Goal: Information Seeking & Learning: Check status

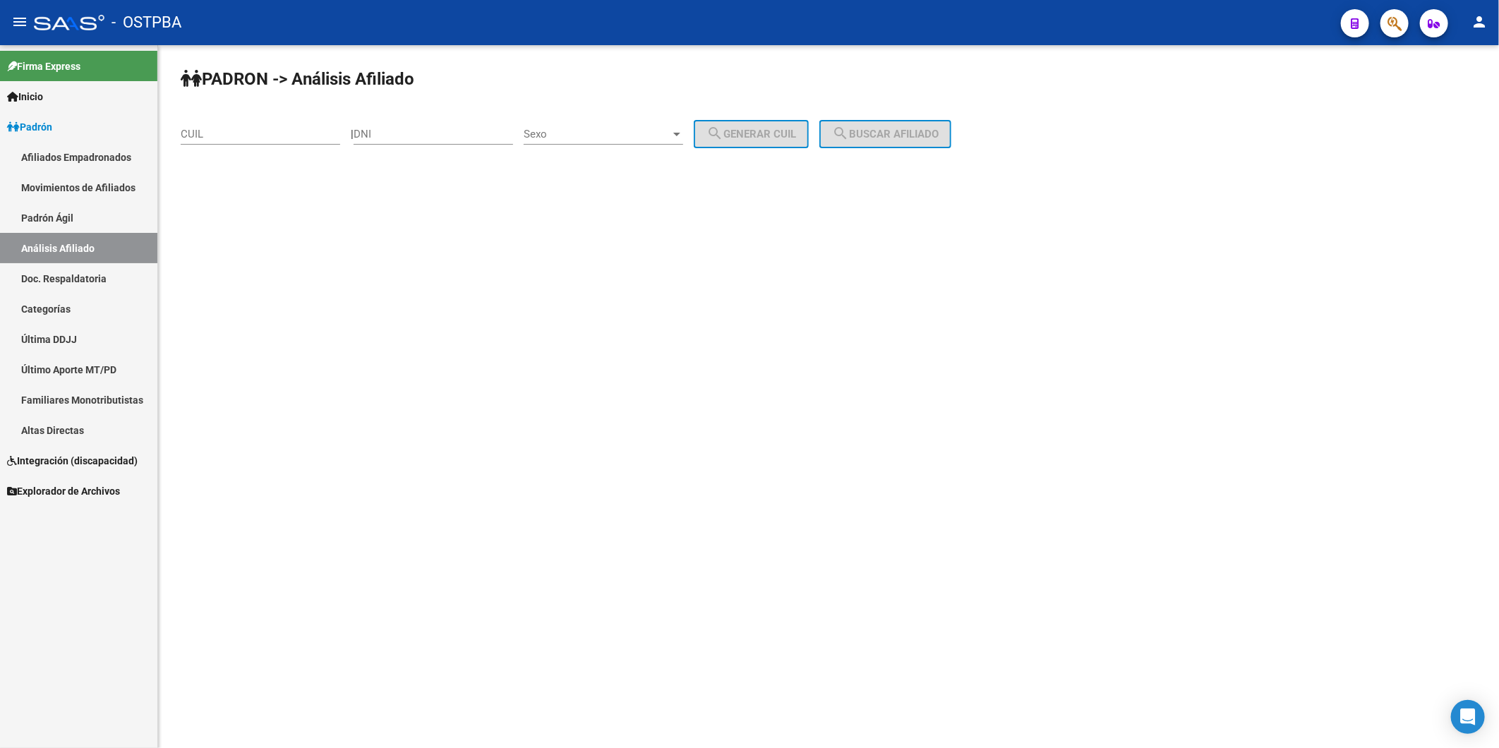
click at [103, 248] on link "Análisis Afiliado" at bounding box center [78, 248] width 157 height 30
click at [300, 135] on input "CUIL" at bounding box center [260, 134] width 159 height 13
paste input "24-933952"
type input "24-933952"
drag, startPoint x: 300, startPoint y: 135, endPoint x: 109, endPoint y: 132, distance: 190.6
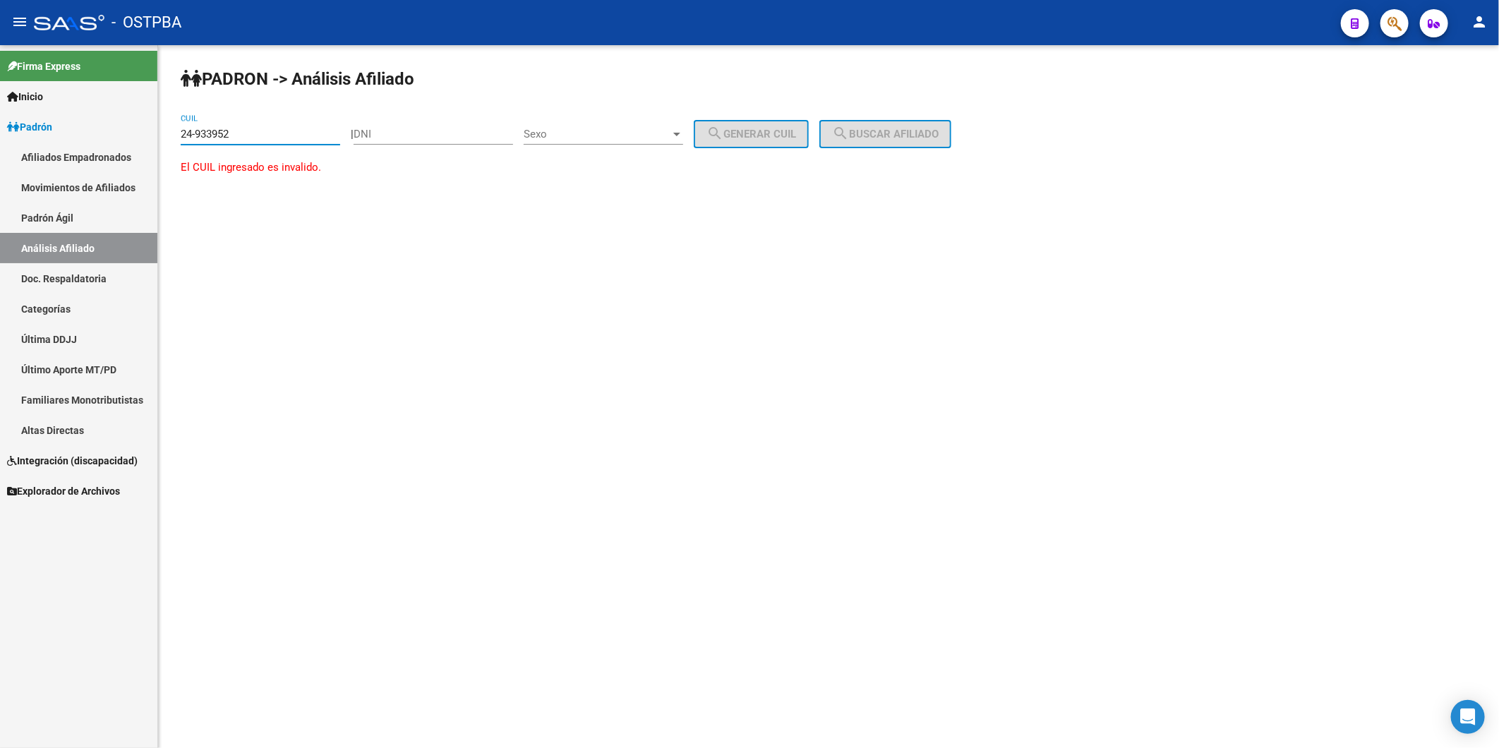
click at [121, 139] on mat-sidenav-container "Firma Express Inicio Calendario SSS Instructivos Contacto OS Padrón Afiliados E…" at bounding box center [749, 396] width 1499 height 703
click at [388, 127] on div "DNI" at bounding box center [433, 129] width 159 height 30
click at [683, 137] on div at bounding box center [676, 133] width 13 height 11
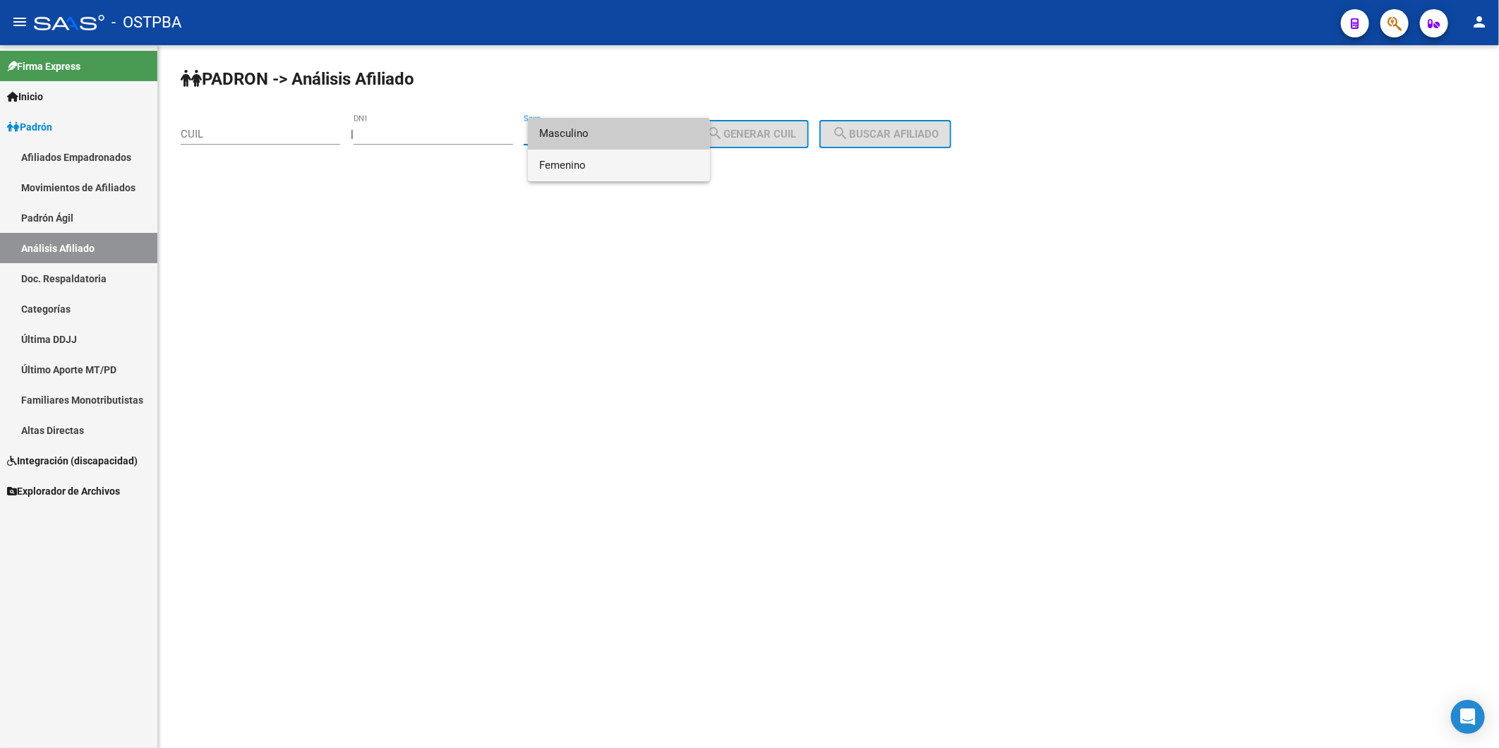
click at [678, 170] on span "Femenino" at bounding box center [618, 166] width 159 height 32
click at [680, 133] on div at bounding box center [676, 135] width 7 height 4
click at [682, 107] on span "Masculino" at bounding box center [618, 102] width 159 height 32
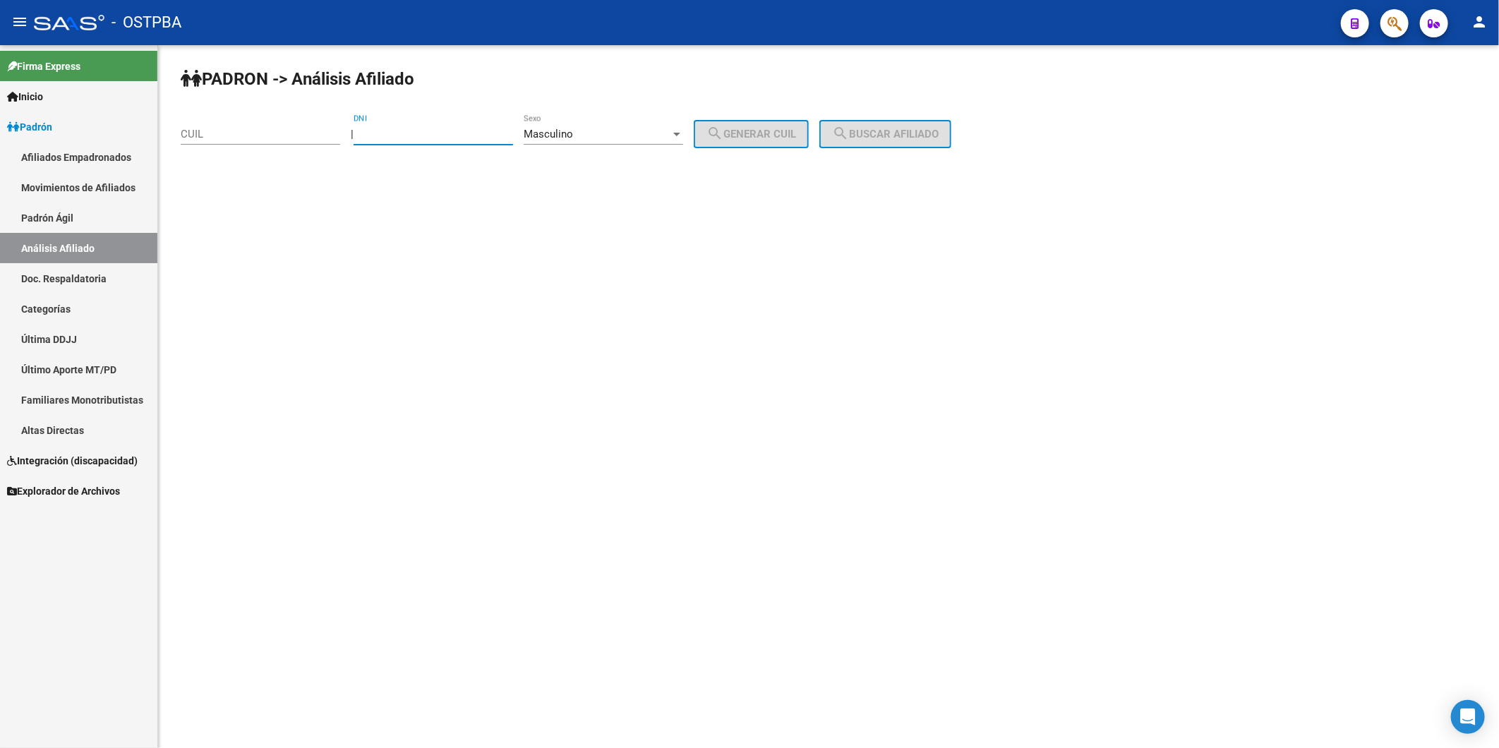
click at [386, 133] on input "DNI" at bounding box center [433, 134] width 159 height 13
type input "24933952"
click at [788, 131] on span "search Generar CUIL" at bounding box center [751, 134] width 90 height 13
type input "20-24933952-1"
click at [896, 125] on button "search Buscar afiliado" at bounding box center [885, 134] width 132 height 28
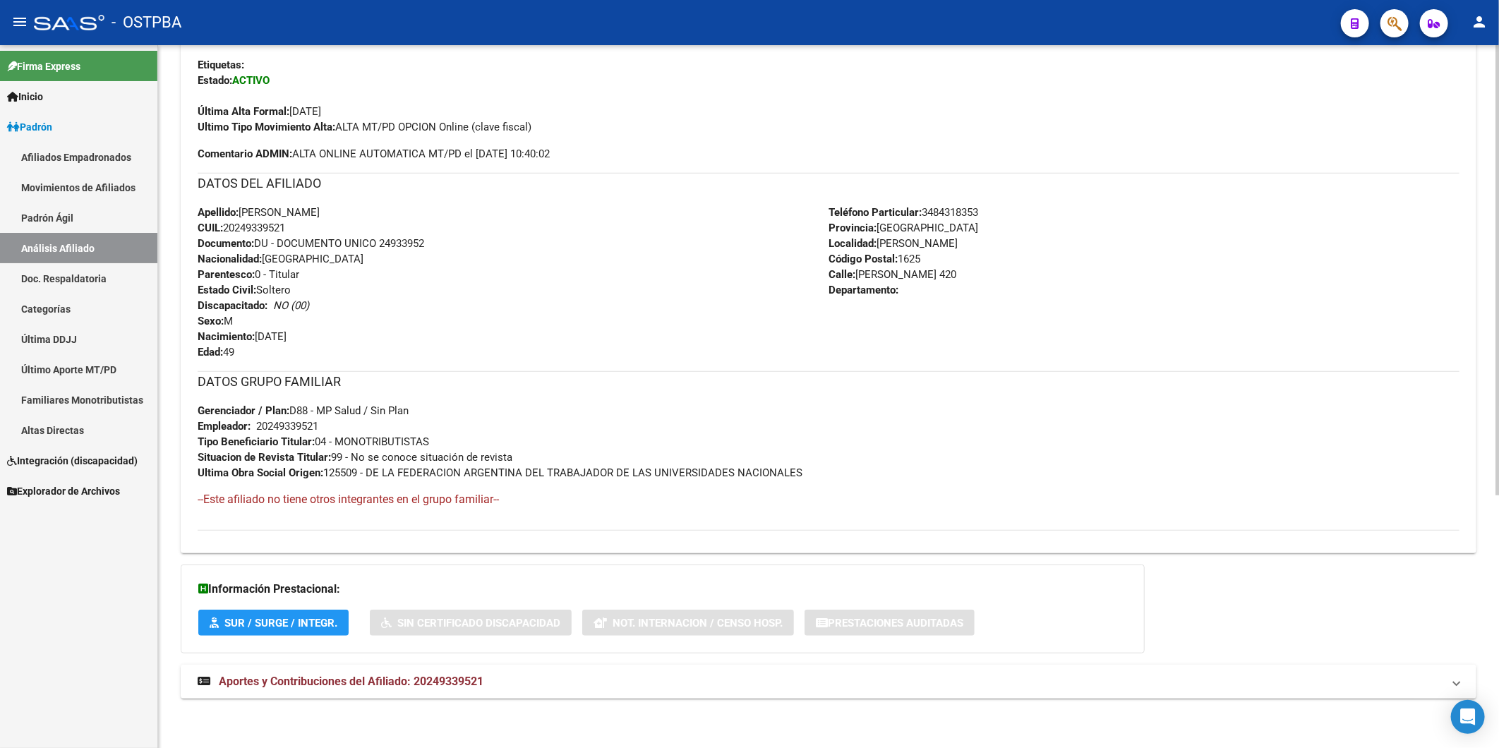
scroll to position [395, 0]
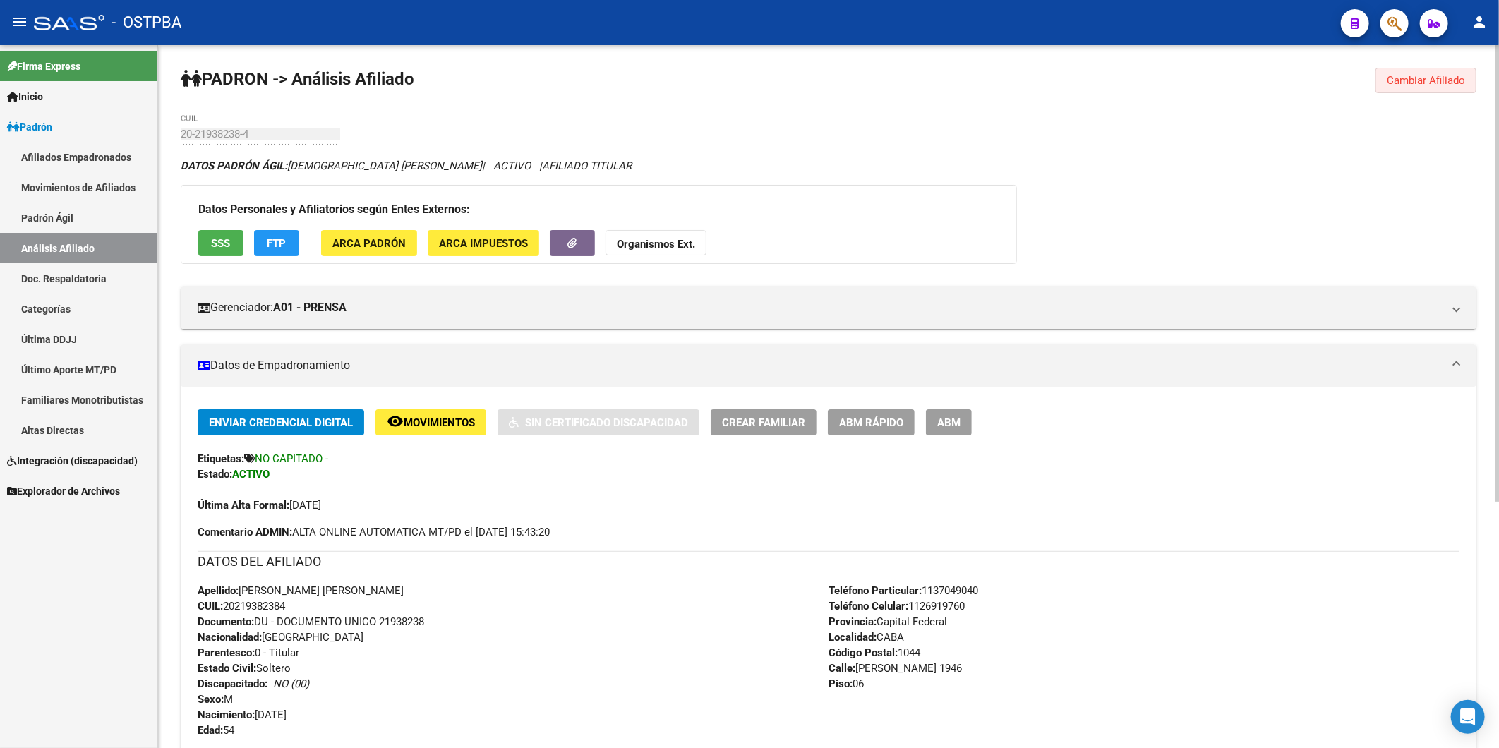
click at [1435, 81] on span "Cambiar Afiliado" at bounding box center [1426, 80] width 78 height 13
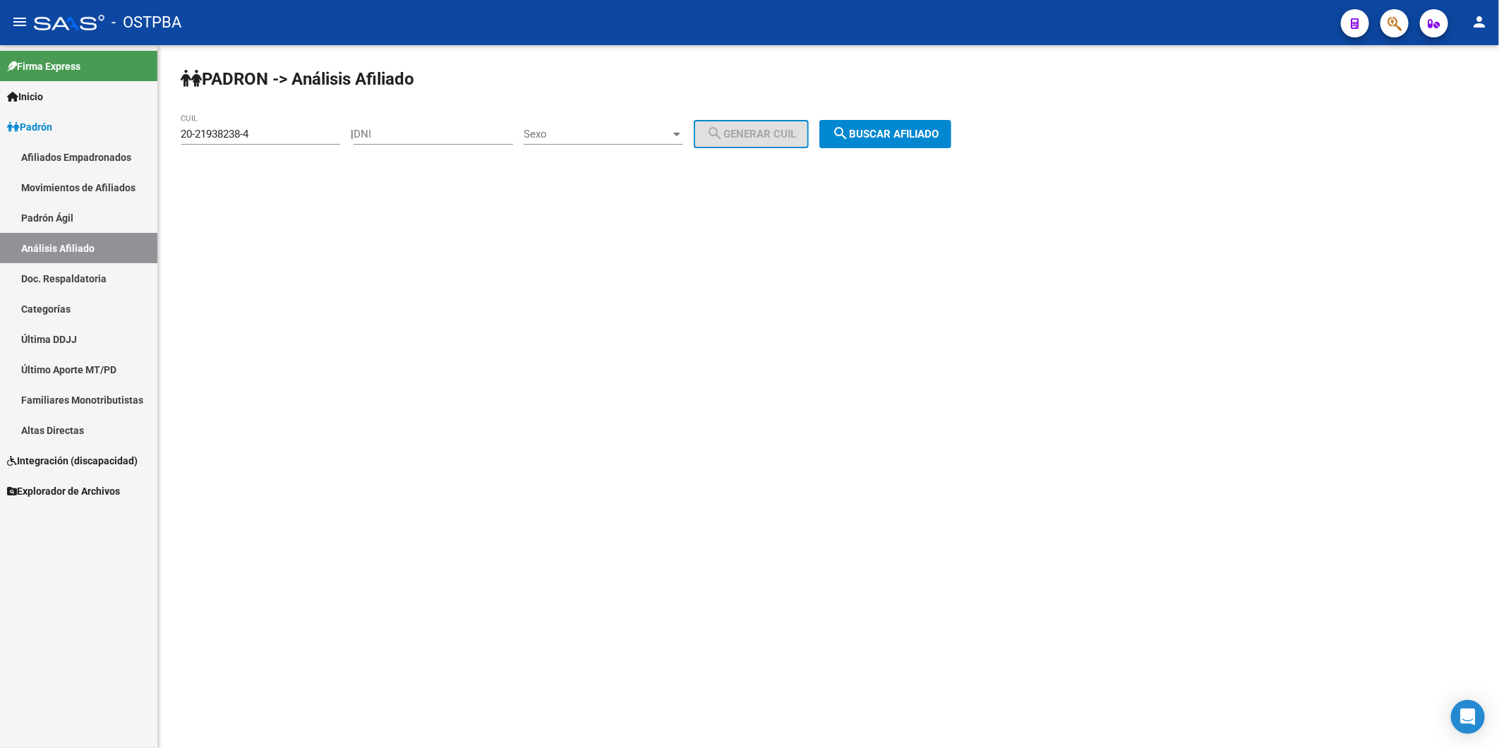
drag, startPoint x: 272, startPoint y: 126, endPoint x: 221, endPoint y: 143, distance: 53.8
click at [192, 132] on div "20-21938238-4 CUIL" at bounding box center [260, 129] width 159 height 30
drag, startPoint x: 273, startPoint y: 137, endPoint x: 14, endPoint y: 154, distance: 259.6
click at [68, 146] on mat-sidenav-container "Firma Express Inicio Calendario SSS Instructivos Contacto OS Padrón Afiliados E…" at bounding box center [749, 396] width 1499 height 703
click at [411, 138] on input "DNI" at bounding box center [433, 134] width 159 height 13
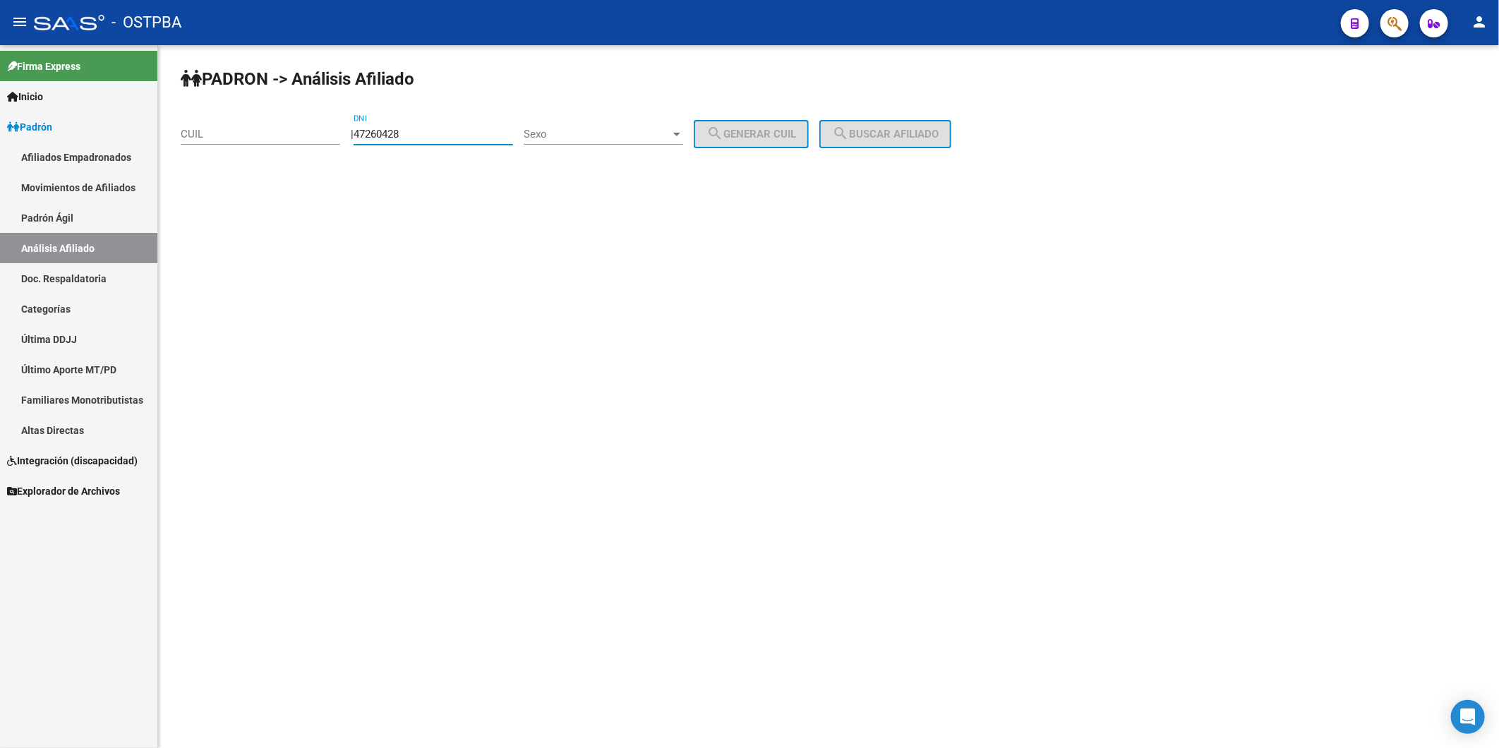
type input "47260428"
click at [680, 133] on div at bounding box center [676, 135] width 7 height 4
click at [697, 126] on span "Masculino" at bounding box center [618, 134] width 159 height 32
drag, startPoint x: 735, startPoint y: 131, endPoint x: 869, endPoint y: 130, distance: 134.8
click at [723, 131] on mat-icon "search" at bounding box center [714, 133] width 17 height 17
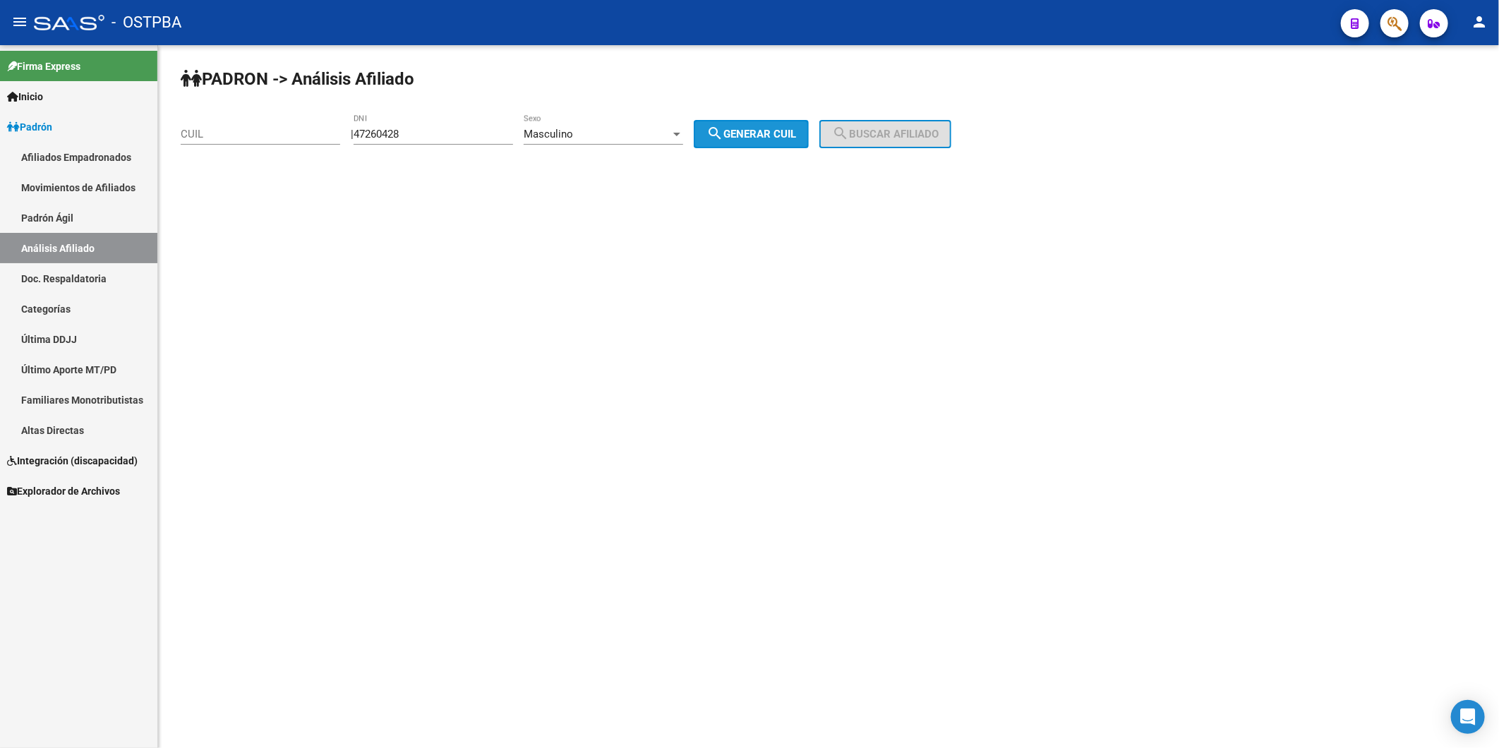
type input "20-47260428-8"
click at [869, 130] on span "search Buscar afiliado" at bounding box center [885, 134] width 107 height 13
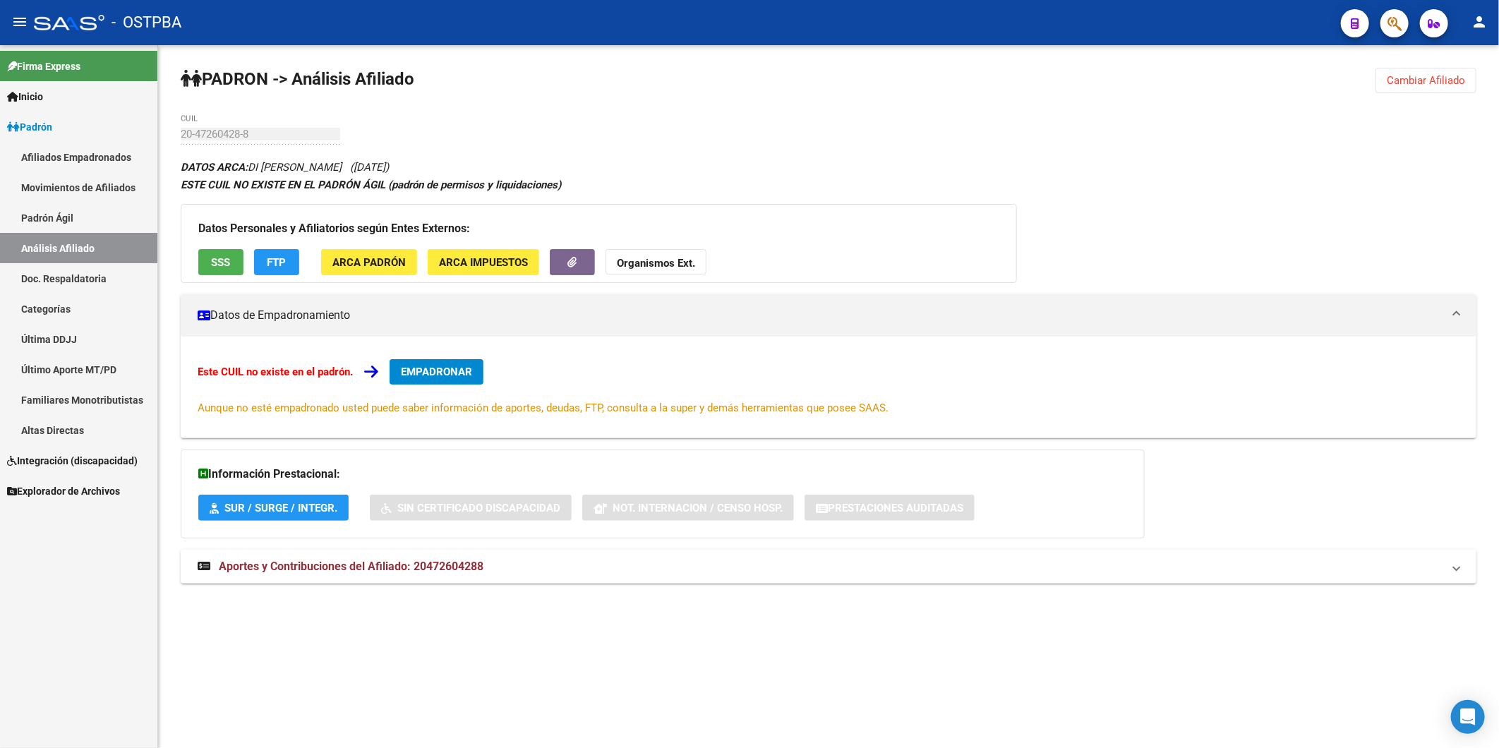
click at [318, 399] on div "Este CUIL no existe en el padrón. EMPADRONAR Aunque no esté empadronado usted p…" at bounding box center [829, 387] width 1262 height 56
click at [450, 369] on span "EMPADRONAR" at bounding box center [436, 372] width 71 height 13
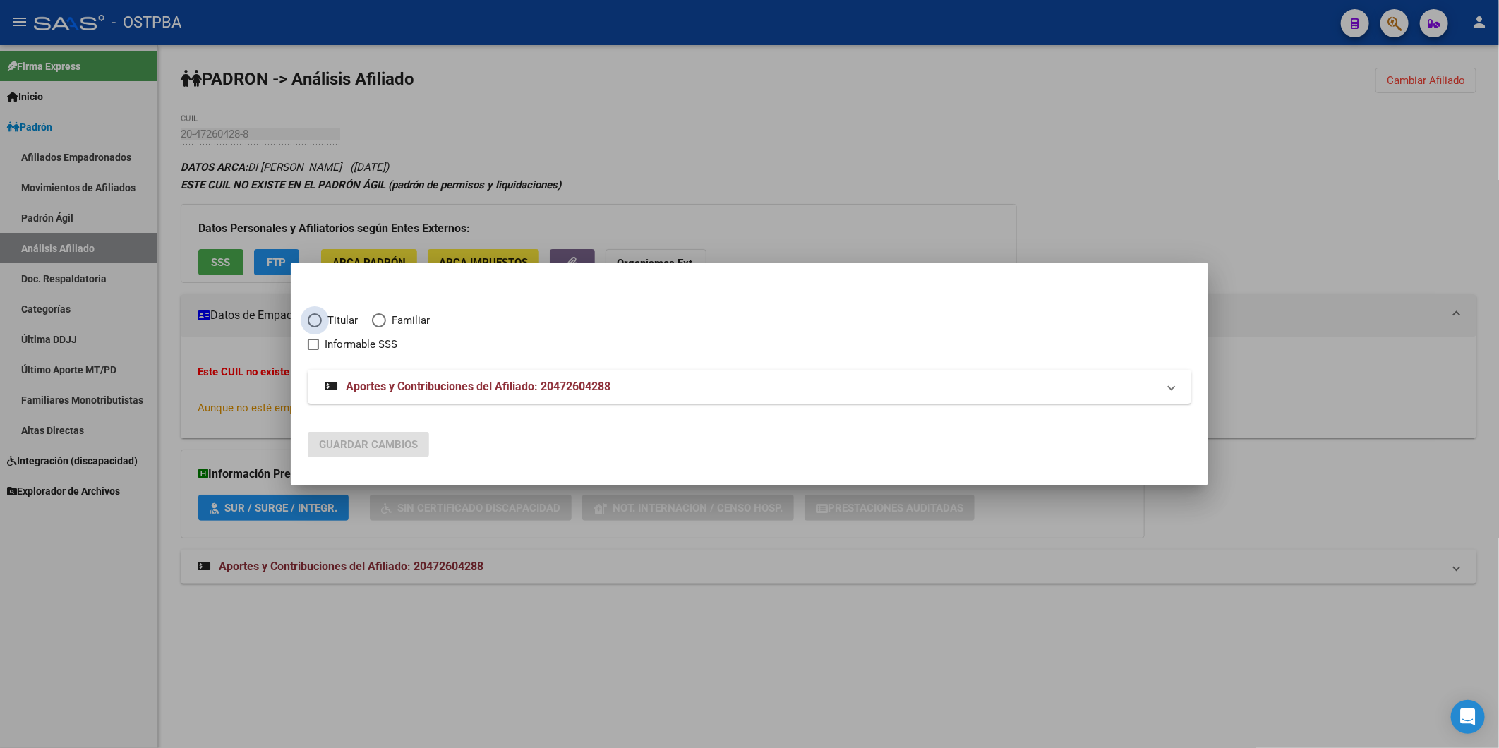
click at [320, 322] on span "Elija una opción" at bounding box center [315, 320] width 14 height 14
click at [320, 322] on input "Titular" at bounding box center [315, 320] width 14 height 14
radio input "true"
checkbox input "true"
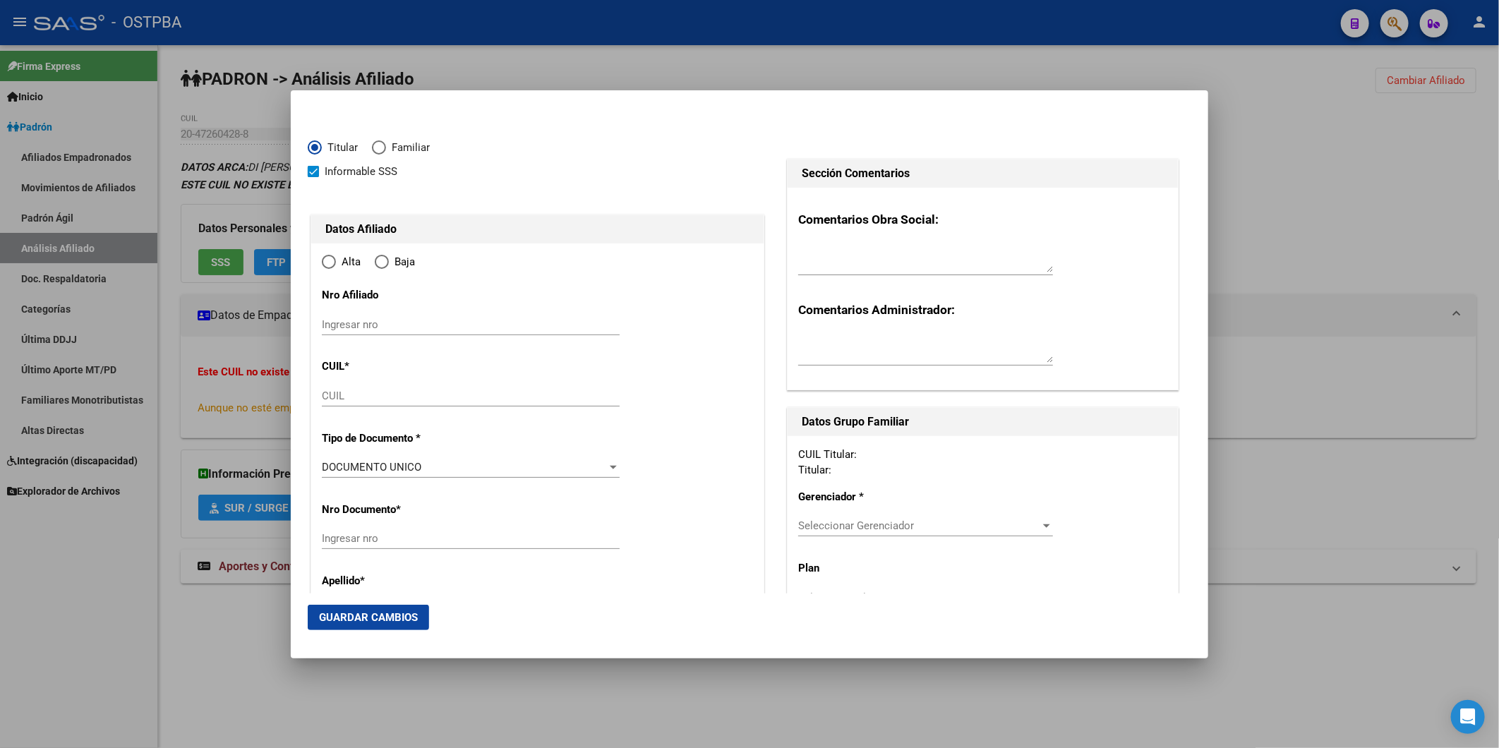
type input "20-47260428-8"
type input "47260428"
type input "DI ROCCO DANTE JOAQUIN"
type input "2006-03-23"
type input "BERNAL"
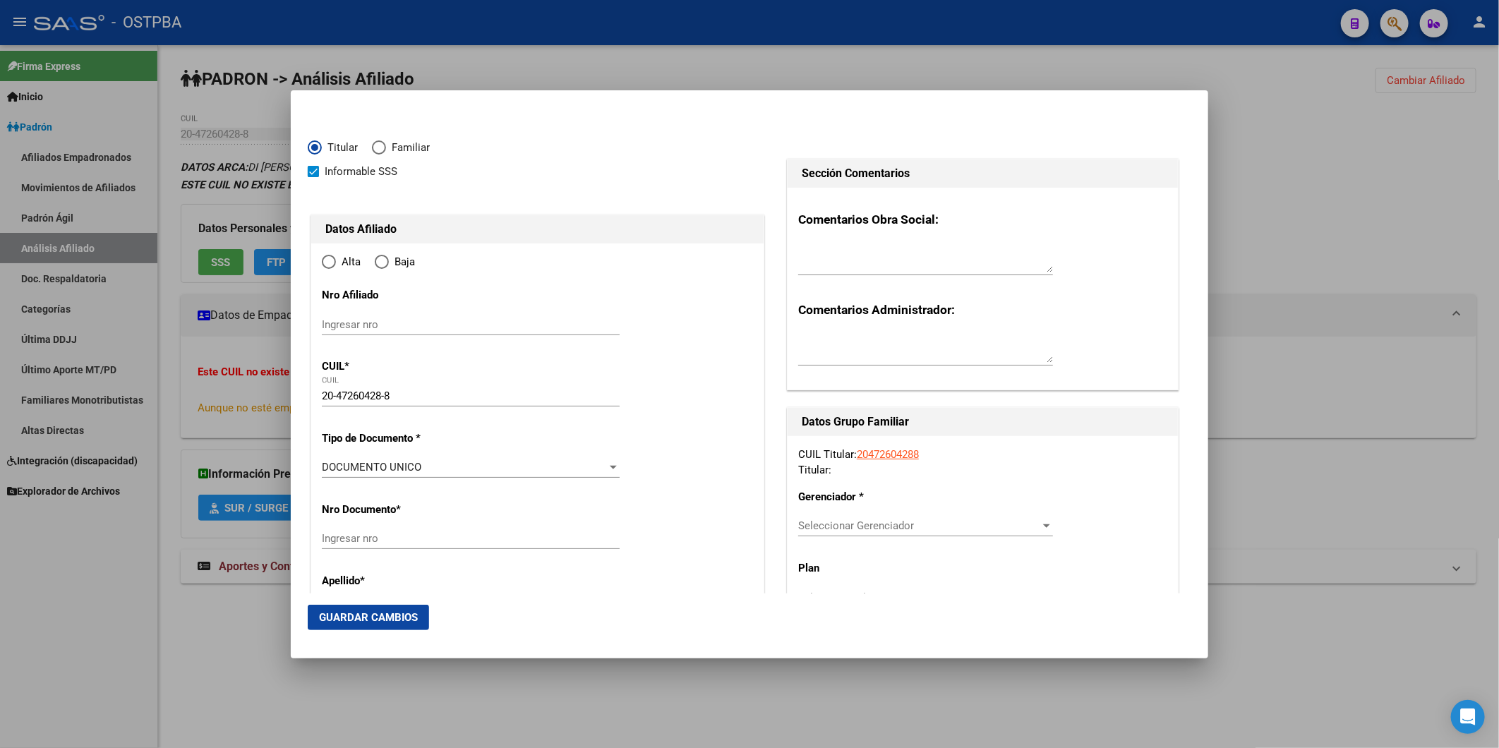
type input "1876"
type input "MAIPU"
type input "665"
radio input "true"
type input "BERNAL"
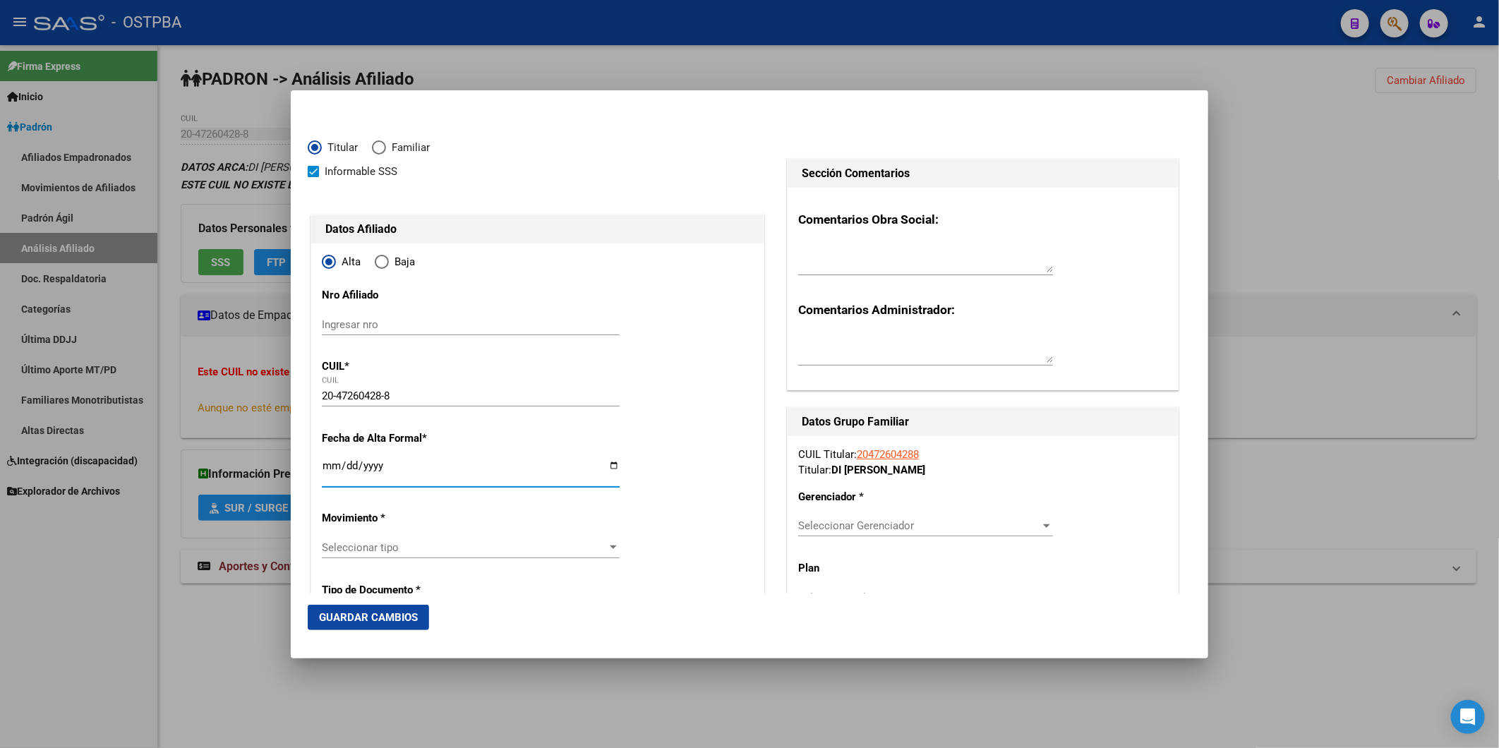
click at [325, 462] on input "Ingresar fecha" at bounding box center [471, 471] width 298 height 23
type input "2025-09-01"
click at [610, 546] on div at bounding box center [613, 547] width 13 height 11
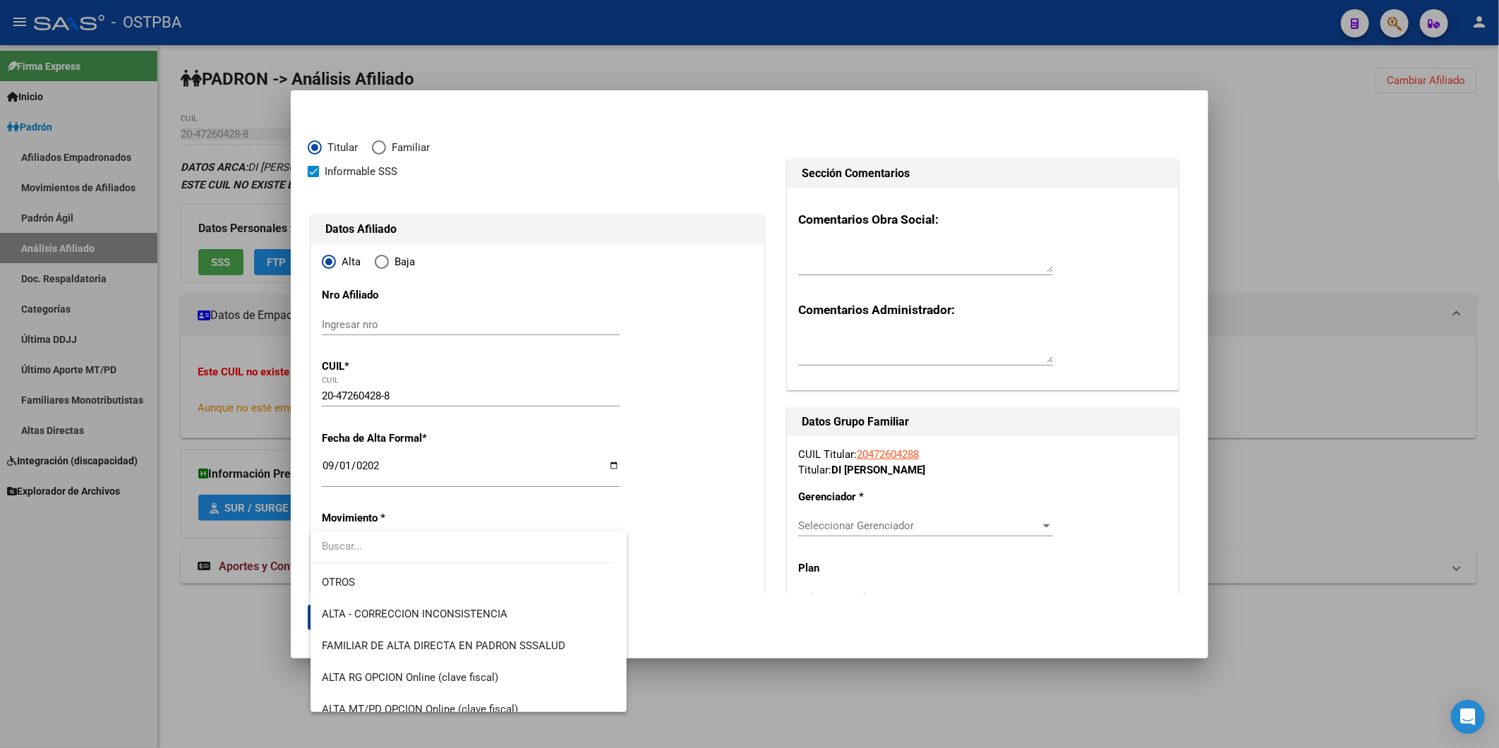
scroll to position [486, 0]
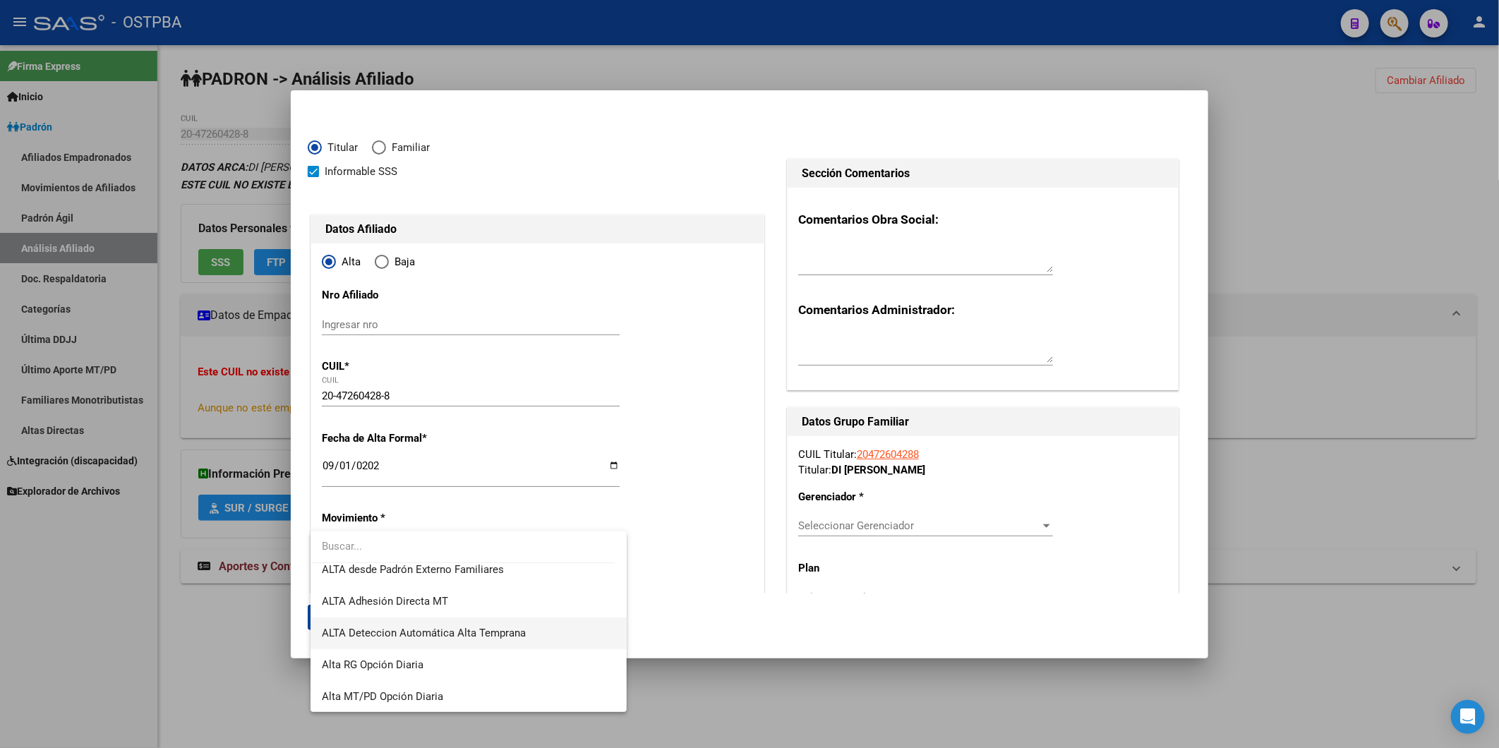
click at [531, 624] on span "ALTA Deteccion Automática Alta Temprana" at bounding box center [468, 634] width 293 height 32
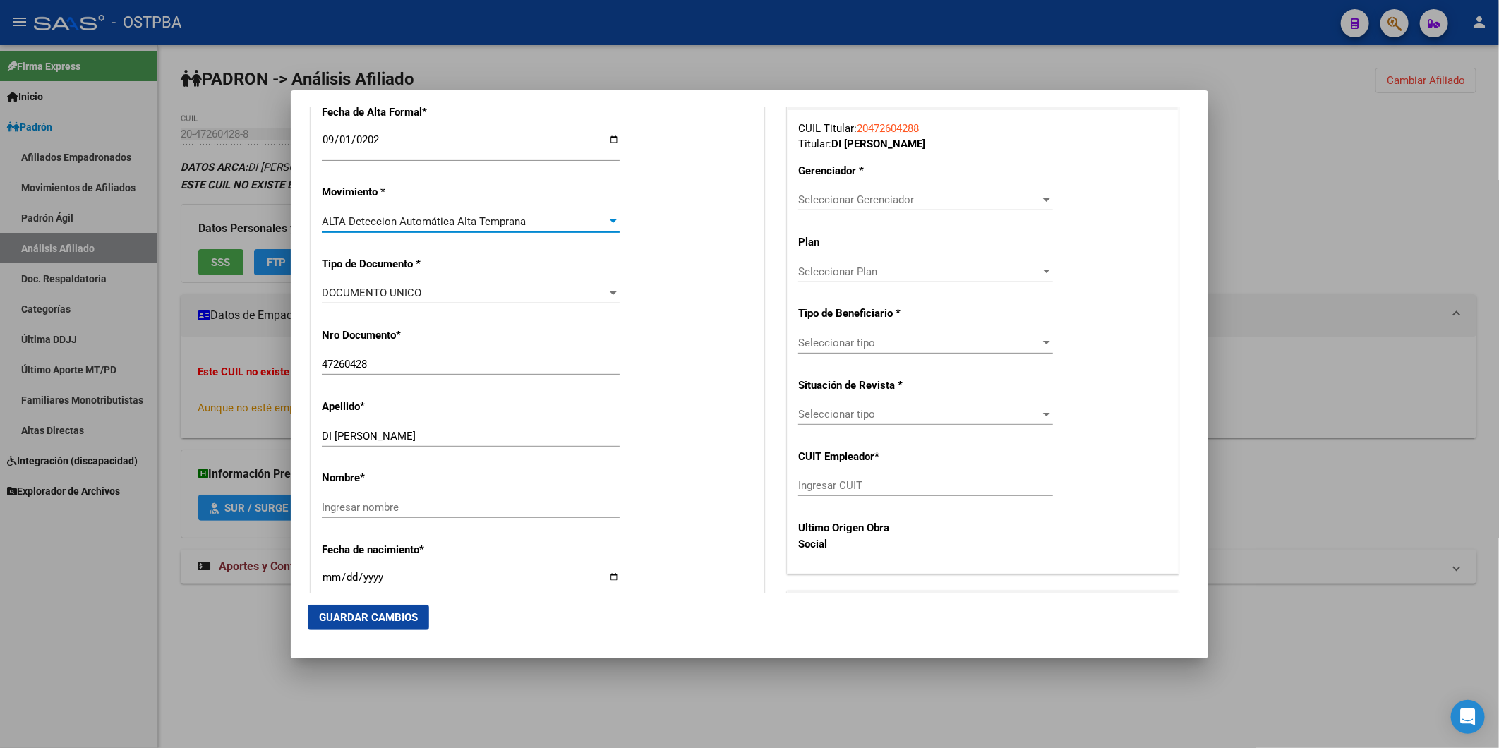
scroll to position [0, 0]
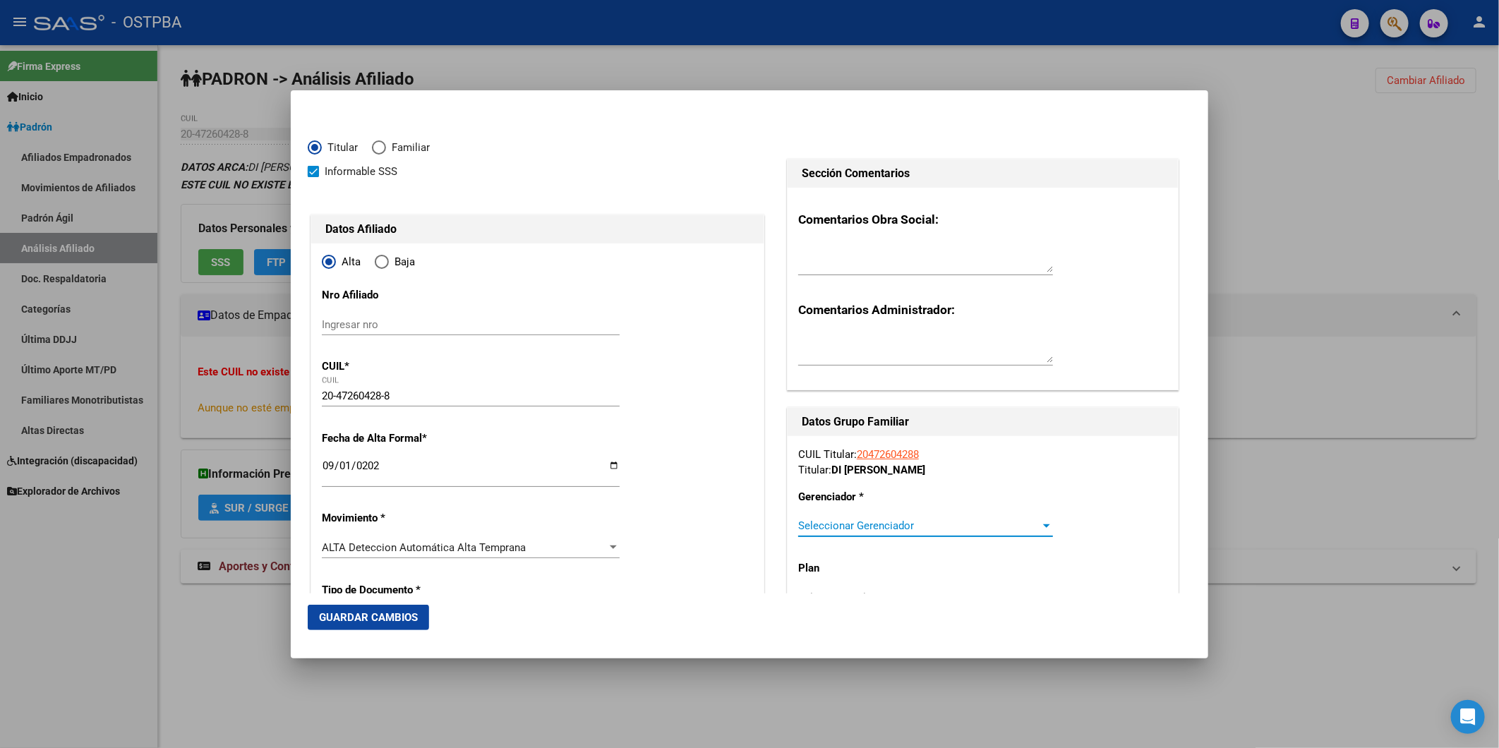
click at [1043, 526] on div at bounding box center [1046, 526] width 7 height 4
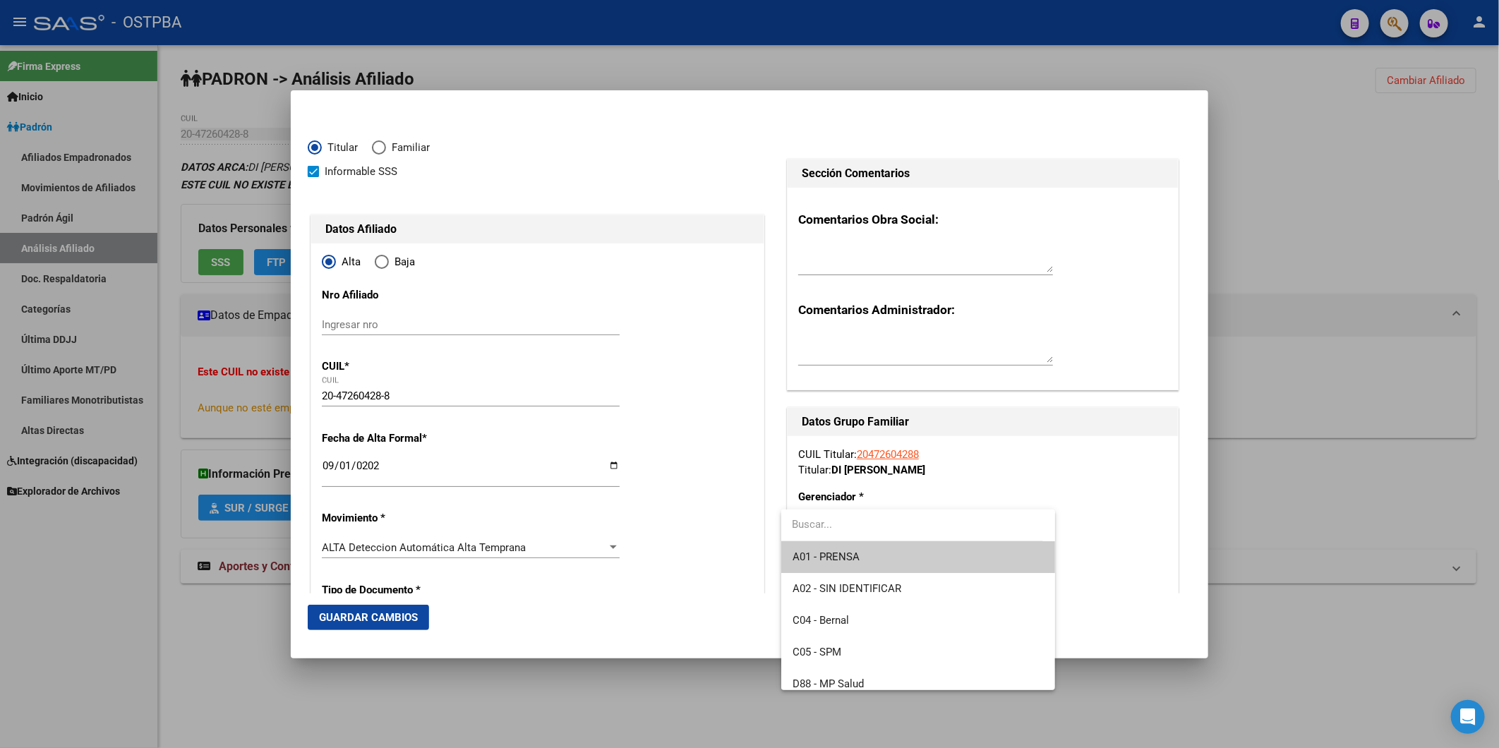
click at [906, 524] on input "dropdown search" at bounding box center [912, 525] width 262 height 32
click at [910, 559] on span "A01 - PRENSA" at bounding box center [918, 557] width 251 height 32
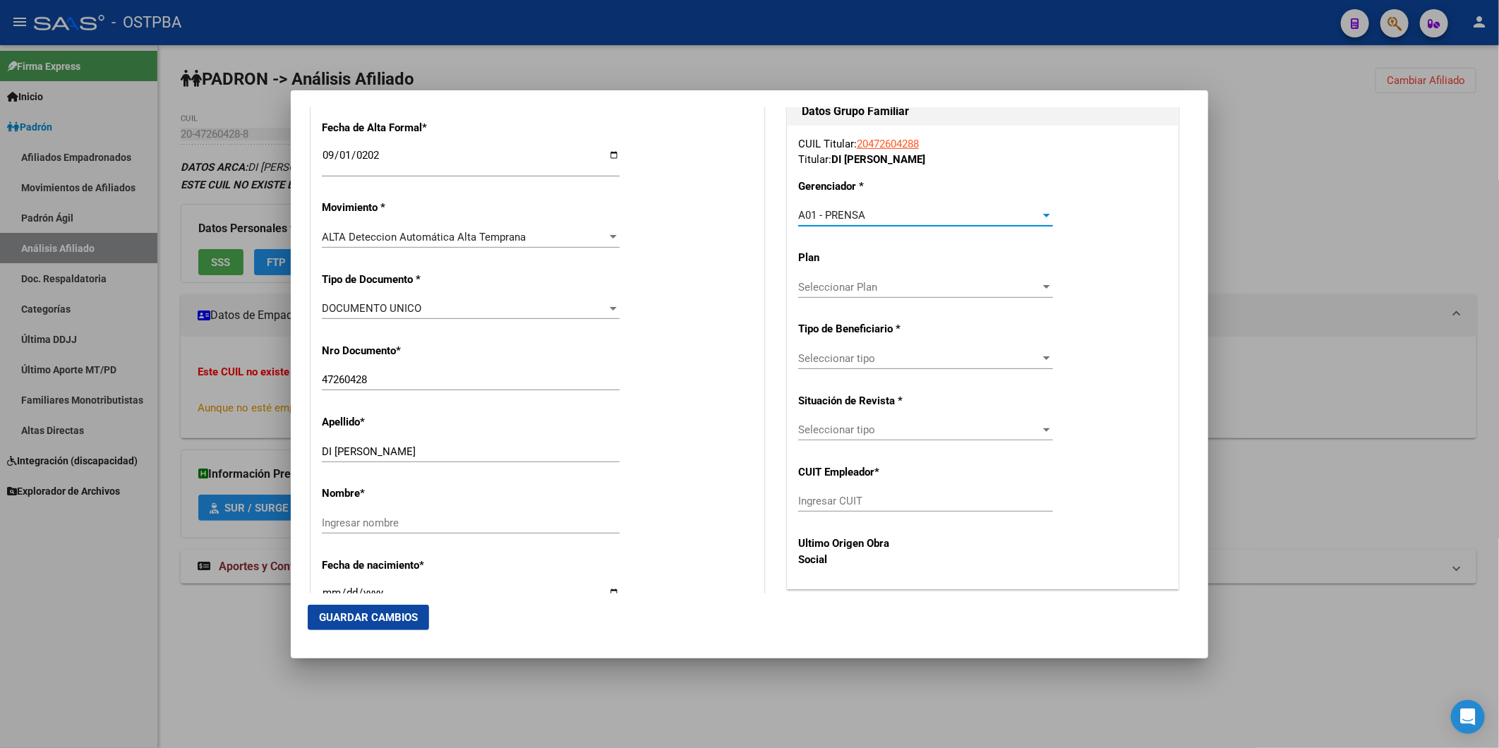
scroll to position [313, 0]
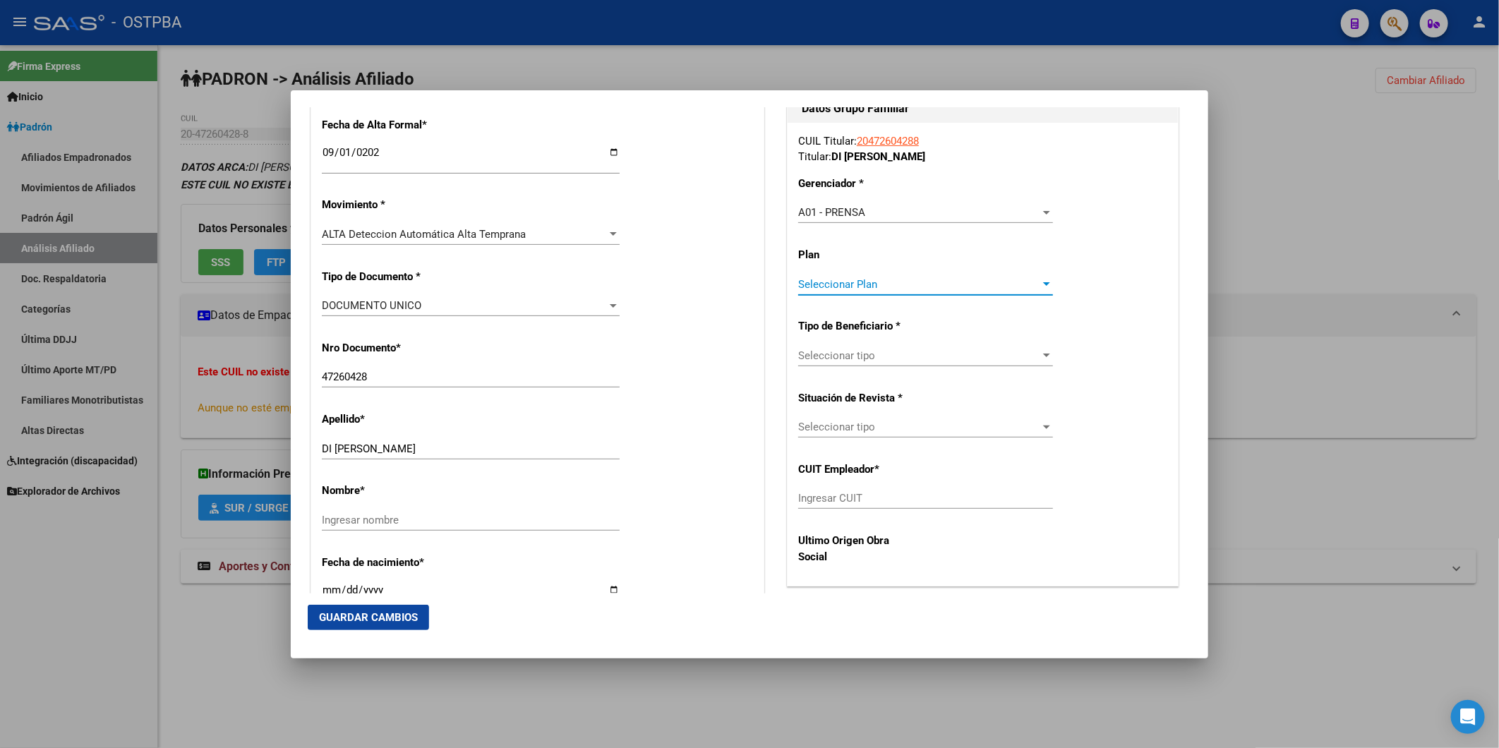
click at [1043, 284] on div at bounding box center [1046, 284] width 7 height 4
click at [975, 323] on span "A01" at bounding box center [918, 315] width 251 height 32
click at [1040, 358] on div at bounding box center [1046, 355] width 13 height 11
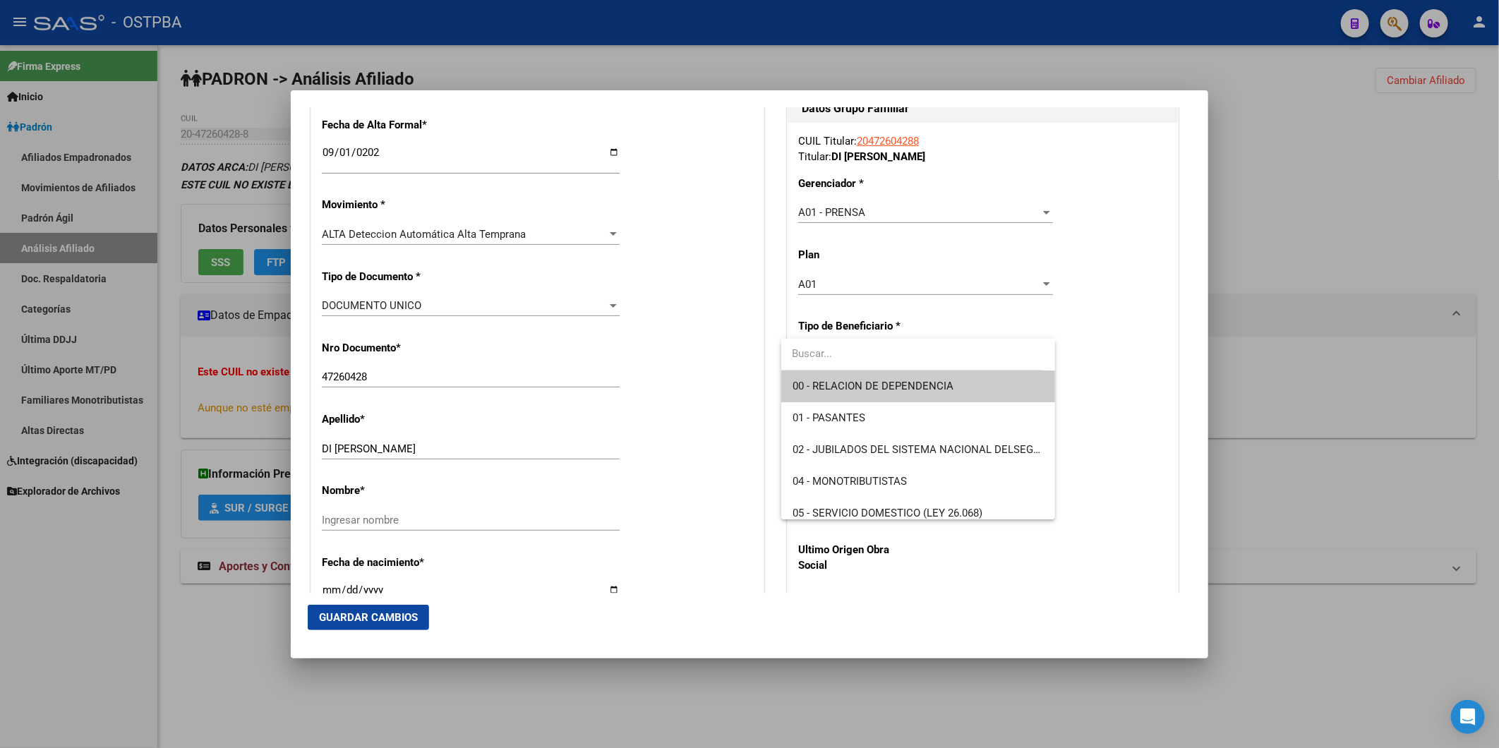
click at [982, 388] on span "00 - RELACION DE DEPENDENCIA" at bounding box center [918, 387] width 251 height 32
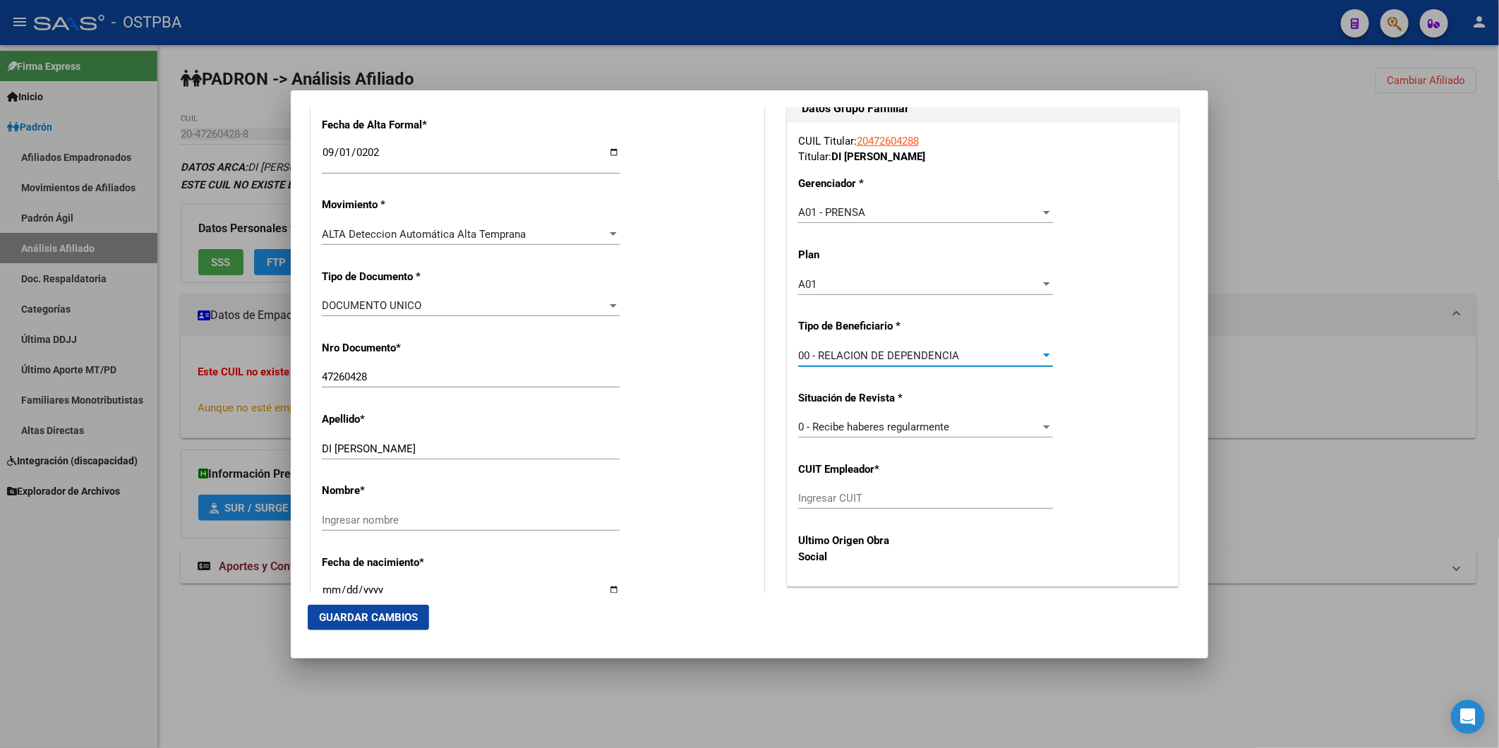
scroll to position [0, 0]
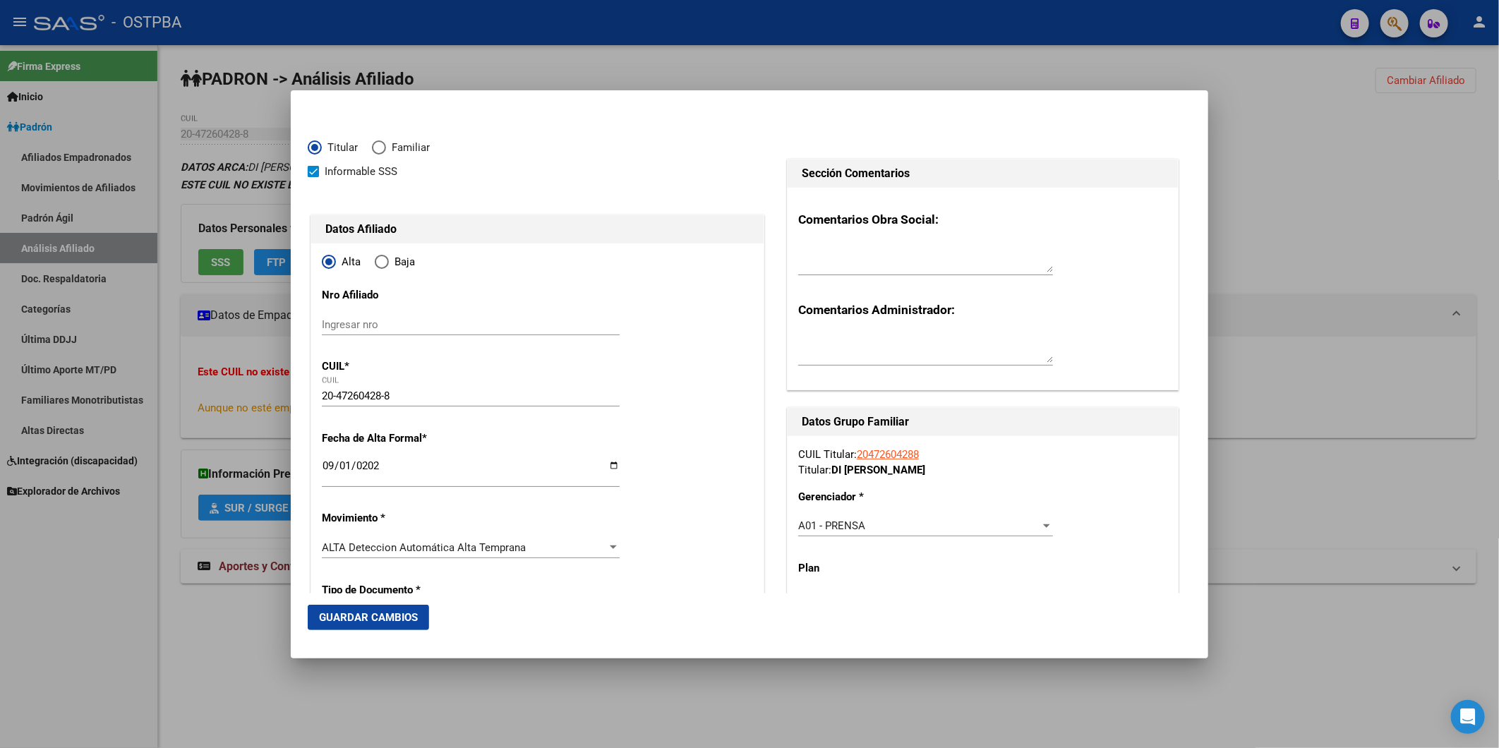
click at [369, 618] on span "Guardar Cambios" at bounding box center [368, 617] width 99 height 13
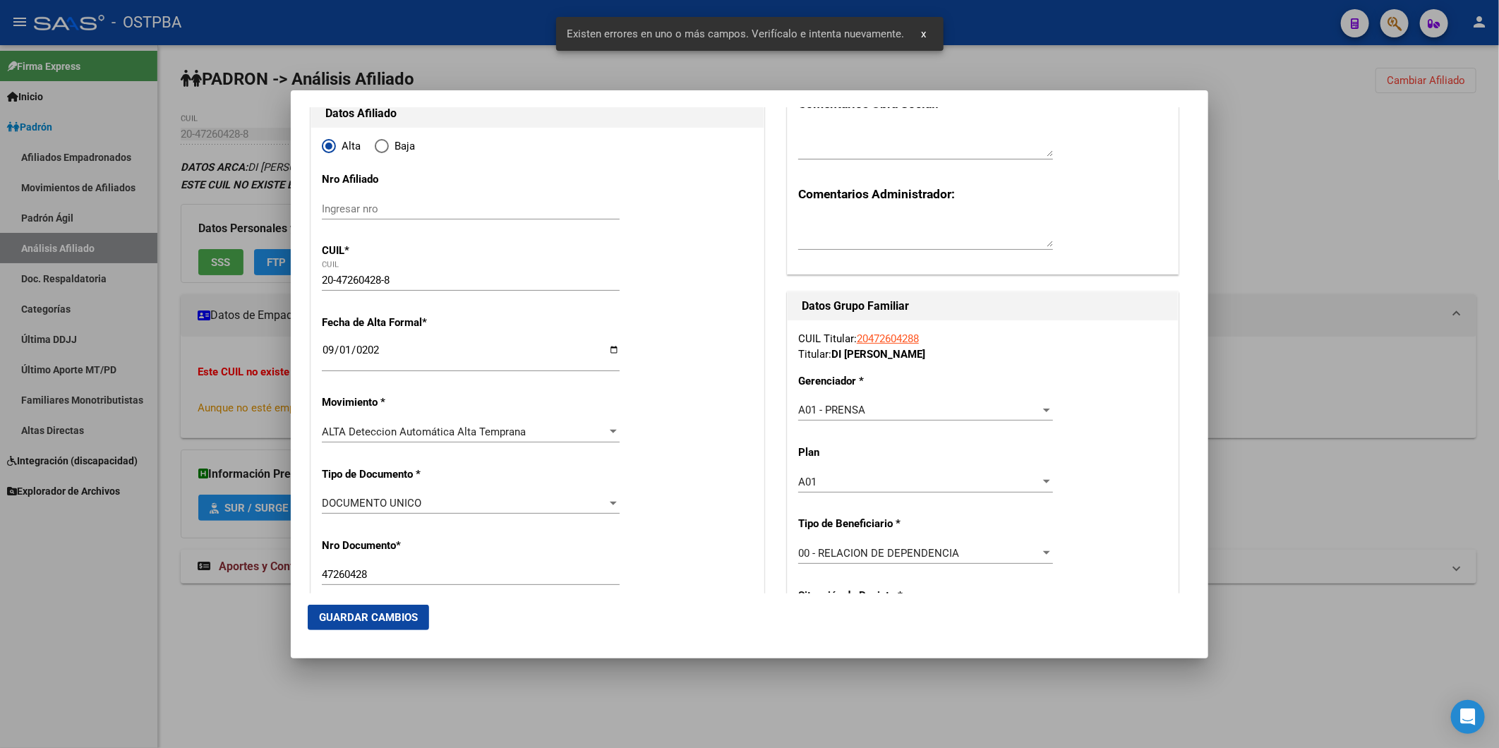
scroll to position [313, 0]
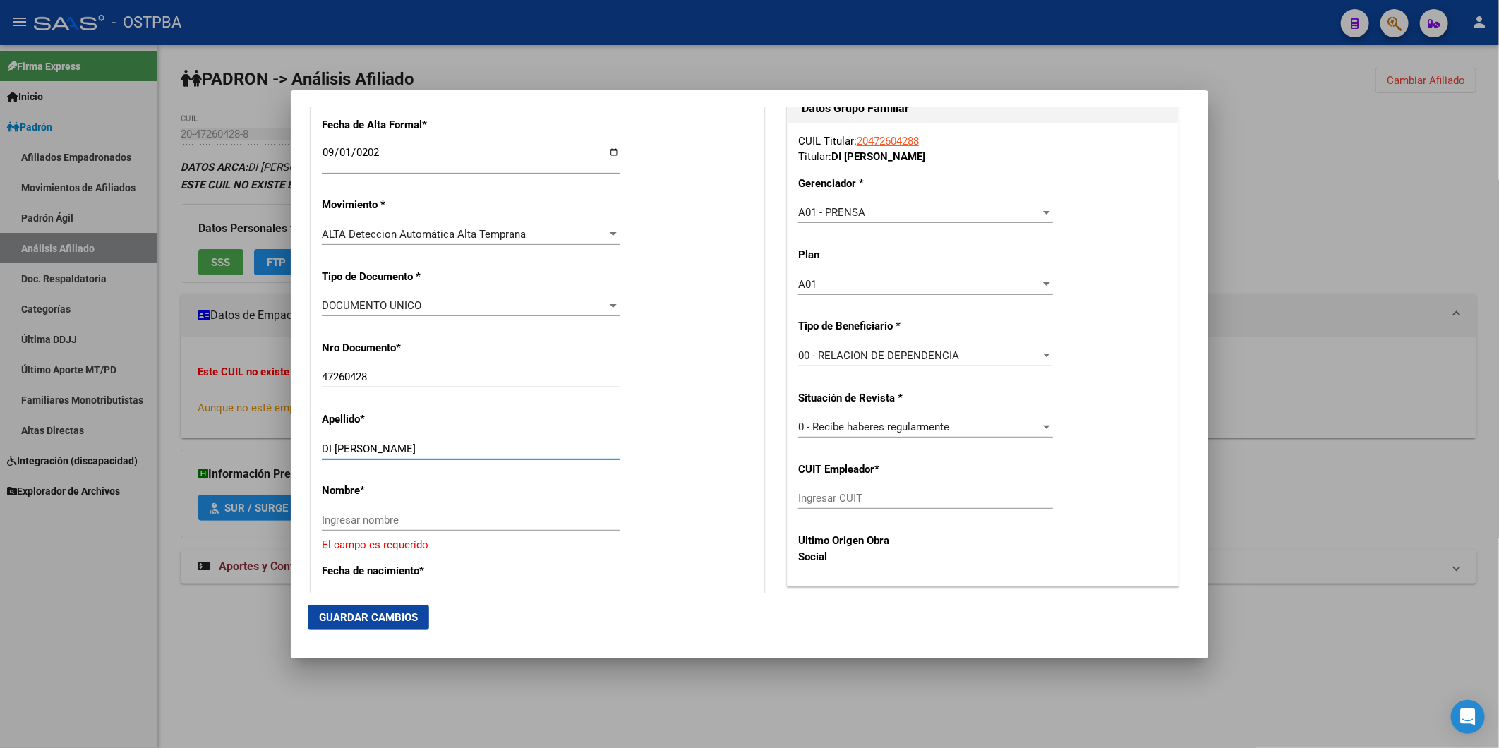
drag, startPoint x: 374, startPoint y: 446, endPoint x: 528, endPoint y: 453, distance: 154.0
click at [528, 453] on input "DI ROCCO DANTE JOAQUIN" at bounding box center [471, 448] width 298 height 13
type input "DI ROCCO"
click at [378, 528] on div "Ingresar nombre" at bounding box center [471, 520] width 298 height 21
paste input "DANTE JOAQUIN"
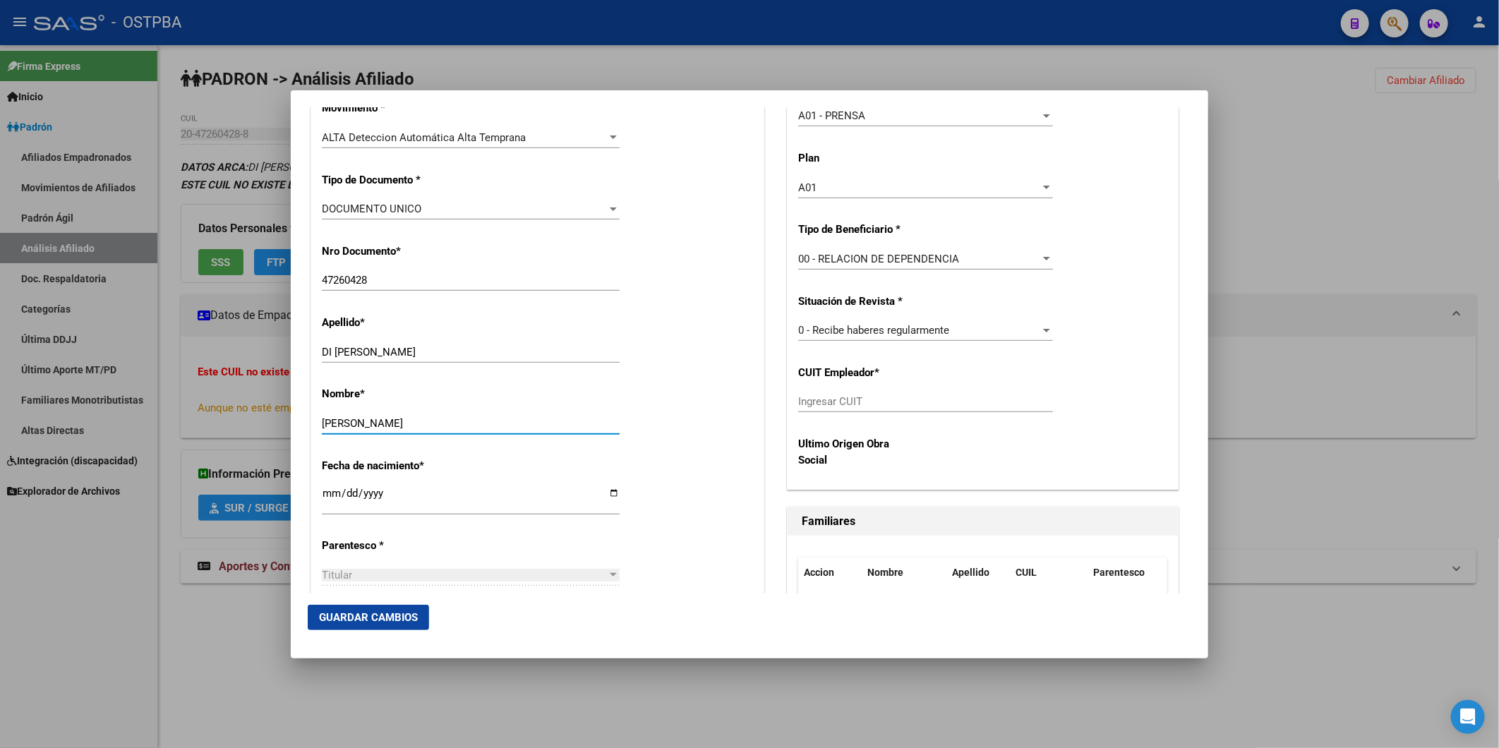
scroll to position [706, 0]
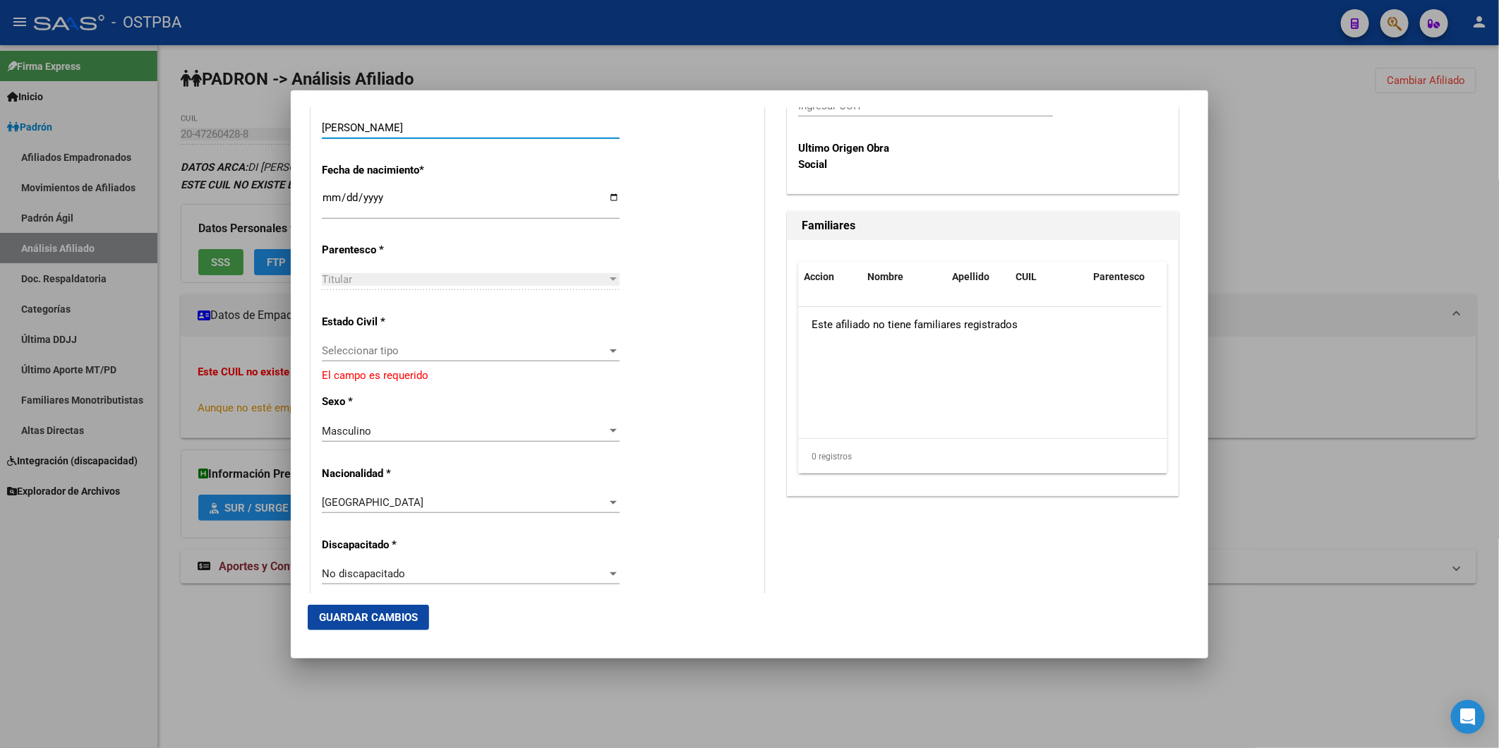
type input "DANTE JOAQUIN"
click at [610, 348] on div at bounding box center [613, 350] width 13 height 11
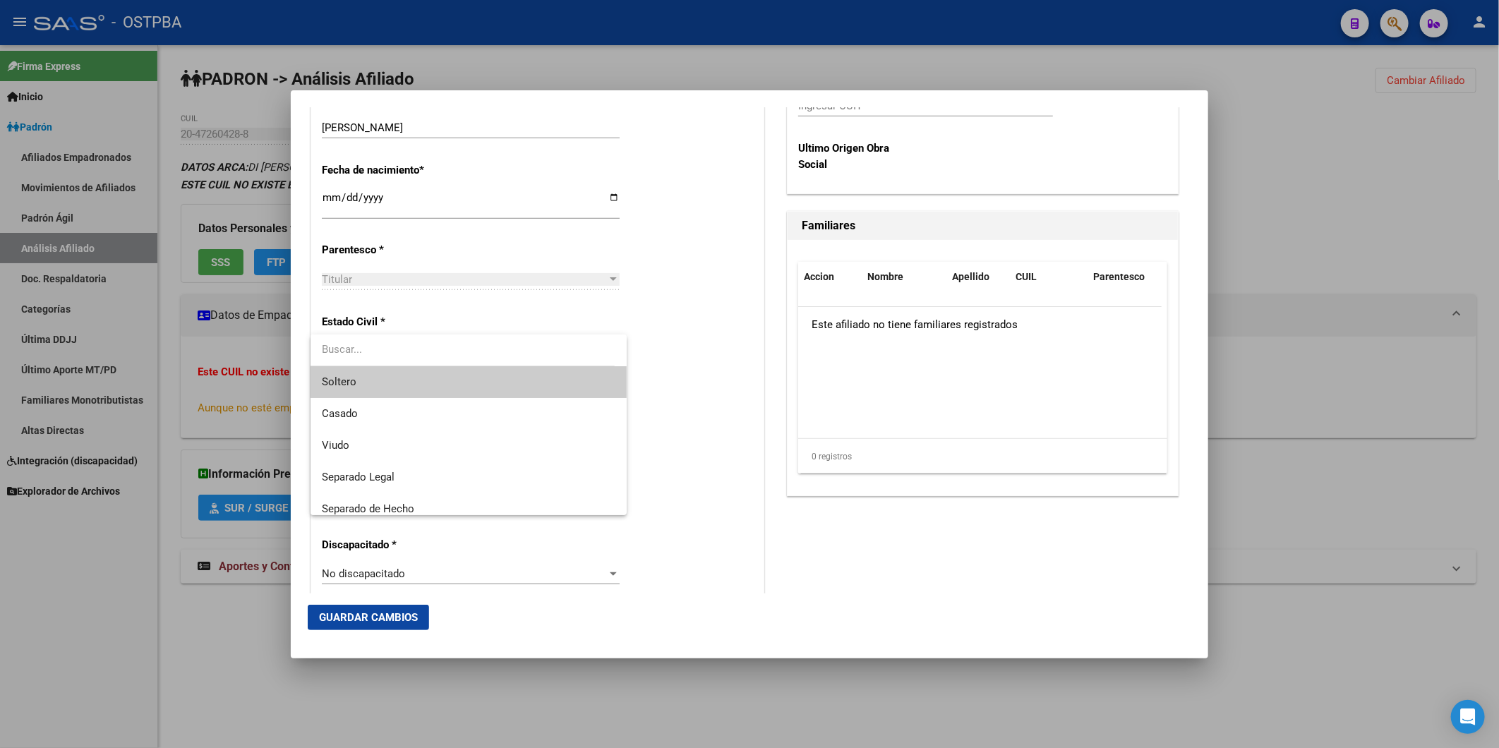
click at [548, 386] on span "Soltero" at bounding box center [468, 382] width 293 height 32
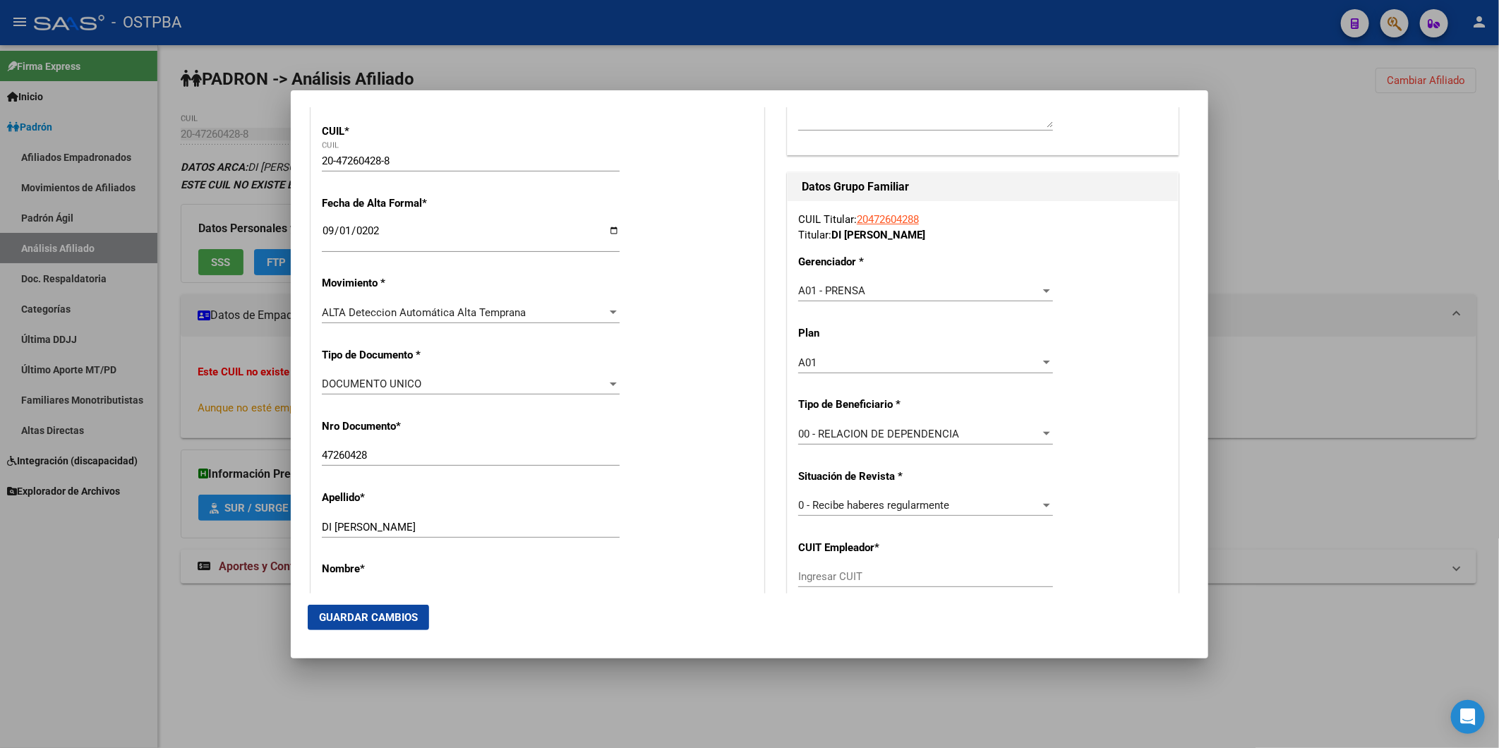
scroll to position [0, 0]
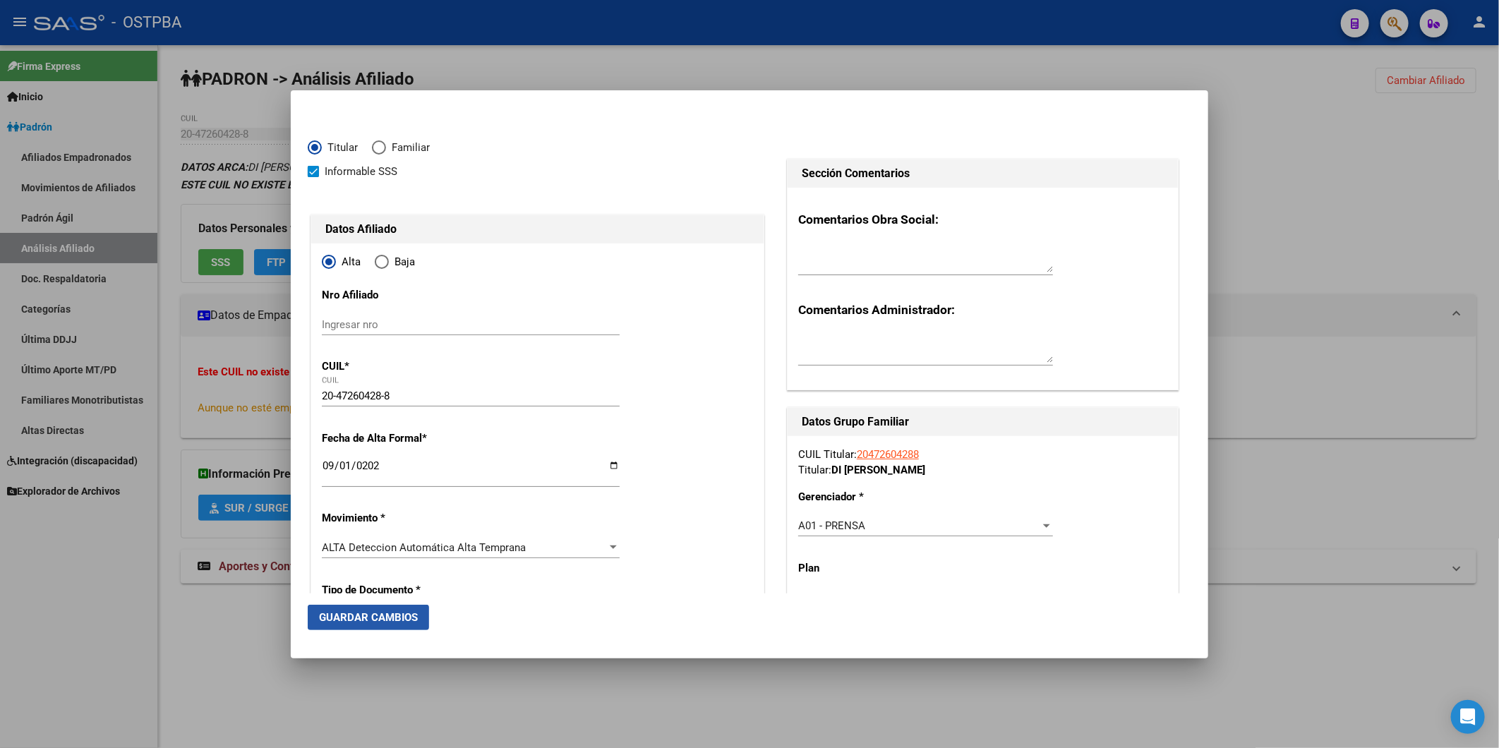
click at [371, 617] on span "Guardar Cambios" at bounding box center [368, 617] width 99 height 13
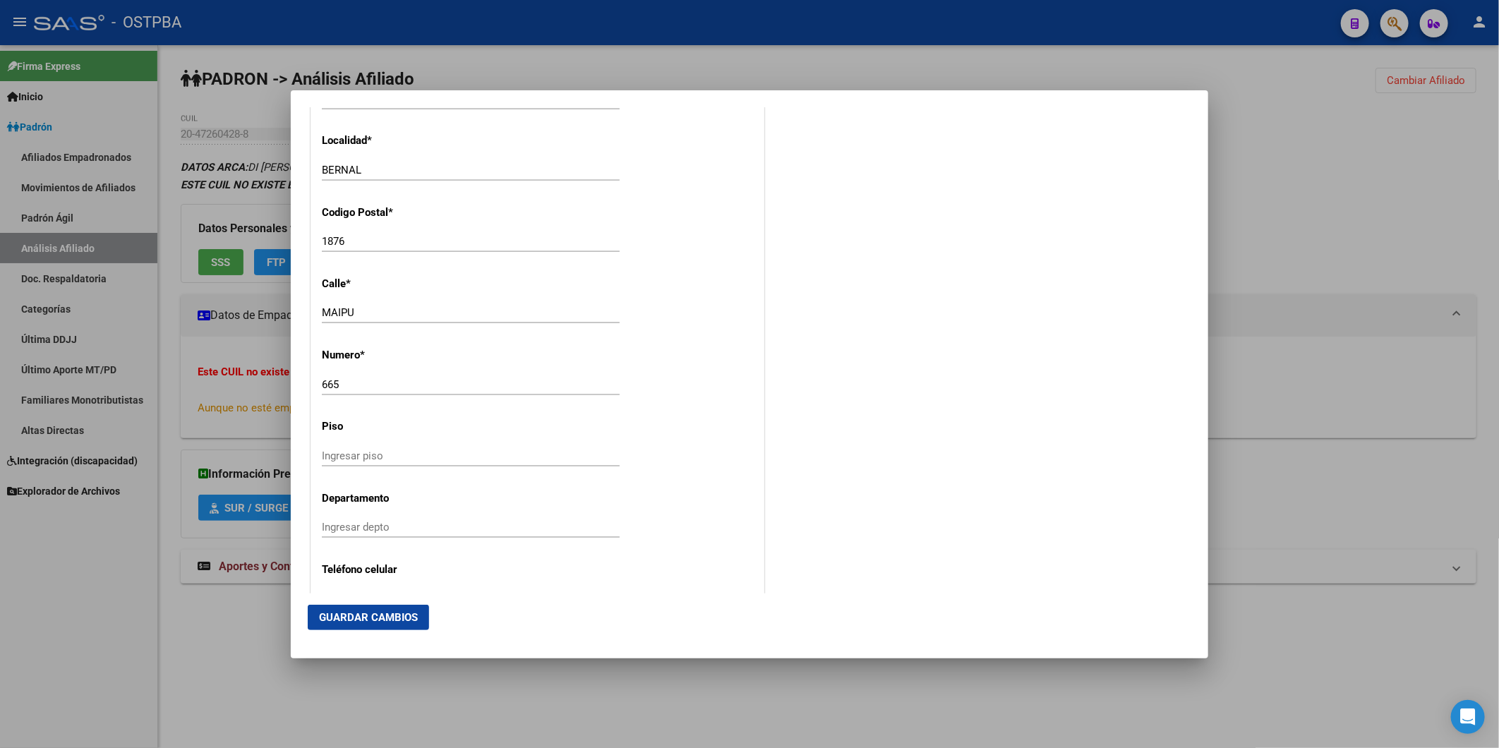
scroll to position [1737, 0]
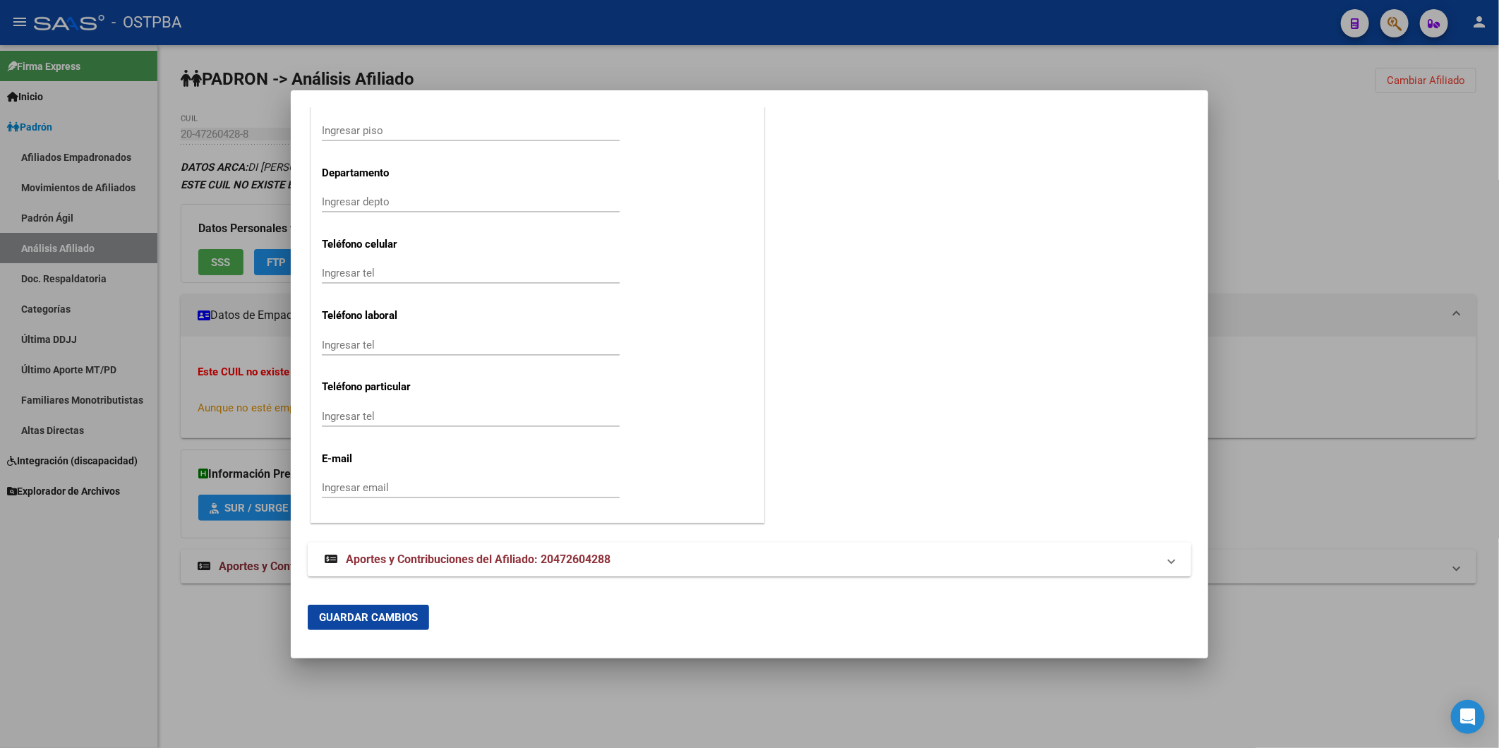
click at [1342, 178] on div at bounding box center [749, 374] width 1499 height 748
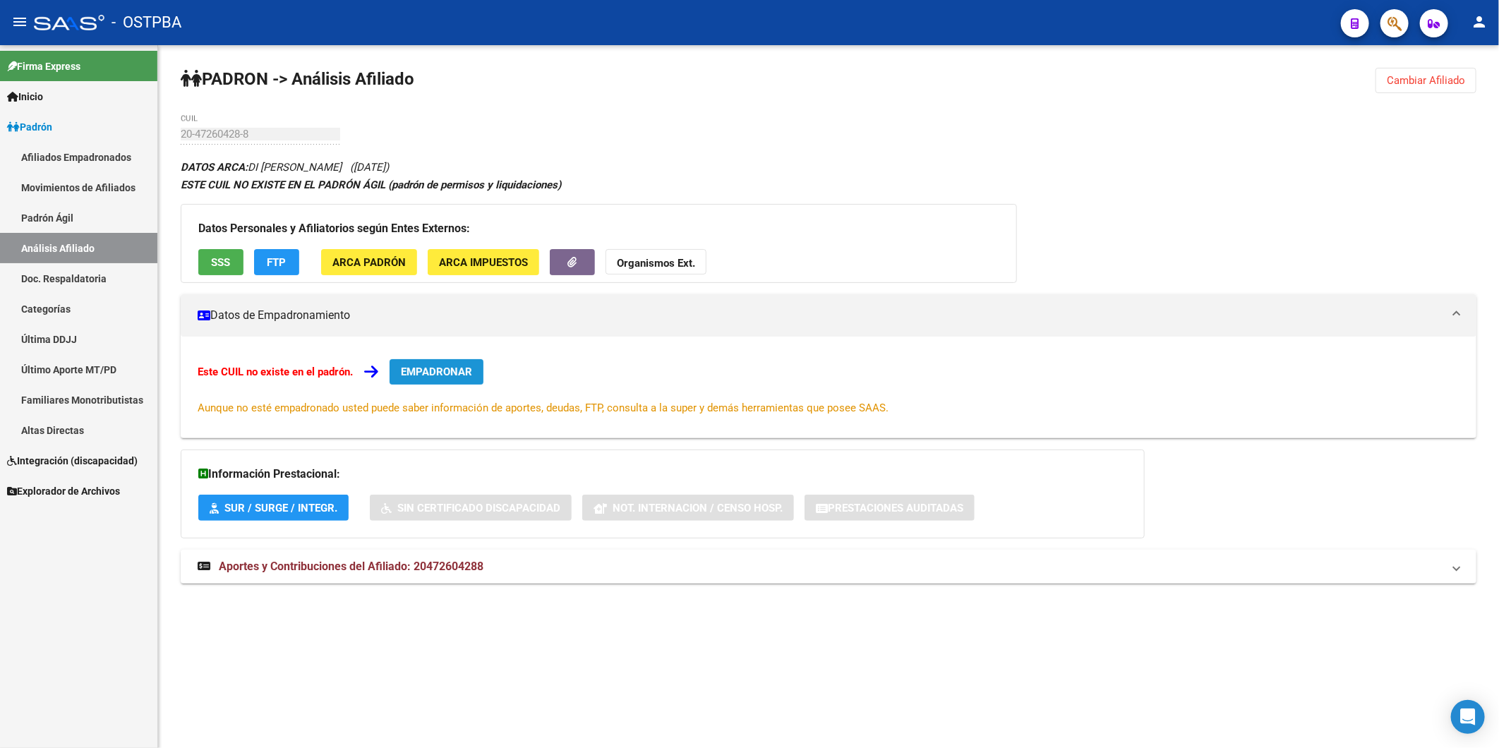
click at [454, 376] on span "EMPADRONAR" at bounding box center [436, 372] width 71 height 13
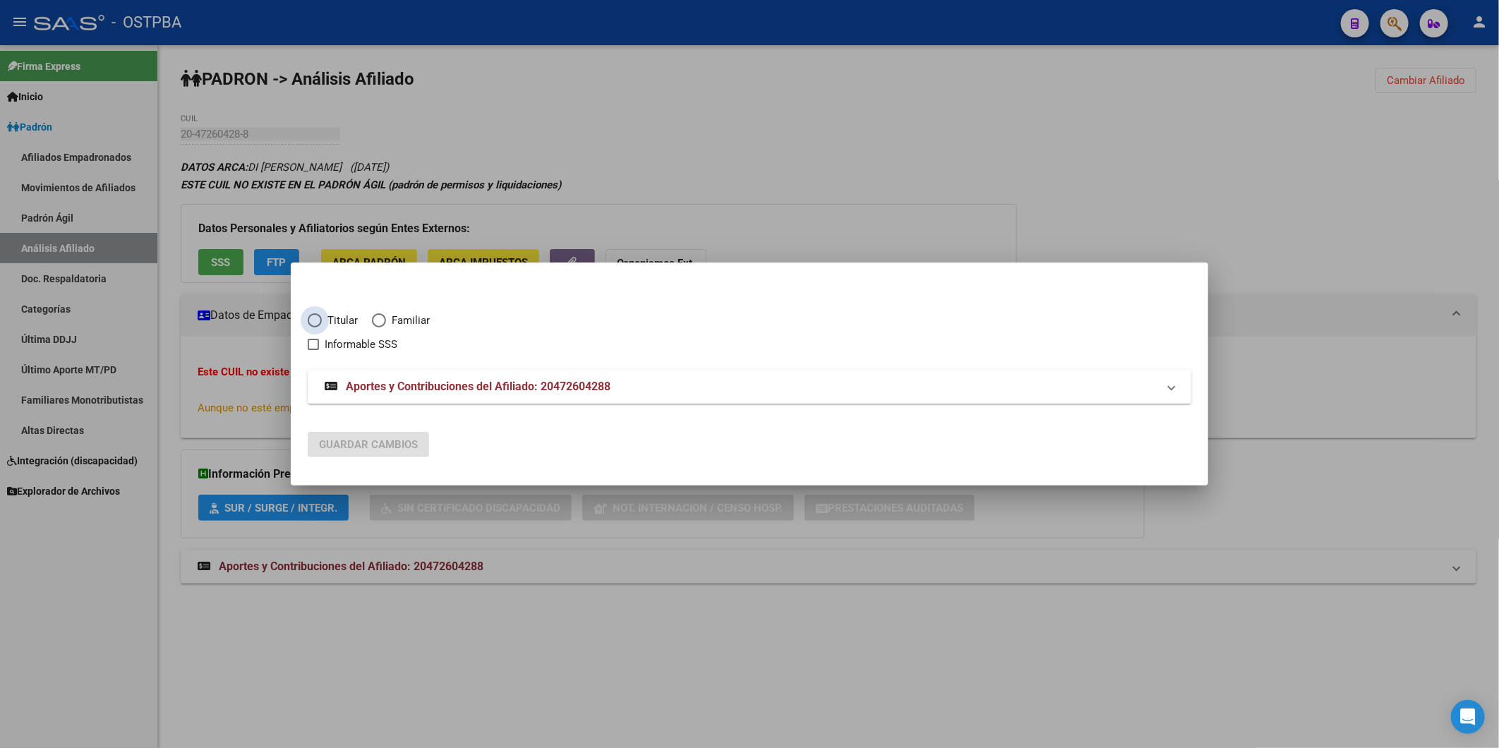
click at [326, 320] on span "Titular" at bounding box center [340, 321] width 36 height 16
click at [322, 320] on input "Titular" at bounding box center [315, 320] width 14 height 14
radio input "true"
checkbox input "true"
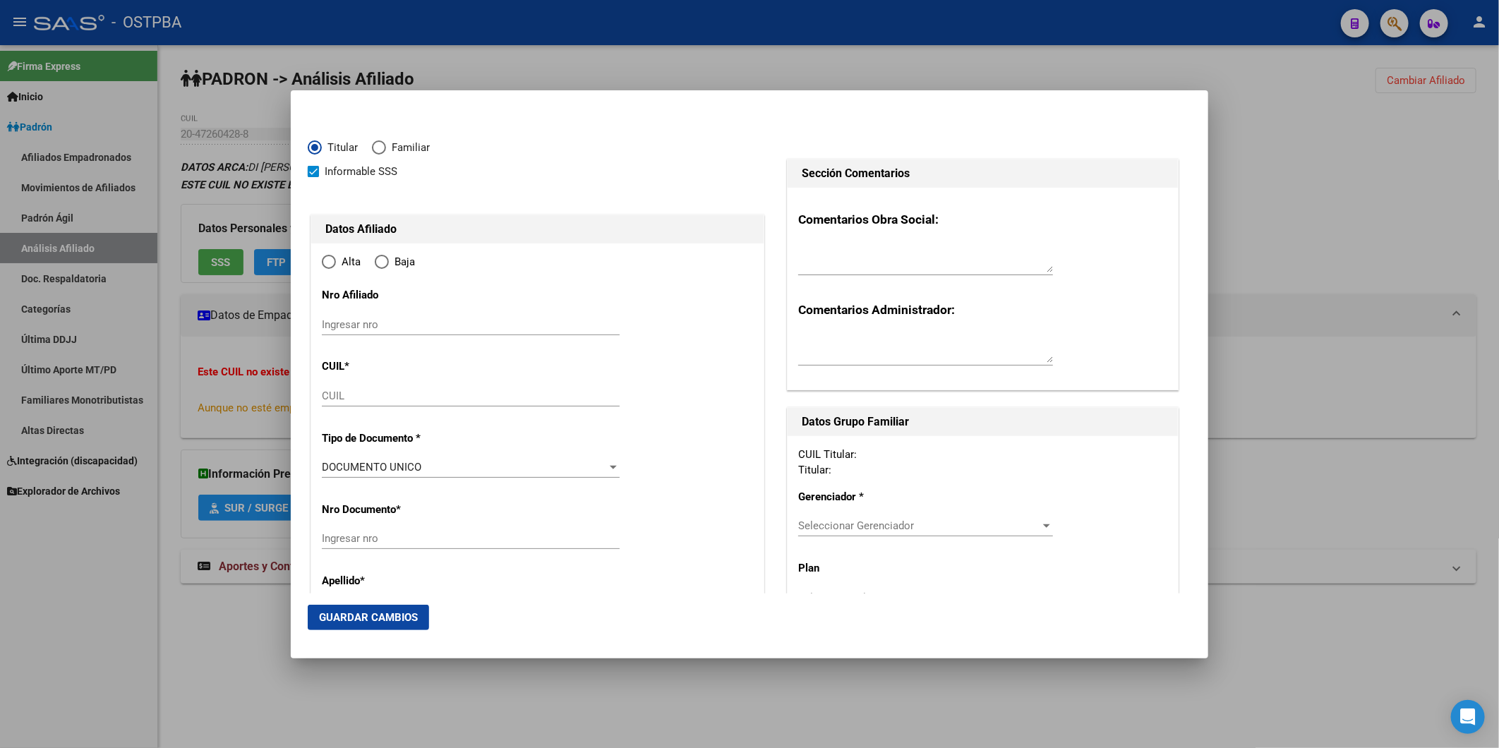
type input "20-47260428-8"
type input "47260428"
type input "DI ROCCO DANTE JOAQUIN"
type input "2006-03-23"
type input "BERNAL"
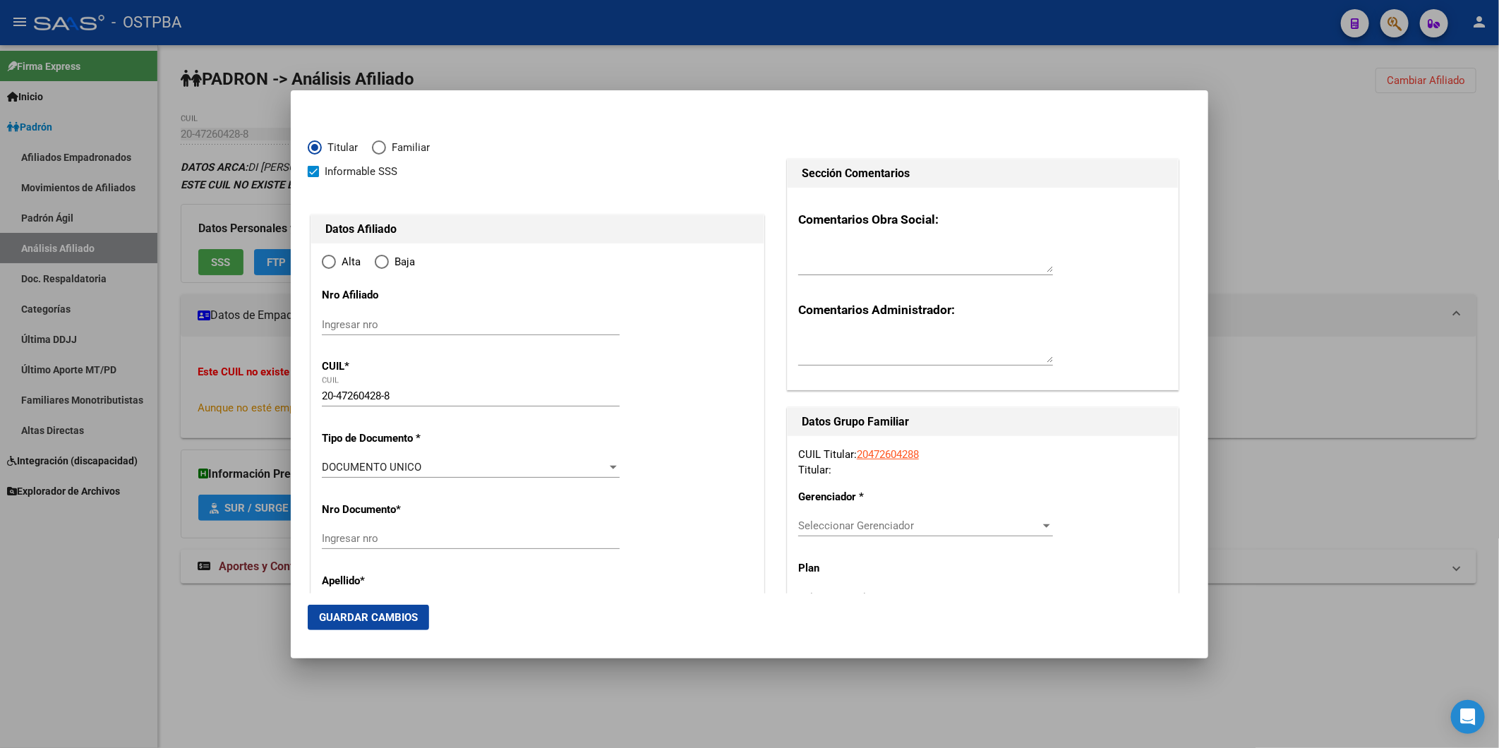
type input "1876"
type input "MAIPU"
type input "665"
radio input "true"
type input "BERNAL"
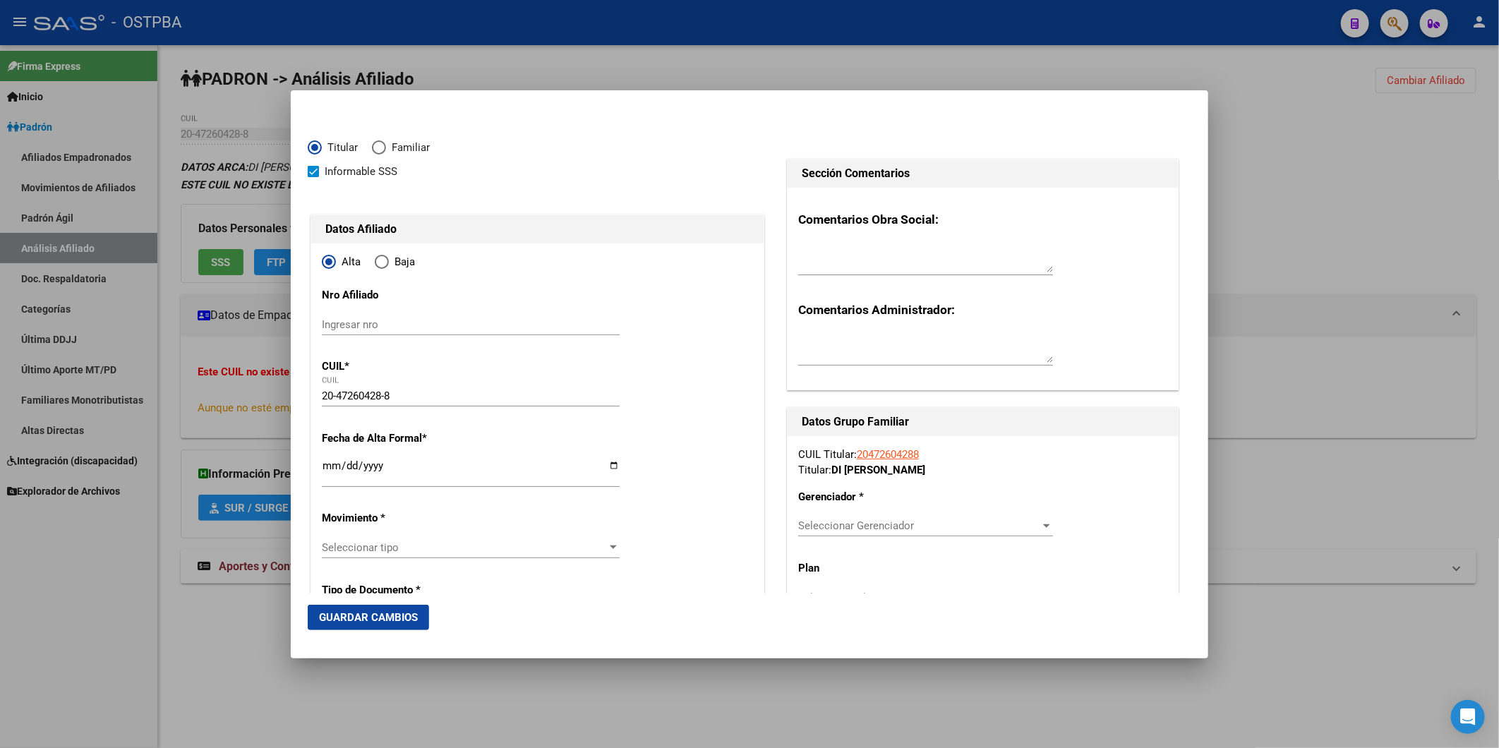
click at [322, 462] on input "Ingresar fecha" at bounding box center [471, 471] width 298 height 23
type input "2025-09-01"
click at [610, 546] on div at bounding box center [613, 548] width 7 height 4
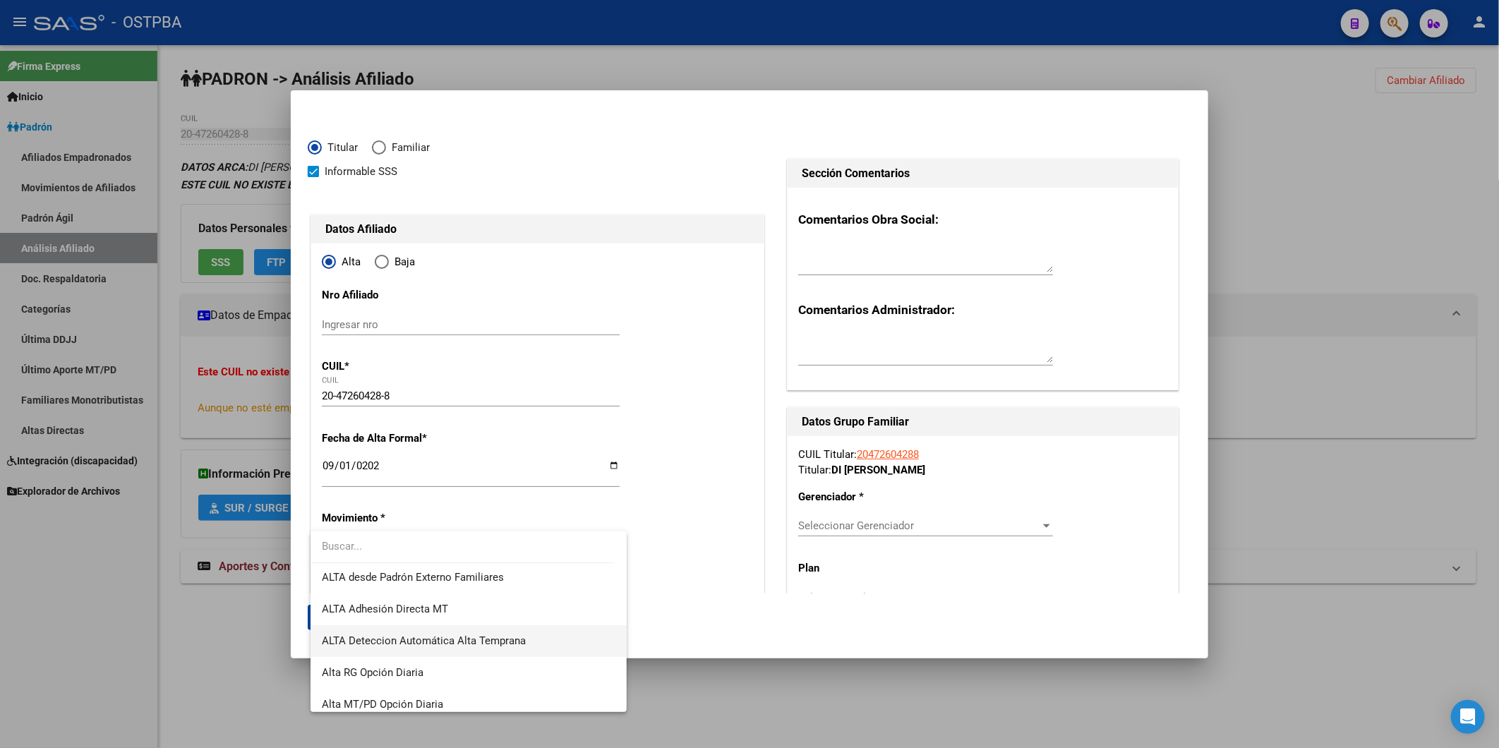
scroll to position [486, 0]
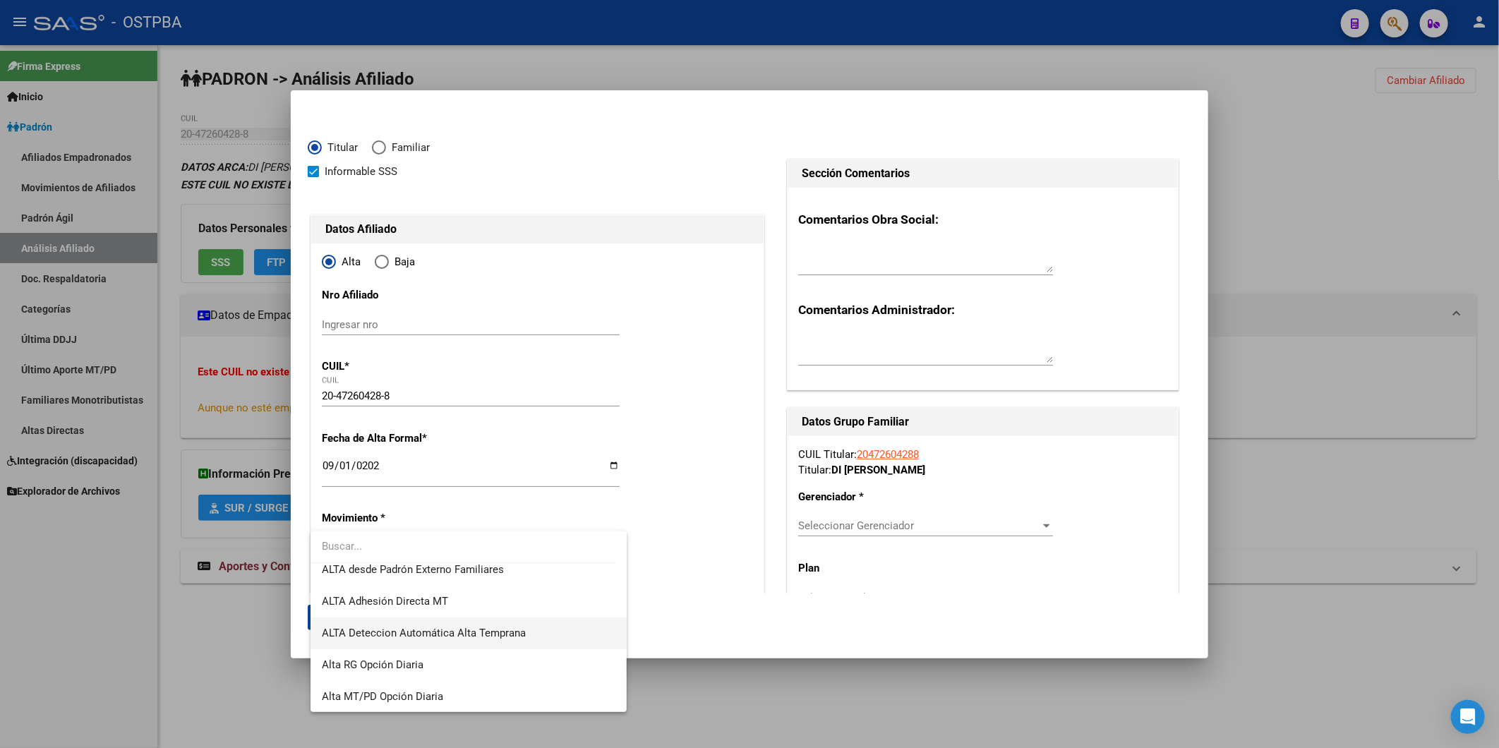
click at [539, 631] on span "ALTA Deteccion Automática Alta Temprana" at bounding box center [468, 634] width 293 height 32
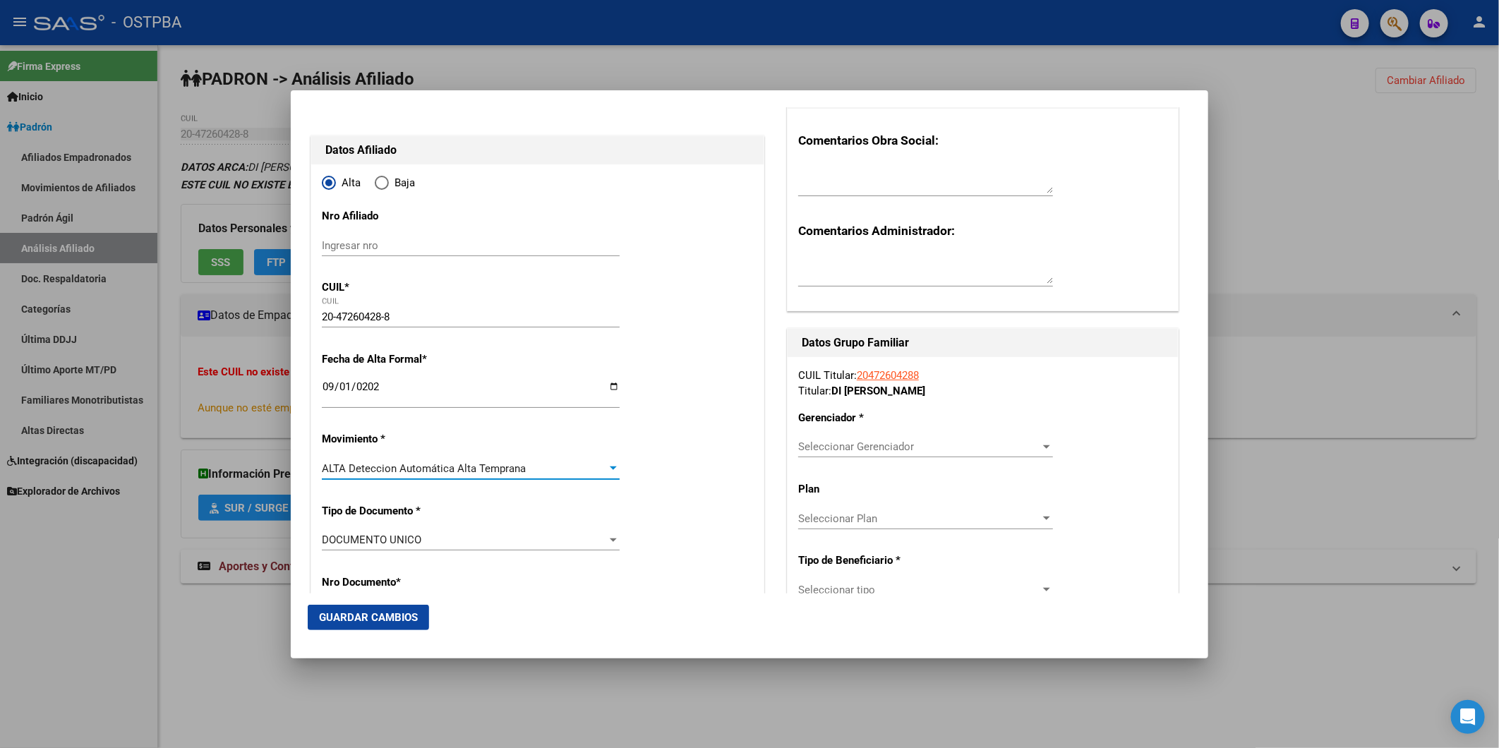
scroll to position [313, 0]
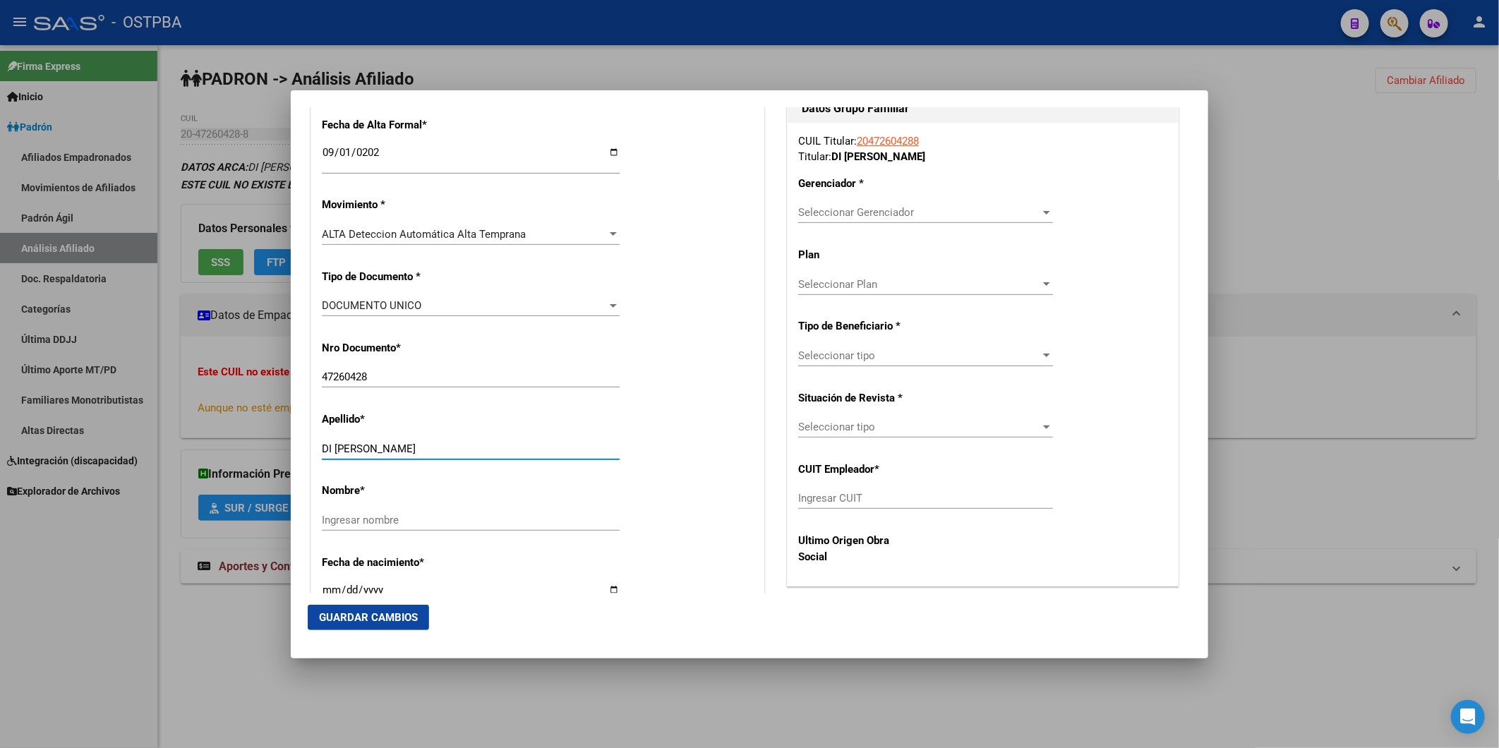
drag, startPoint x: 373, startPoint y: 446, endPoint x: 526, endPoint y: 443, distance: 153.2
click at [526, 443] on input "DI ROCCO DANTE JOAQUIN" at bounding box center [471, 448] width 298 height 13
type input "DI ROCCO"
click at [339, 515] on input "Ingresar nombre" at bounding box center [471, 520] width 298 height 13
paste input "DANTE JOAQUIN"
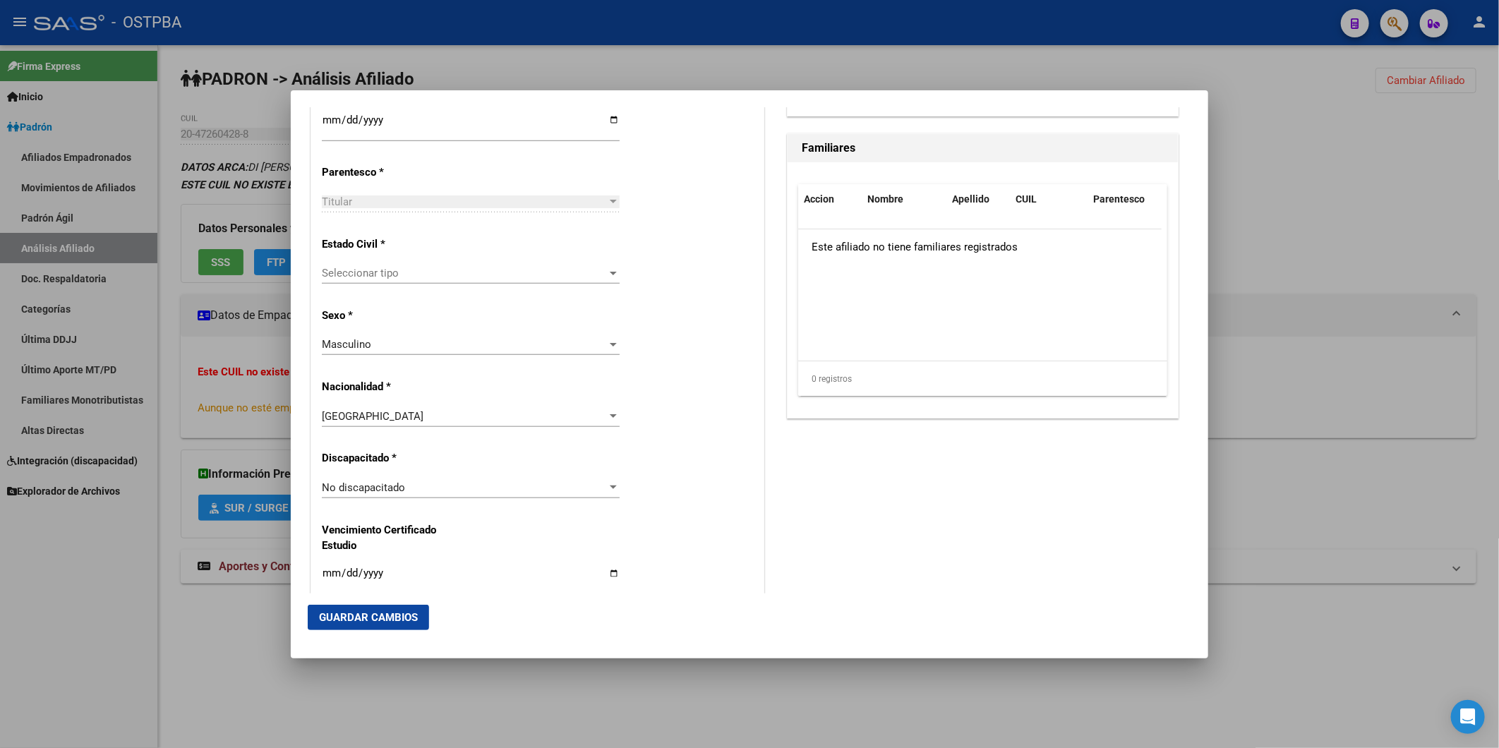
scroll to position [784, 0]
type input "DANTE JOAQUIN"
click at [607, 275] on div at bounding box center [613, 272] width 13 height 11
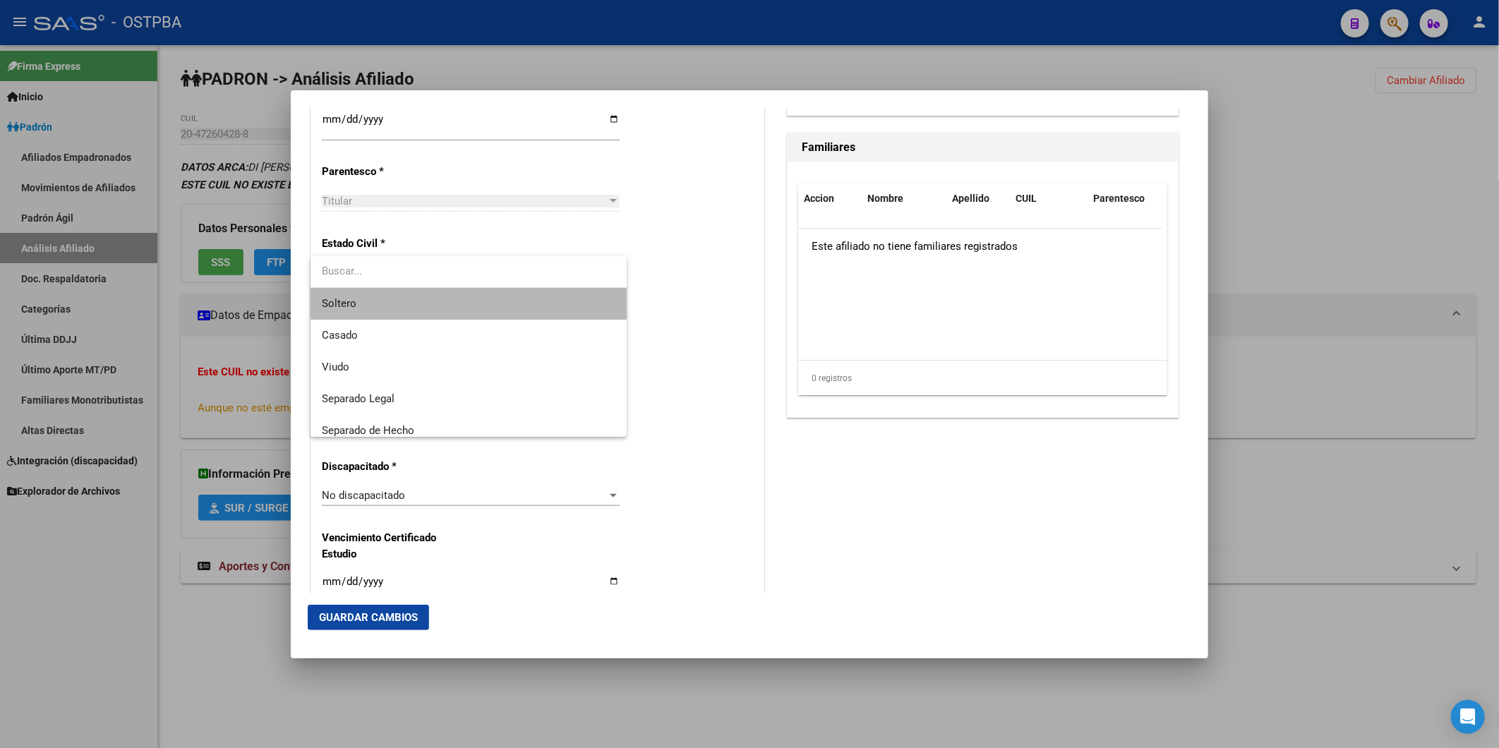
click at [535, 299] on span "Soltero" at bounding box center [468, 304] width 293 height 32
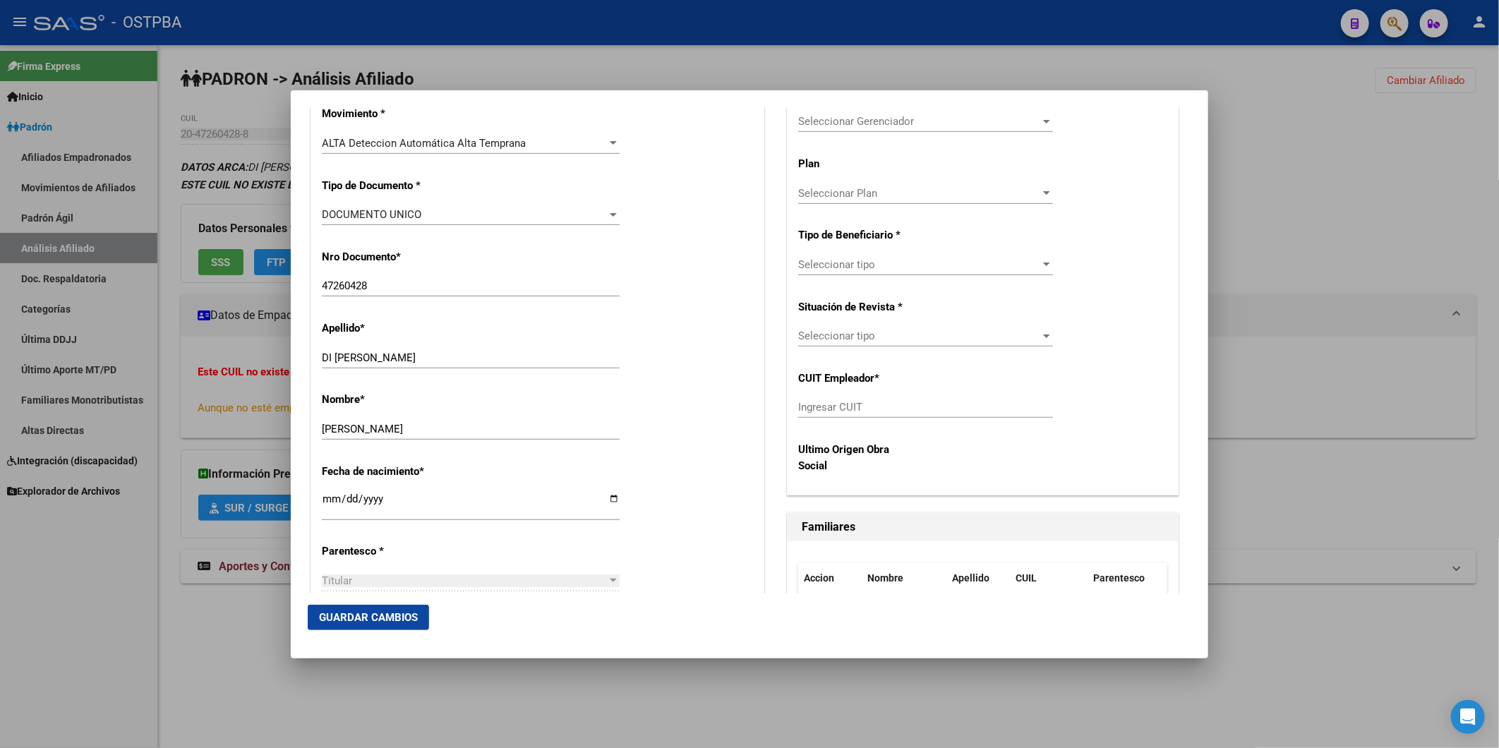
scroll to position [169, 0]
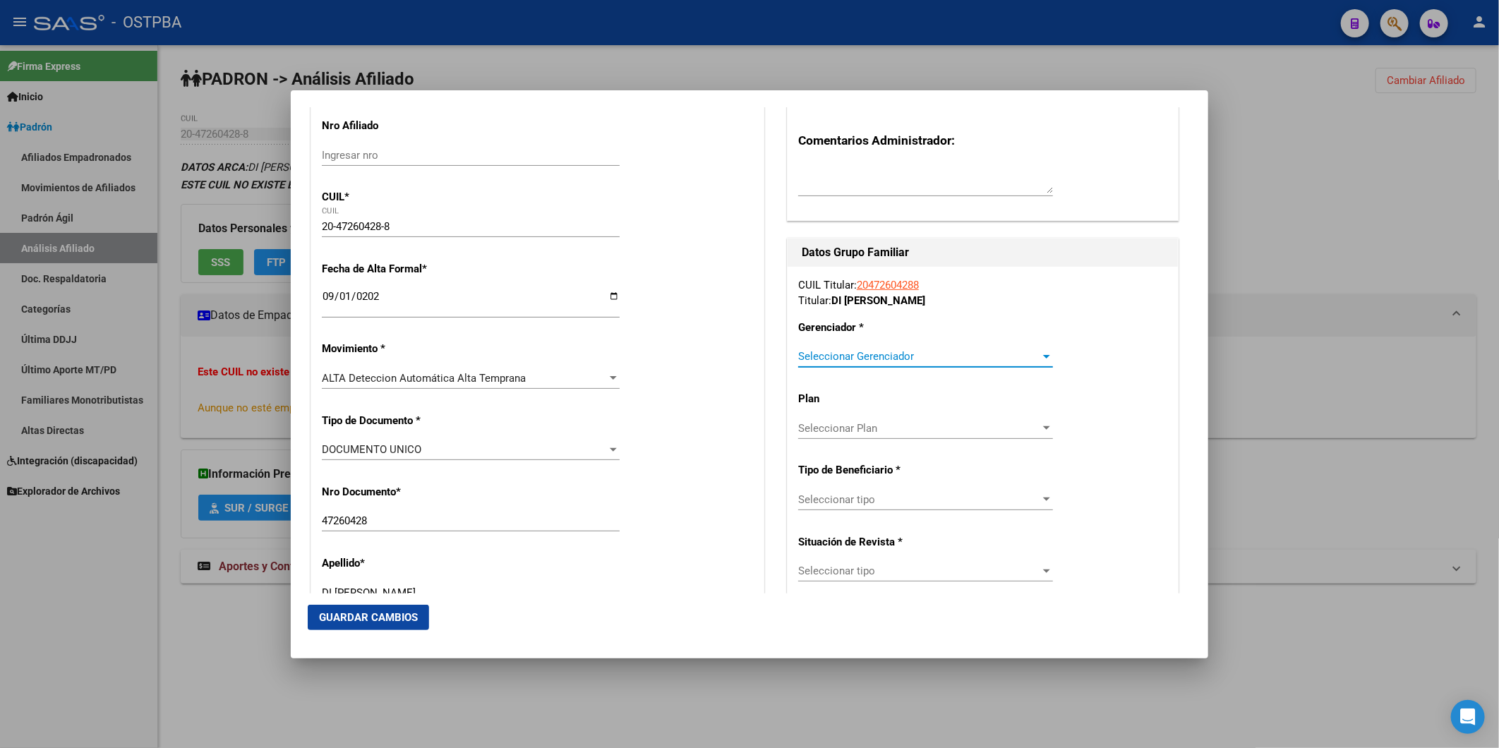
click at [1040, 358] on div at bounding box center [1046, 356] width 13 height 11
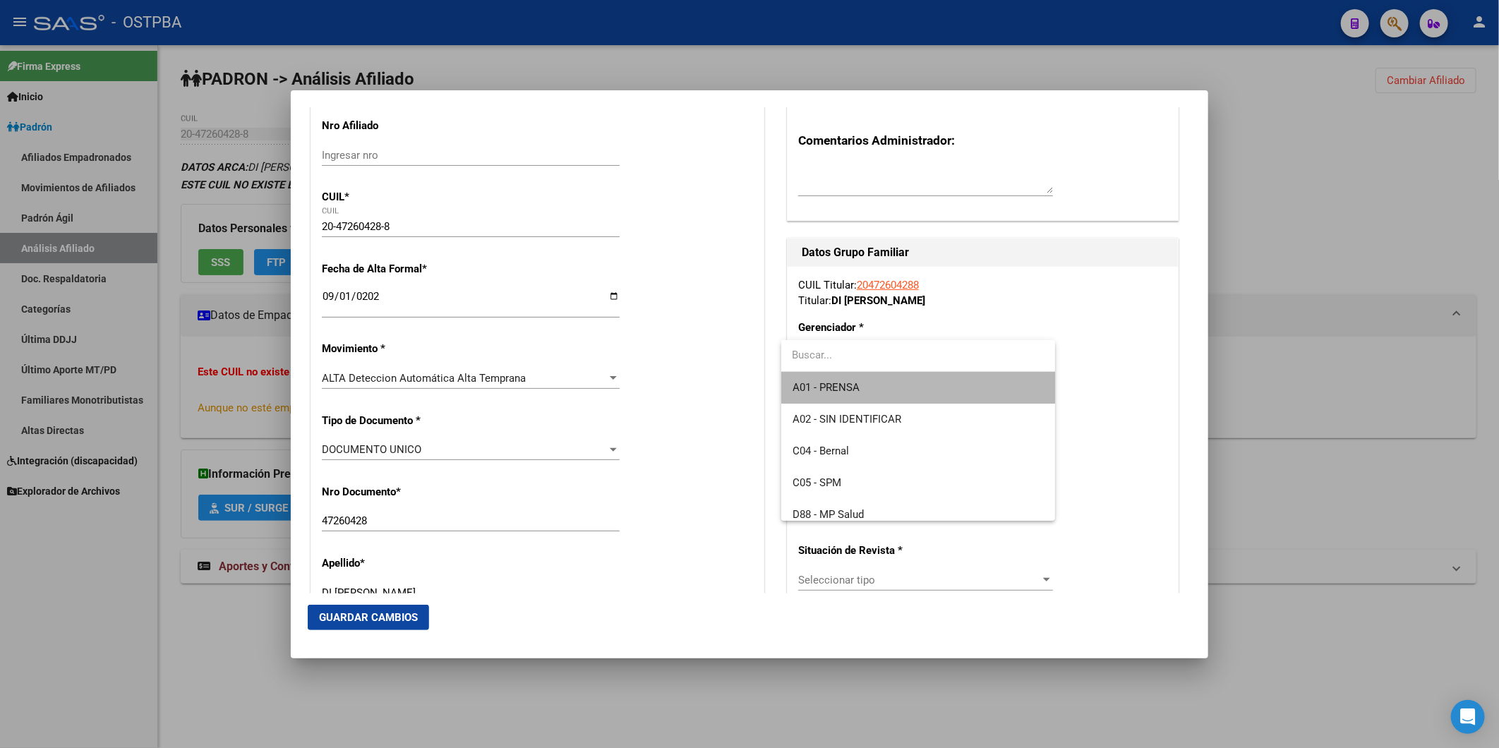
click at [1010, 387] on span "A01 - PRENSA" at bounding box center [918, 388] width 251 height 32
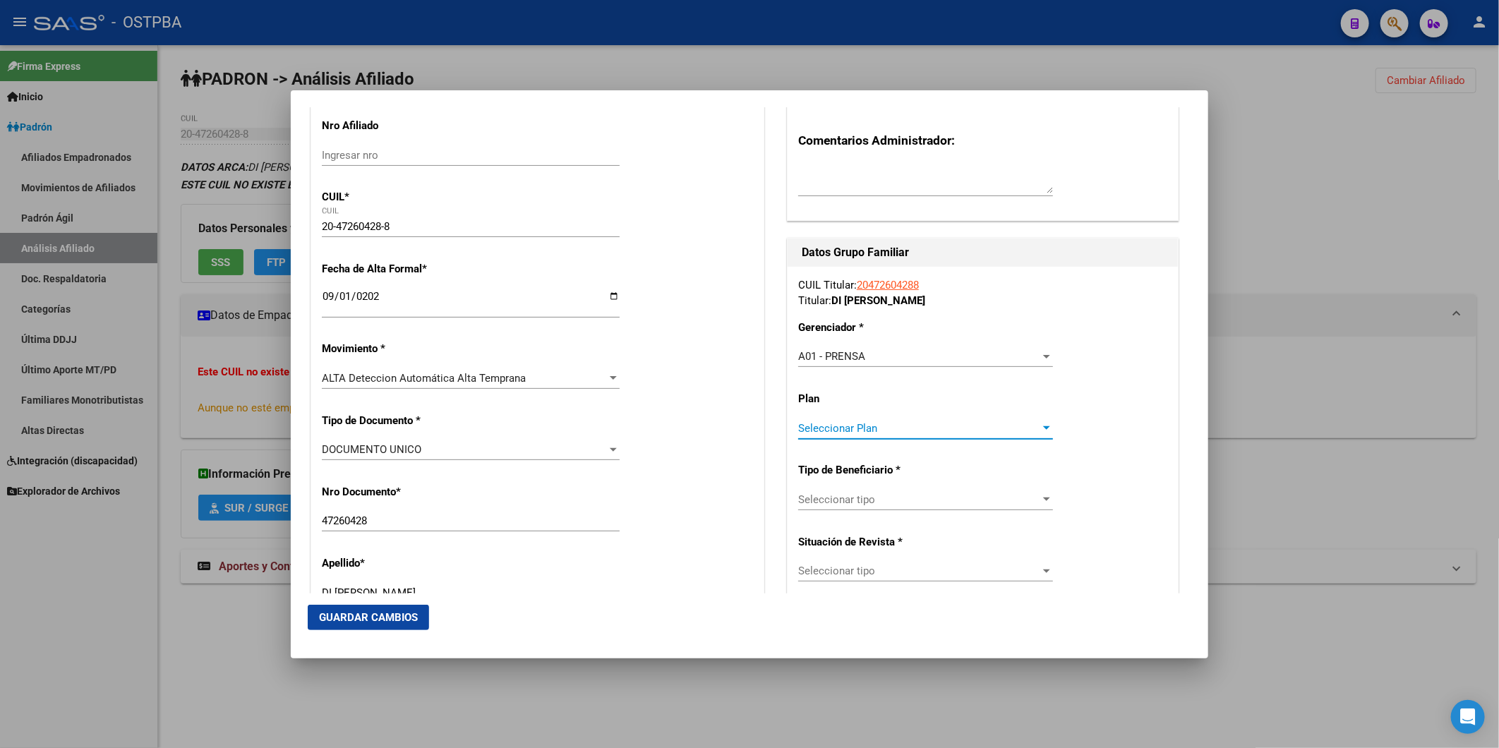
click at [1030, 428] on span "Seleccionar Plan" at bounding box center [919, 428] width 242 height 13
click at [960, 459] on span "A01" at bounding box center [918, 460] width 251 height 32
click at [1040, 502] on div at bounding box center [1046, 499] width 13 height 11
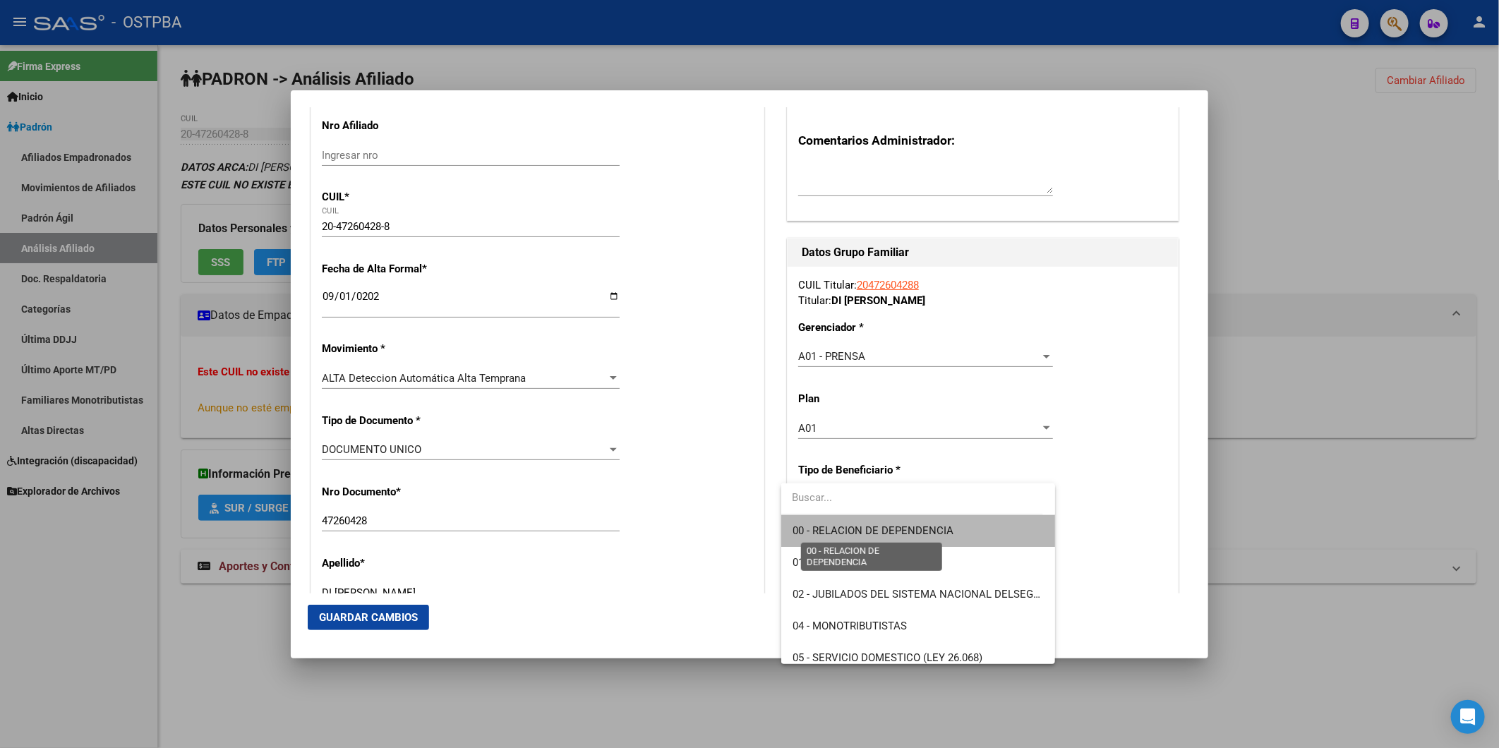
click at [926, 531] on span "00 - RELACION DE DEPENDENCIA" at bounding box center [873, 530] width 161 height 13
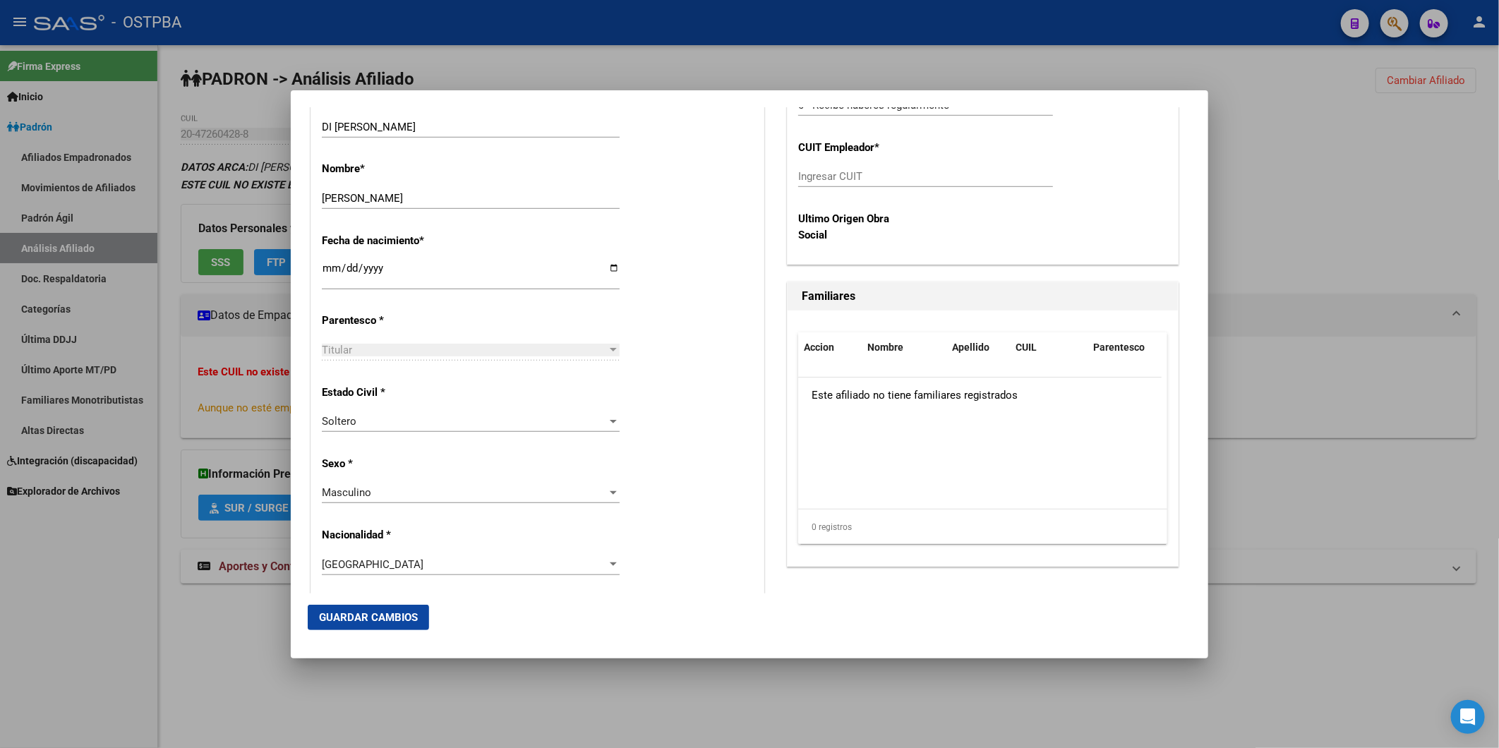
scroll to position [953, 0]
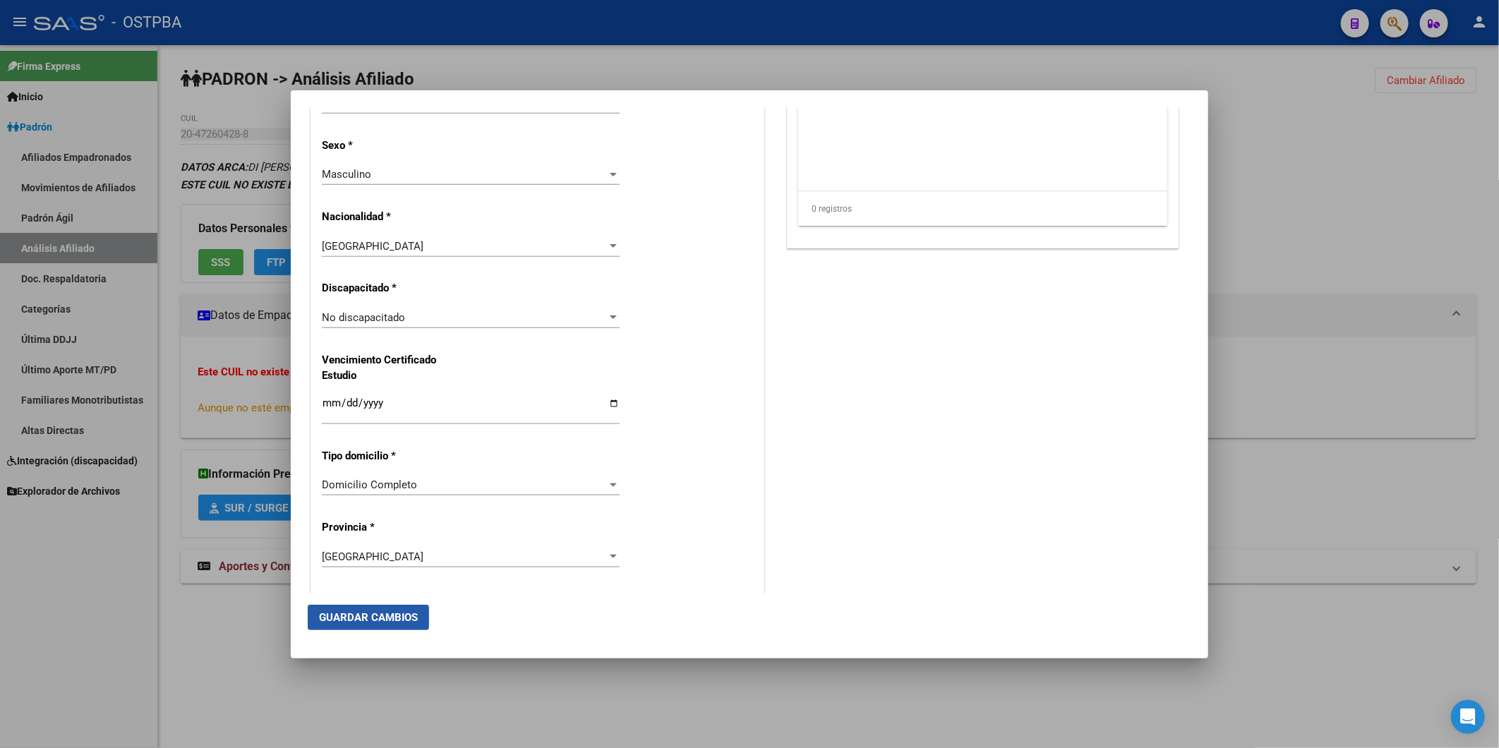
click at [373, 617] on span "Guardar Cambios" at bounding box center [368, 617] width 99 height 13
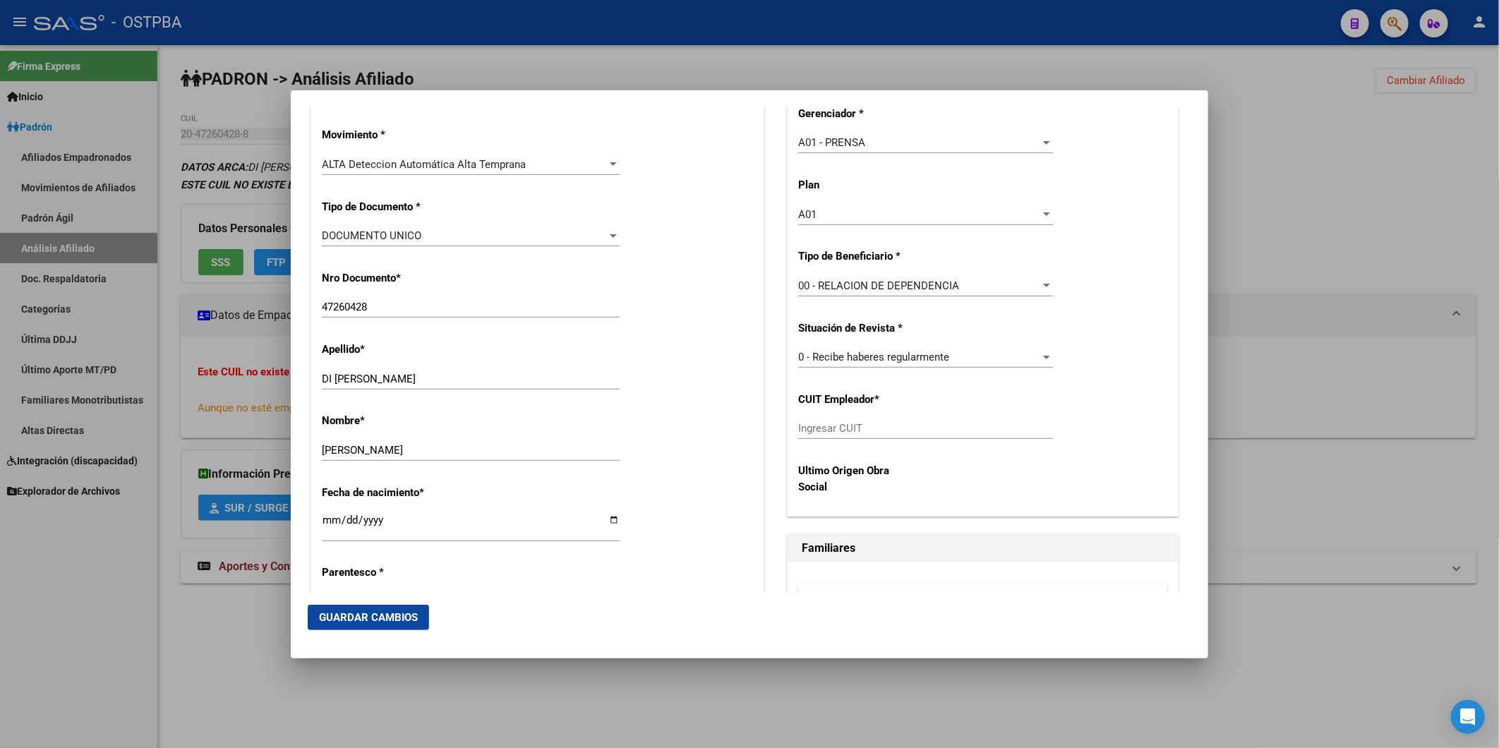
scroll to position [248, 0]
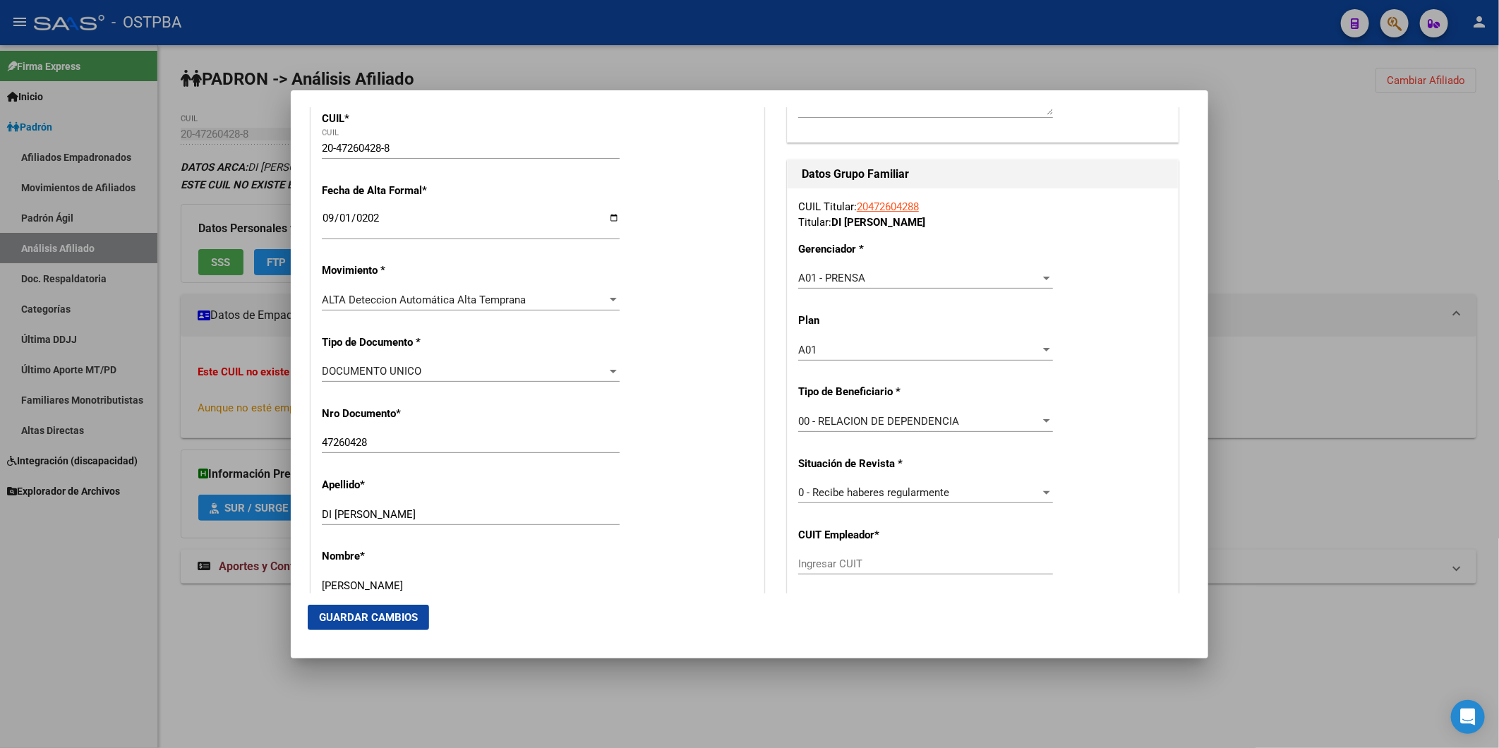
click at [1052, 486] on app-drop-down-list "Situación de Revista * 0 - Recibe haberes regularmente Seleccionar tipo" at bounding box center [931, 478] width 266 height 42
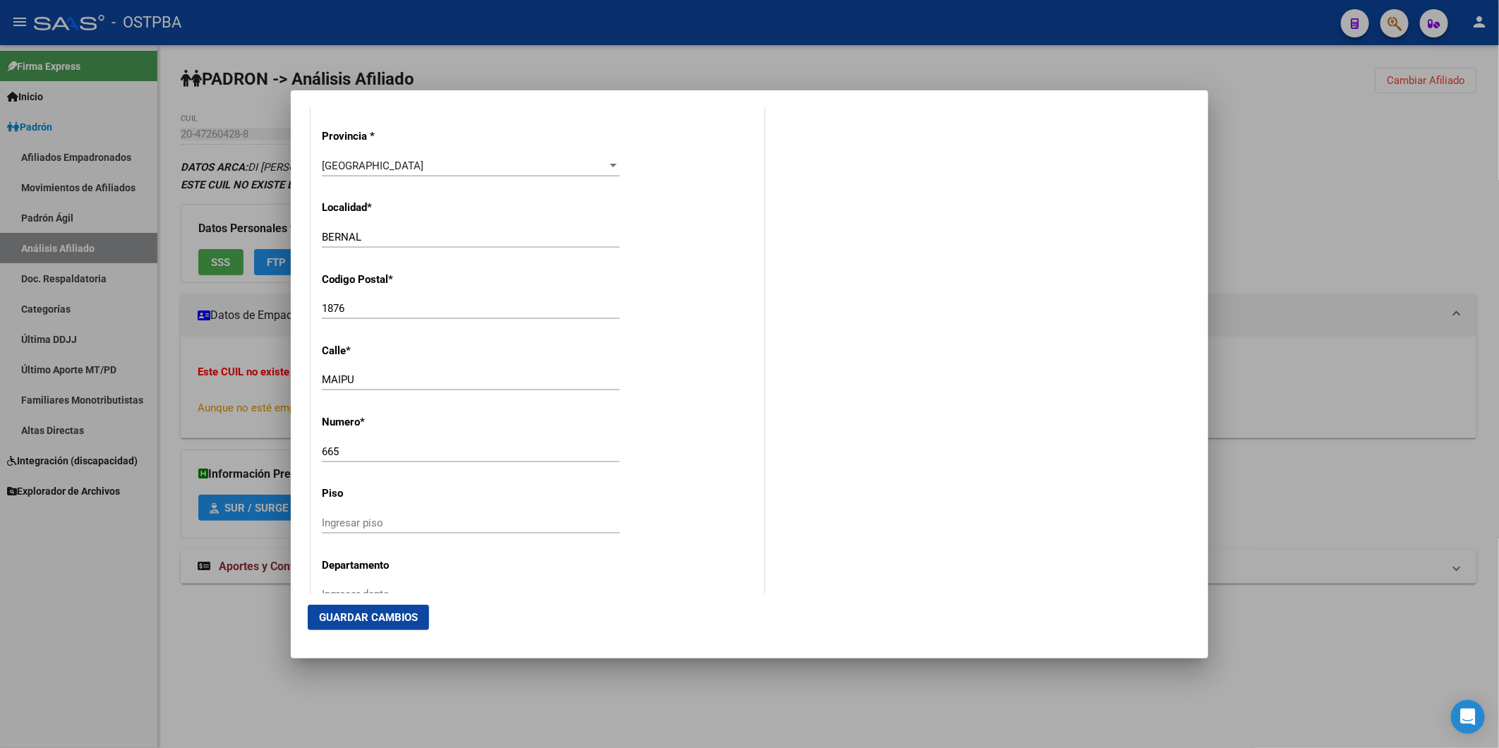
scroll to position [1188, 0]
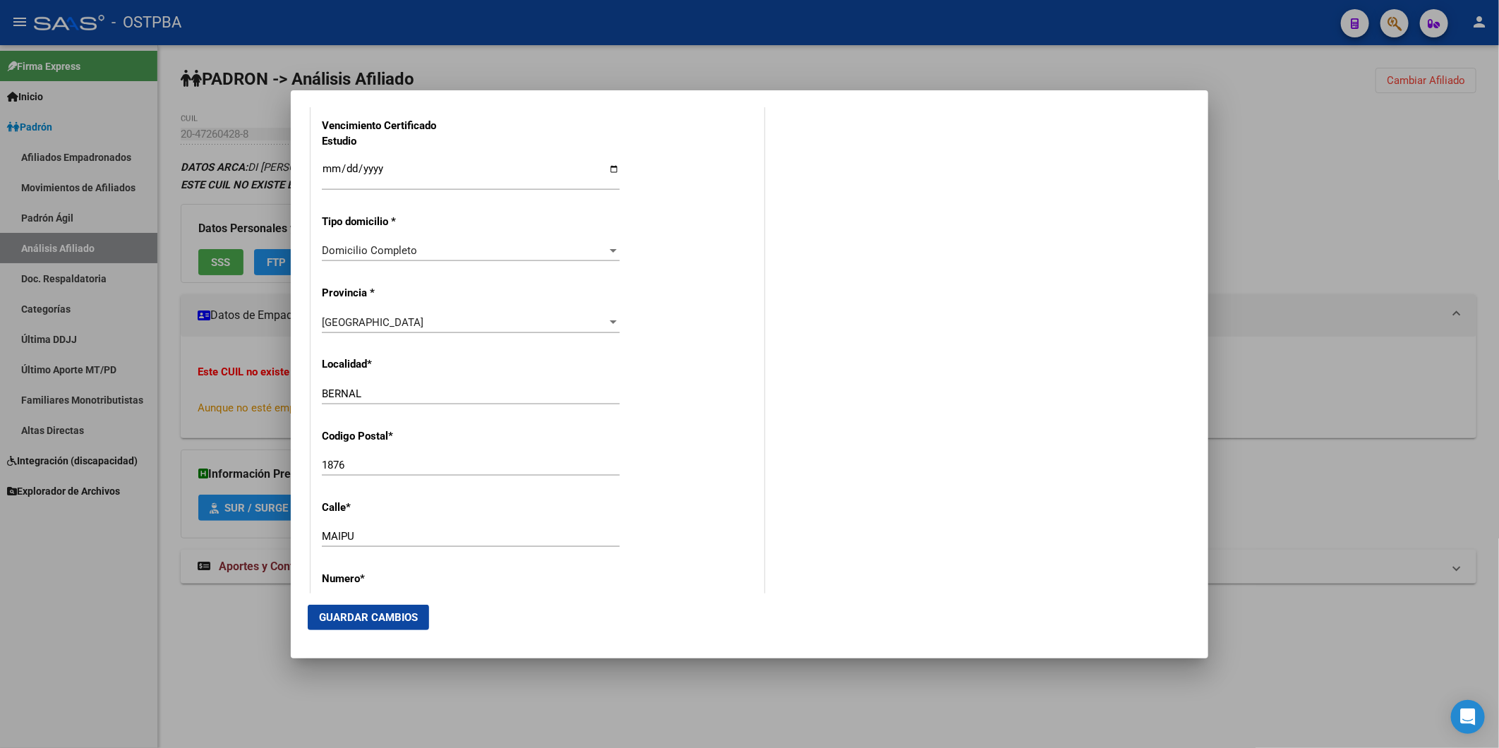
click at [380, 250] on span "Domicilio Completo" at bounding box center [369, 250] width 95 height 13
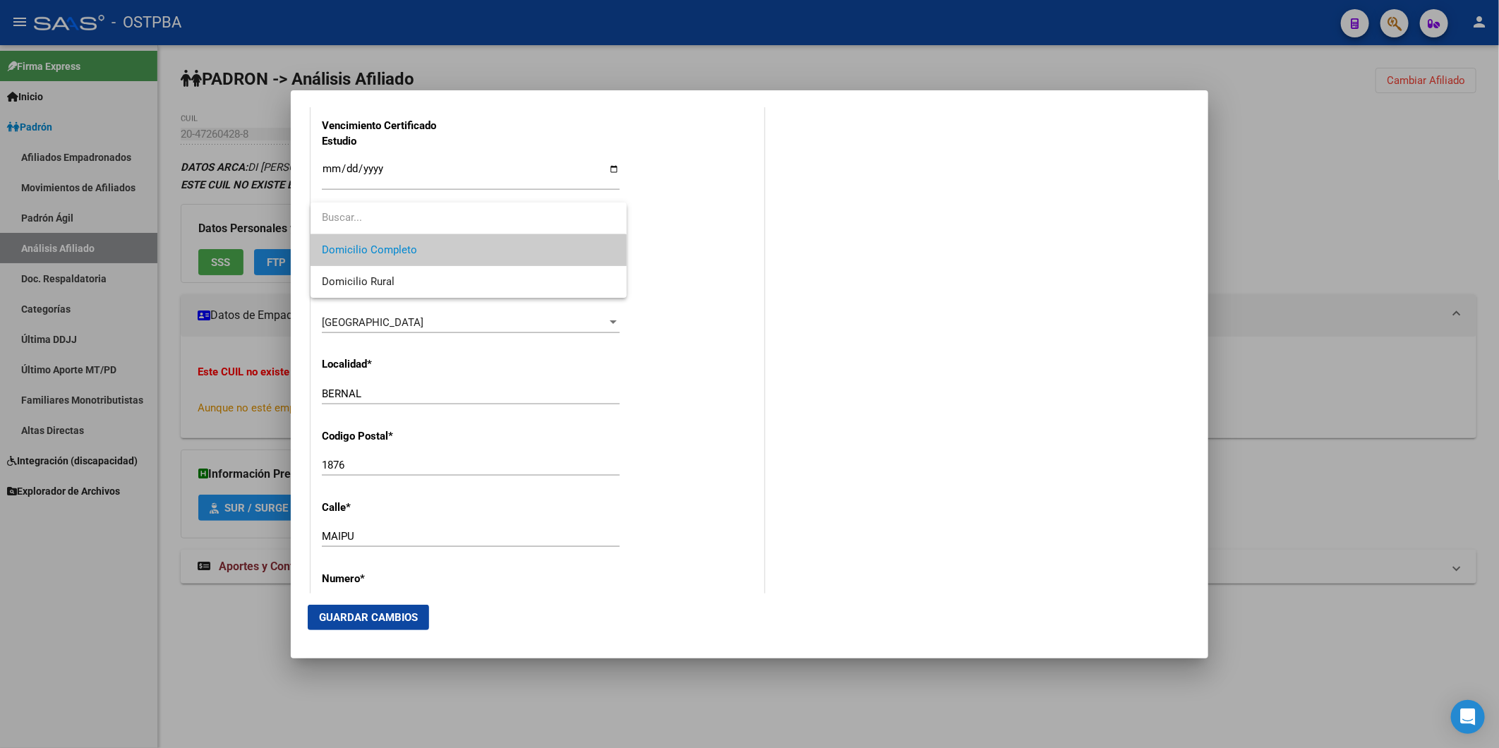
click at [443, 224] on input "dropdown search" at bounding box center [468, 218] width 315 height 32
click at [392, 150] on div at bounding box center [749, 374] width 1499 height 748
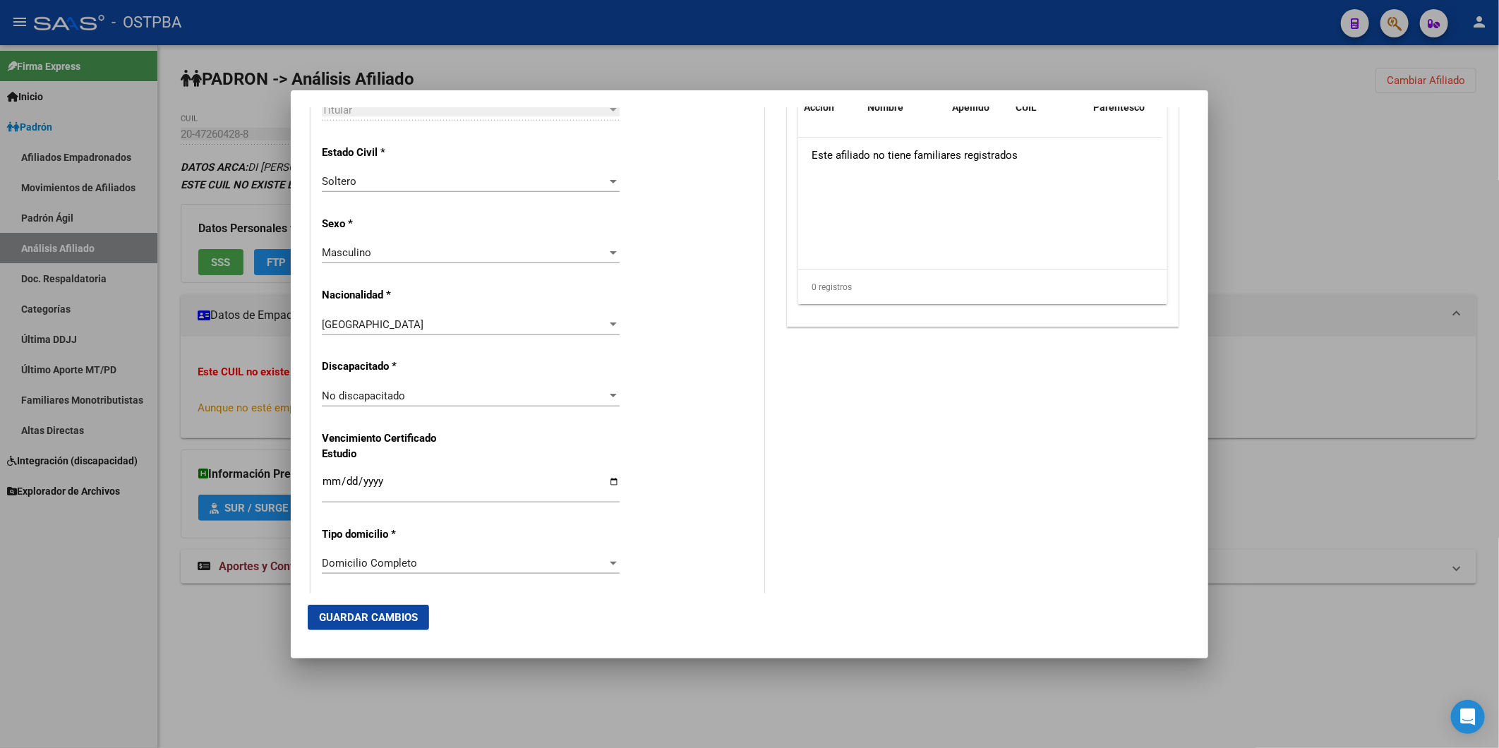
scroll to position [404, 0]
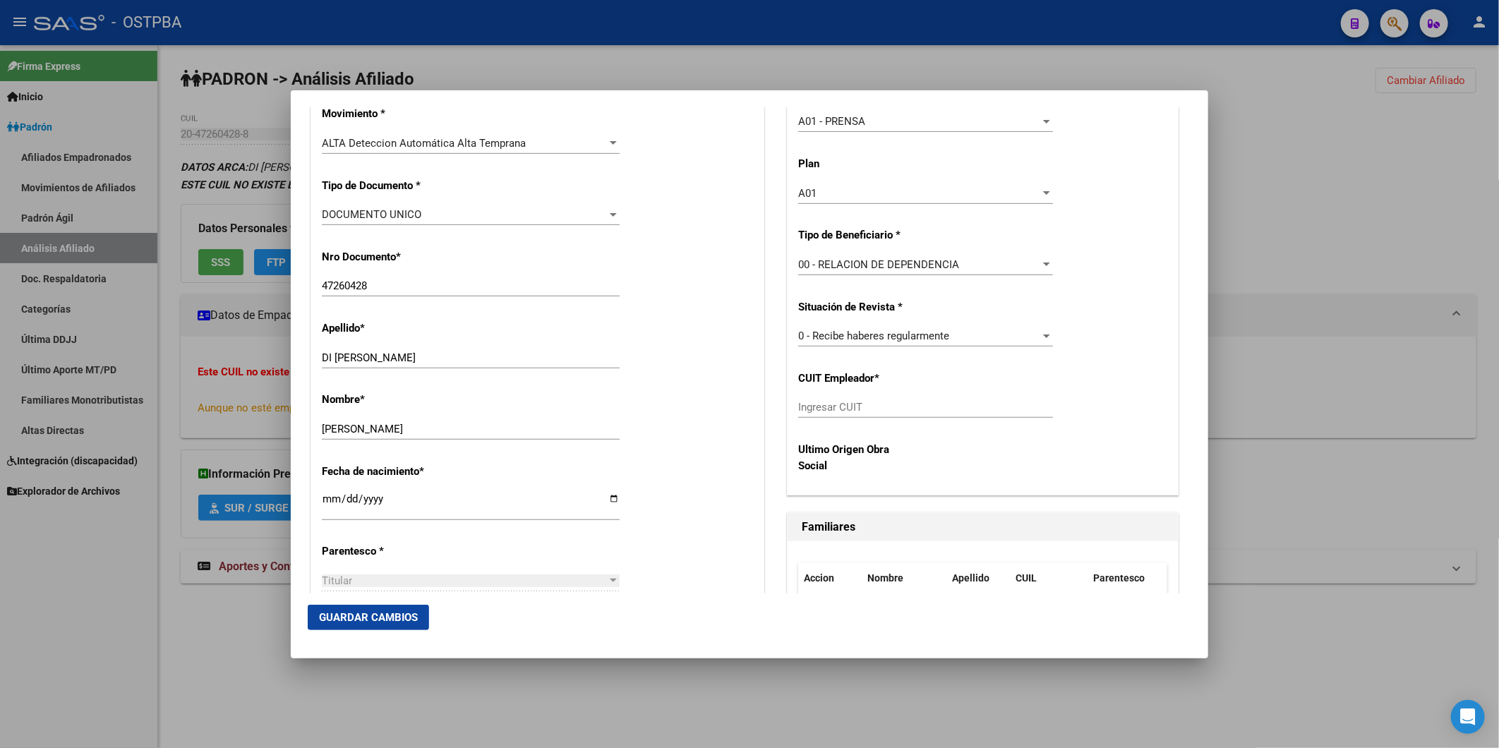
click at [1040, 334] on div at bounding box center [1046, 335] width 13 height 11
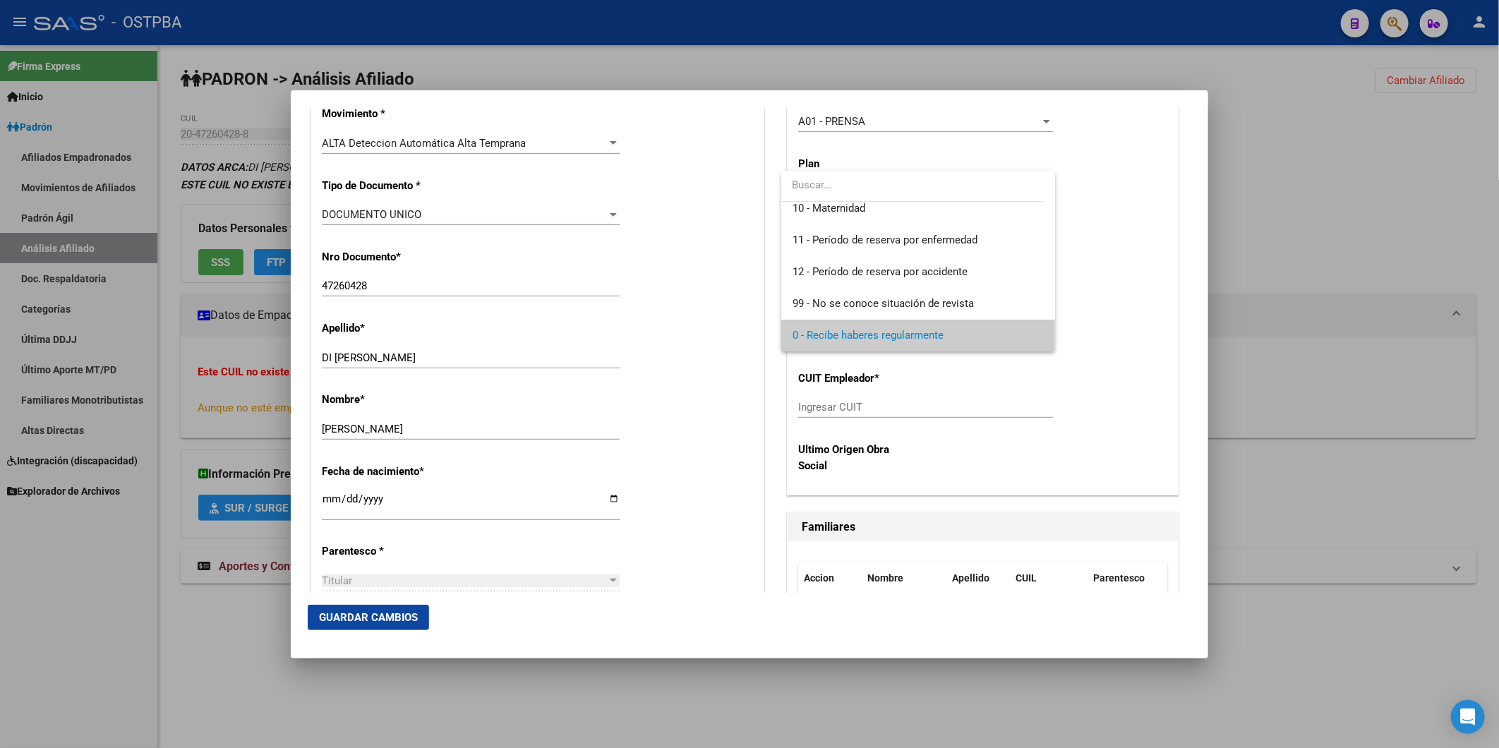
scroll to position [0, 0]
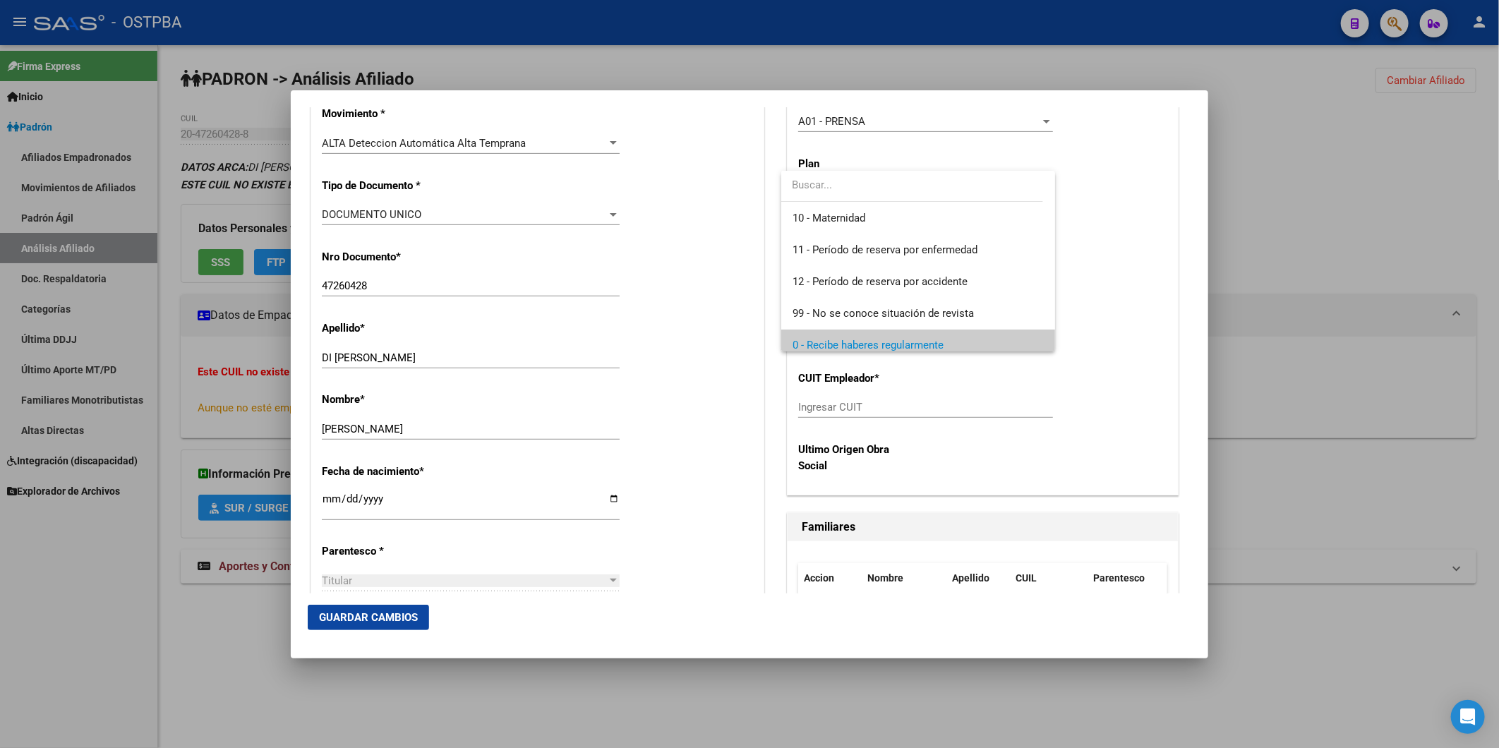
click at [1090, 255] on div at bounding box center [749, 374] width 1499 height 748
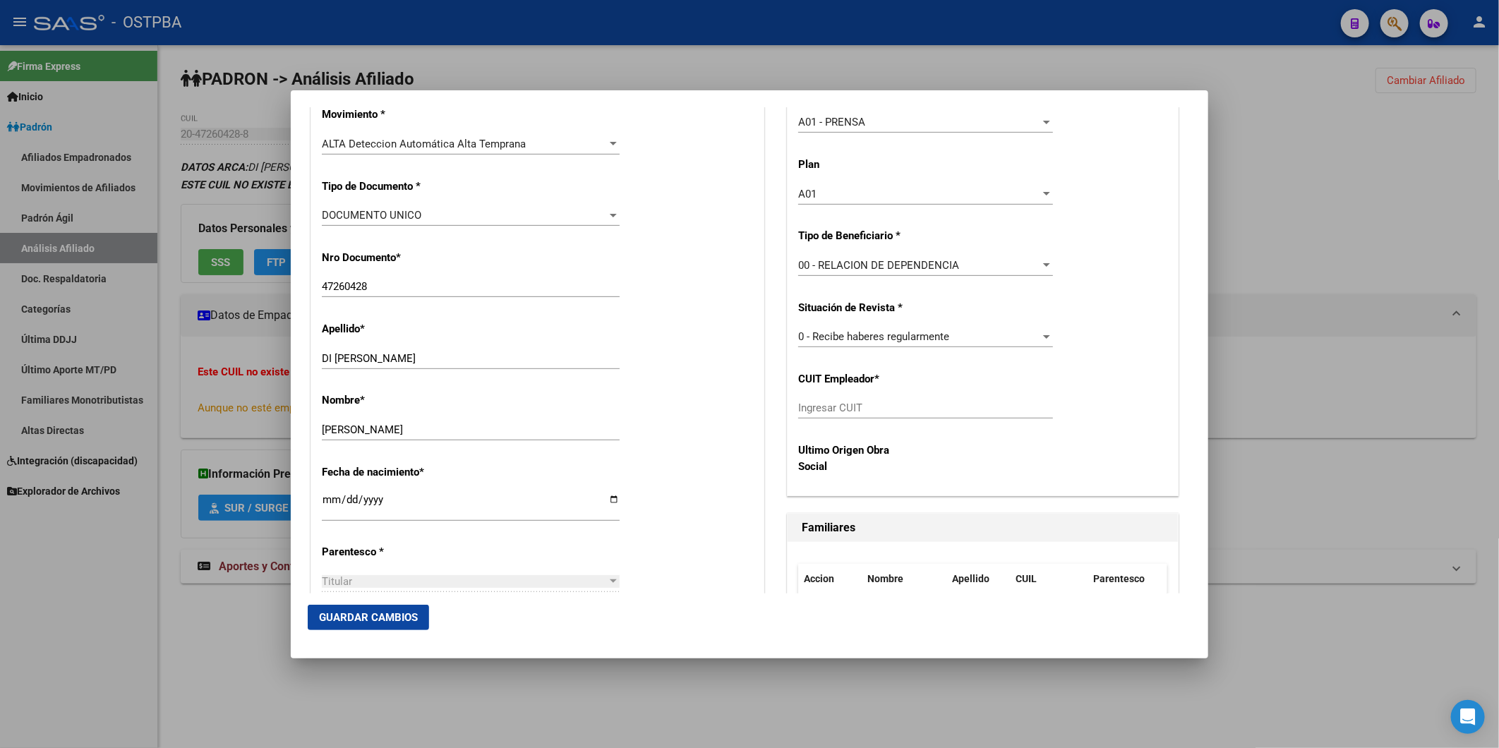
scroll to position [404, 0]
click at [385, 609] on button "Guardar Cambios" at bounding box center [368, 617] width 121 height 25
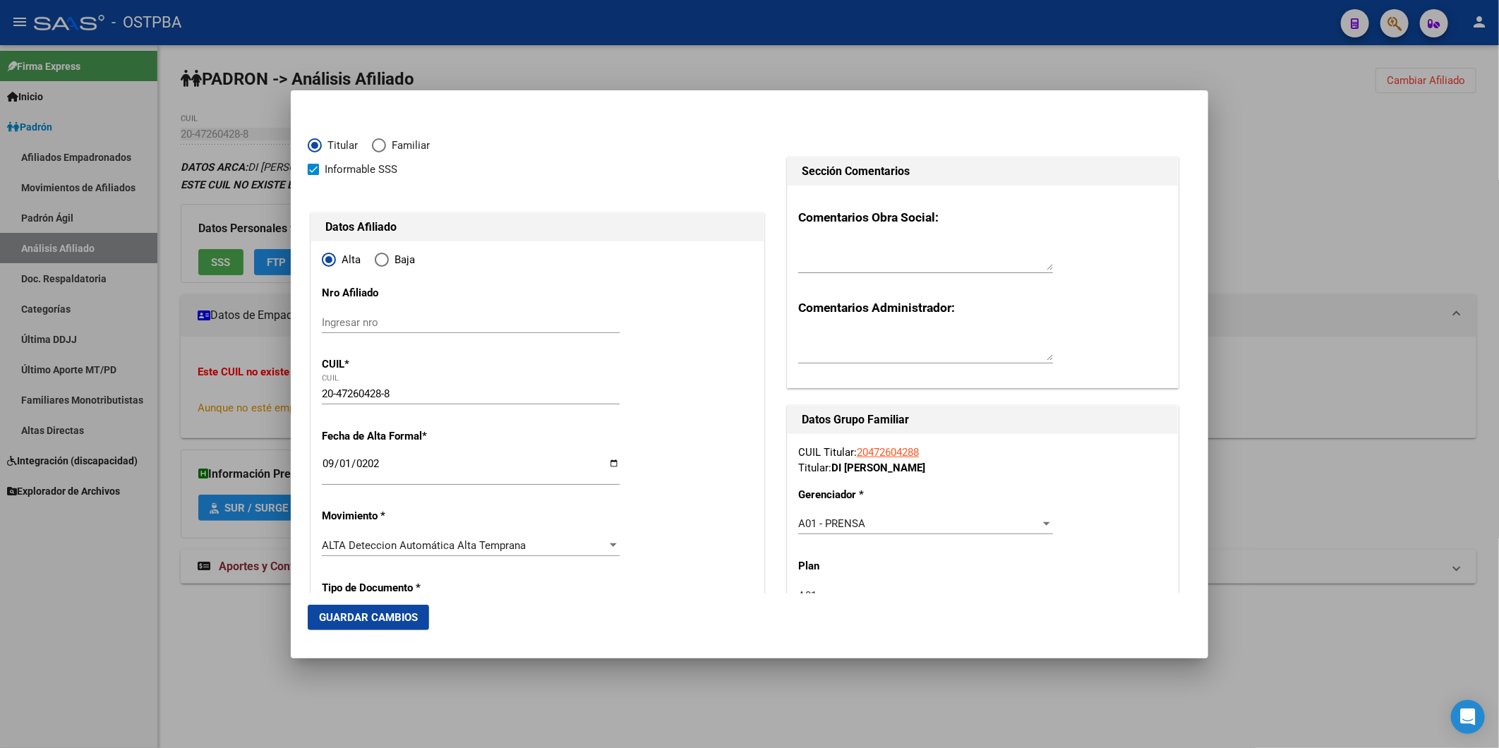
scroll to position [0, 0]
click at [347, 152] on span "Titular" at bounding box center [340, 148] width 36 height 16
click at [322, 152] on input "Titular" at bounding box center [315, 147] width 14 height 14
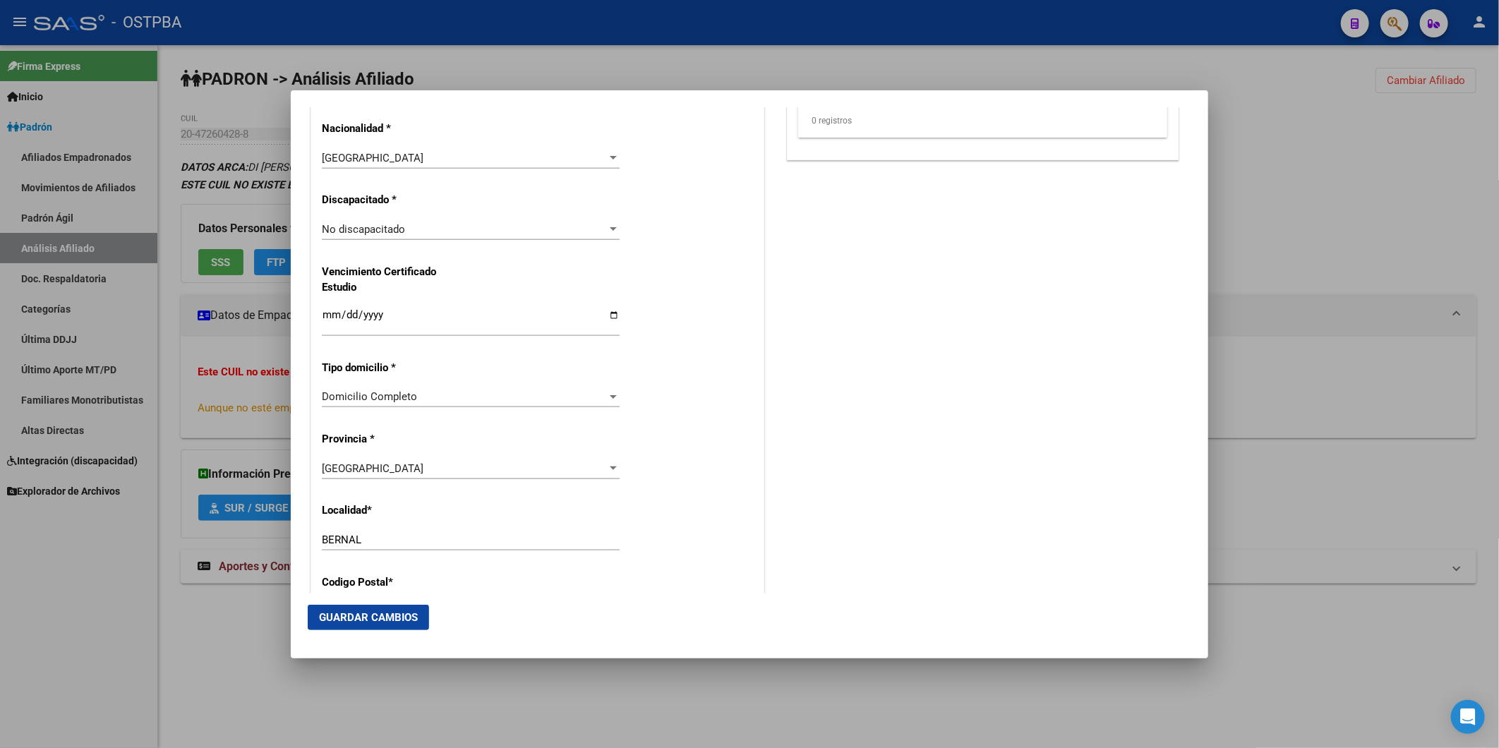
scroll to position [1097, 0]
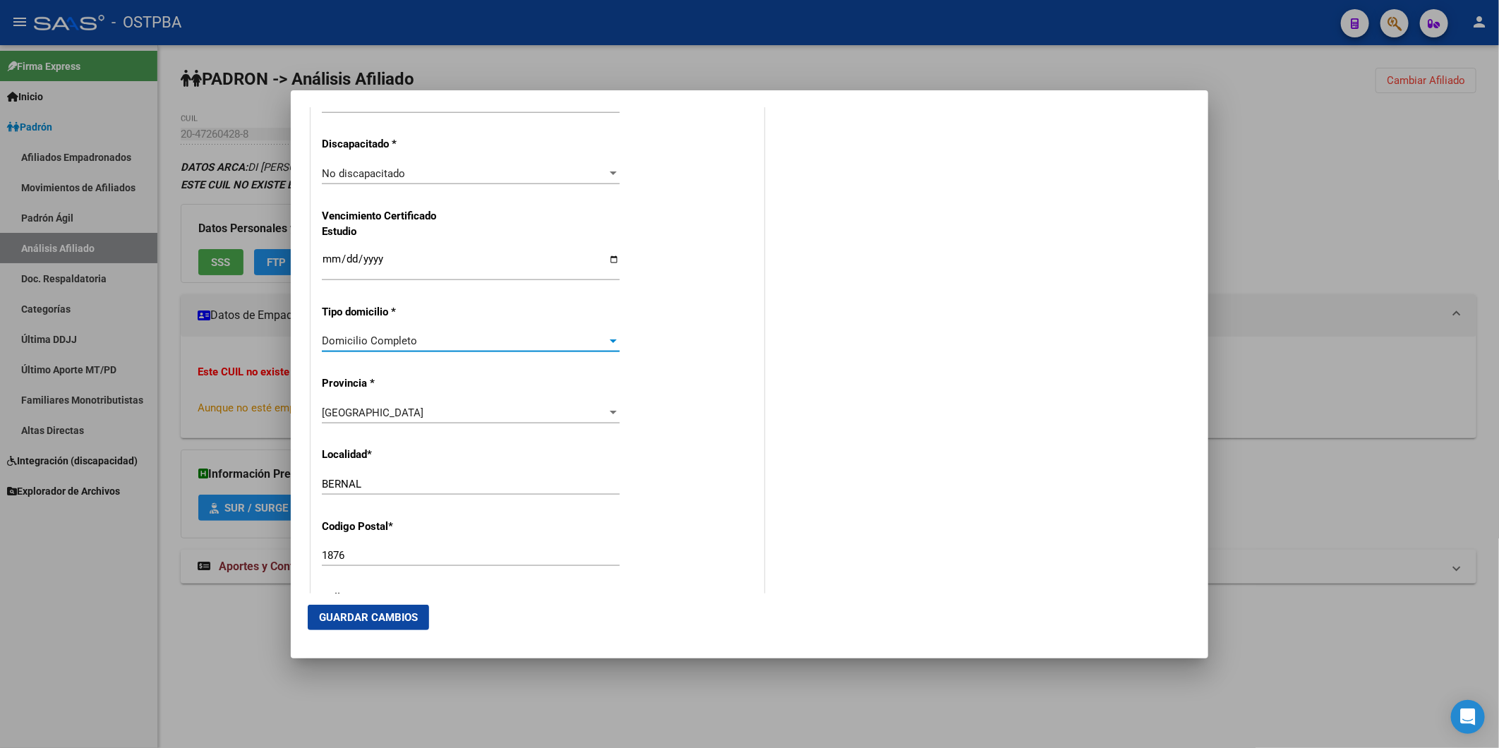
click at [422, 344] on div "Domicilio Completo" at bounding box center [464, 341] width 285 height 13
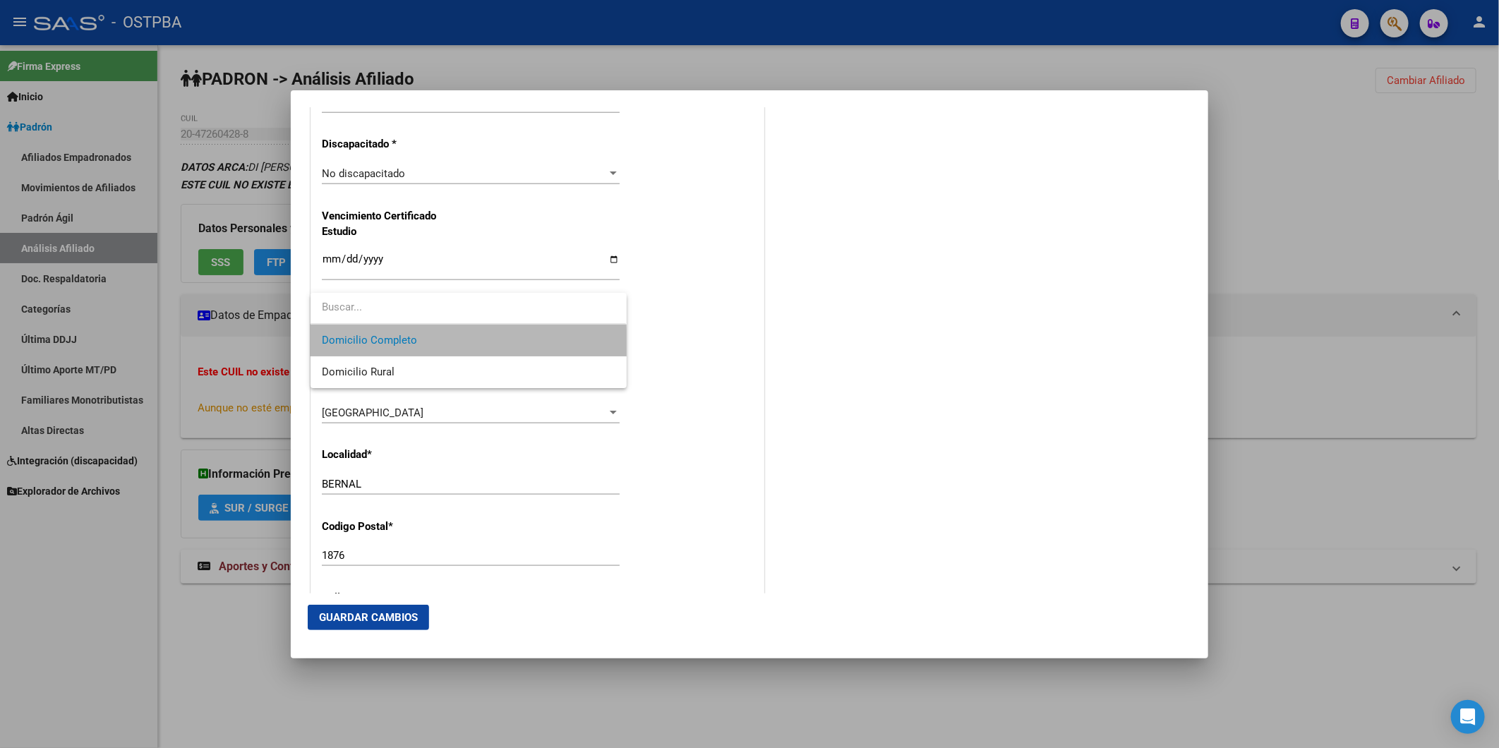
click at [422, 344] on span "Domicilio Completo" at bounding box center [468, 341] width 293 height 32
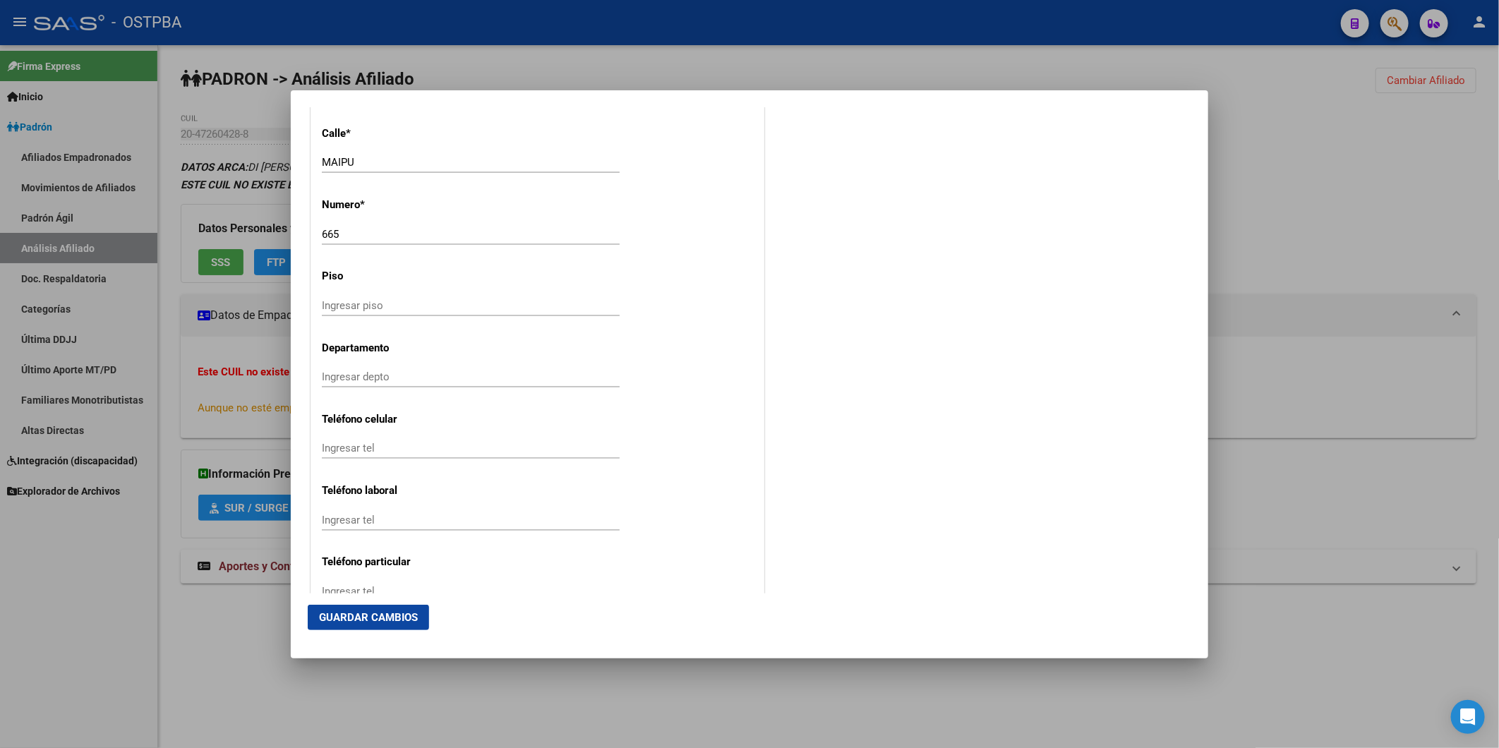
scroll to position [1568, 0]
click at [1260, 294] on div at bounding box center [749, 374] width 1499 height 748
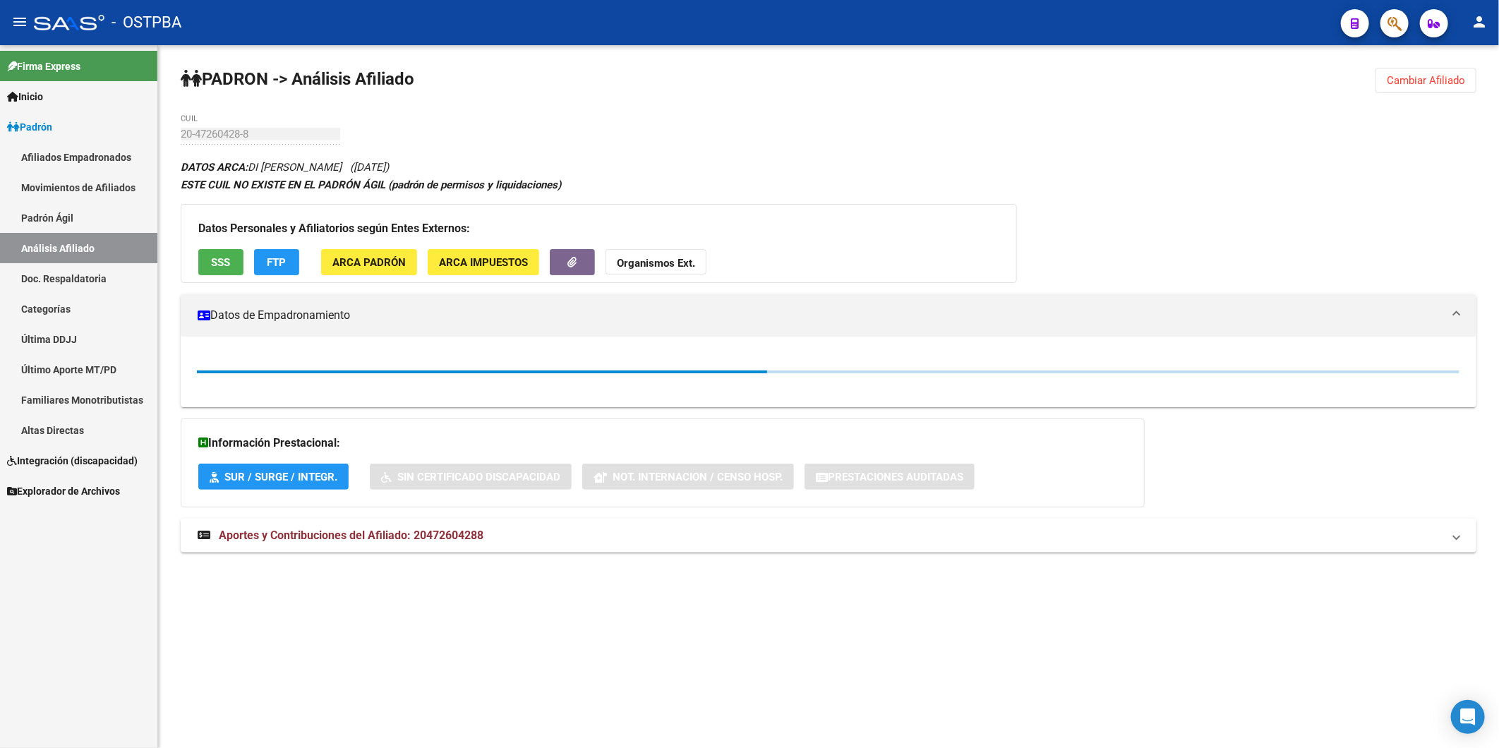
drag, startPoint x: 1283, startPoint y: 255, endPoint x: 1243, endPoint y: 229, distance: 47.6
click at [1283, 253] on div "DATOS ARCA: DI ROCCO DANTE JOAQUIN (23/03/2006) ESTE CUIL NO EXISTE EN EL PADRÓ…" at bounding box center [829, 363] width 1296 height 410
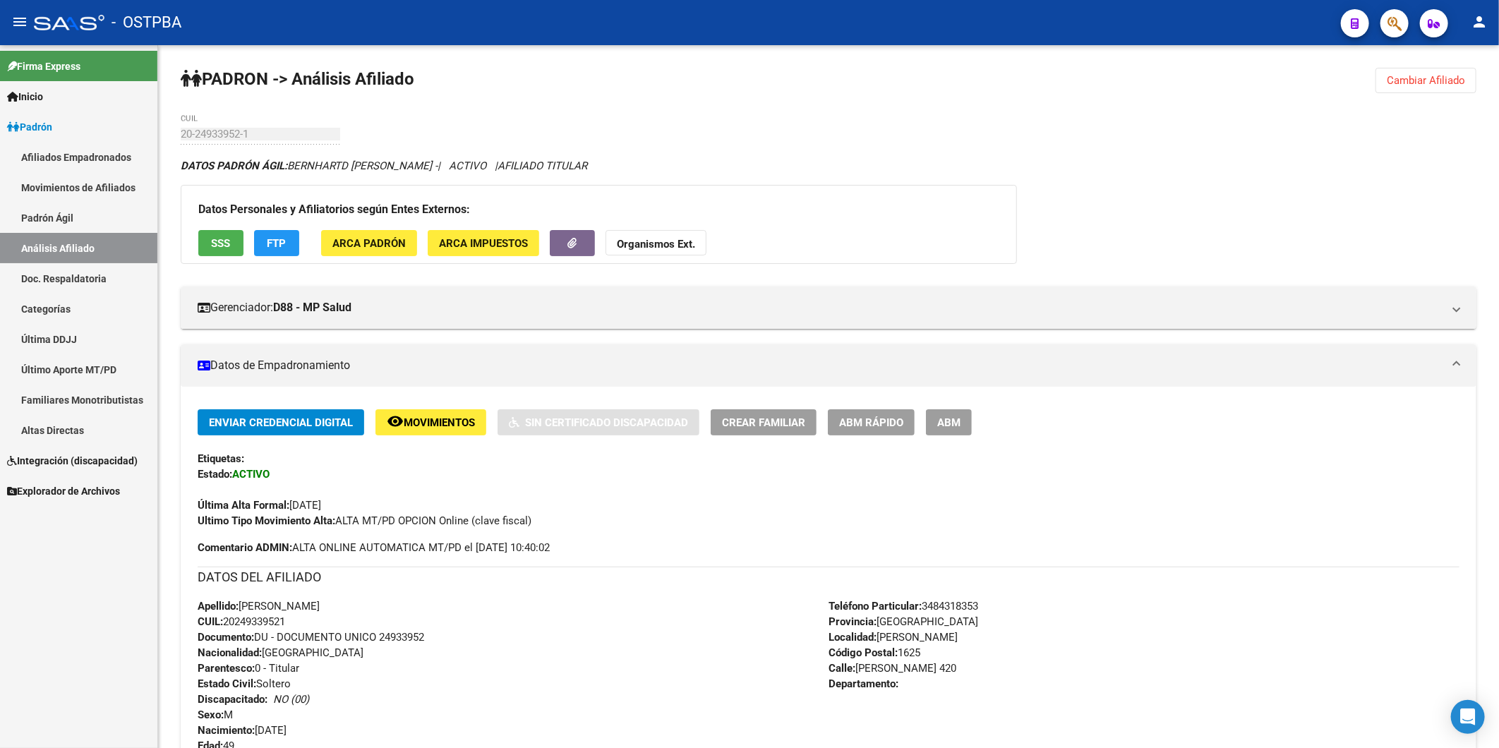
scroll to position [395, 0]
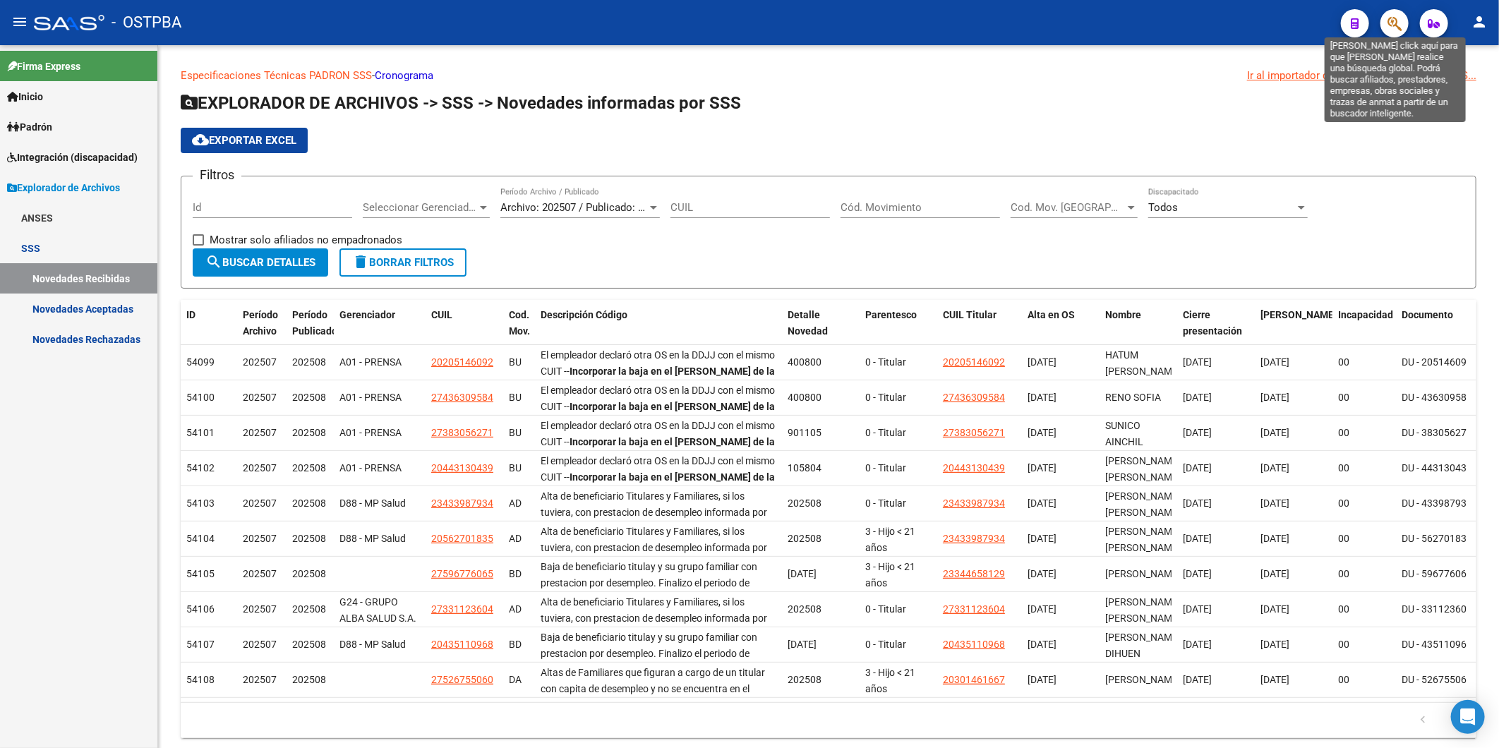
click at [1394, 19] on icon "button" at bounding box center [1394, 24] width 14 height 16
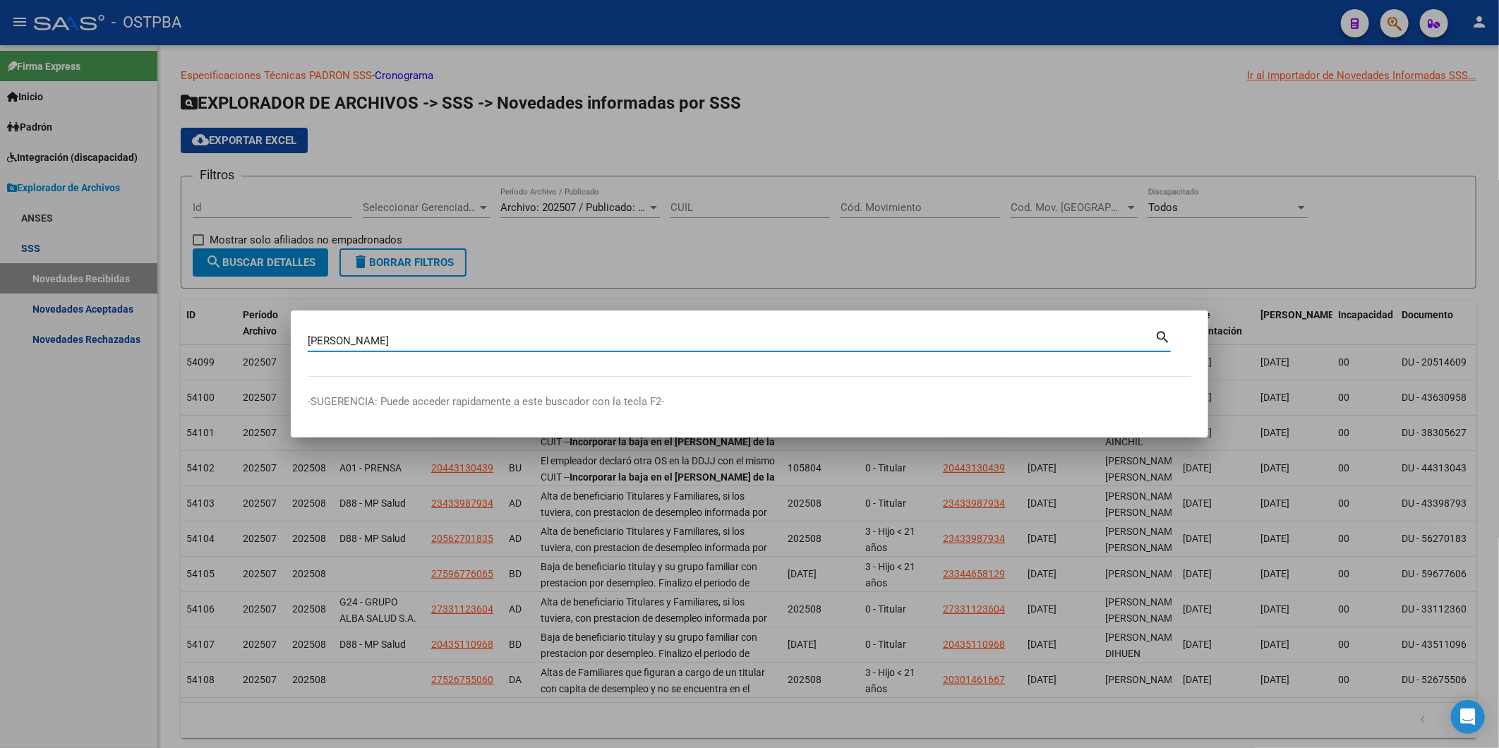
type input "[PERSON_NAME]"
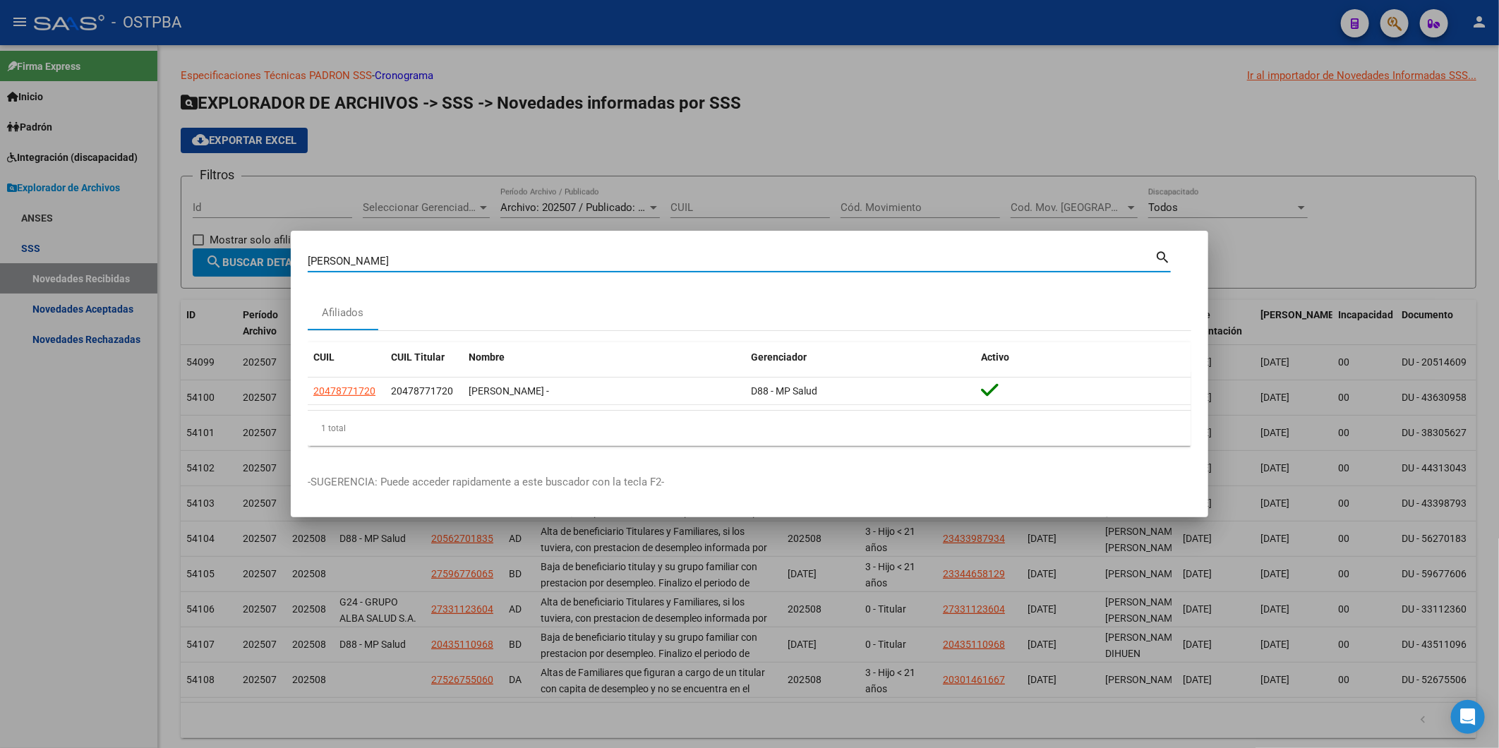
click at [30, 92] on div at bounding box center [749, 374] width 1499 height 748
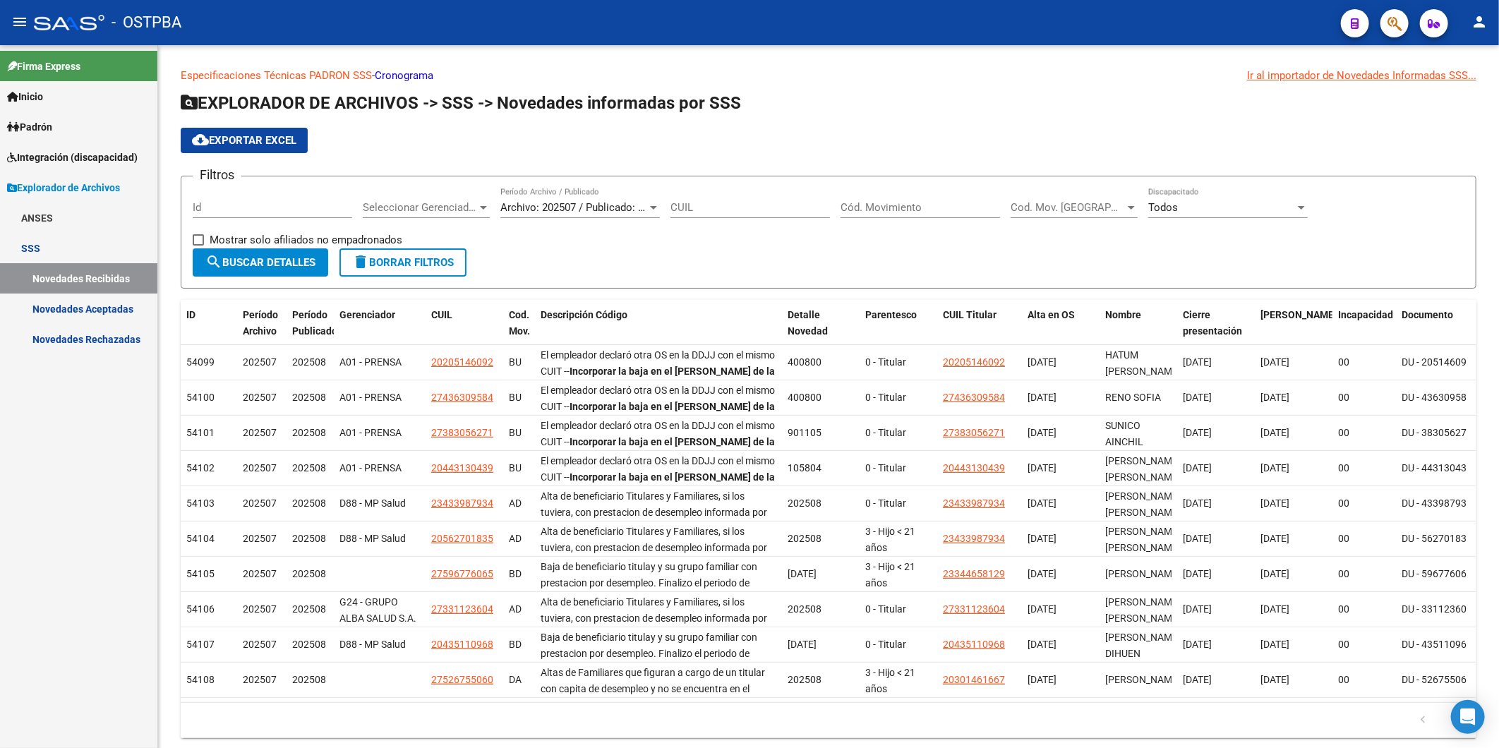
click at [34, 92] on span "Inicio" at bounding box center [25, 97] width 36 height 16
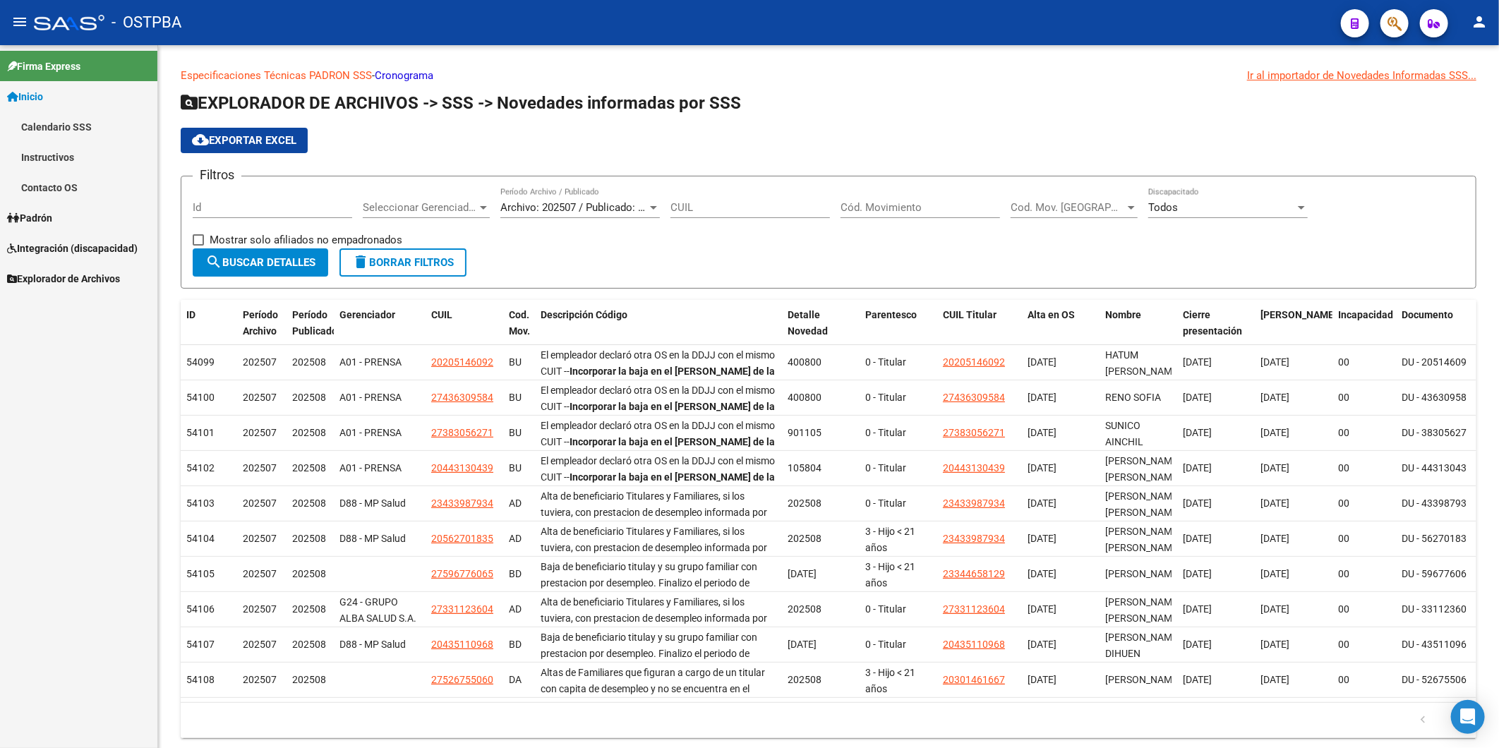
click at [32, 214] on span "Padrón" at bounding box center [29, 218] width 45 height 16
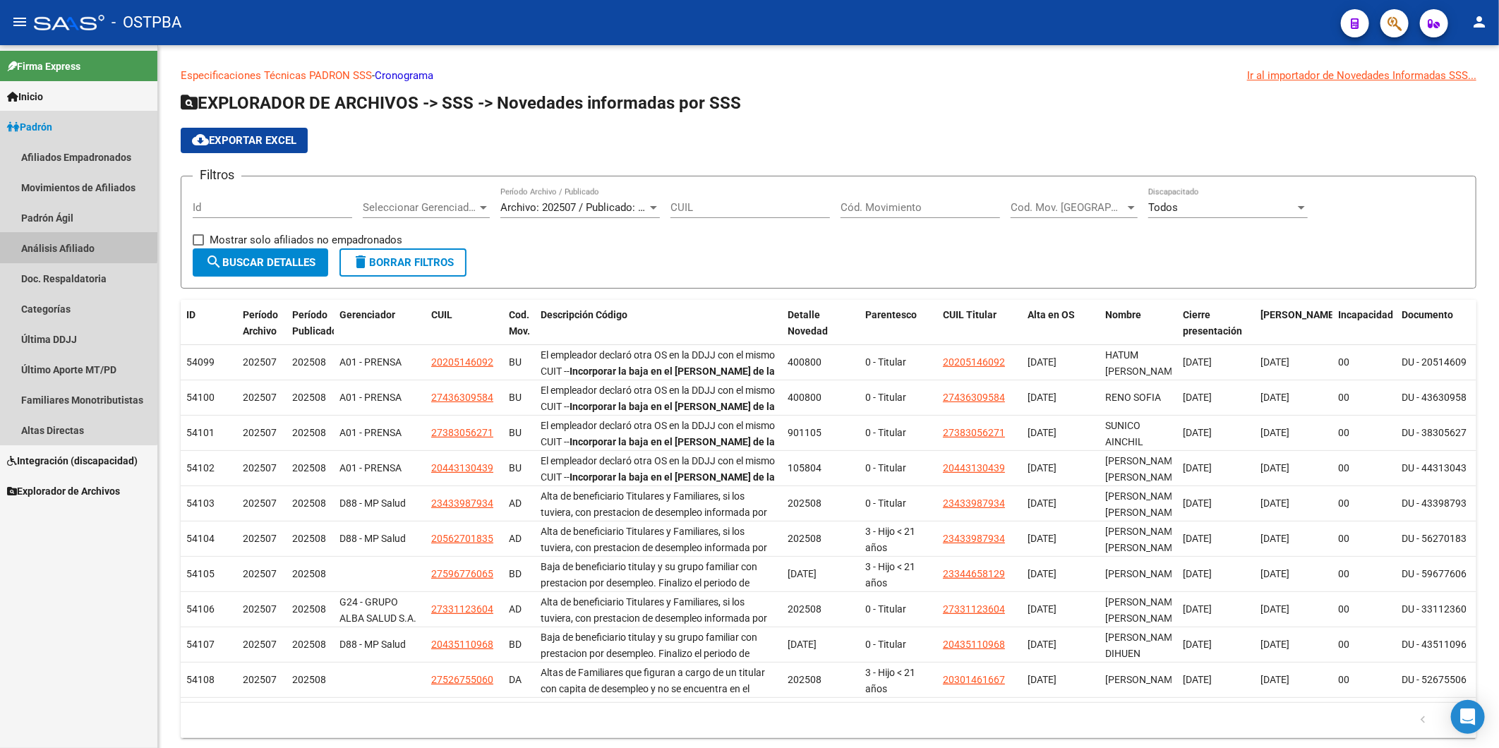
click at [62, 245] on link "Análisis Afiliado" at bounding box center [78, 248] width 157 height 30
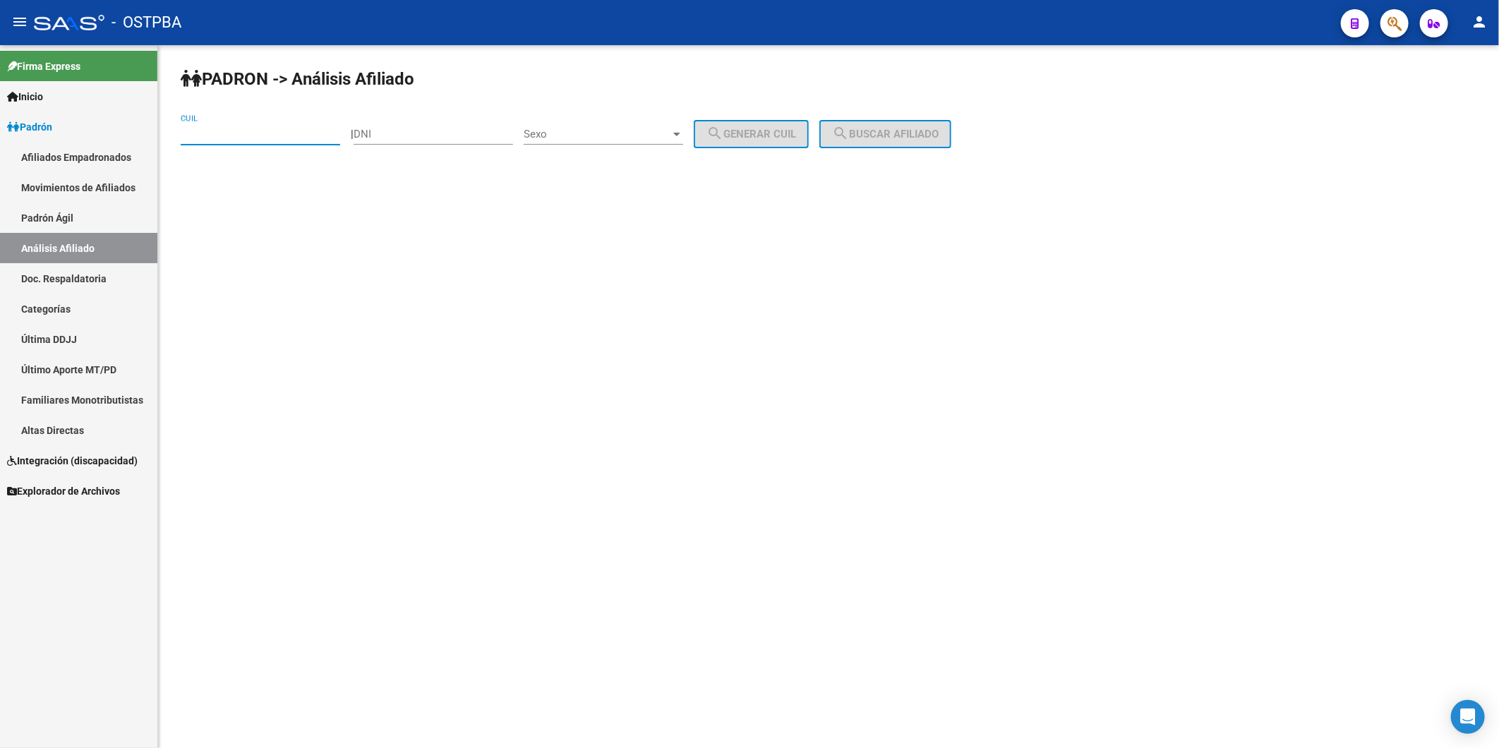
click at [301, 131] on input "CUIL" at bounding box center [260, 134] width 159 height 13
paste input "27-42611471-8"
click at [893, 126] on button "search Buscar afiliado" at bounding box center [885, 134] width 132 height 28
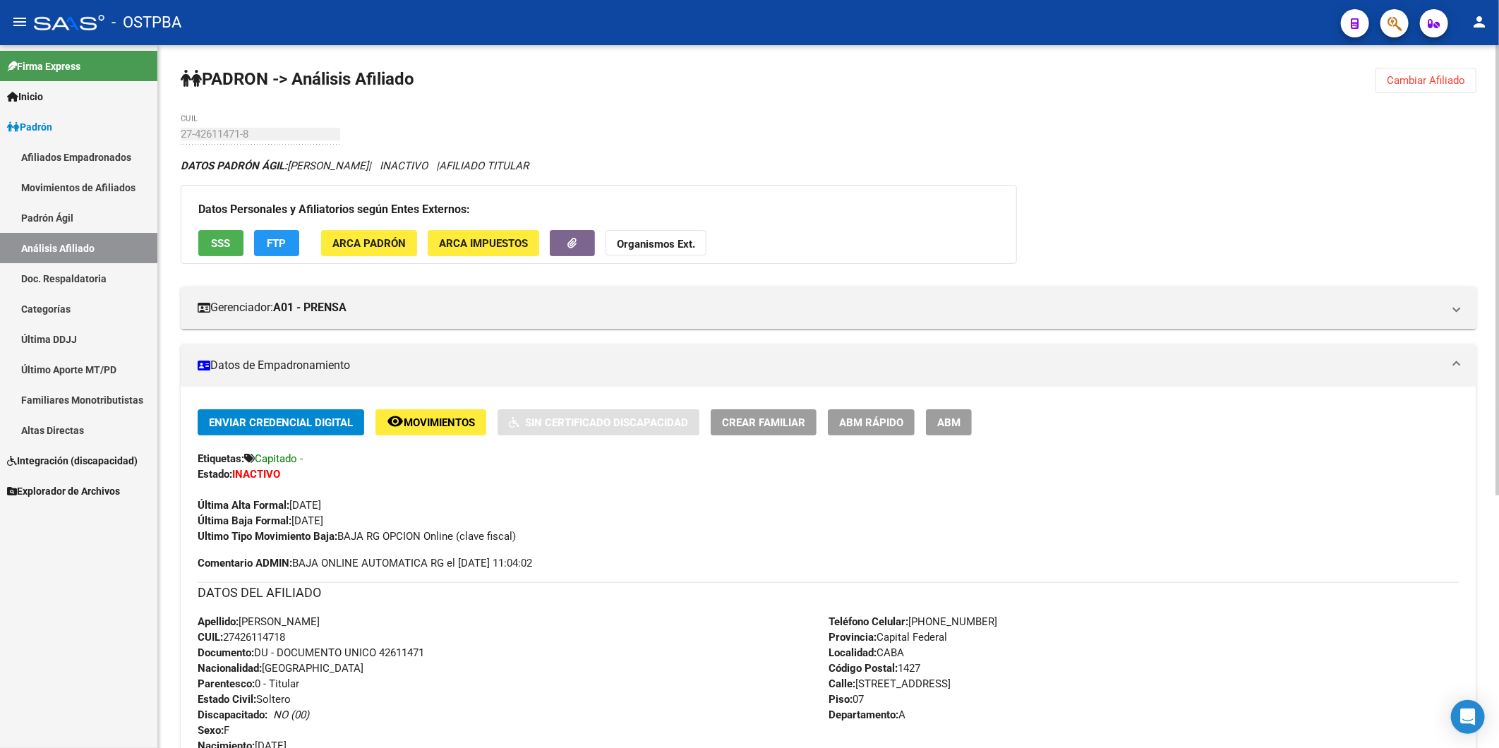
click at [1417, 78] on span "Cambiar Afiliado" at bounding box center [1426, 80] width 78 height 13
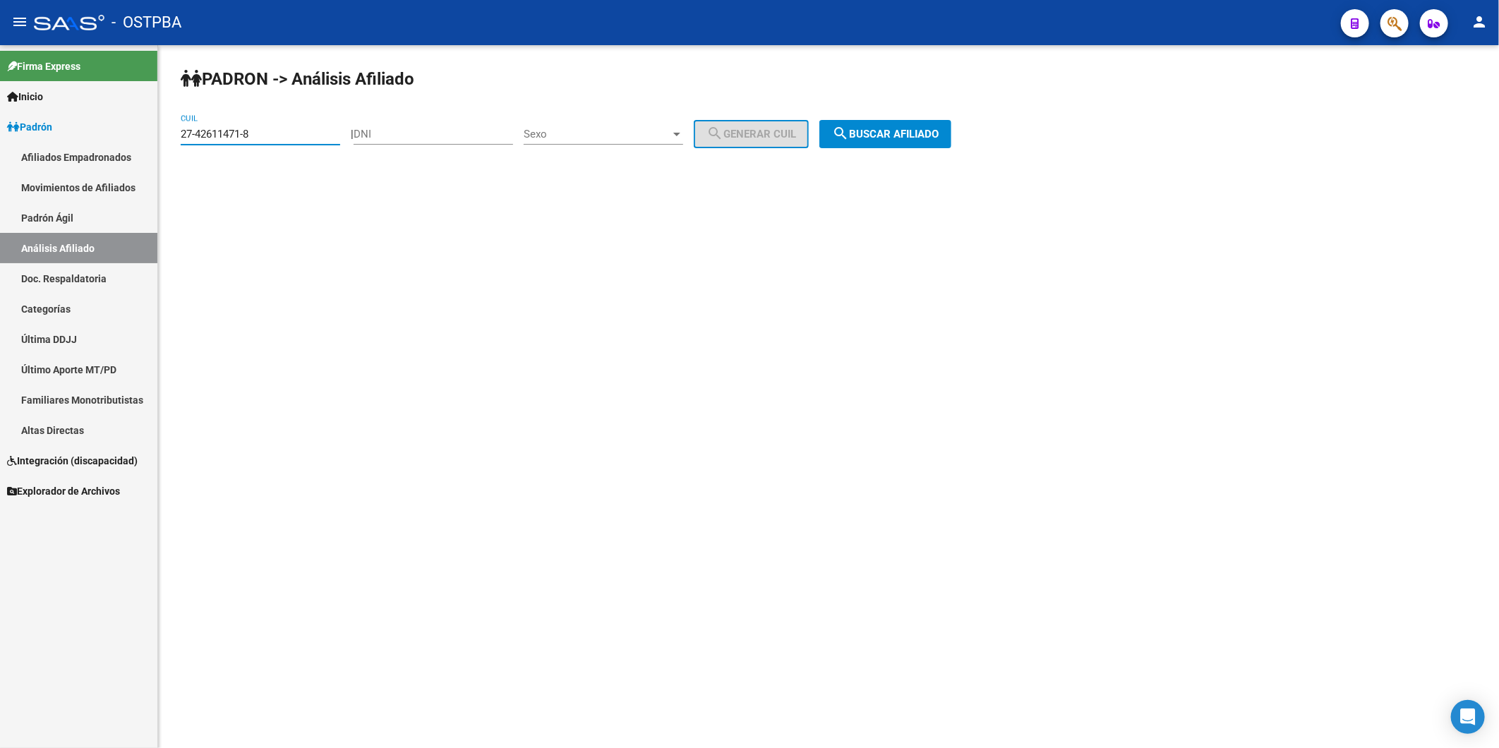
drag, startPoint x: 277, startPoint y: 135, endPoint x: 106, endPoint y: 128, distance: 170.9
click at [119, 138] on mat-sidenav-container "Firma Express Inicio Calendario SSS Instructivos Contacto OS Padrón Afiliados E…" at bounding box center [749, 396] width 1499 height 703
paste input "930132-2"
click at [912, 128] on span "search Buscar afiliado" at bounding box center [885, 134] width 107 height 13
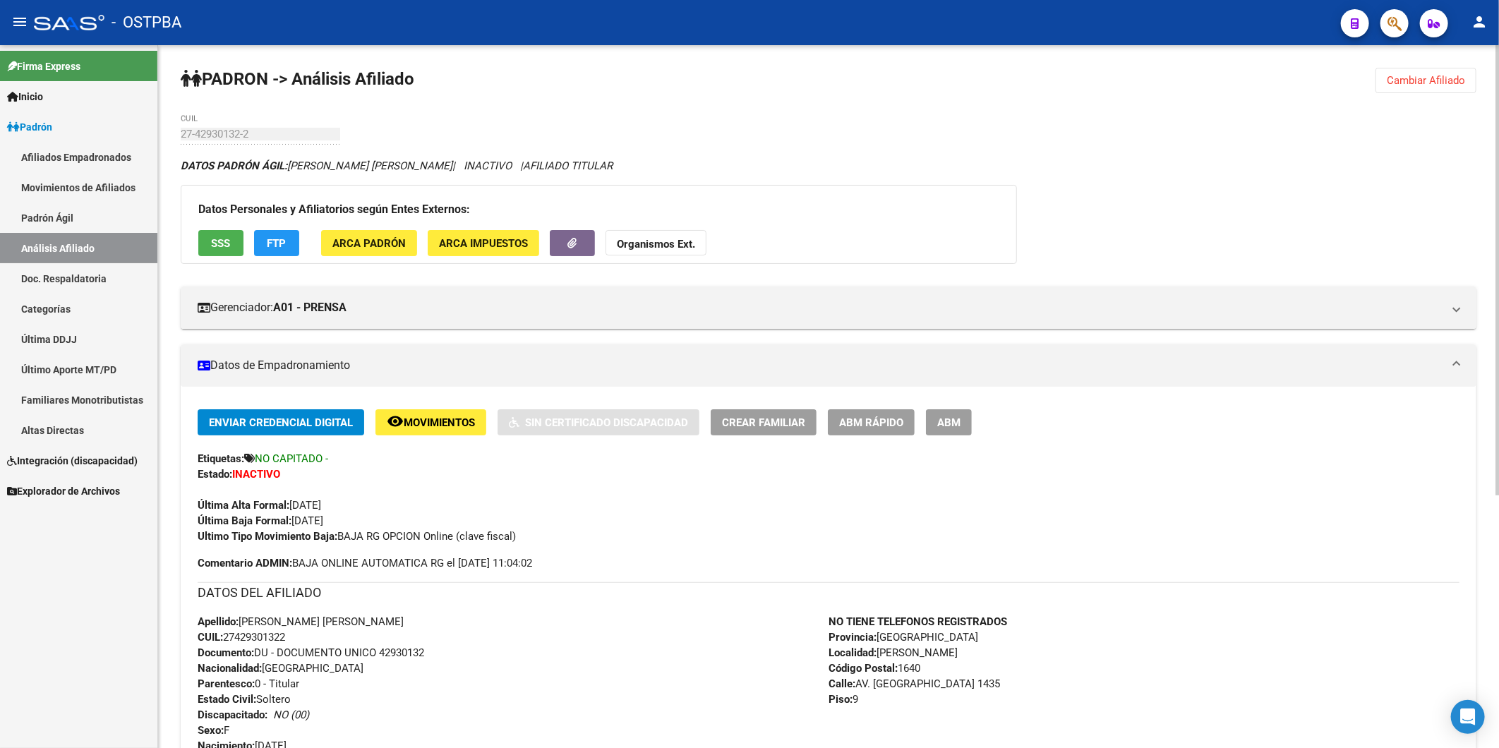
click at [1423, 83] on span "Cambiar Afiliado" at bounding box center [1426, 80] width 78 height 13
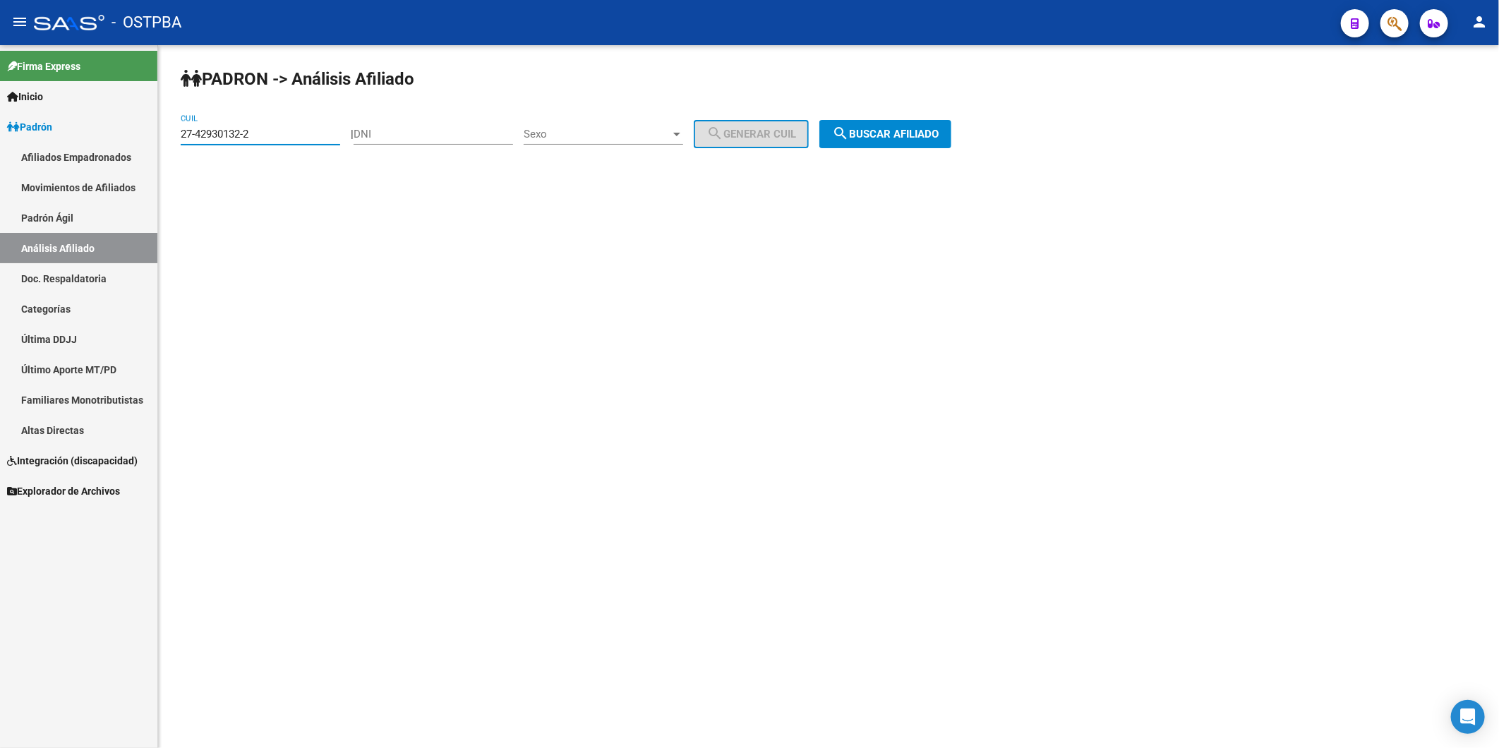
drag, startPoint x: 279, startPoint y: 139, endPoint x: 174, endPoint y: 138, distance: 104.5
click at [174, 138] on div "PADRON -> Análisis Afiliado 27-42930132-2 CUIL | DNI Sexo Sexo search Generar C…" at bounding box center [828, 119] width 1341 height 148
paste input "3630958-4"
click at [939, 135] on span "search Buscar afiliado" at bounding box center [885, 134] width 107 height 13
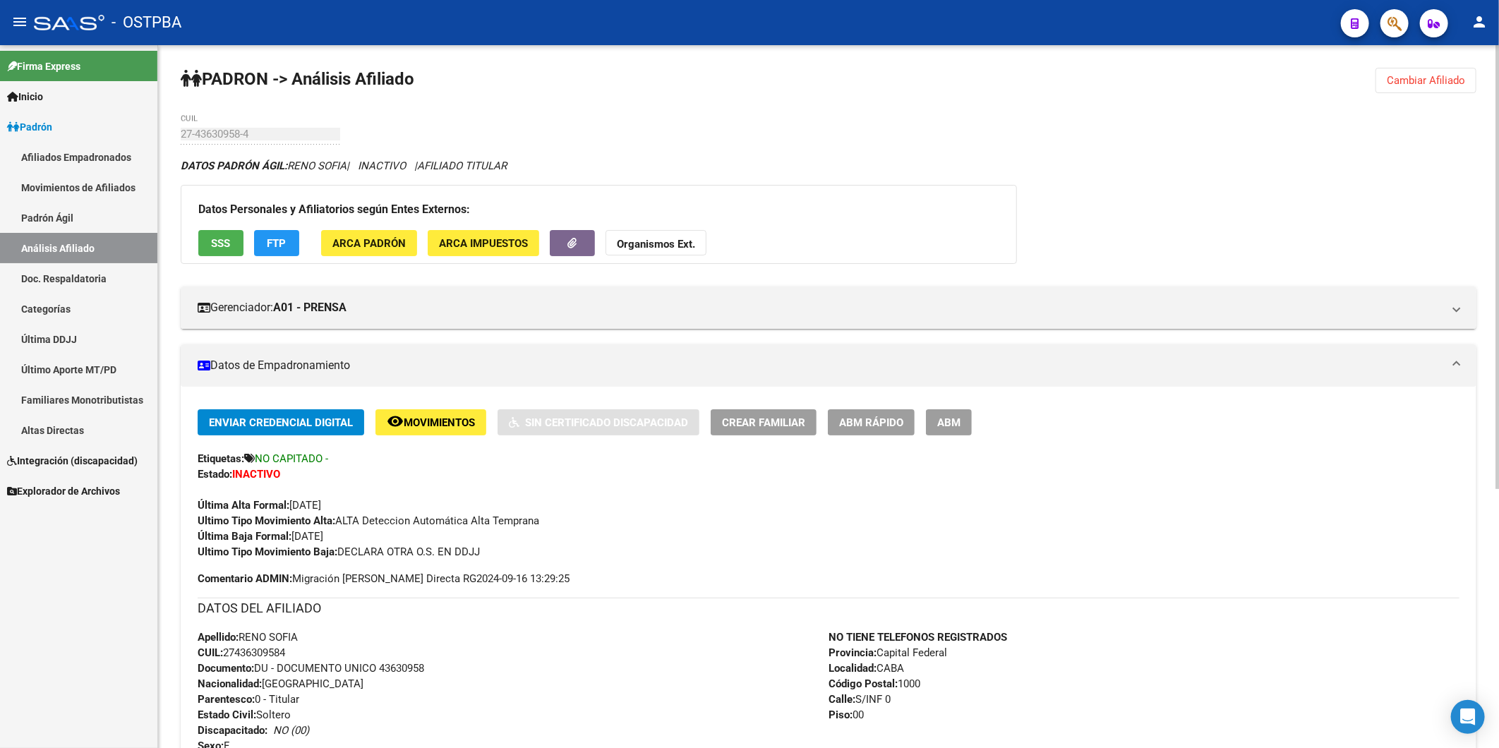
click at [674, 242] on strong "Organismos Ext." at bounding box center [656, 244] width 78 height 13
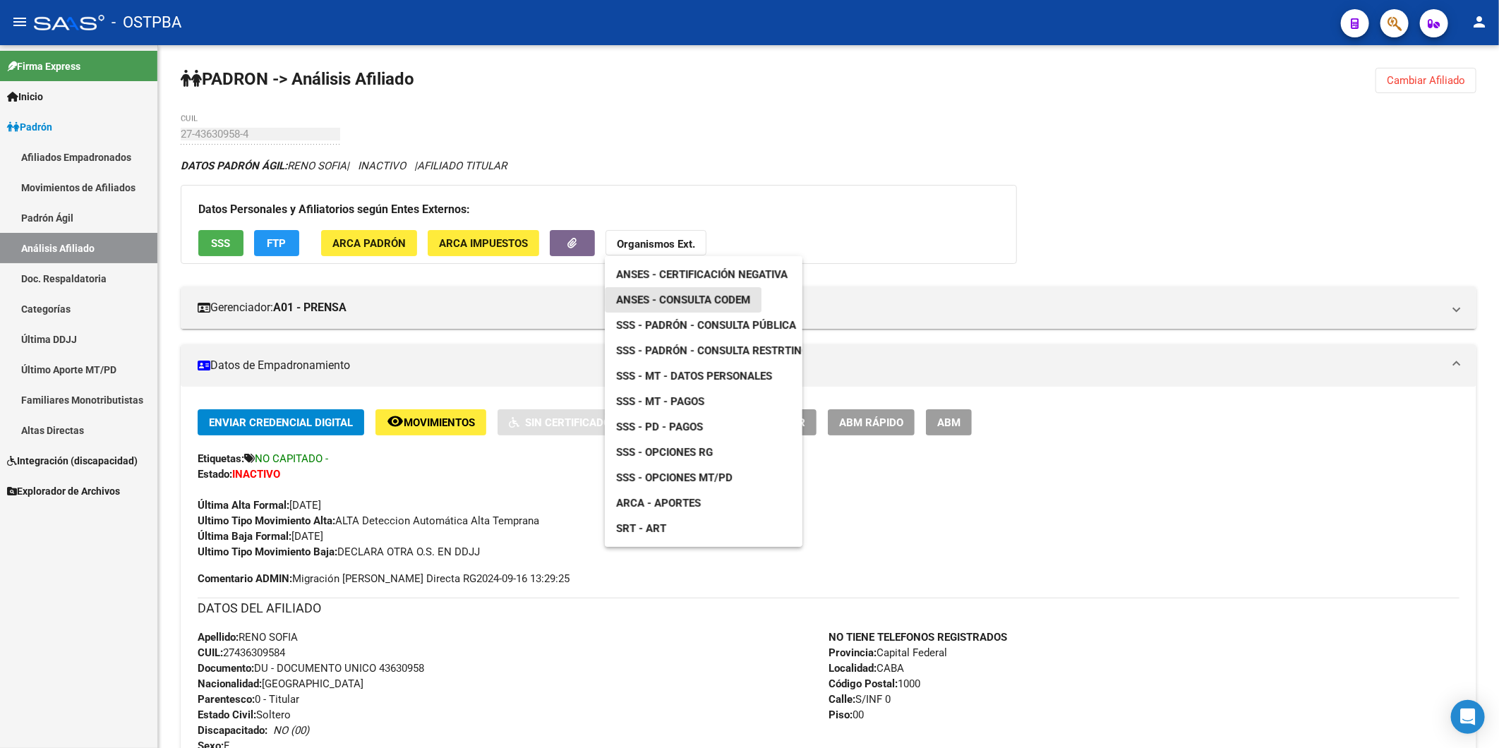
click at [746, 299] on span "ANSES - Consulta CODEM" at bounding box center [683, 300] width 134 height 13
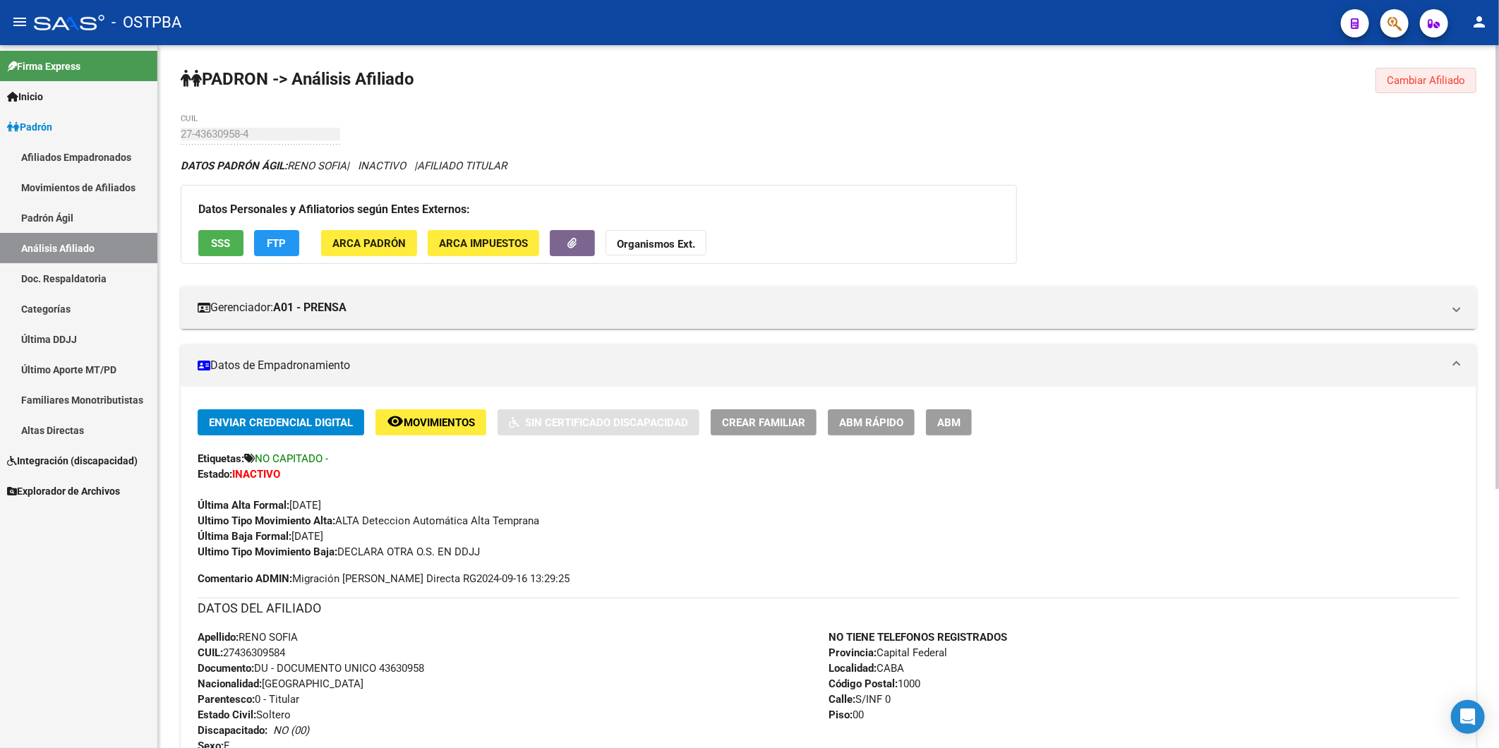
drag, startPoint x: 1428, startPoint y: 78, endPoint x: 979, endPoint y: 114, distance: 451.0
click at [1426, 76] on span "Cambiar Afiliado" at bounding box center [1426, 80] width 78 height 13
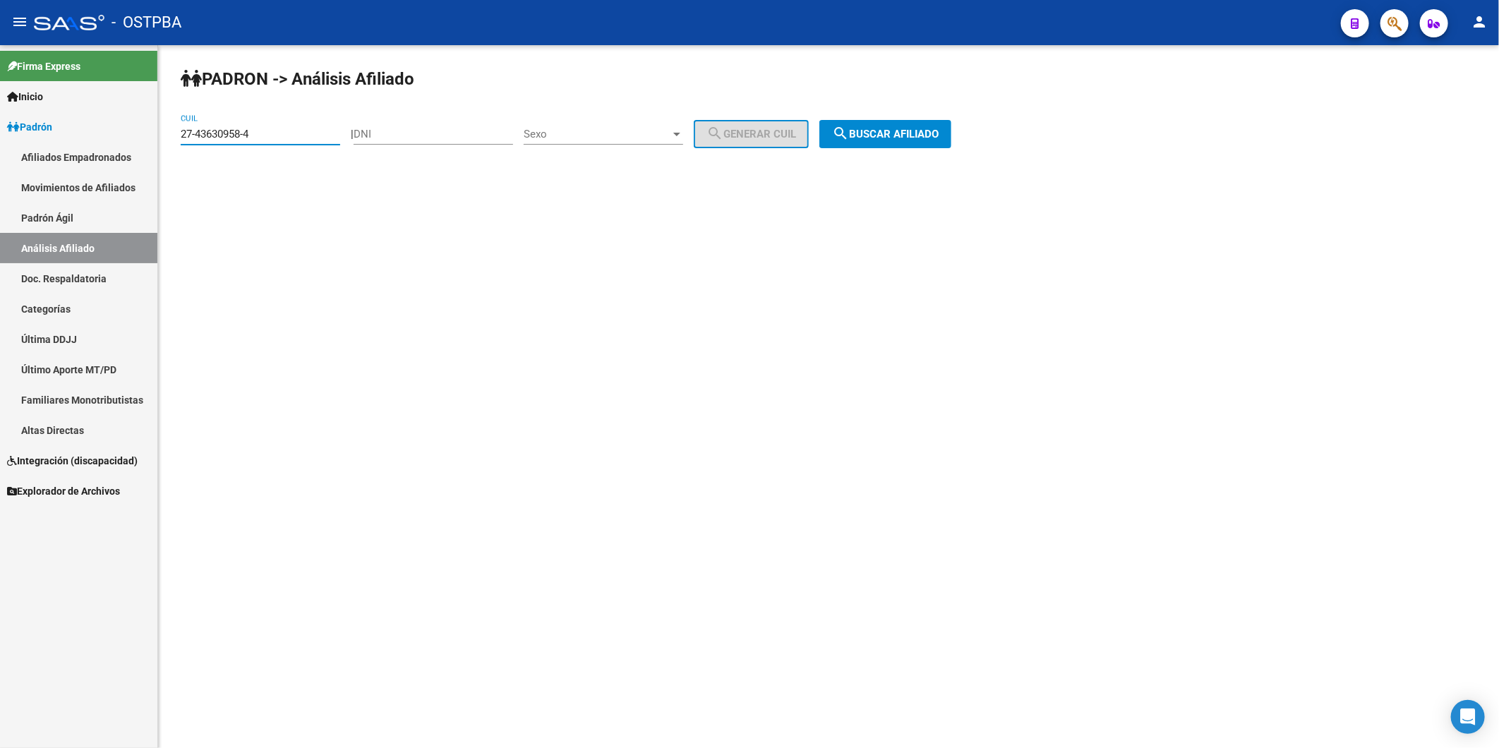
drag, startPoint x: 307, startPoint y: 135, endPoint x: 133, endPoint y: 135, distance: 174.3
click at [133, 135] on mat-sidenav-container "Firma Express Inicio Calendario SSS Instructivos Contacto OS Padrón Afiliados E…" at bounding box center [749, 396] width 1499 height 703
paste input "4044043-1"
click at [907, 135] on span "search Buscar afiliado" at bounding box center [885, 134] width 107 height 13
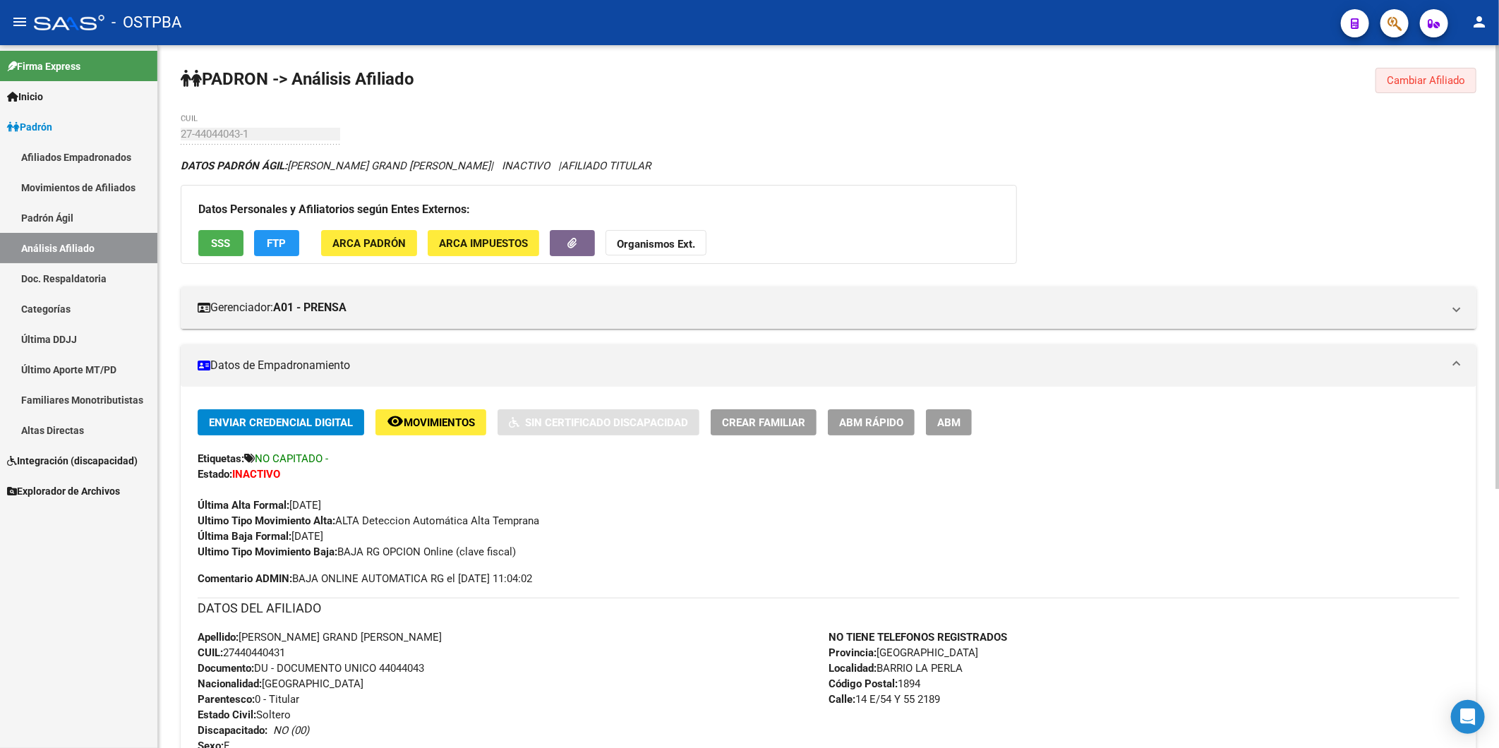
click at [1431, 76] on span "Cambiar Afiliado" at bounding box center [1426, 80] width 78 height 13
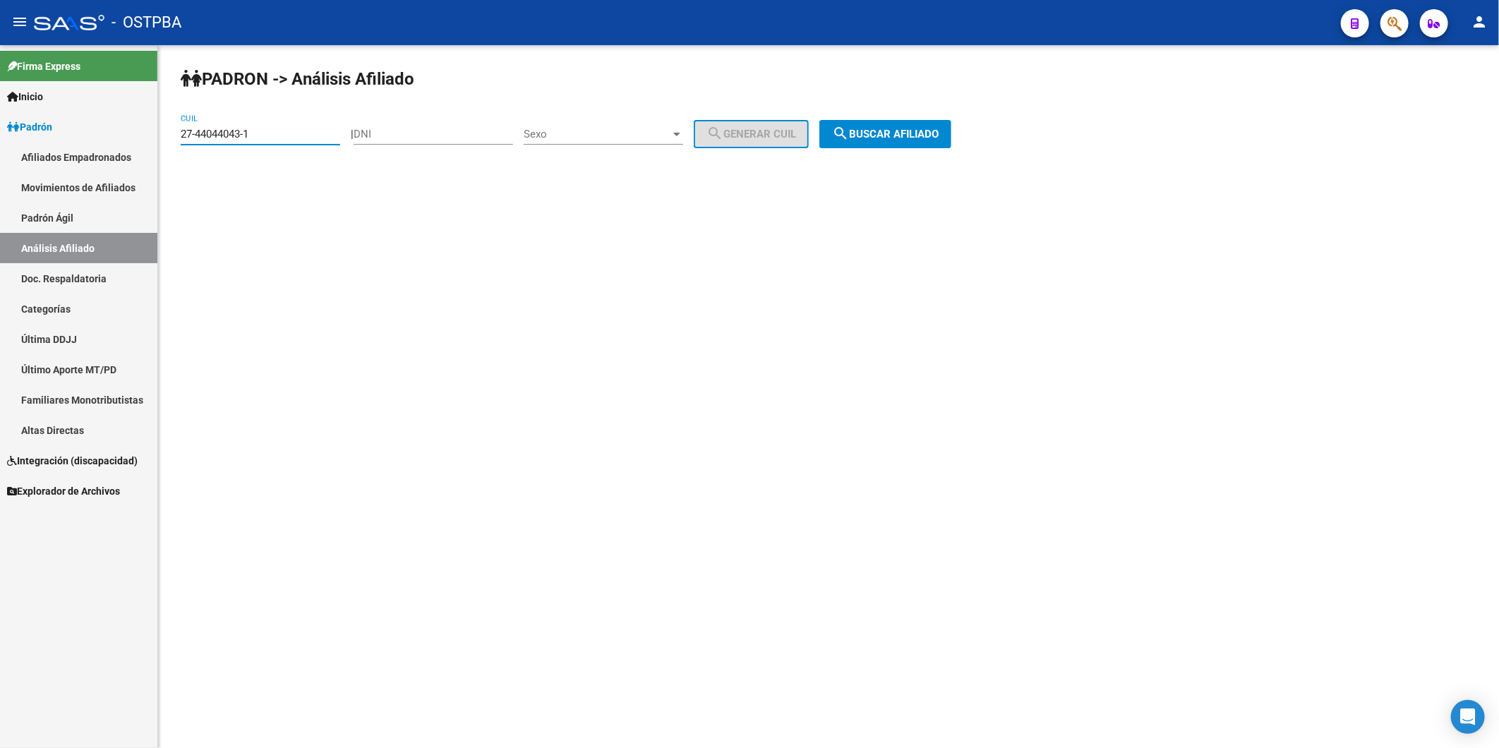
drag, startPoint x: 268, startPoint y: 135, endPoint x: 138, endPoint y: 140, distance: 130.6
click at [138, 140] on mat-sidenav-container "Firma Express Inicio Calendario SSS Instructivos Contacto OS Padrón Afiliados E…" at bounding box center [749, 396] width 1499 height 703
paste input "0-39627064-2"
type input "20-39627064-2"
click at [915, 135] on span "search Buscar afiliado" at bounding box center [885, 134] width 107 height 13
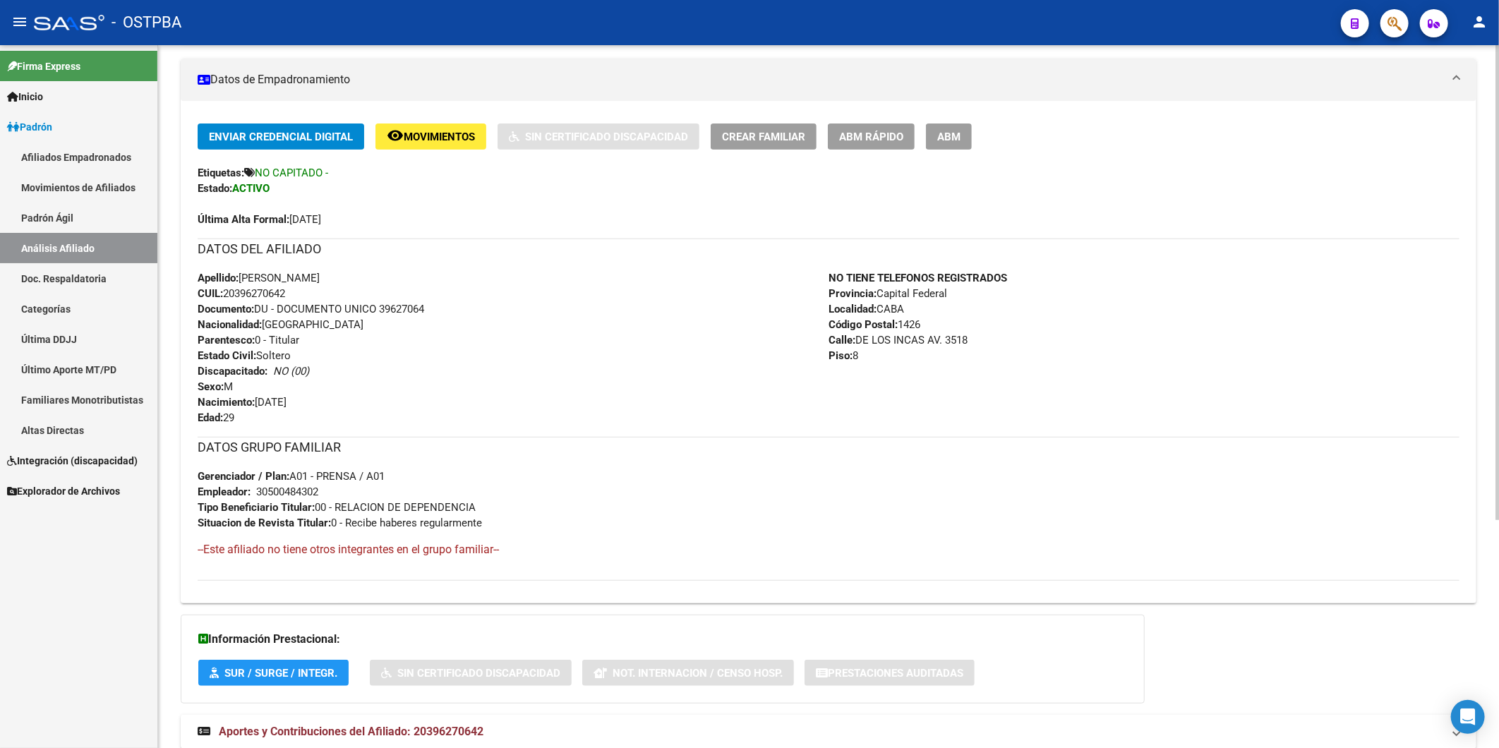
scroll to position [337, 0]
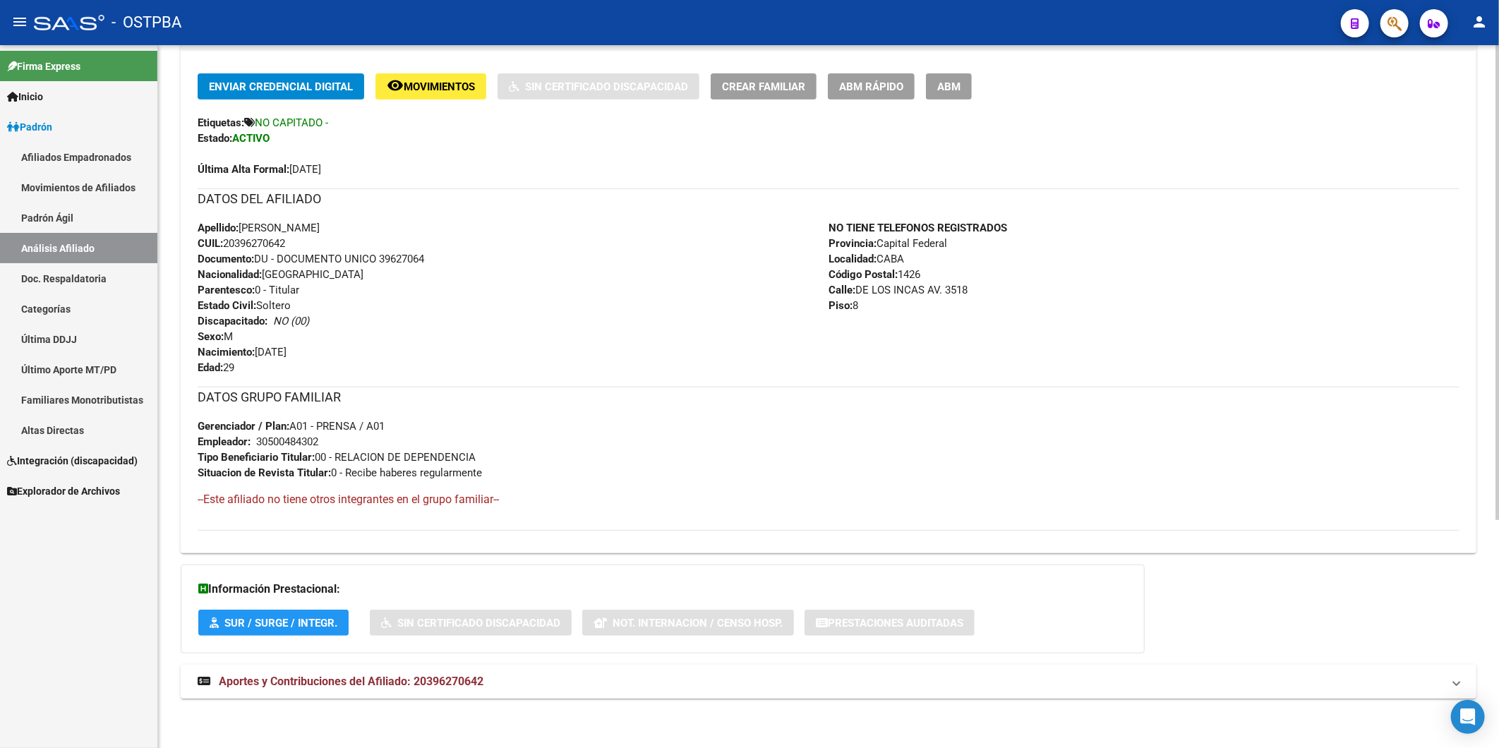
click at [453, 683] on span "Aportes y Contribuciones del Afiliado: 20396270642" at bounding box center [351, 681] width 265 height 13
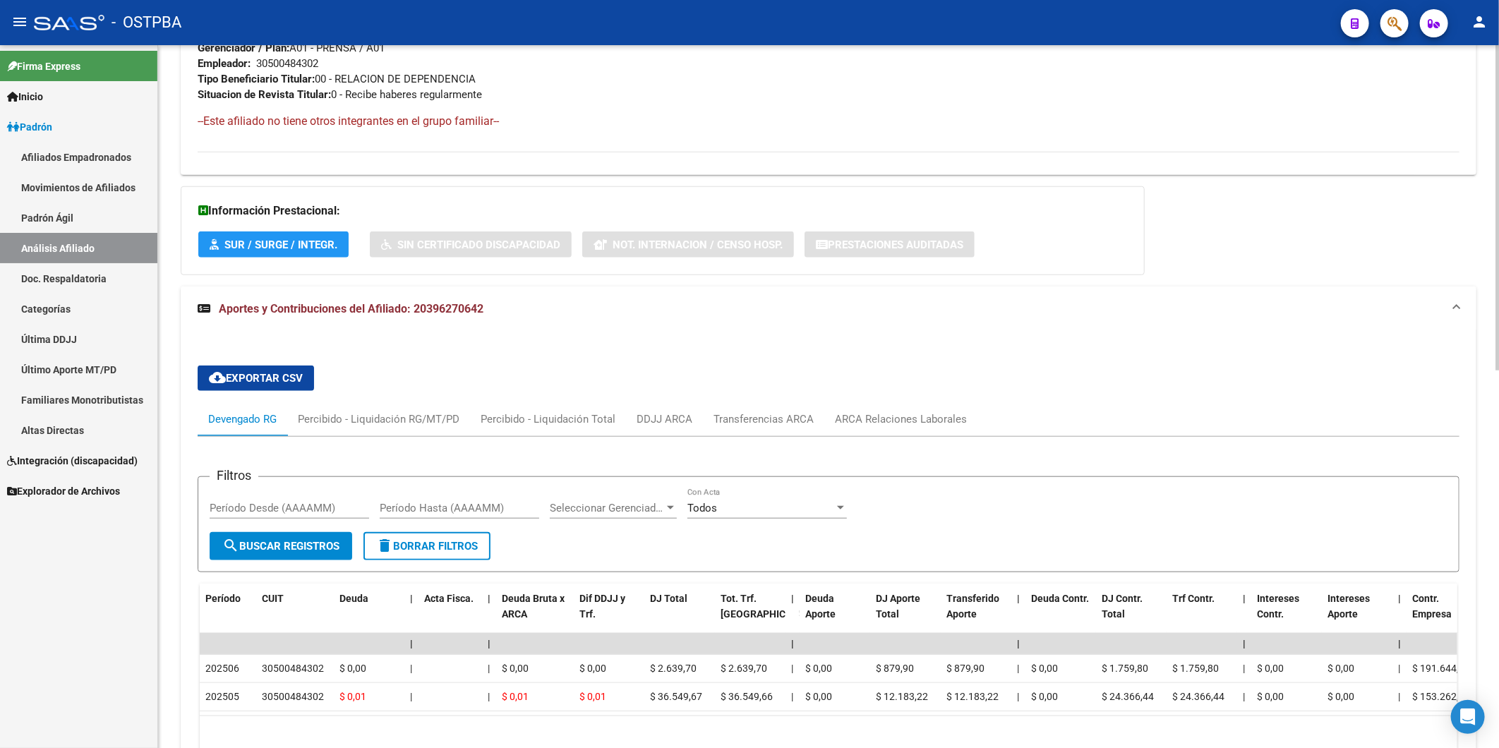
scroll to position [733, 0]
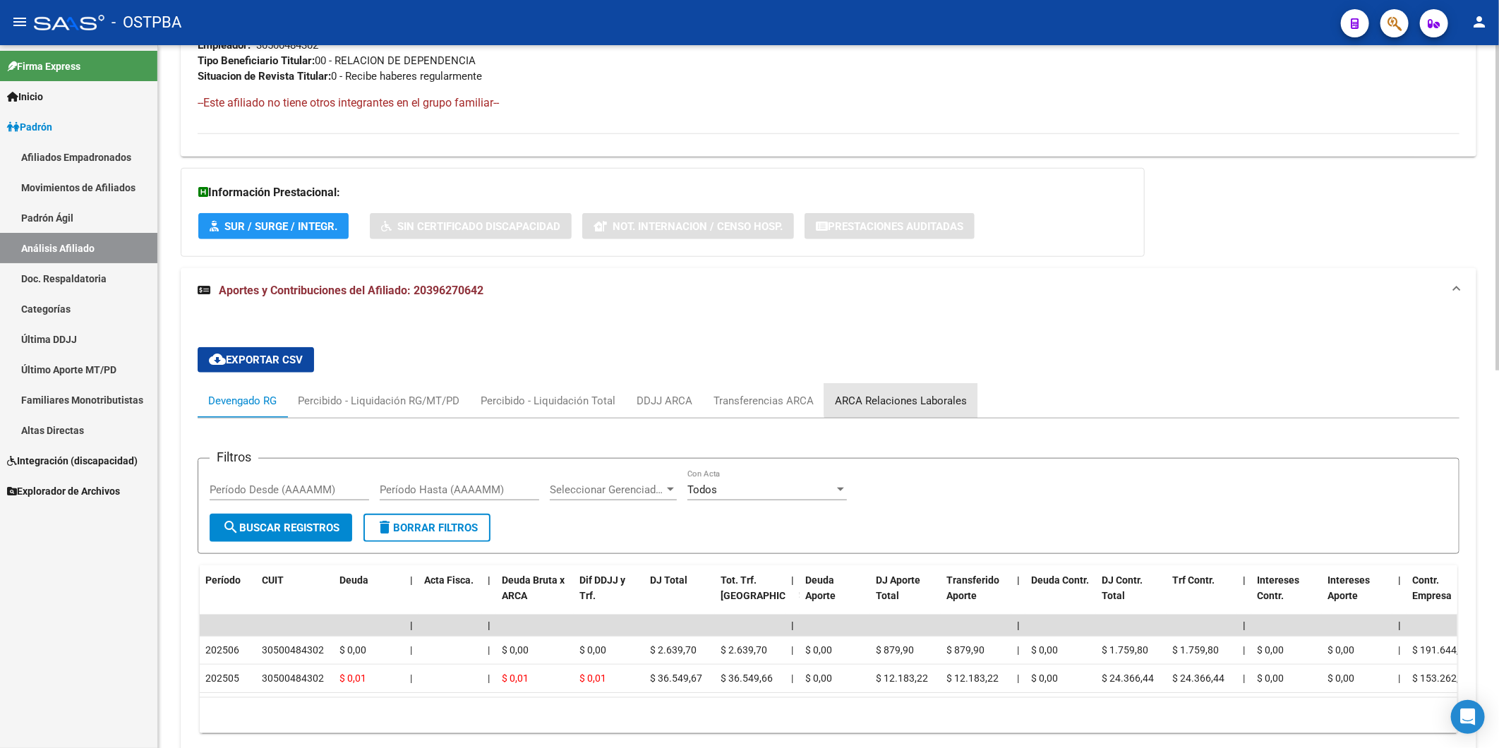
click at [900, 395] on div "ARCA Relaciones Laborales" at bounding box center [901, 401] width 132 height 16
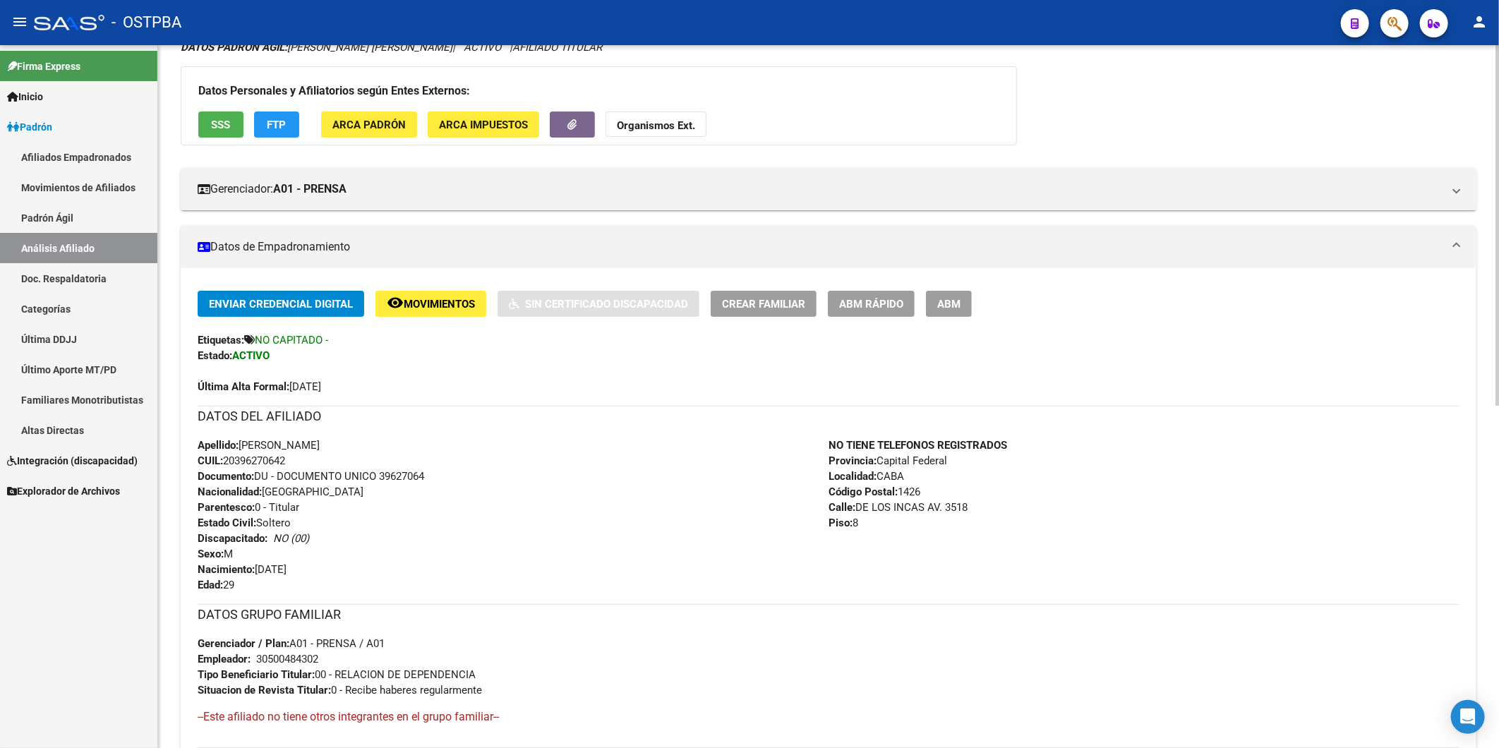
scroll to position [118, 0]
click at [868, 303] on span "ABM Rápido" at bounding box center [871, 305] width 64 height 13
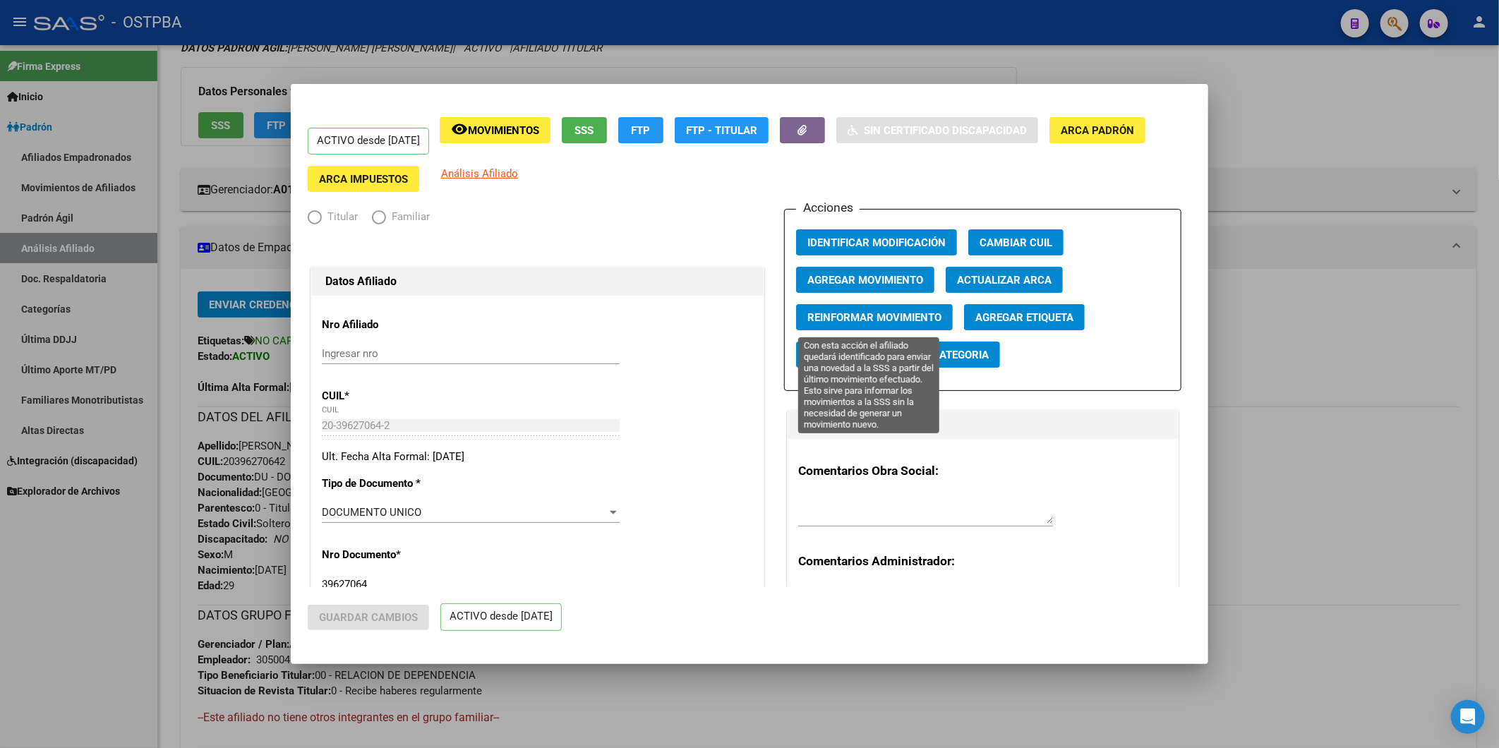
radio input "true"
type input "30-50048430-2"
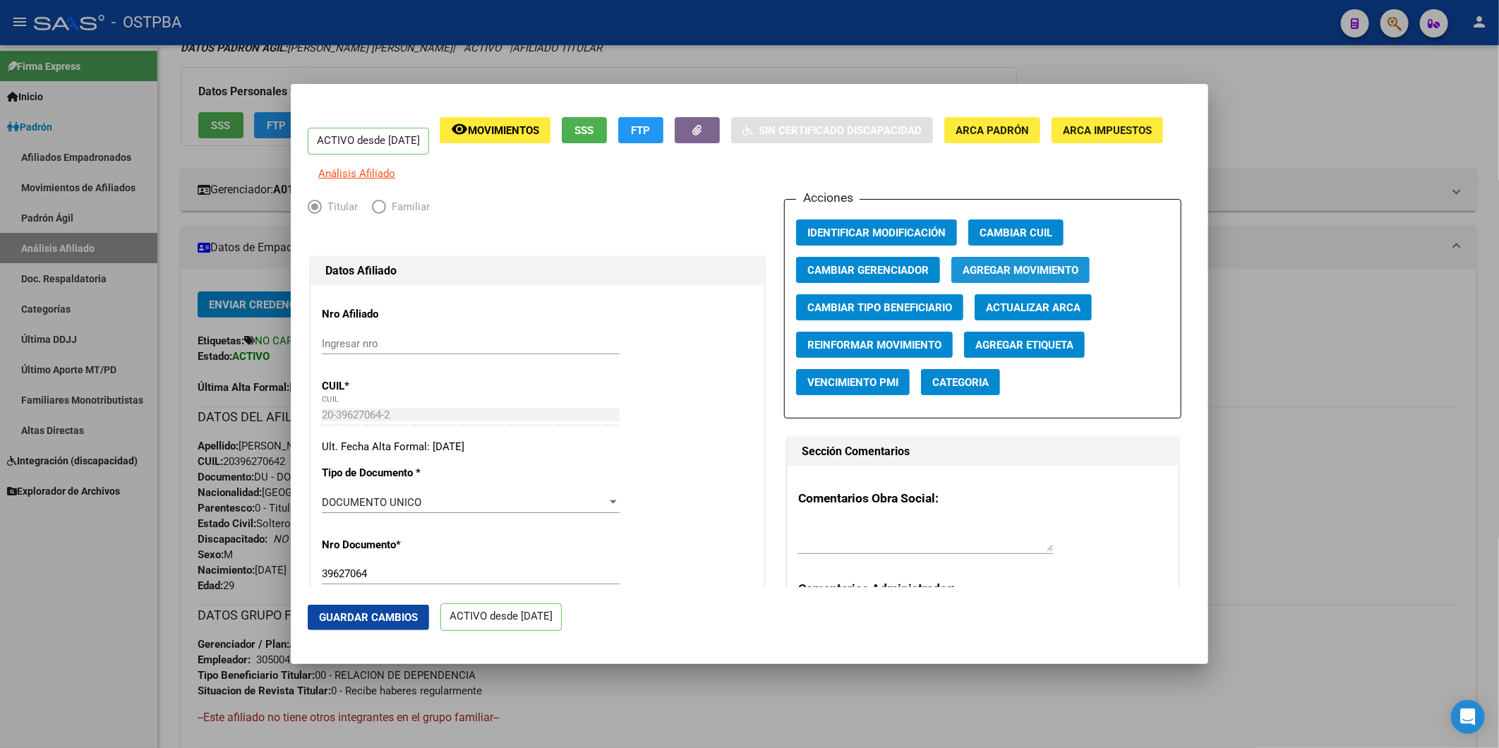
click at [1050, 277] on span "Agregar Movimiento" at bounding box center [1021, 270] width 116 height 13
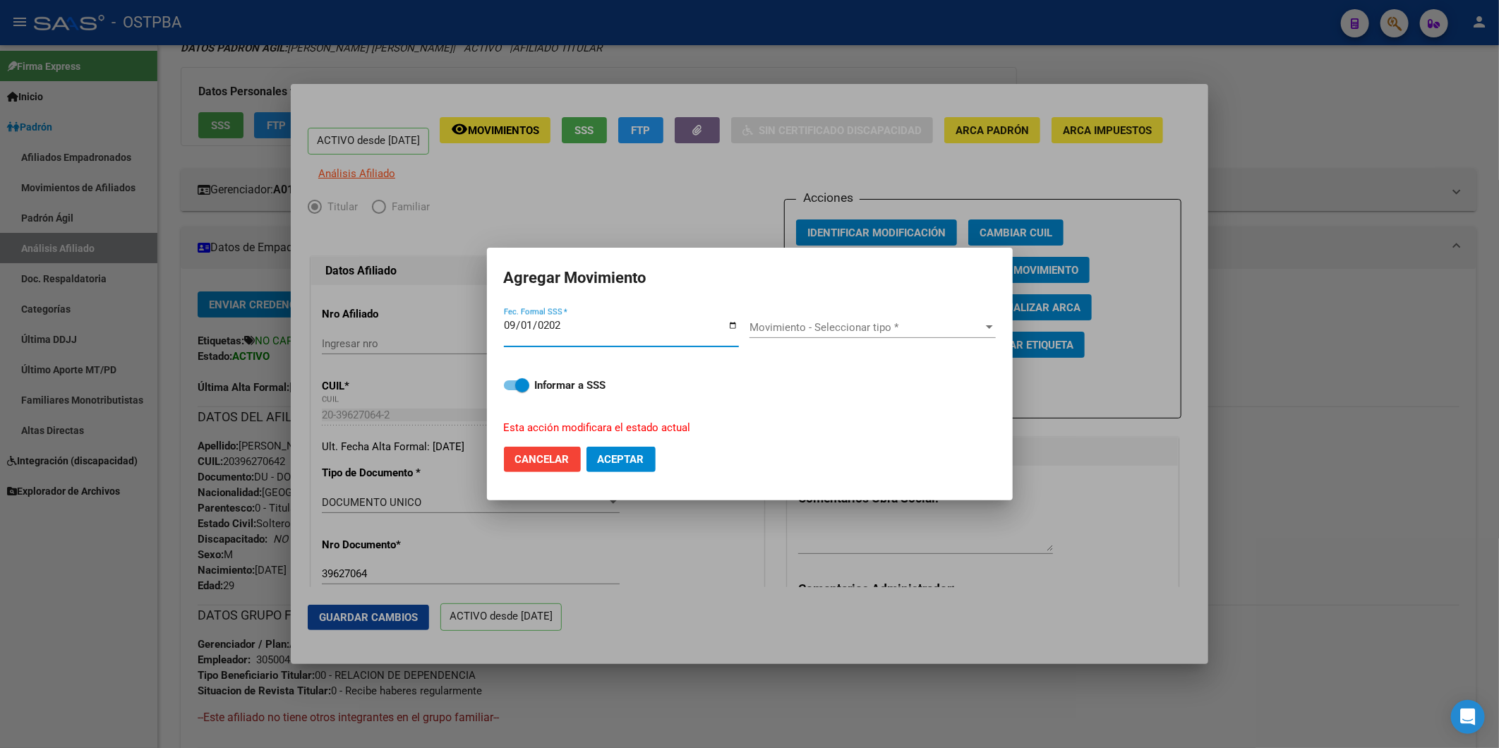
type input "2025-09-01"
click at [990, 328] on div at bounding box center [989, 327] width 13 height 11
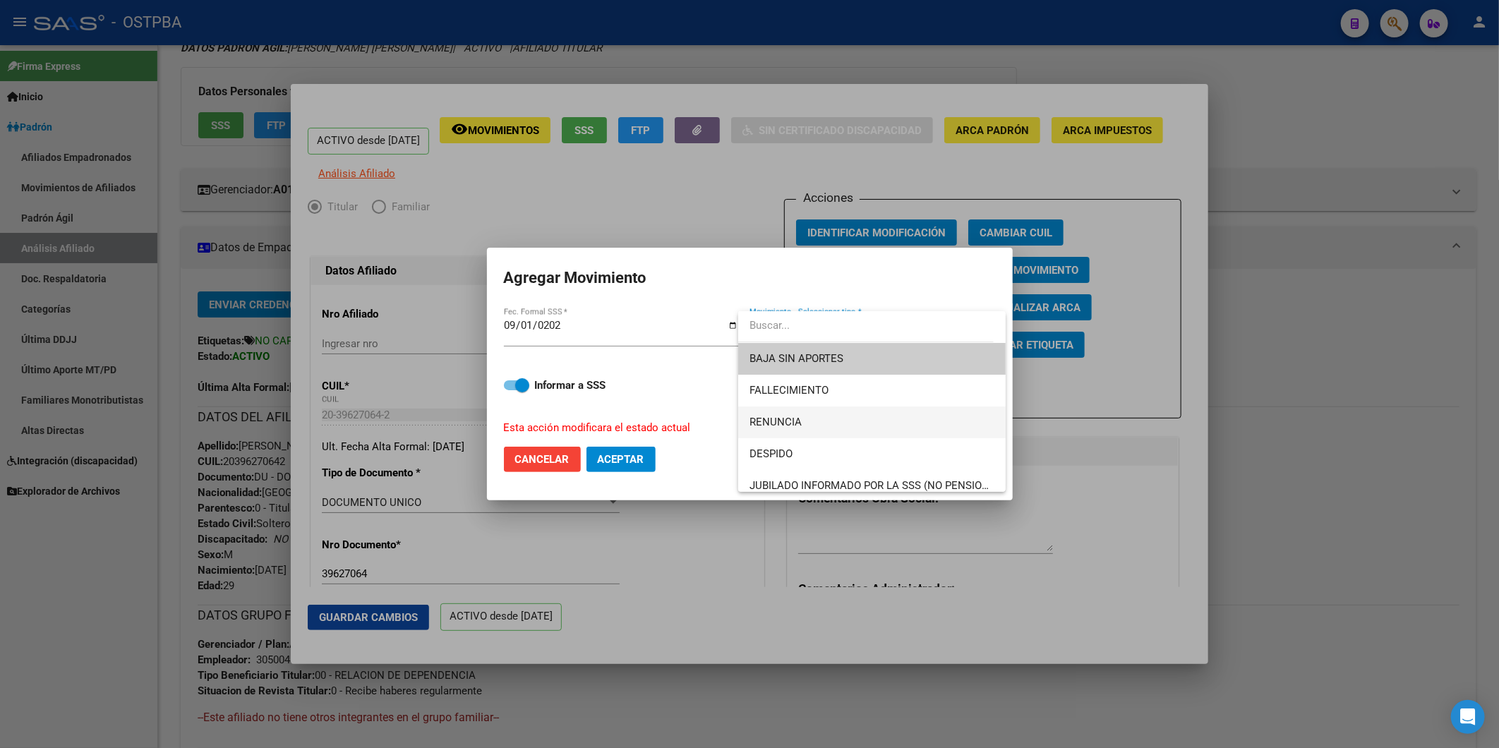
click at [774, 410] on span "RENUNCIA" at bounding box center [871, 422] width 245 height 32
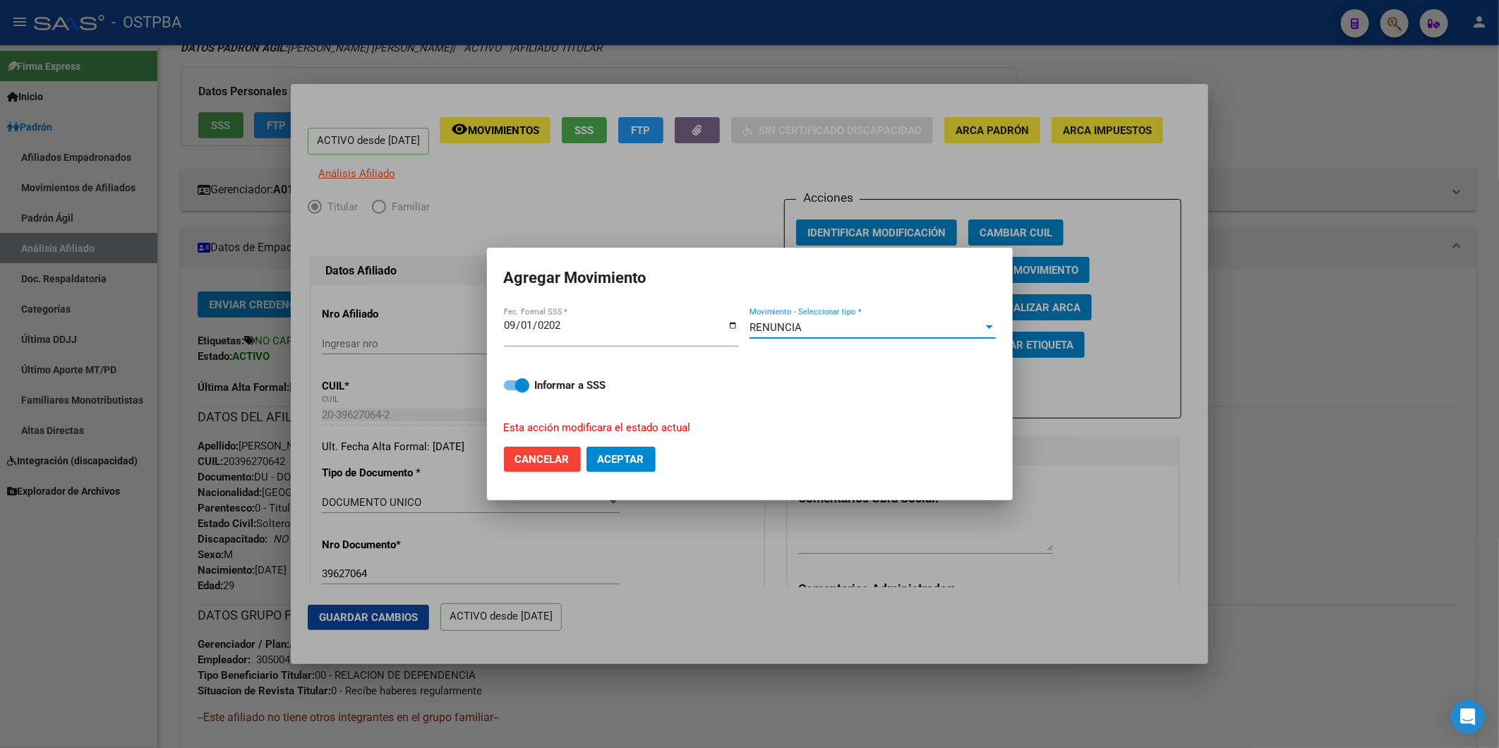
click at [620, 450] on button "Aceptar" at bounding box center [620, 459] width 69 height 25
checkbox input "false"
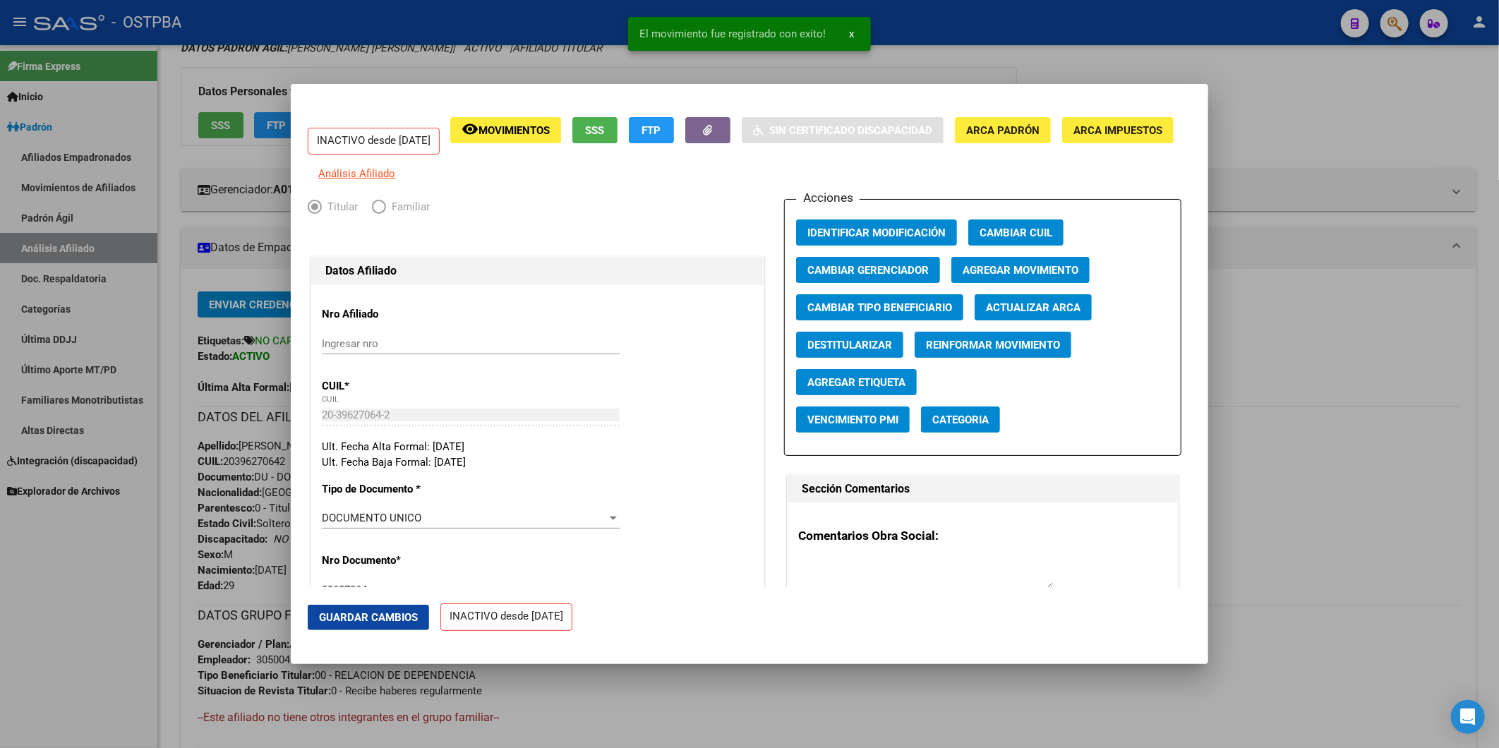
click at [1355, 350] on div at bounding box center [749, 374] width 1499 height 748
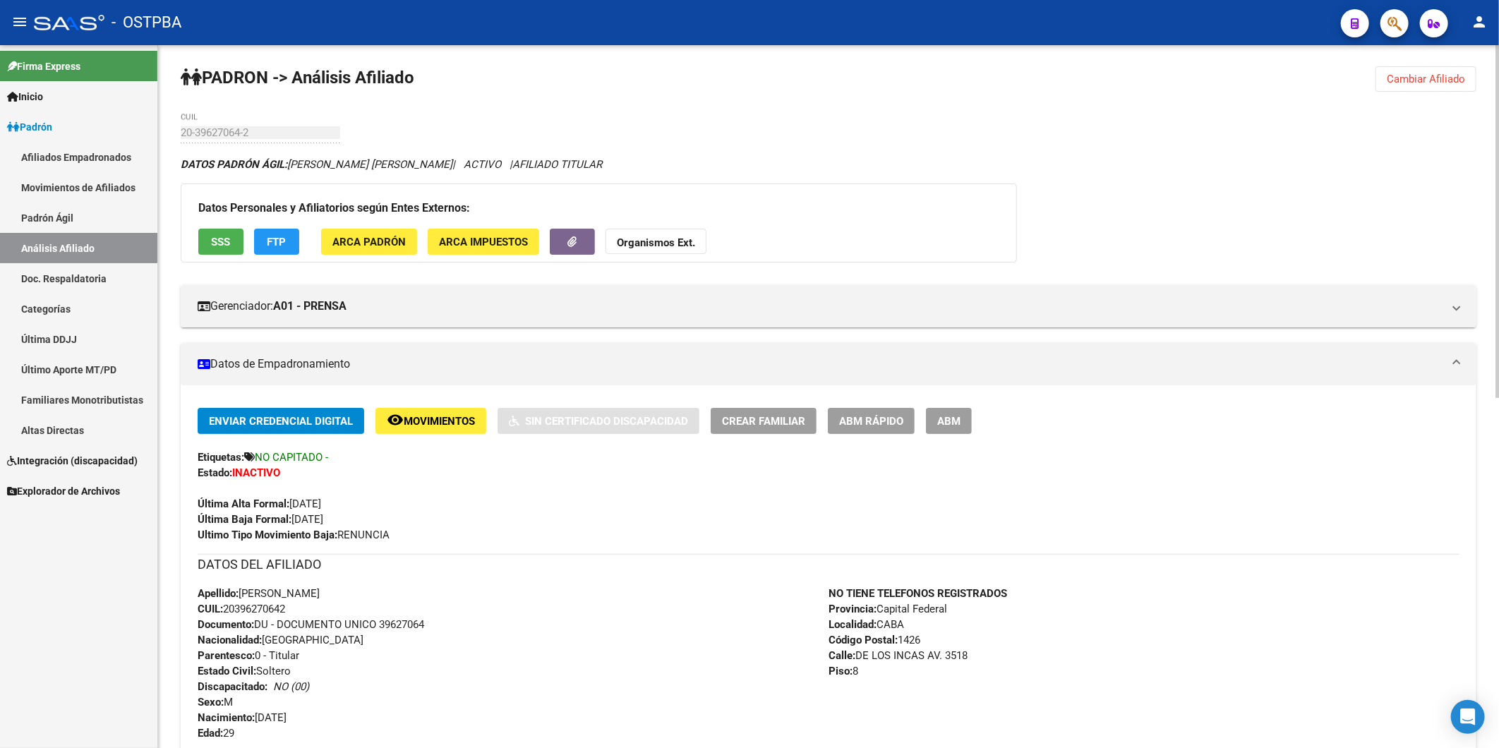
scroll to position [0, 0]
click at [1409, 80] on span "Cambiar Afiliado" at bounding box center [1426, 80] width 78 height 13
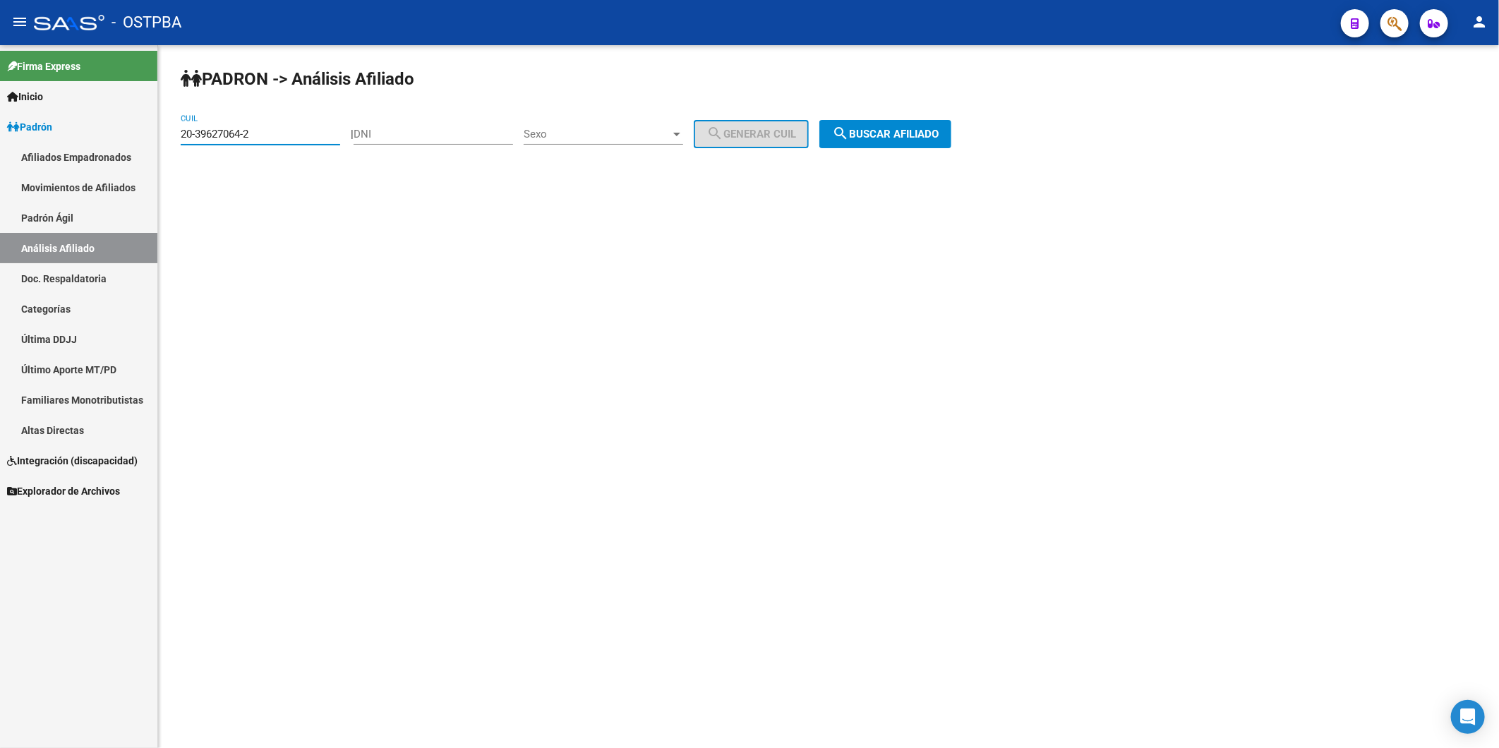
drag, startPoint x: 273, startPoint y: 131, endPoint x: 0, endPoint y: 126, distance: 273.2
click at [168, 143] on div "PADRON -> Análisis Afiliado 20-39627064-2 CUIL | DNI Sexo Sexo search Generar C…" at bounding box center [828, 119] width 1341 height 148
paste input
click at [923, 141] on button "search Buscar afiliado" at bounding box center [885, 134] width 132 height 28
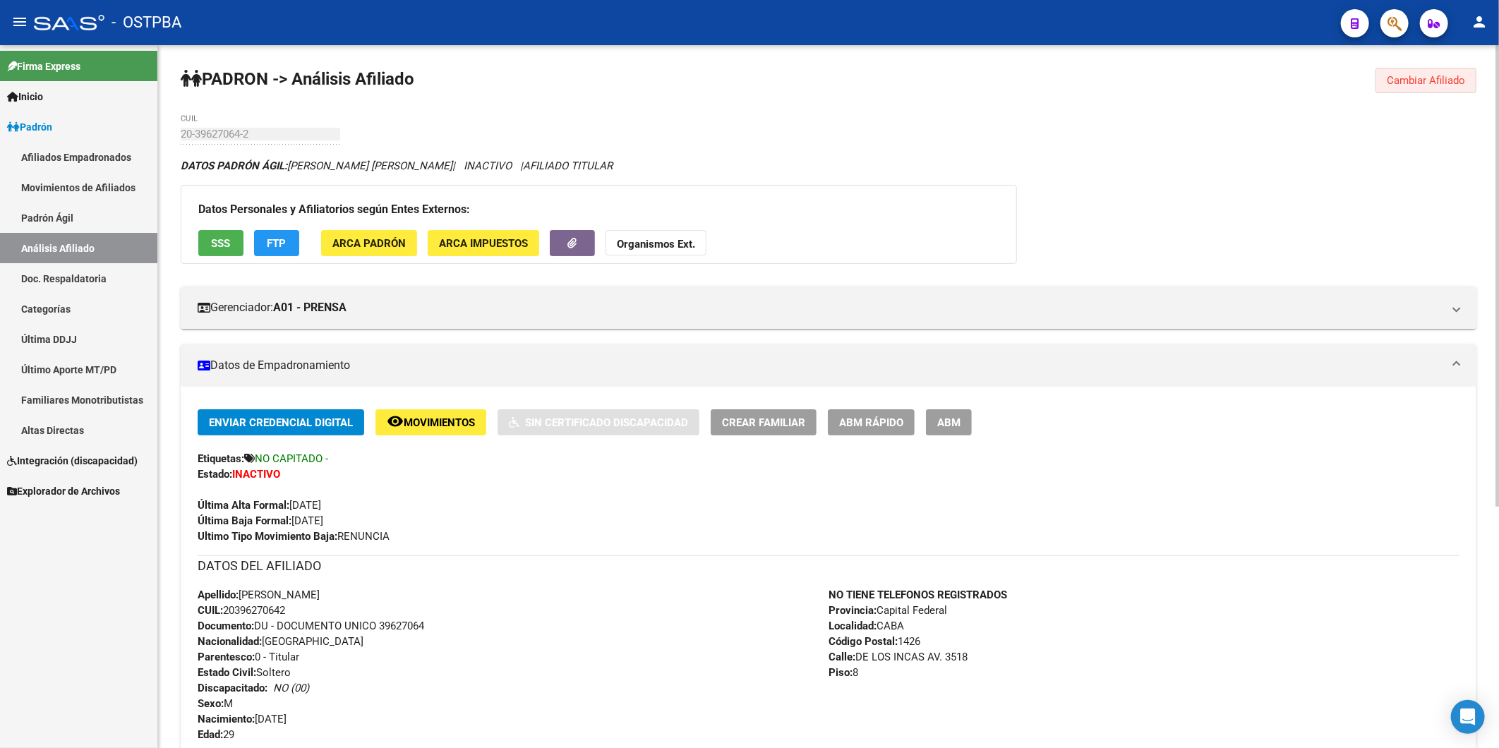
drag, startPoint x: 1423, startPoint y: 85, endPoint x: 1392, endPoint y: 80, distance: 32.0
click at [1429, 80] on span "Cambiar Afiliado" at bounding box center [1426, 80] width 78 height 13
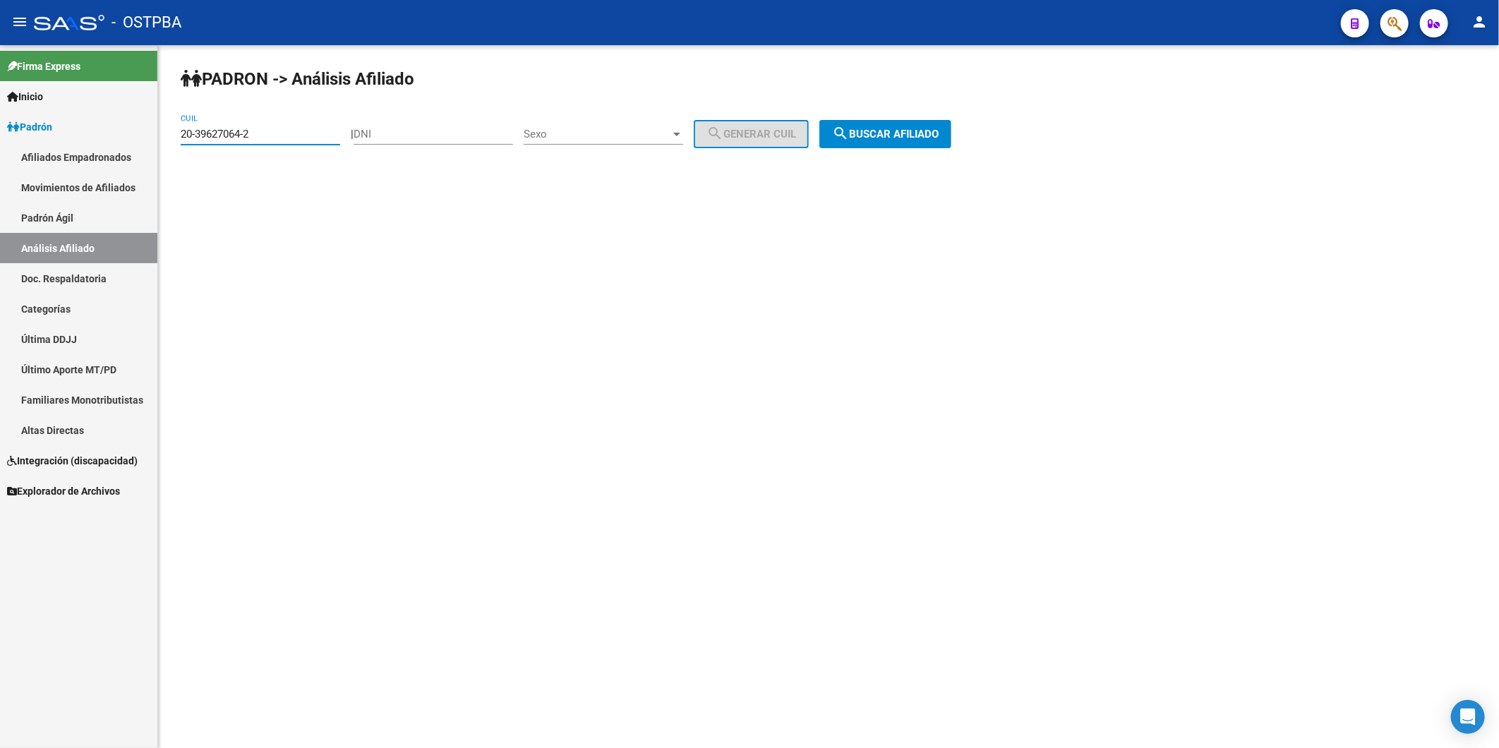
drag, startPoint x: 256, startPoint y: 134, endPoint x: 167, endPoint y: 133, distance: 88.9
click at [170, 136] on div "PADRON -> Análisis Afiliado 20-39627064-2 CUIL | DNI Sexo Sexo search Generar C…" at bounding box center [828, 119] width 1341 height 148
paste input "7-42077576-3"
type input "27-42077576-3"
click at [911, 134] on span "search Buscar afiliado" at bounding box center [885, 134] width 107 height 13
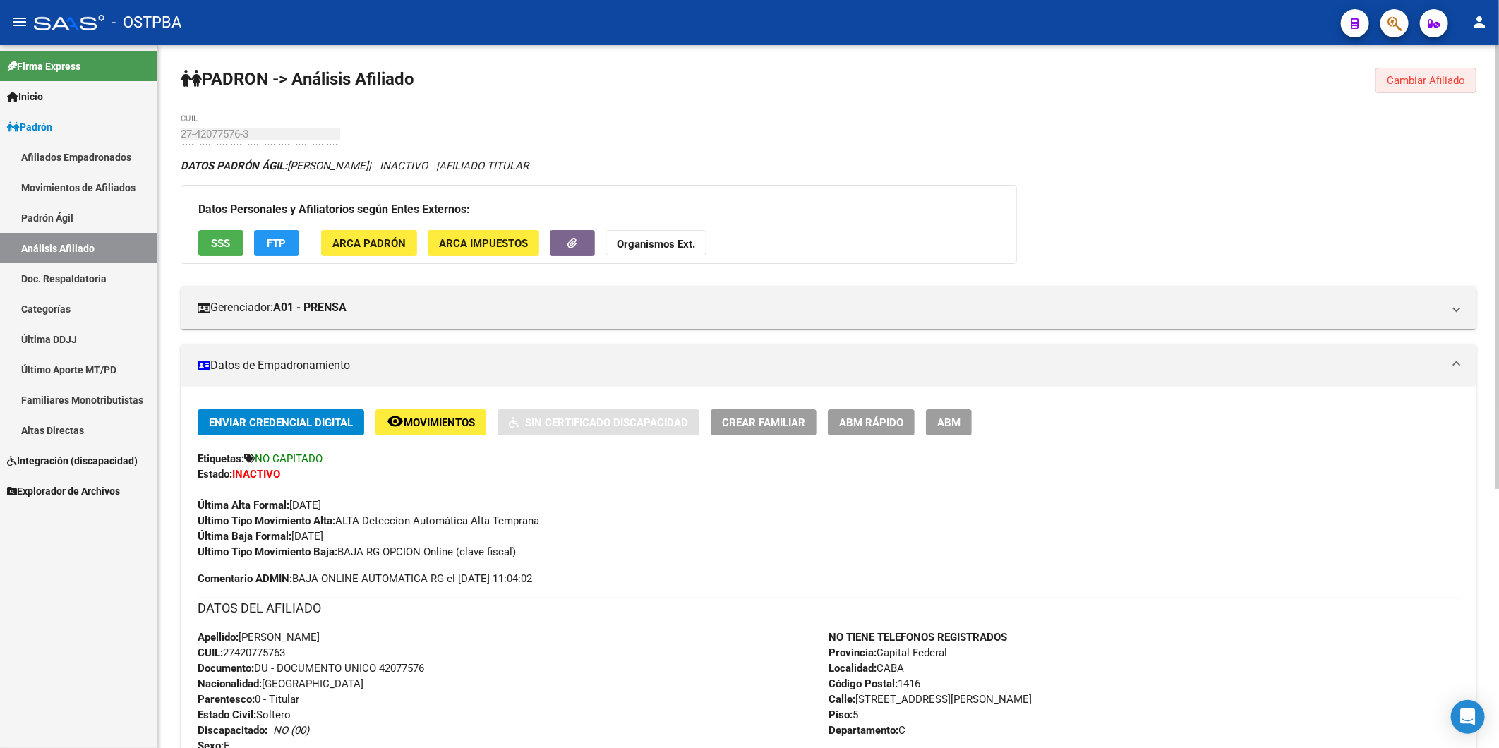
click at [1426, 86] on span "Cambiar Afiliado" at bounding box center [1426, 80] width 78 height 13
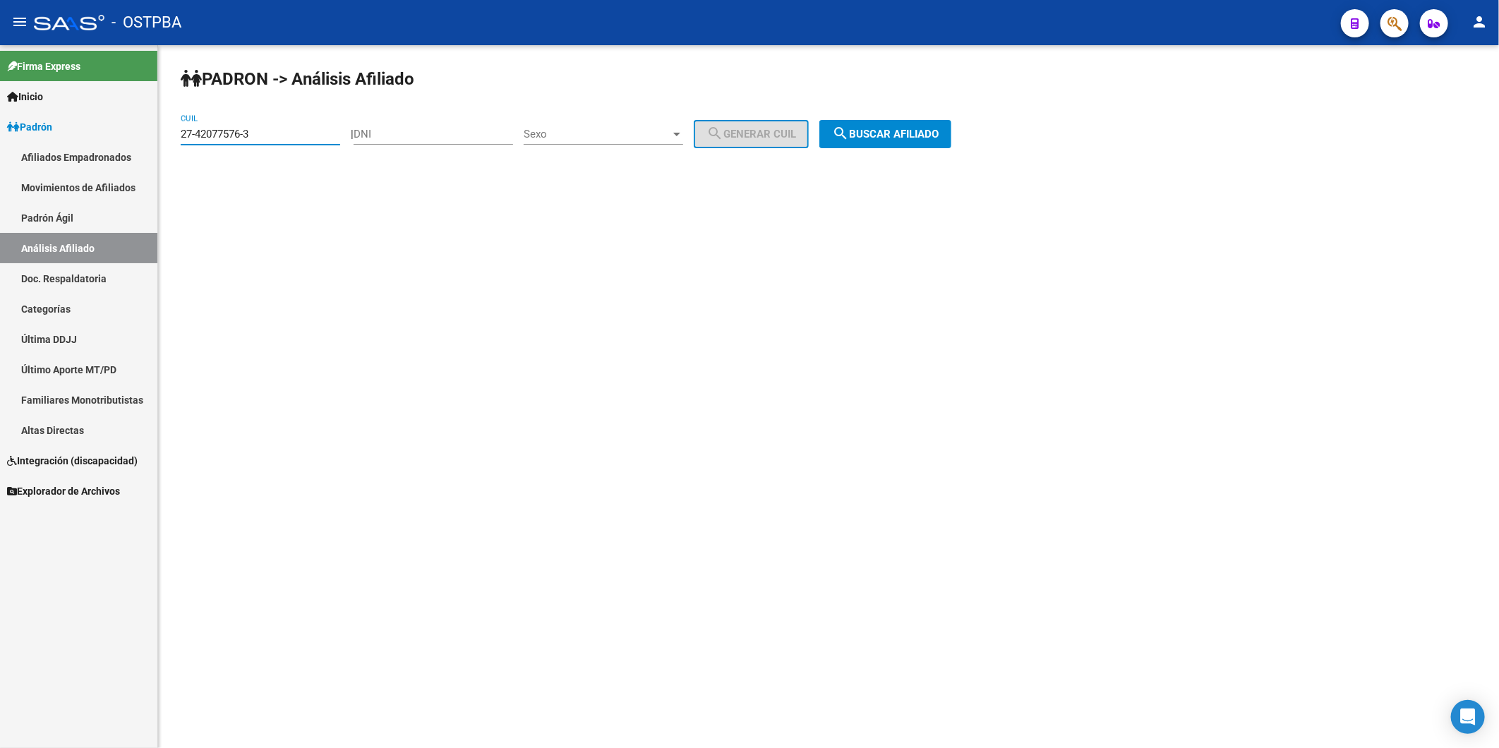
drag, startPoint x: 270, startPoint y: 133, endPoint x: -4, endPoint y: 151, distance: 273.7
click at [0, 151] on html "menu - OSTPBA person Firma Express Inicio Calendario SSS Instructivos Contacto …" at bounding box center [749, 374] width 1499 height 748
click at [404, 149] on div "DNI" at bounding box center [433, 136] width 159 height 44
click at [390, 143] on div "DNI" at bounding box center [433, 129] width 159 height 30
type input "28053119"
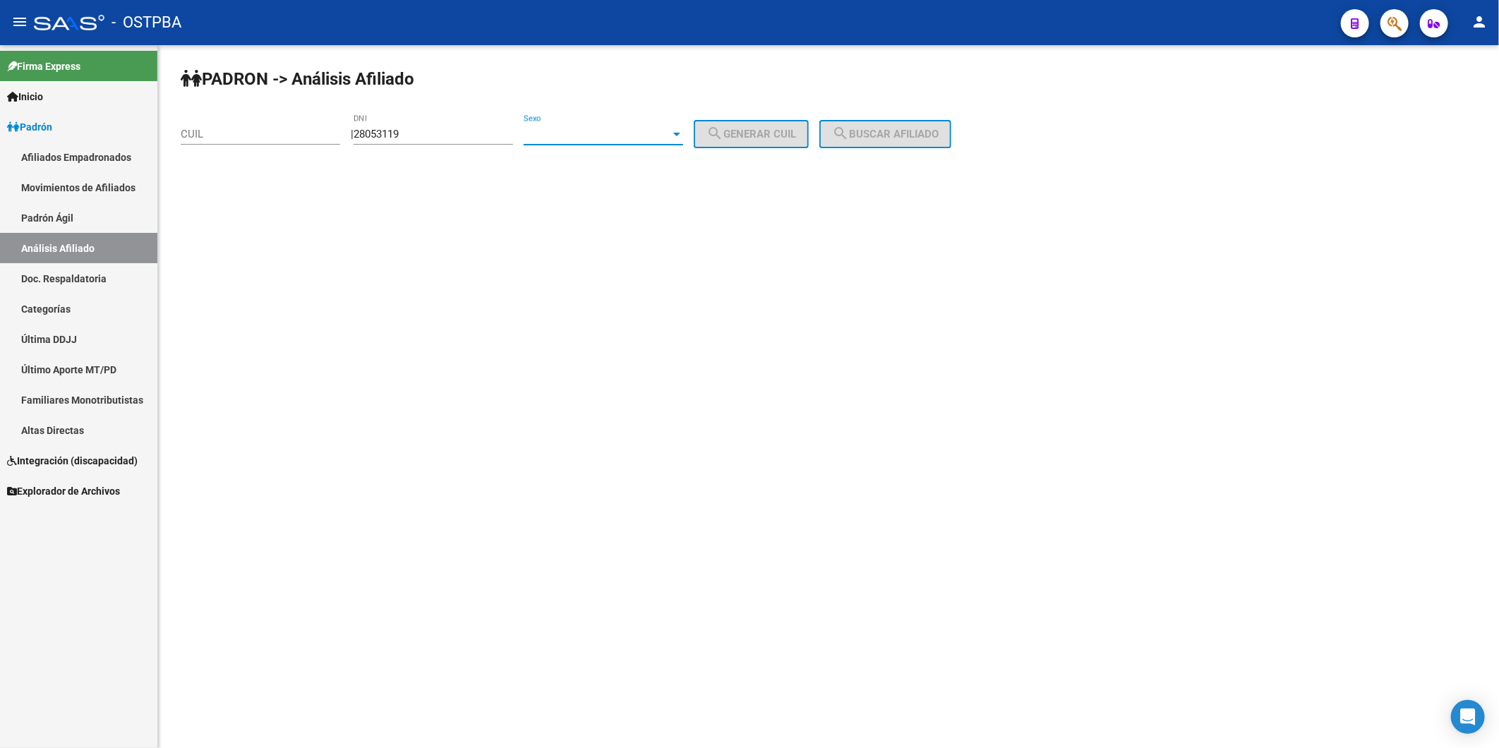
click at [683, 136] on div at bounding box center [676, 133] width 13 height 11
click at [670, 167] on span "Femenino" at bounding box center [618, 166] width 159 height 32
drag, startPoint x: 752, startPoint y: 133, endPoint x: 824, endPoint y: 145, distance: 73.0
click at [757, 135] on span "search Generar CUIL" at bounding box center [751, 134] width 90 height 13
click at [873, 143] on button "search Buscar afiliado" at bounding box center [885, 134] width 132 height 28
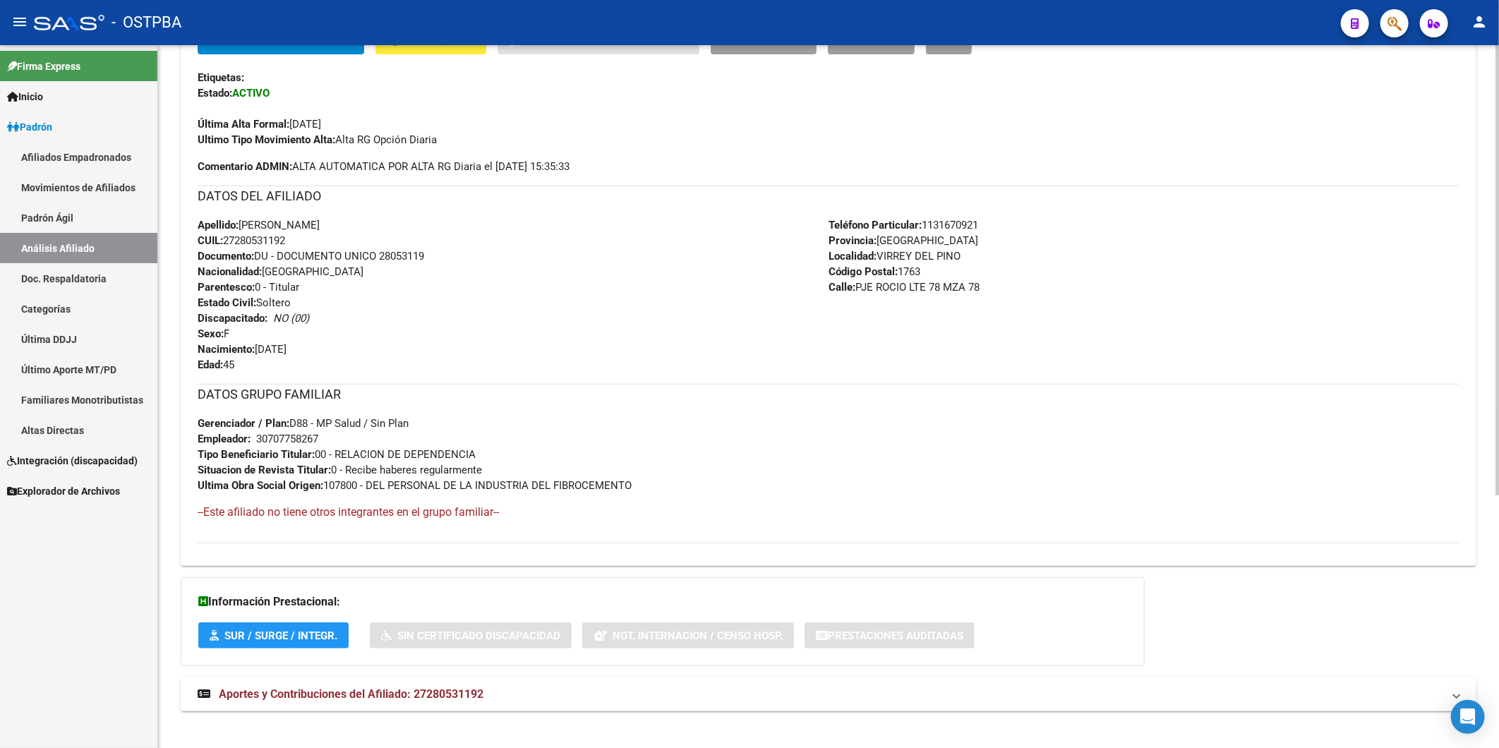
scroll to position [395, 0]
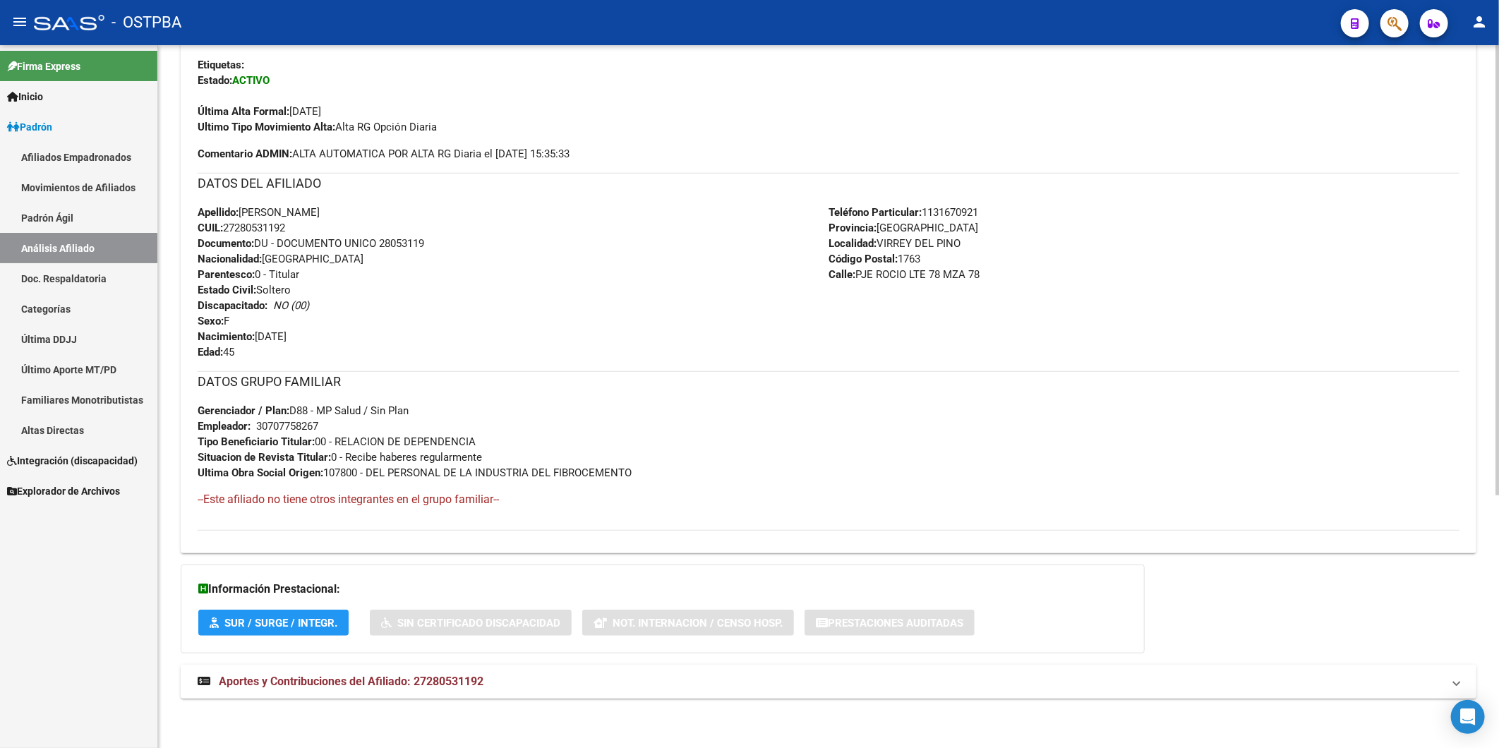
click at [482, 679] on span "Aportes y Contribuciones del Afiliado: 27280531192" at bounding box center [351, 681] width 265 height 13
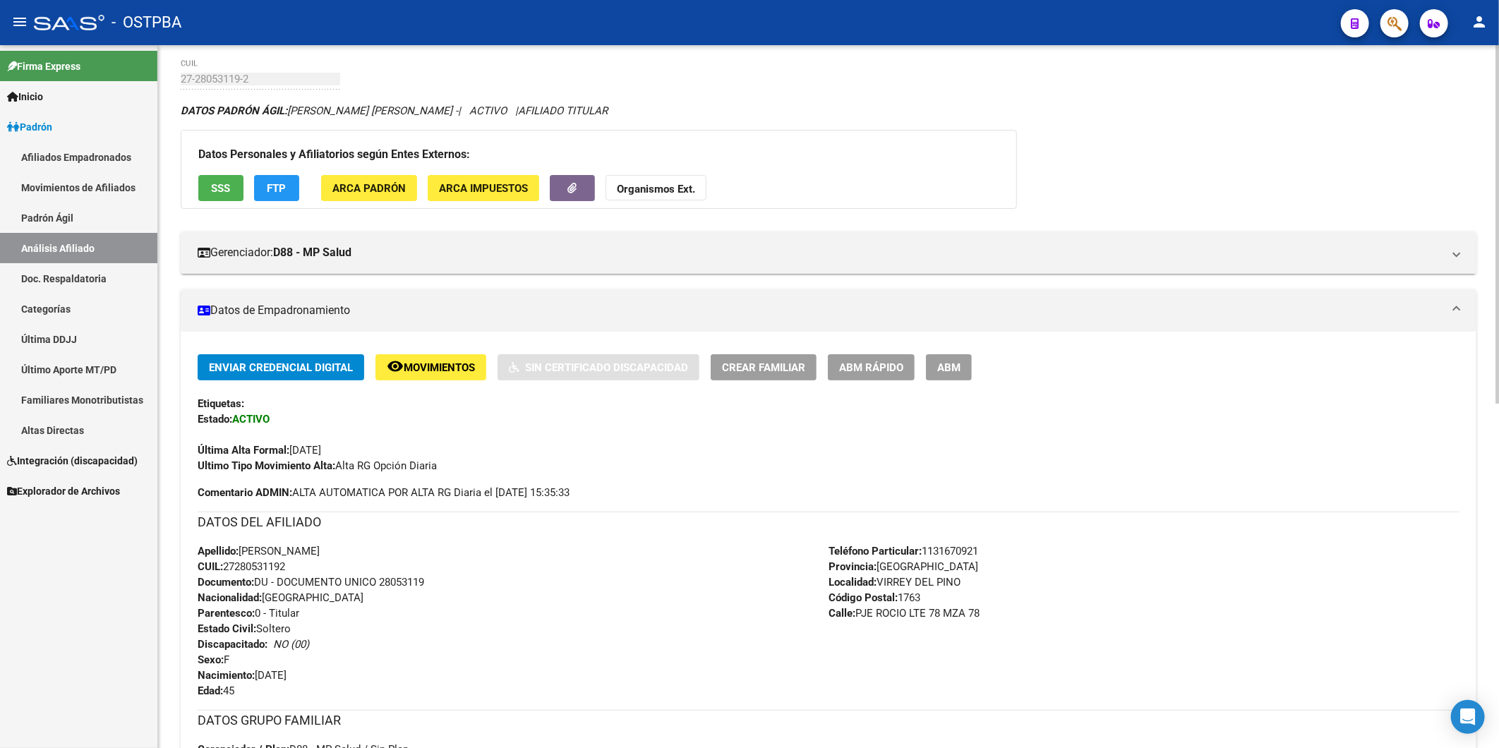
scroll to position [78, 0]
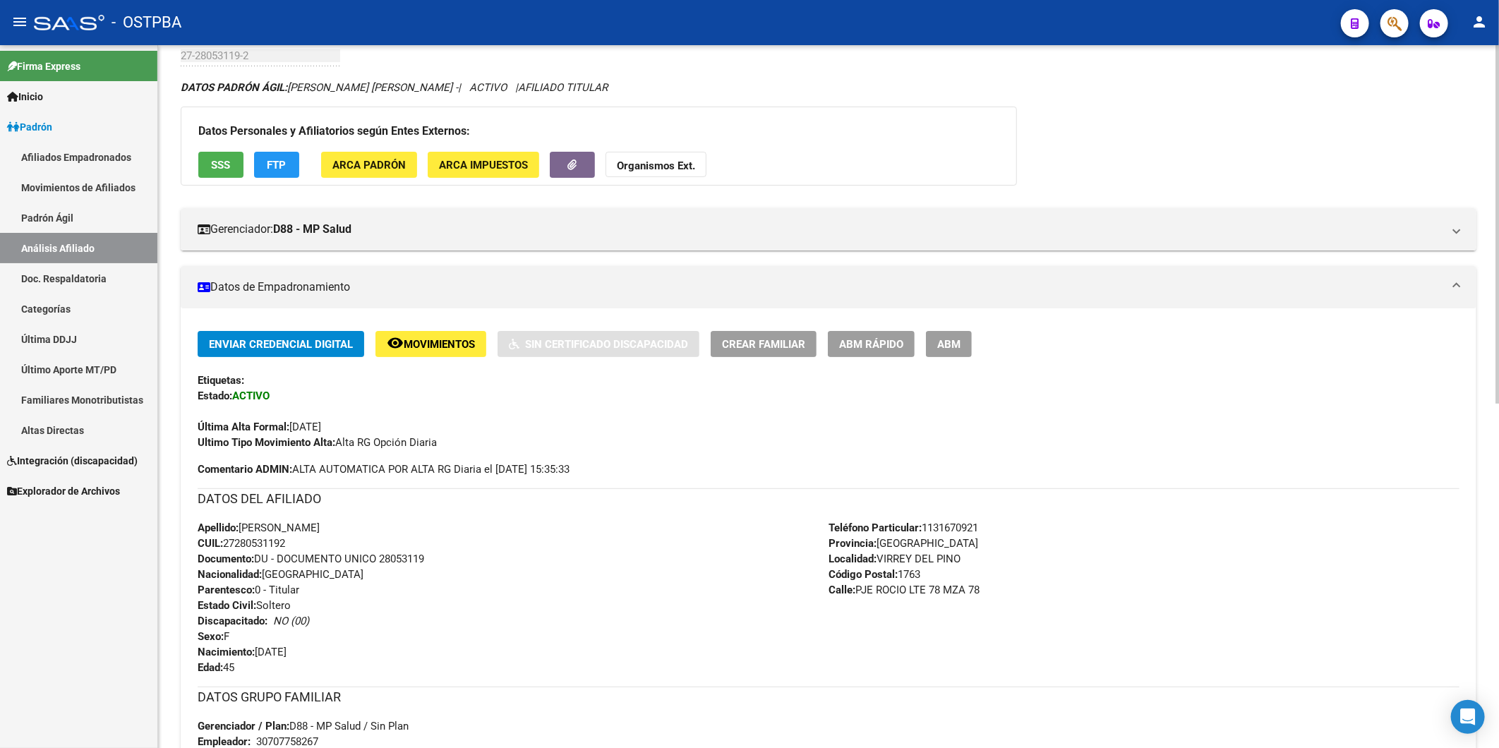
drag, startPoint x: 299, startPoint y: 540, endPoint x: 229, endPoint y: 548, distance: 71.1
click at [229, 548] on div "Apellido: LIDIA MABEL SILVA CUIL: 27280531192 Documento: DU - DOCUMENTO UNICO 2…" at bounding box center [513, 597] width 631 height 155
copy span "27280531192"
click at [663, 164] on strong "Organismos Ext." at bounding box center [656, 165] width 78 height 13
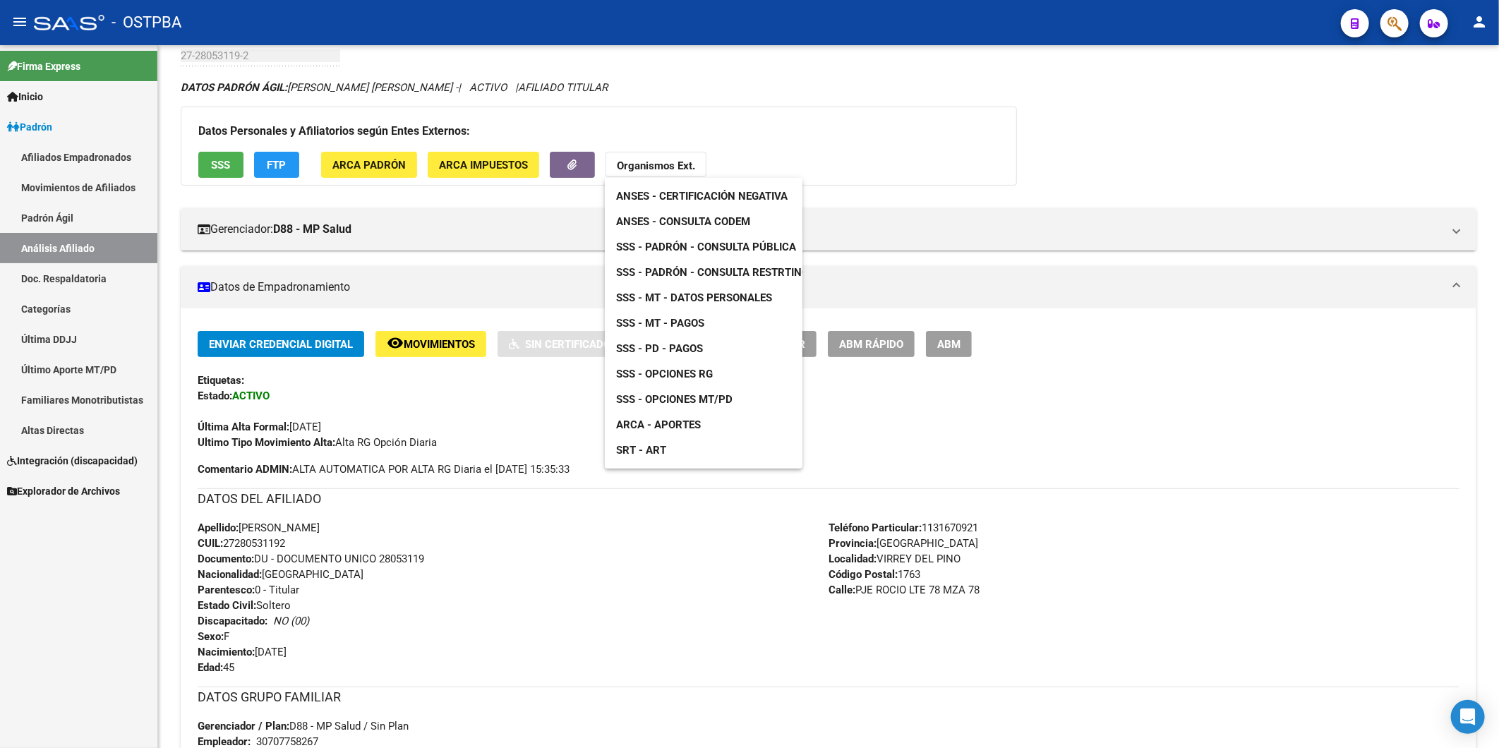
click at [709, 223] on span "ANSES - Consulta CODEM" at bounding box center [683, 221] width 134 height 13
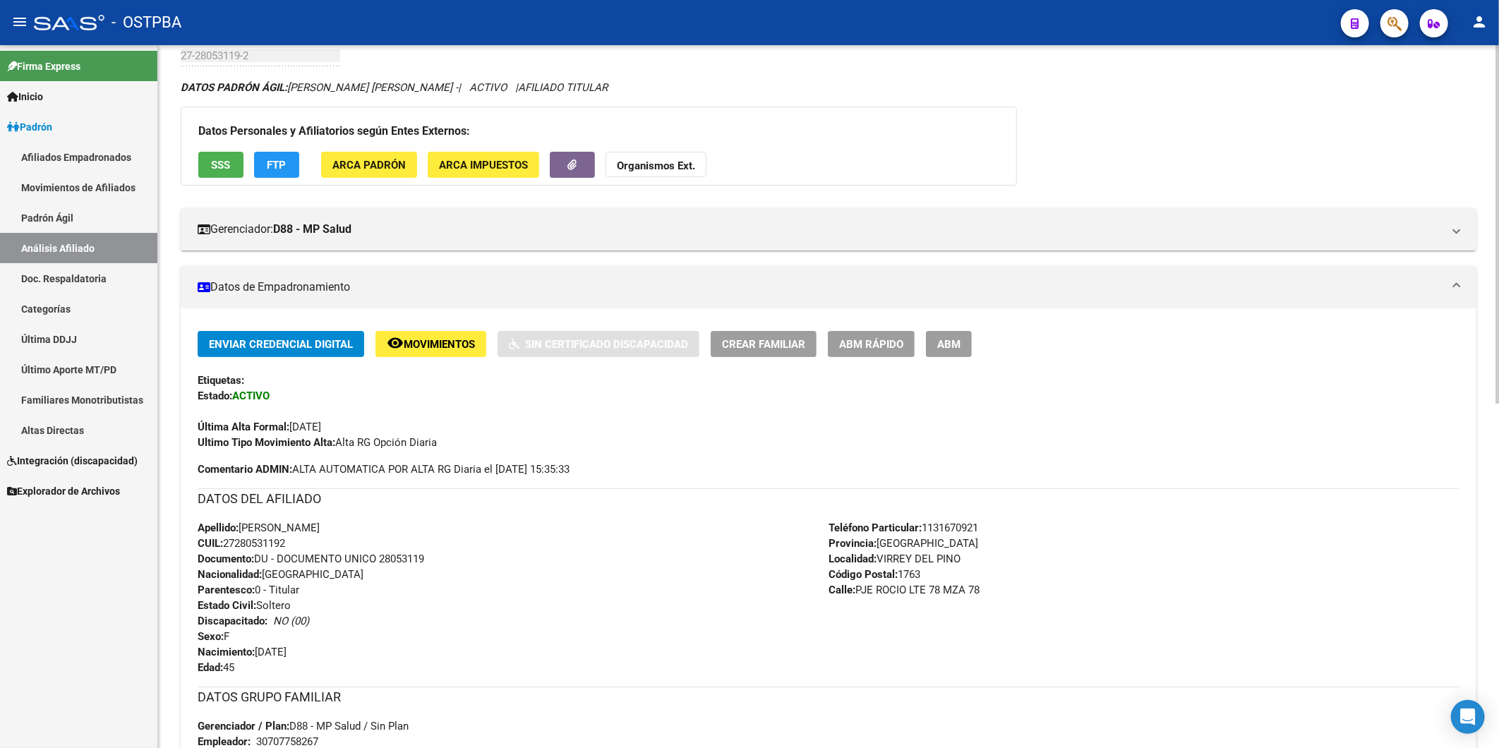
click at [720, 496] on h3 "DATOS DEL AFILIADO" at bounding box center [829, 499] width 1262 height 20
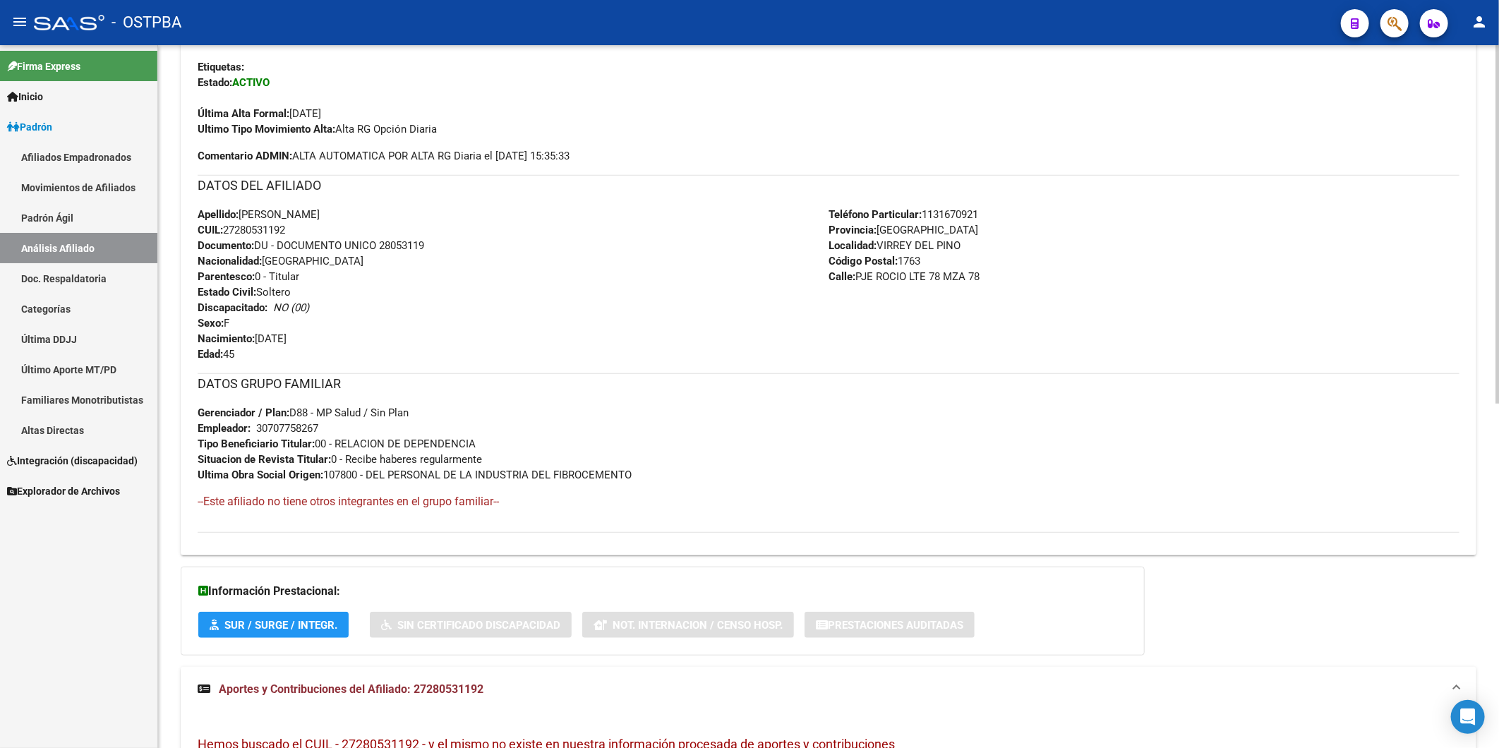
click at [459, 682] on mat-expansion-panel-header "Aportes y Contribuciones del Afiliado: 27280531192" at bounding box center [829, 689] width 1296 height 45
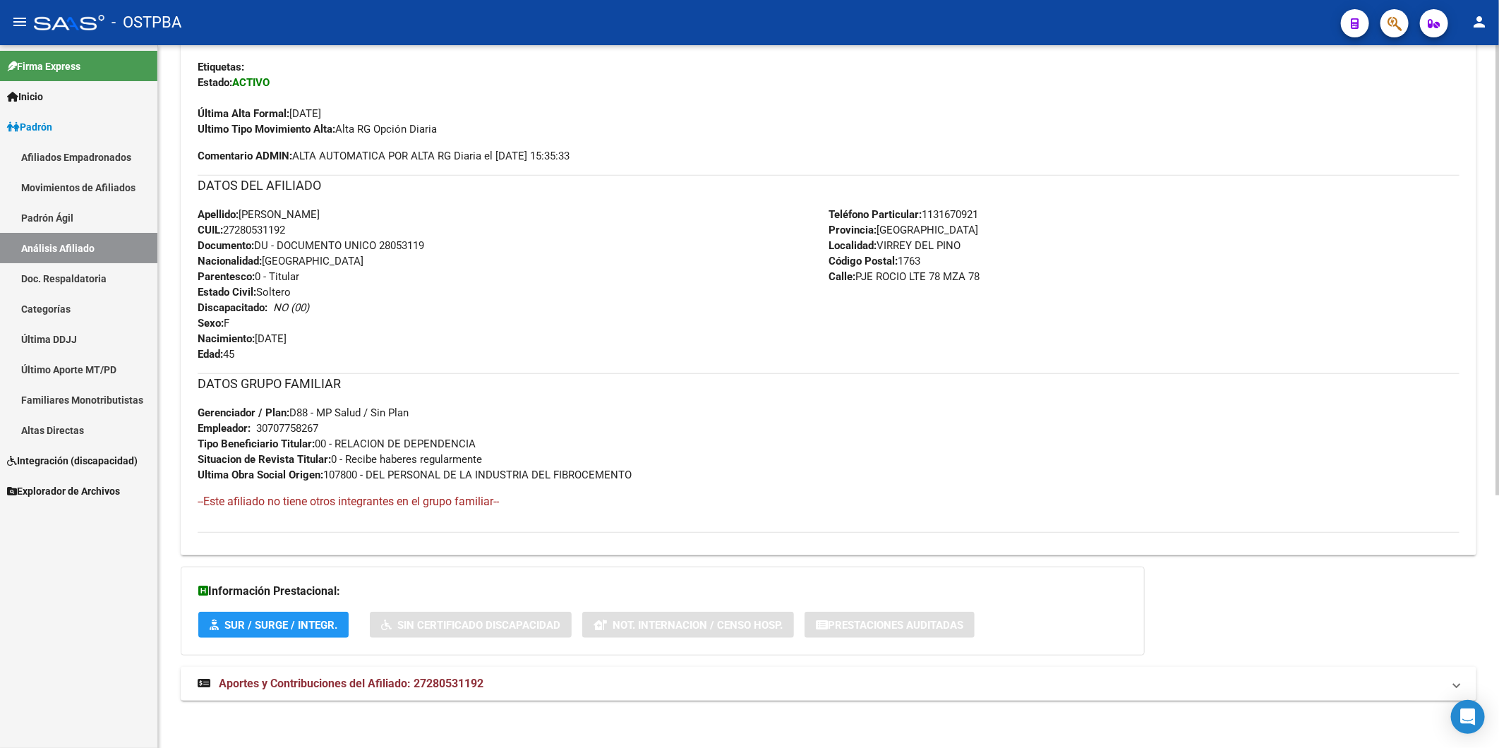
scroll to position [395, 0]
click at [466, 685] on span "Aportes y Contribuciones del Afiliado: 27280531192" at bounding box center [351, 681] width 265 height 13
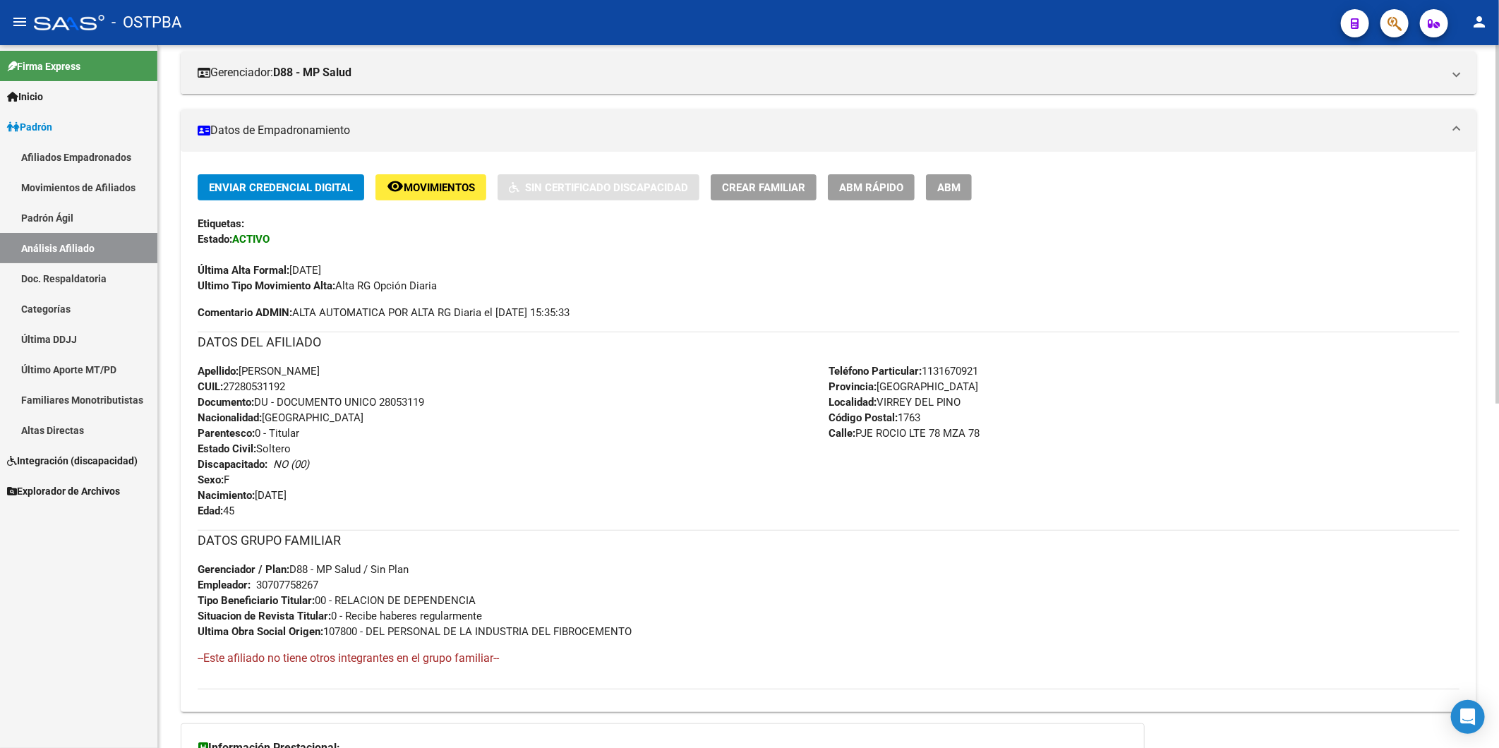
scroll to position [0, 0]
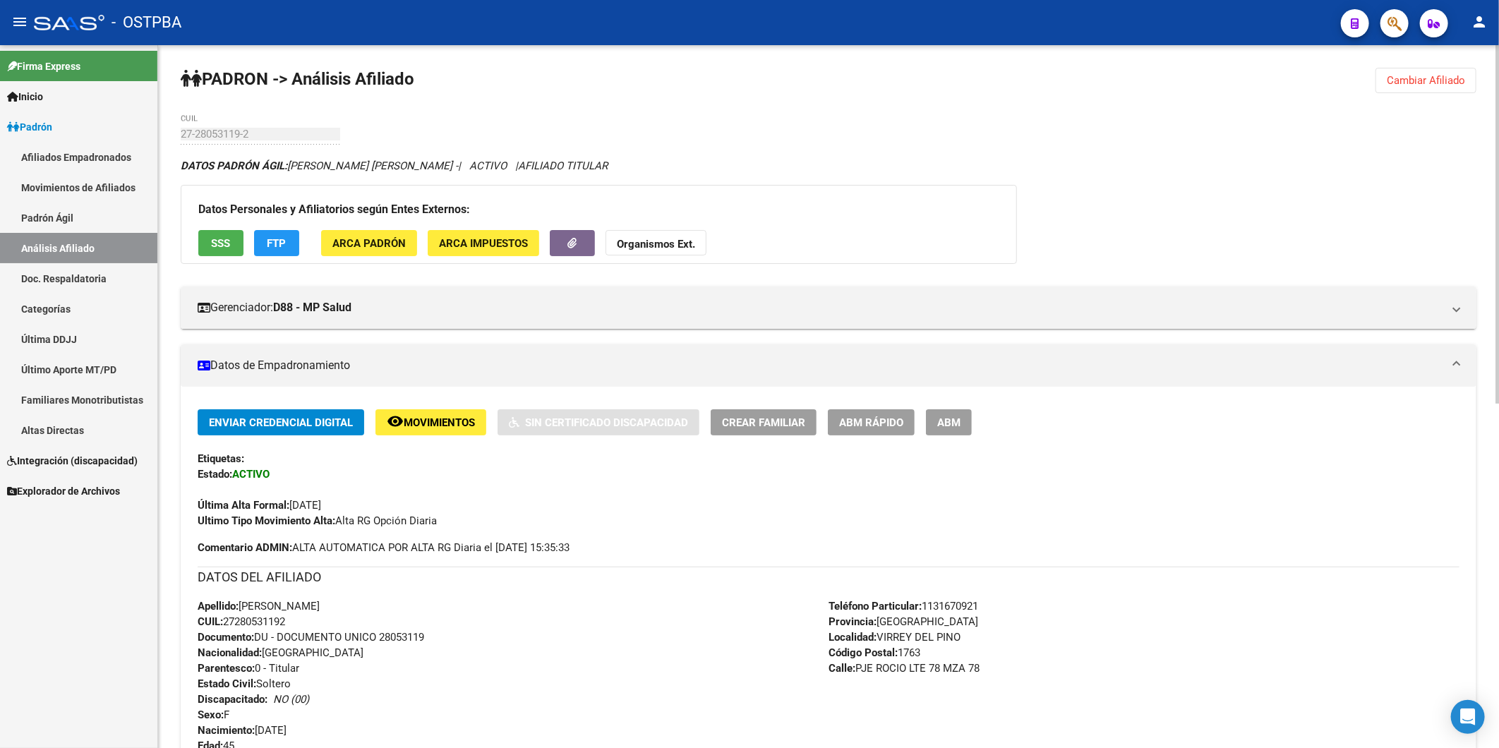
click at [1469, 82] on button "Cambiar Afiliado" at bounding box center [1425, 80] width 101 height 25
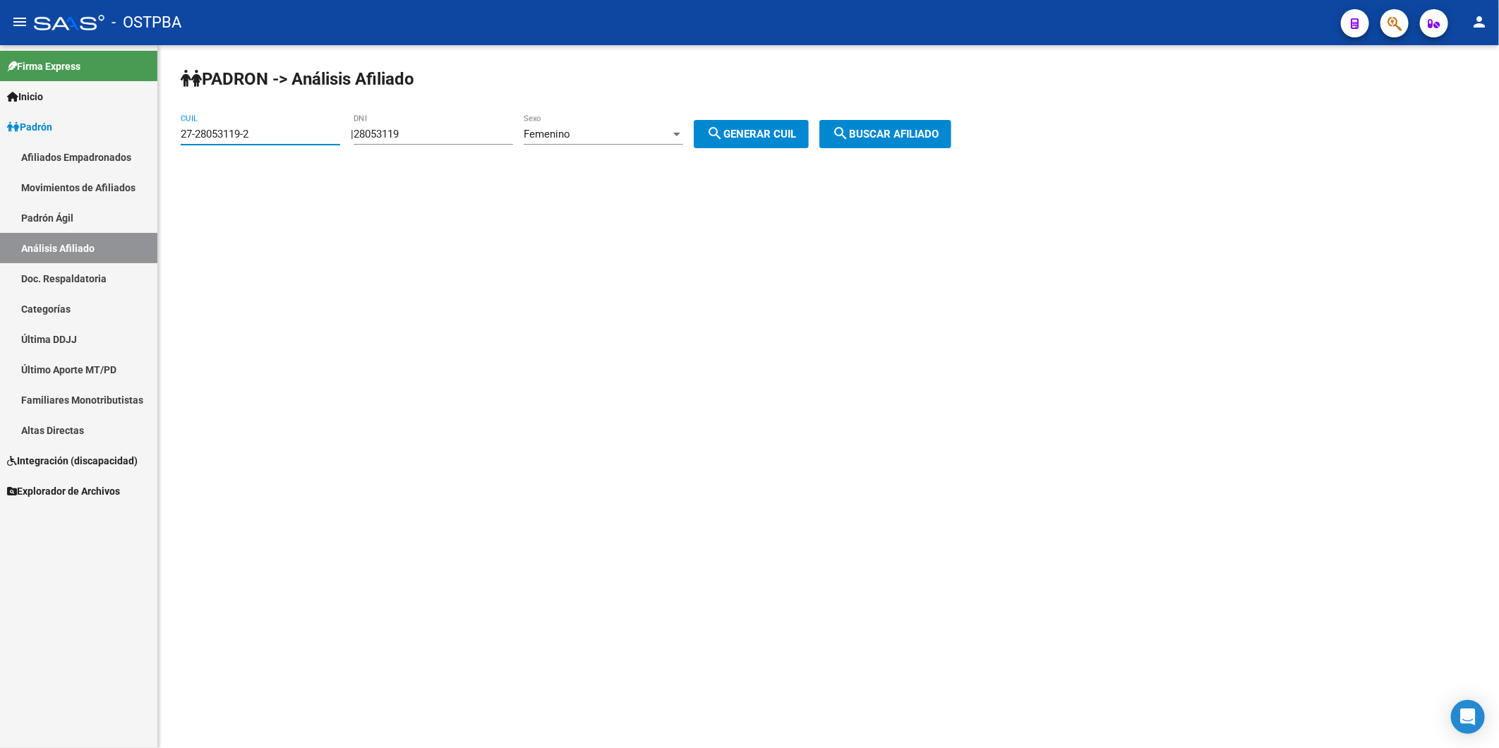
drag, startPoint x: 275, startPoint y: 132, endPoint x: 68, endPoint y: 162, distance: 209.7
click at [68, 162] on mat-sidenav-container "Firma Express Inicio Calendario SSS Instructivos Contacto OS Padrón Afiliados E…" at bounding box center [749, 396] width 1499 height 703
paste input "14432565-1"
click at [890, 139] on span "search Buscar afiliado" at bounding box center [885, 134] width 107 height 13
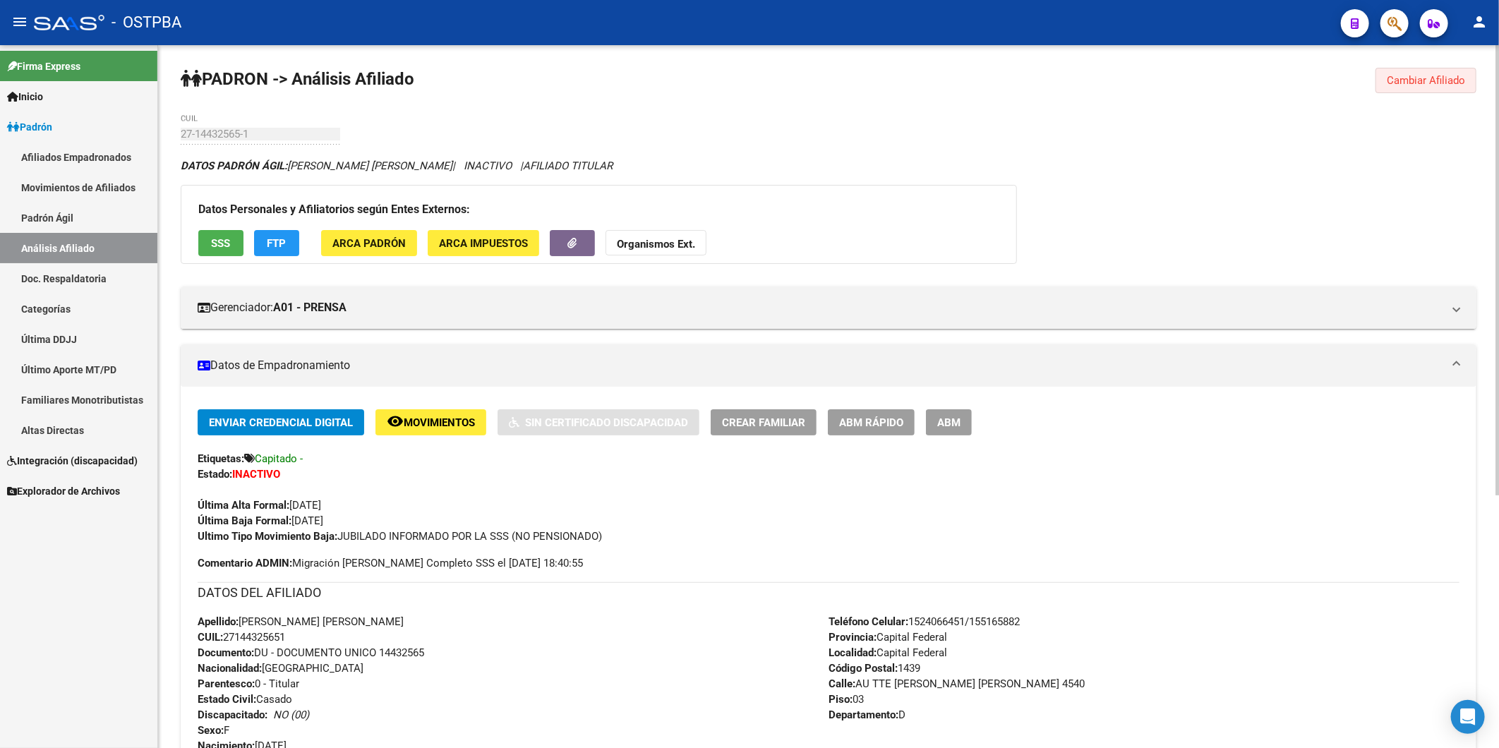
click at [1423, 81] on span "Cambiar Afiliado" at bounding box center [1426, 80] width 78 height 13
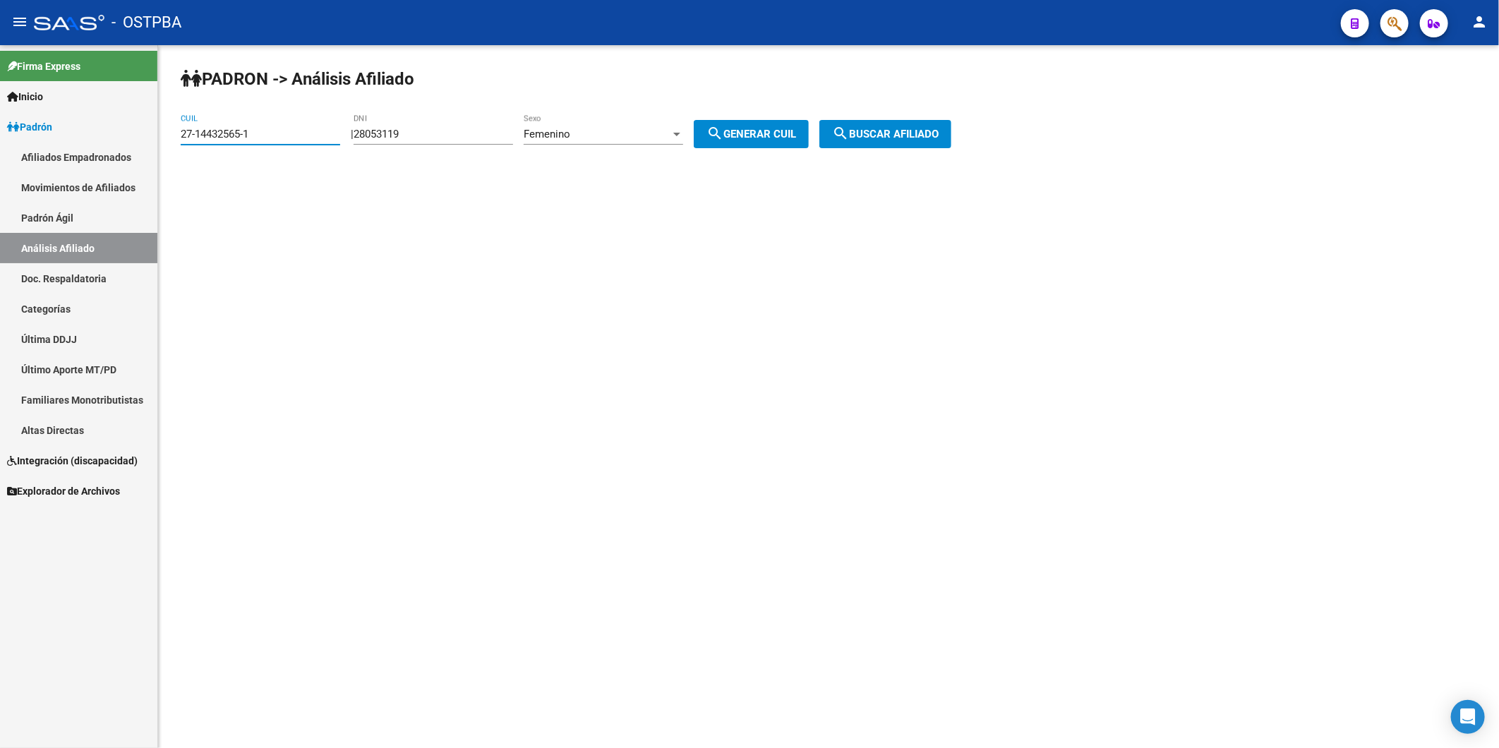
drag, startPoint x: 290, startPoint y: 133, endPoint x: 131, endPoint y: 138, distance: 159.6
click at [131, 138] on mat-sidenav-container "Firma Express Inicio Calendario SSS Instructivos Contacto OS Padrón Afiliados E…" at bounding box center [749, 396] width 1499 height 703
paste input "39624769-6"
type input "27-39624769-6"
click at [903, 135] on span "search Buscar afiliado" at bounding box center [885, 134] width 107 height 13
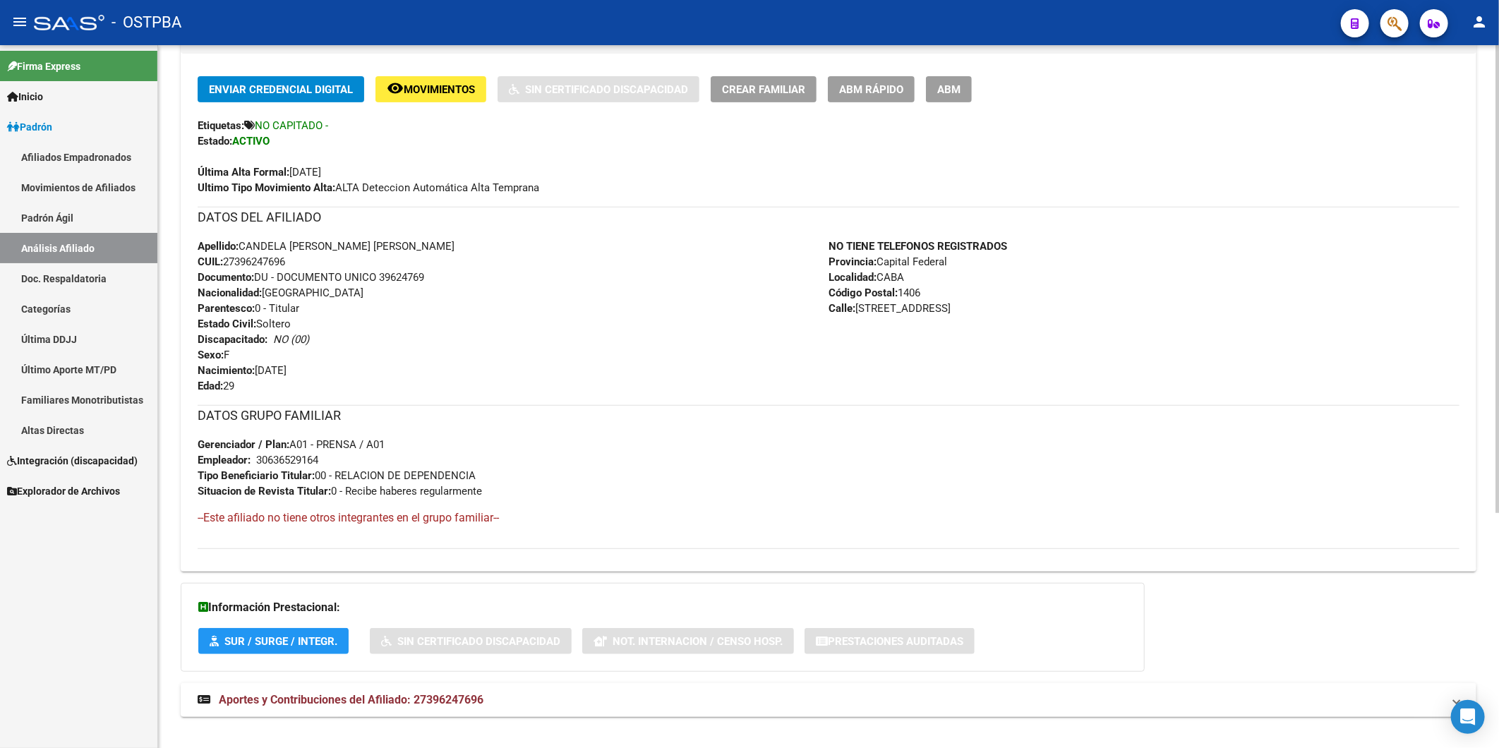
scroll to position [353, 0]
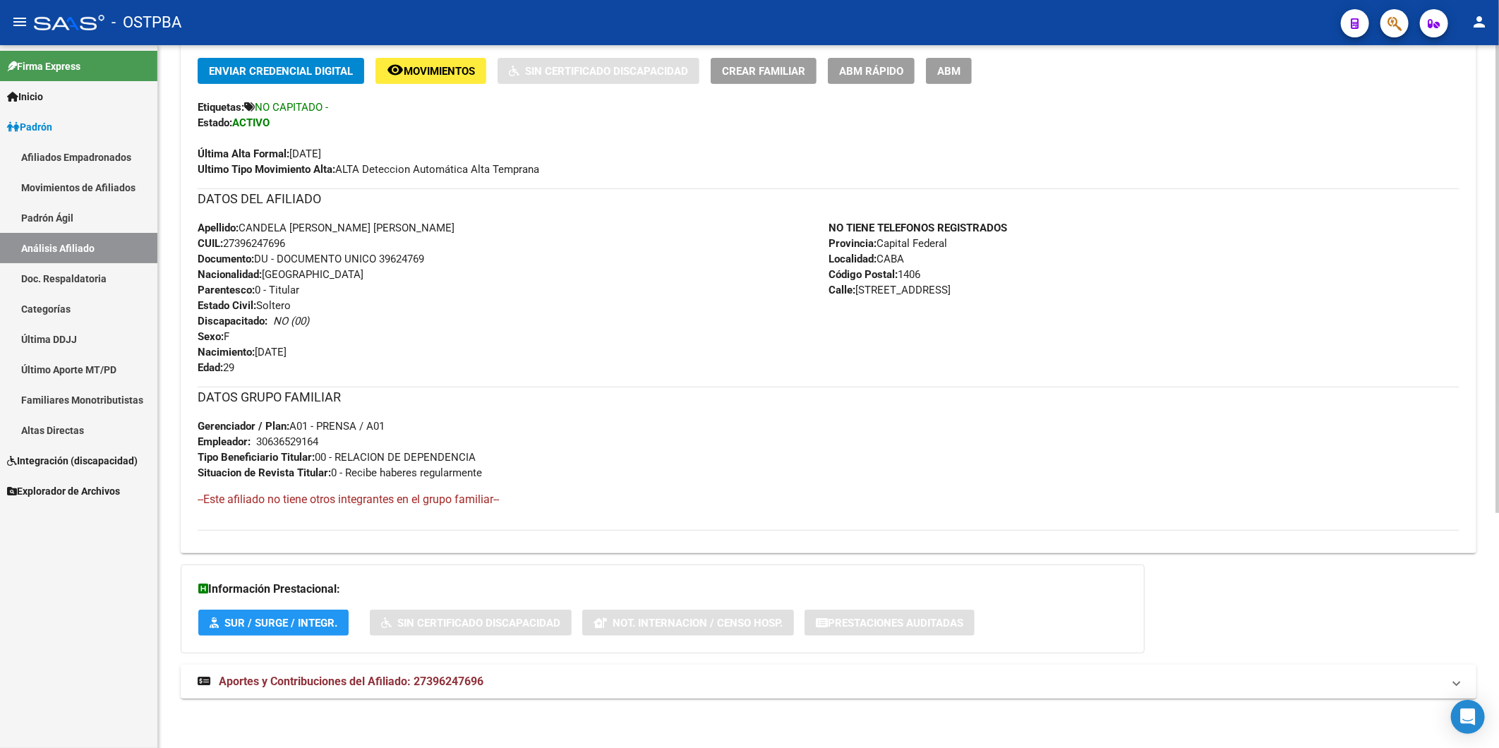
click at [456, 676] on span "Aportes y Contribuciones del Afiliado: 27396247696" at bounding box center [351, 681] width 265 height 13
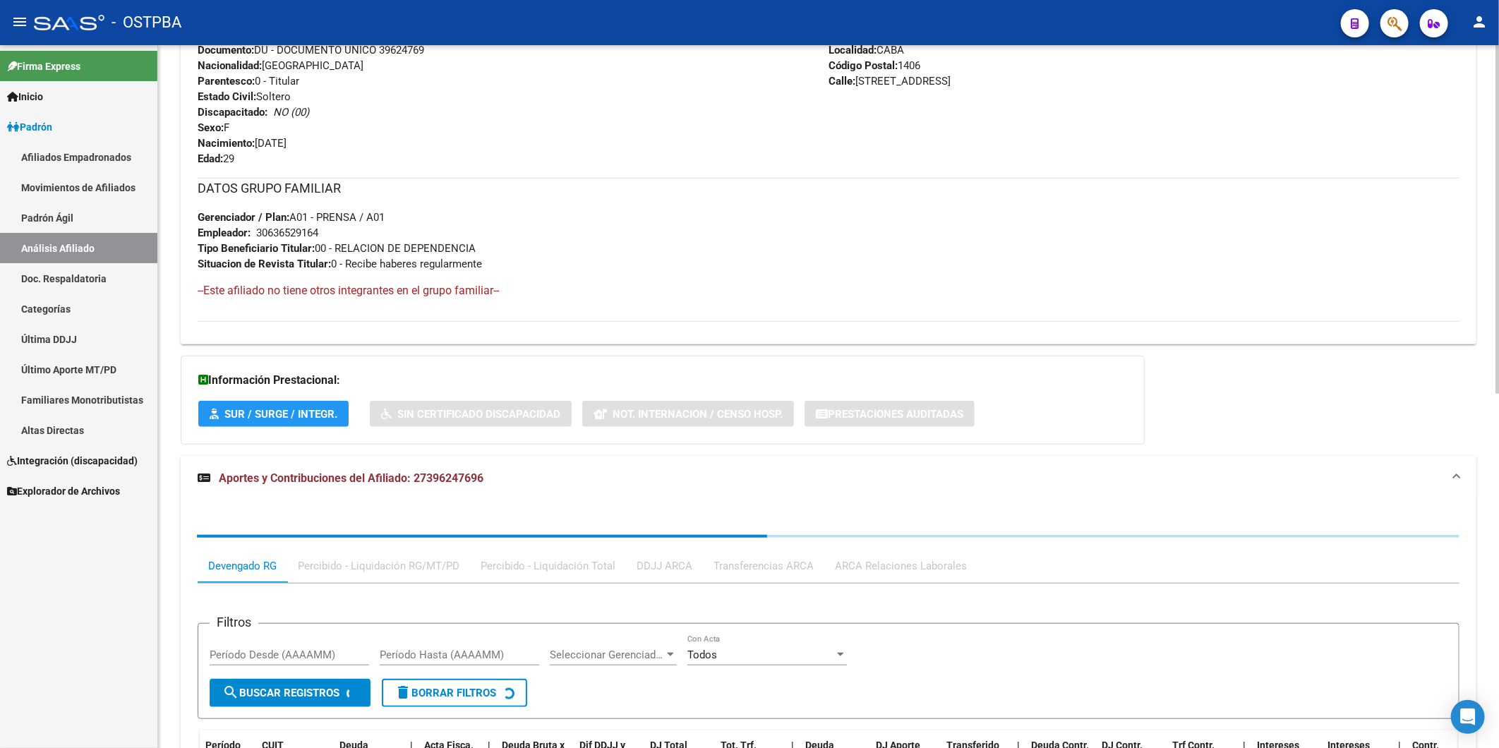
scroll to position [715, 0]
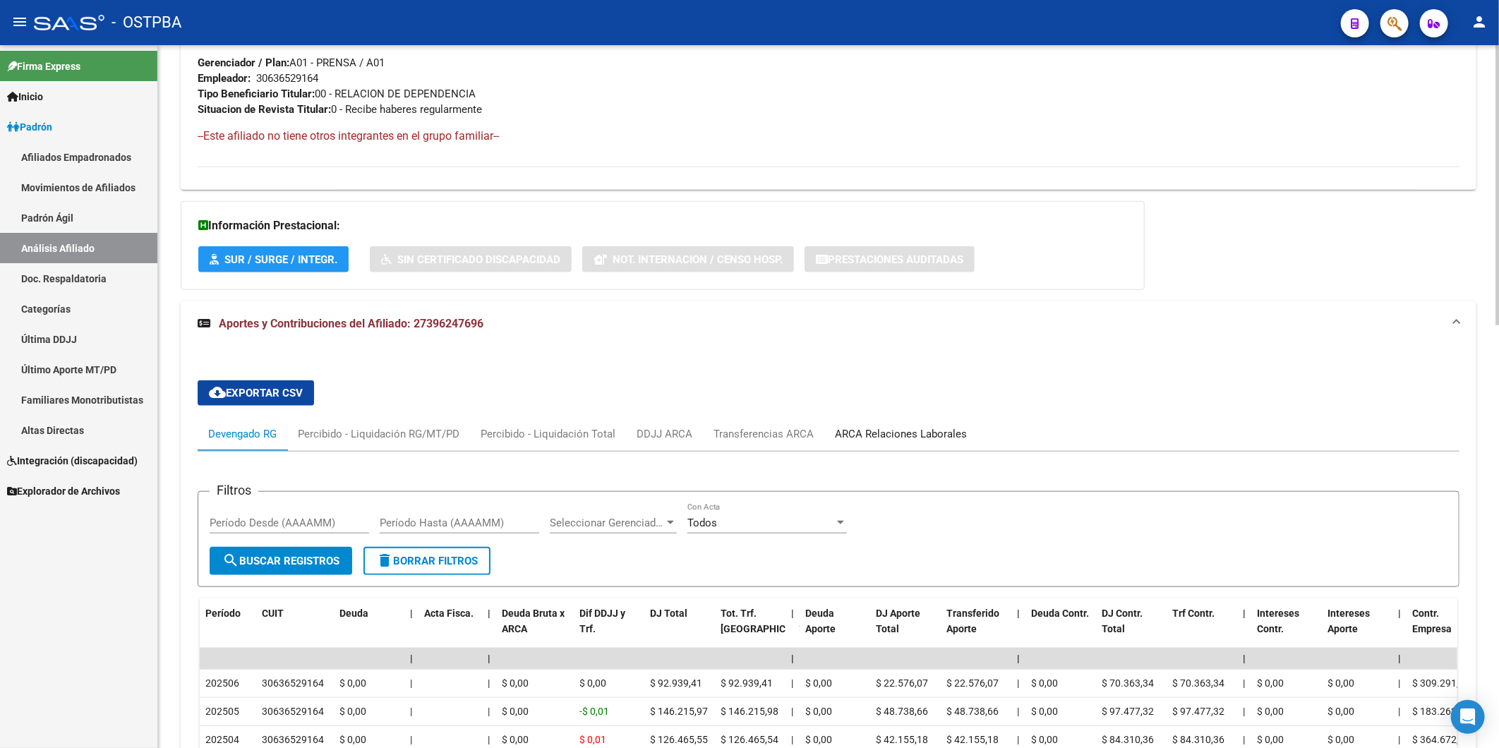
click at [858, 434] on div "ARCA Relaciones Laborales" at bounding box center [901, 434] width 132 height 16
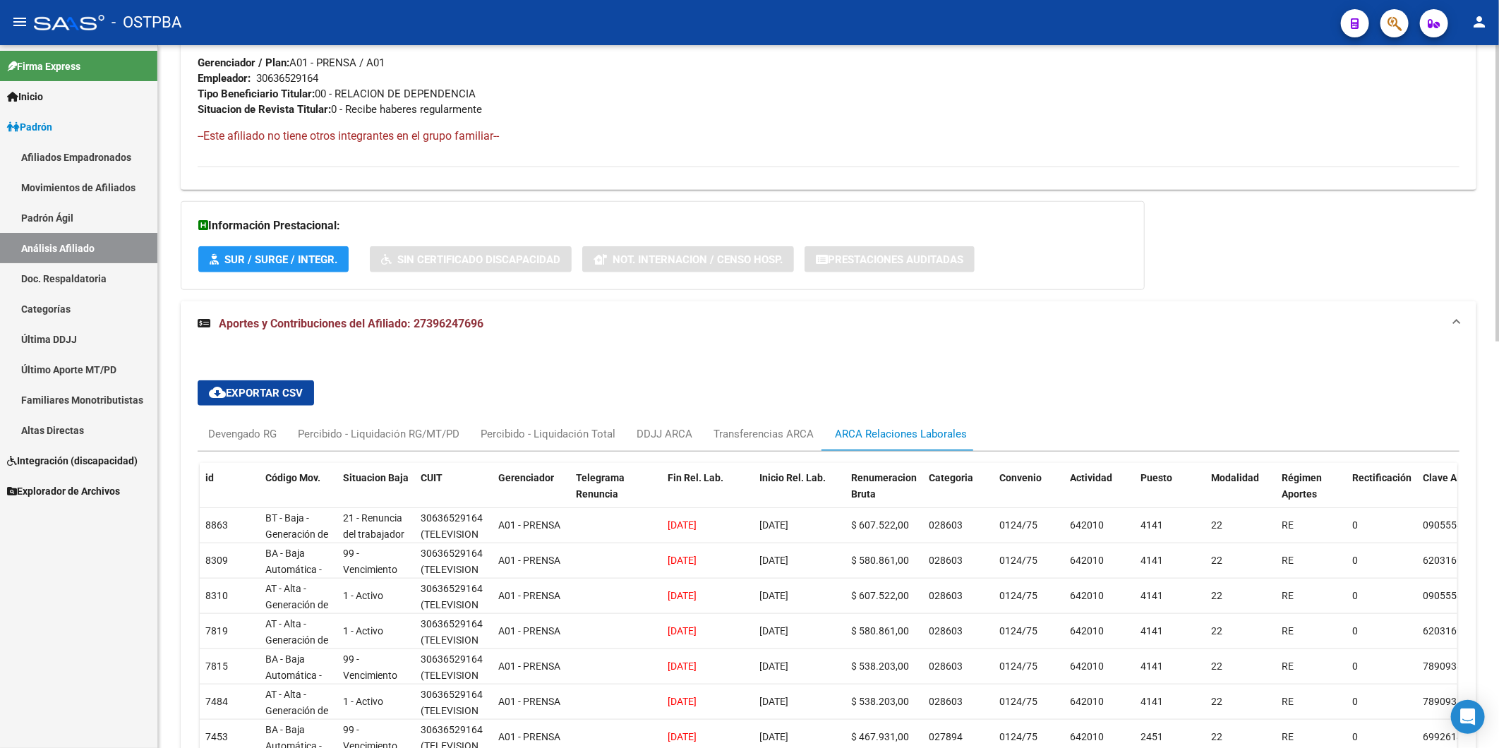
click at [1289, 282] on div "DATOS PADRÓN ÁGIL: LONGO SANTORSOLA CANDELA | ACTIVO | AFILIADO TITULAR Datos P…" at bounding box center [829, 196] width 1296 height 1507
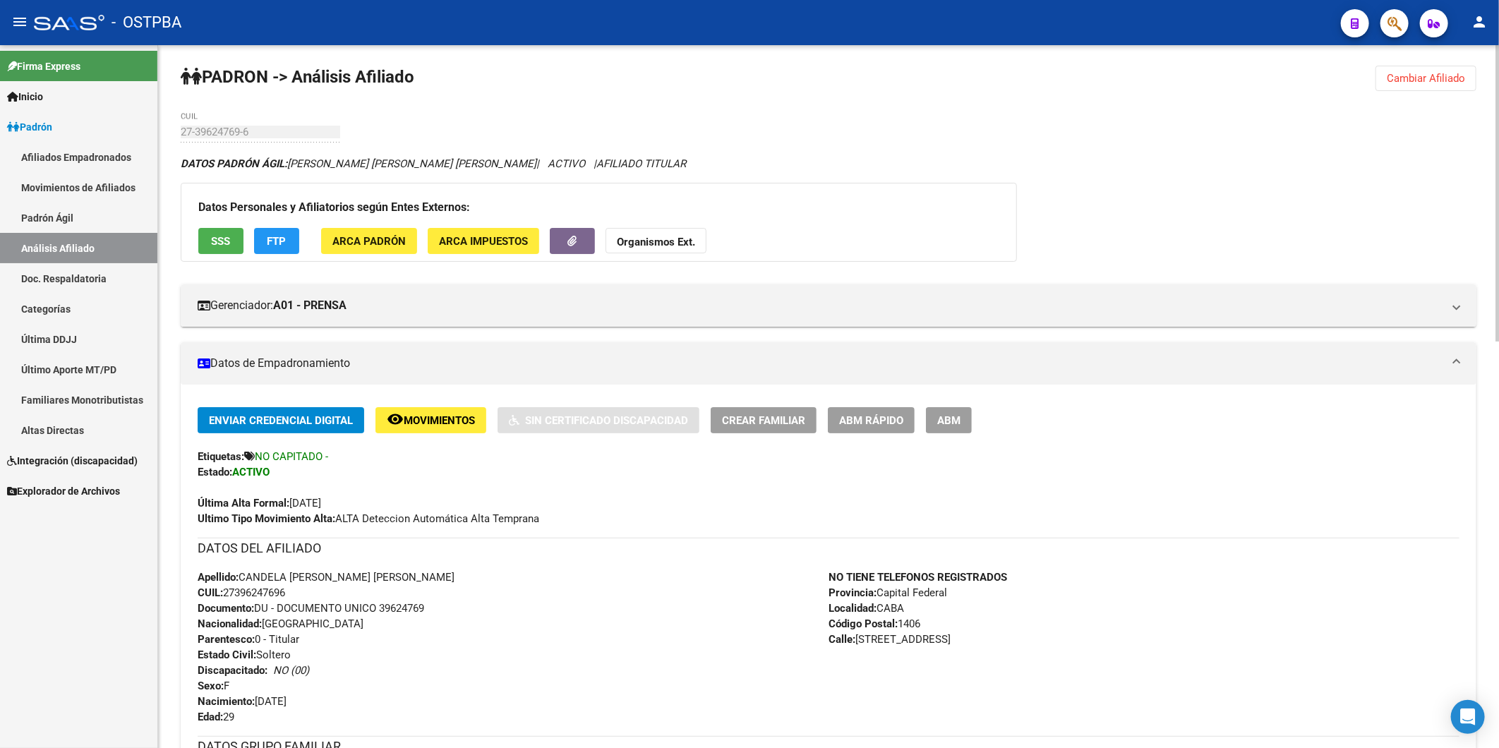
scroll to position [0, 0]
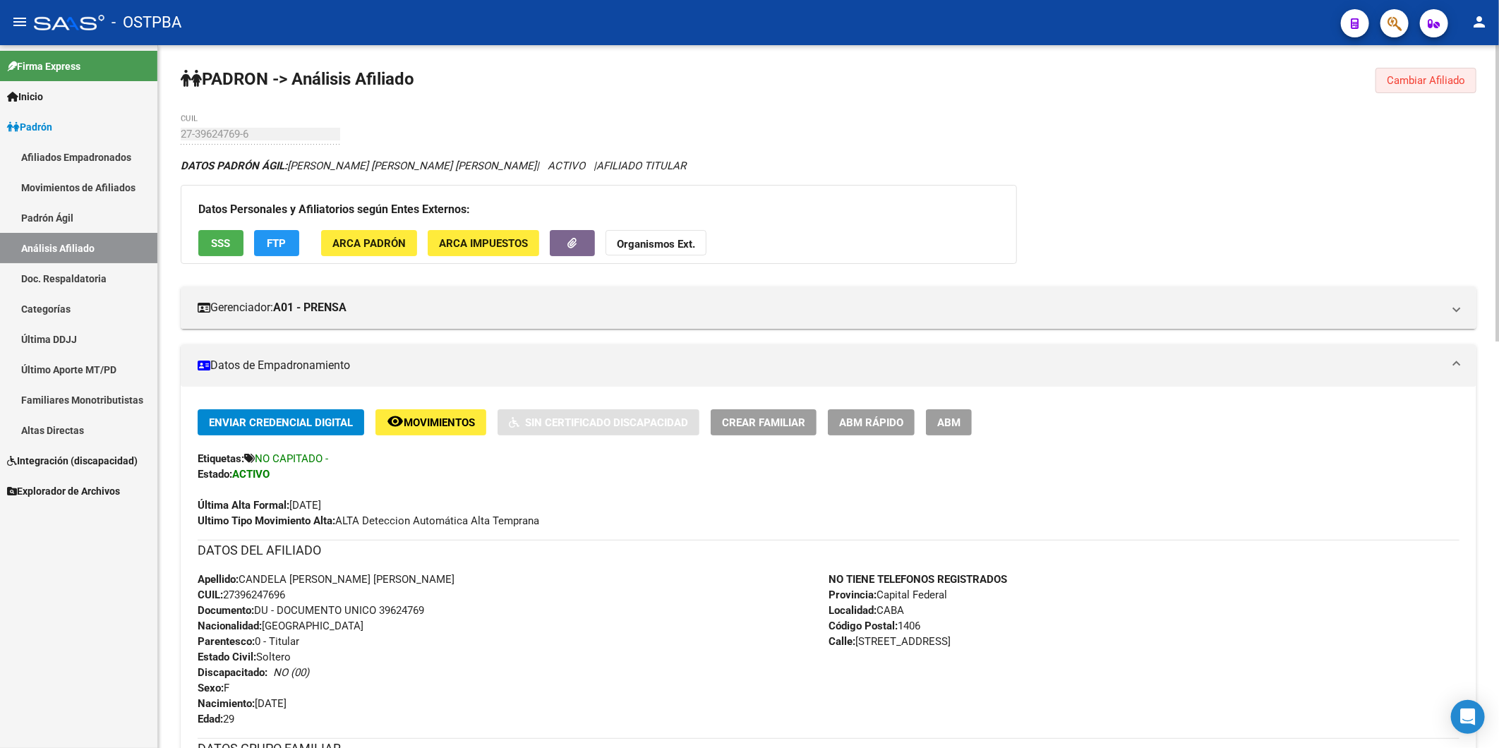
click at [1448, 79] on span "Cambiar Afiliado" at bounding box center [1426, 80] width 78 height 13
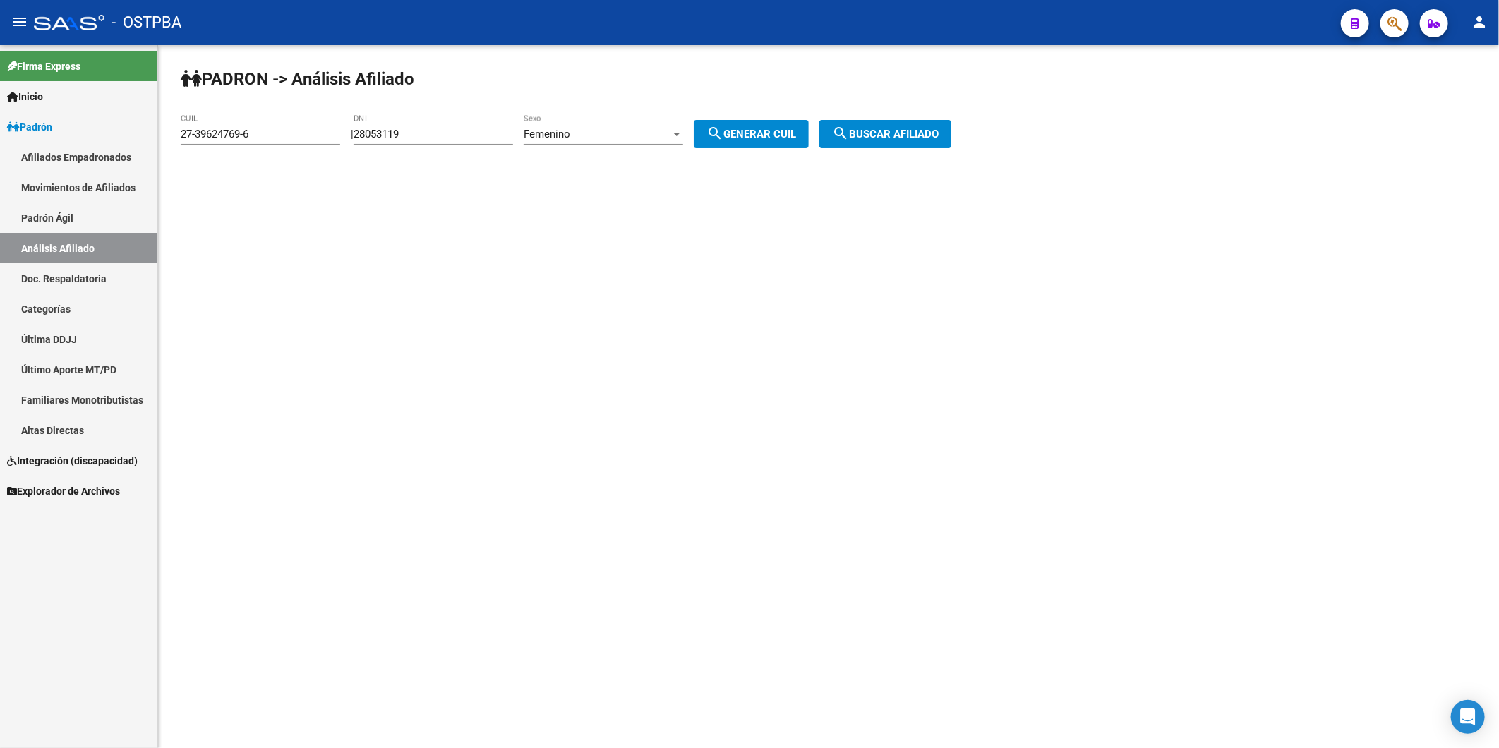
click at [891, 138] on span "search Buscar afiliado" at bounding box center [885, 134] width 107 height 13
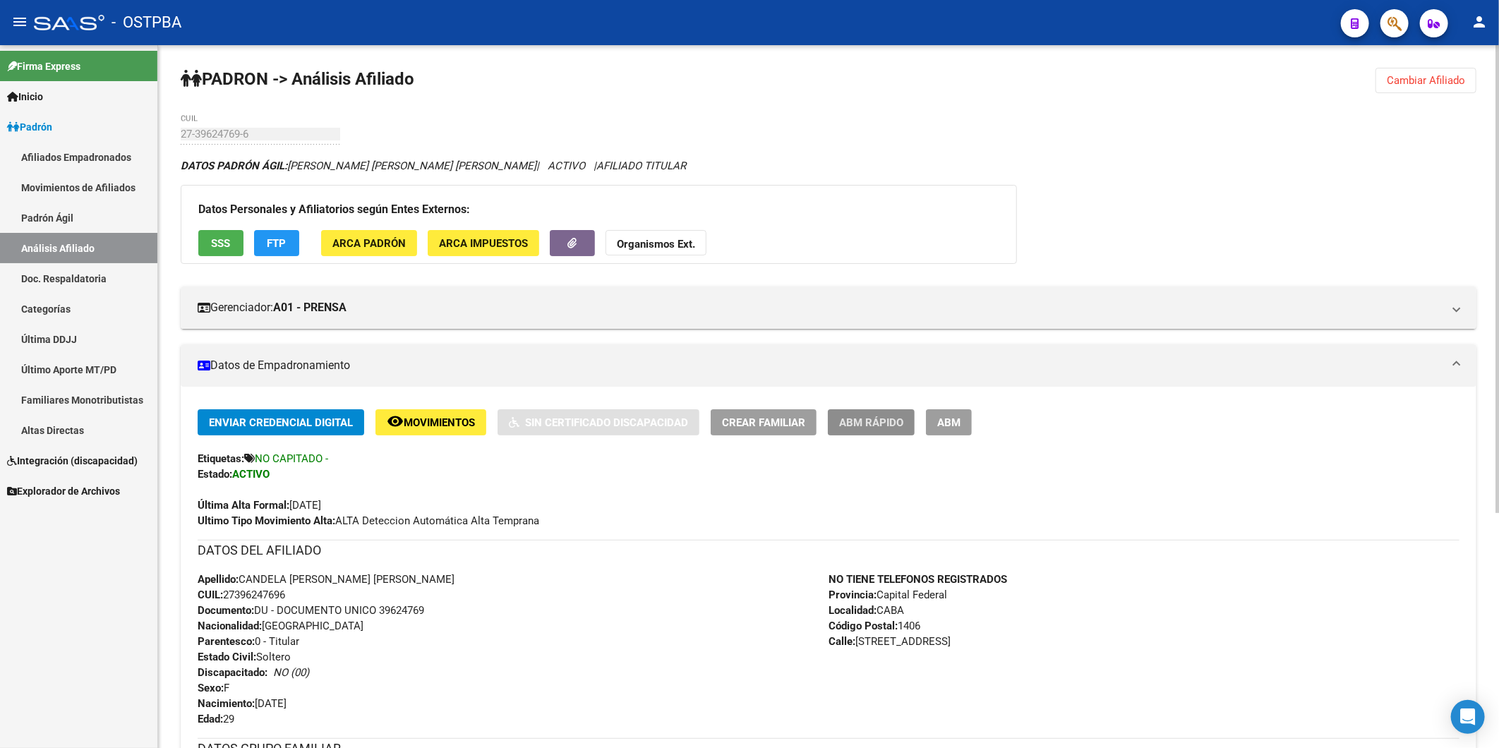
click at [895, 414] on button "ABM Rápido" at bounding box center [871, 422] width 87 height 26
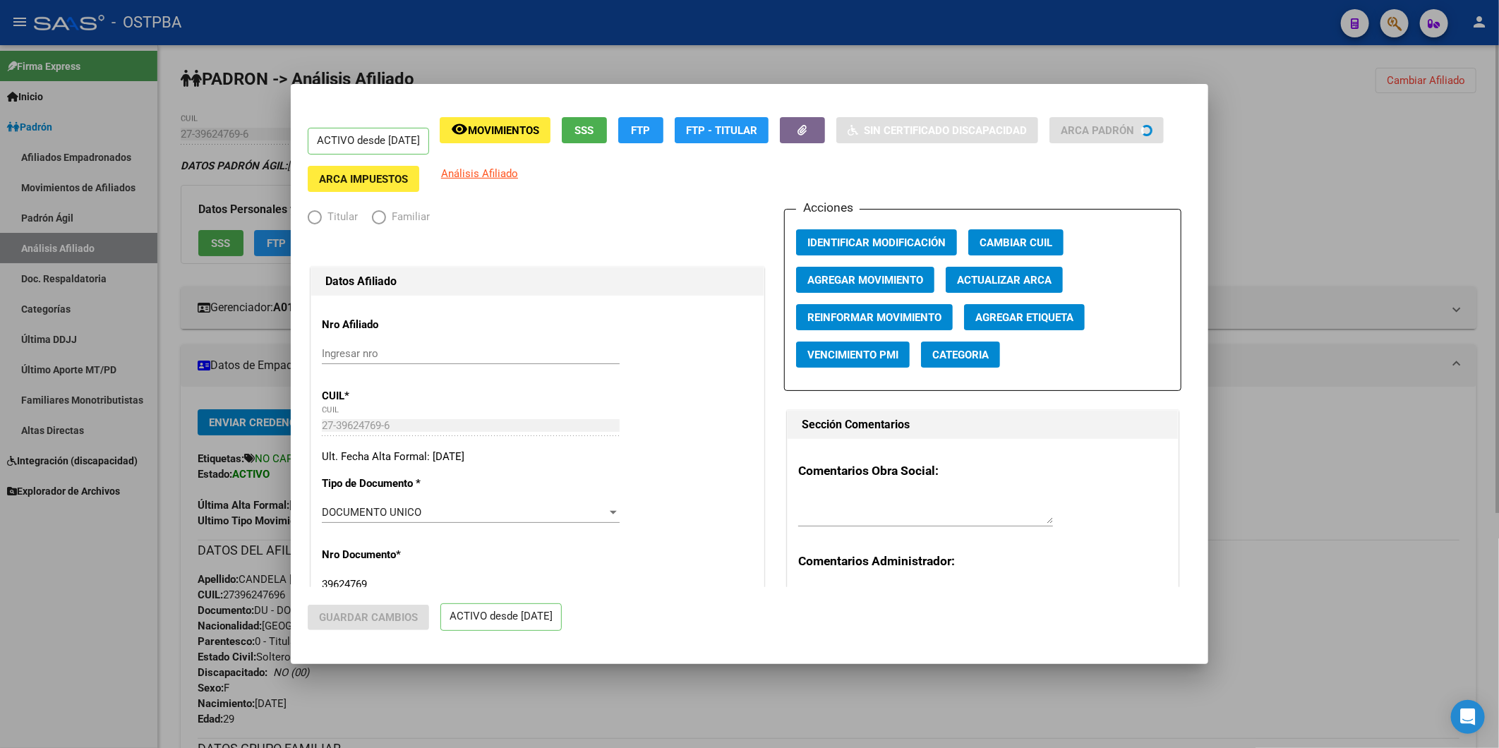
radio input "true"
type input "30-63652916-4"
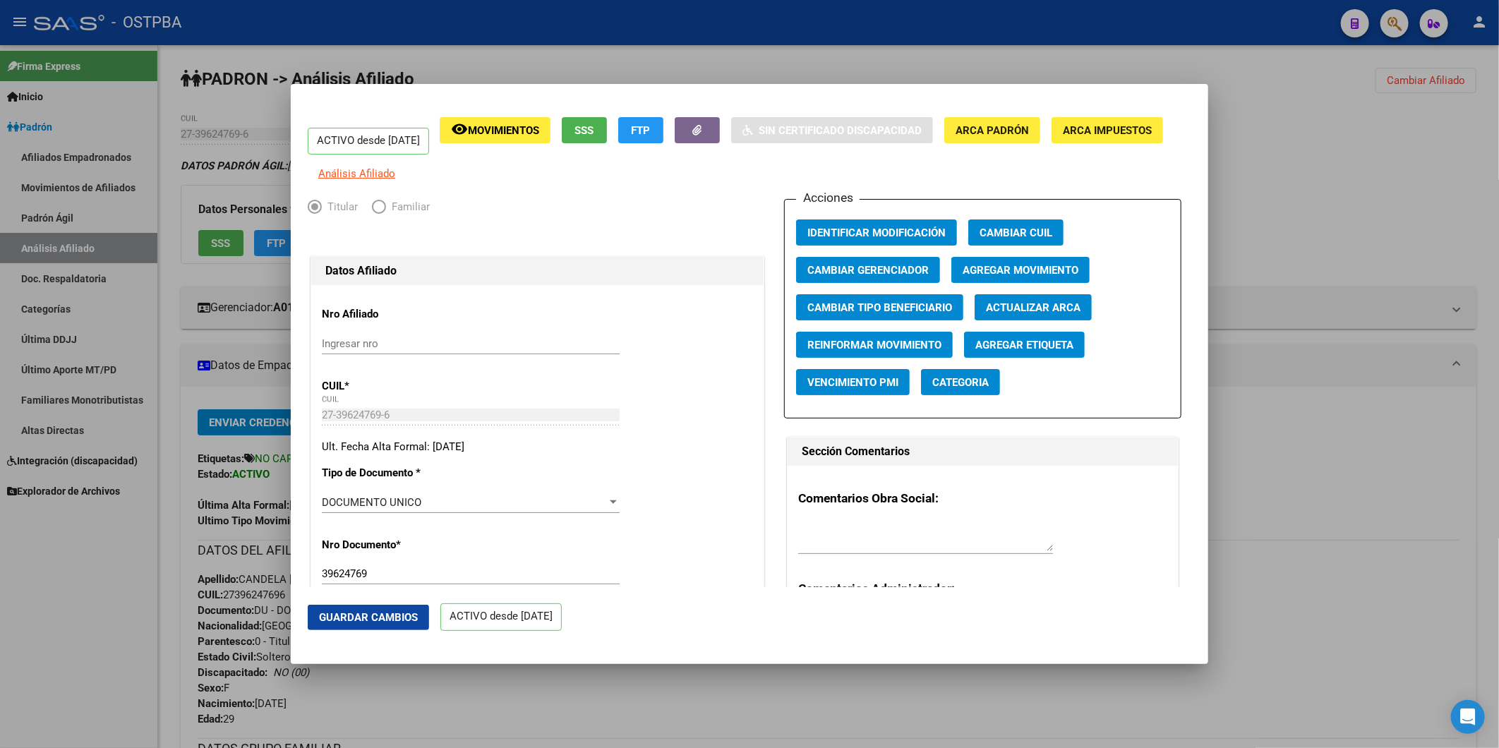
click at [1010, 277] on span "Agregar Movimiento" at bounding box center [1021, 270] width 116 height 13
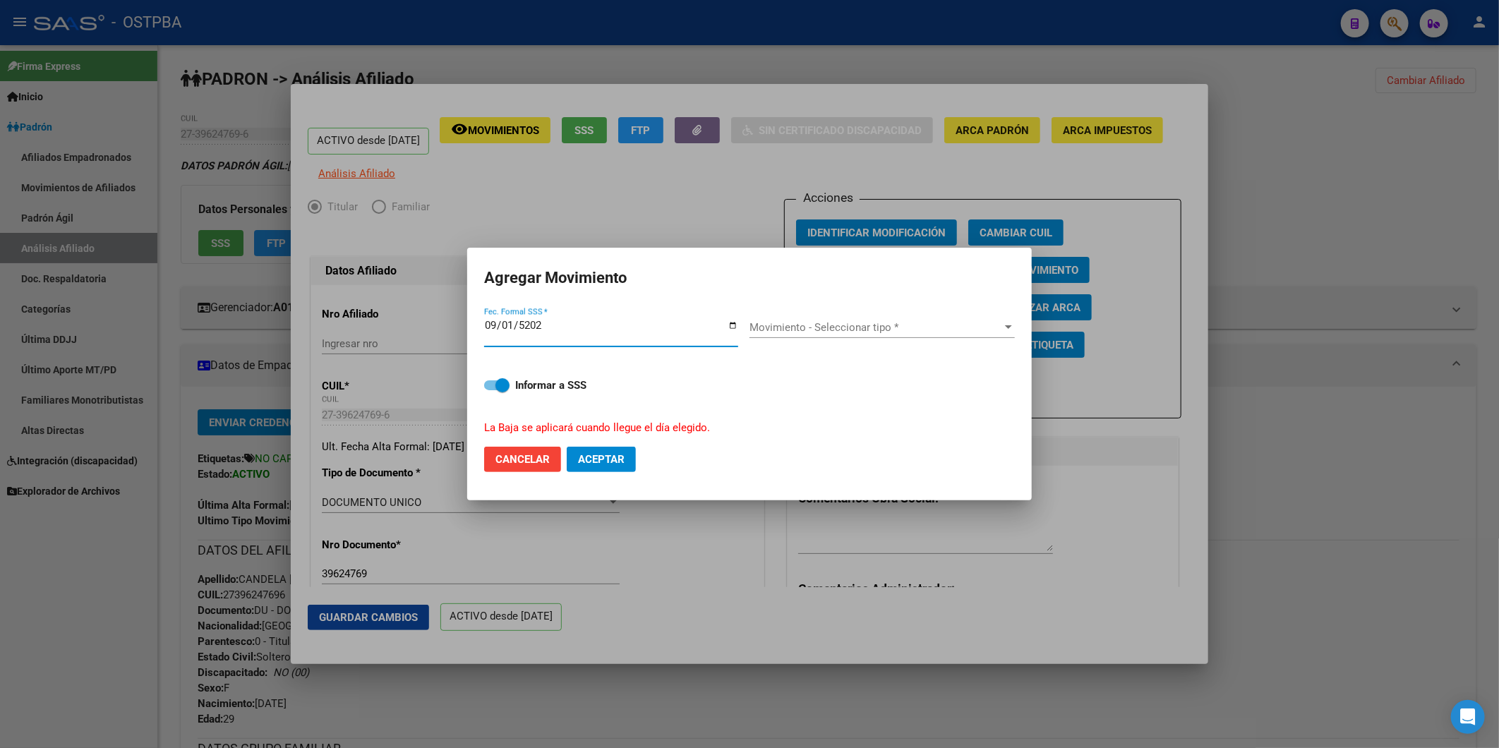
type input "2025-09-01"
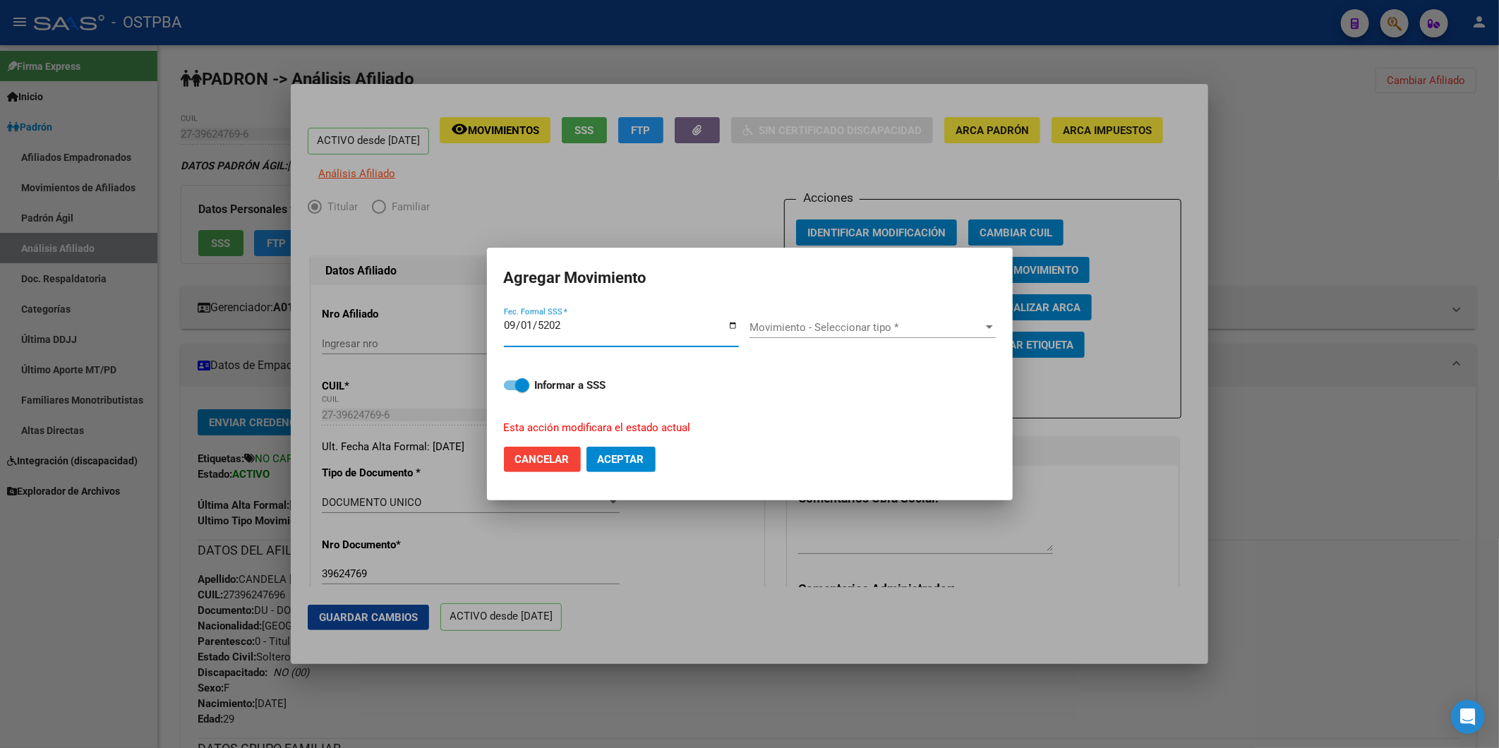
click at [987, 330] on div at bounding box center [989, 327] width 13 height 11
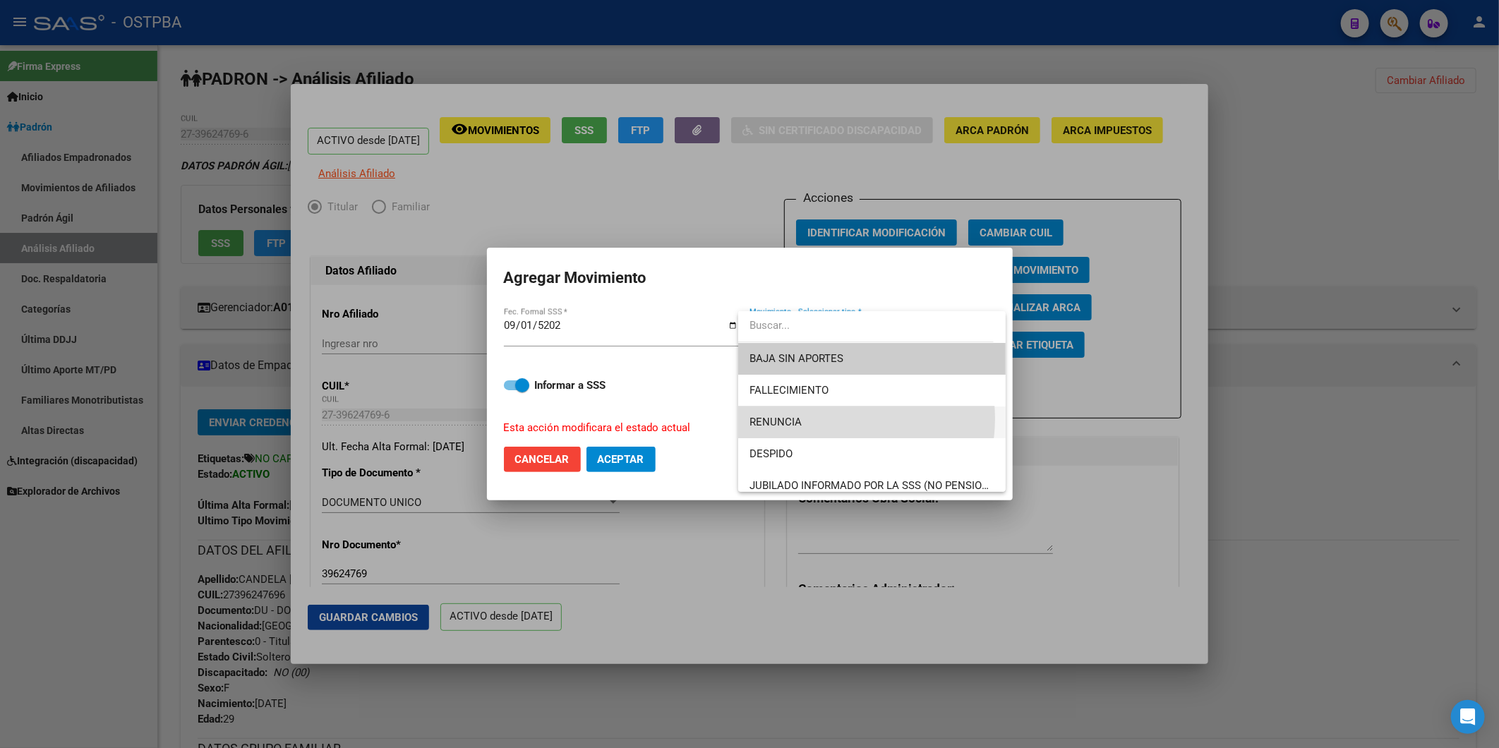
click at [831, 418] on span "RENUNCIA" at bounding box center [871, 422] width 245 height 32
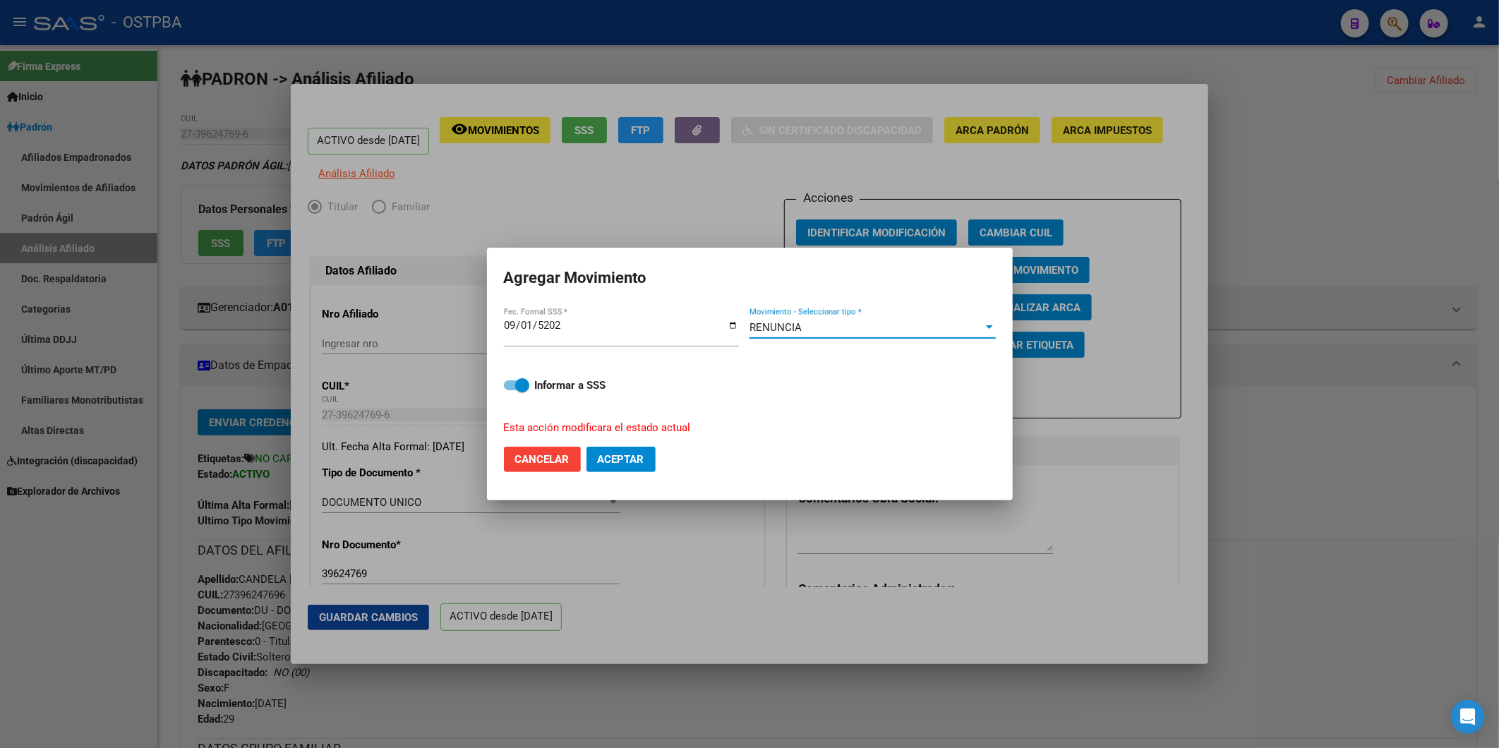
click at [633, 463] on span "Aceptar" at bounding box center [621, 459] width 47 height 13
checkbox input "false"
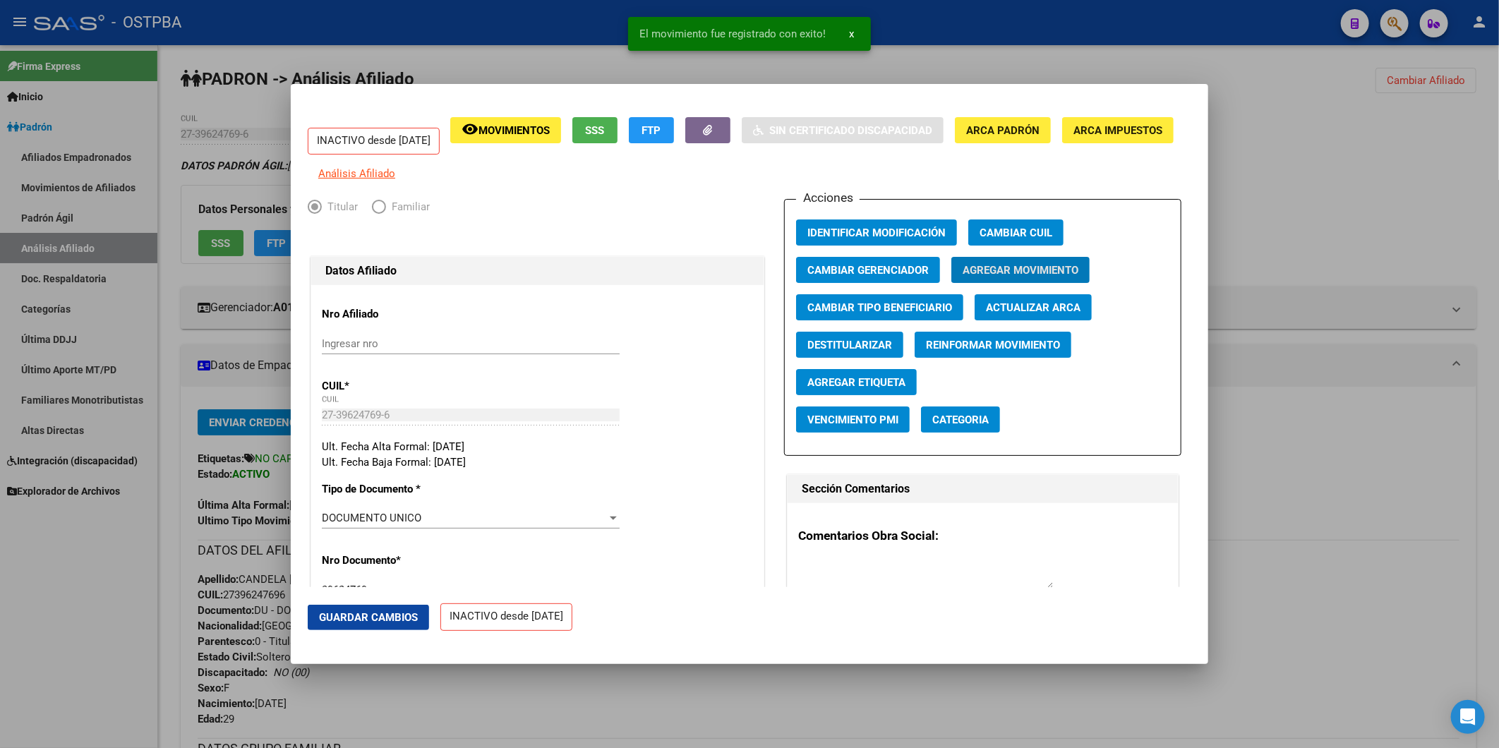
click at [1341, 429] on div at bounding box center [749, 374] width 1499 height 748
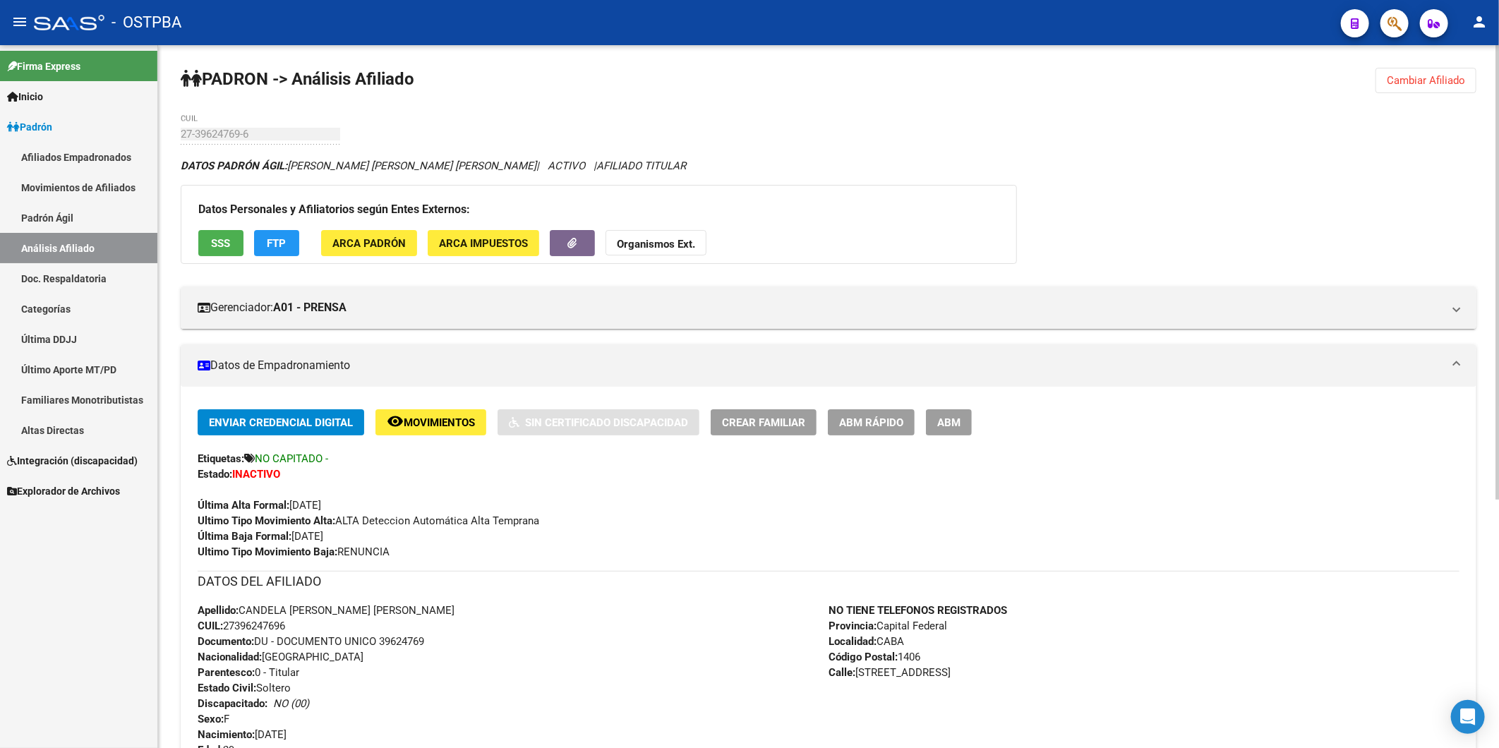
click at [1442, 81] on span "Cambiar Afiliado" at bounding box center [1426, 80] width 78 height 13
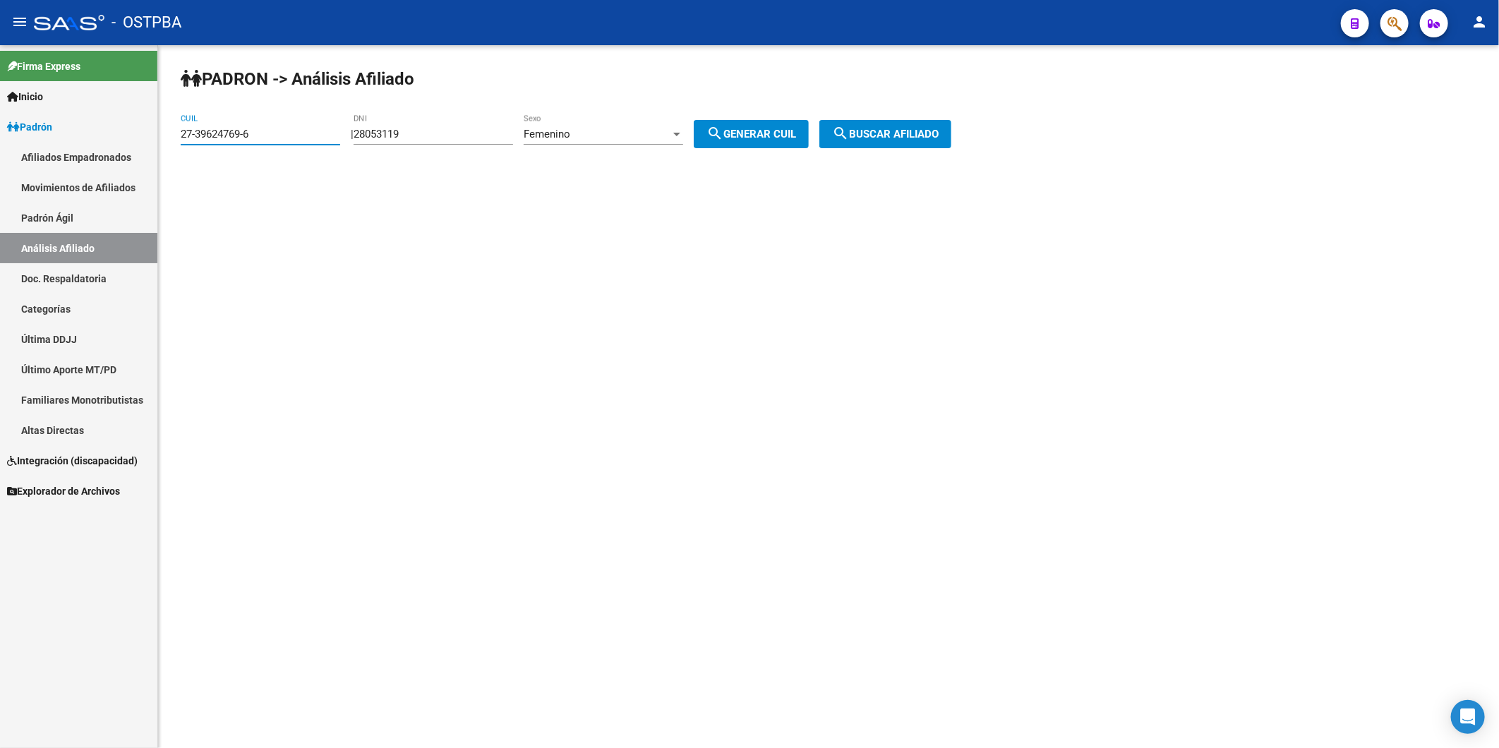
drag, startPoint x: 274, startPoint y: 136, endPoint x: 109, endPoint y: 153, distance: 165.3
click at [109, 153] on mat-sidenav-container "Firma Express Inicio Calendario SSS Instructivos Contacto OS Padrón Afiliados E…" at bounding box center [749, 396] width 1499 height 703
paste input "46293654"
type input "27-46293654-6"
click at [898, 128] on span "search Buscar afiliado" at bounding box center [885, 134] width 107 height 13
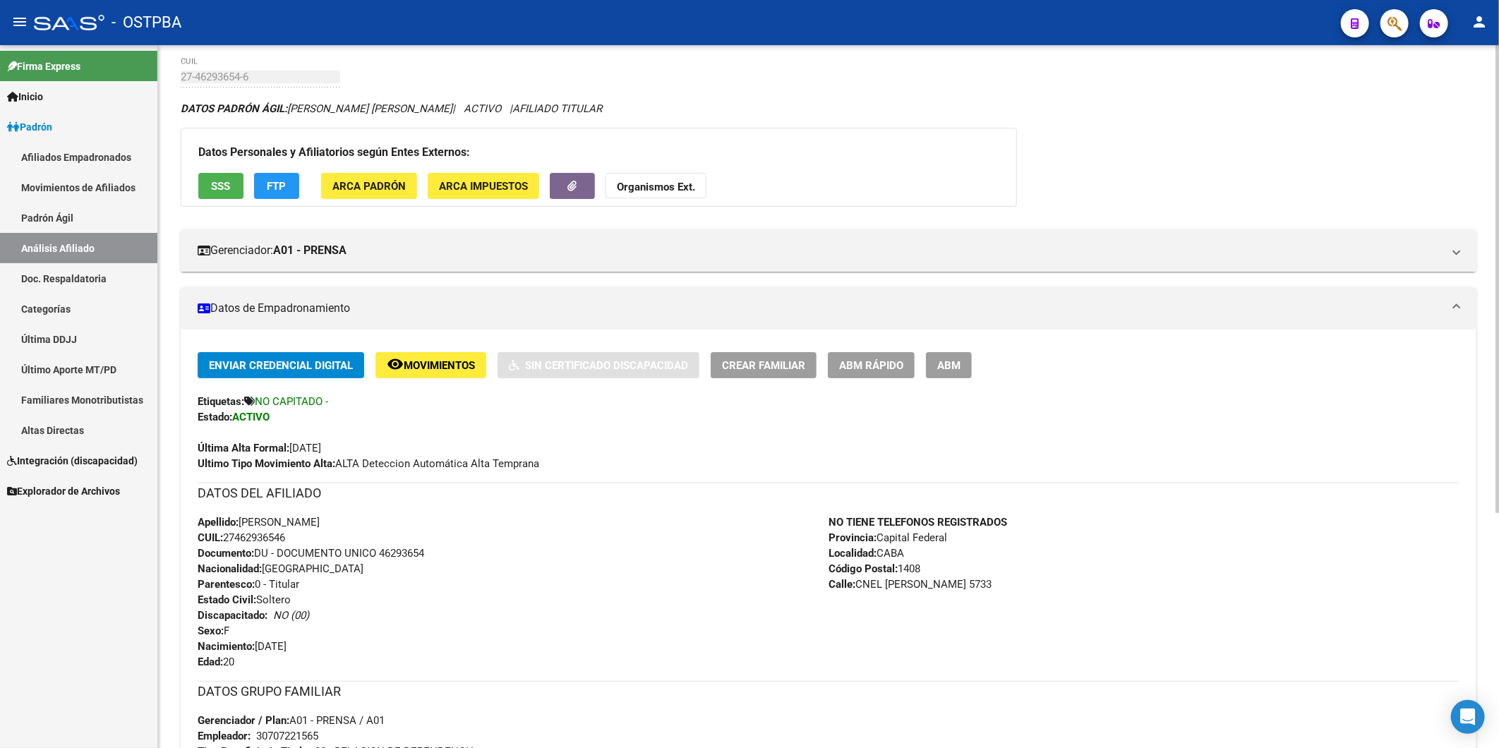
scroll to position [353, 0]
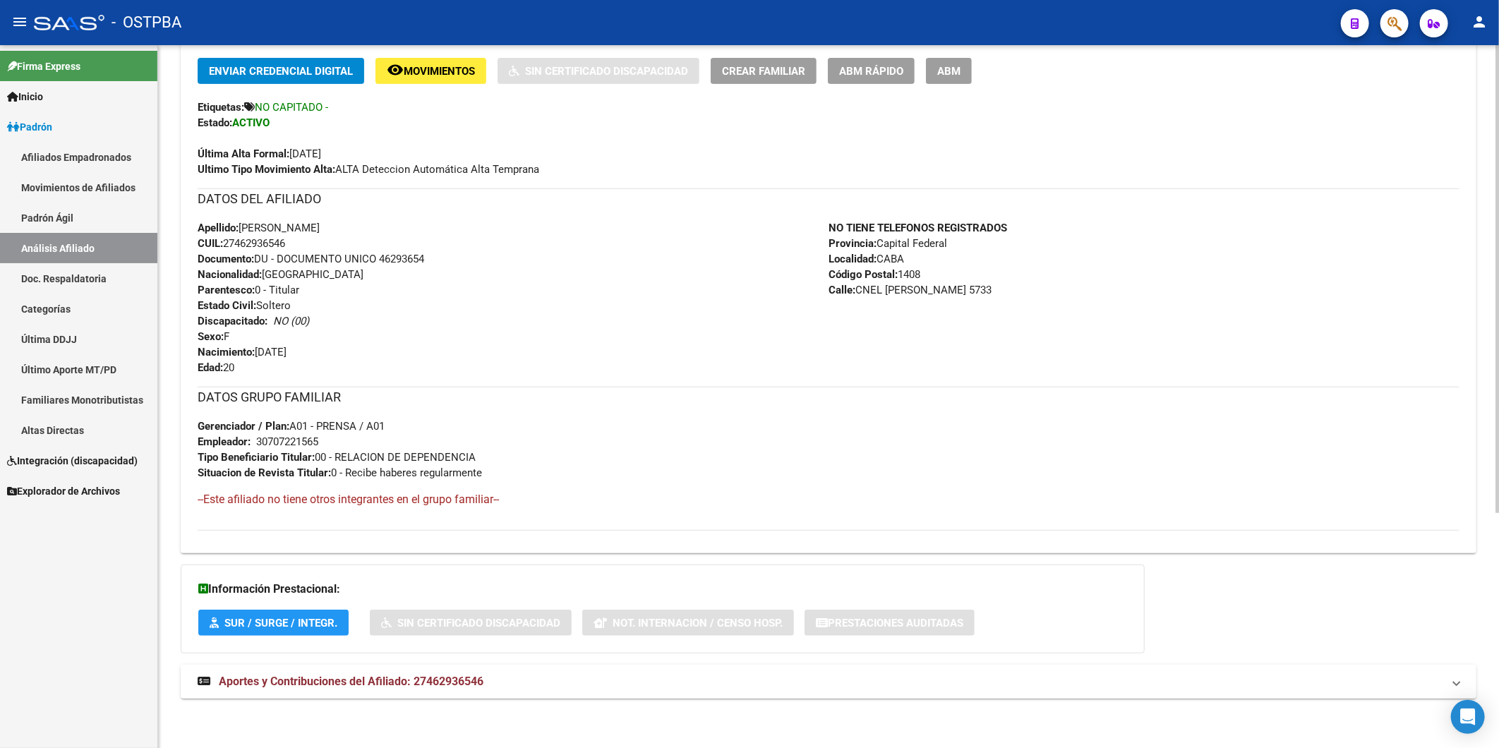
click at [468, 683] on span "Aportes y Contribuciones del Afiliado: 27462936546" at bounding box center [351, 681] width 265 height 13
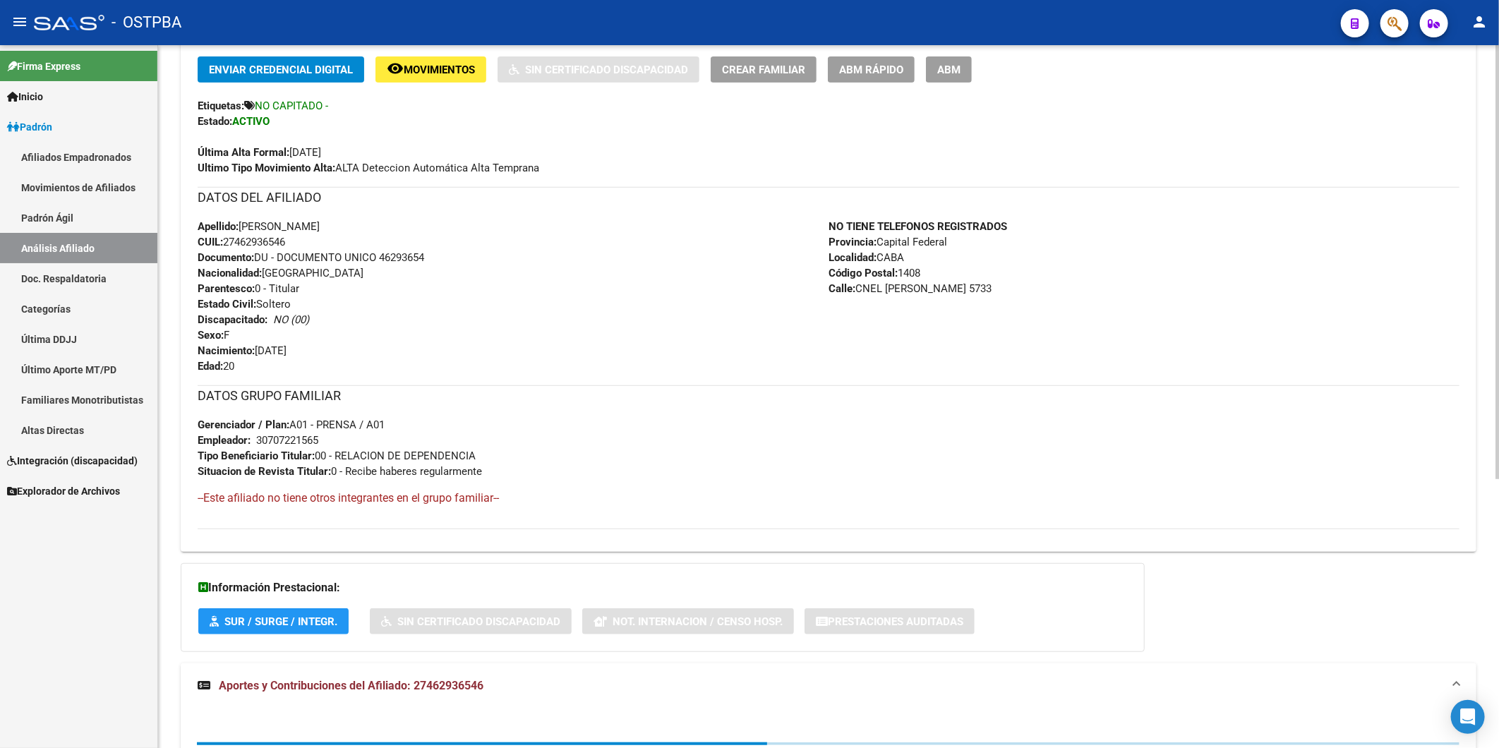
scroll to position [435, 0]
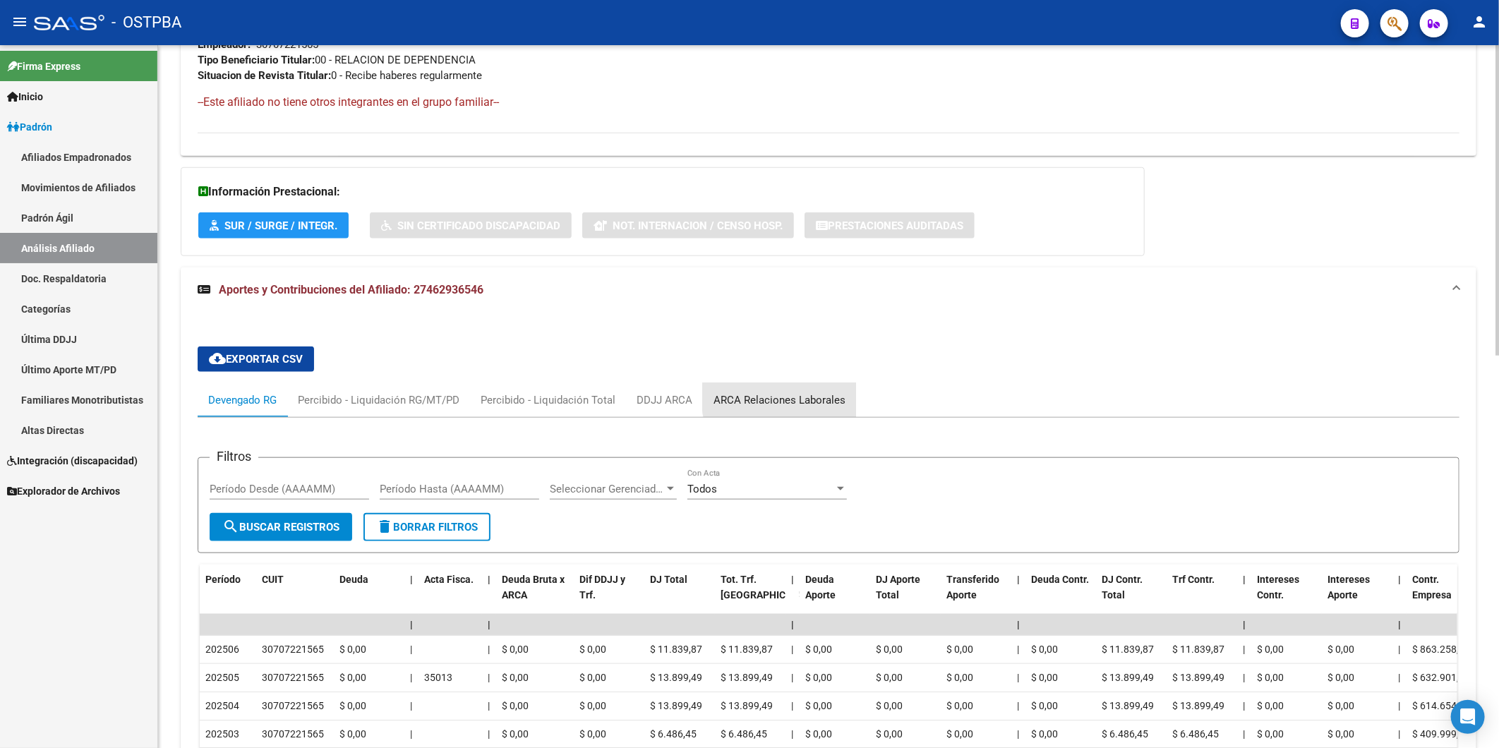
click at [795, 397] on div "ARCA Relaciones Laborales" at bounding box center [779, 400] width 132 height 16
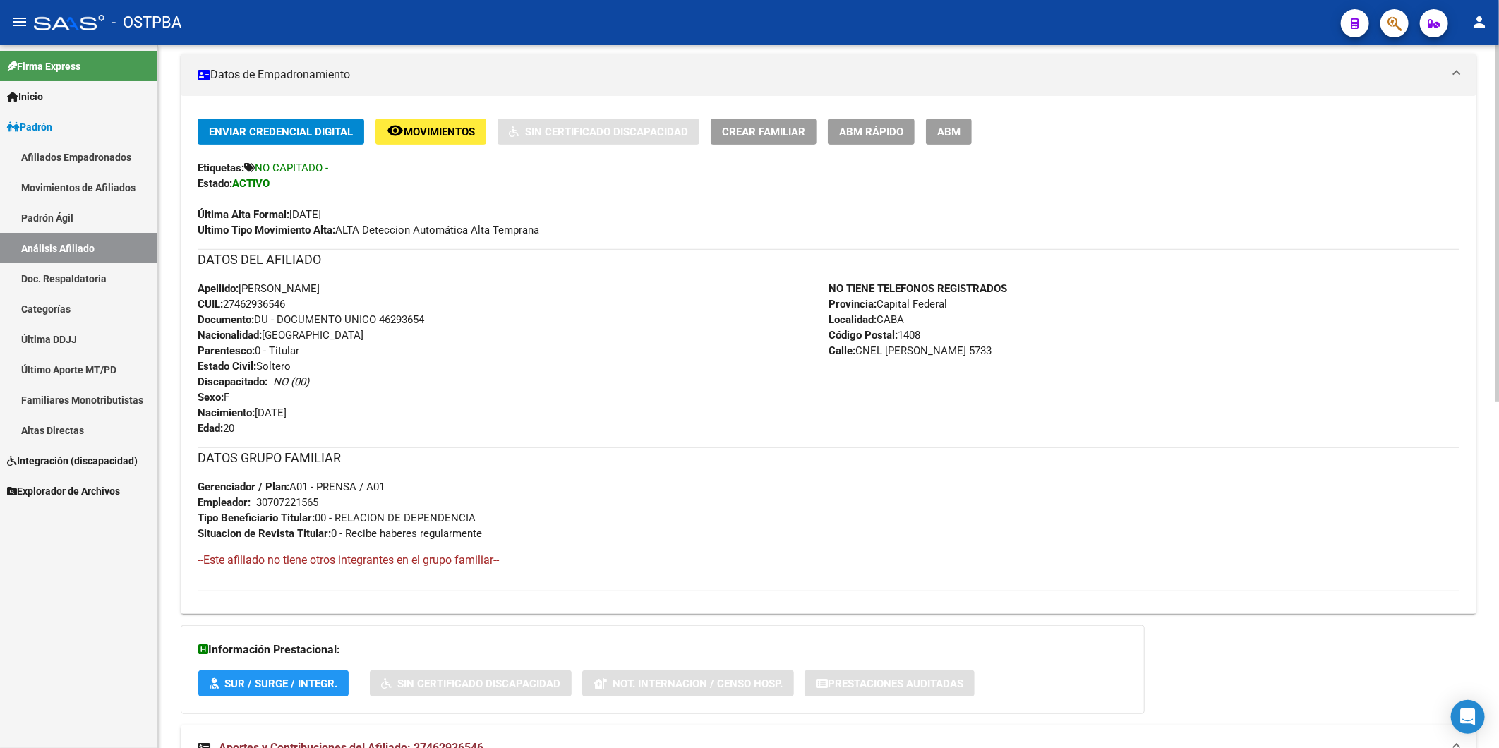
scroll to position [0, 0]
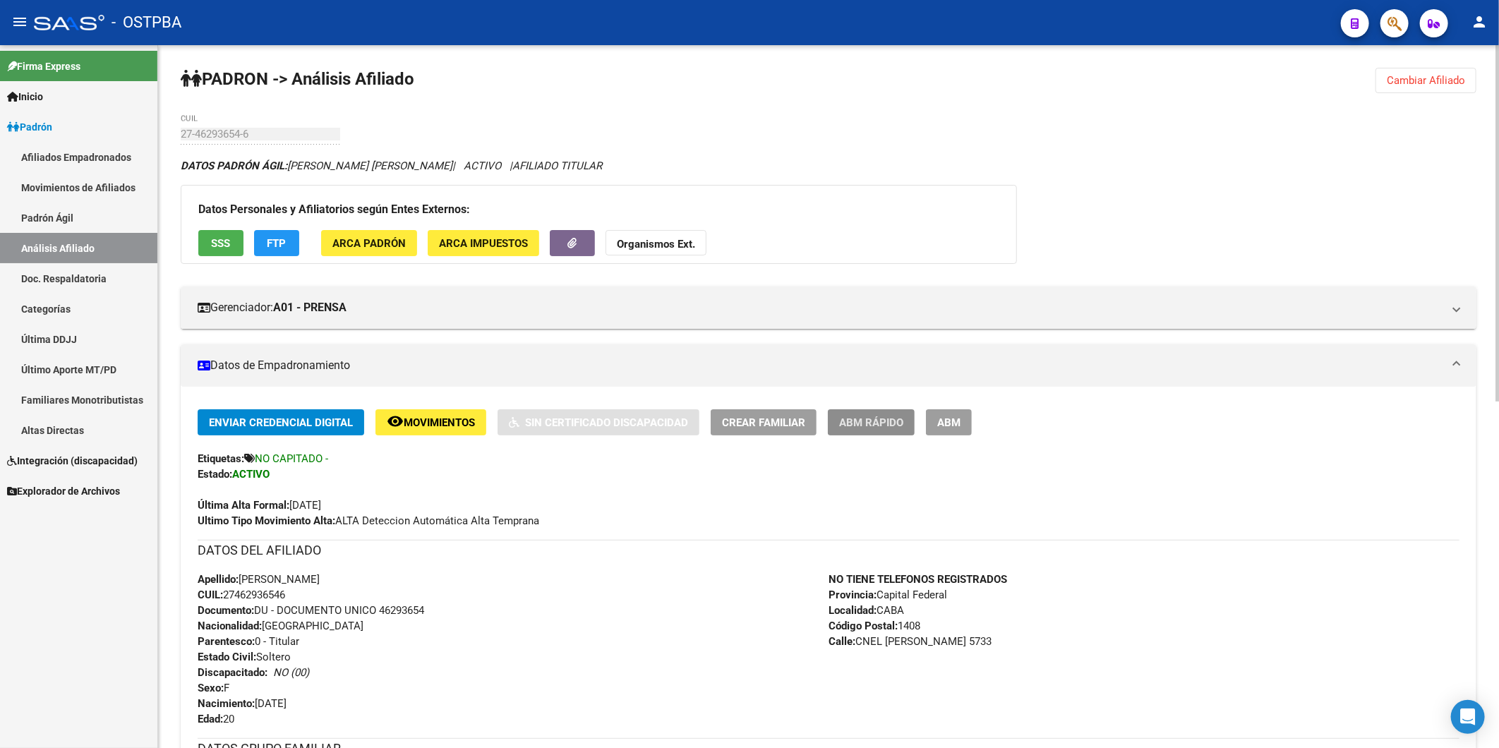
click at [863, 426] on span "ABM Rápido" at bounding box center [871, 422] width 64 height 13
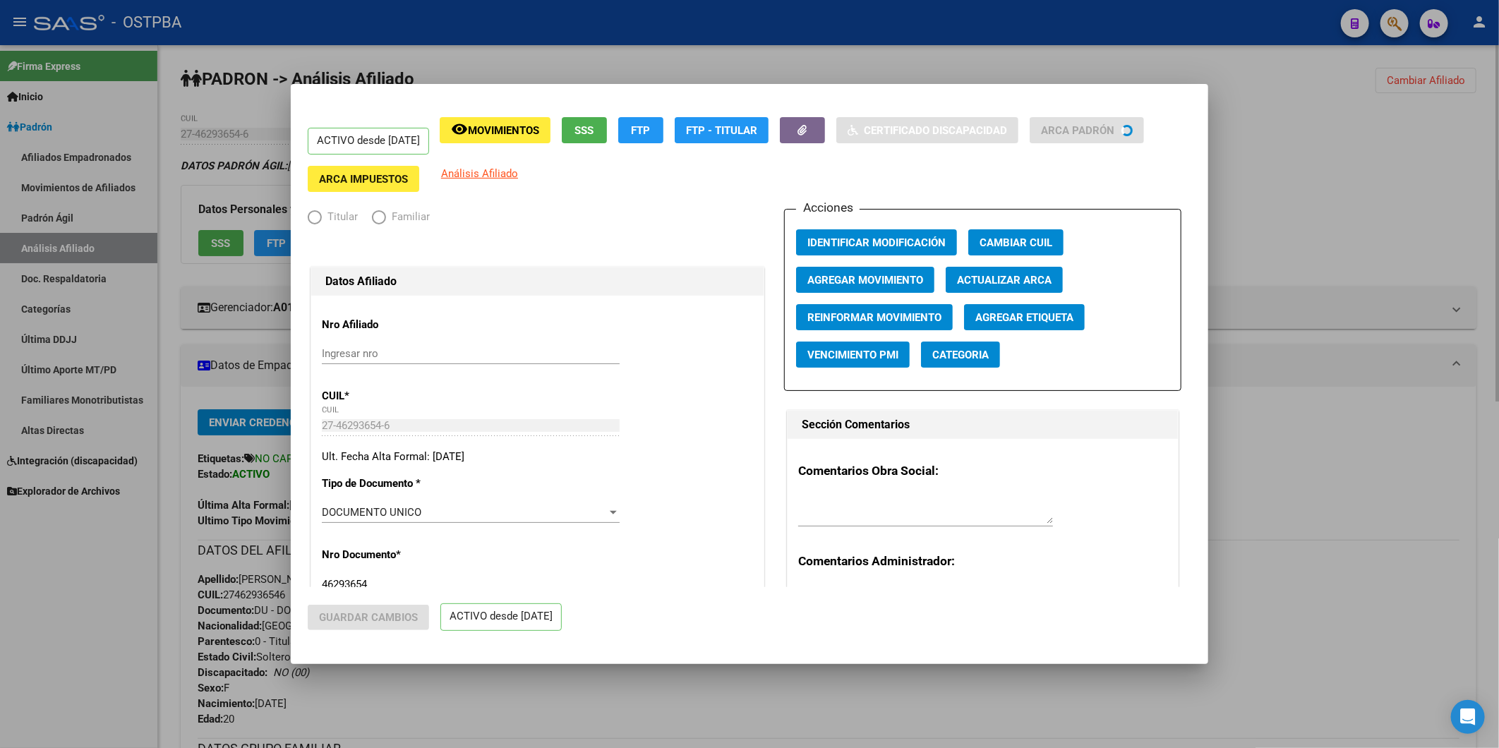
radio input "true"
type input "30-70722156-5"
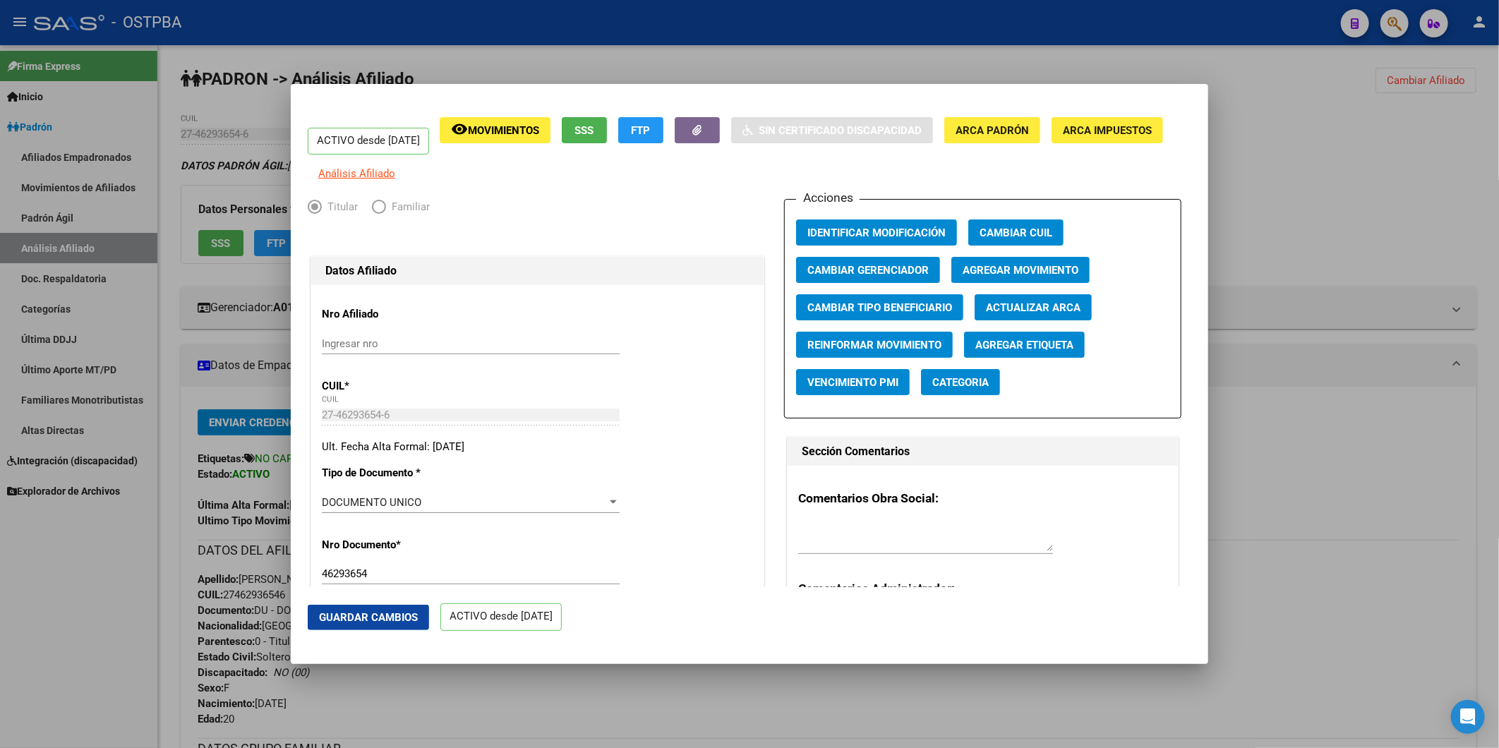
click at [1012, 277] on span "Agregar Movimiento" at bounding box center [1021, 270] width 116 height 13
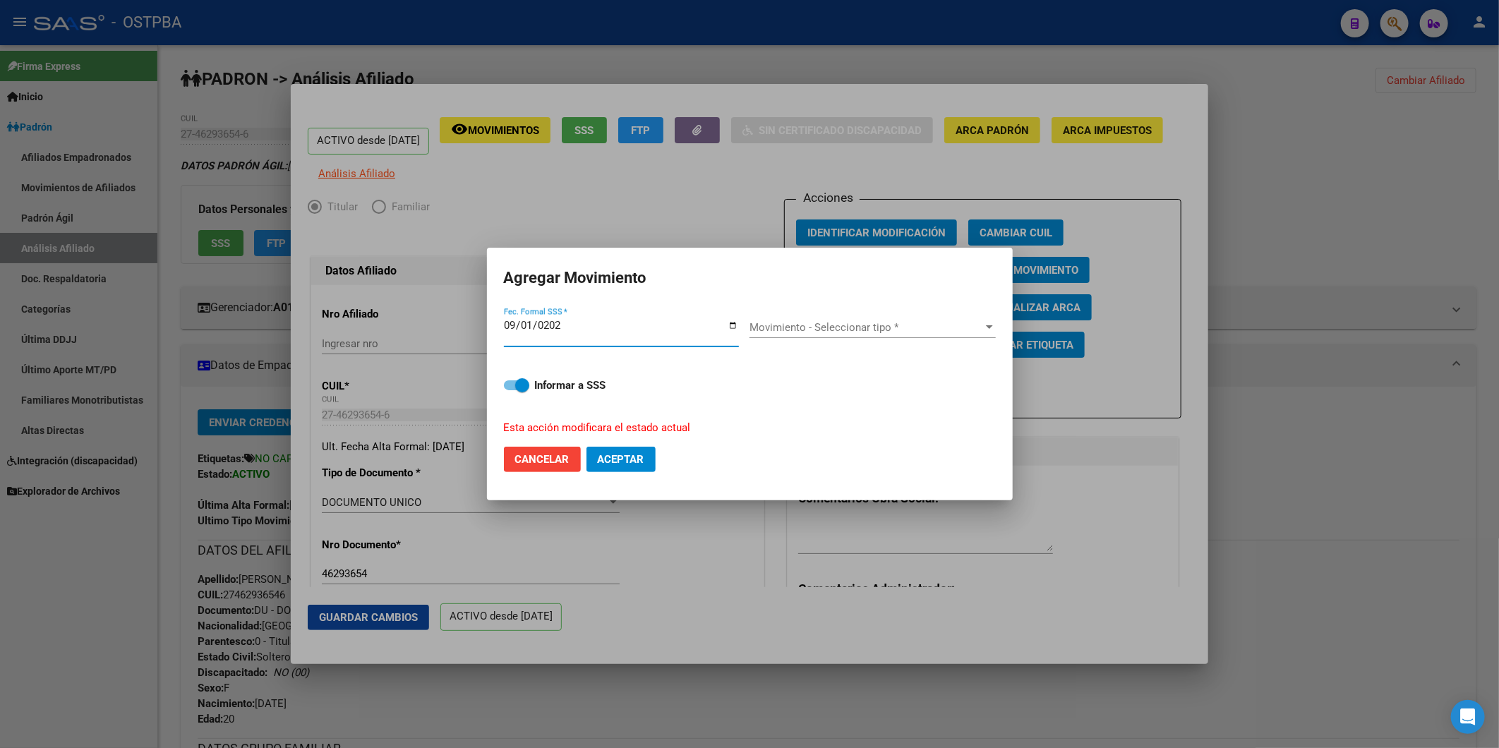
type input "2025-09-01"
click at [988, 327] on div at bounding box center [989, 327] width 7 height 4
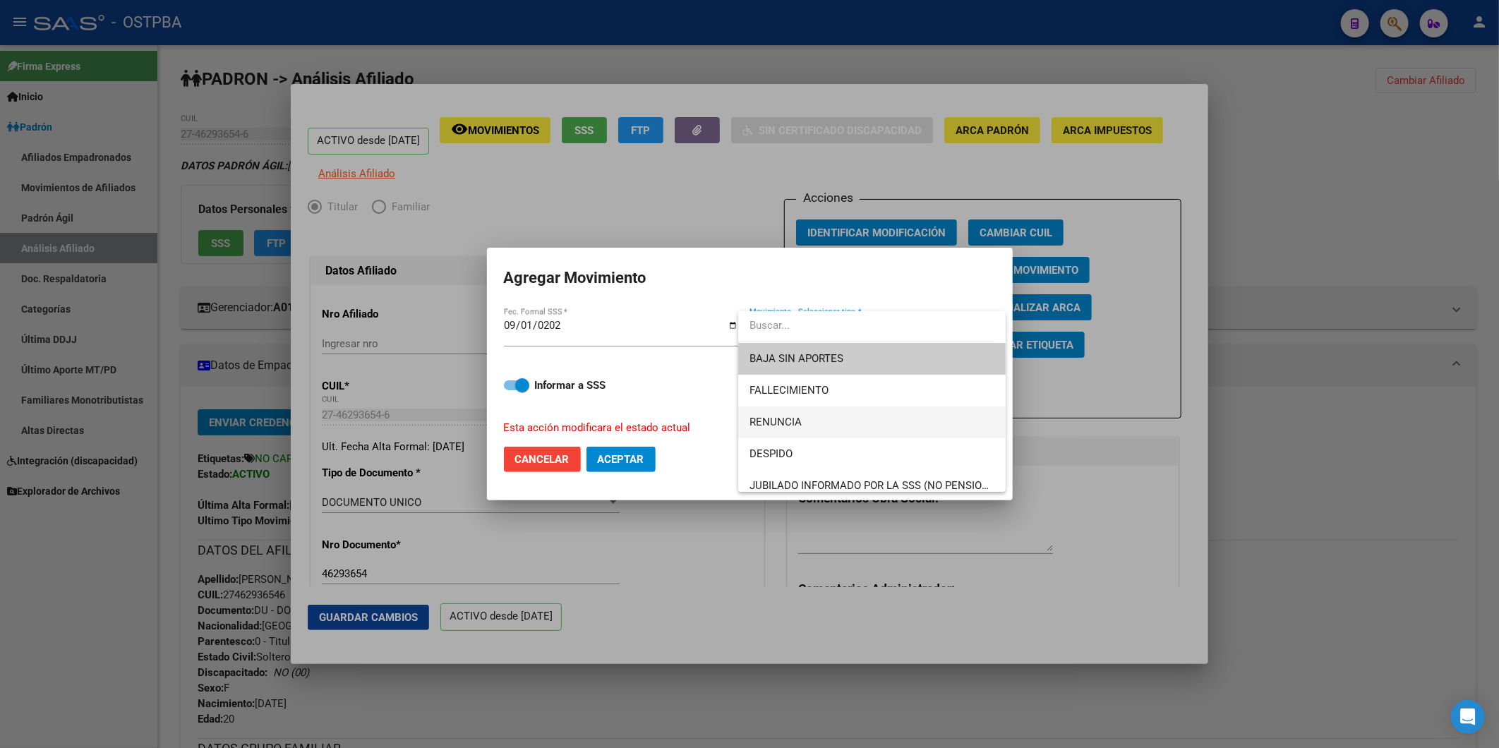
click at [855, 428] on span "RENUNCIA" at bounding box center [871, 422] width 245 height 32
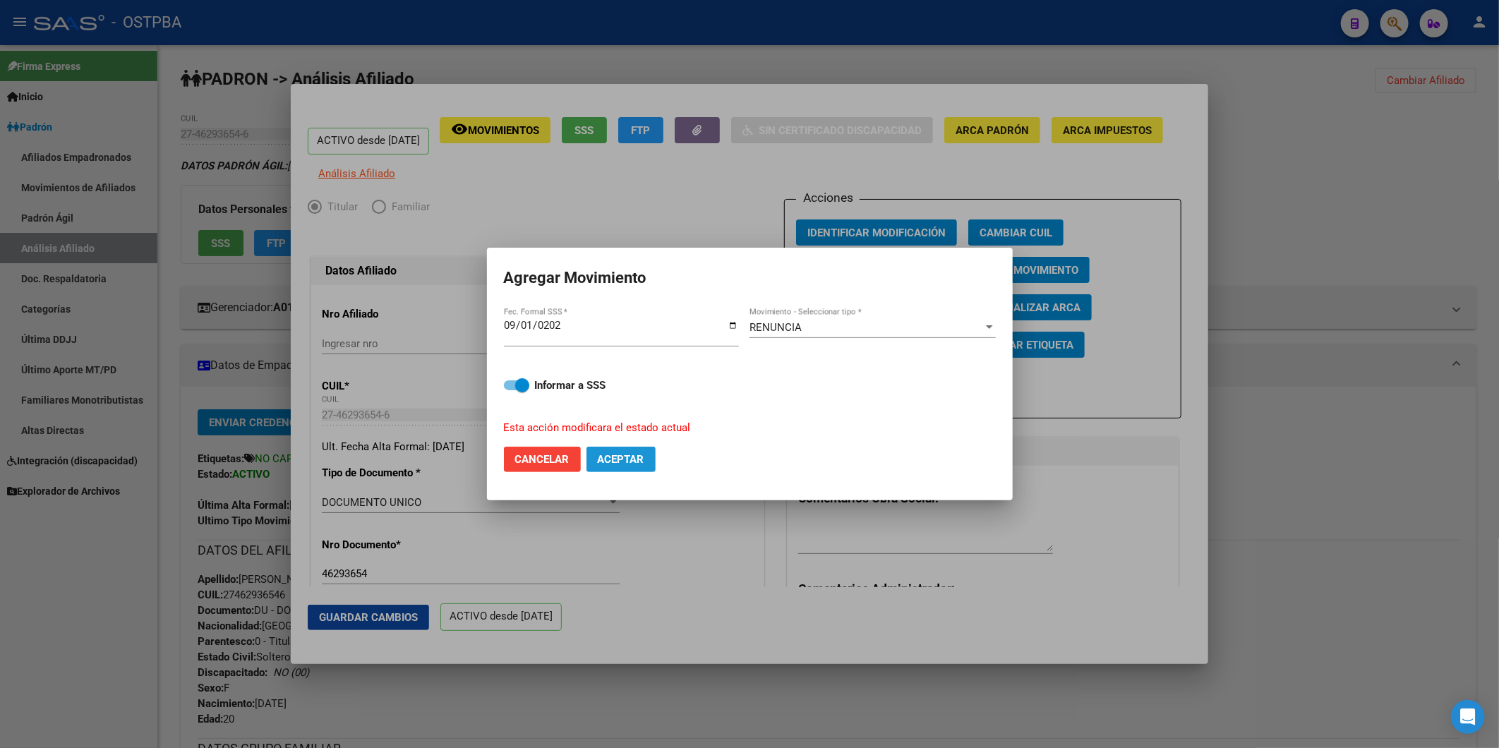
click at [608, 457] on span "Aceptar" at bounding box center [621, 459] width 47 height 13
checkbox input "false"
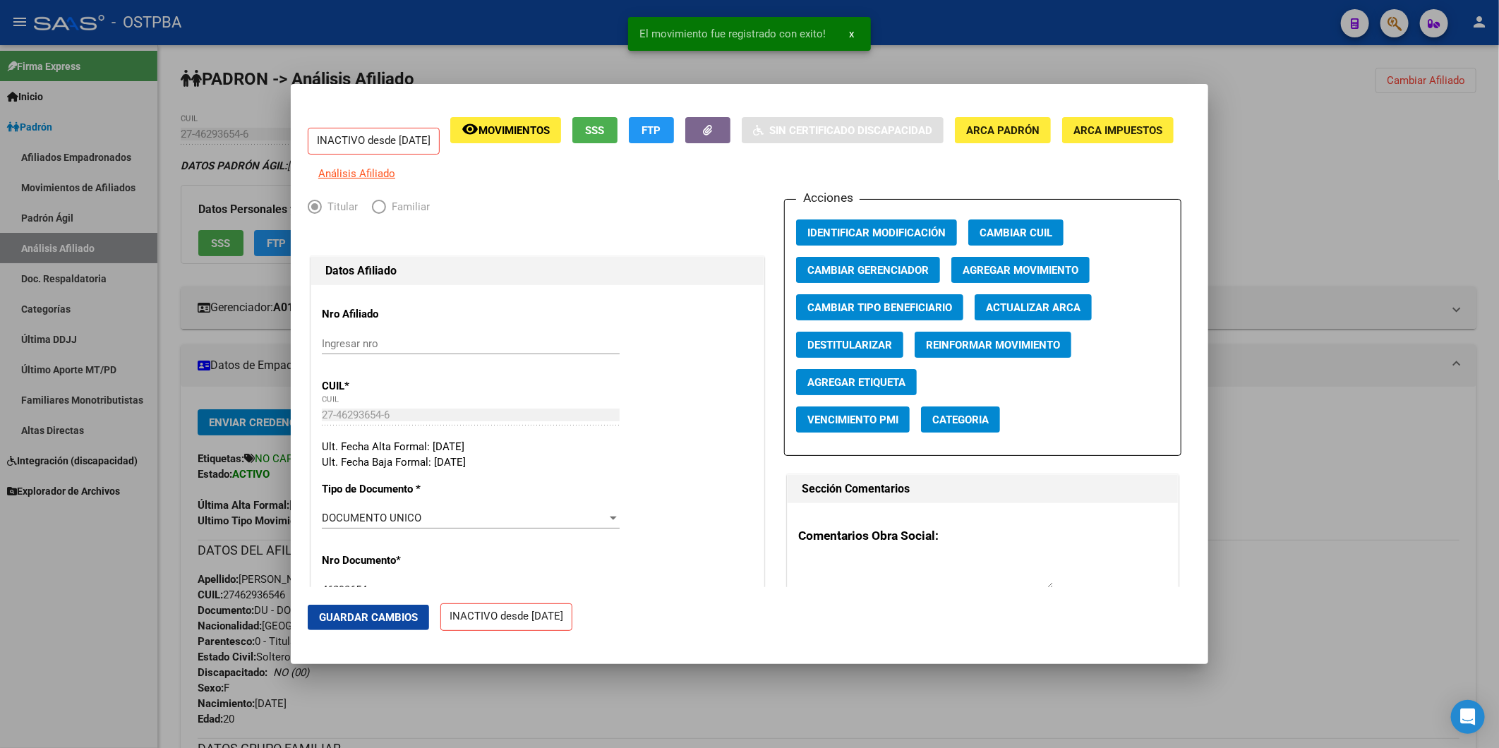
click at [1273, 431] on div at bounding box center [749, 374] width 1499 height 748
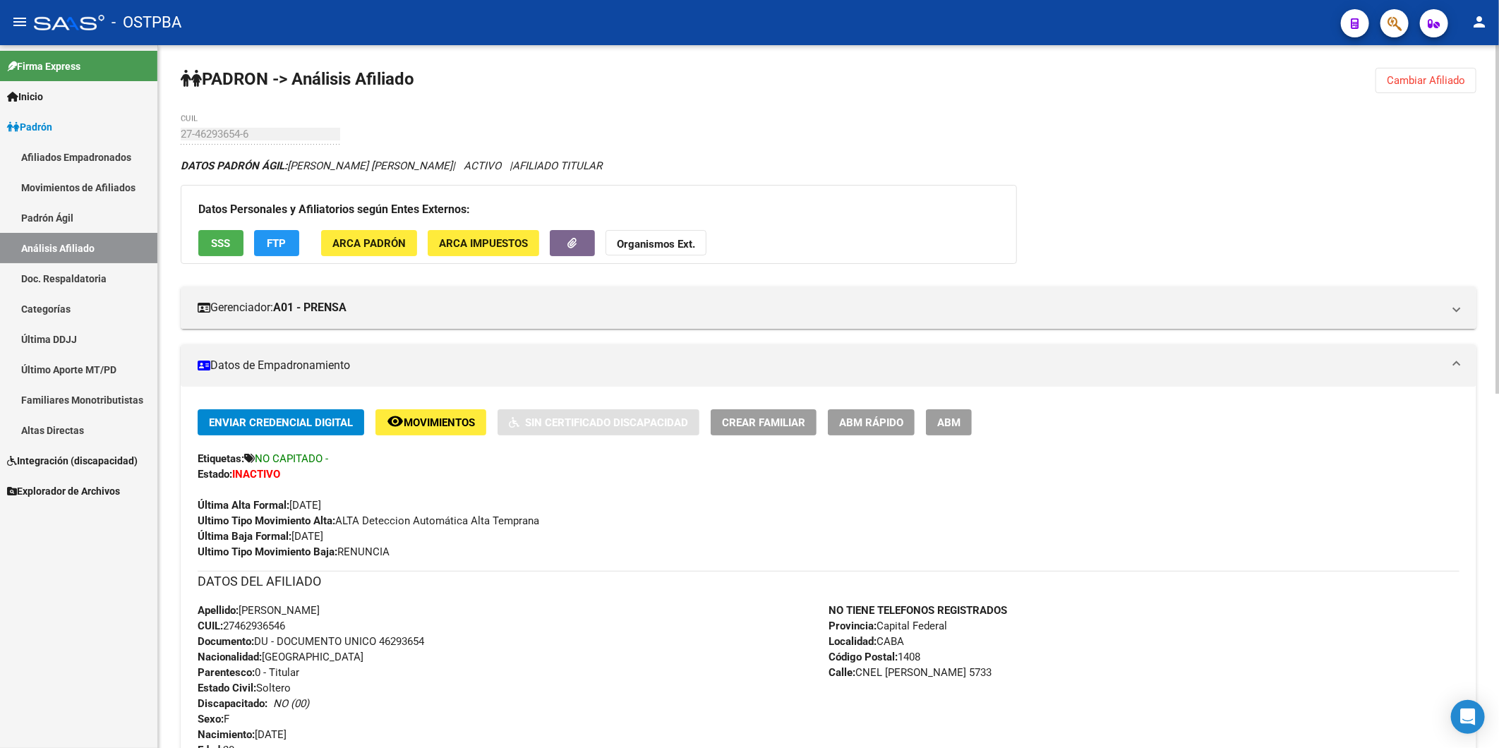
click at [1428, 73] on button "Cambiar Afiliado" at bounding box center [1425, 80] width 101 height 25
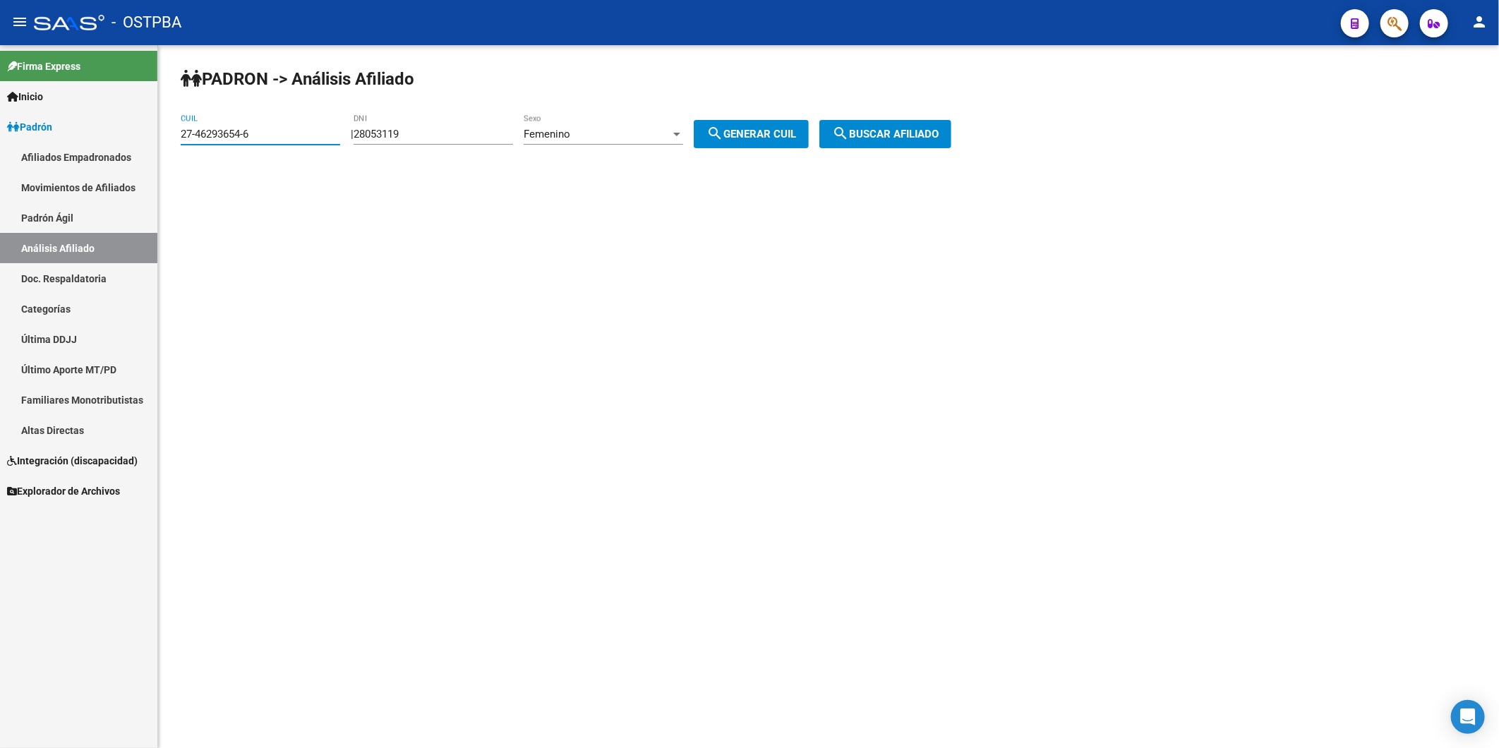
drag, startPoint x: 318, startPoint y: 128, endPoint x: -4, endPoint y: 157, distance: 322.4
click at [0, 157] on html "menu - OSTPBA person Firma Express Inicio Calendario SSS Instructivos Contacto …" at bounding box center [749, 374] width 1499 height 748
paste input "0-23571617-9"
click at [871, 126] on button "search Buscar afiliado" at bounding box center [885, 134] width 132 height 28
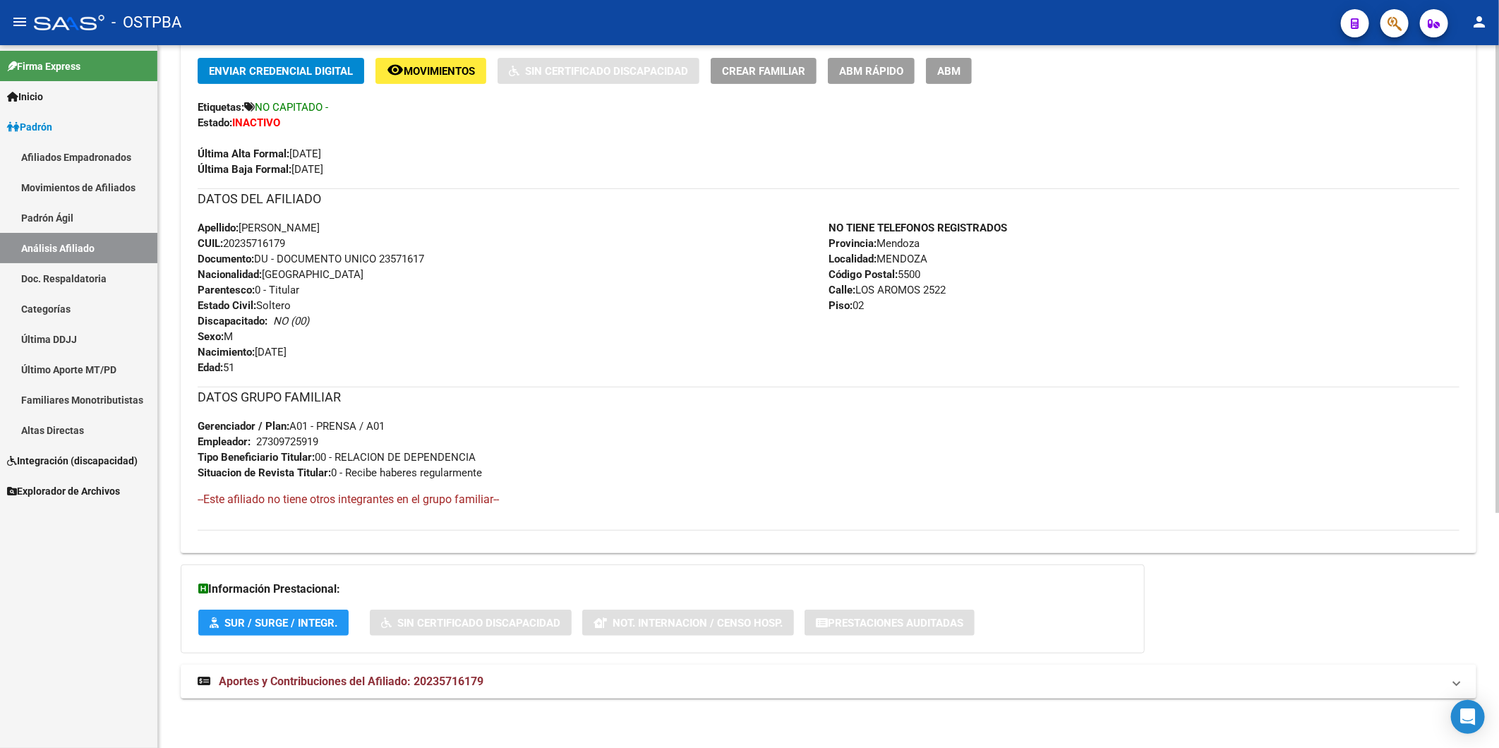
scroll to position [353, 0]
click at [483, 681] on span "Aportes y Contribuciones del Afiliado: 20235716179" at bounding box center [351, 681] width 265 height 13
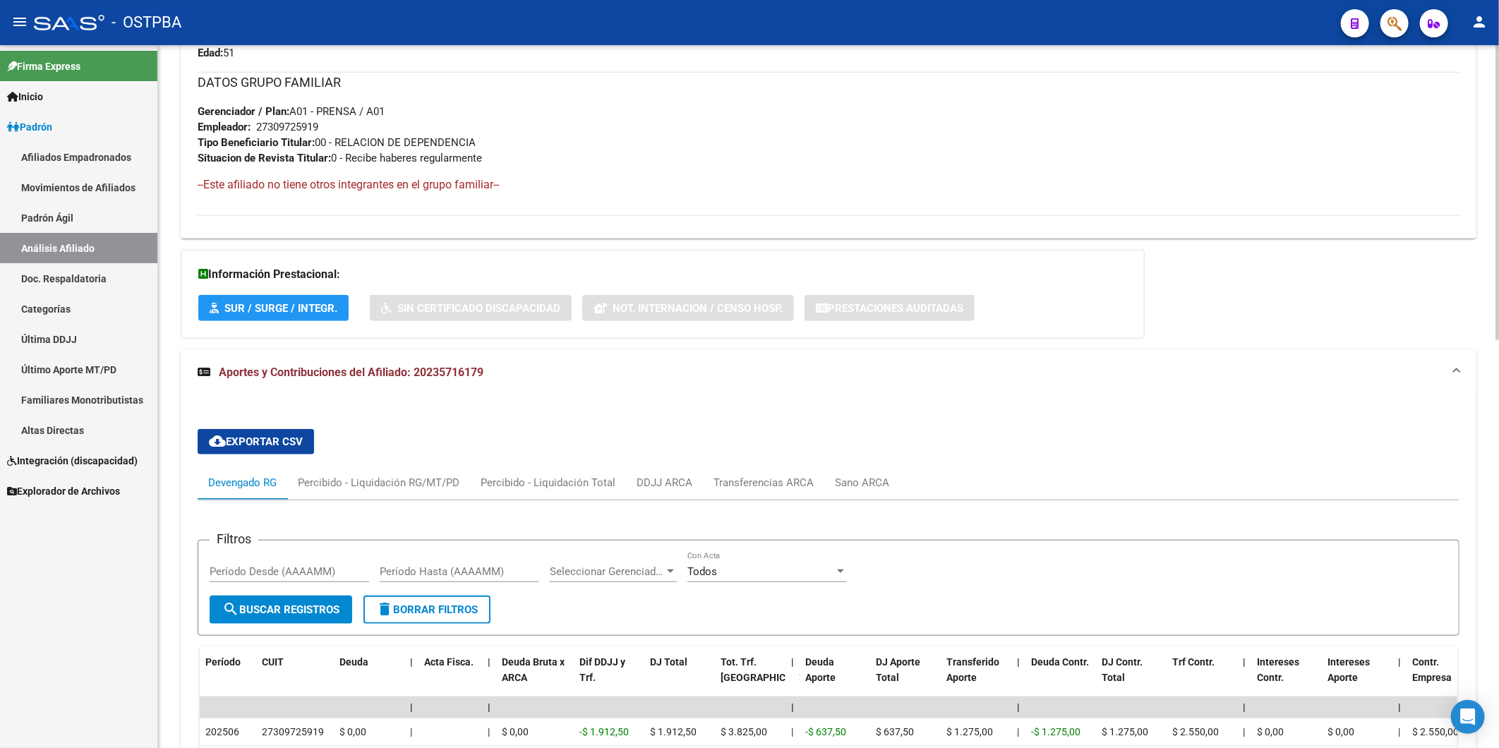
scroll to position [670, 0]
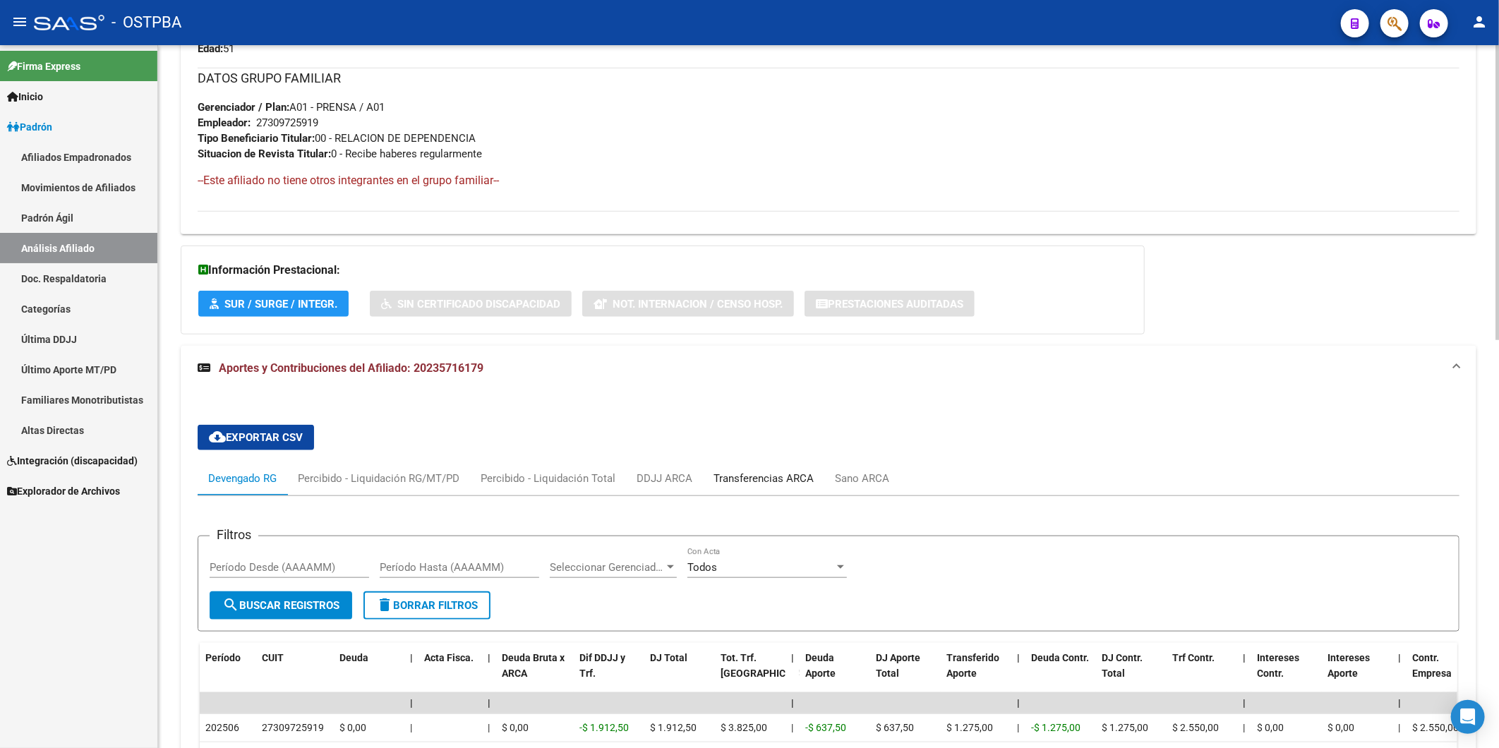
click at [790, 482] on div "Transferencias ARCA" at bounding box center [763, 479] width 100 height 16
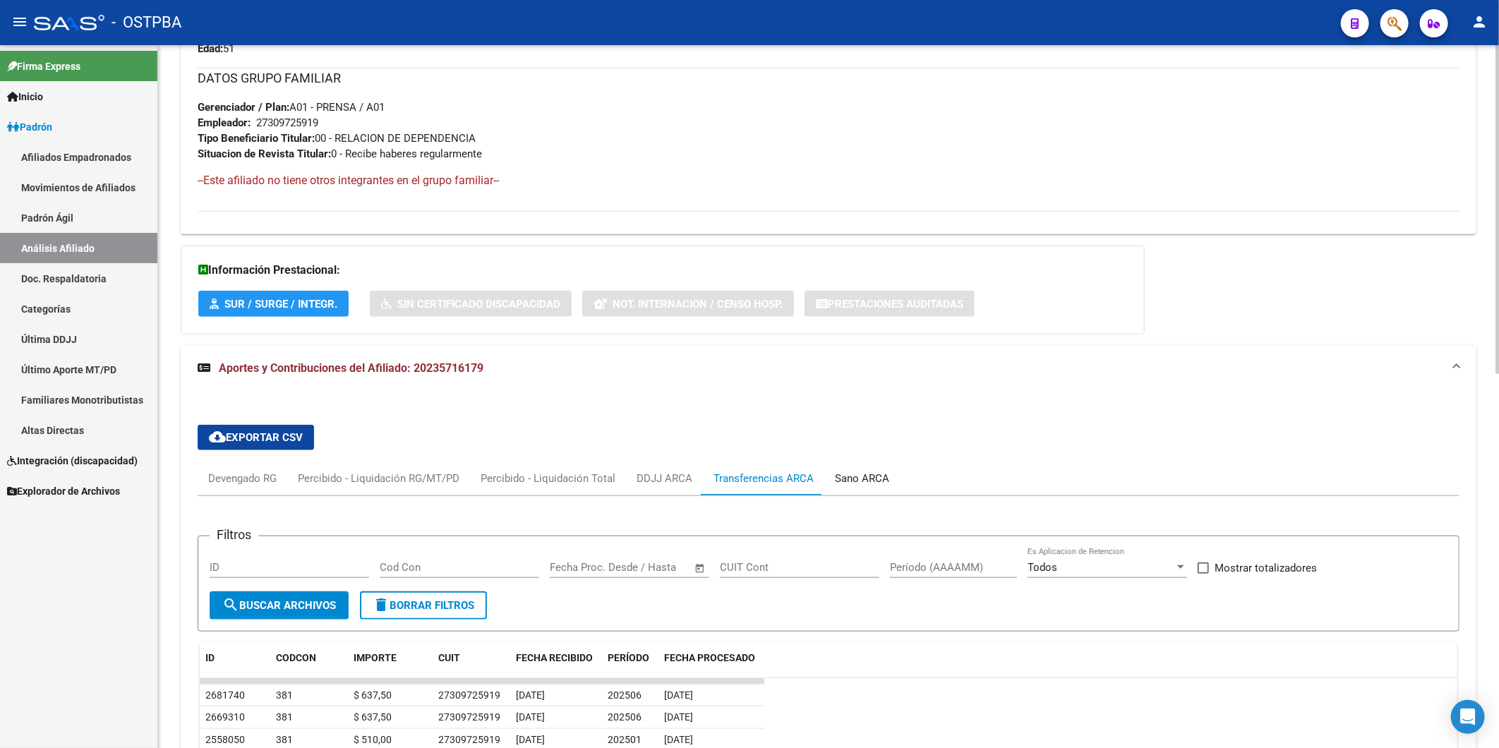
click at [842, 477] on div "Sano ARCA" at bounding box center [862, 479] width 54 height 16
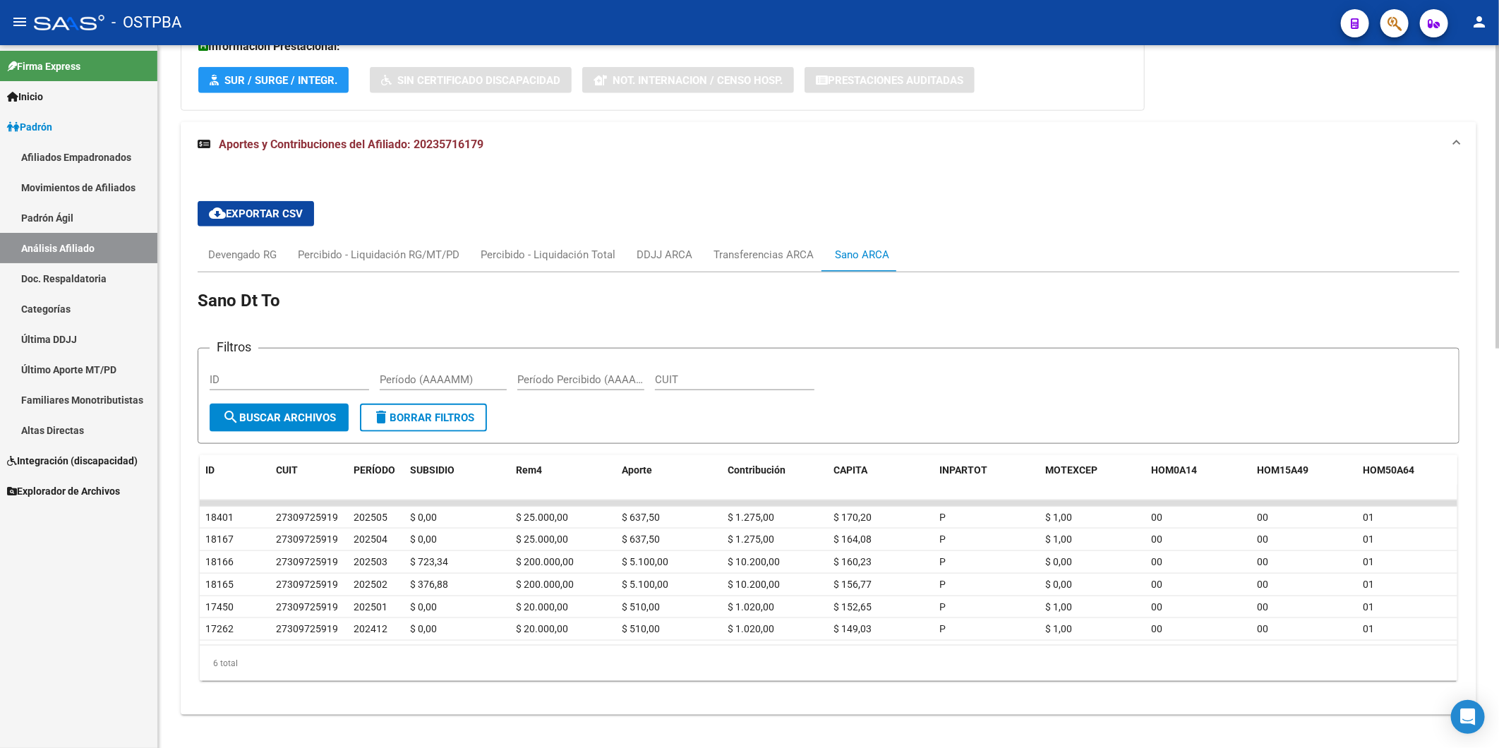
scroll to position [905, 0]
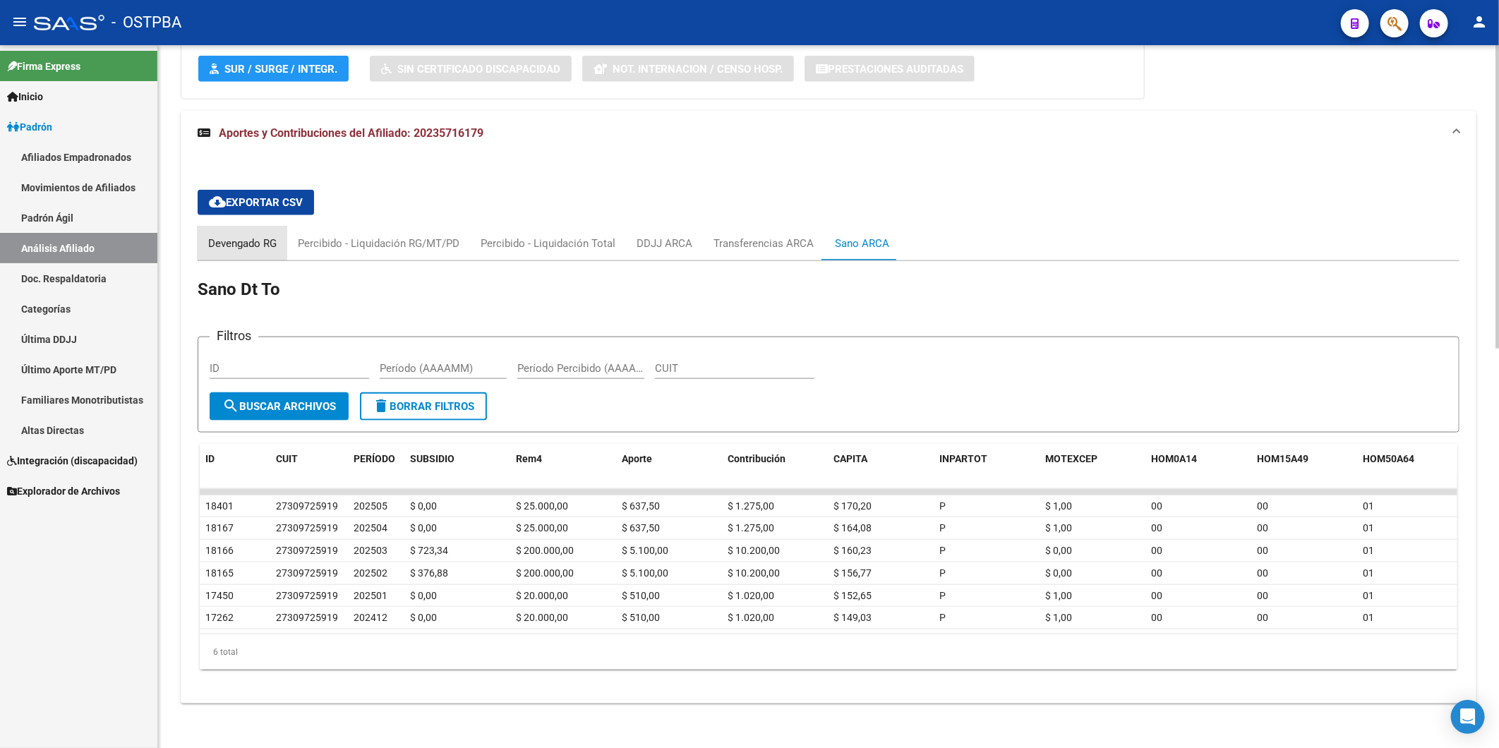
click at [229, 246] on div "Devengado RG" at bounding box center [242, 244] width 68 height 16
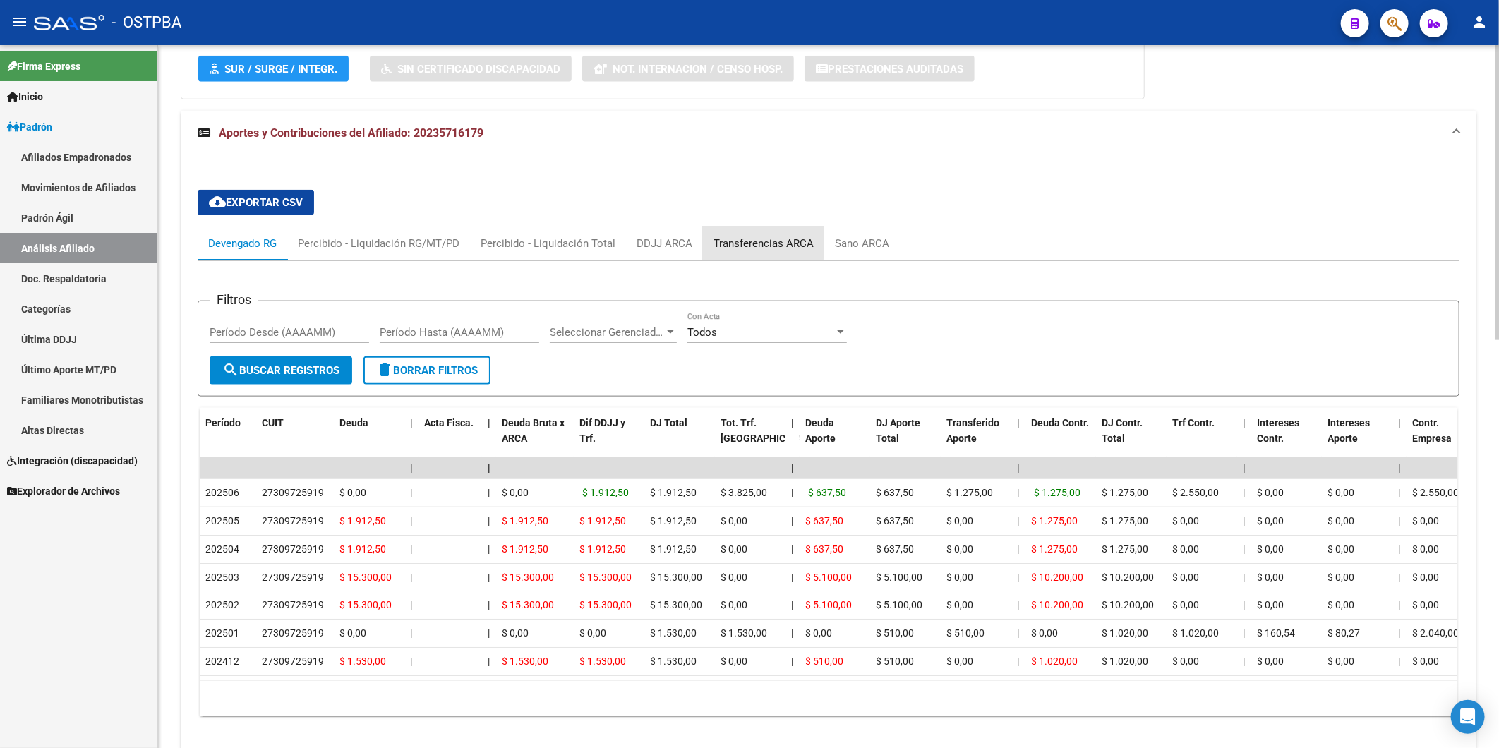
click at [752, 240] on div "Transferencias ARCA" at bounding box center [763, 244] width 100 height 16
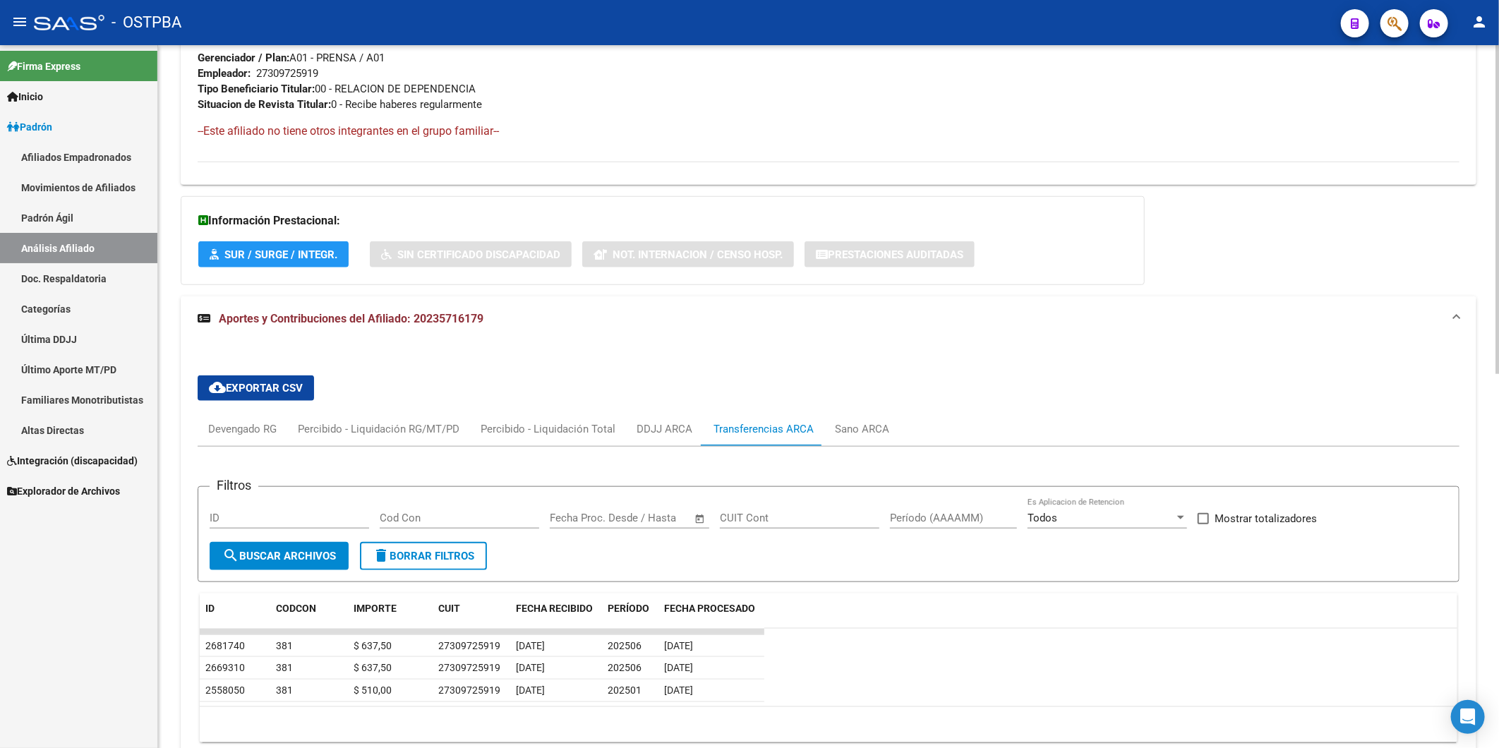
scroll to position [721, 0]
click at [676, 431] on div "DDJJ ARCA" at bounding box center [665, 429] width 56 height 16
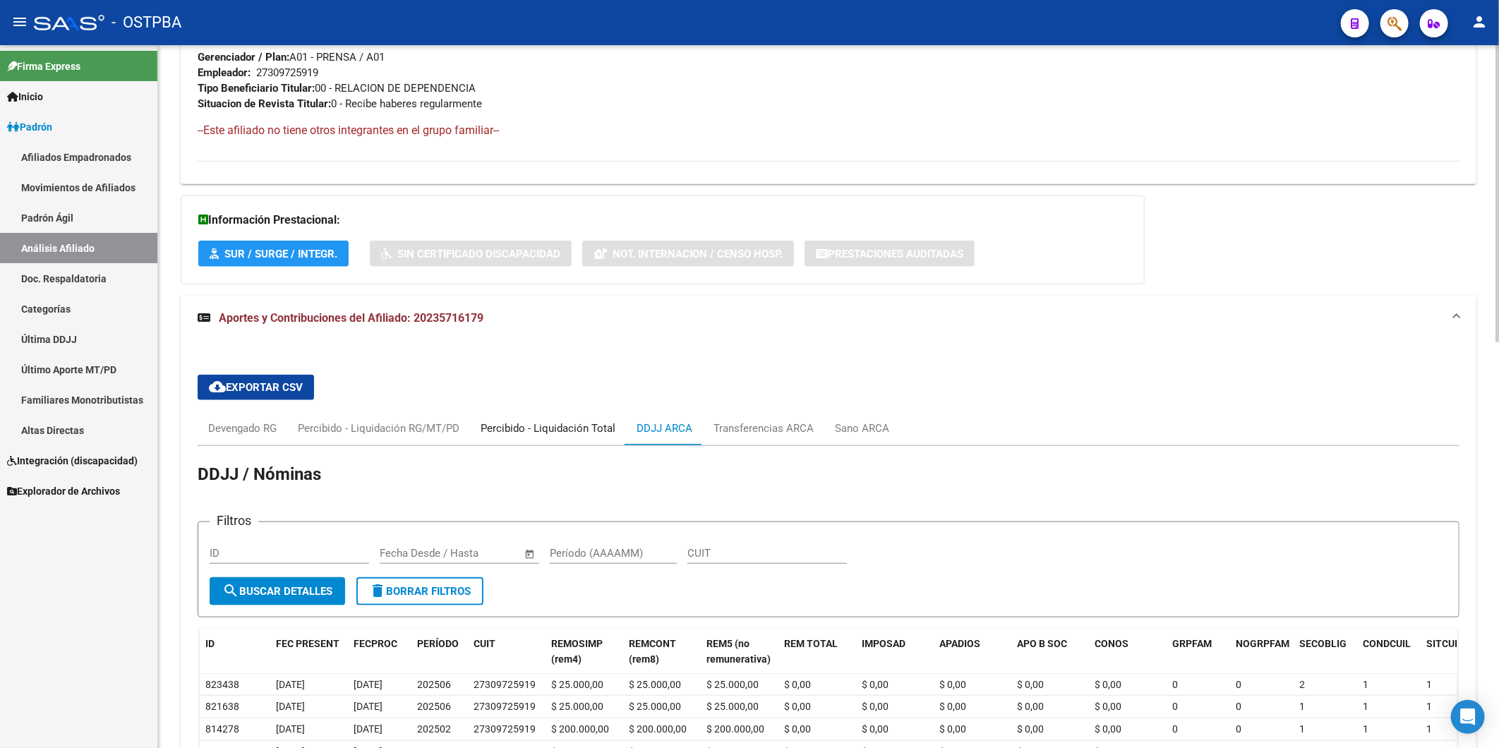
click at [505, 425] on div "Percibido - Liquidación Total" at bounding box center [548, 429] width 135 height 16
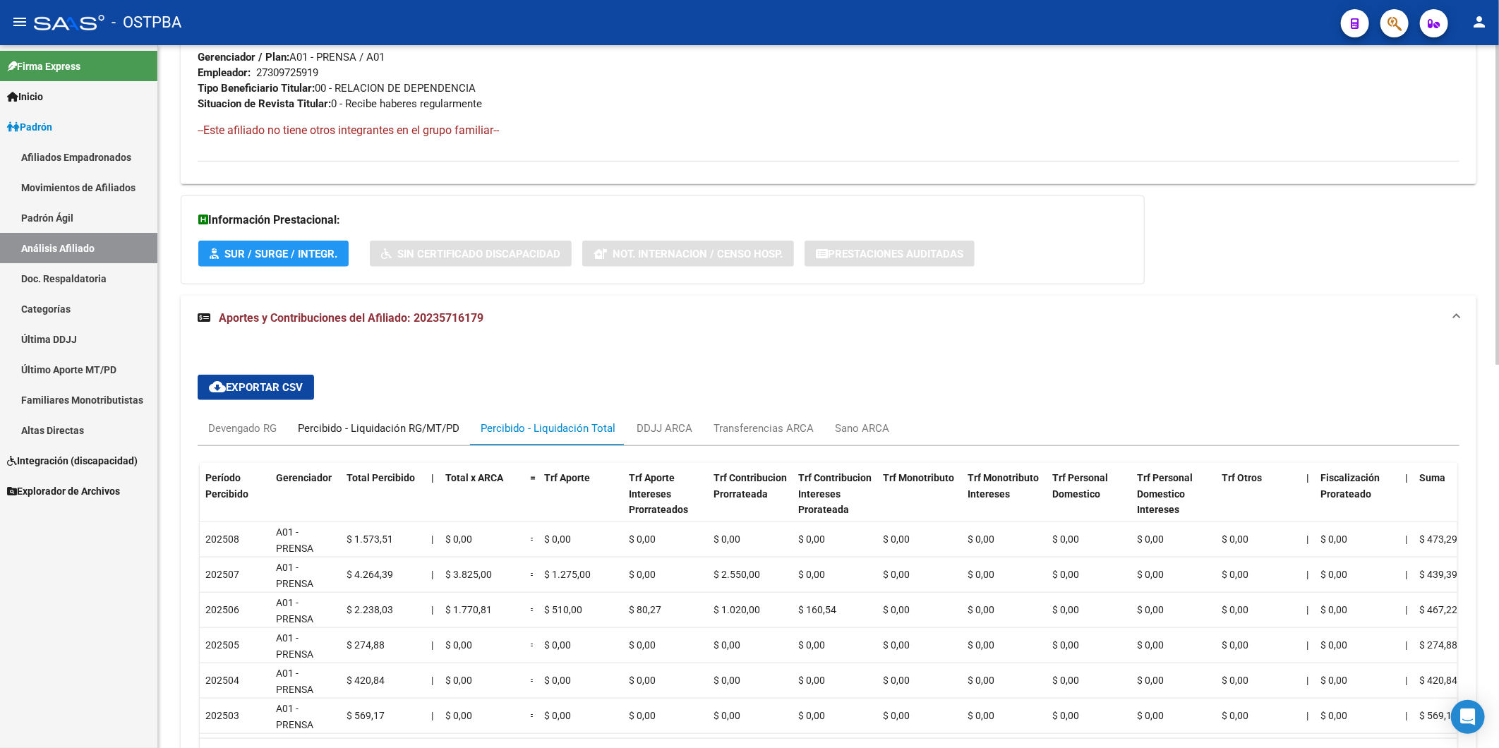
click at [447, 428] on div "Percibido - Liquidación RG/MT/PD" at bounding box center [379, 429] width 162 height 16
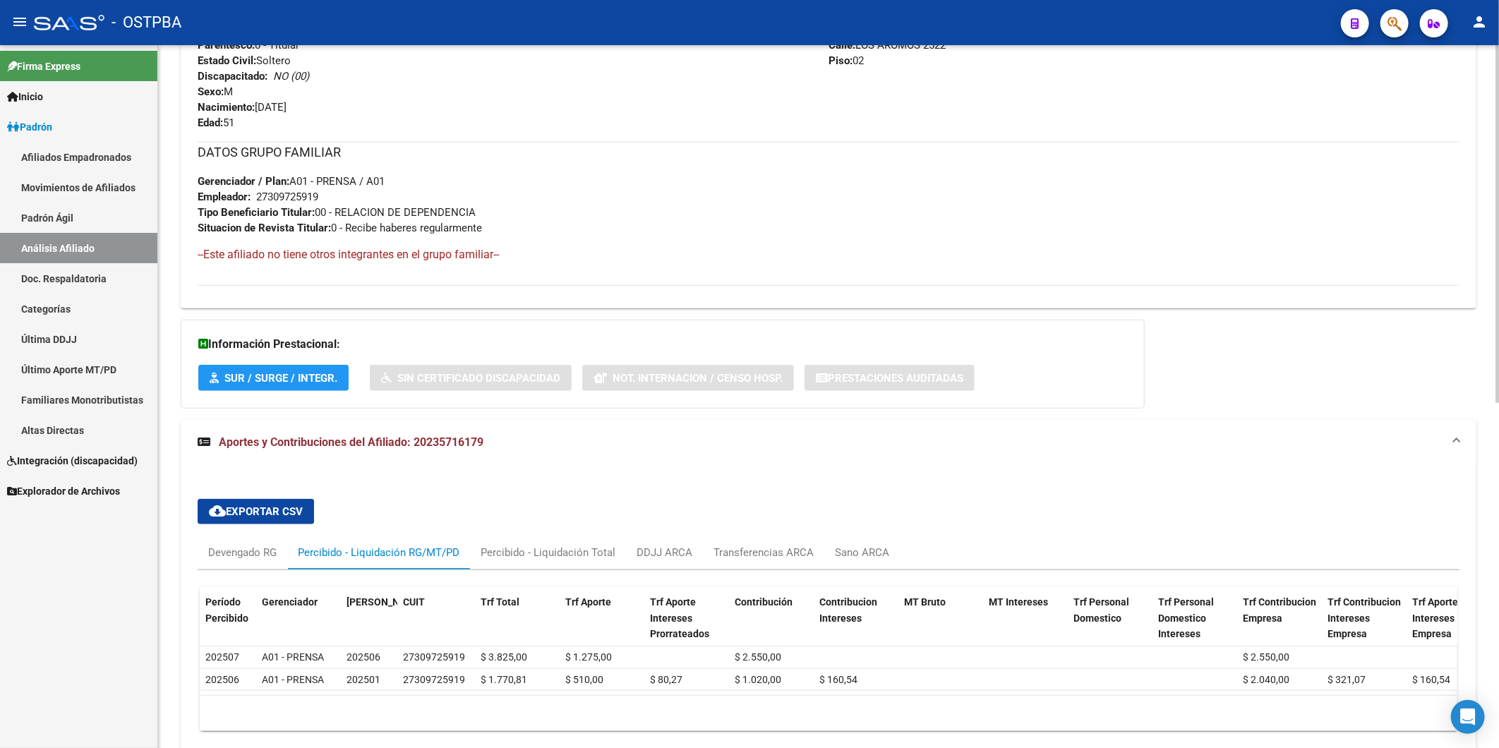
scroll to position [676, 0]
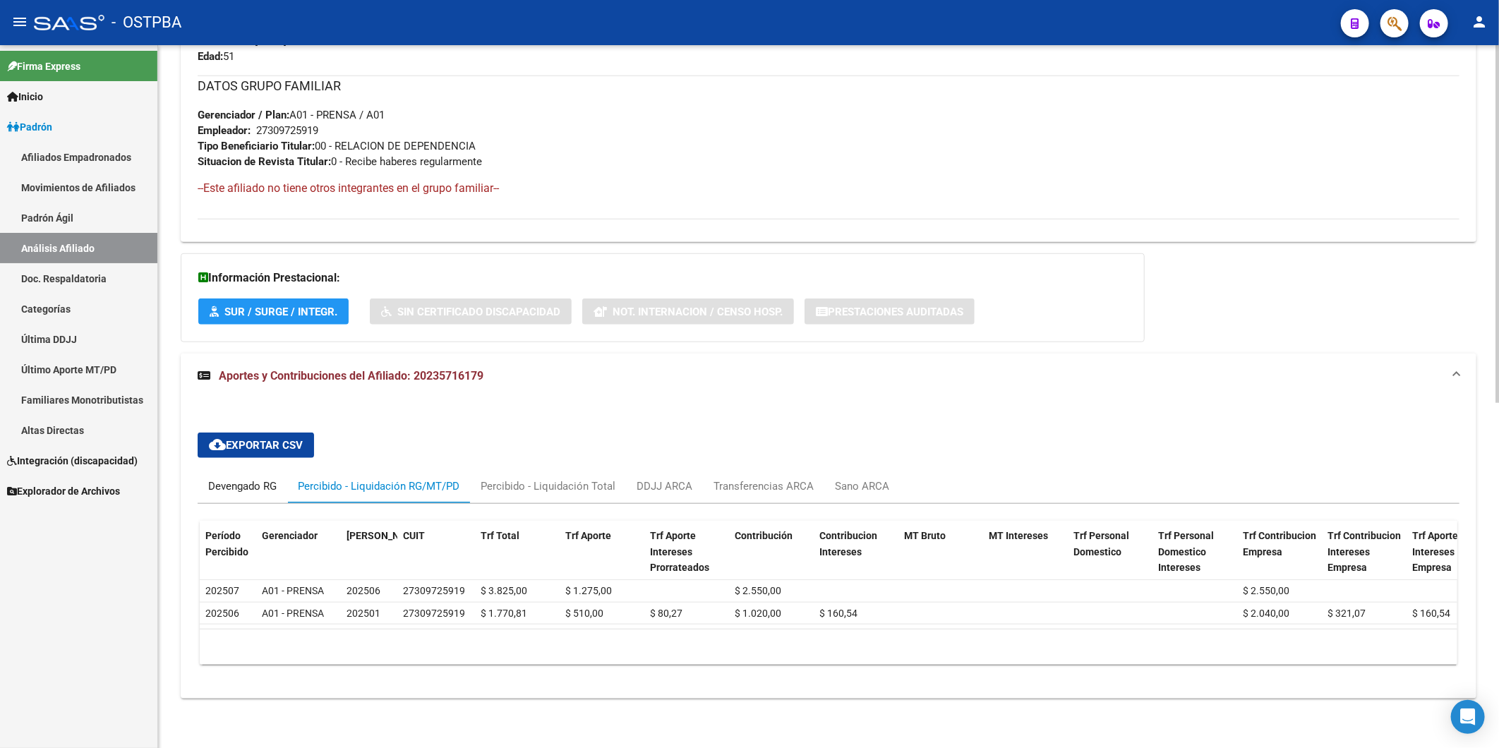
click at [229, 478] on div "Devengado RG" at bounding box center [242, 486] width 68 height 16
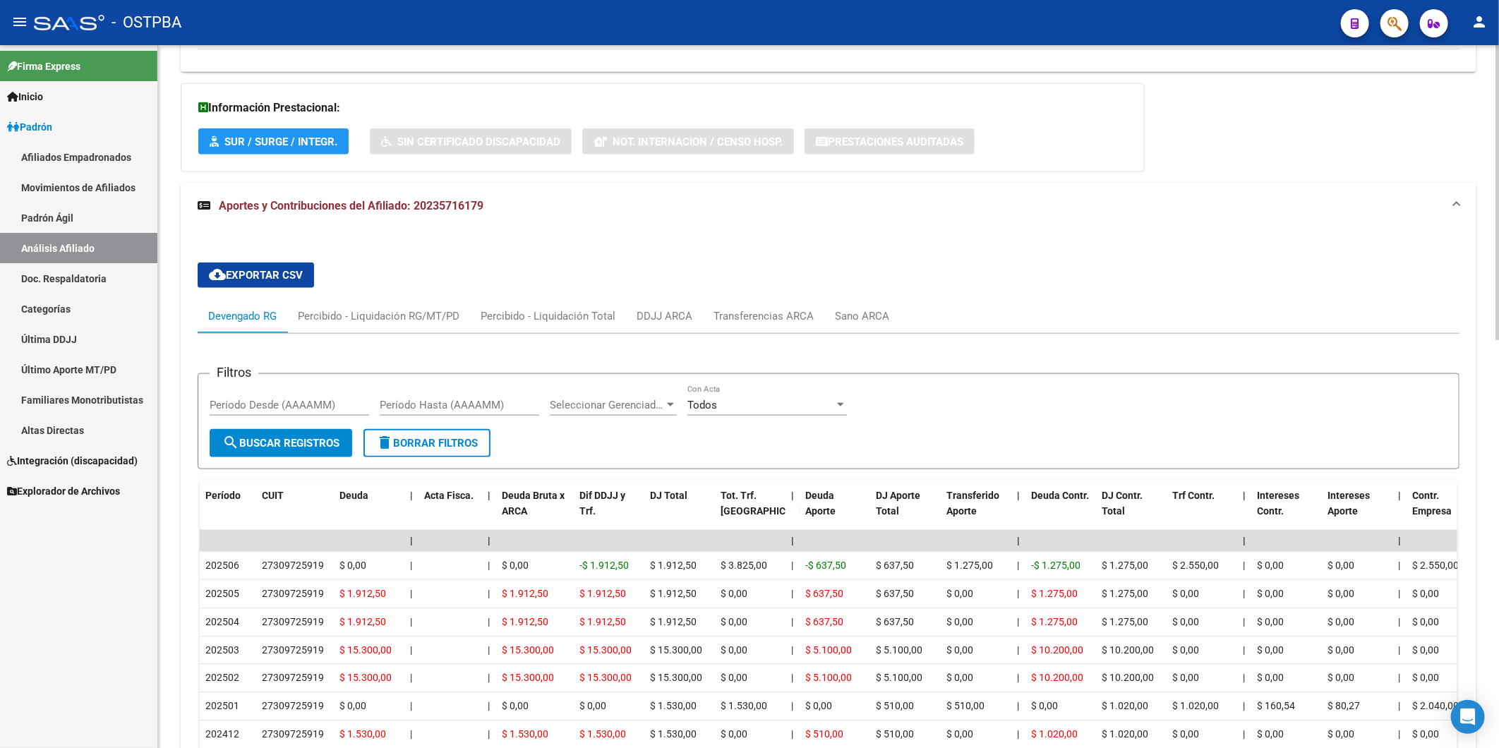
scroll to position [833, 0]
click at [845, 316] on div "Sano ARCA" at bounding box center [862, 316] width 54 height 16
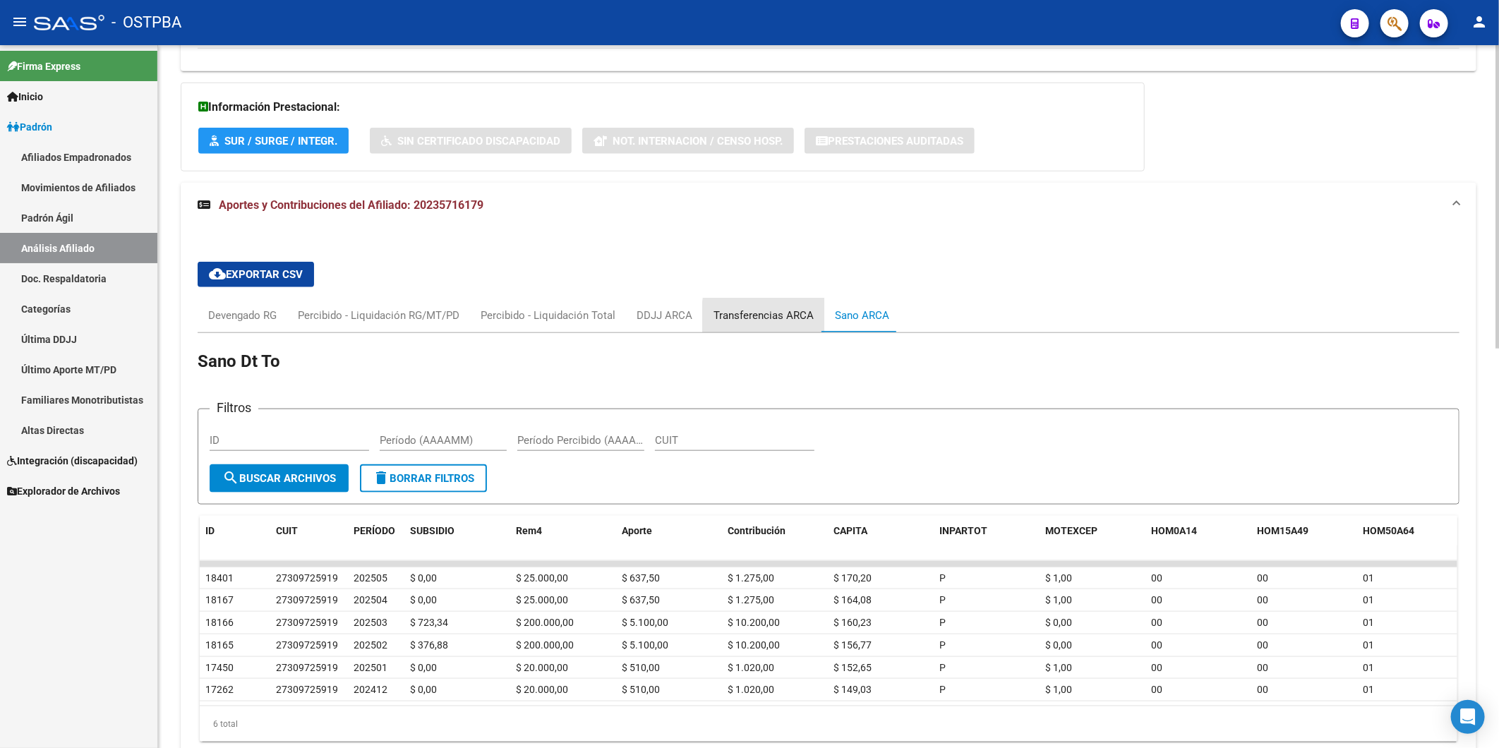
click at [801, 319] on div "Transferencias ARCA" at bounding box center [763, 316] width 100 height 16
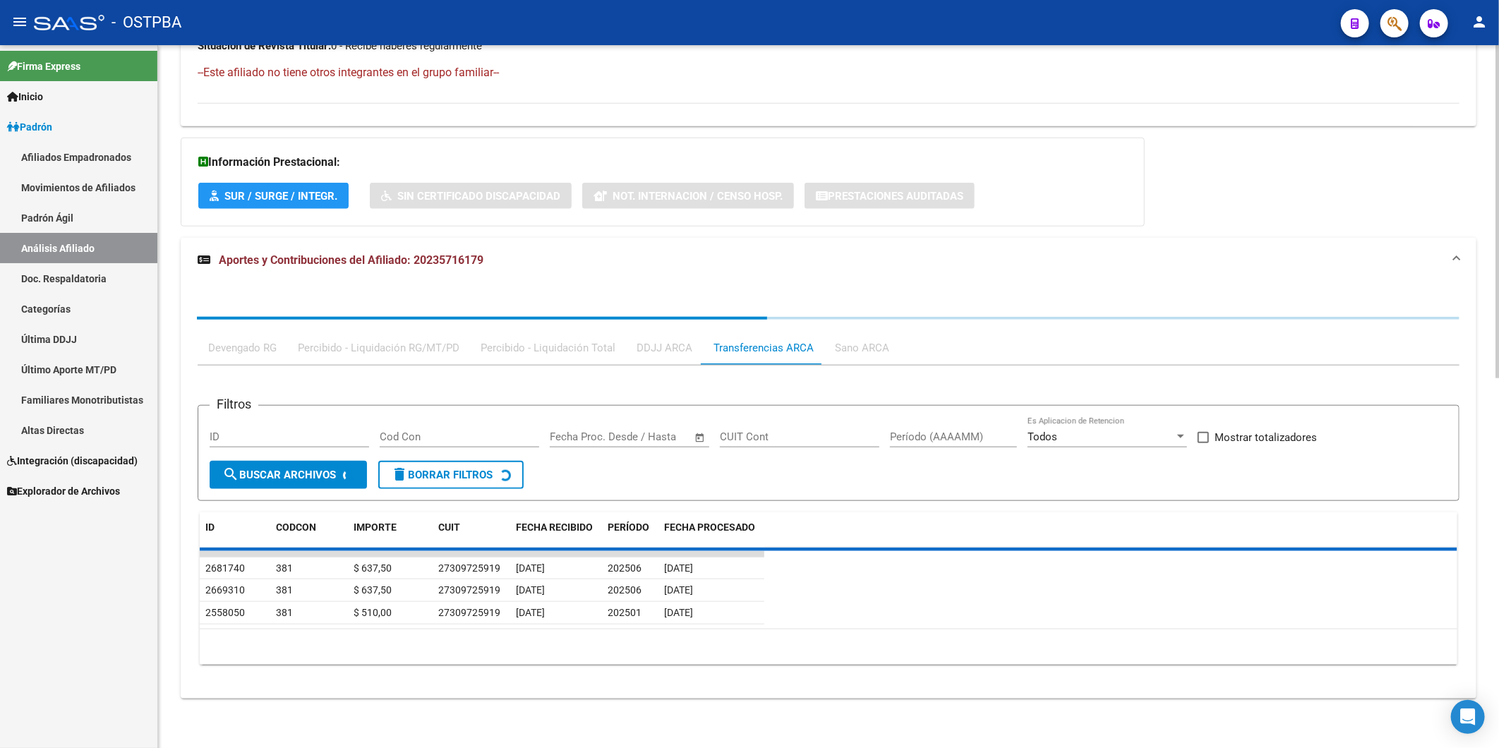
scroll to position [799, 0]
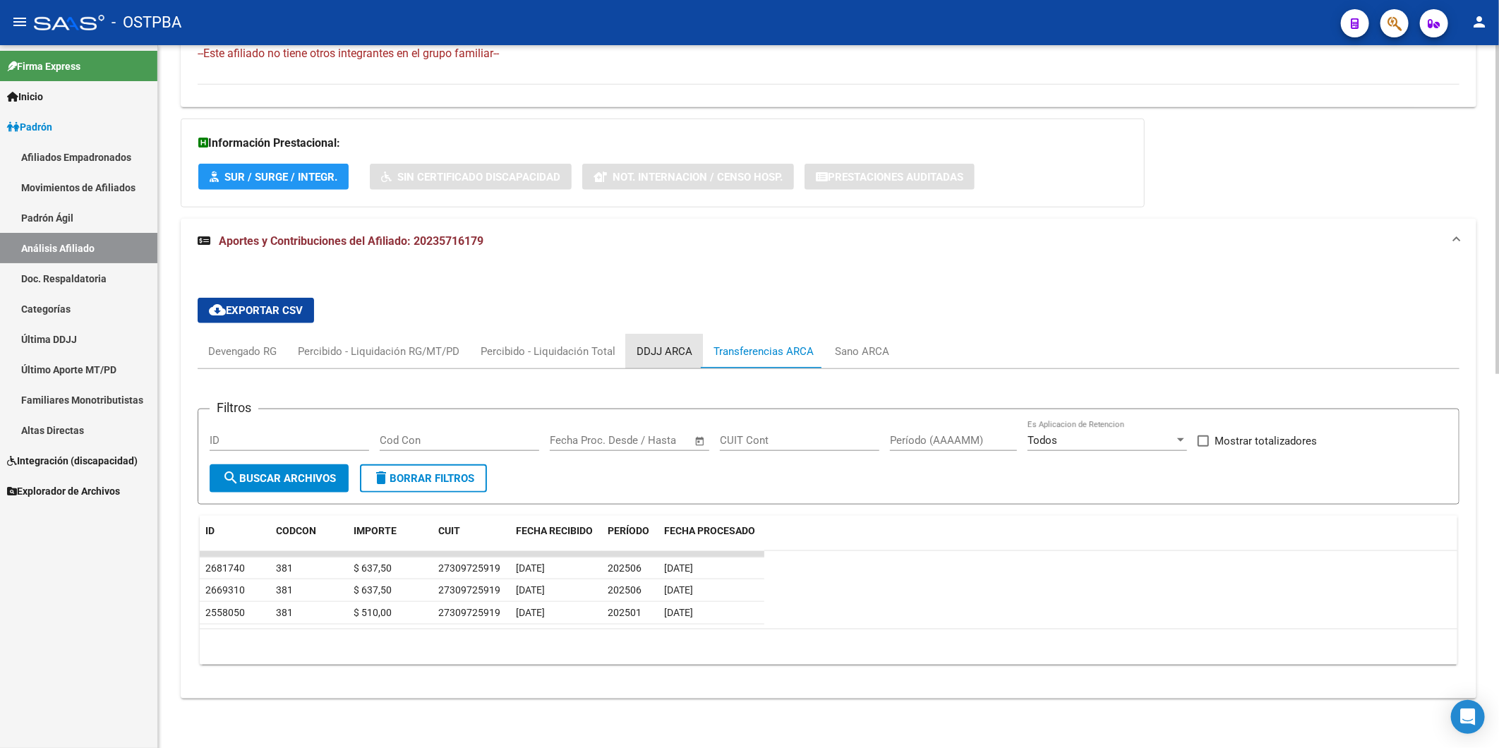
click at [644, 348] on div "DDJJ ARCA" at bounding box center [665, 352] width 56 height 16
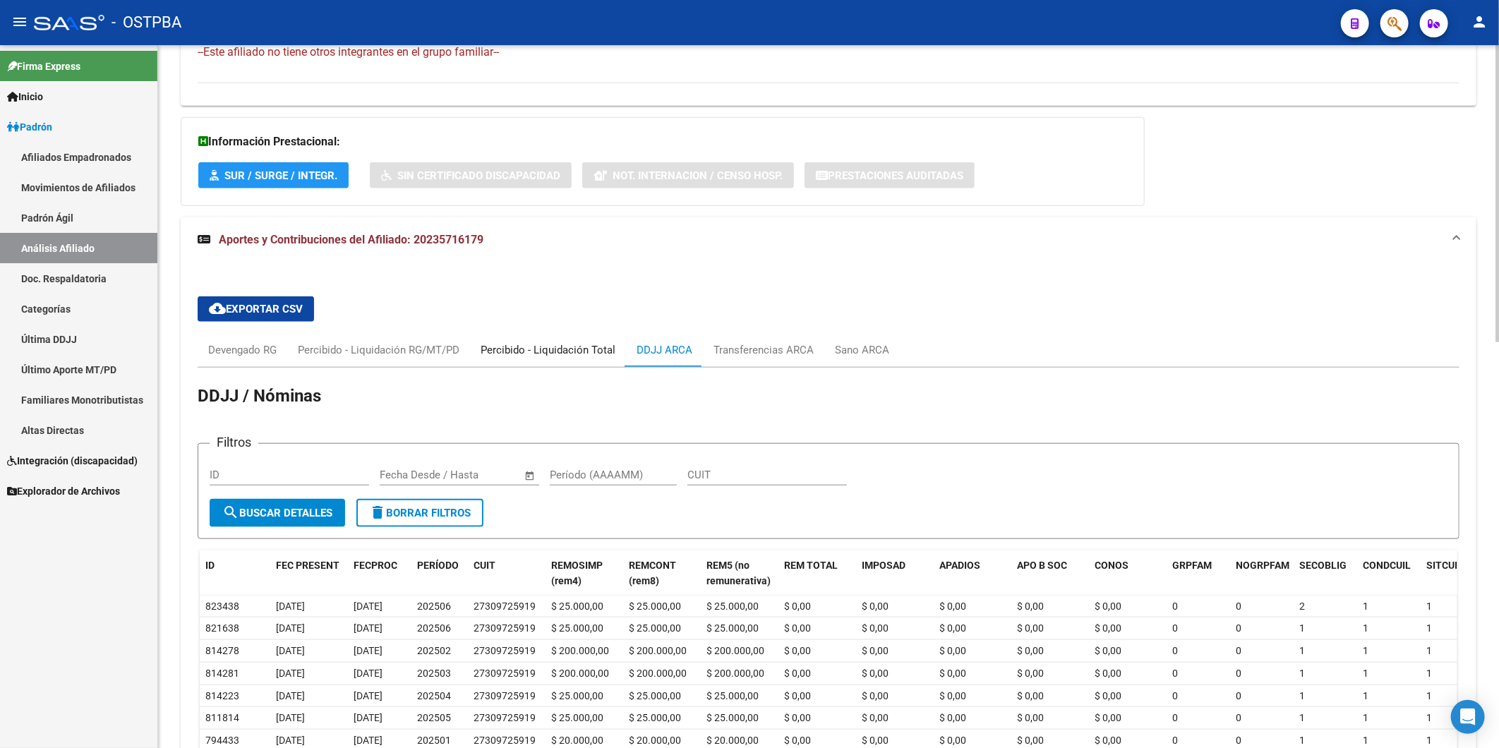
click at [577, 354] on div "Percibido - Liquidación Total" at bounding box center [548, 350] width 135 height 16
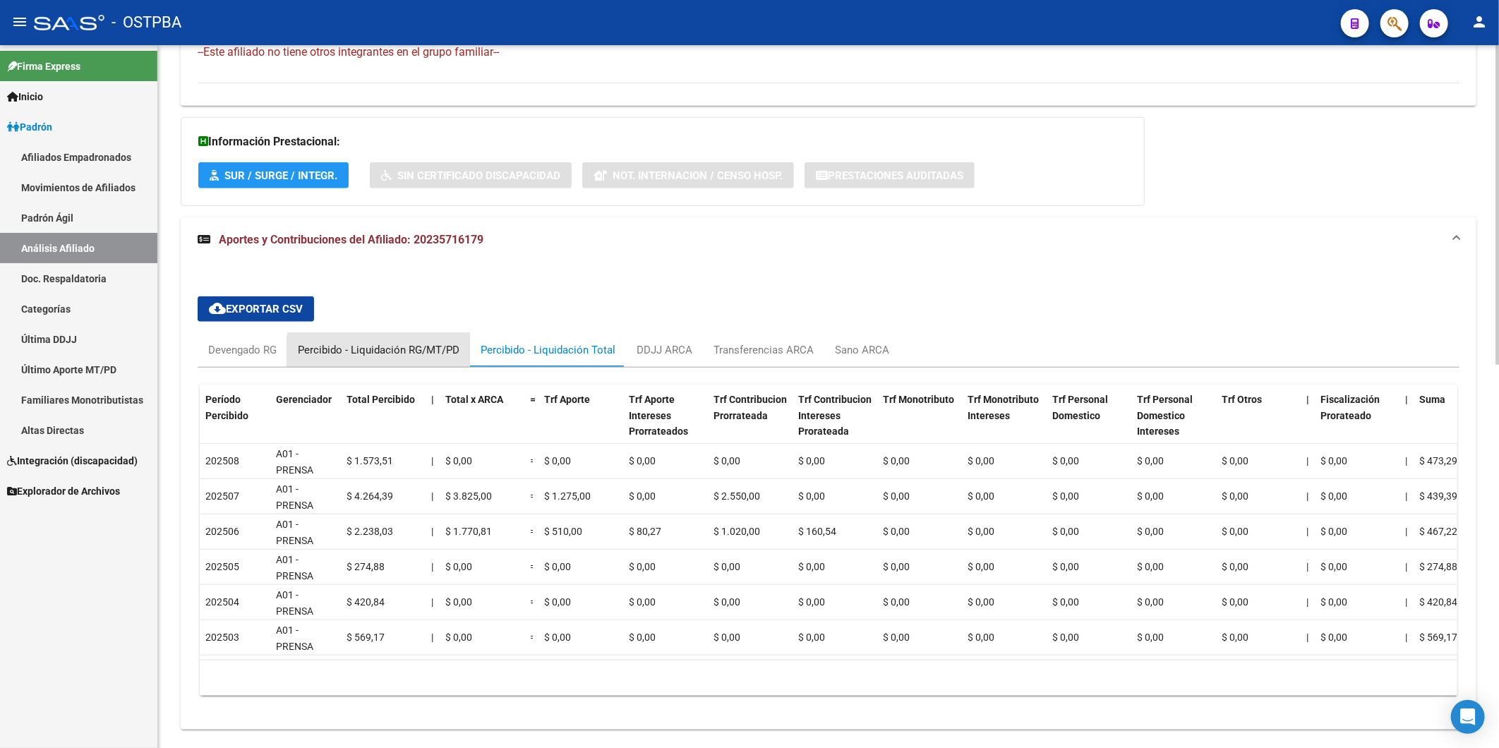
click at [397, 353] on div "Percibido - Liquidación RG/MT/PD" at bounding box center [379, 350] width 162 height 16
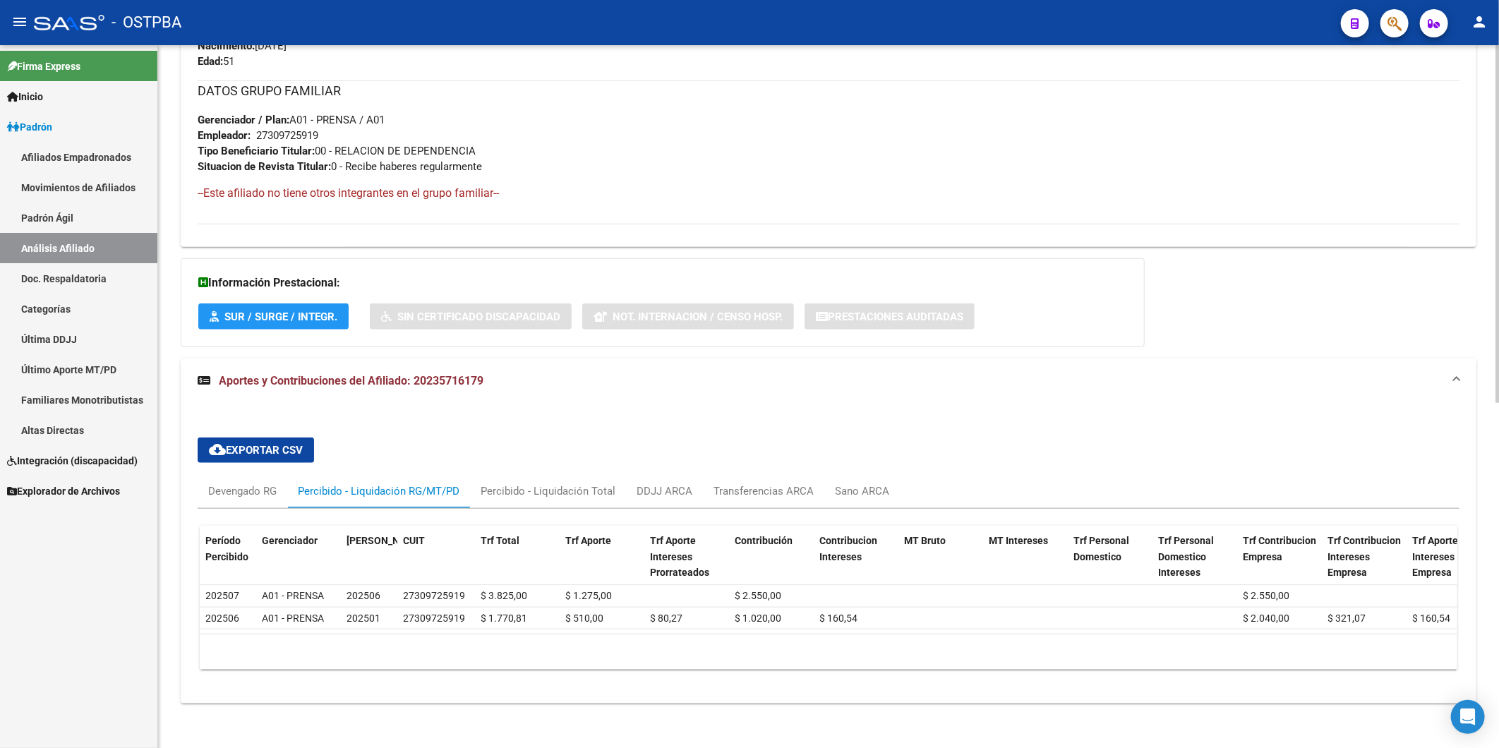
scroll to position [676, 0]
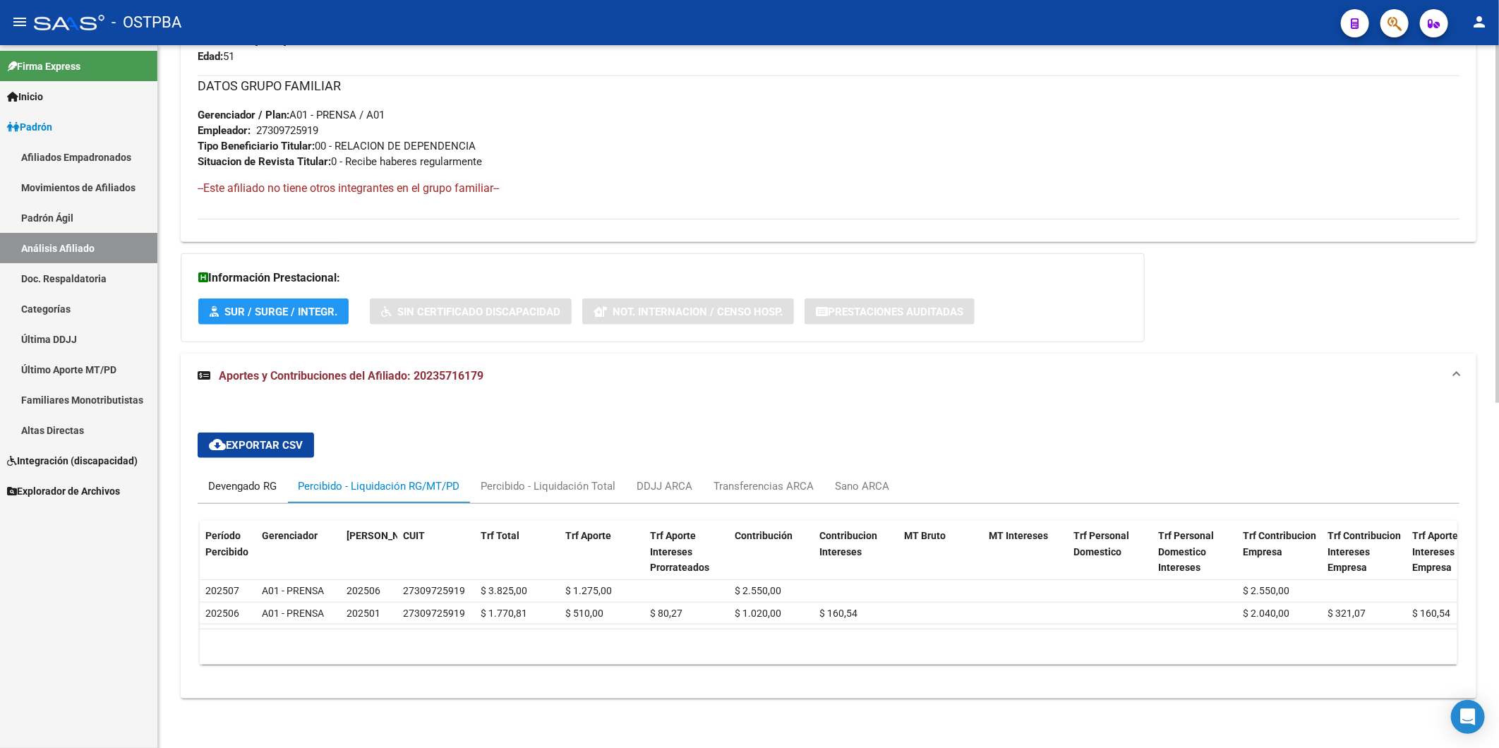
click at [241, 478] on div "Devengado RG" at bounding box center [242, 486] width 68 height 16
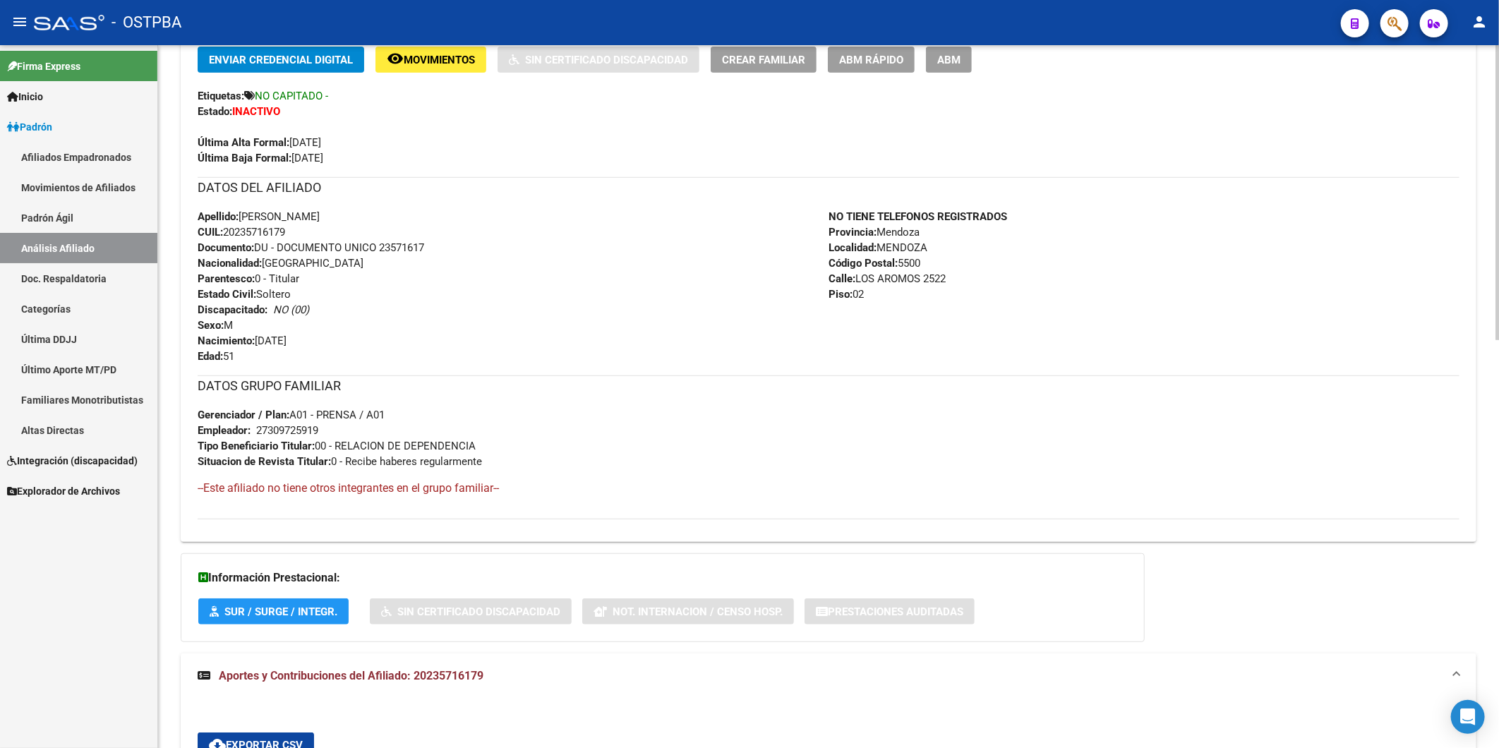
scroll to position [0, 0]
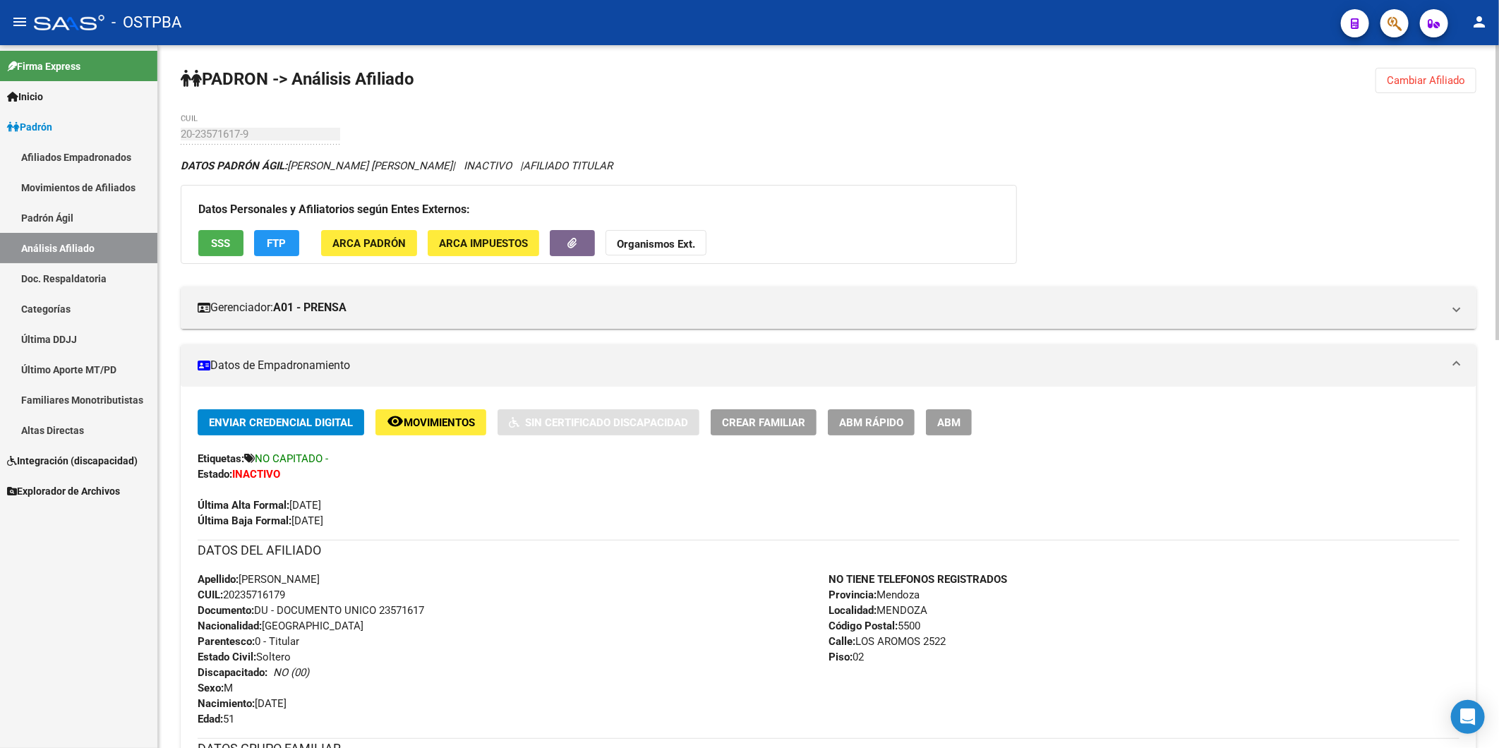
click at [660, 242] on strong "Organismos Ext." at bounding box center [656, 244] width 78 height 13
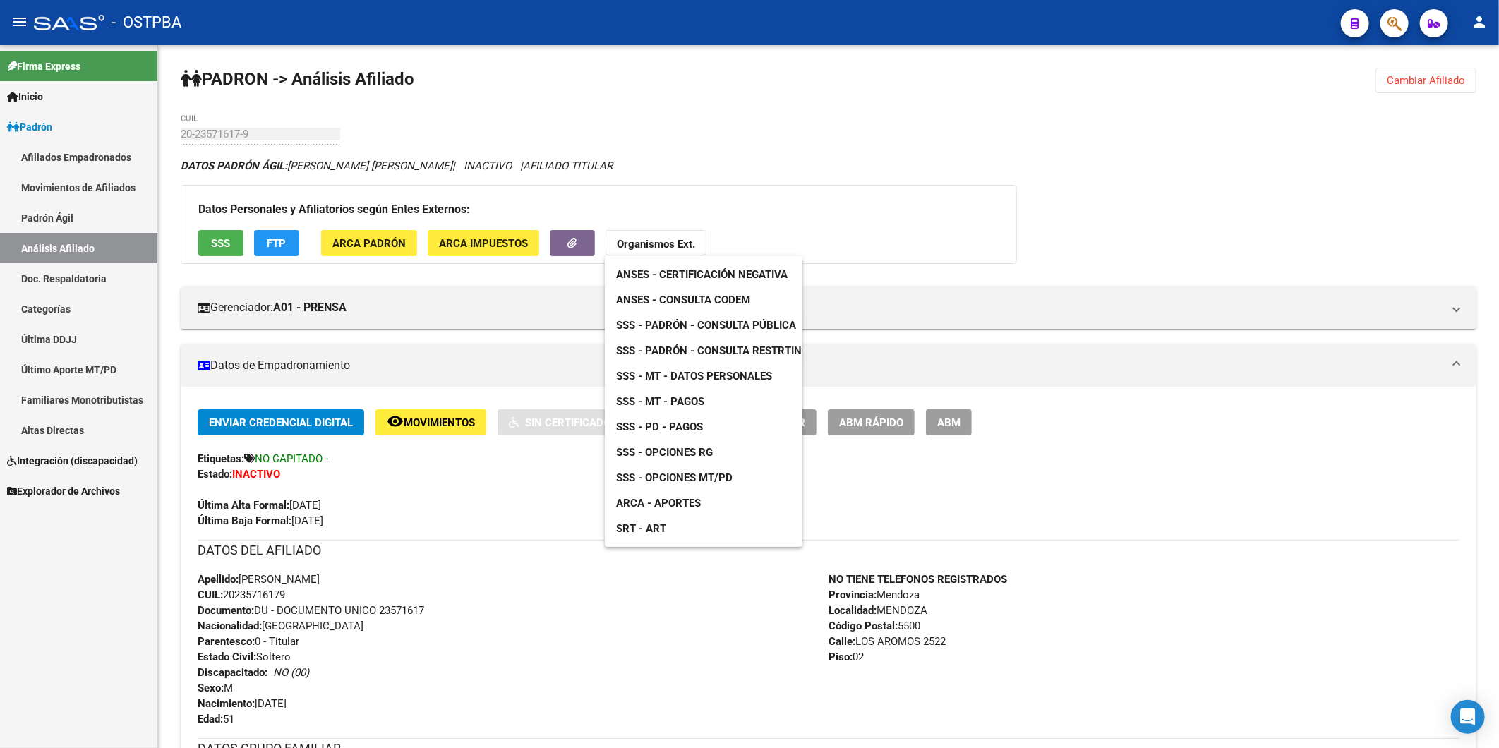
click at [713, 303] on span "ANSES - Consulta CODEM" at bounding box center [683, 300] width 134 height 13
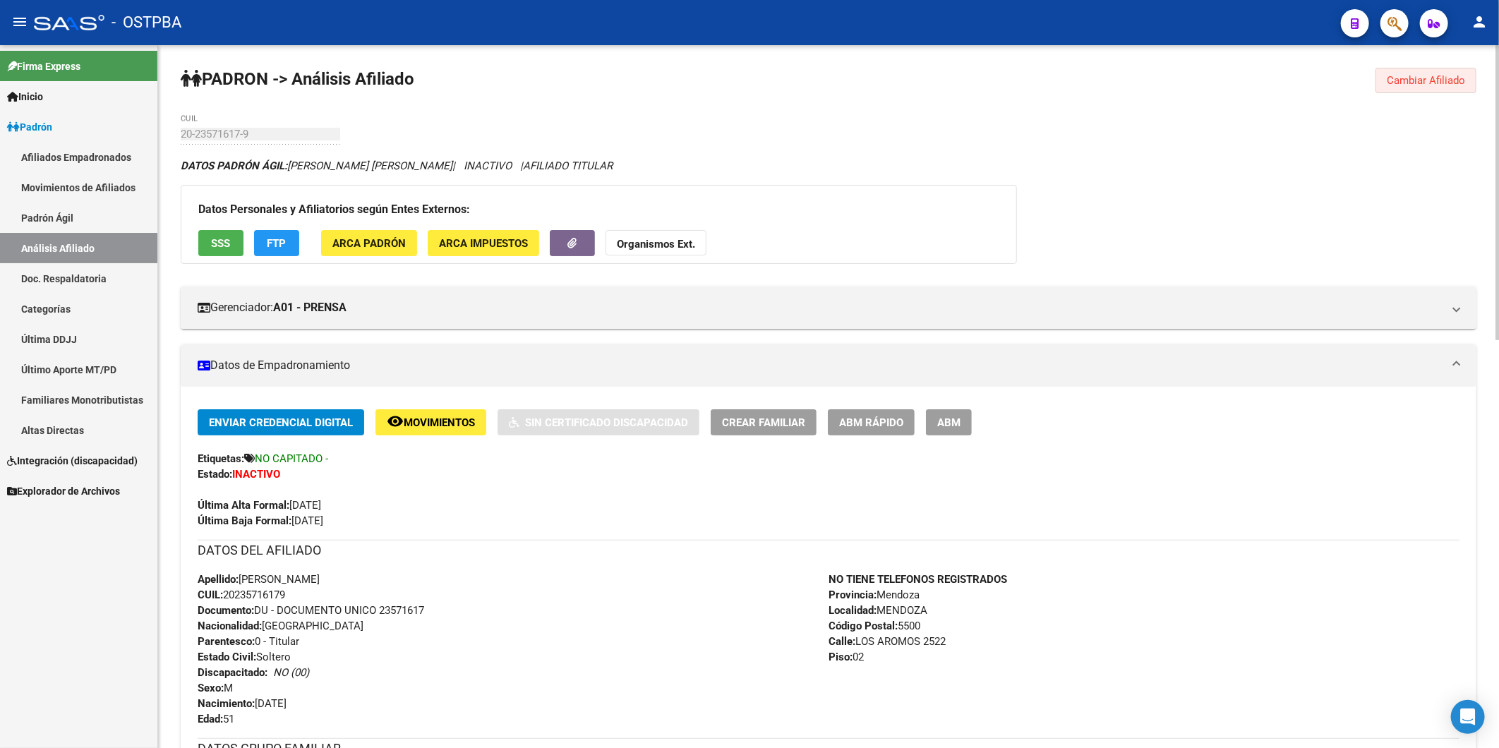
drag, startPoint x: 1430, startPoint y: 81, endPoint x: 1280, endPoint y: 72, distance: 150.6
click at [1433, 80] on span "Cambiar Afiliado" at bounding box center [1426, 80] width 78 height 13
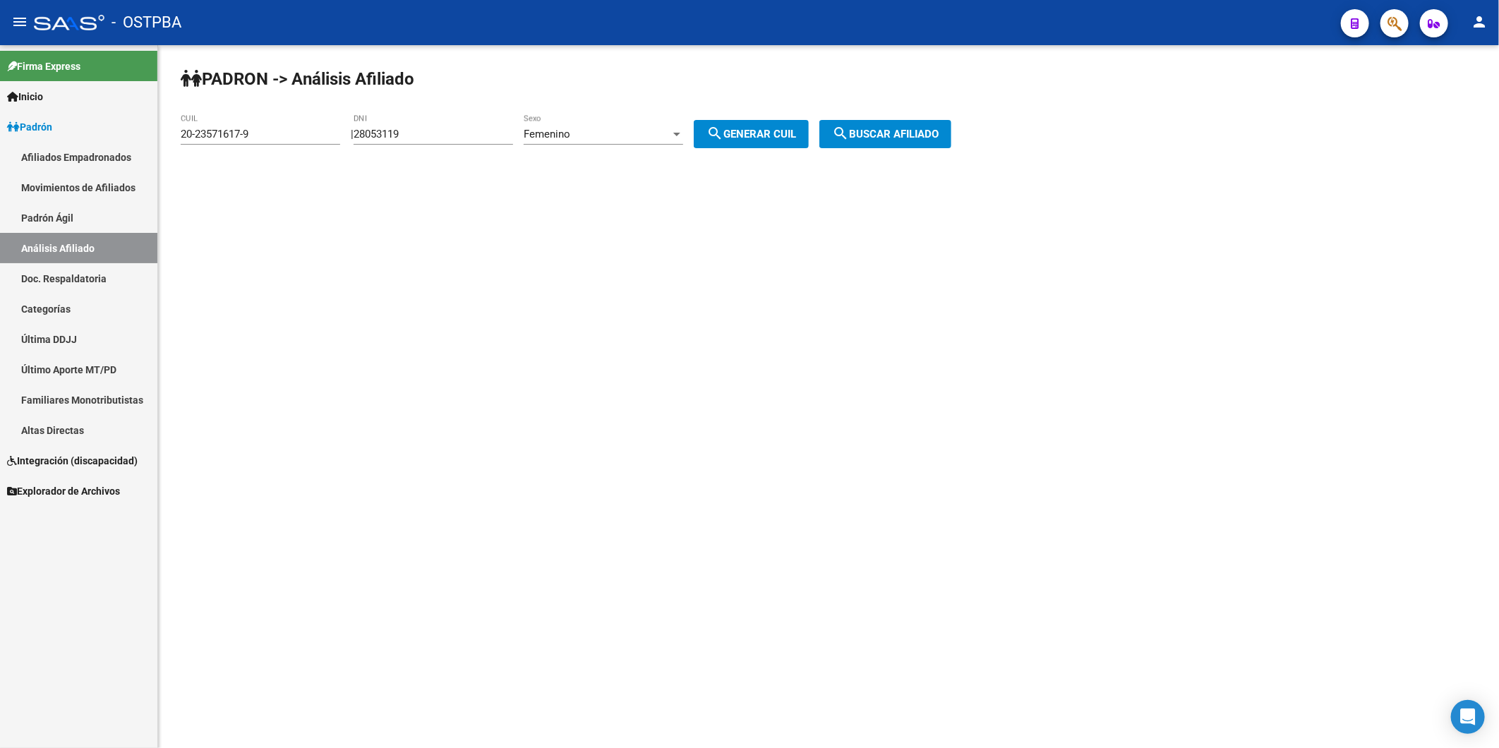
click at [327, 118] on div "20-23571617-9 CUIL" at bounding box center [260, 129] width 159 height 30
drag, startPoint x: 312, startPoint y: 126, endPoint x: 220, endPoint y: 124, distance: 91.8
click at [181, 145] on div "20-23571617-9 CUIL" at bounding box center [260, 136] width 159 height 44
drag, startPoint x: 281, startPoint y: 128, endPoint x: 0, endPoint y: 143, distance: 281.3
click at [50, 151] on mat-sidenav-container "Firma Express Inicio Calendario SSS Instructivos Contacto OS Padrón Afiliados E…" at bounding box center [749, 396] width 1499 height 703
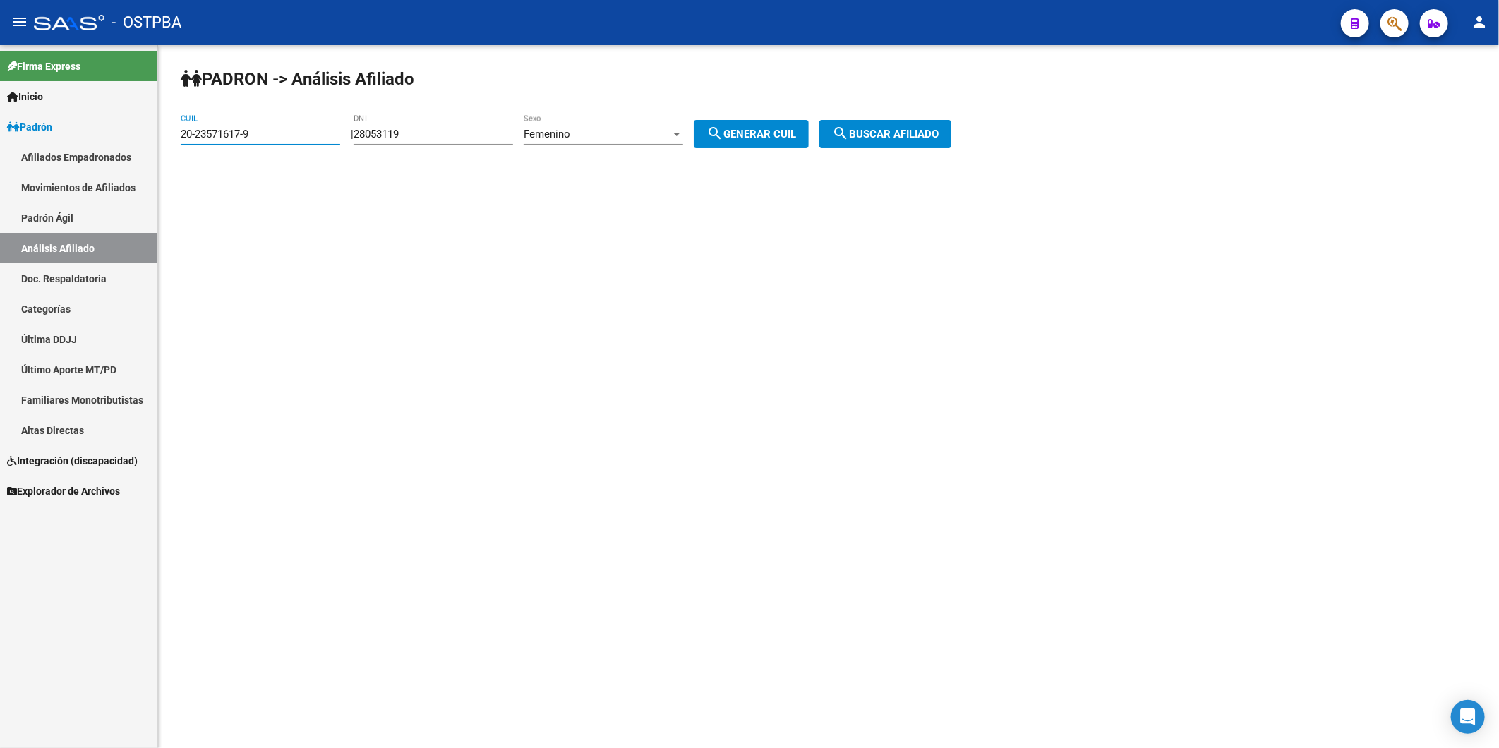
paste input "7-39268930"
click at [893, 131] on span "search Buscar afiliado" at bounding box center [885, 134] width 107 height 13
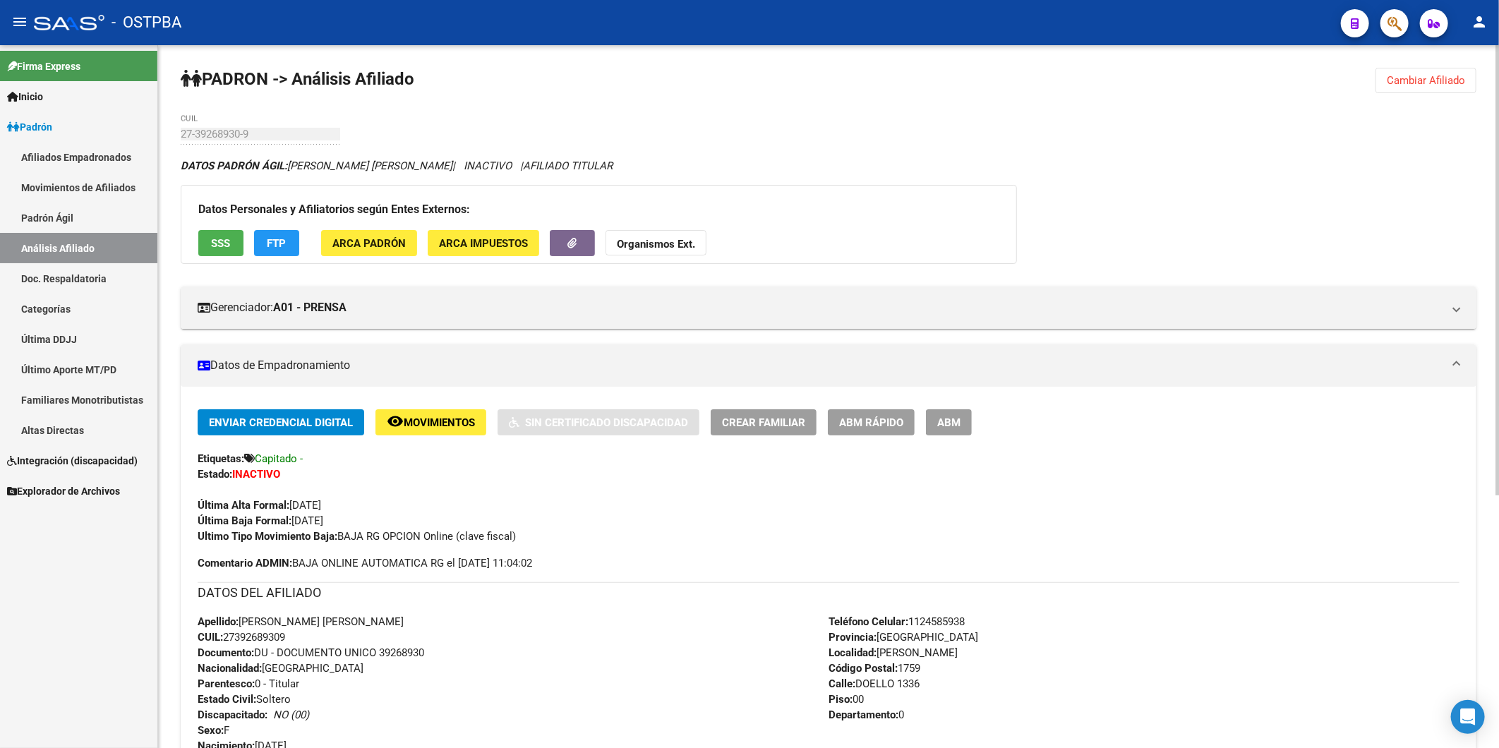
click at [1414, 80] on span "Cambiar Afiliado" at bounding box center [1426, 80] width 78 height 13
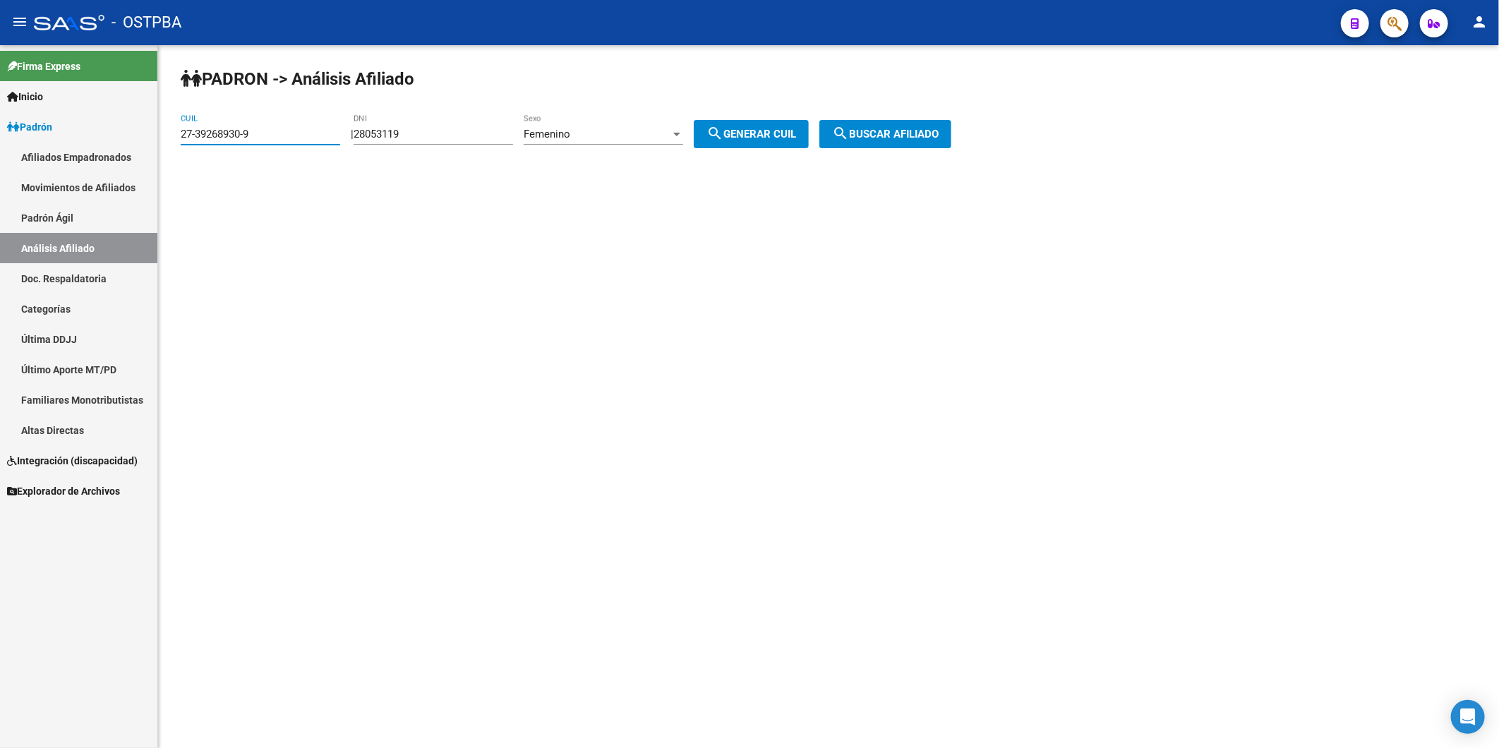
drag, startPoint x: 270, startPoint y: 138, endPoint x: 160, endPoint y: 148, distance: 109.8
click at [160, 148] on div "PADRON -> Análisis Afiliado 27-39268930-9 CUIL | 28053119 DNI Femenino Sexo sea…" at bounding box center [828, 119] width 1341 height 148
paste input "0-29004297-7"
click at [900, 136] on span "search Buscar afiliado" at bounding box center [885, 134] width 107 height 13
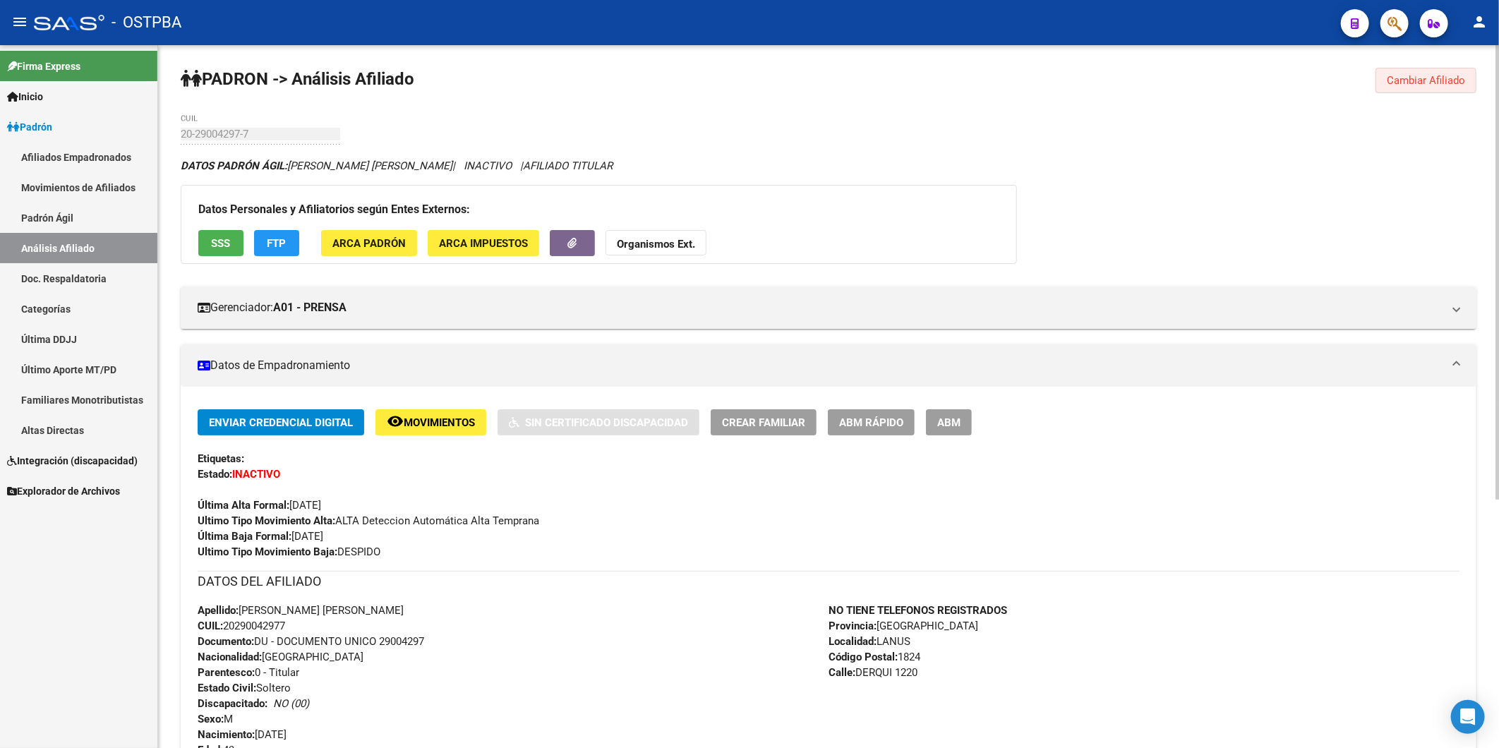
click at [1409, 81] on span "Cambiar Afiliado" at bounding box center [1426, 80] width 78 height 13
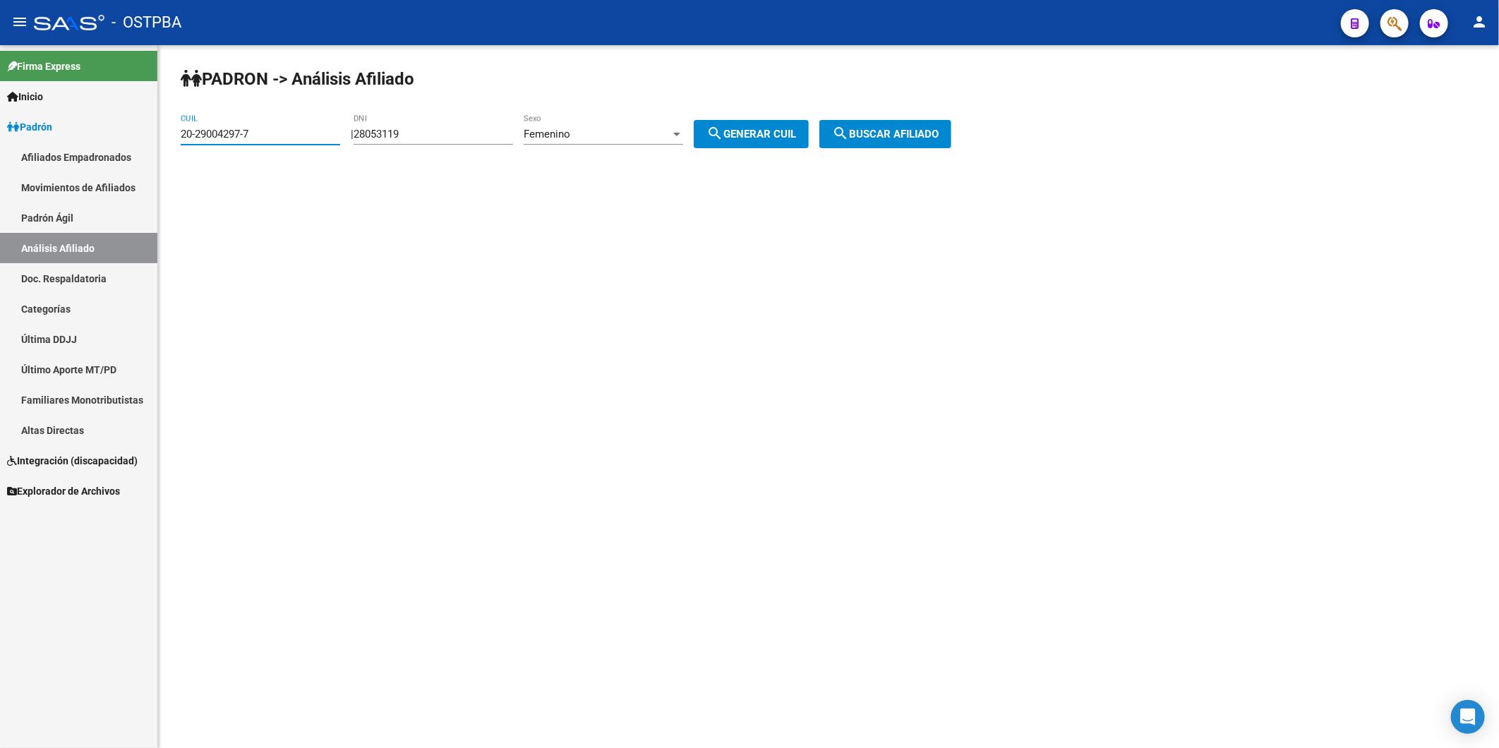
drag, startPoint x: 307, startPoint y: 139, endPoint x: 124, endPoint y: 135, distance: 183.5
click at [124, 135] on mat-sidenav-container "Firma Express Inicio Calendario SSS Instructivos Contacto OS Padrón Afiliados E…" at bounding box center [749, 396] width 1499 height 703
paste input "7-38175664-0"
click at [886, 138] on span "search Buscar afiliado" at bounding box center [885, 134] width 107 height 13
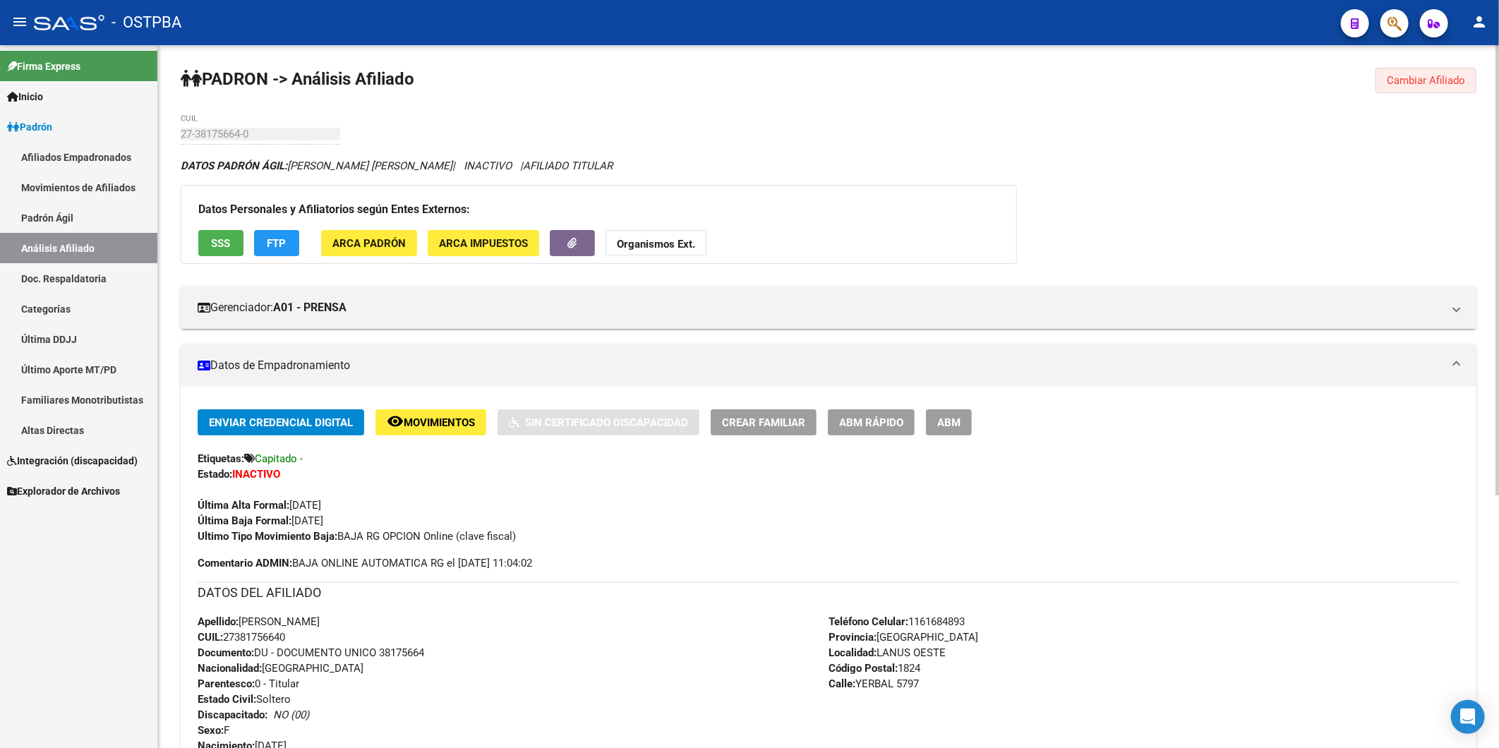
click at [1414, 76] on span "Cambiar Afiliado" at bounding box center [1426, 80] width 78 height 13
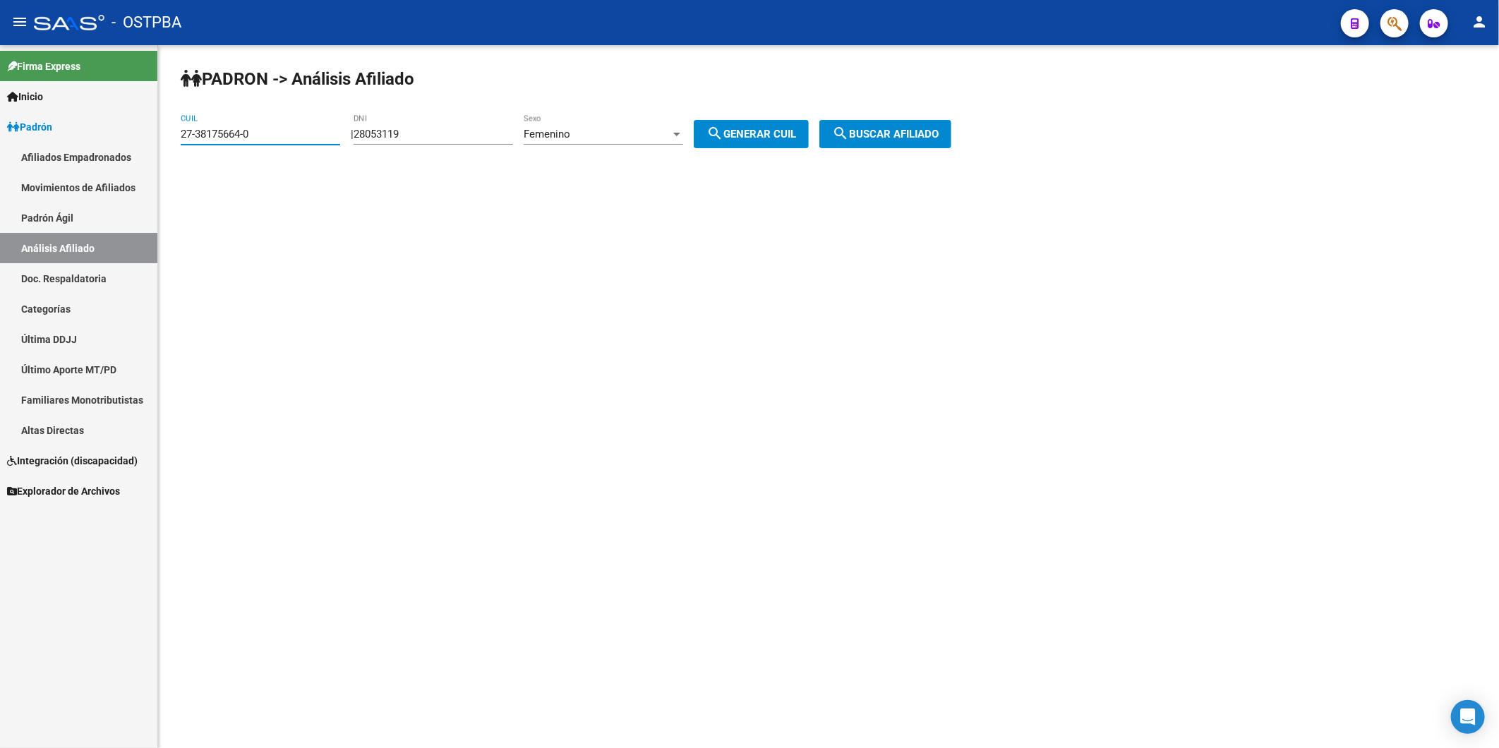
drag, startPoint x: 263, startPoint y: 129, endPoint x: 0, endPoint y: 39, distance: 277.6
click at [132, 134] on mat-sidenav-container "Firma Express Inicio Calendario SSS Instructivos Contacto OS Padrón Afiliados E…" at bounding box center [749, 396] width 1499 height 703
paste input "5853537-8"
click at [916, 130] on span "search Buscar afiliado" at bounding box center [885, 134] width 107 height 13
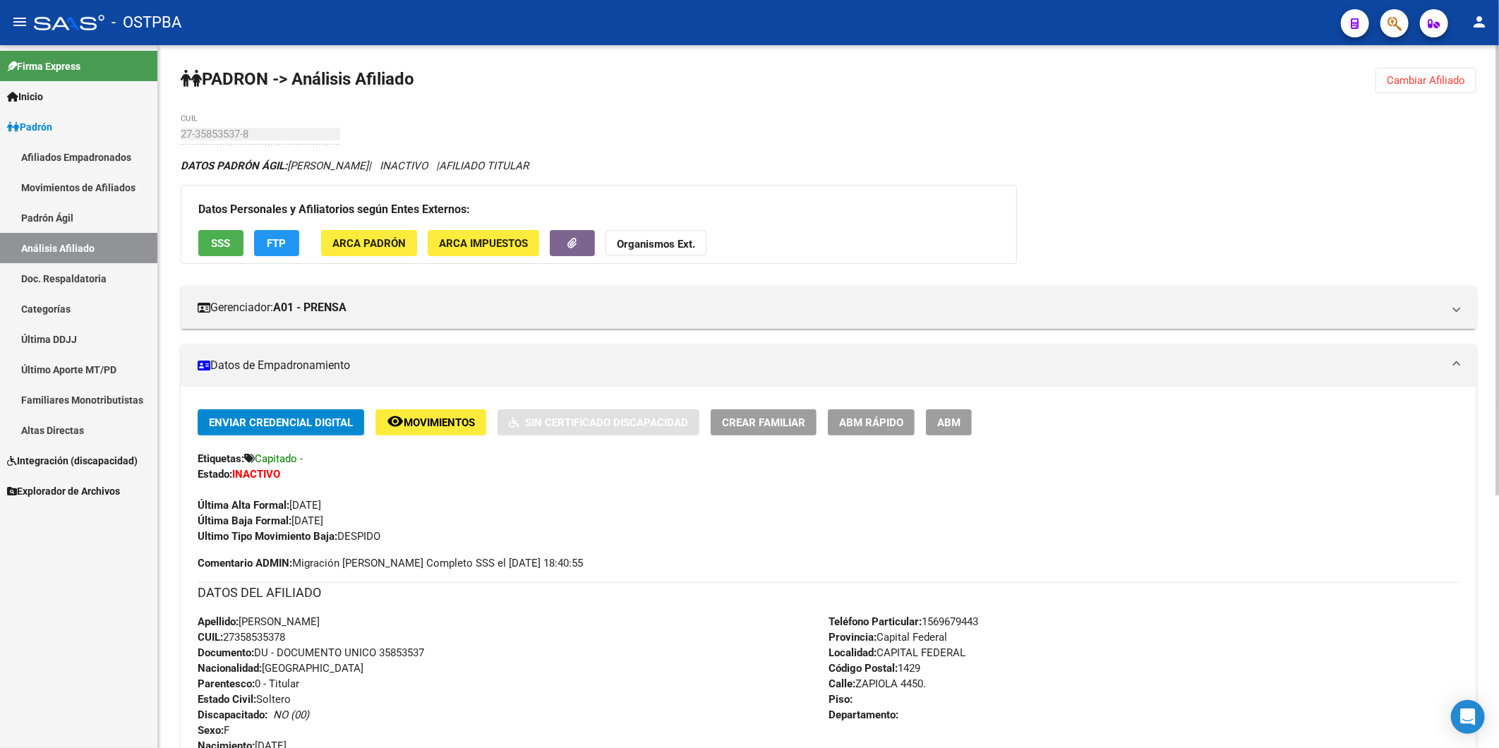
drag, startPoint x: 1405, startPoint y: 86, endPoint x: 1386, endPoint y: 80, distance: 19.9
click at [1405, 85] on span "Cambiar Afiliado" at bounding box center [1426, 80] width 78 height 13
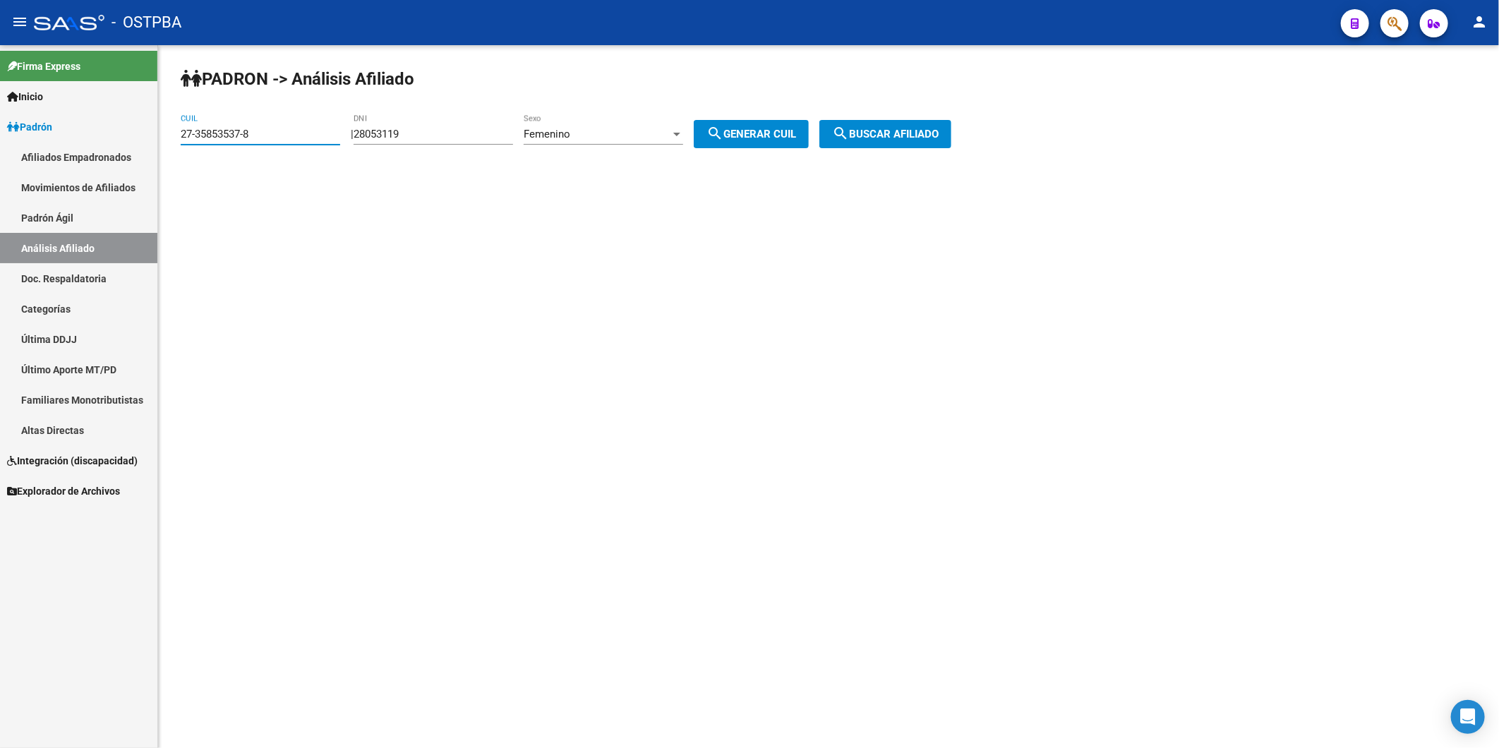
drag, startPoint x: 301, startPoint y: 129, endPoint x: 58, endPoint y: 135, distance: 243.5
click at [58, 135] on mat-sidenav-container "Firma Express Inicio Calendario SSS Instructivos Contacto OS Padrón Afiliados E…" at bounding box center [749, 396] width 1499 height 703
paste input "0-44313043-9"
type input "20-44313043-9"
click at [951, 129] on button "search Buscar afiliado" at bounding box center [885, 134] width 132 height 28
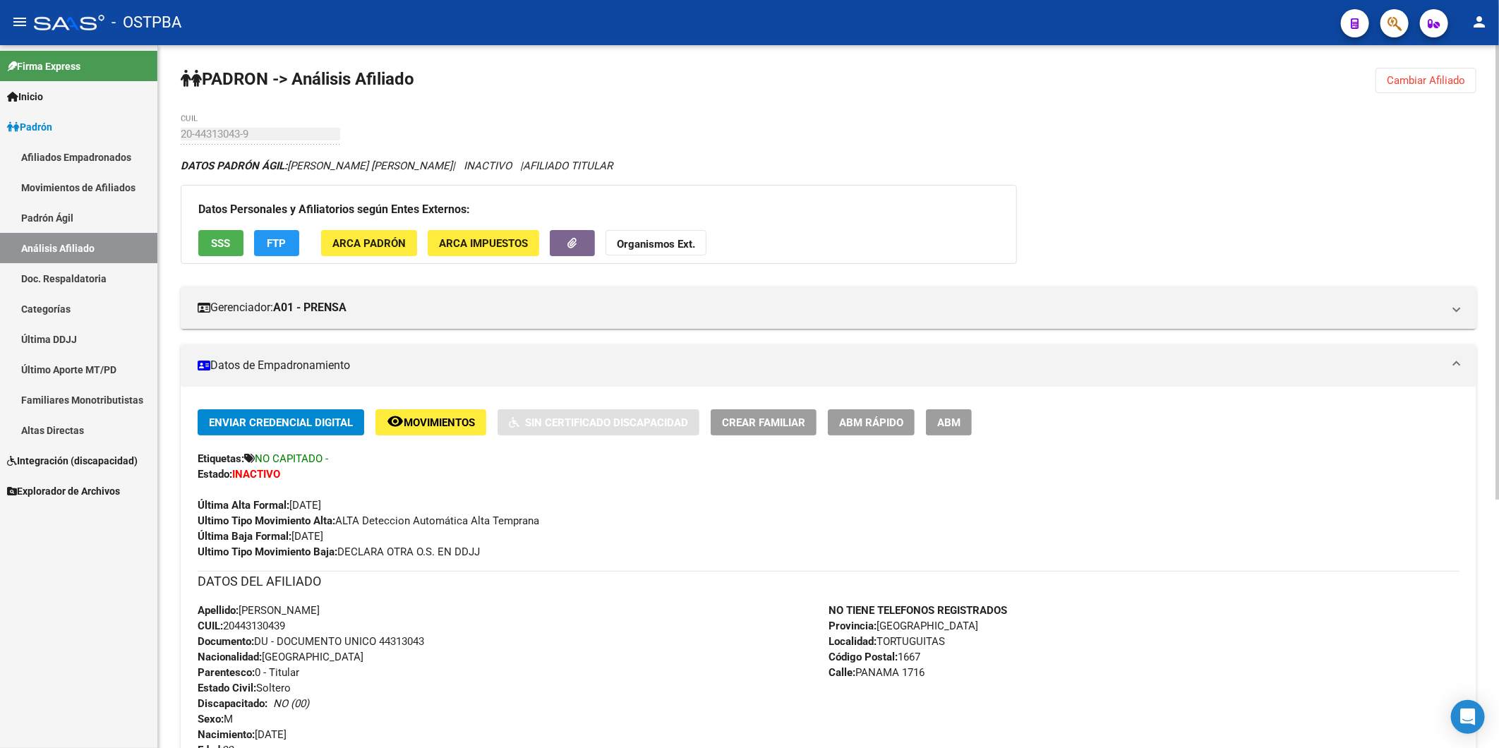
click at [668, 248] on strong "Organismos Ext." at bounding box center [656, 244] width 78 height 13
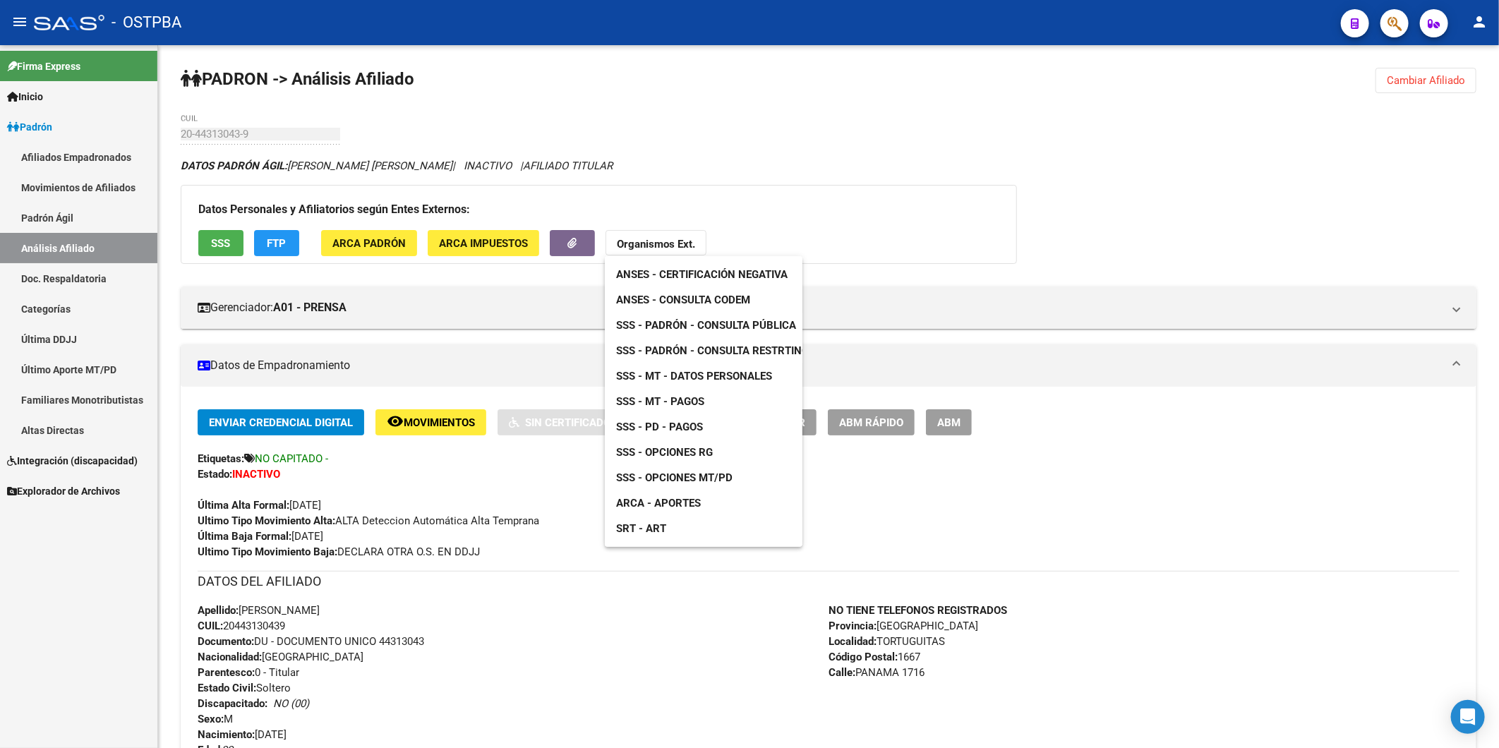
click at [692, 302] on span "ANSES - Consulta CODEM" at bounding box center [683, 300] width 134 height 13
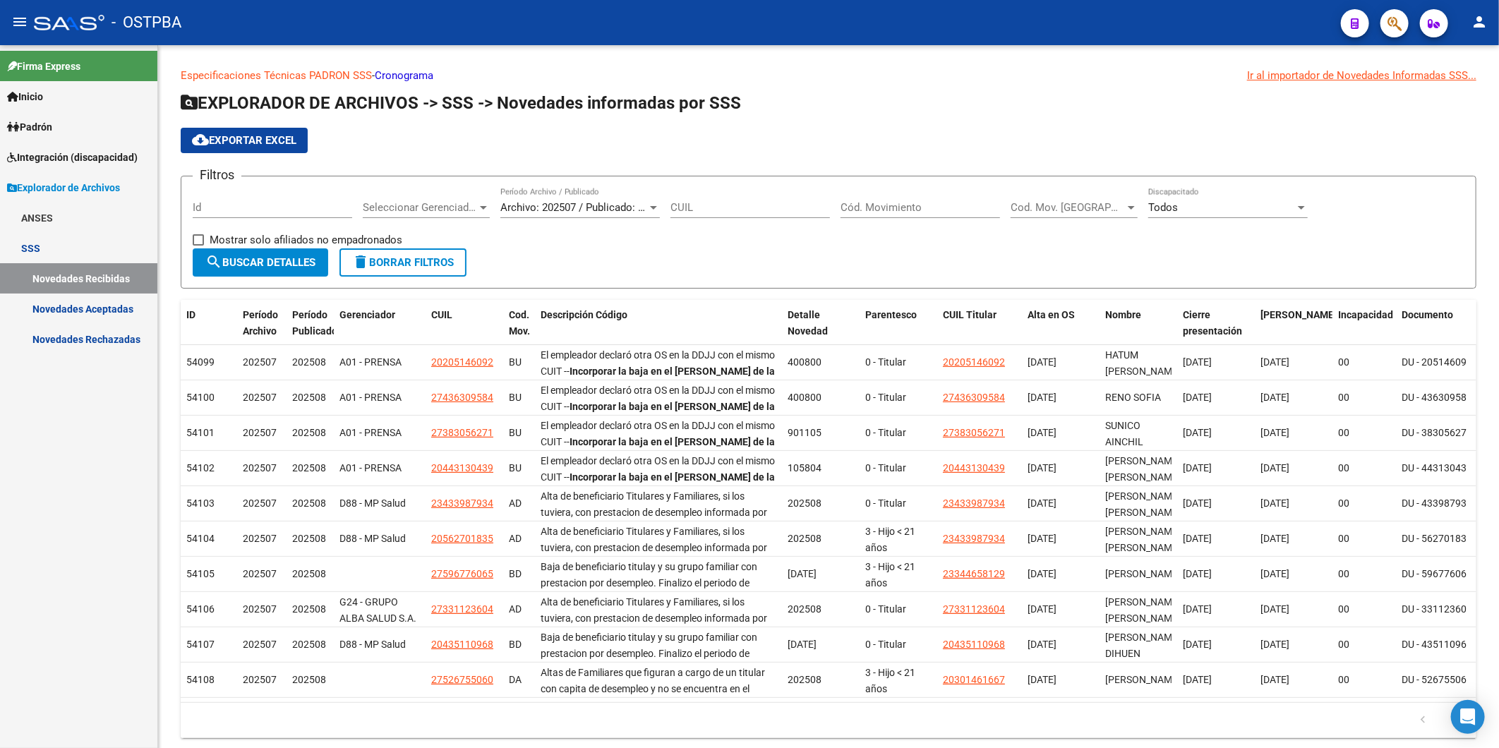
click at [32, 96] on span "Inicio" at bounding box center [25, 97] width 36 height 16
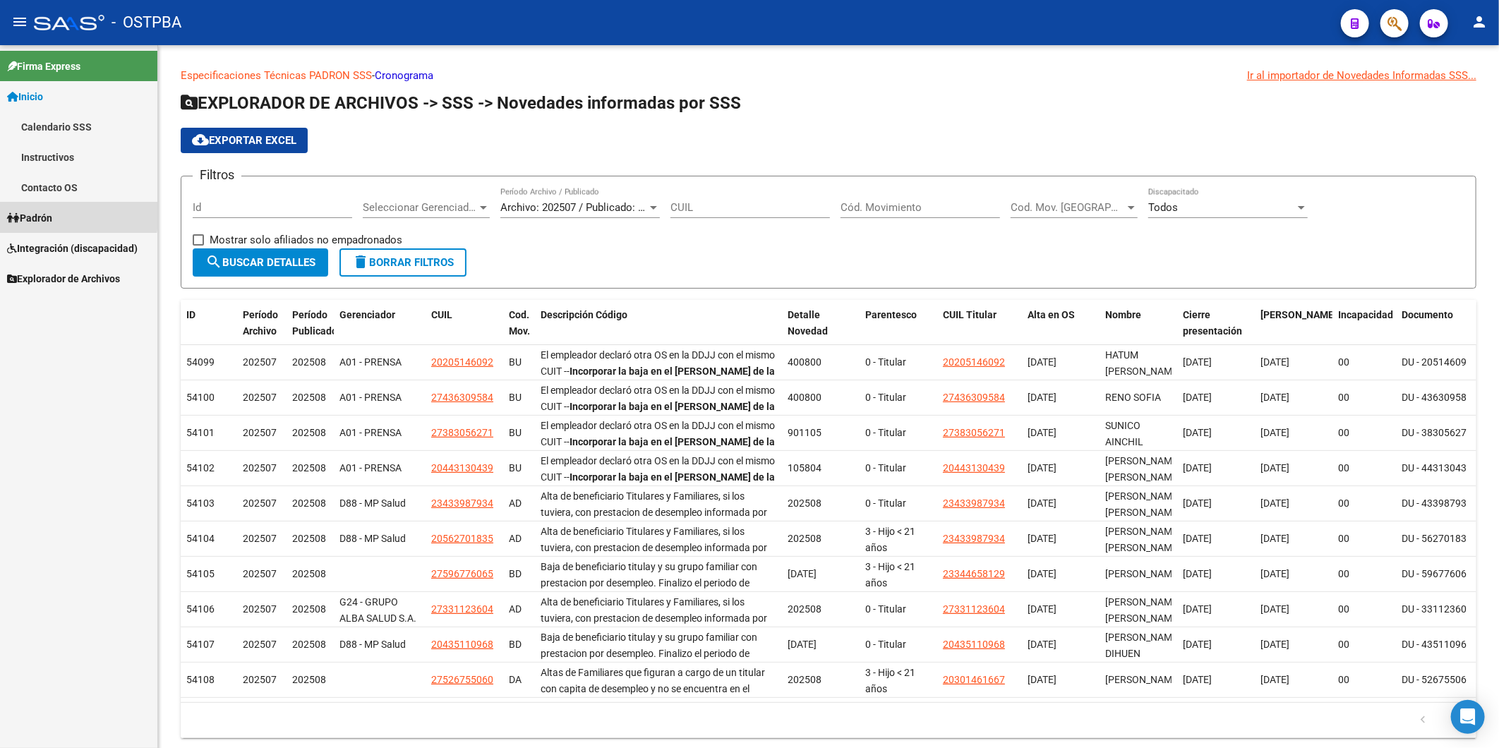
click at [8, 215] on icon at bounding box center [13, 218] width 13 height 10
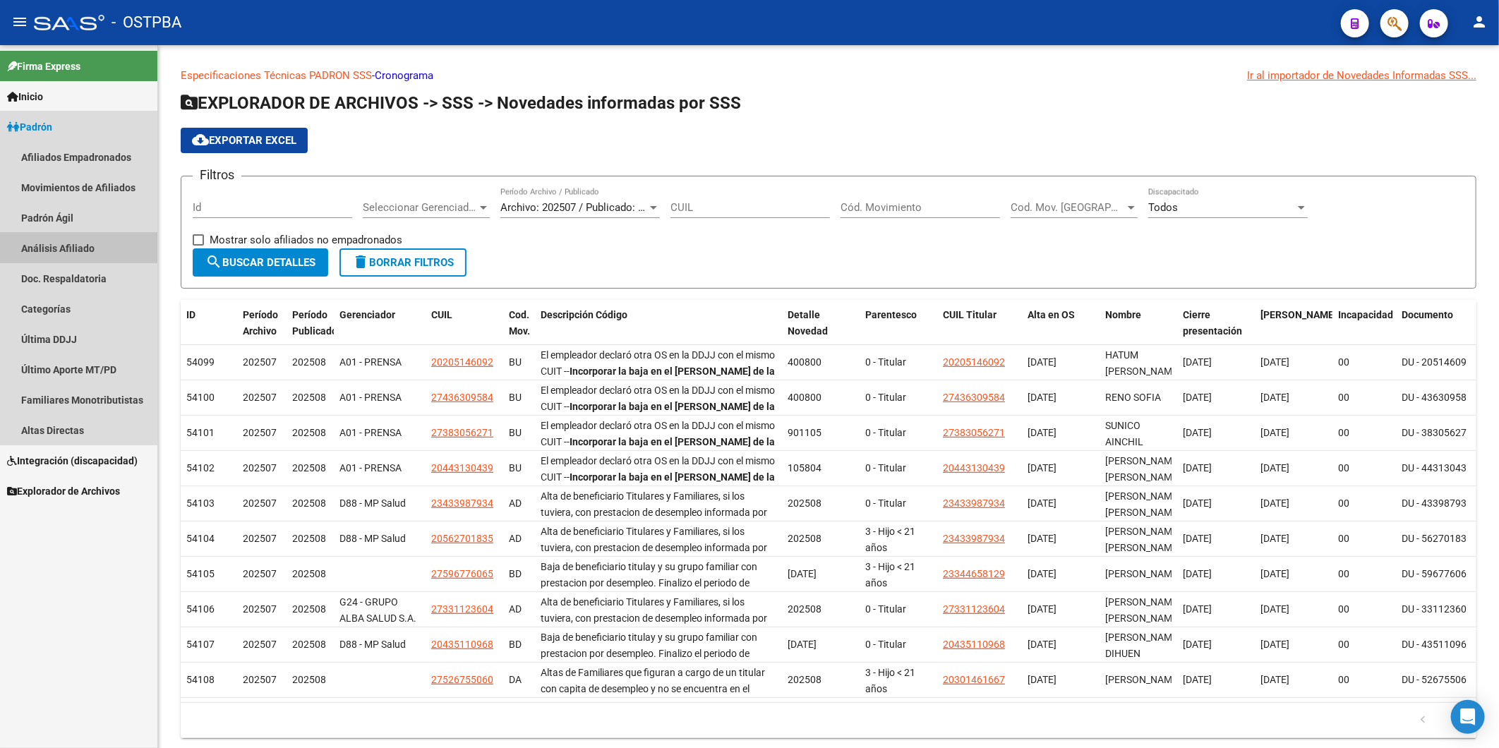
click at [62, 243] on link "Análisis Afiliado" at bounding box center [78, 248] width 157 height 30
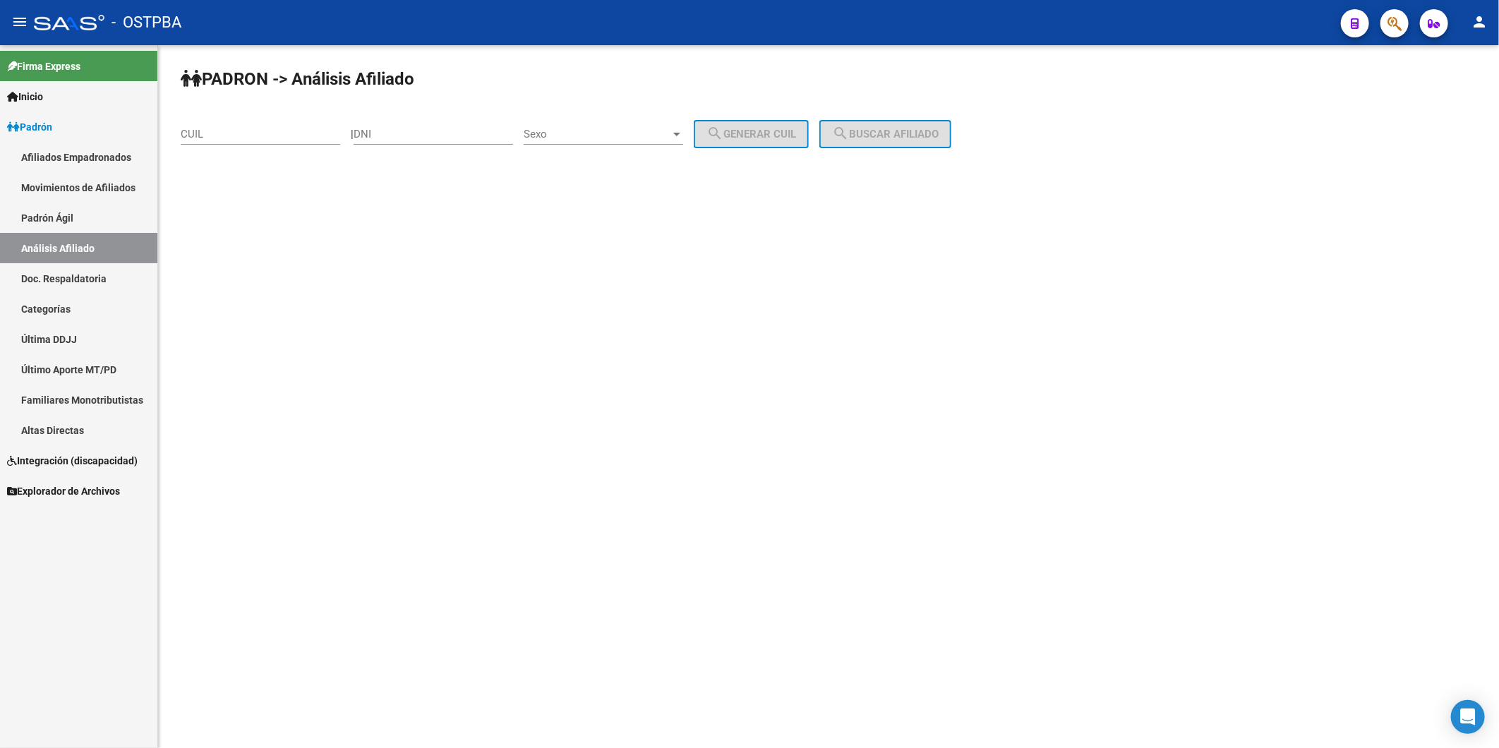
click at [413, 135] on input "DNI" at bounding box center [433, 134] width 159 height 13
type input "29271087"
click at [683, 136] on div at bounding box center [676, 133] width 13 height 11
click at [656, 173] on span "Femenino" at bounding box center [618, 166] width 159 height 32
click at [723, 133] on mat-icon "search" at bounding box center [714, 133] width 17 height 17
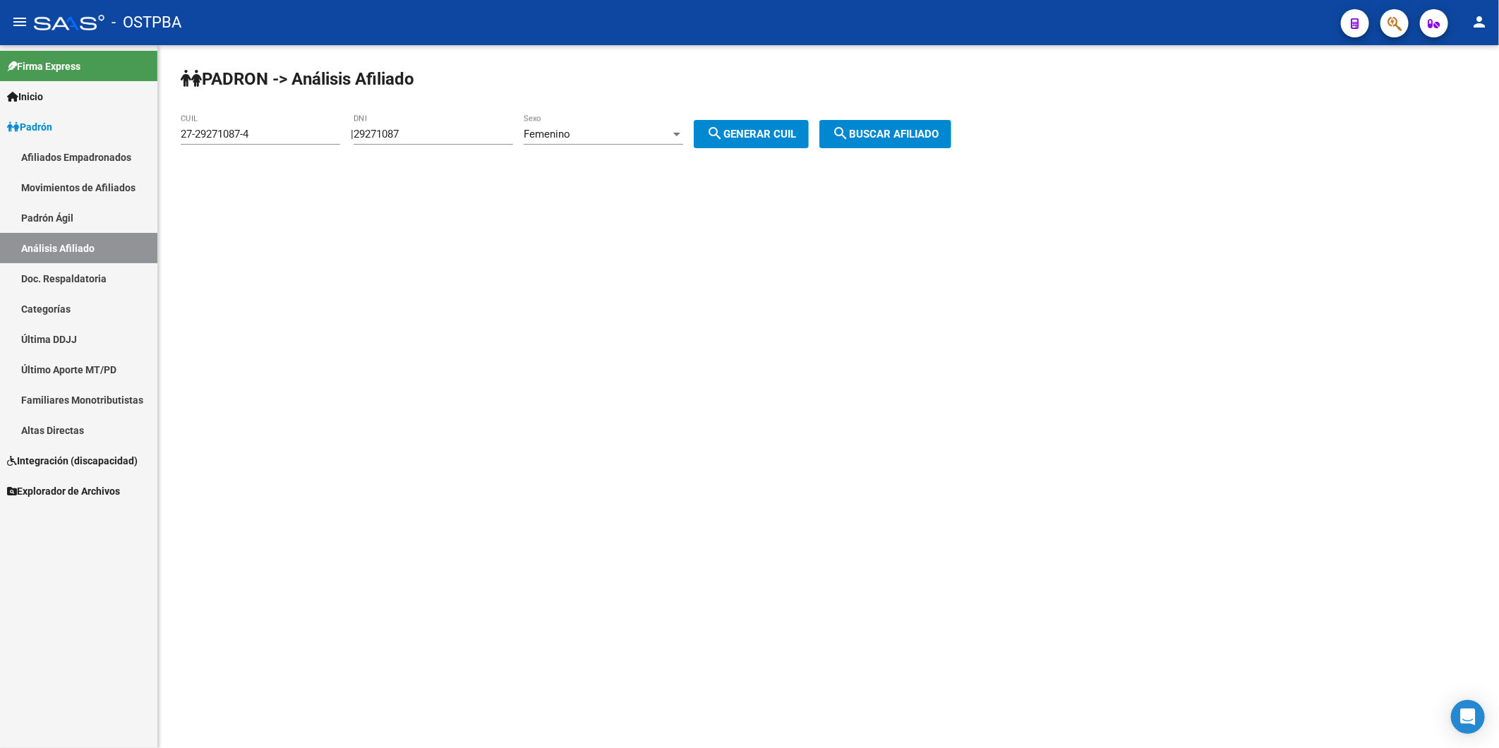
click at [868, 127] on button "search Buscar afiliado" at bounding box center [885, 134] width 132 height 28
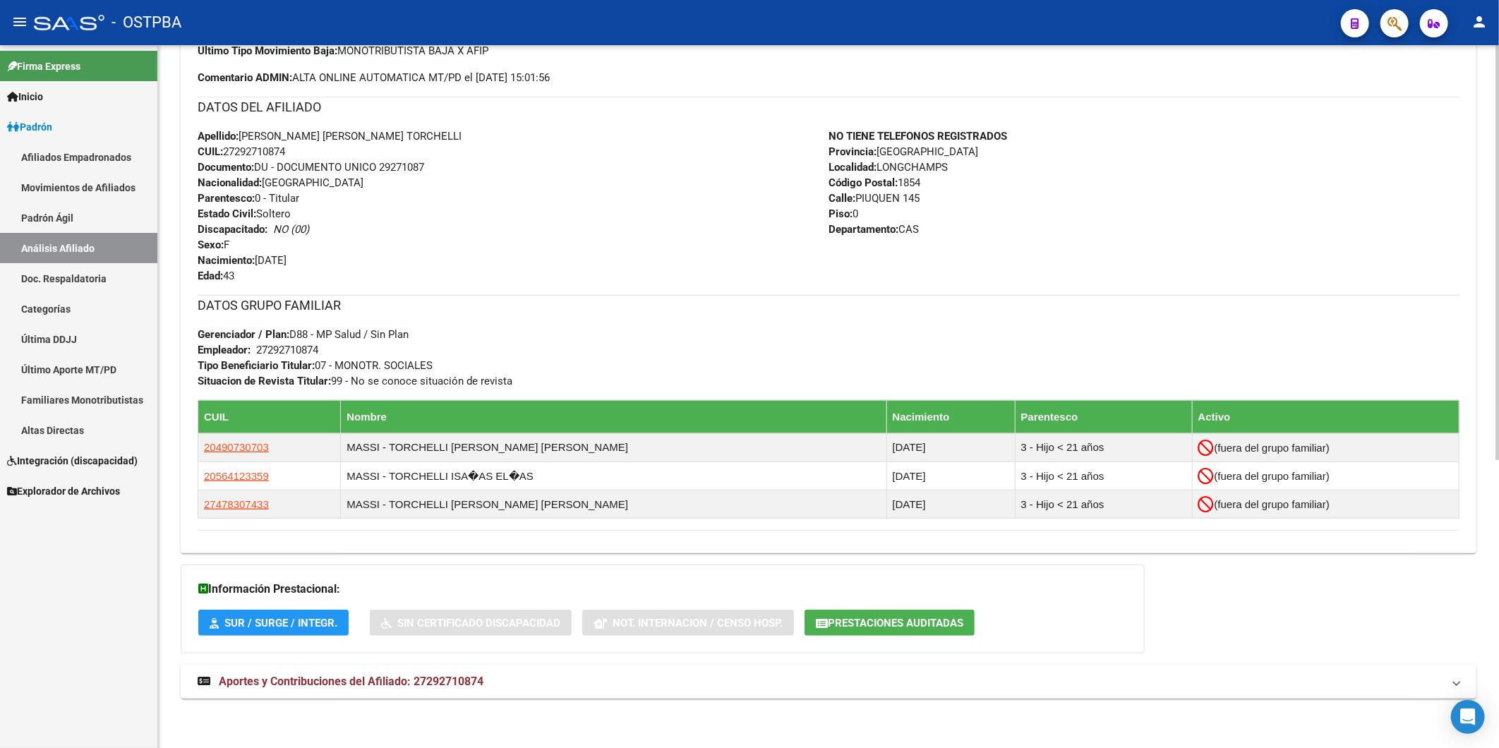
scroll to position [488, 0]
click at [478, 685] on span "Aportes y Contribuciones del Afiliado: 27292710874" at bounding box center [351, 681] width 265 height 13
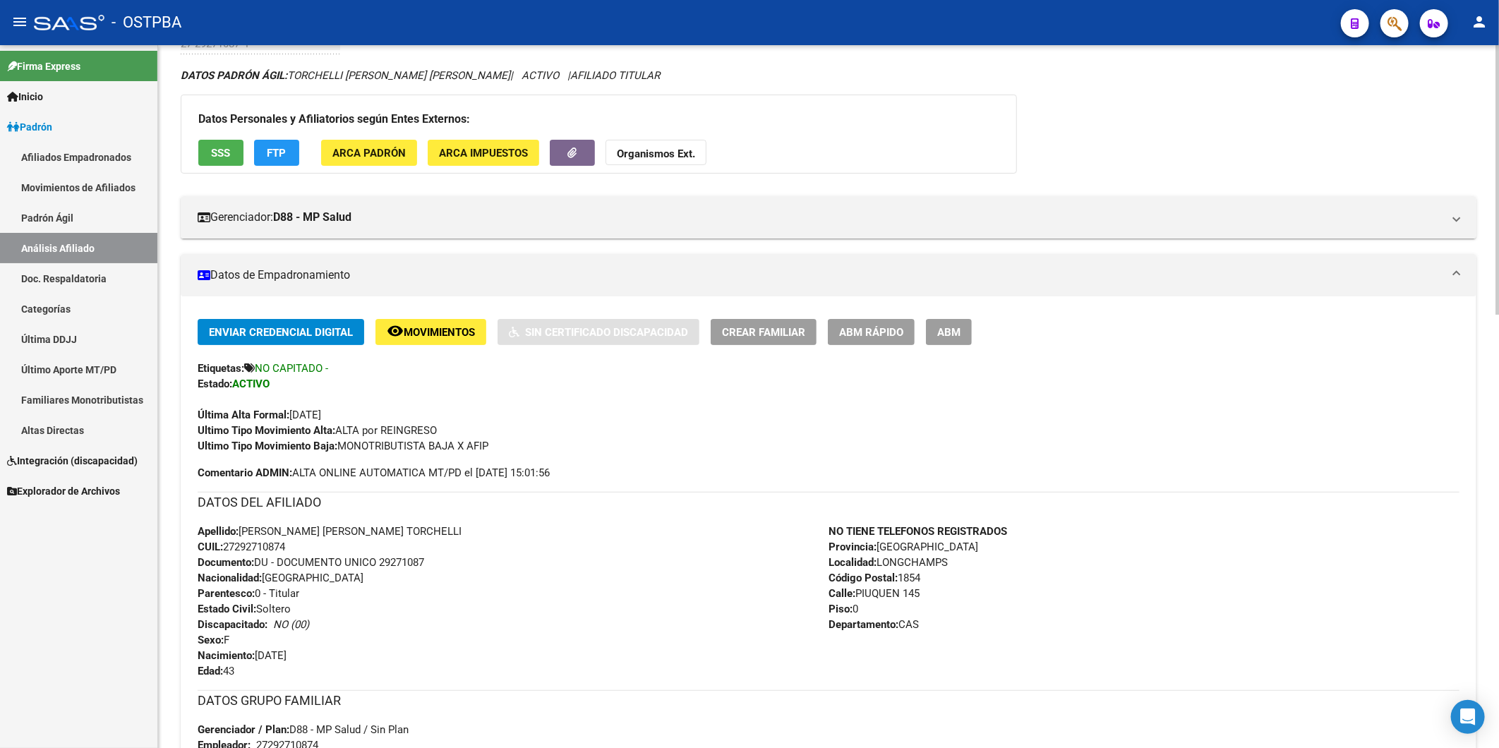
scroll to position [0, 0]
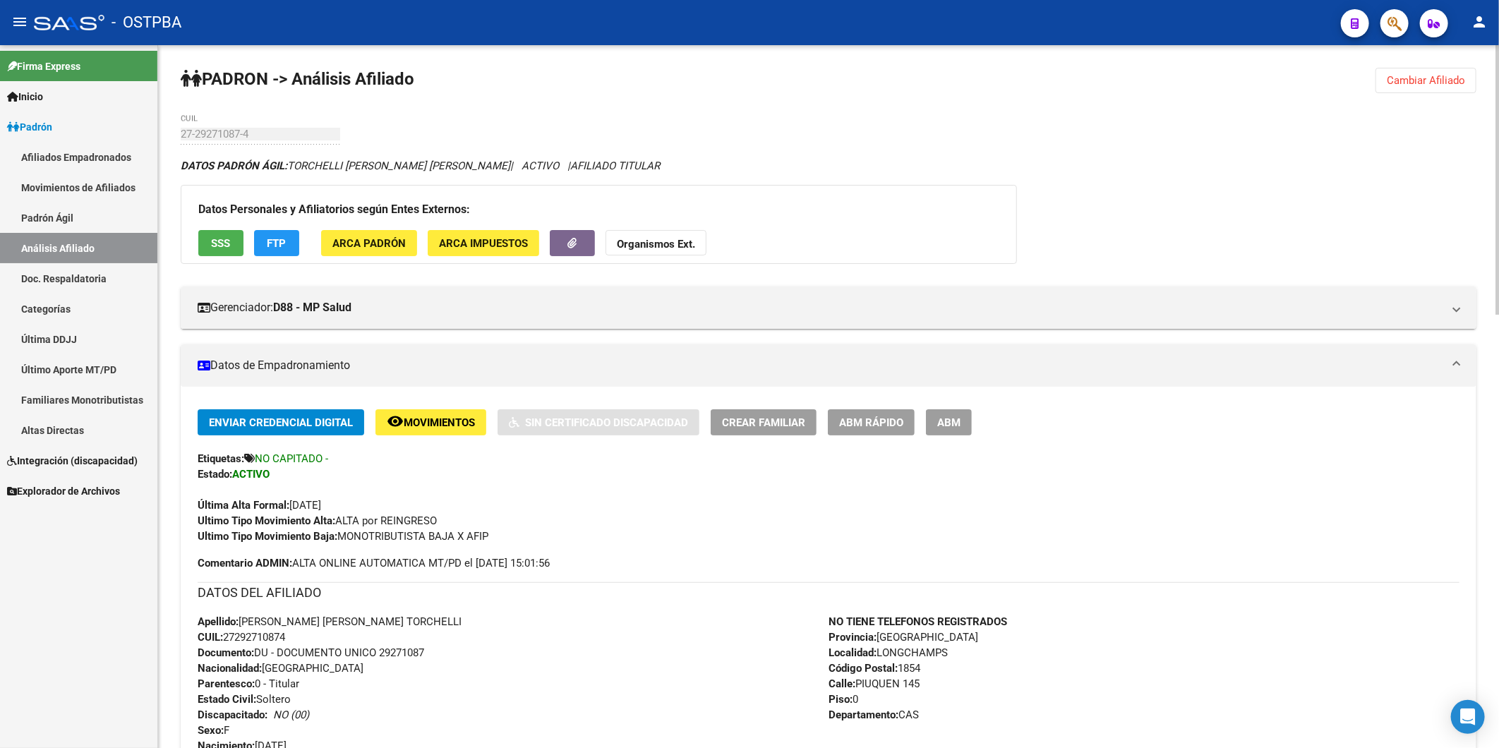
drag, startPoint x: 1427, startPoint y: 83, endPoint x: 1173, endPoint y: 74, distance: 254.2
click at [1423, 80] on span "Cambiar Afiliado" at bounding box center [1426, 80] width 78 height 13
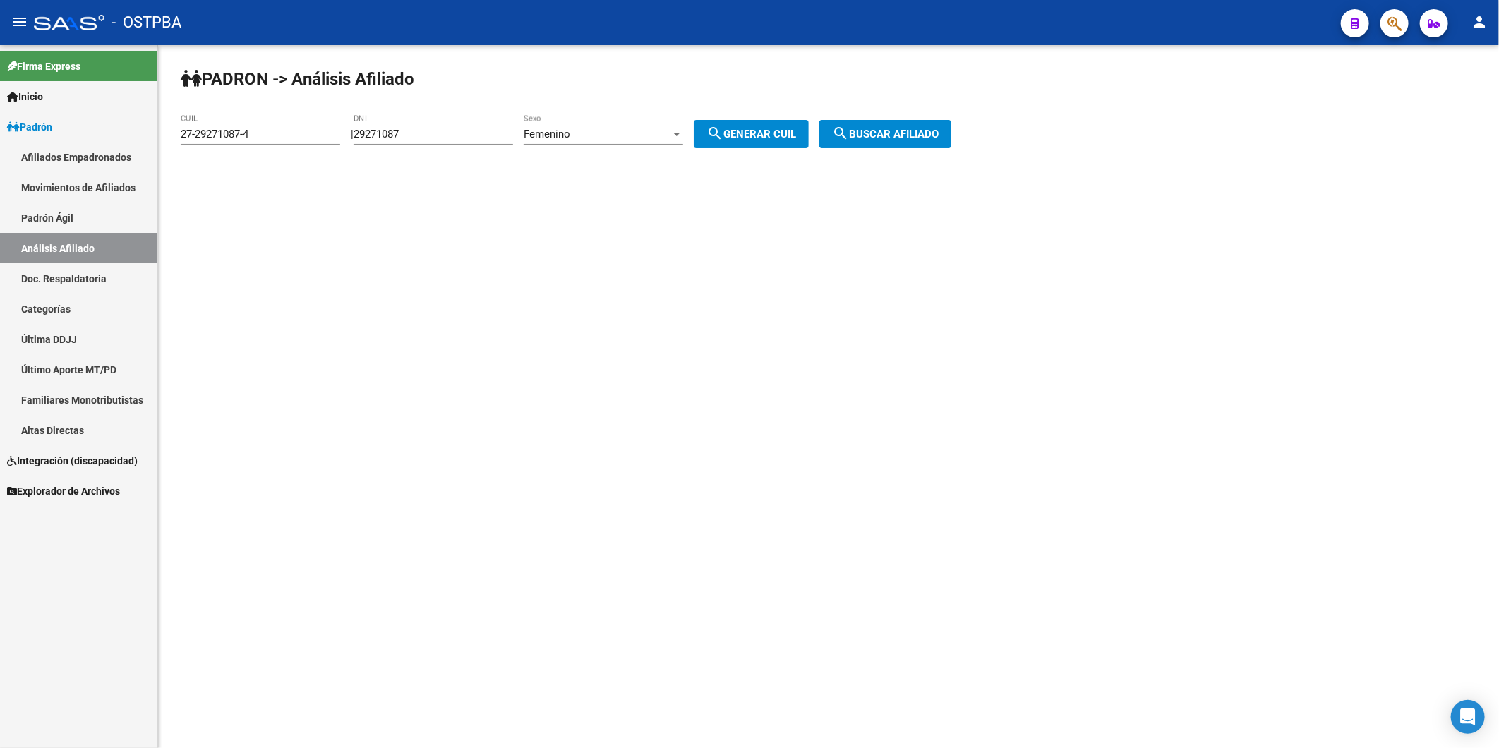
click at [262, 128] on div "27-29271087-4 CUIL" at bounding box center [260, 129] width 159 height 30
drag, startPoint x: 271, startPoint y: 134, endPoint x: 159, endPoint y: 145, distance: 112.8
click at [159, 145] on div "PADRON -> Análisis Afiliado 27-29271087-4 CUIL | 29271087 DNI Femenino Sexo sea…" at bounding box center [828, 119] width 1341 height 148
paste input "17772041-6"
click at [915, 135] on span "search Buscar afiliado" at bounding box center [885, 134] width 107 height 13
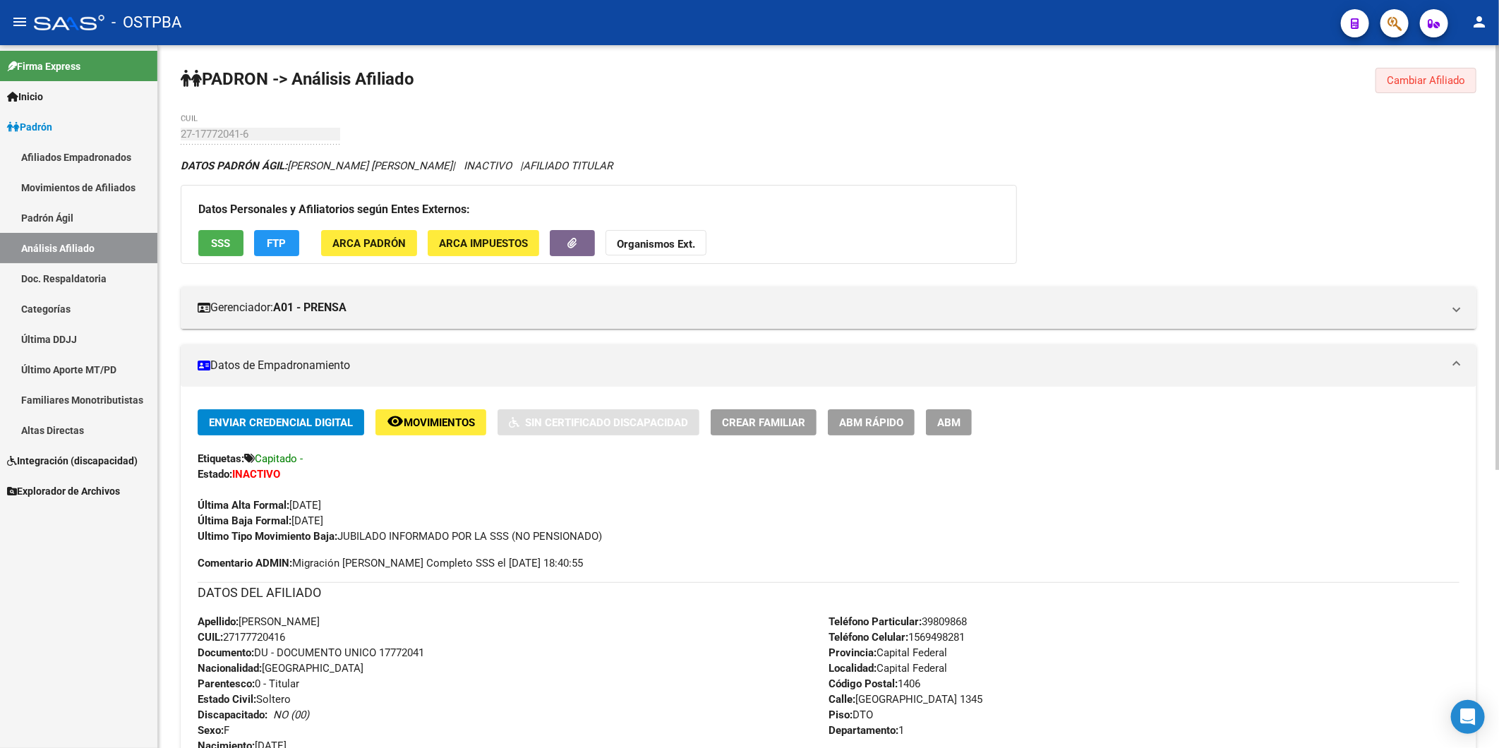
click at [1414, 78] on span "Cambiar Afiliado" at bounding box center [1426, 80] width 78 height 13
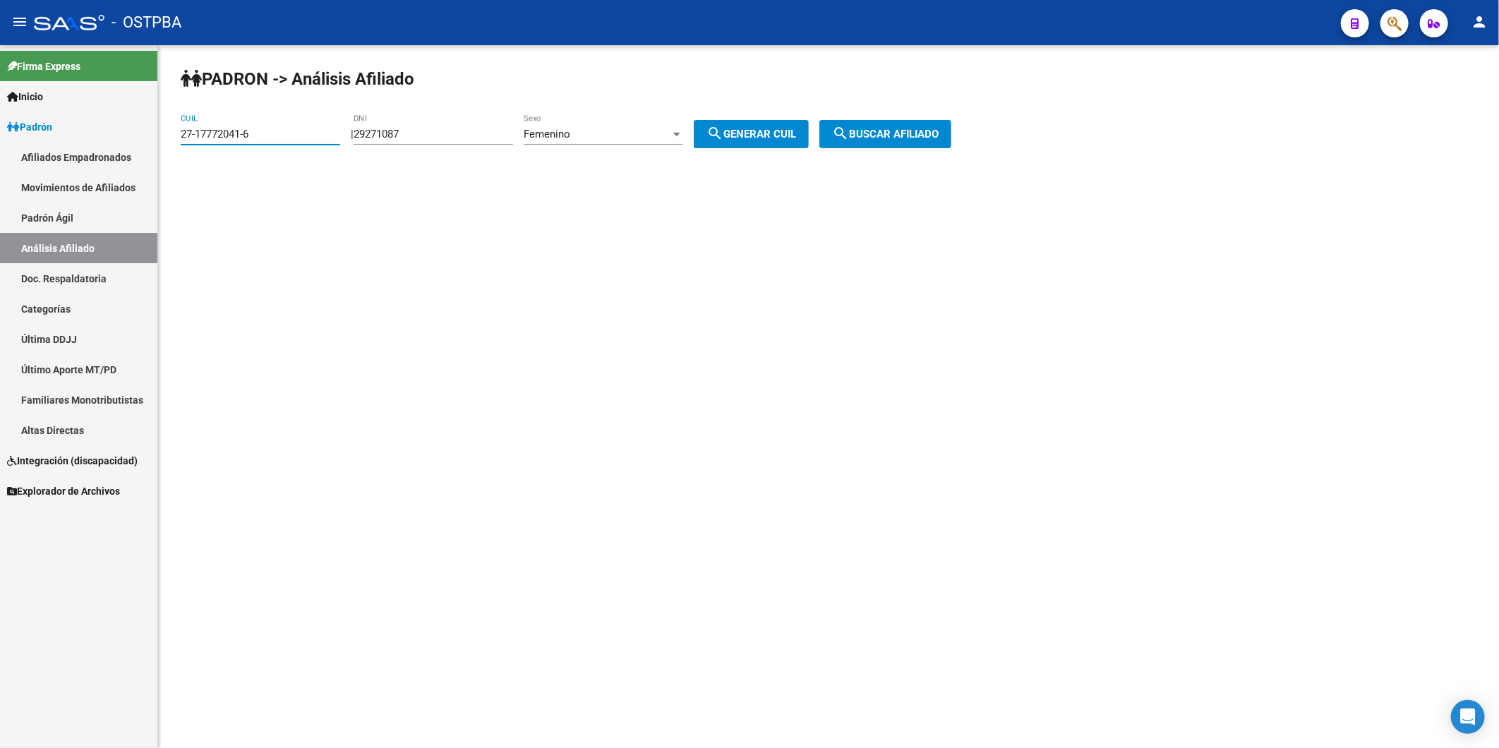
drag, startPoint x: 251, startPoint y: 134, endPoint x: 0, endPoint y: 119, distance: 251.0
click at [157, 136] on mat-sidenav-container "Firma Express Inicio Calendario SSS Instructivos Contacto OS Padrón Afiliados E…" at bounding box center [749, 396] width 1499 height 703
paste input "0-24481570-8"
type input "20-24481570-8"
click at [923, 134] on span "search Buscar afiliado" at bounding box center [885, 134] width 107 height 13
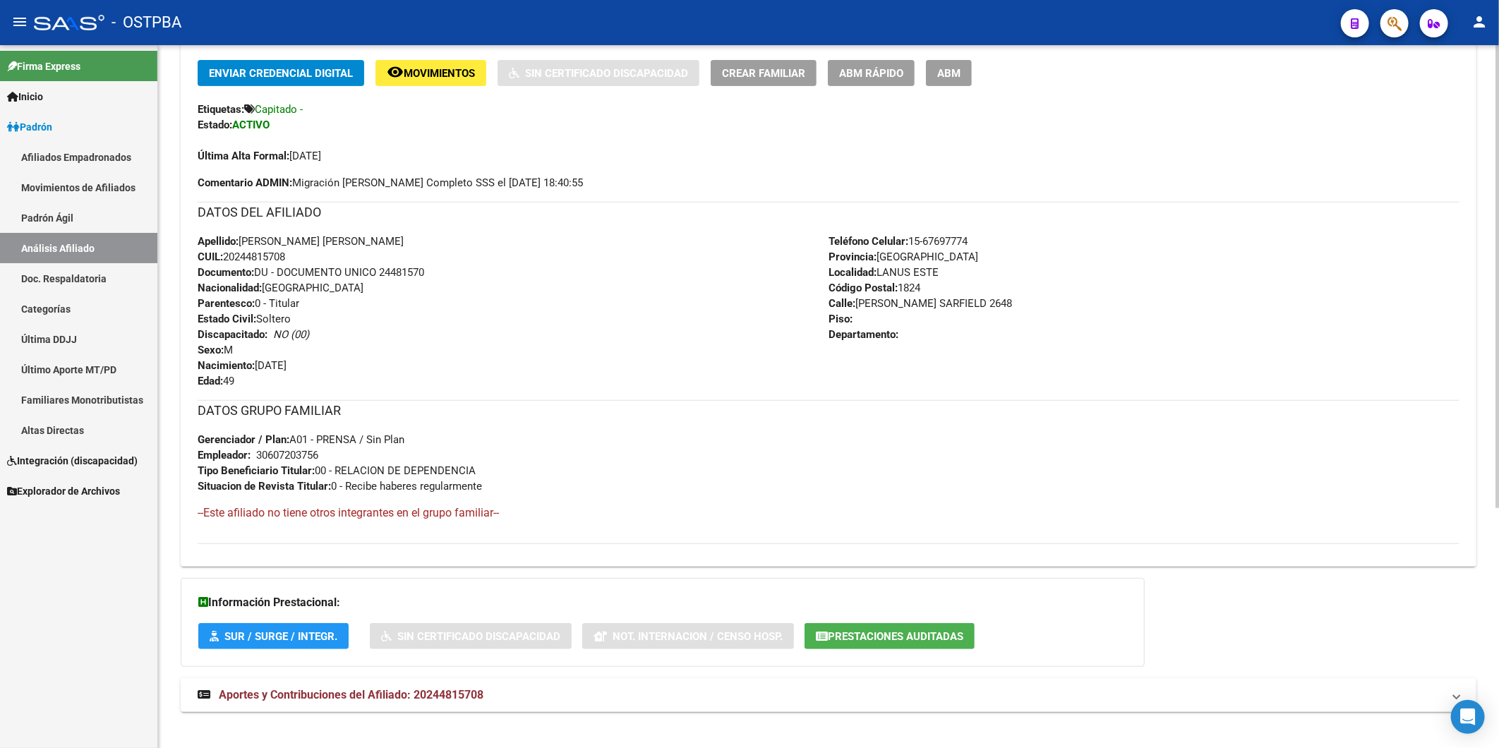
scroll to position [363, 0]
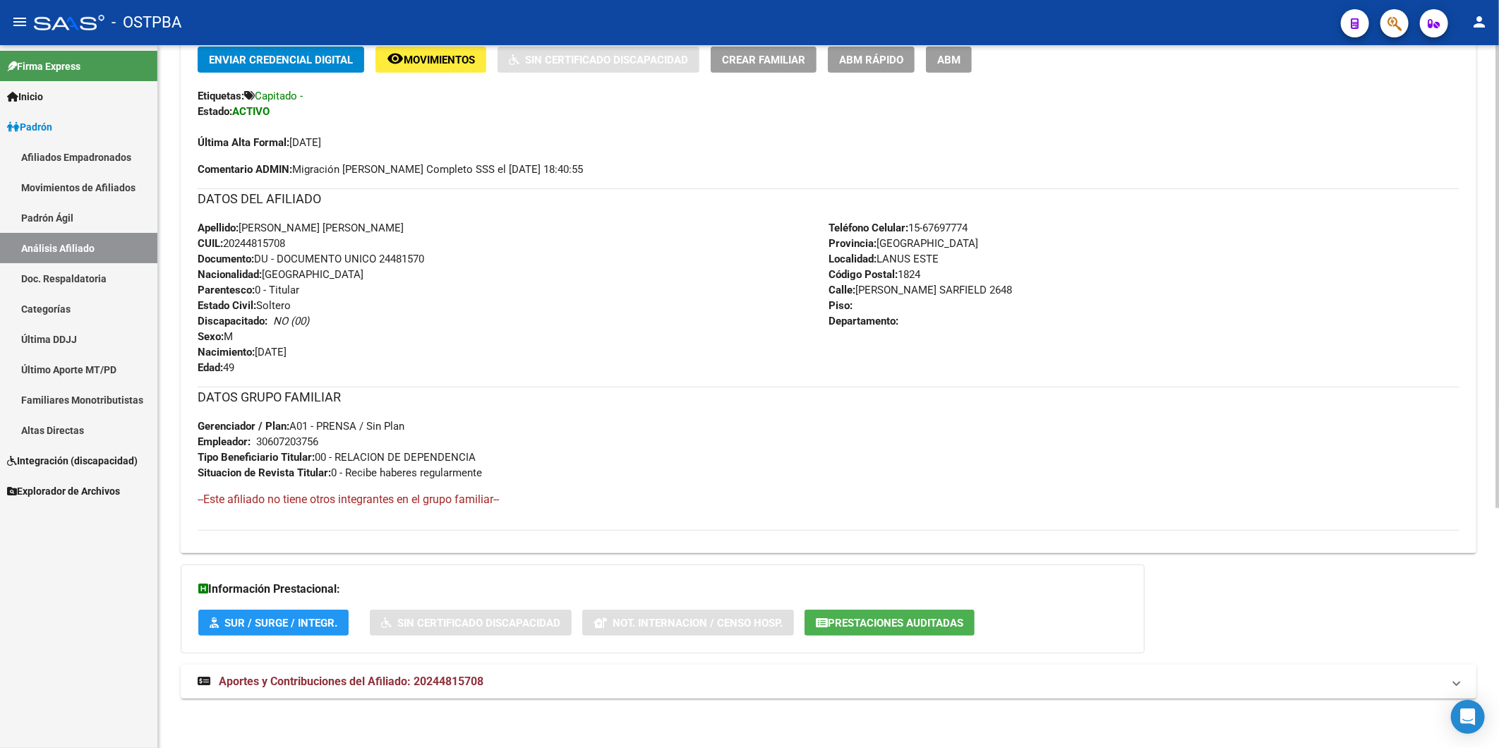
click at [463, 679] on span "Aportes y Contribuciones del Afiliado: 20244815708" at bounding box center [351, 681] width 265 height 13
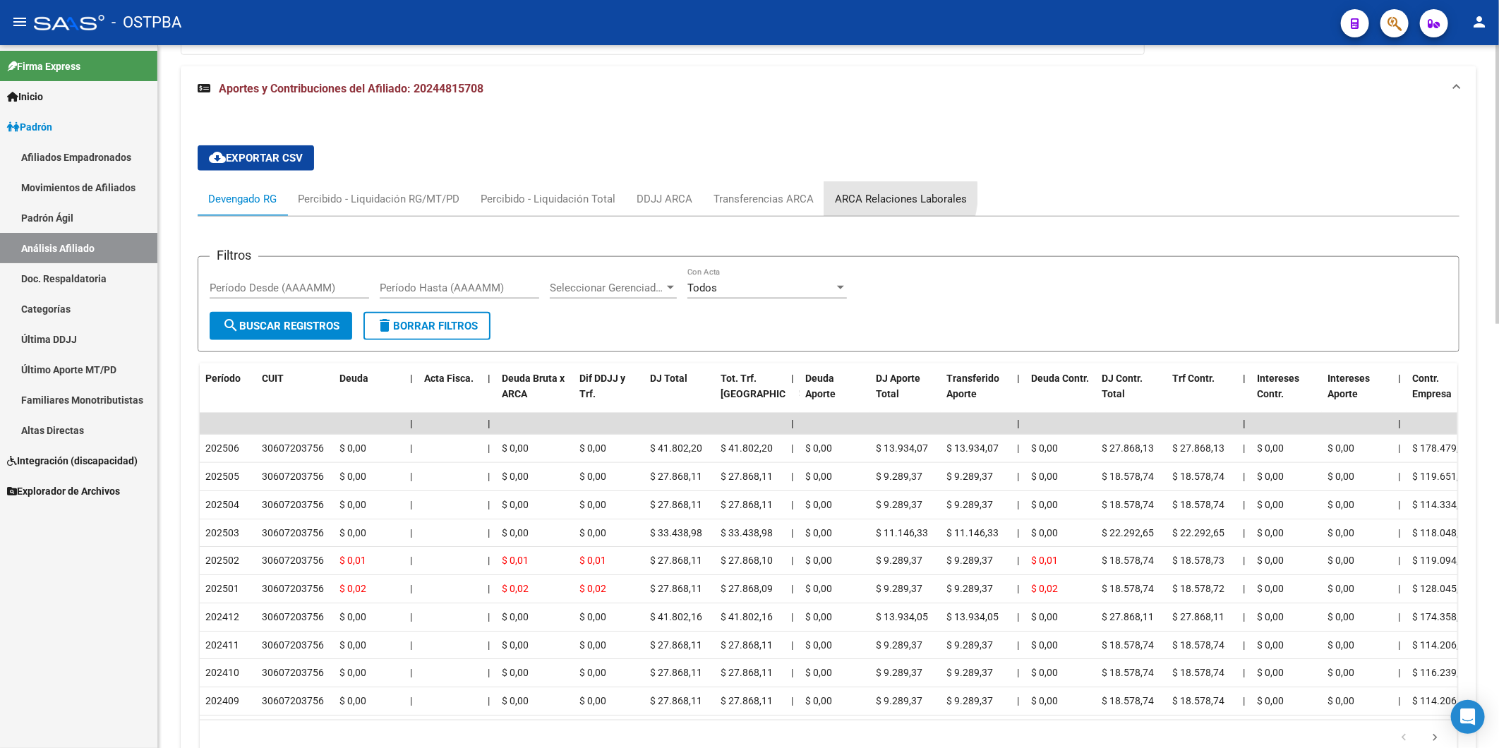
click at [879, 195] on div "ARCA Relaciones Laborales" at bounding box center [901, 199] width 132 height 16
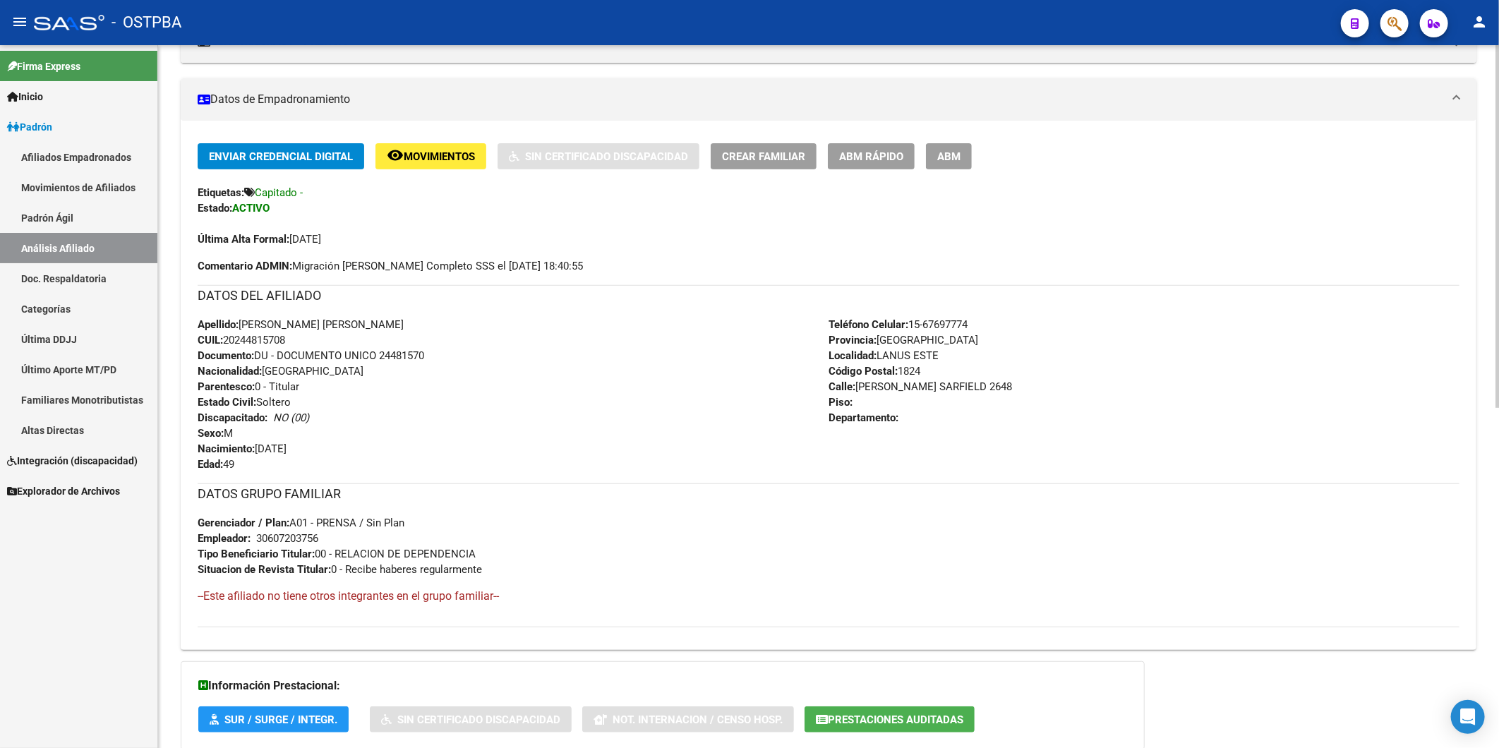
scroll to position [0, 0]
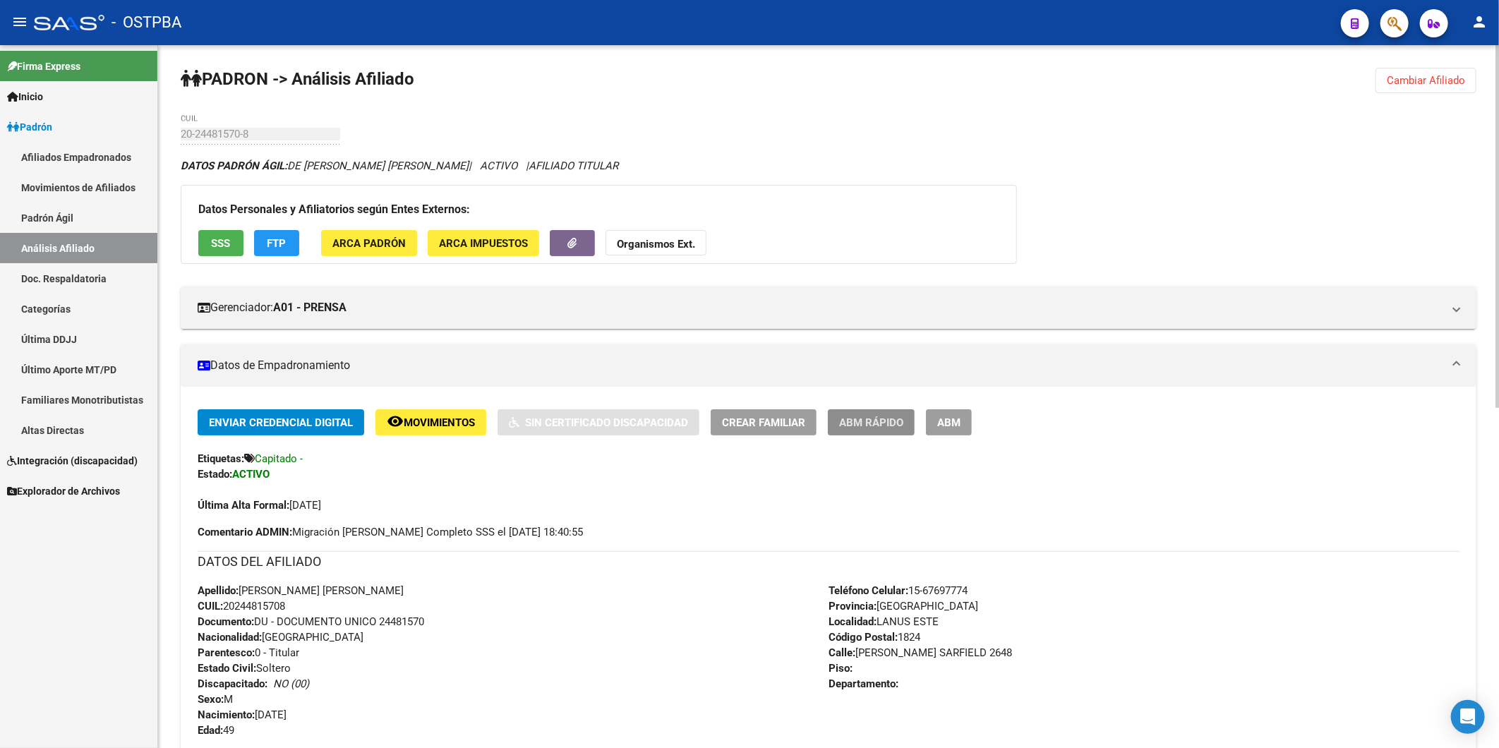
click at [866, 416] on span "ABM Rápido" at bounding box center [871, 422] width 64 height 13
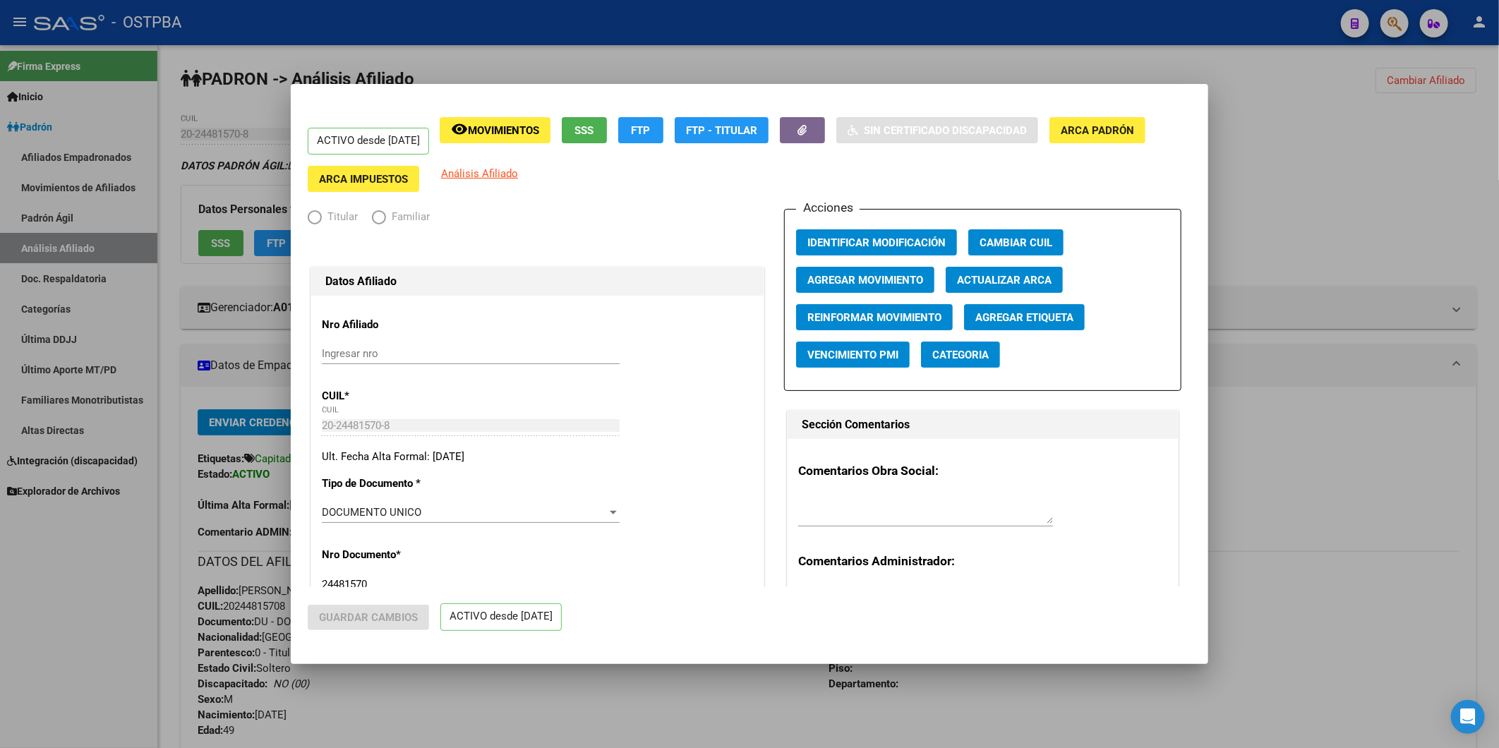
radio input "true"
type input "30-60720375-6"
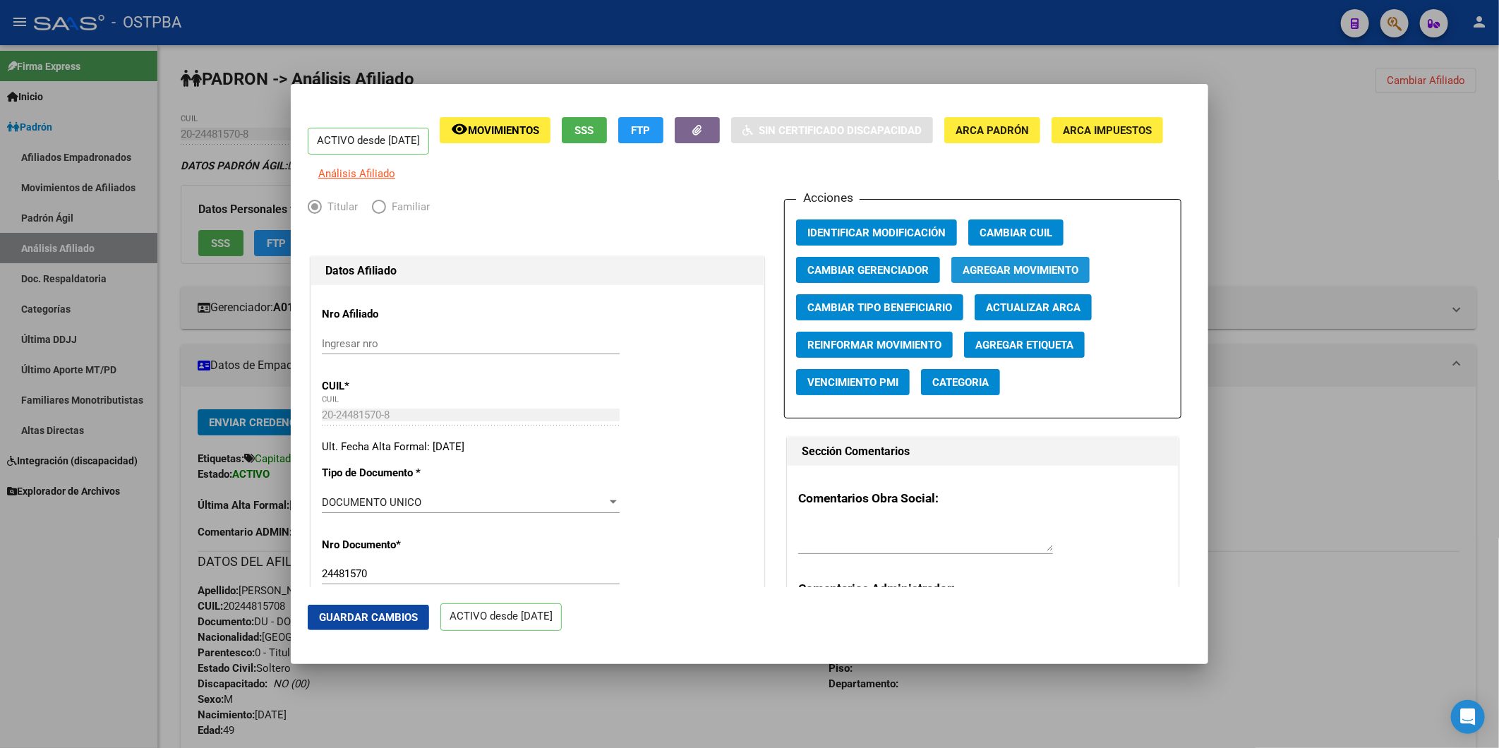
click at [977, 277] on span "Agregar Movimiento" at bounding box center [1021, 270] width 116 height 13
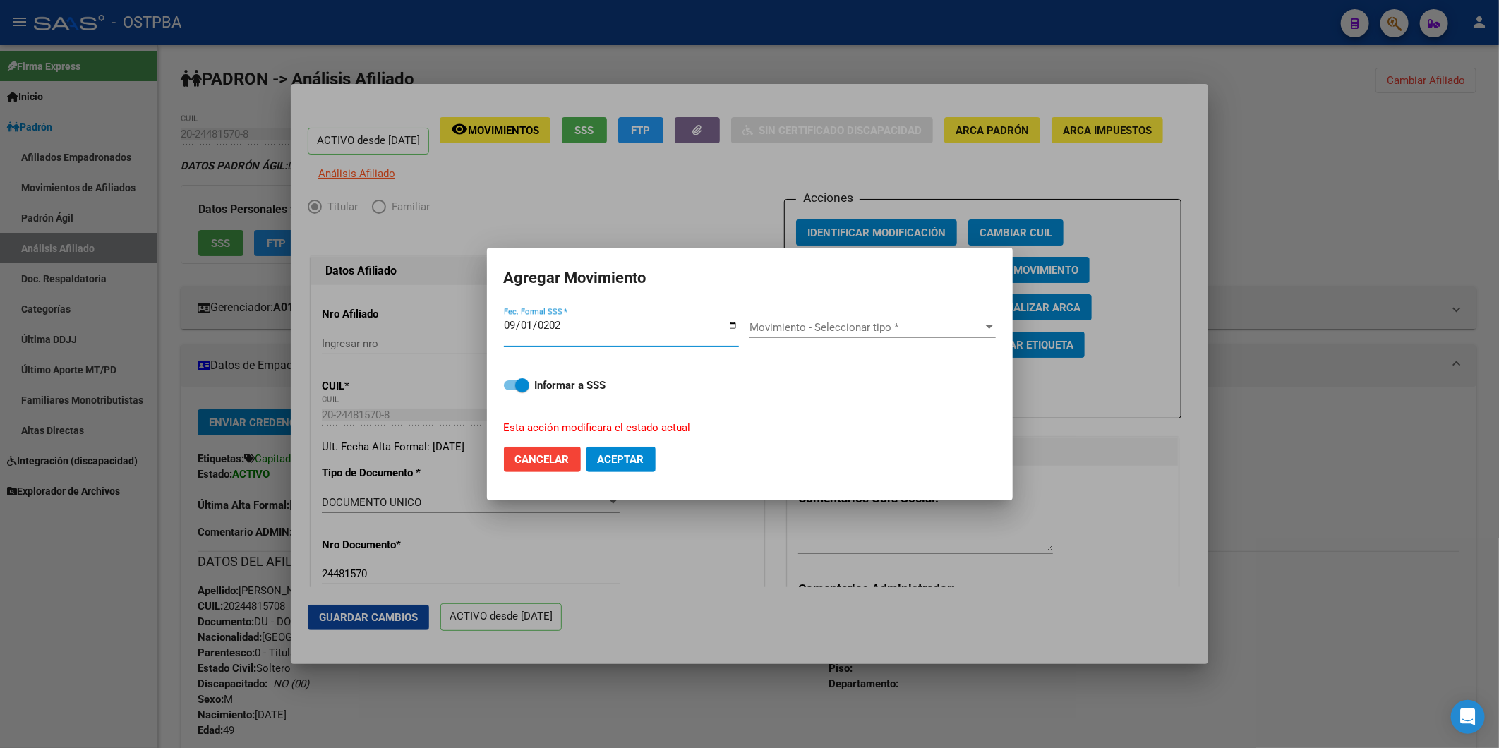
type input "2025-09-01"
click at [989, 330] on div at bounding box center [989, 327] width 13 height 11
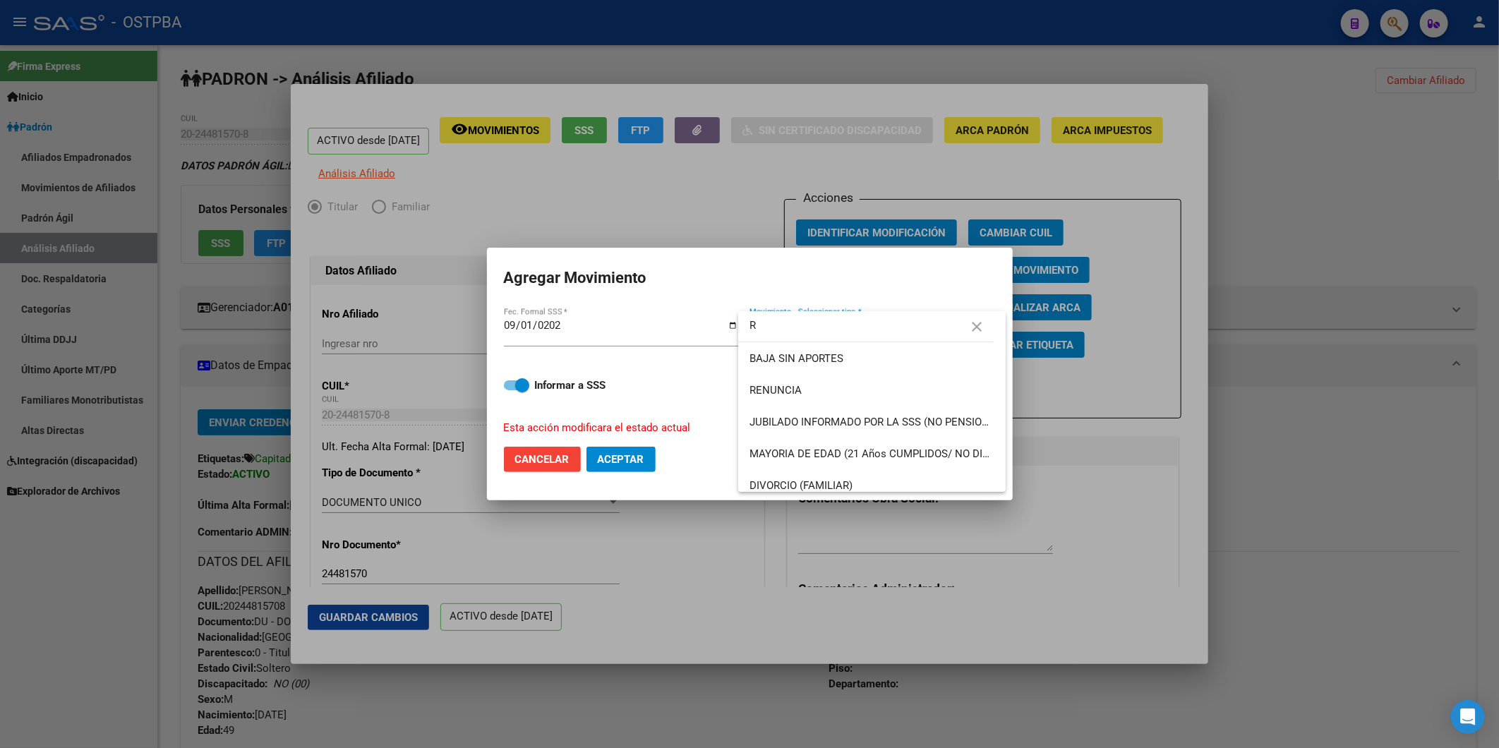
click at [817, 325] on input "R" at bounding box center [865, 326] width 255 height 32
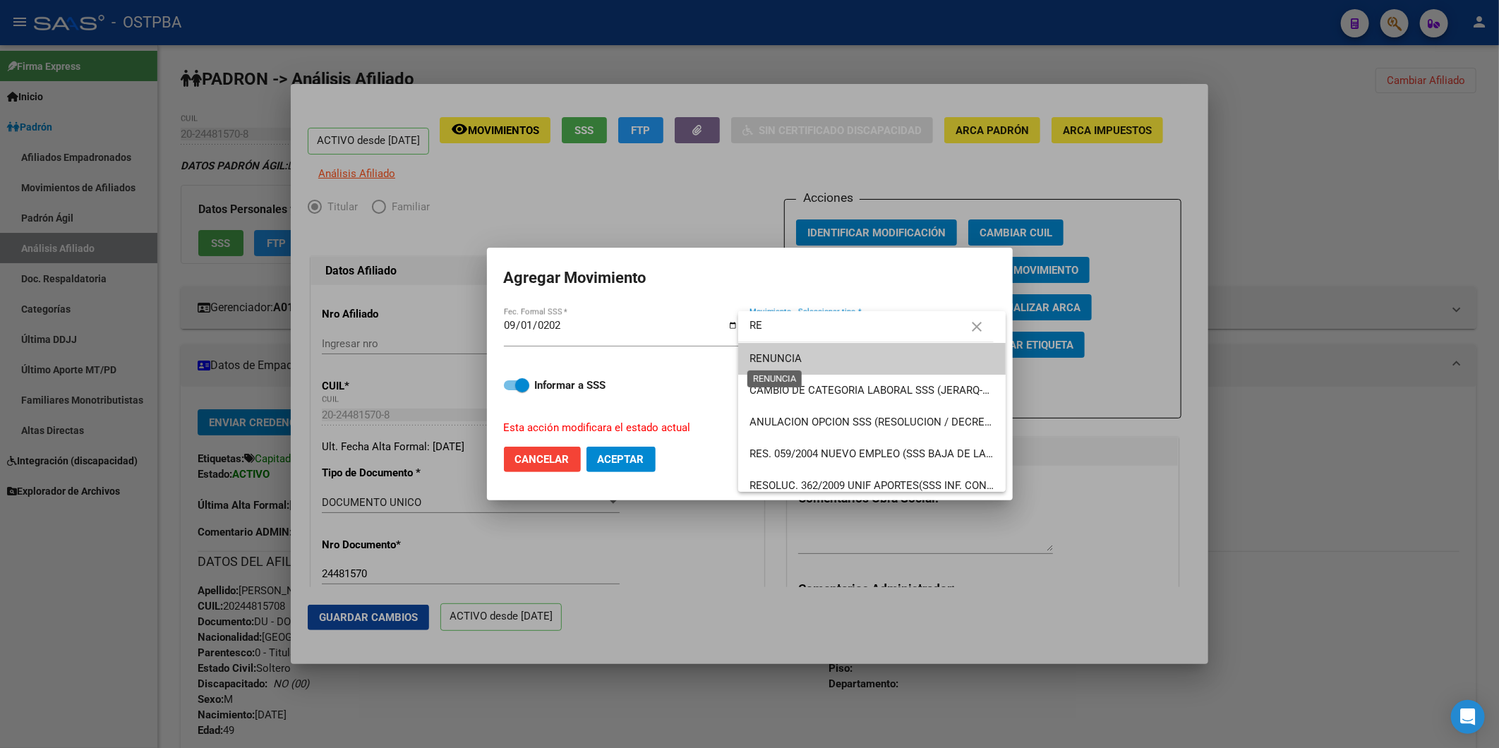
type input "RE"
click at [795, 349] on span "RENUNCIA" at bounding box center [871, 359] width 245 height 32
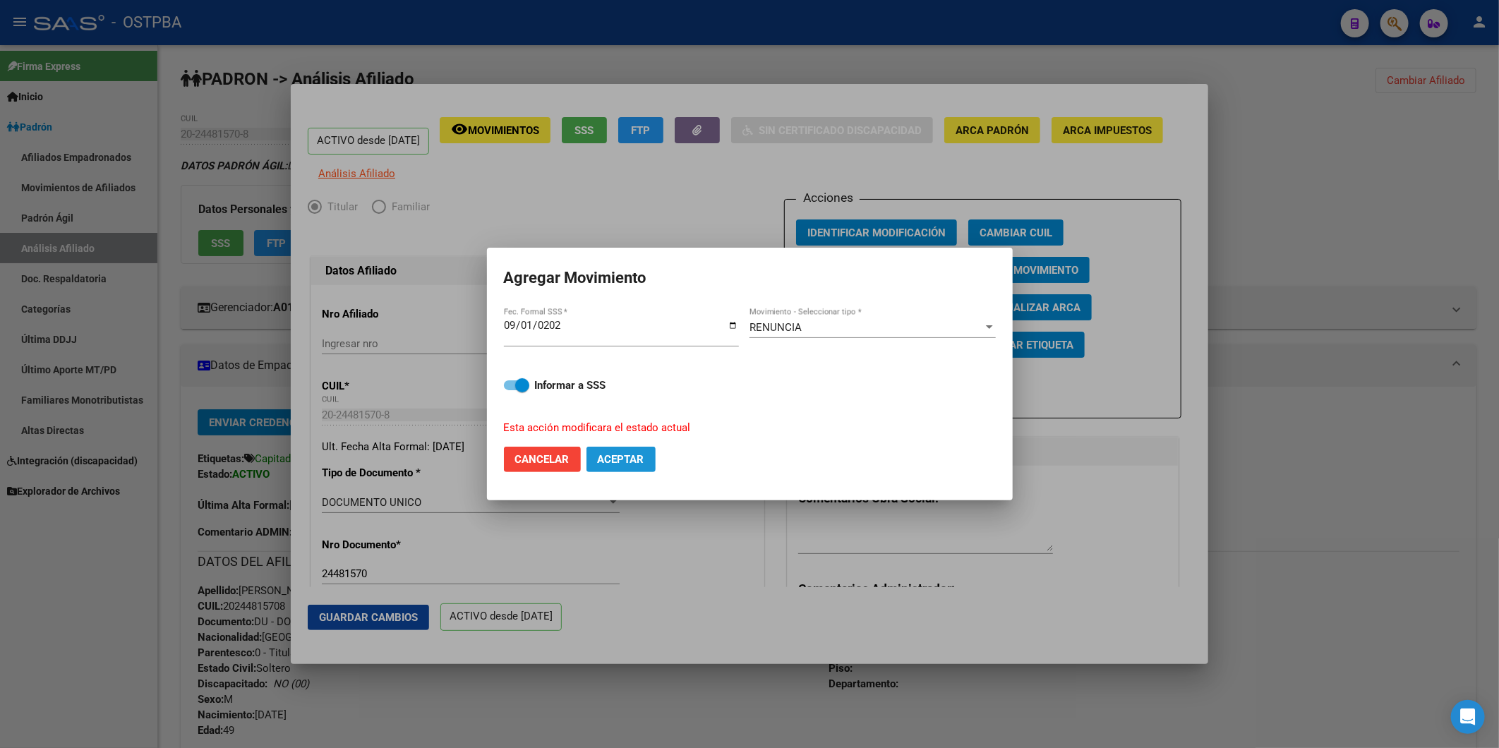
click at [645, 466] on button "Aceptar" at bounding box center [620, 459] width 69 height 25
checkbox input "false"
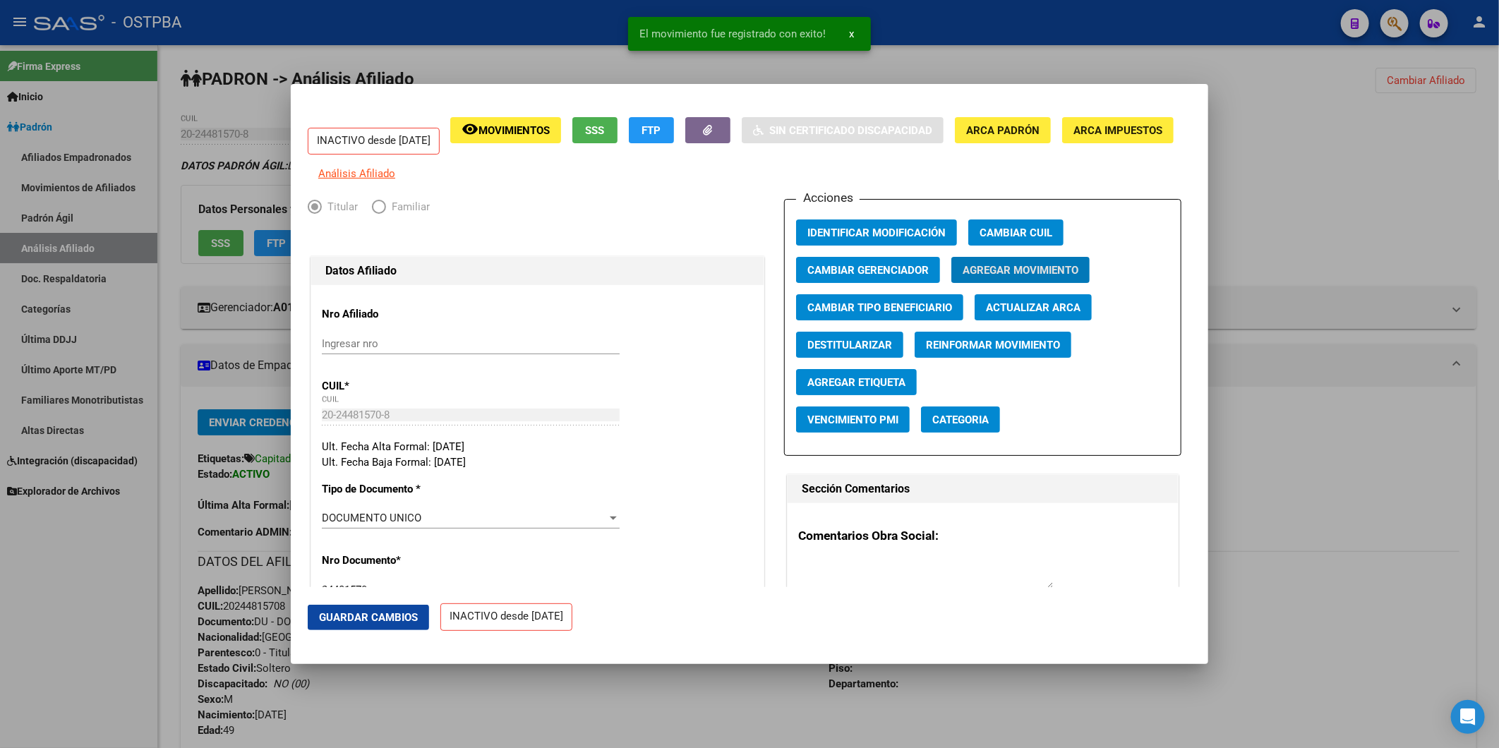
click at [1385, 476] on div at bounding box center [749, 374] width 1499 height 748
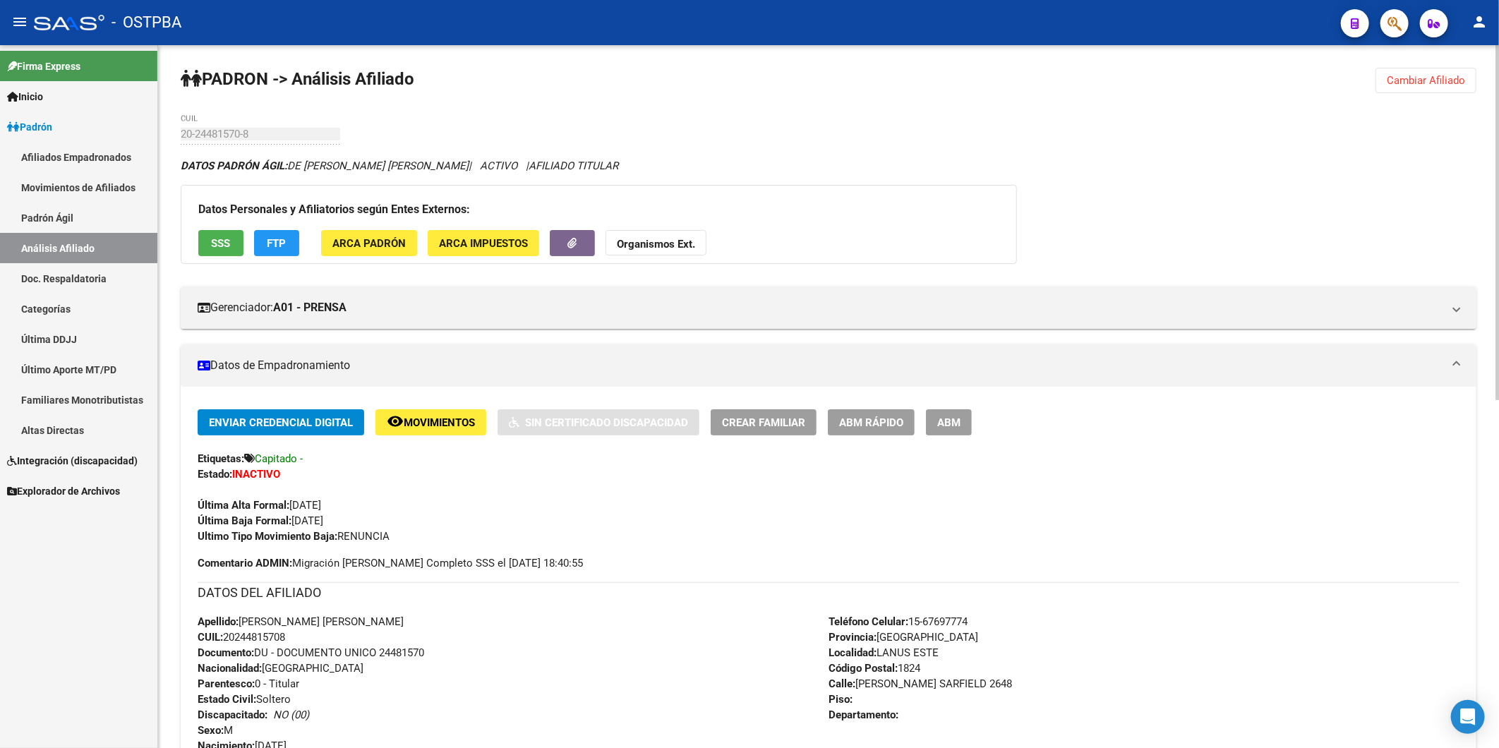
click at [1409, 80] on span "Cambiar Afiliado" at bounding box center [1426, 80] width 78 height 13
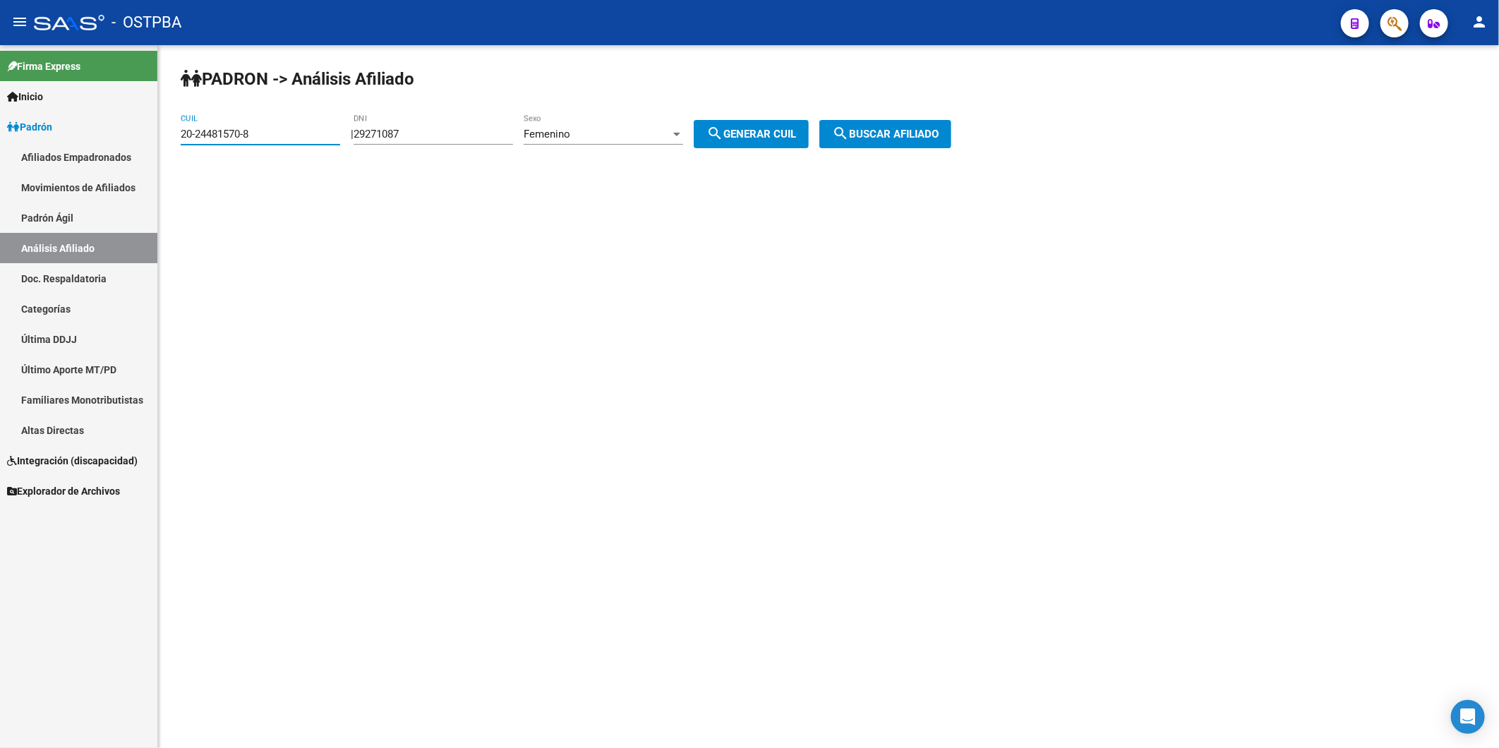
drag, startPoint x: 295, startPoint y: 132, endPoint x: 171, endPoint y: 141, distance: 123.8
click at [173, 142] on div "PADRON -> Análisis Afiliado 20-24481570-8 CUIL | 29271087 DNI Femenino Sexo sea…" at bounding box center [828, 119] width 1341 height 148
paste input "39831962-2"
click at [930, 138] on span "search Buscar afiliado" at bounding box center [885, 134] width 107 height 13
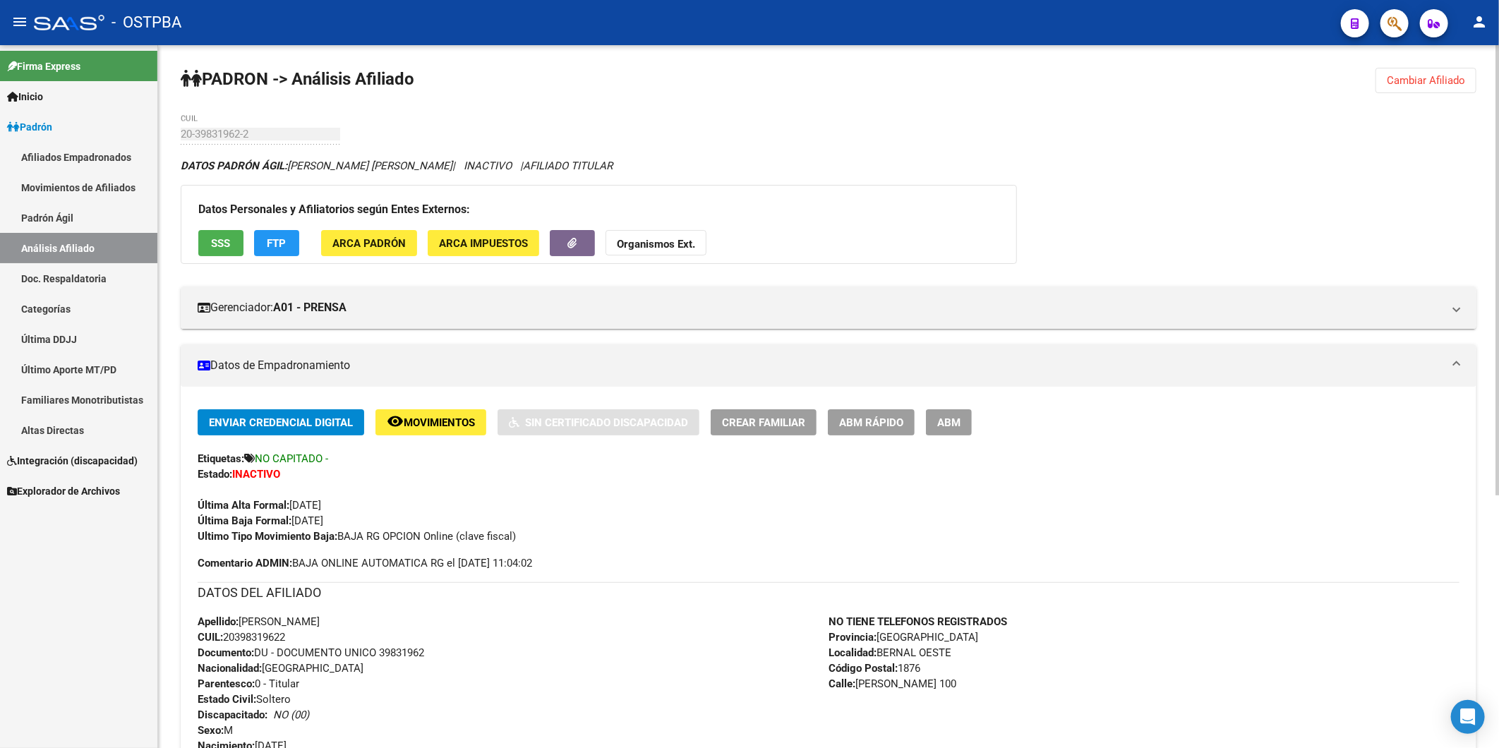
click at [1433, 76] on span "Cambiar Afiliado" at bounding box center [1426, 80] width 78 height 13
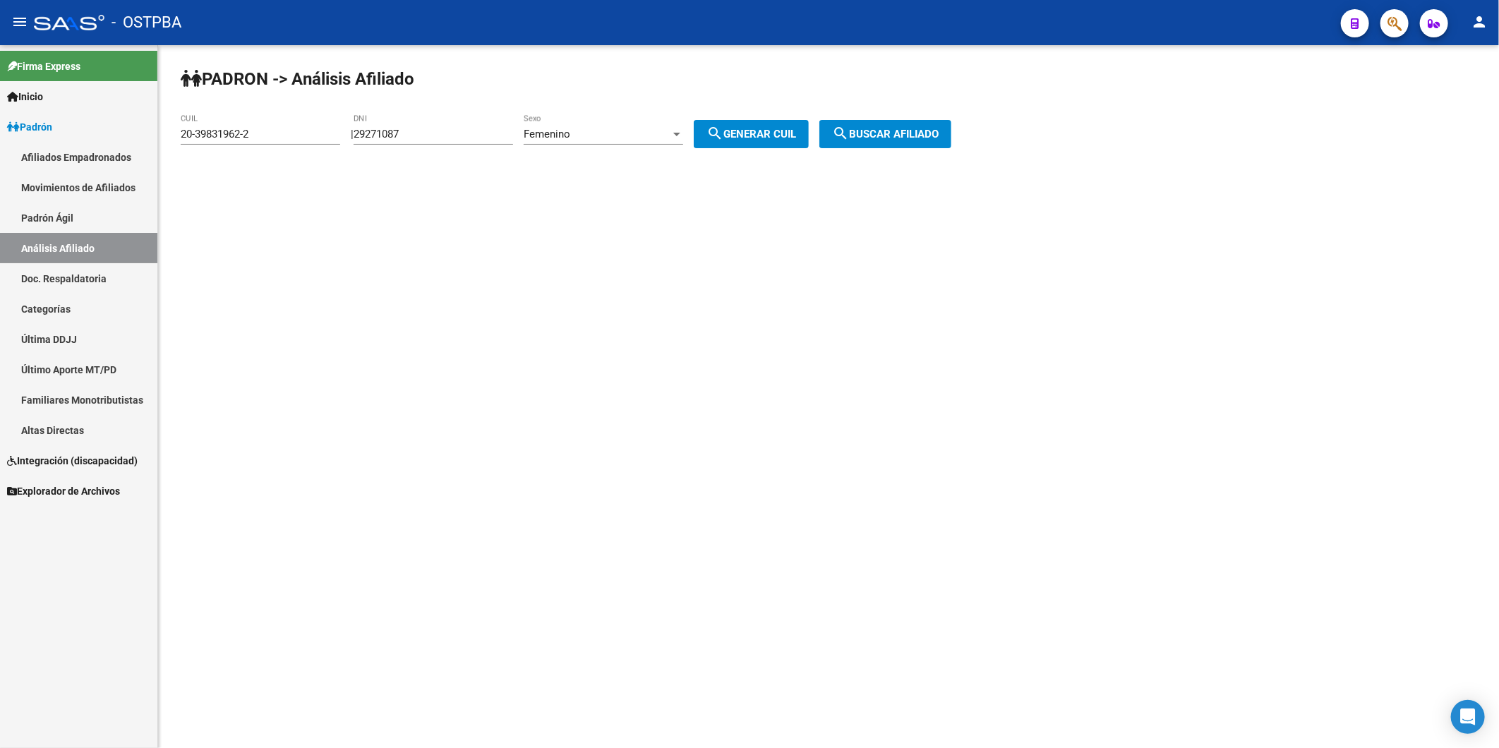
click at [318, 126] on div "20-39831962-2 CUIL" at bounding box center [260, 129] width 159 height 30
drag, startPoint x: 311, startPoint y: 135, endPoint x: 69, endPoint y: 142, distance: 242.1
click at [69, 142] on mat-sidenav-container "Firma Express Inicio Calendario SSS Instructivos Contacto OS Padrón Afiliados E…" at bounding box center [749, 396] width 1499 height 703
paste input "7-35863262-4"
click at [911, 136] on span "search Buscar afiliado" at bounding box center [885, 134] width 107 height 13
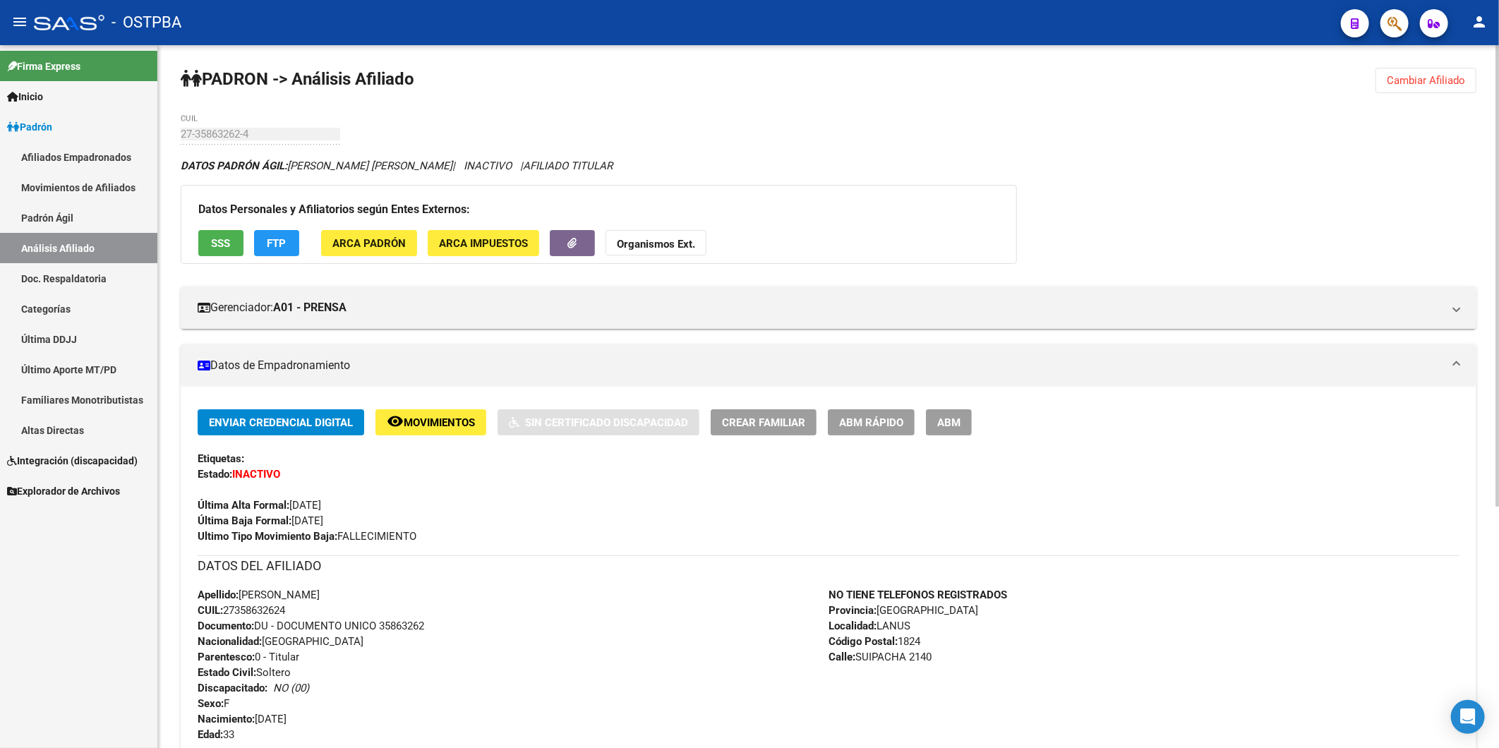
click at [1454, 75] on span "Cambiar Afiliado" at bounding box center [1426, 80] width 78 height 13
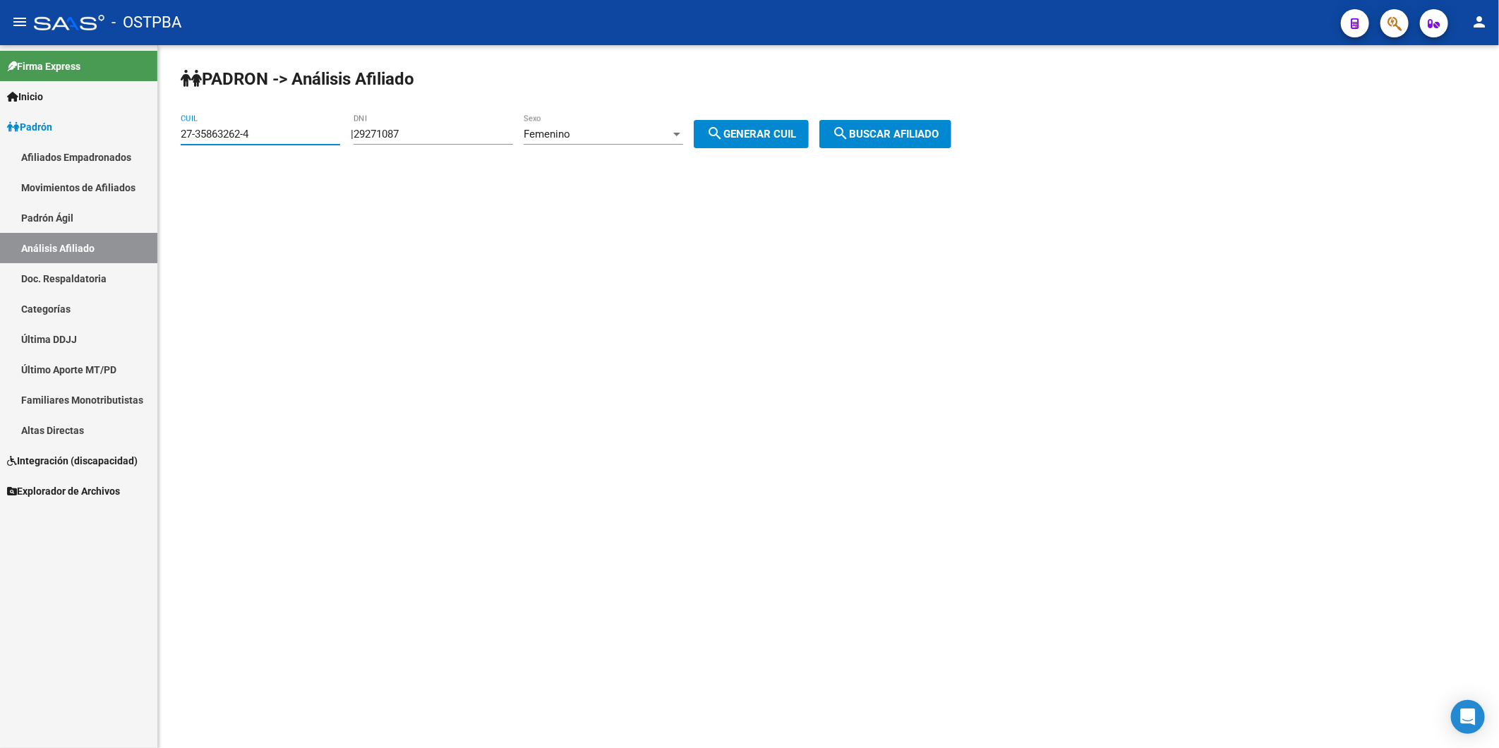
drag, startPoint x: 285, startPoint y: 136, endPoint x: 145, endPoint y: 145, distance: 140.0
click at [145, 145] on mat-sidenav-container "Firma Express Inicio Calendario SSS Instructivos Contacto OS Padrón Afiliados E…" at bounding box center [749, 396] width 1499 height 703
paste input "0-14008996-7"
type input "20-14008996-7"
click at [893, 132] on span "search Buscar afiliado" at bounding box center [885, 134] width 107 height 13
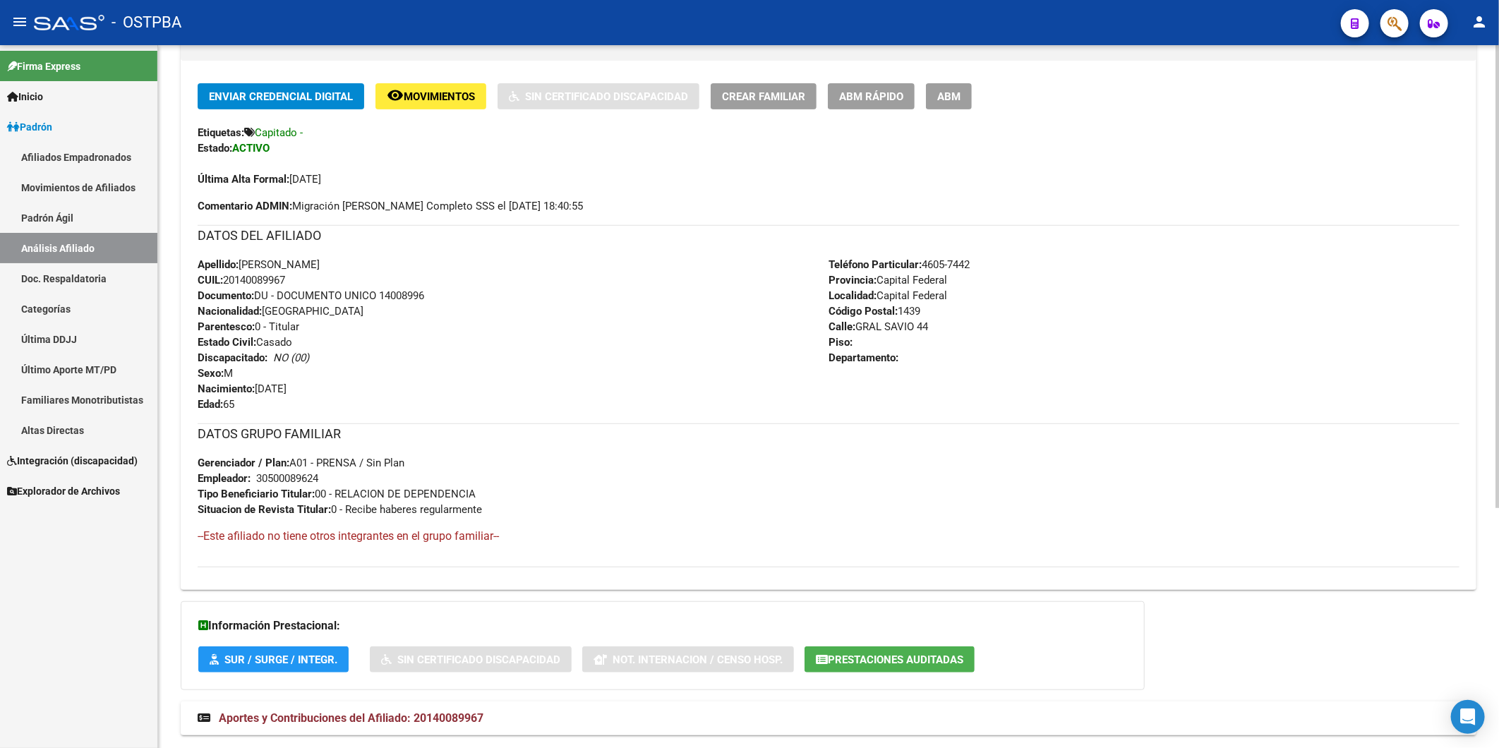
scroll to position [363, 0]
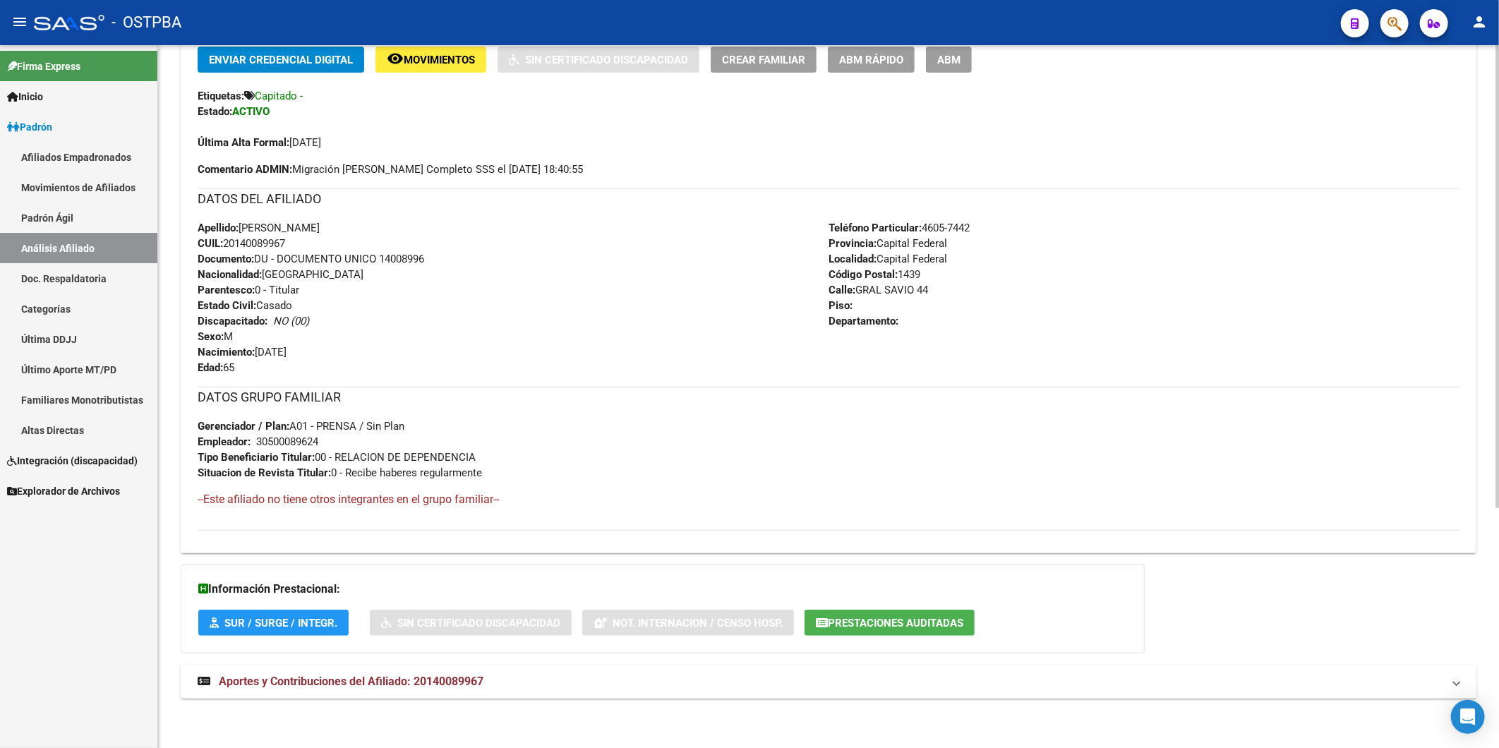
click at [443, 681] on span "Aportes y Contribuciones del Afiliado: 20140089967" at bounding box center [351, 681] width 265 height 13
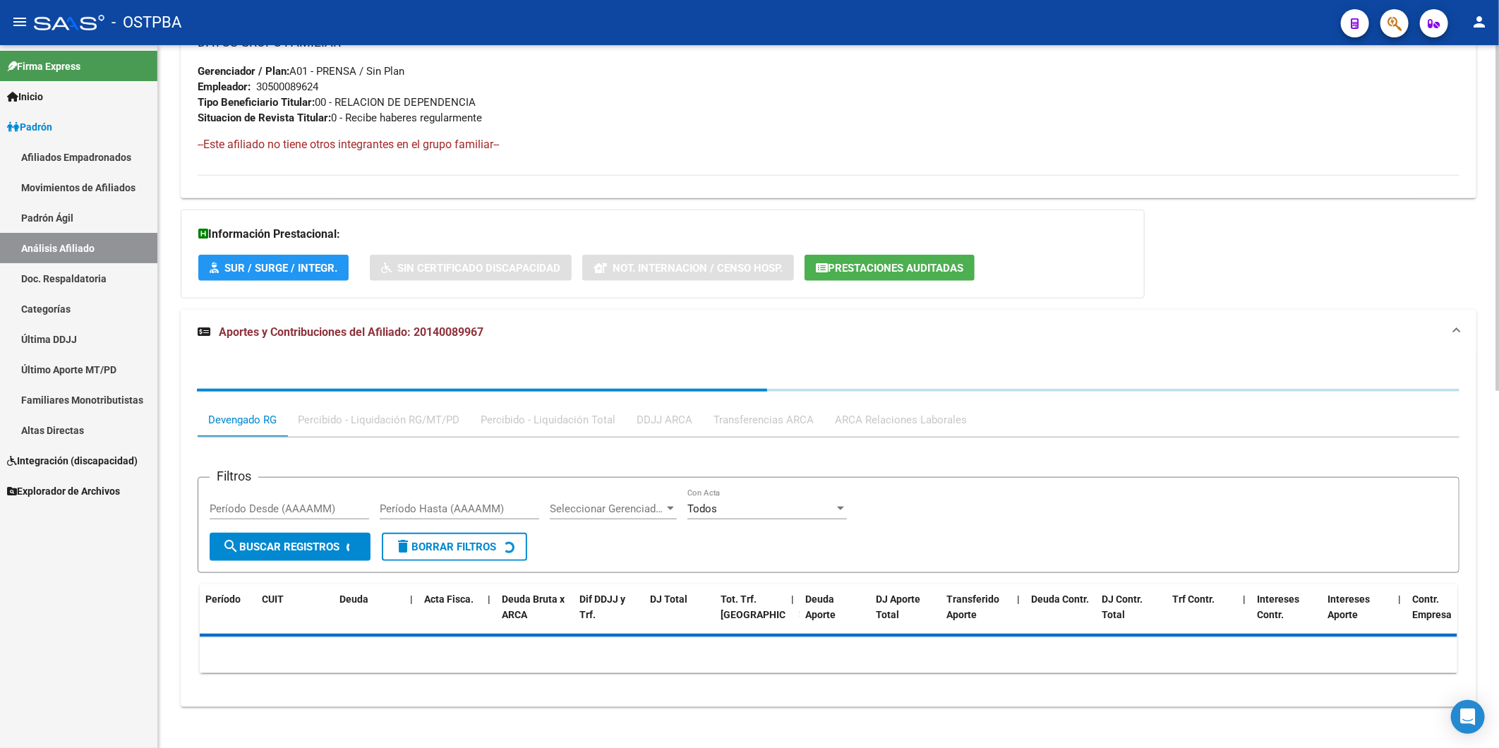
scroll to position [725, 0]
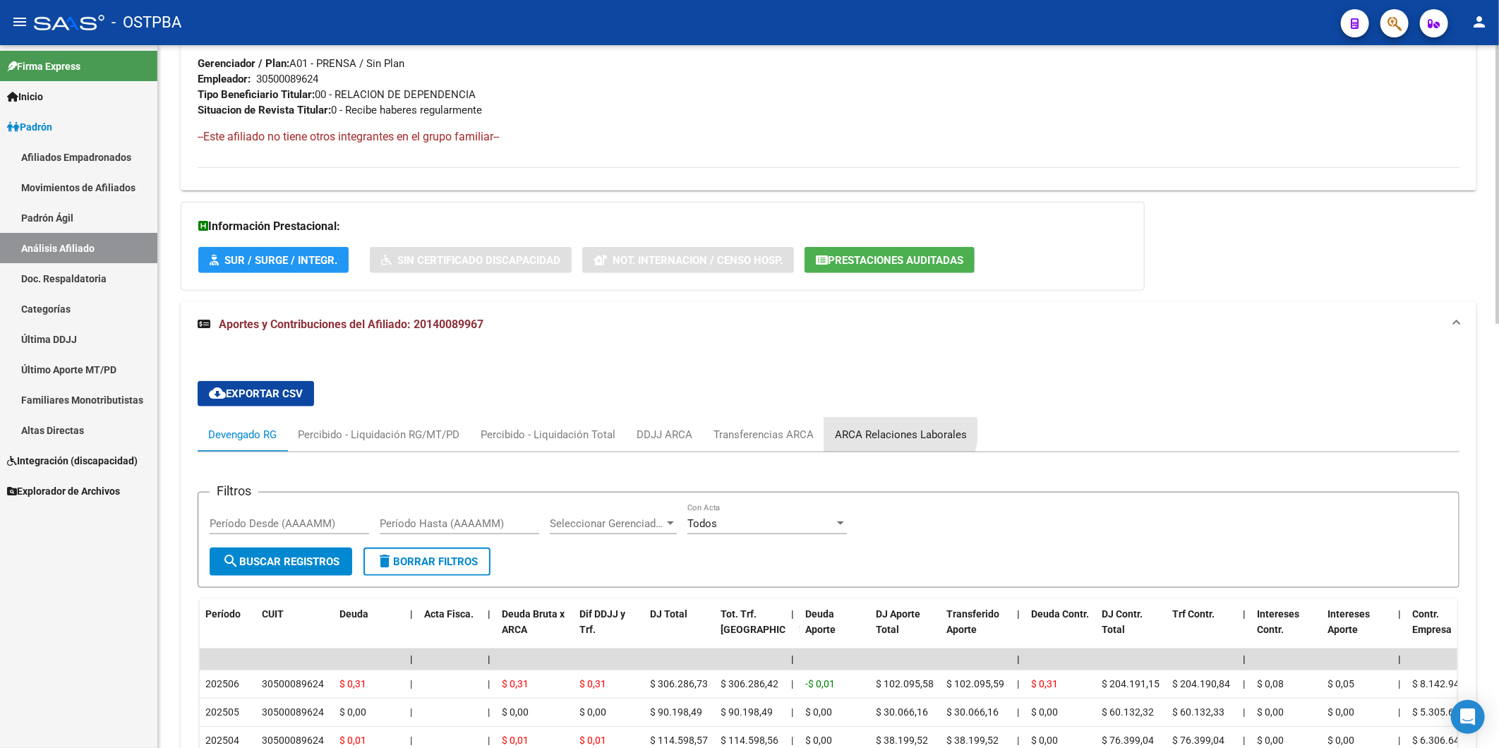
click at [893, 431] on div "ARCA Relaciones Laborales" at bounding box center [901, 435] width 132 height 16
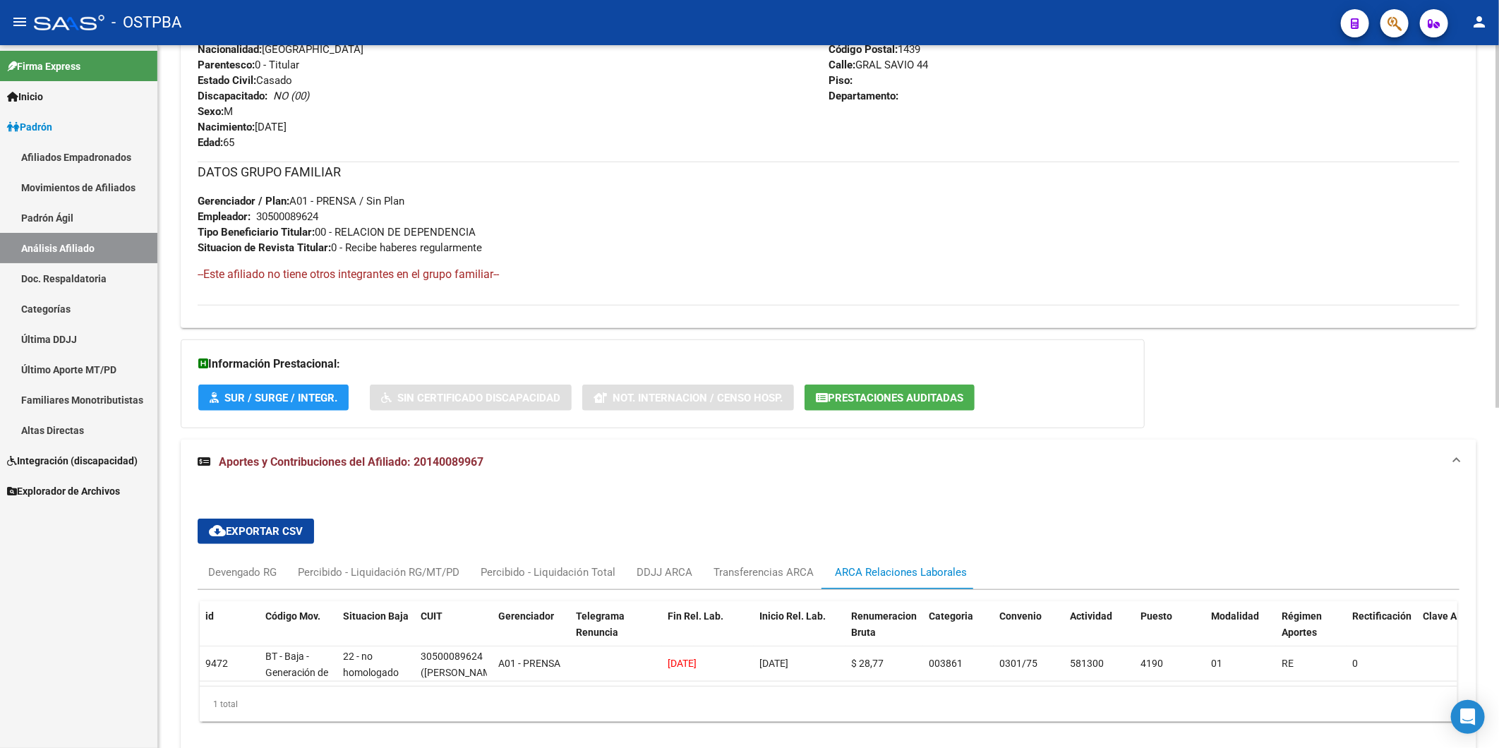
scroll to position [658, 0]
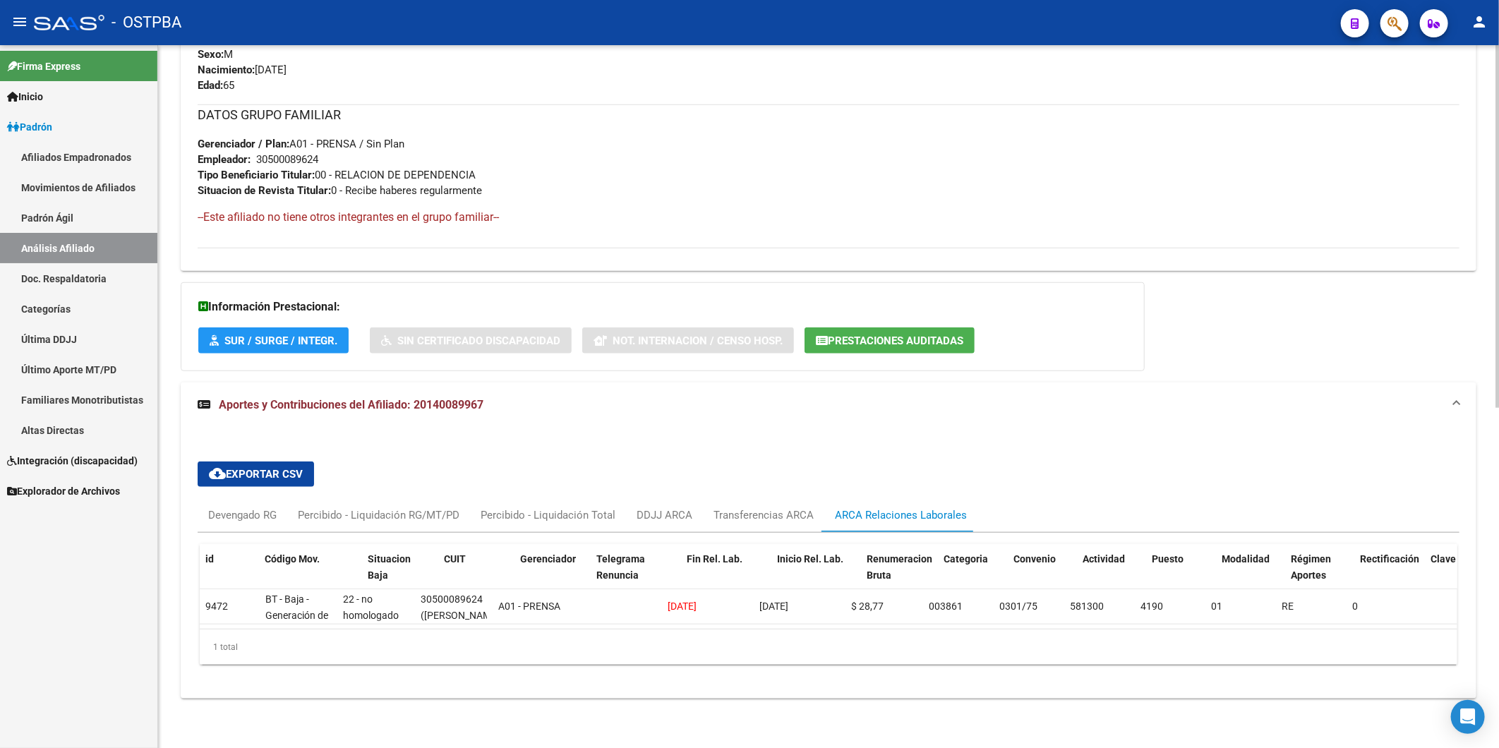
drag, startPoint x: 333, startPoint y: 534, endPoint x: 363, endPoint y: 531, distance: 30.5
click at [363, 533] on div "id Código Mov. Situacion Baja CUIT Gerenciador Telegrama Renuncia Fin Rel. Lab.…" at bounding box center [829, 604] width 1262 height 143
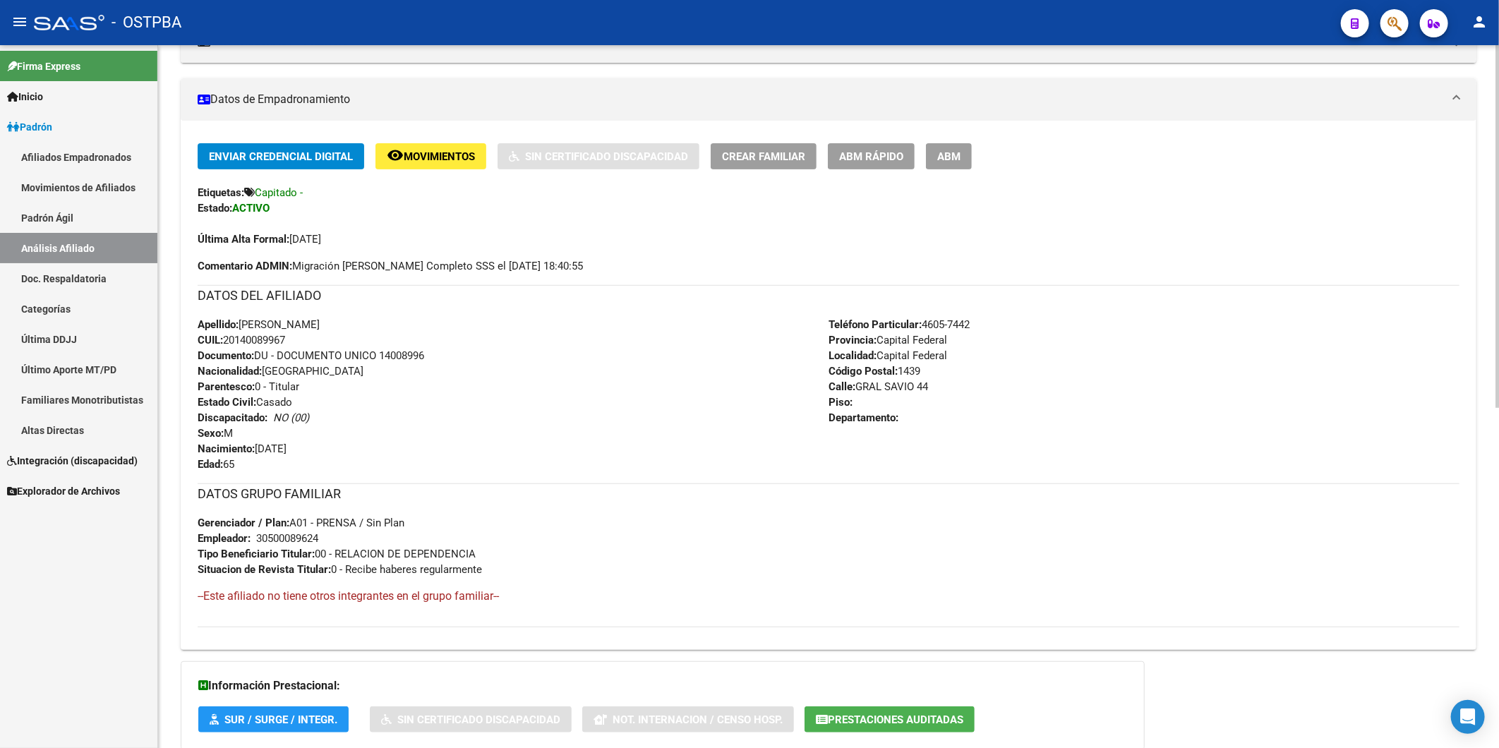
scroll to position [0, 0]
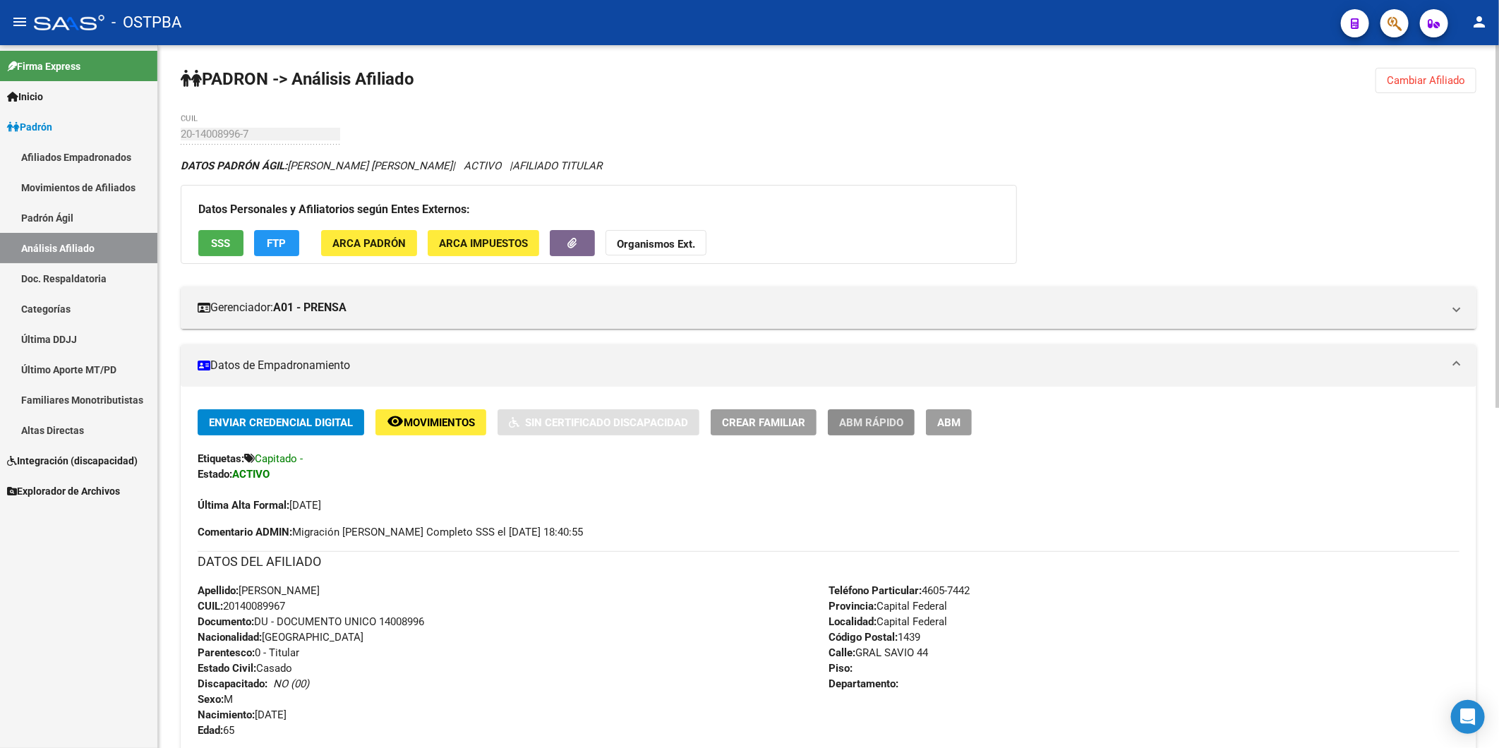
click at [897, 418] on span "ABM Rápido" at bounding box center [871, 422] width 64 height 13
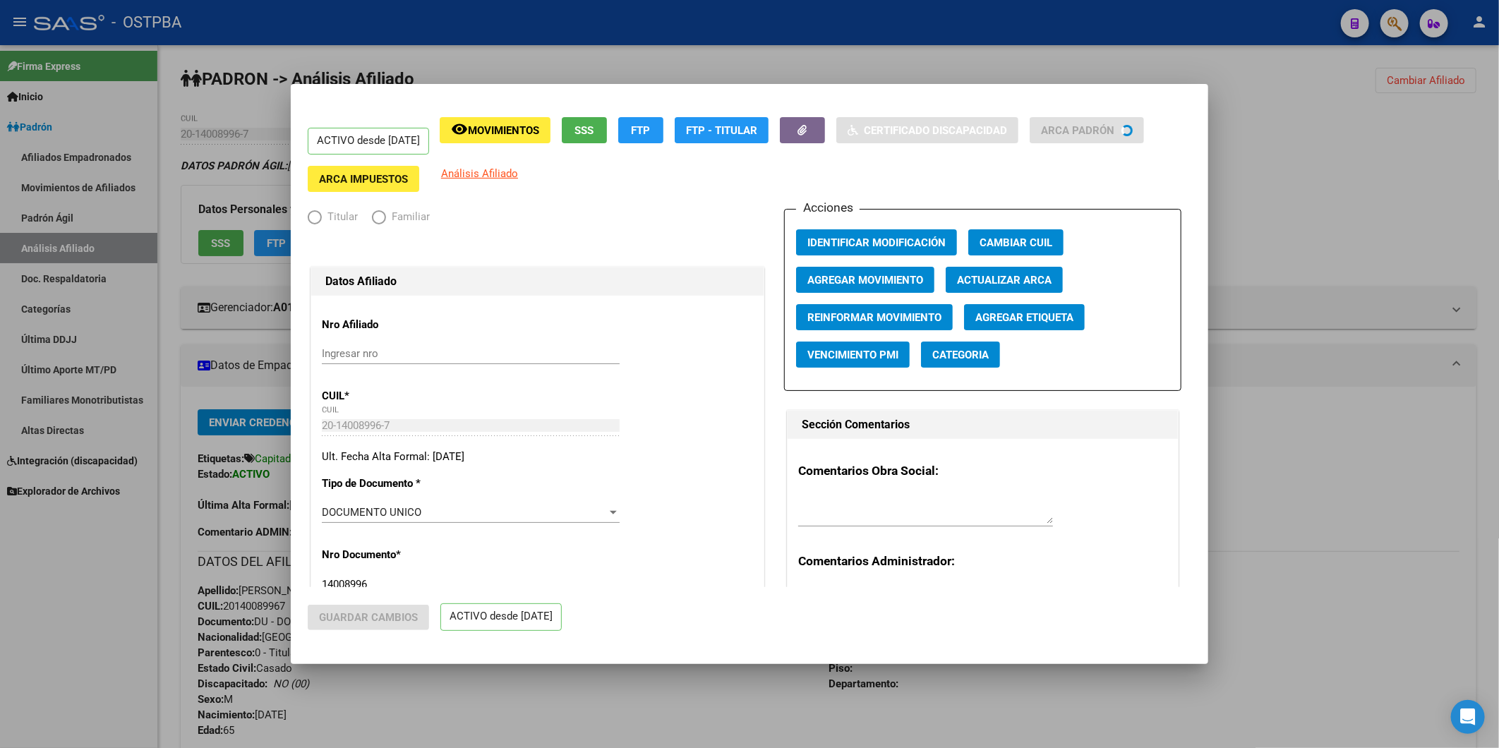
radio input "true"
type input "30-50008962-4"
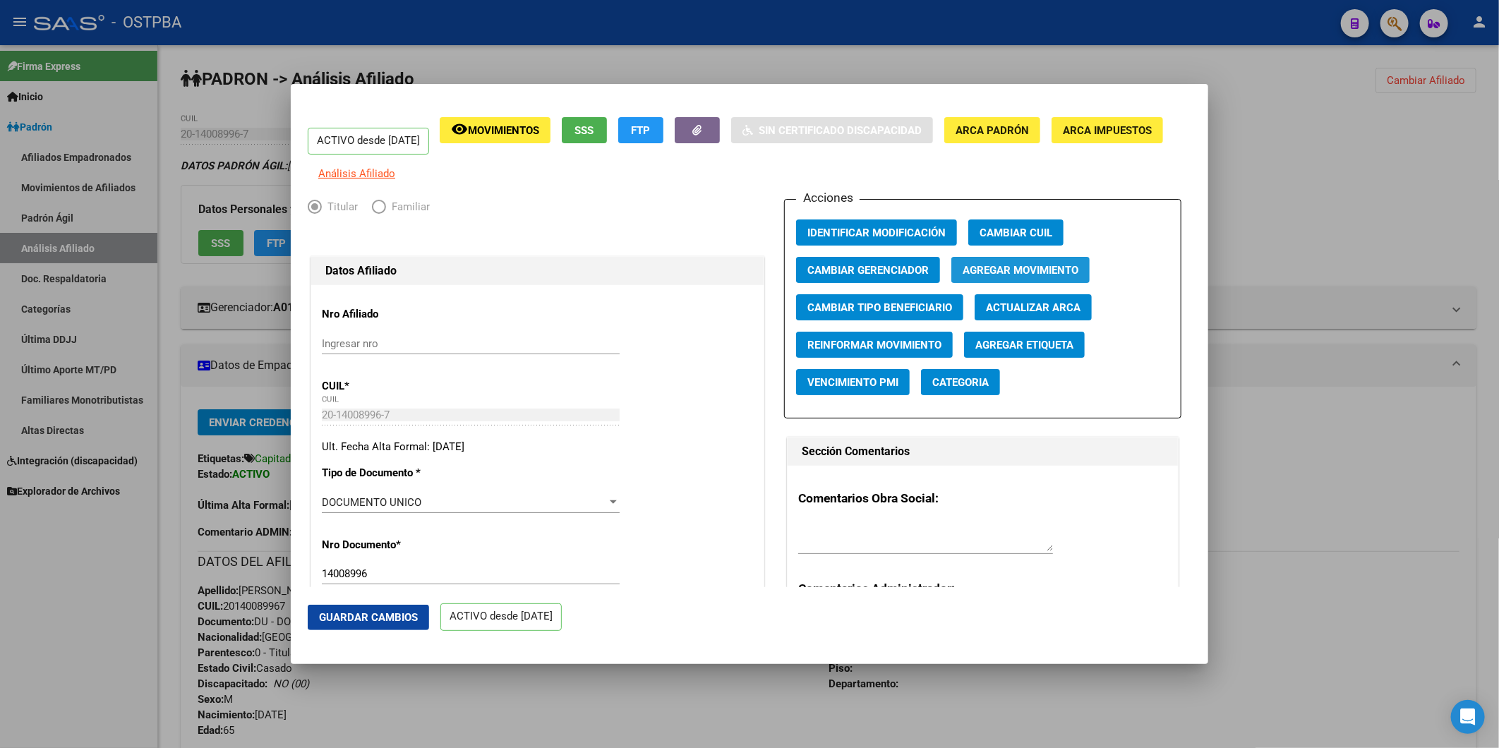
click at [977, 277] on span "Agregar Movimiento" at bounding box center [1021, 270] width 116 height 13
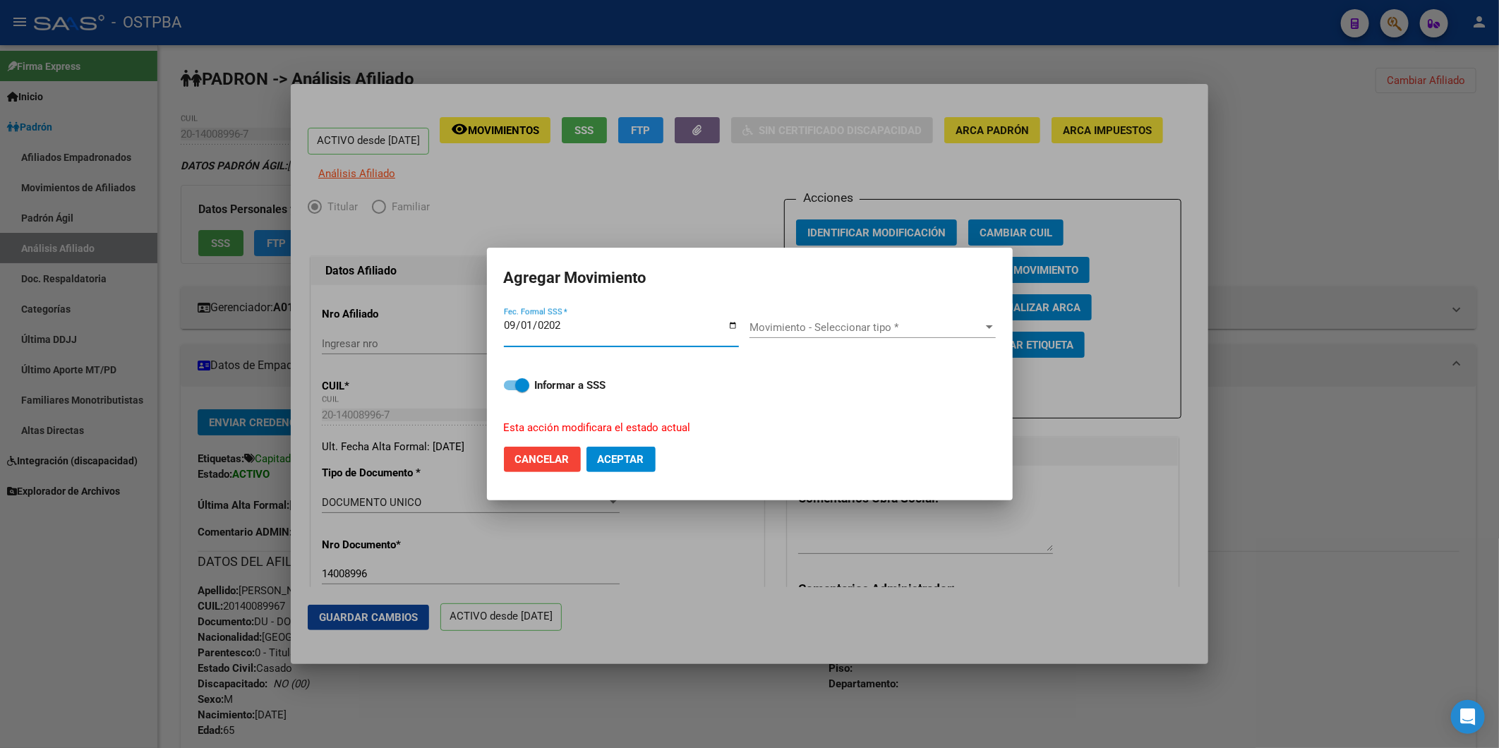
type input "2025-09-01"
click at [996, 322] on app-drop-down-list "Movimiento - Seleccionar tipo * Movimiento - Seleccionar tipo *" at bounding box center [878, 327] width 258 height 13
click at [988, 323] on div at bounding box center [989, 327] width 13 height 11
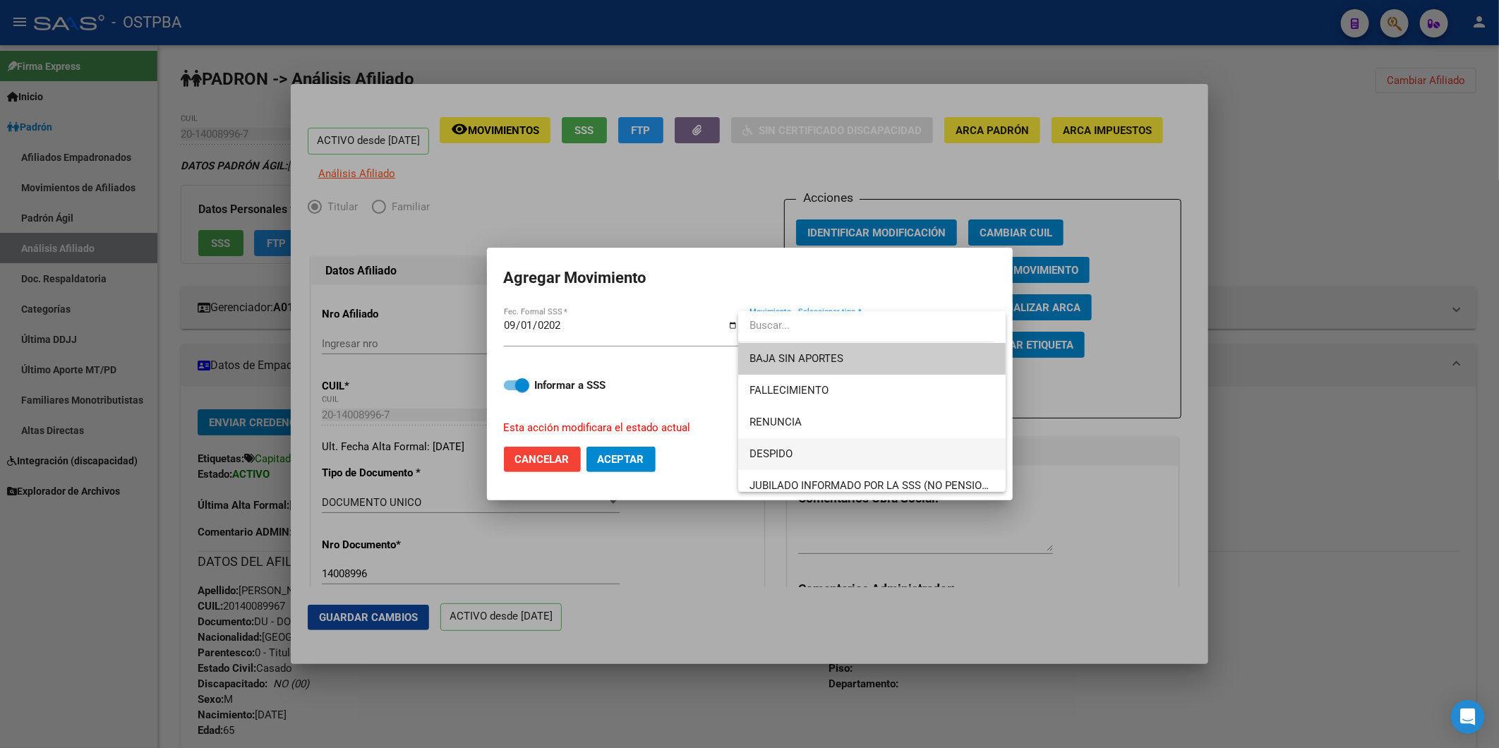
click at [819, 450] on span "DESPIDO" at bounding box center [871, 454] width 245 height 32
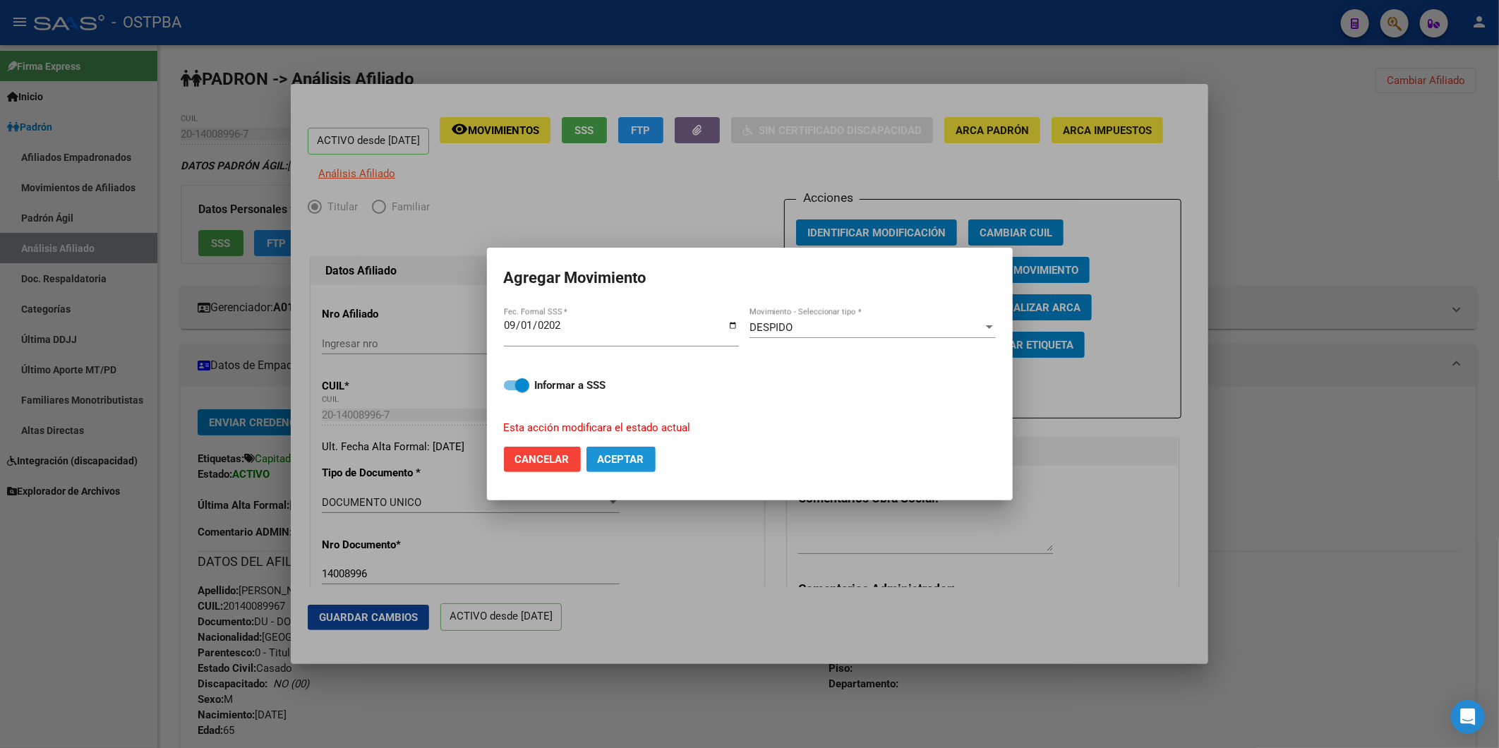
click at [630, 456] on span "Aceptar" at bounding box center [621, 459] width 47 height 13
checkbox input "false"
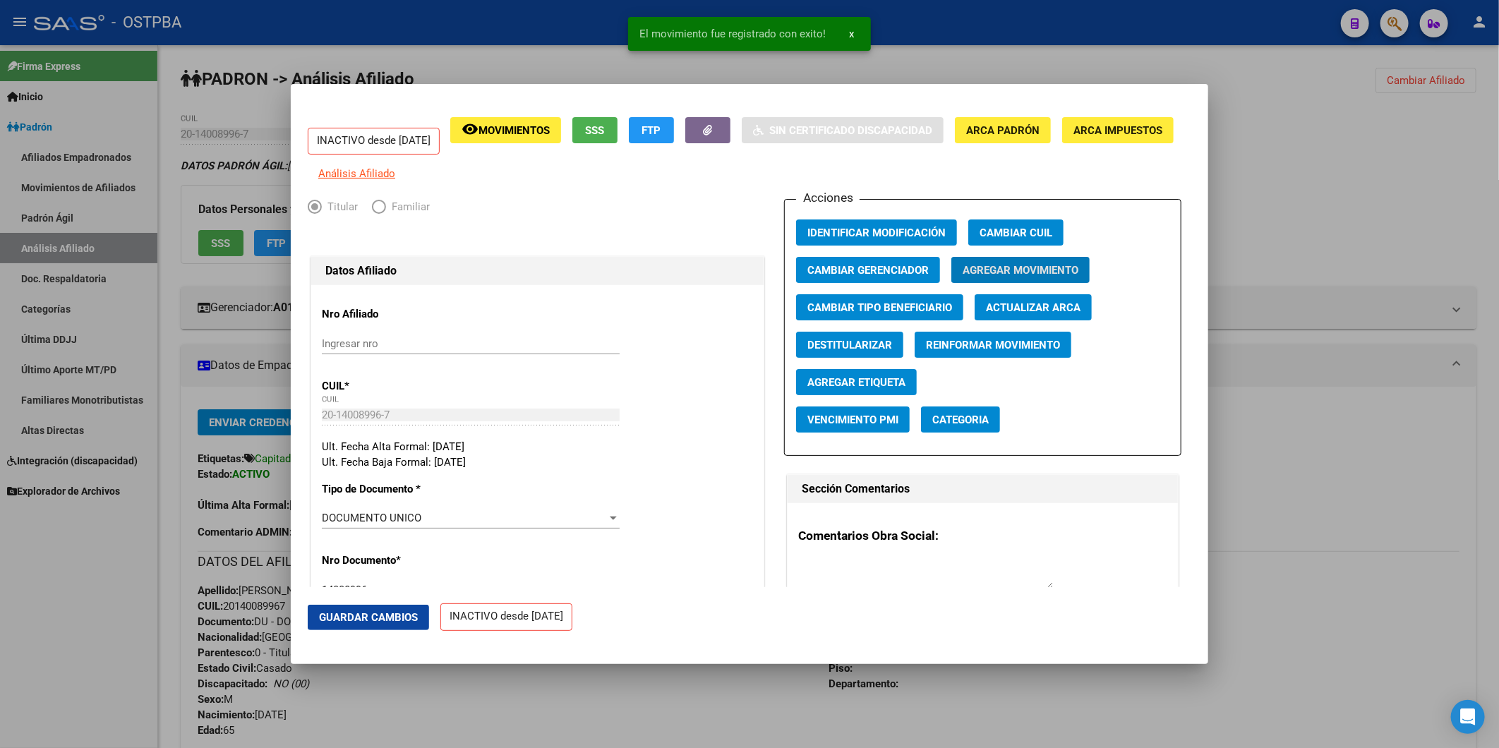
click at [1296, 502] on div at bounding box center [749, 374] width 1499 height 748
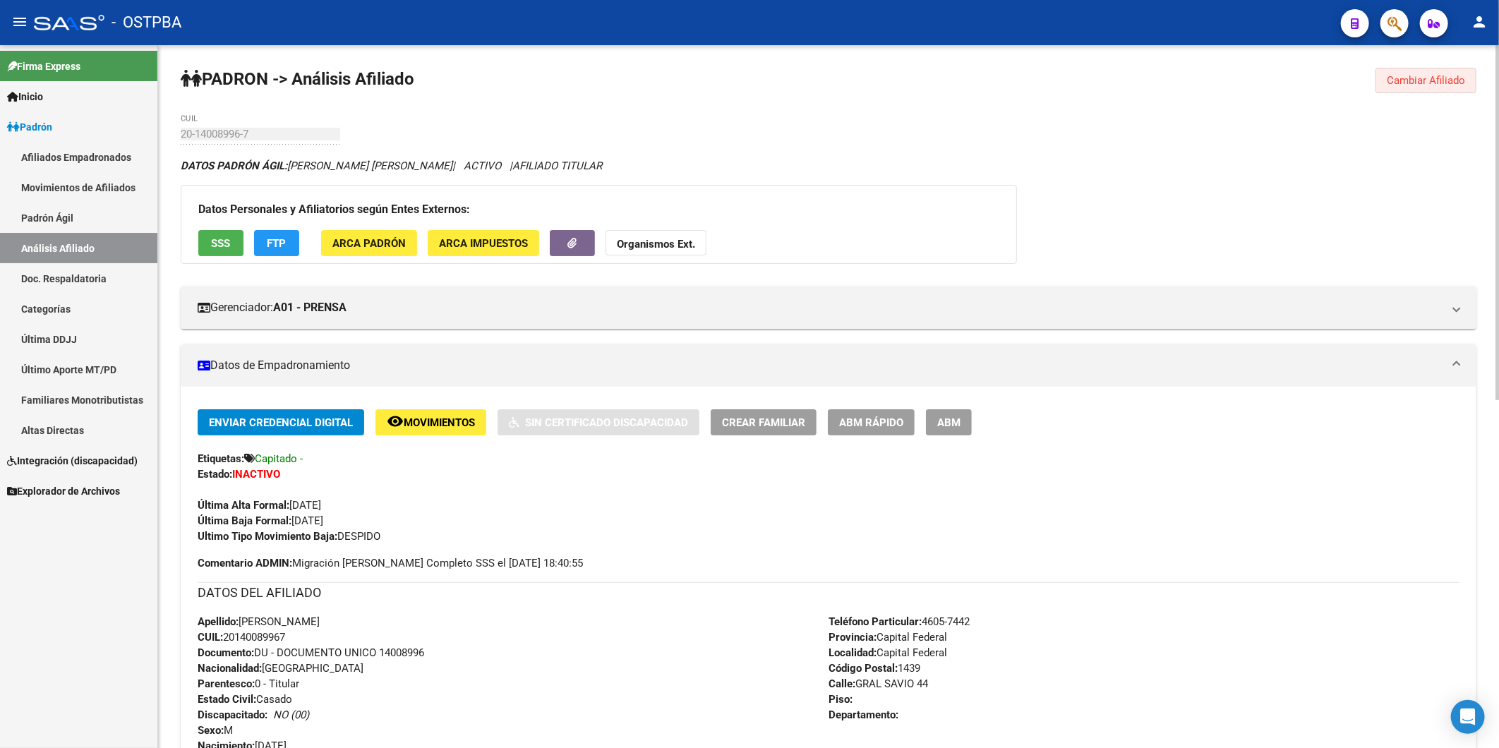
click at [1412, 81] on span "Cambiar Afiliado" at bounding box center [1426, 80] width 78 height 13
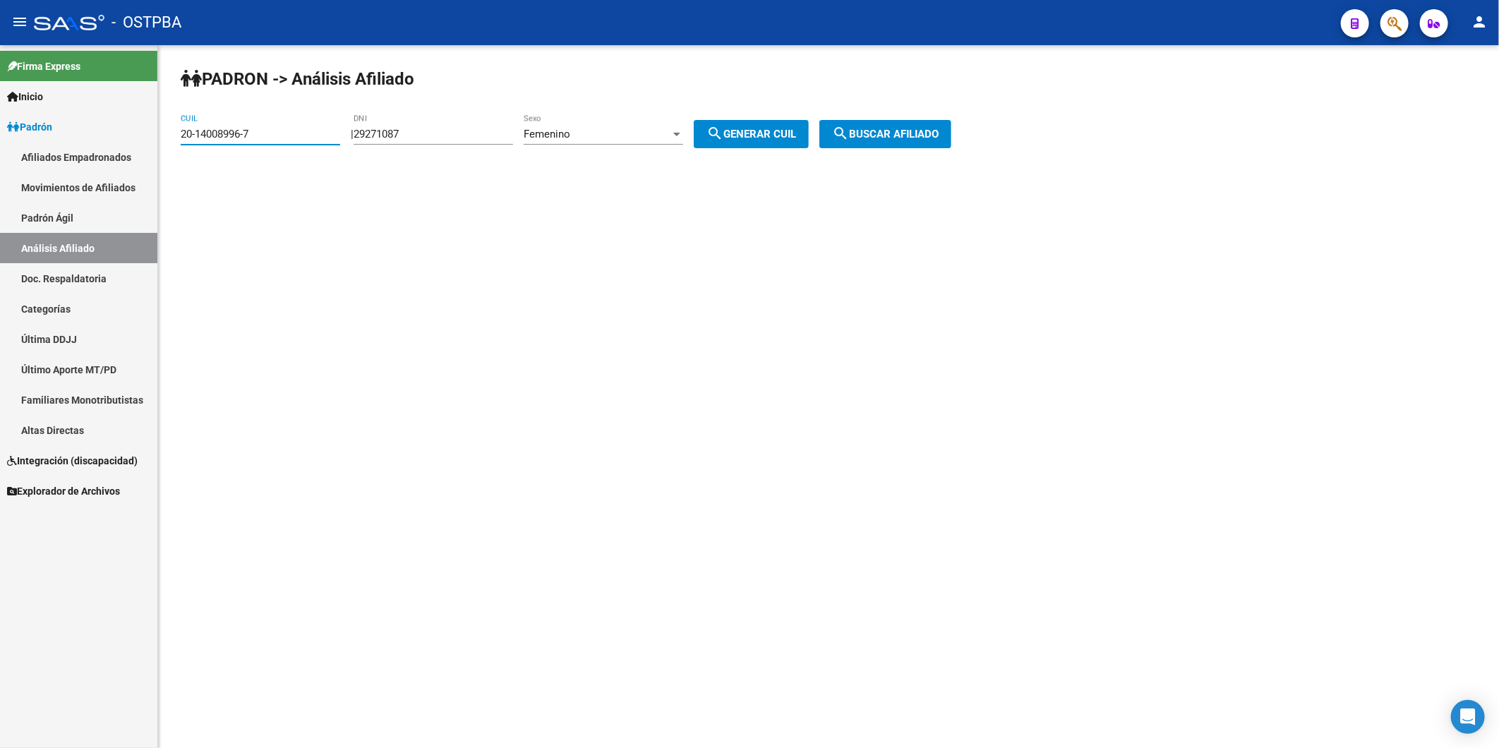
drag, startPoint x: 322, startPoint y: 134, endPoint x: 143, endPoint y: 146, distance: 179.7
click at [143, 146] on mat-sidenav-container "Firma Express Inicio Calendario SSS Instructivos Contacto OS Padrón Afiliados E…" at bounding box center [749, 396] width 1499 height 703
paste input "680215-0"
click at [900, 137] on span "search Buscar afiliado" at bounding box center [885, 134] width 107 height 13
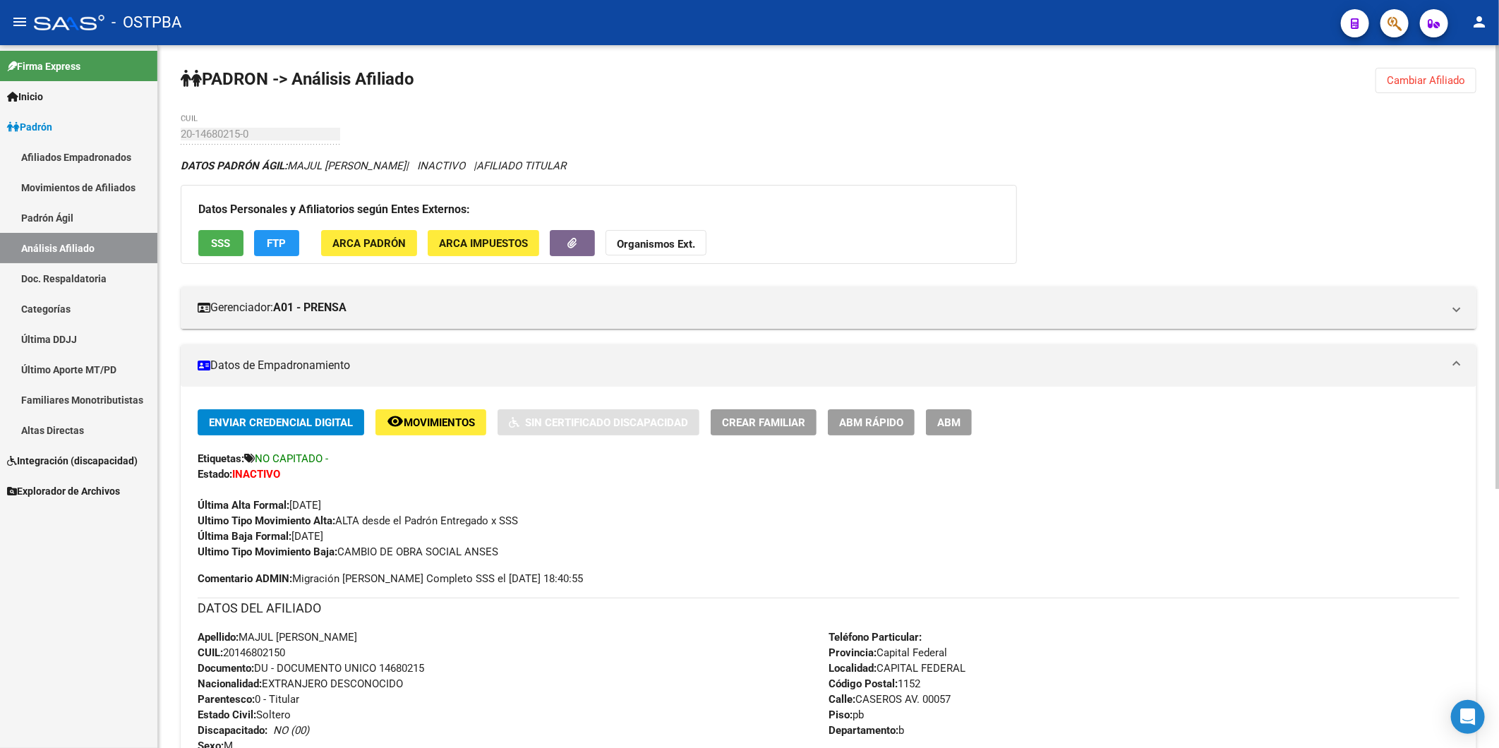
click at [653, 244] on strong "Organismos Ext." at bounding box center [656, 244] width 78 height 13
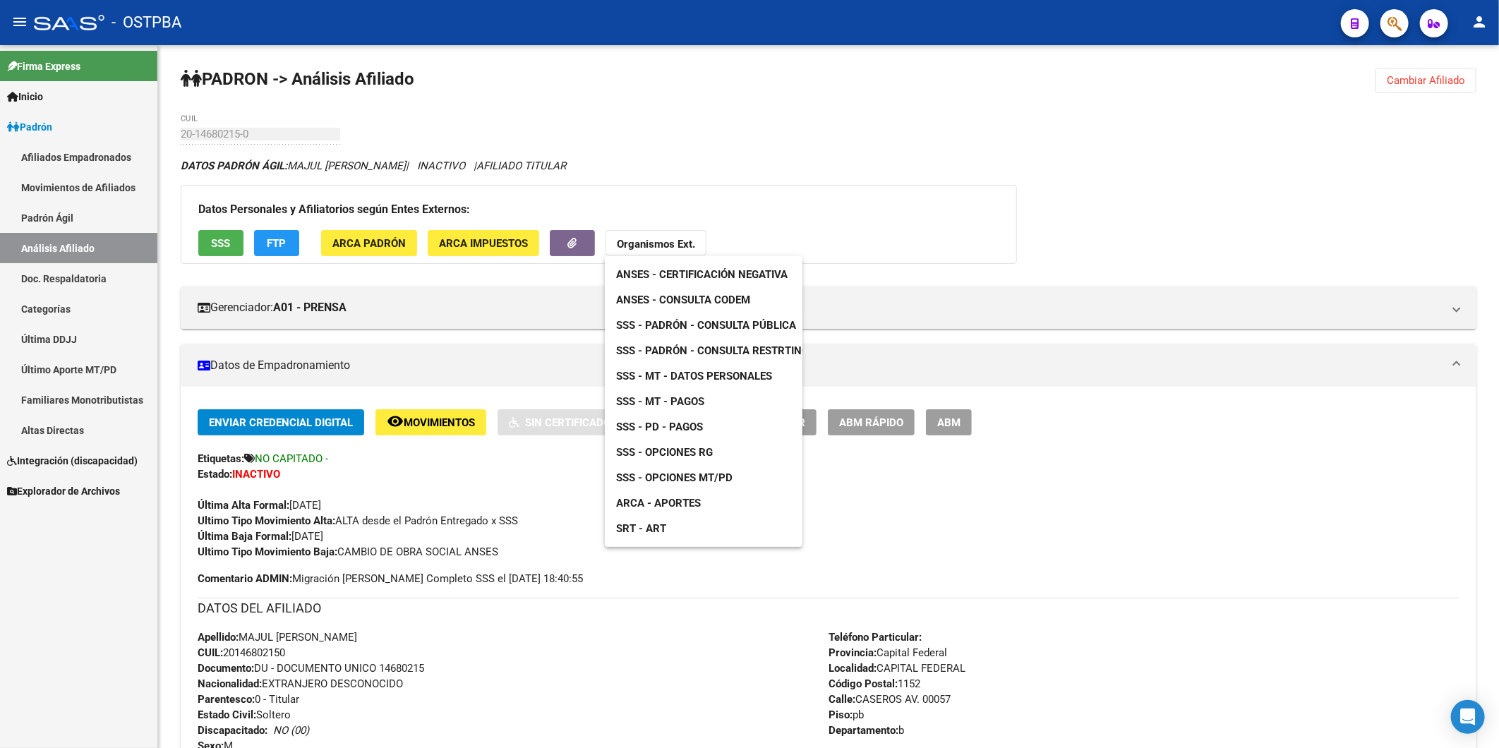
click at [671, 301] on span "ANSES - Consulta CODEM" at bounding box center [683, 300] width 134 height 13
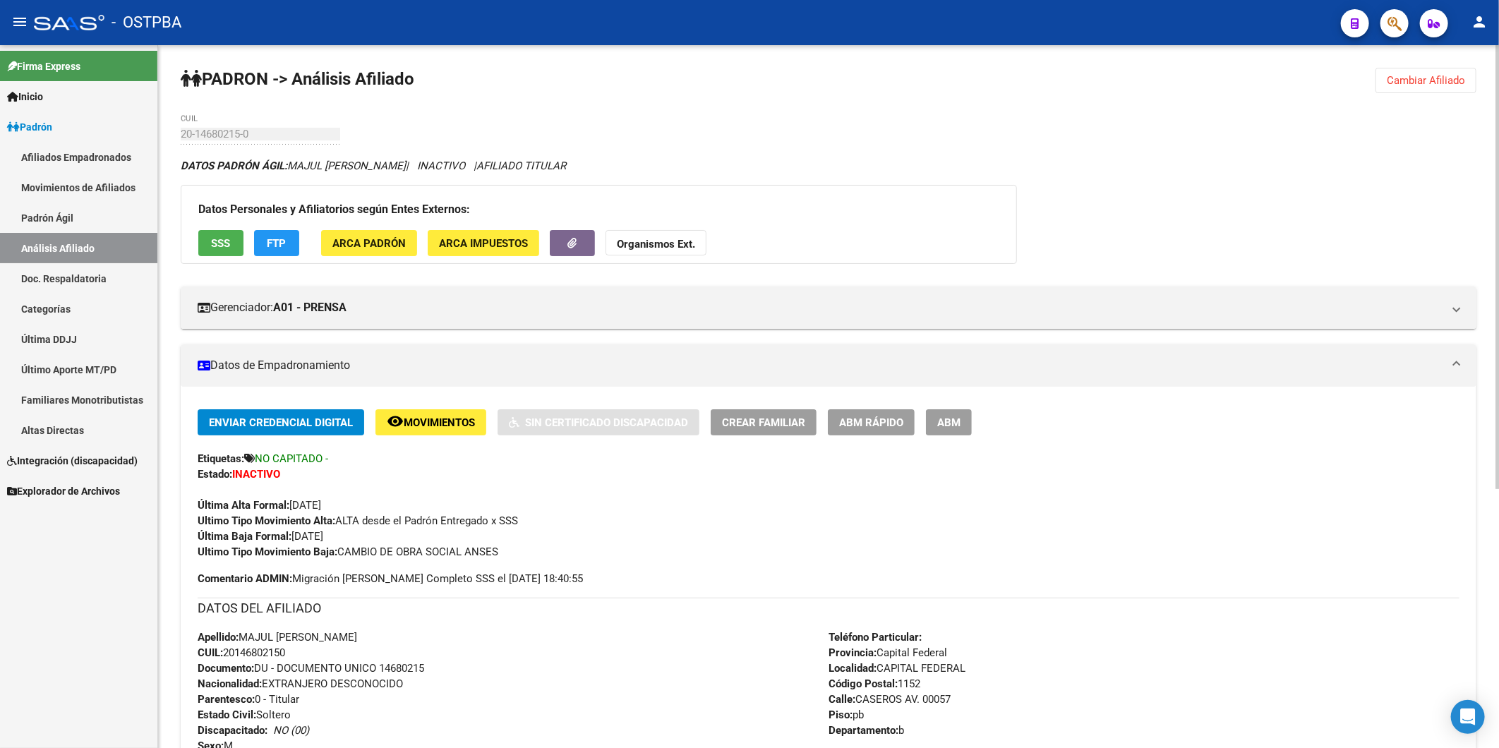
click at [1426, 68] on button "Cambiar Afiliado" at bounding box center [1425, 80] width 101 height 25
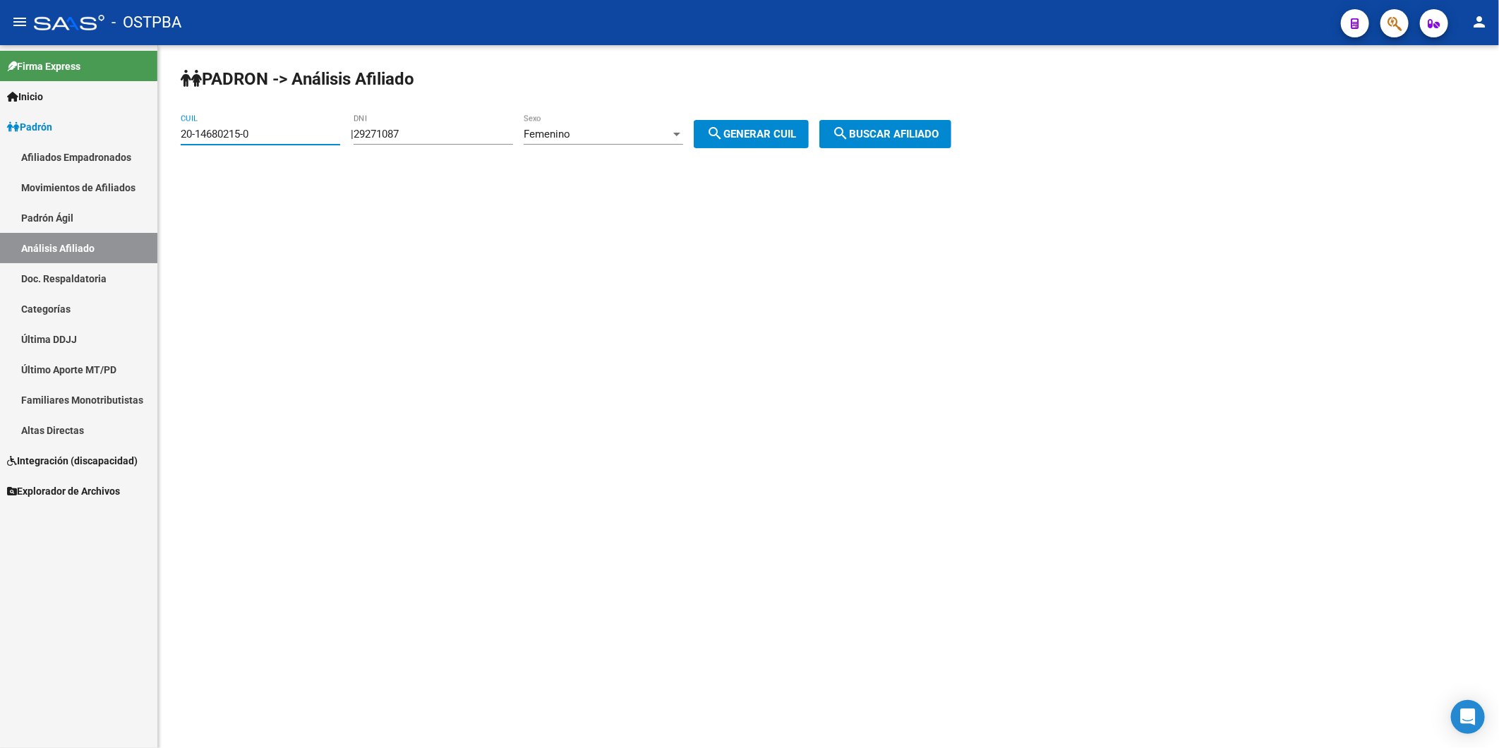
drag, startPoint x: 289, startPoint y: 140, endPoint x: 112, endPoint y: 154, distance: 178.4
click at [112, 154] on mat-sidenav-container "Firma Express Inicio Calendario SSS Instructivos Contacto OS Padrón Afiliados E…" at bounding box center [749, 396] width 1499 height 703
paste input "20514609-2"
click at [875, 124] on button "search Buscar afiliado" at bounding box center [885, 134] width 132 height 28
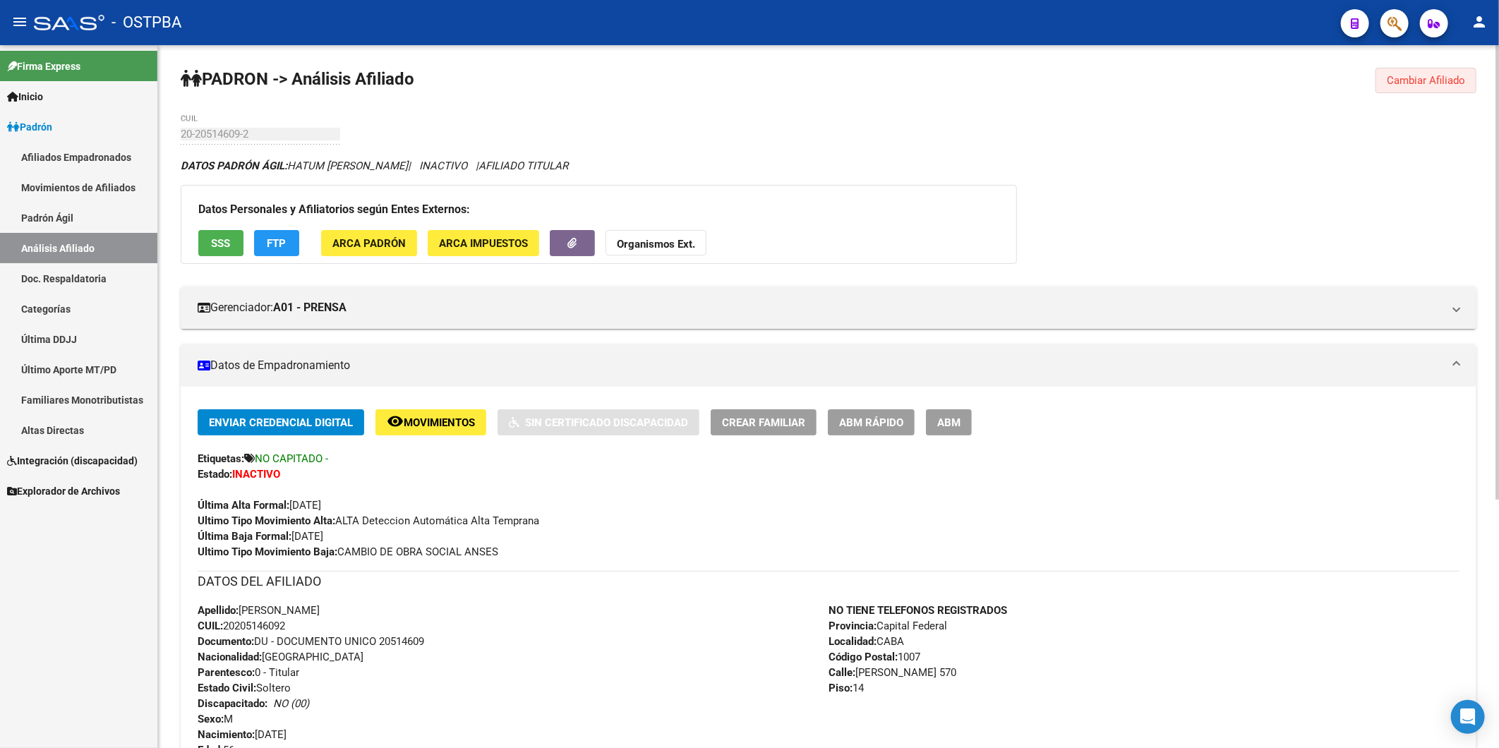
click at [1412, 85] on span "Cambiar Afiliado" at bounding box center [1426, 80] width 78 height 13
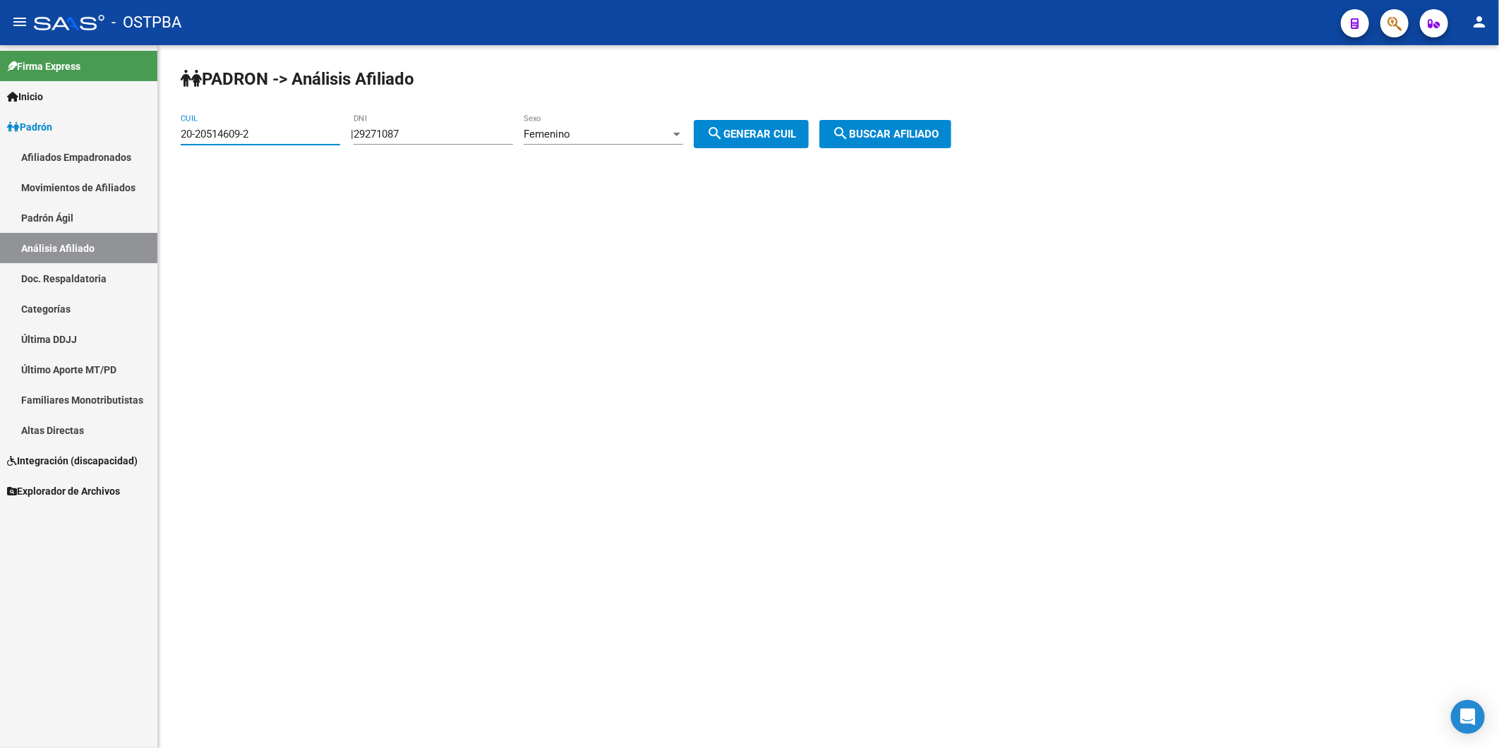
drag, startPoint x: 308, startPoint y: 134, endPoint x: 0, endPoint y: 130, distance: 307.7
click at [80, 145] on mat-sidenav-container "Firma Express Inicio Calendario SSS Instructivos Contacto OS Padrón Afiliados E…" at bounding box center [749, 396] width 1499 height 703
paste input "3249120-6"
click at [941, 127] on button "search Buscar afiliado" at bounding box center [885, 134] width 132 height 28
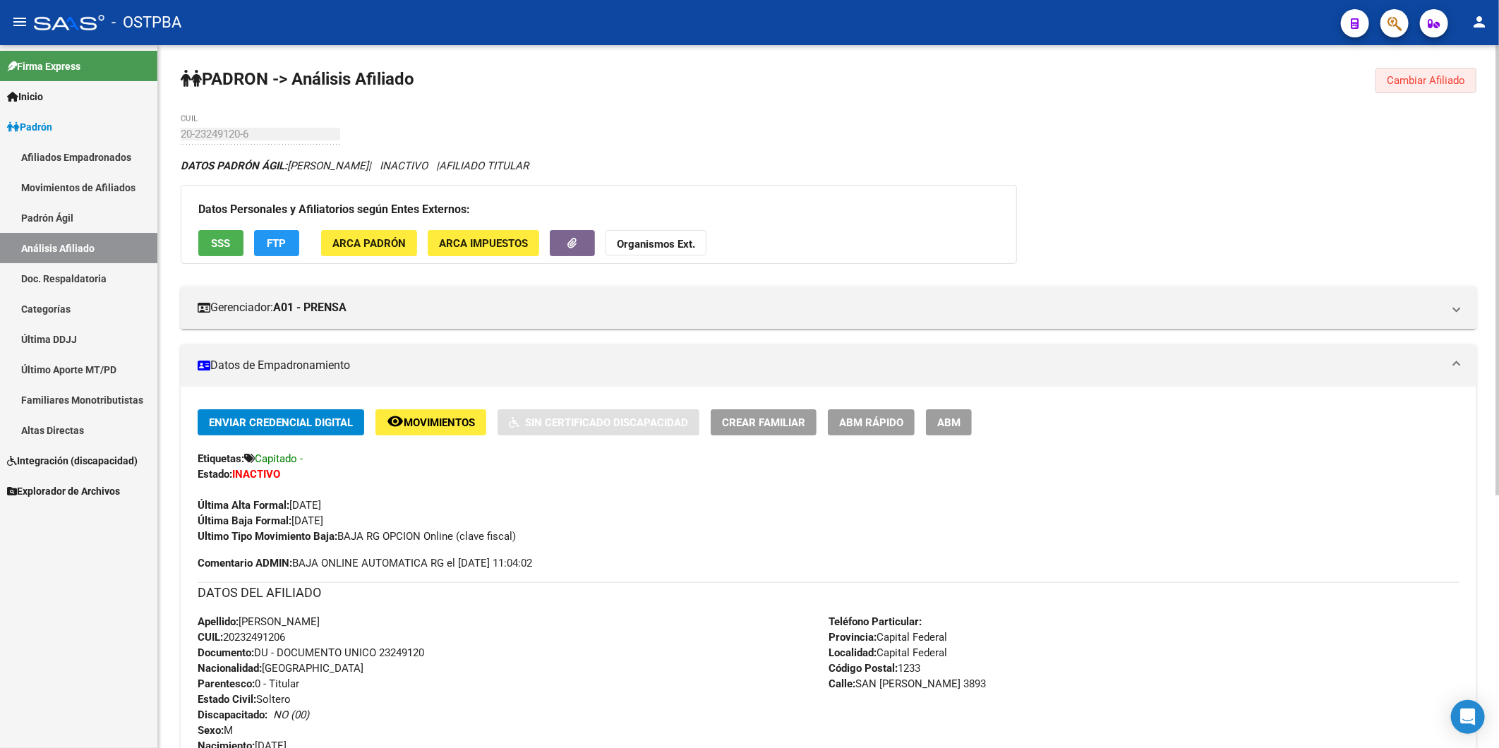
drag, startPoint x: 1438, startPoint y: 83, endPoint x: 965, endPoint y: 107, distance: 472.7
click at [1438, 83] on span "Cambiar Afiliado" at bounding box center [1426, 80] width 78 height 13
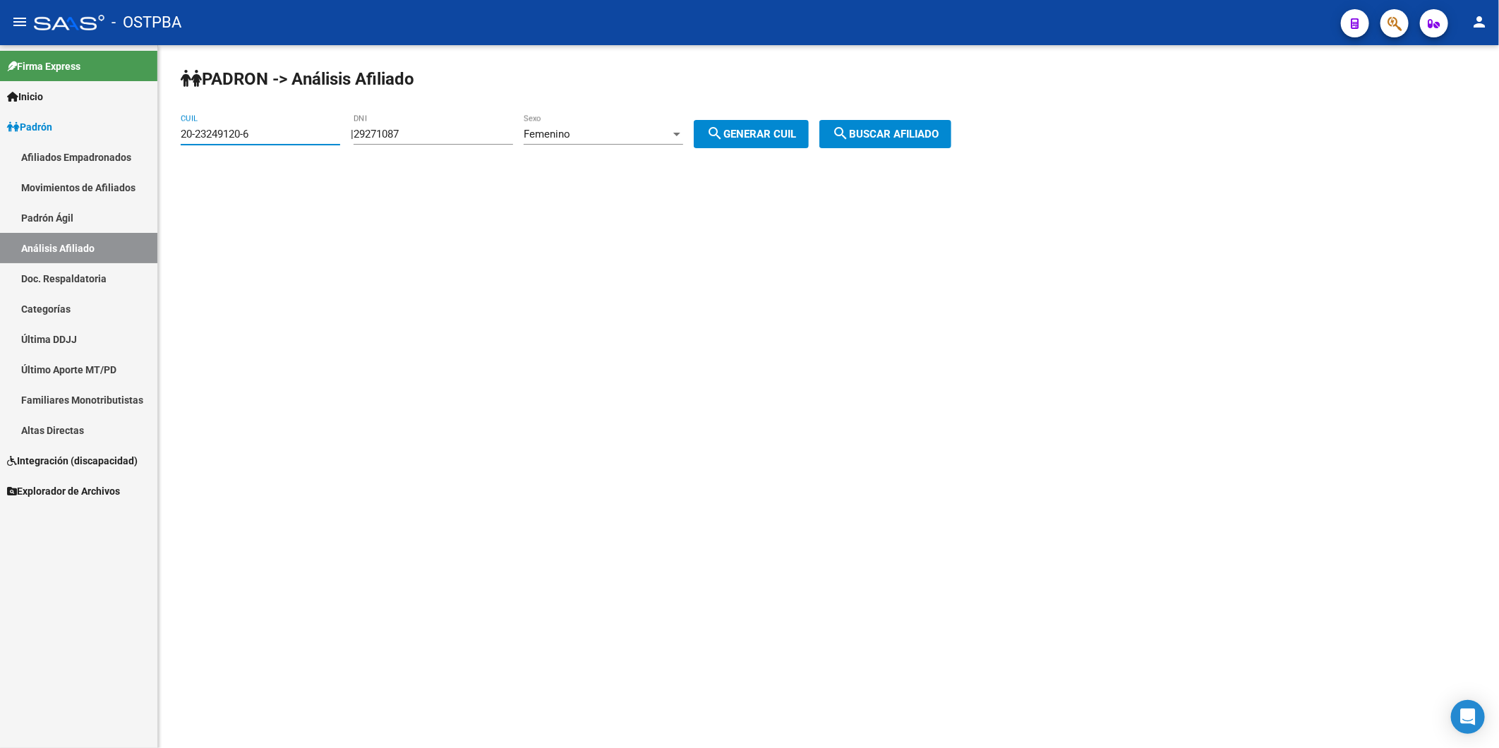
drag, startPoint x: 277, startPoint y: 128, endPoint x: 96, endPoint y: 129, distance: 180.7
click at [135, 130] on mat-sidenav-container "Firma Express Inicio Calendario SSS Instructivos Contacto OS Padrón Afiliados E…" at bounding box center [749, 396] width 1499 height 703
paste input "31928163-1"
click at [886, 124] on button "search Buscar afiliado" at bounding box center [885, 134] width 132 height 28
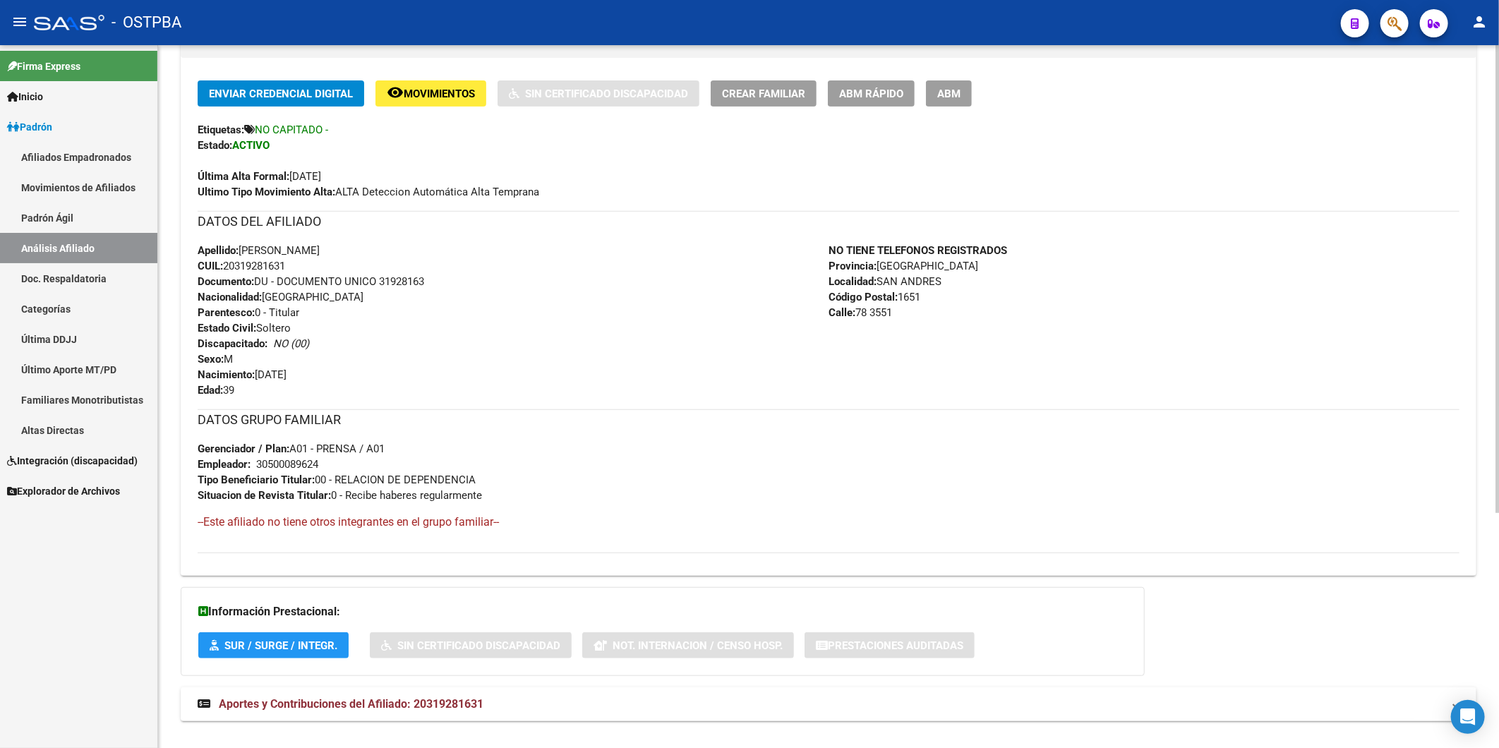
scroll to position [353, 0]
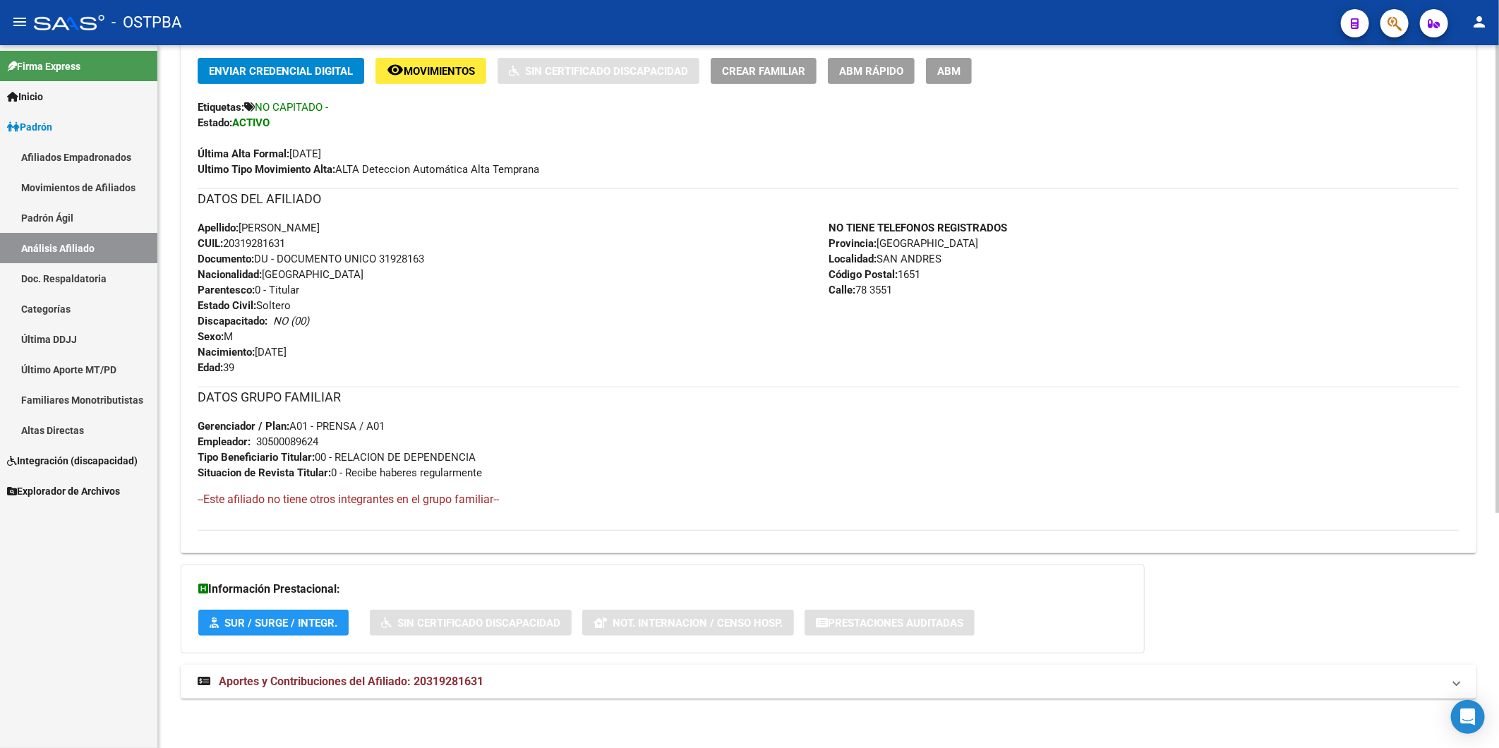
click at [455, 680] on span "Aportes y Contribuciones del Afiliado: 20319281631" at bounding box center [351, 681] width 265 height 13
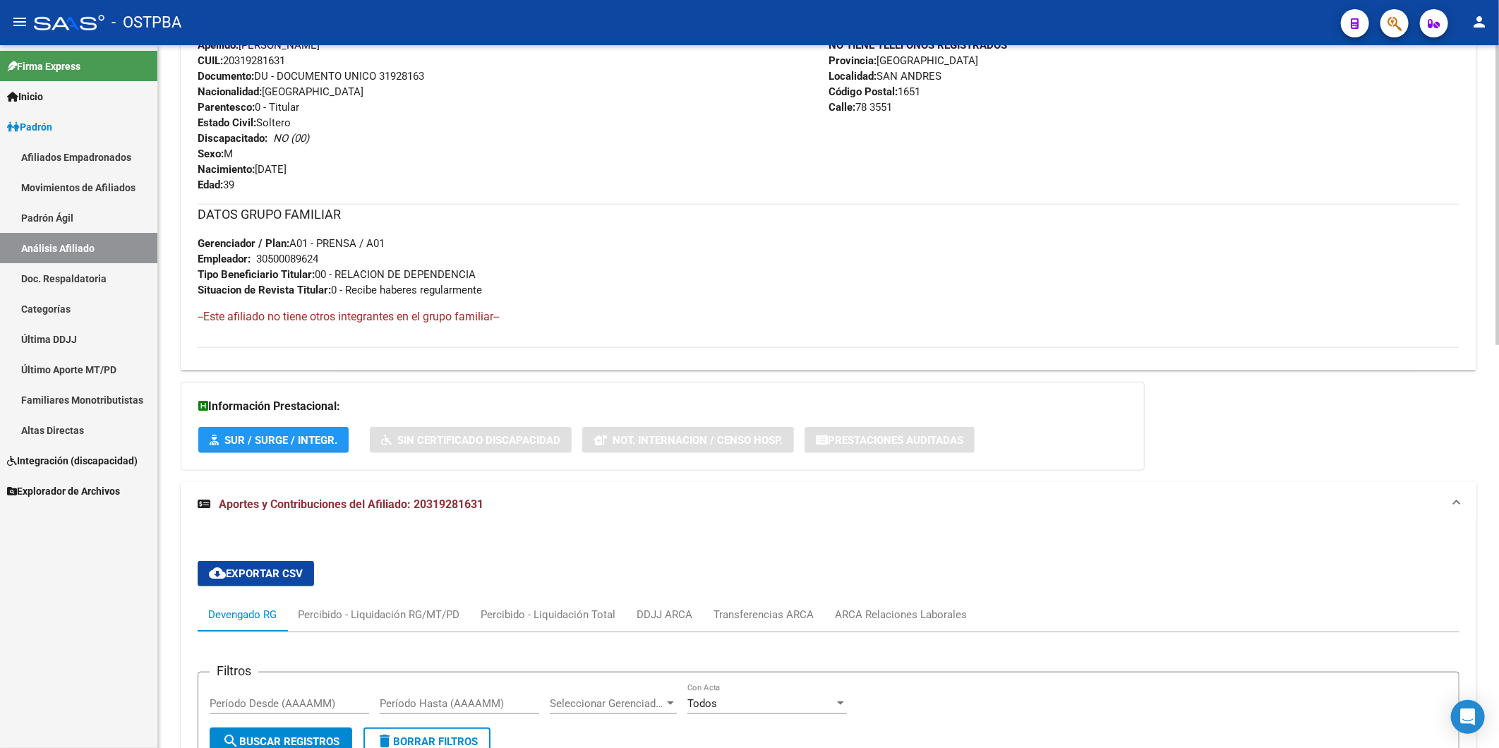
scroll to position [749, 0]
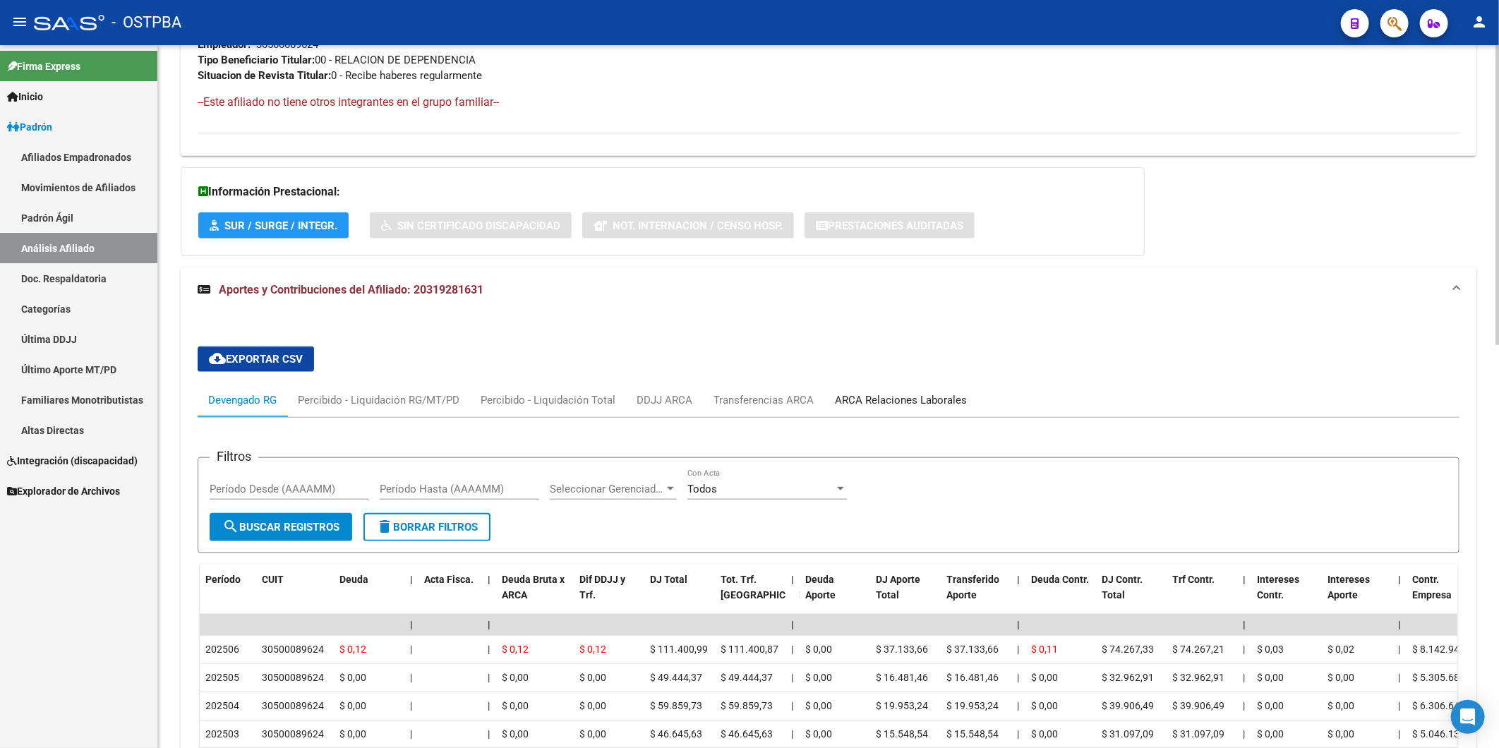
click at [880, 406] on div "ARCA Relaciones Laborales" at bounding box center [901, 400] width 132 height 16
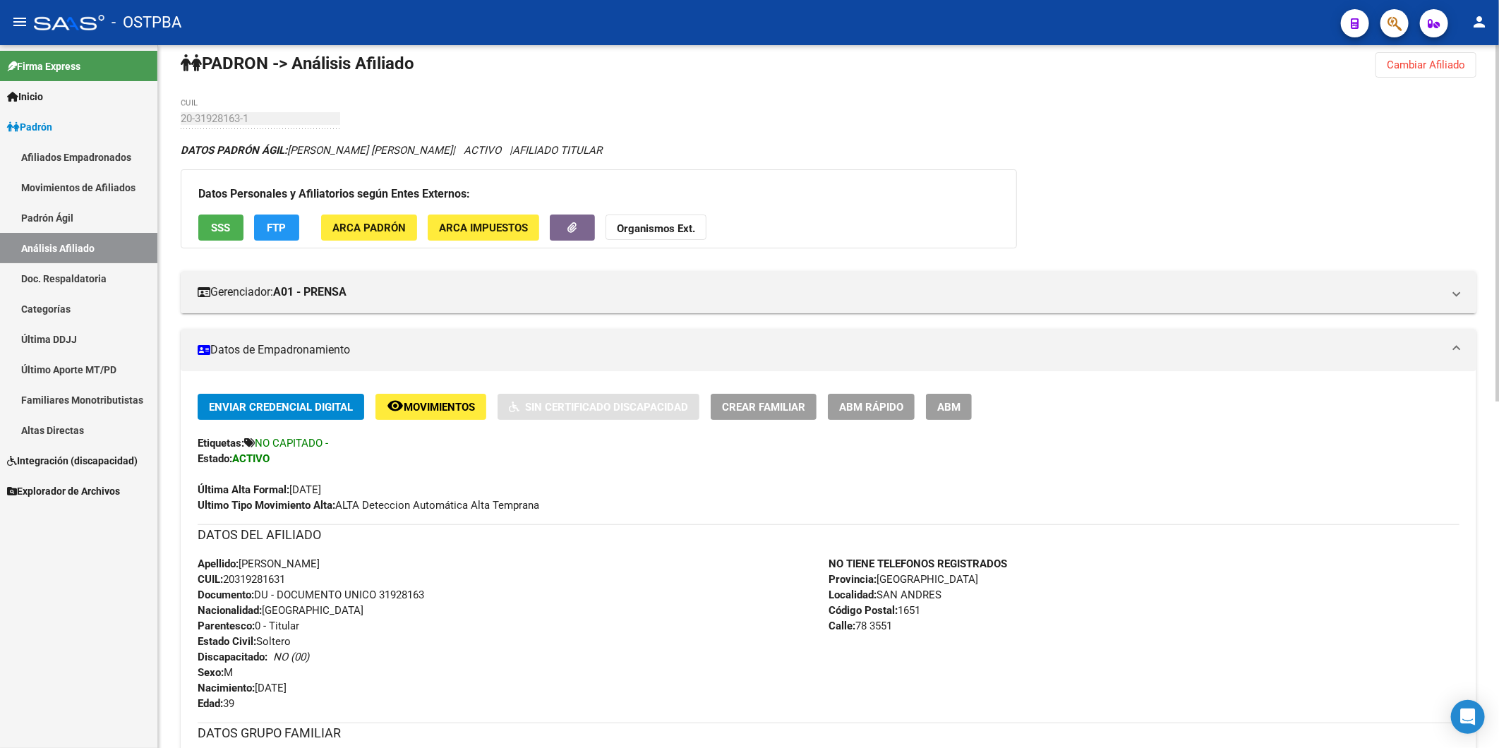
scroll to position [0, 0]
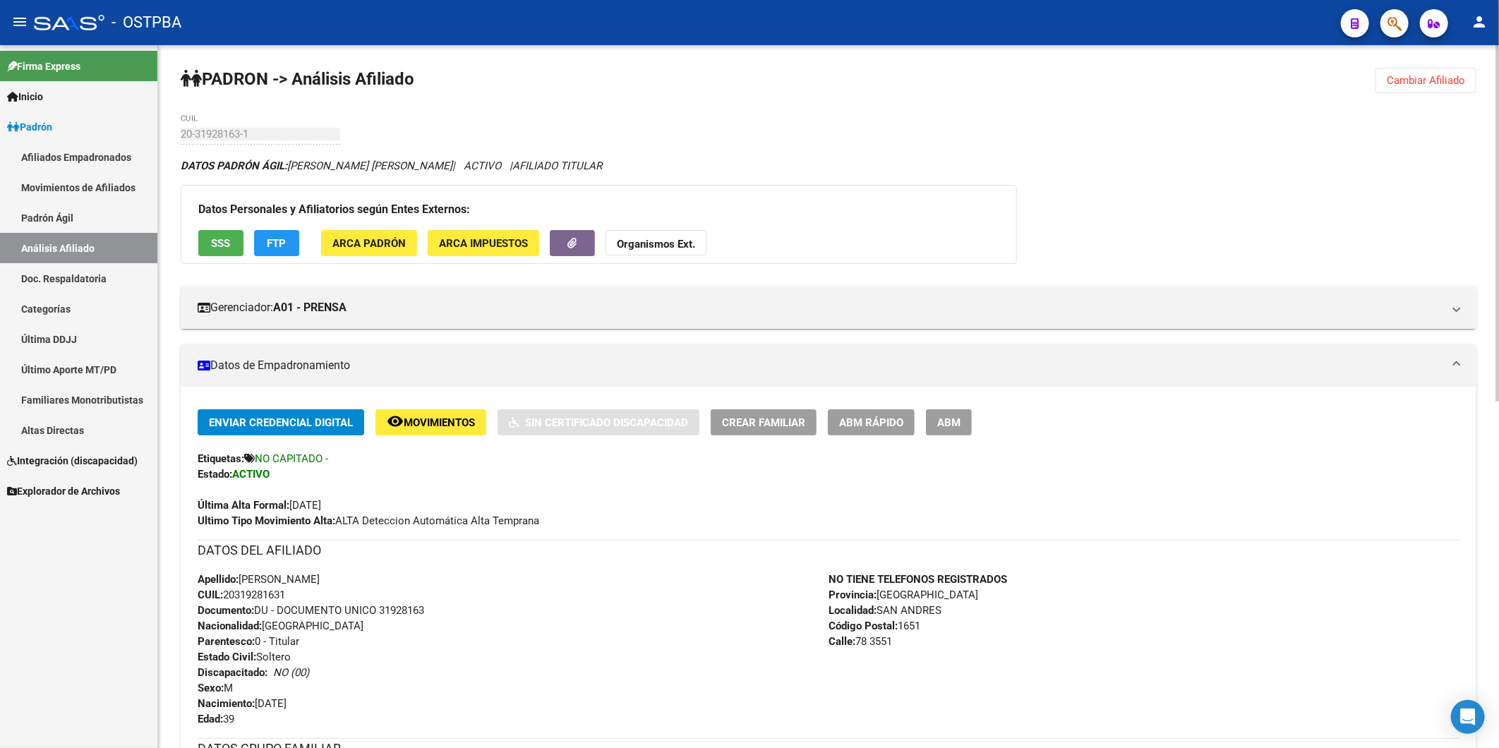
click at [1429, 83] on span "Cambiar Afiliado" at bounding box center [1426, 80] width 78 height 13
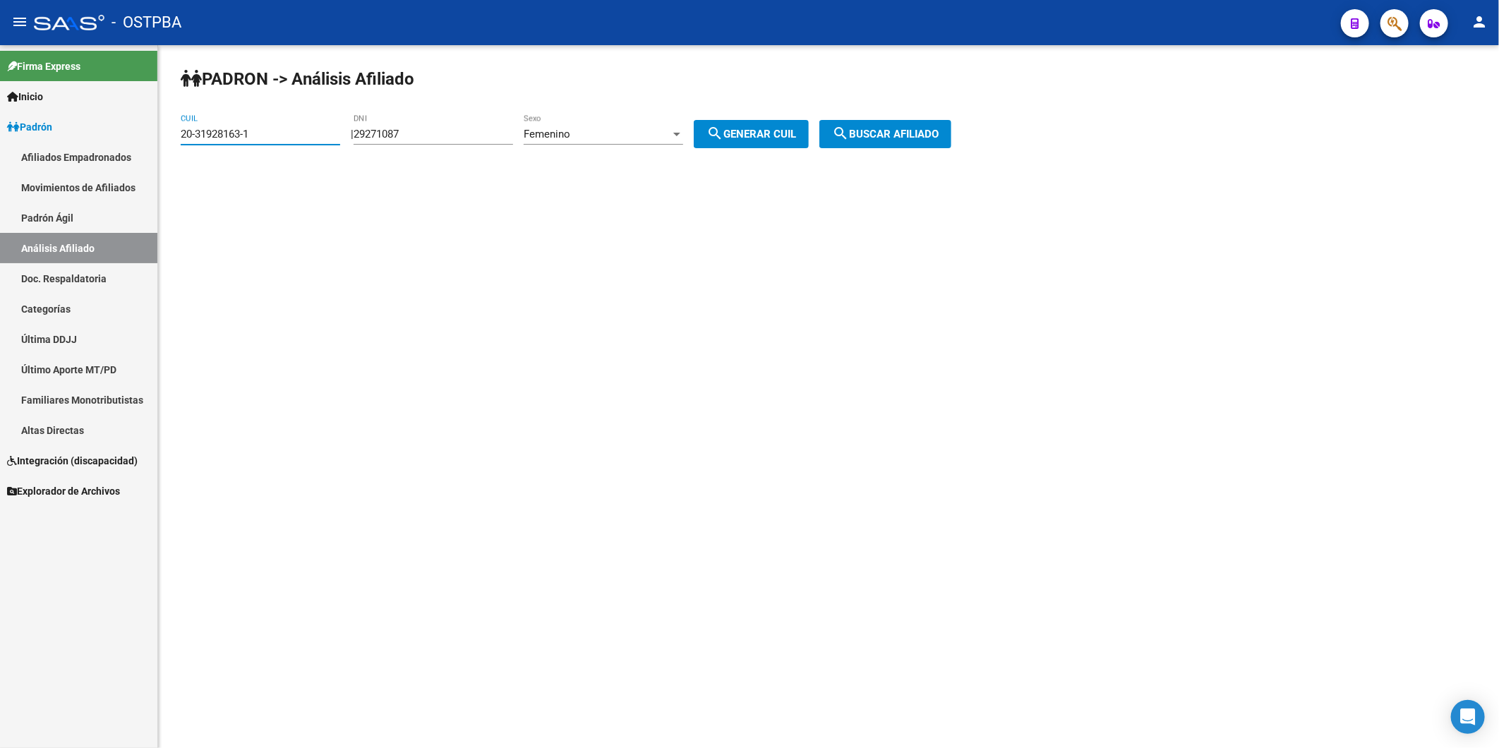
drag, startPoint x: 290, startPoint y: 133, endPoint x: 73, endPoint y: 155, distance: 218.5
click at [95, 163] on mat-sidenav-container "Firma Express Inicio Calendario SSS Instructivos Contacto OS Padrón Afiliados E…" at bounding box center [749, 396] width 1499 height 703
paste input "3794984-4"
click at [934, 128] on span "search Buscar afiliado" at bounding box center [885, 134] width 107 height 13
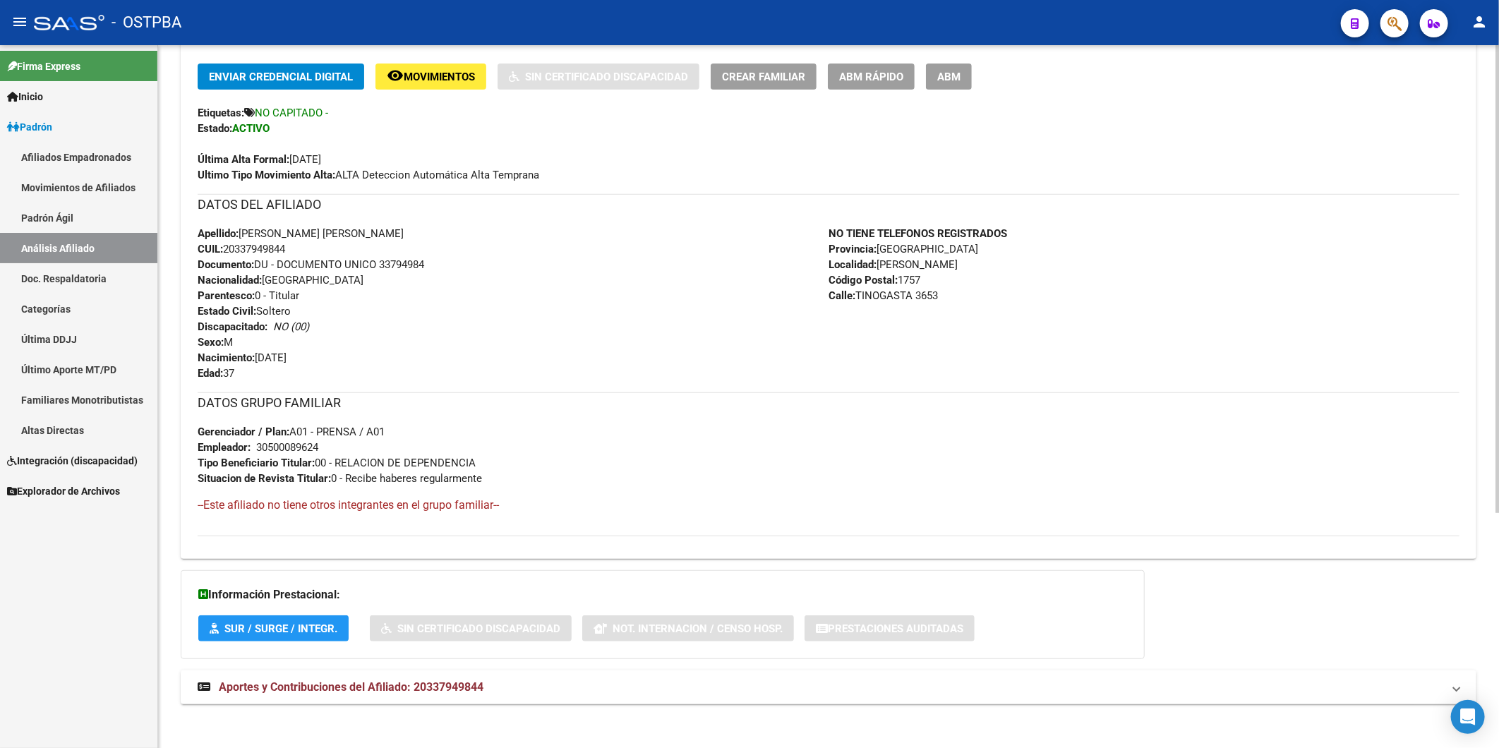
scroll to position [353, 0]
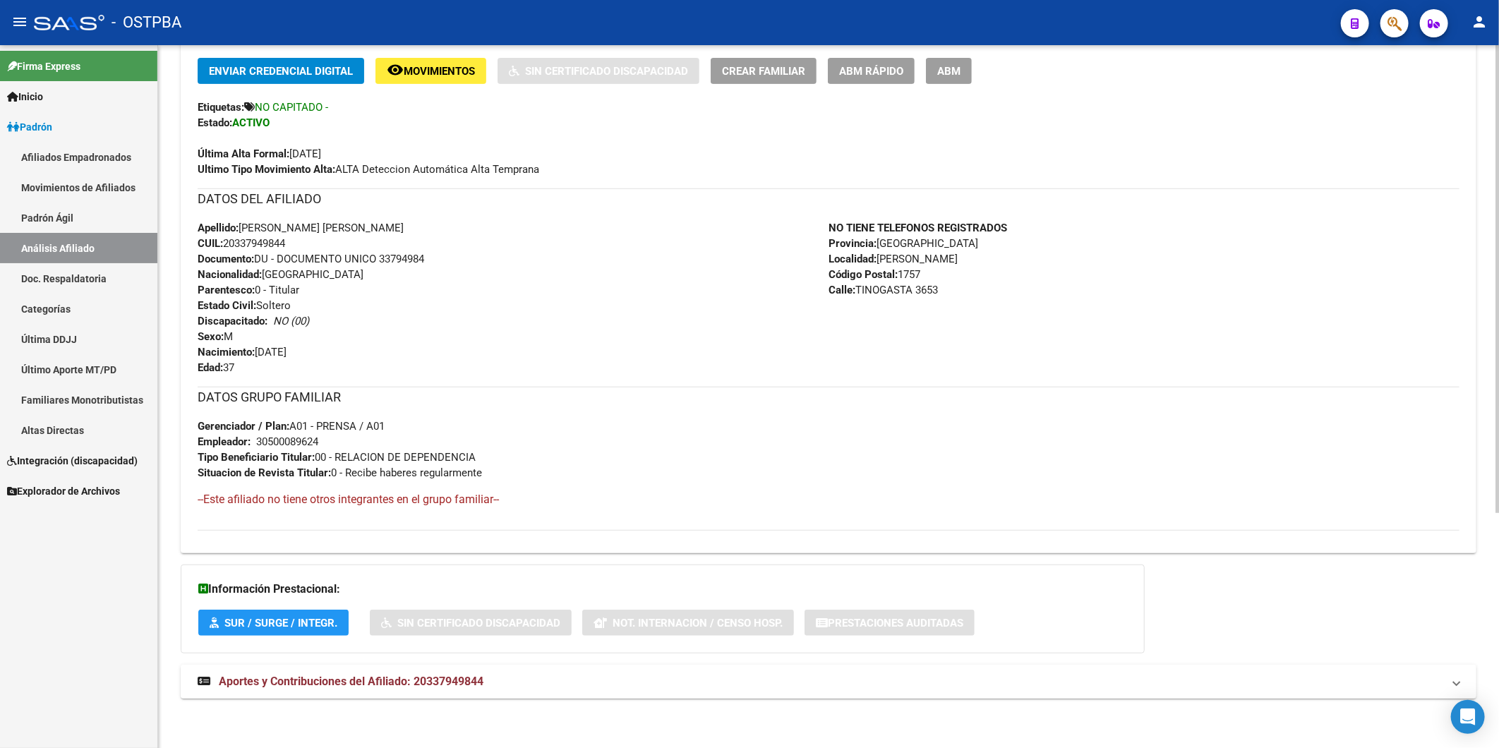
click at [467, 685] on span "Aportes y Contribuciones del Afiliado: 20337949844" at bounding box center [351, 681] width 265 height 13
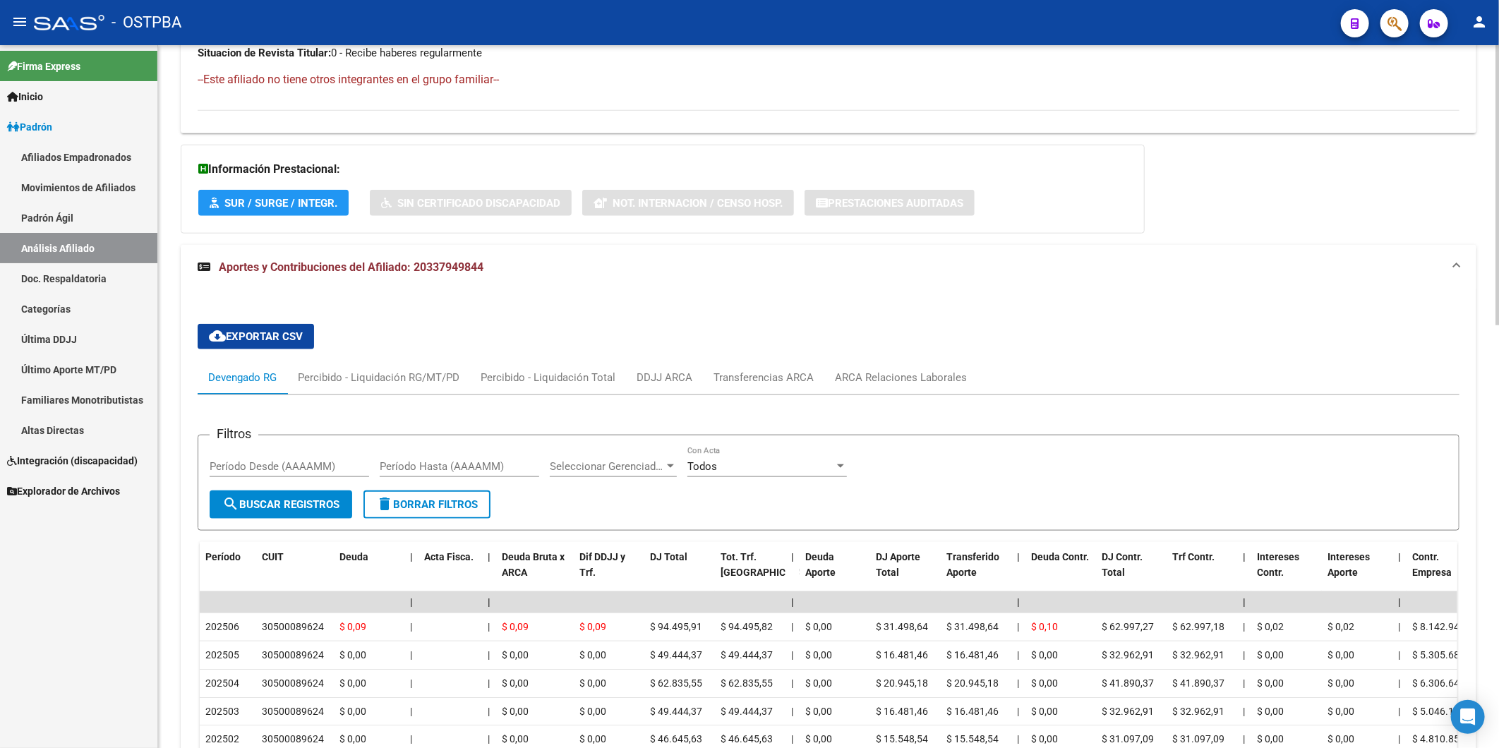
scroll to position [950, 0]
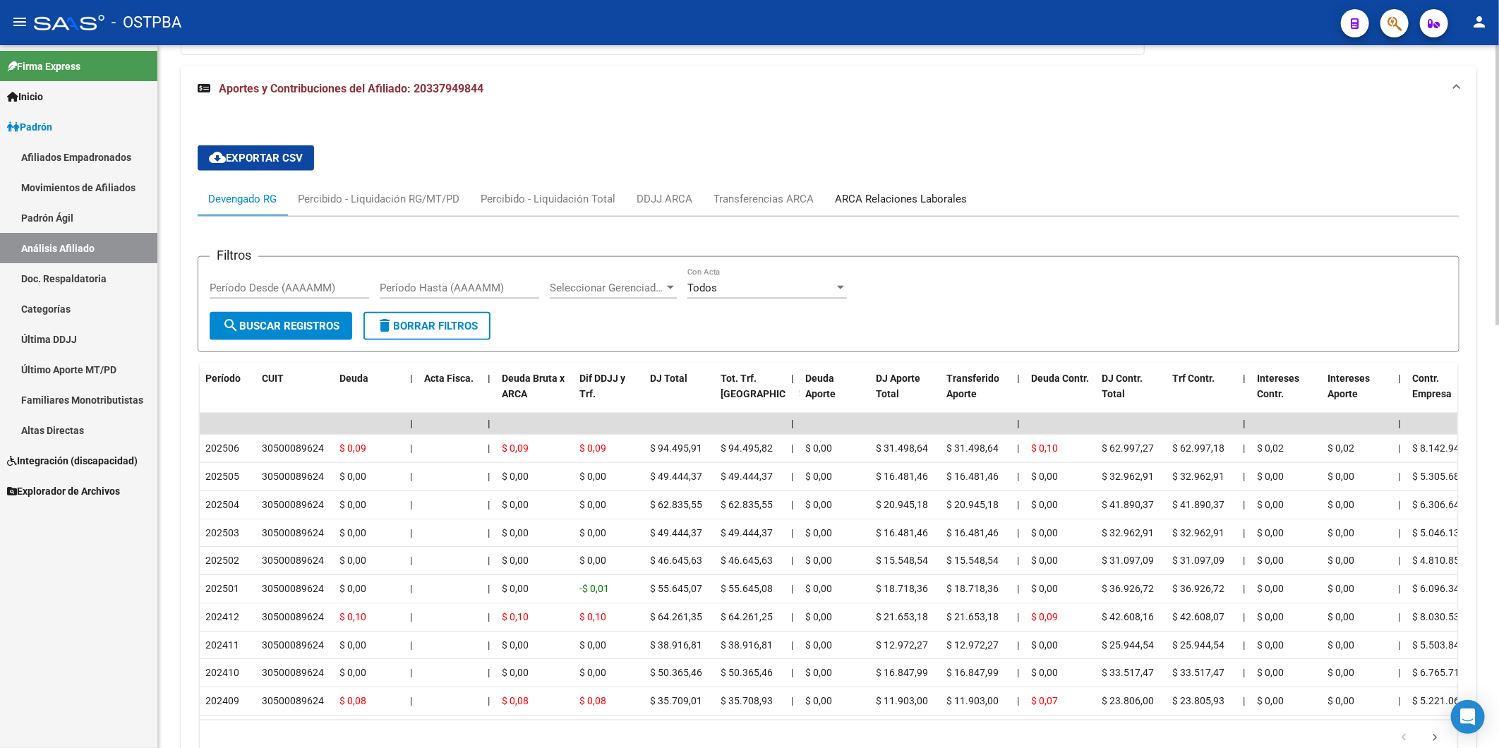
click at [862, 200] on div "ARCA Relaciones Laborales" at bounding box center [901, 199] width 132 height 16
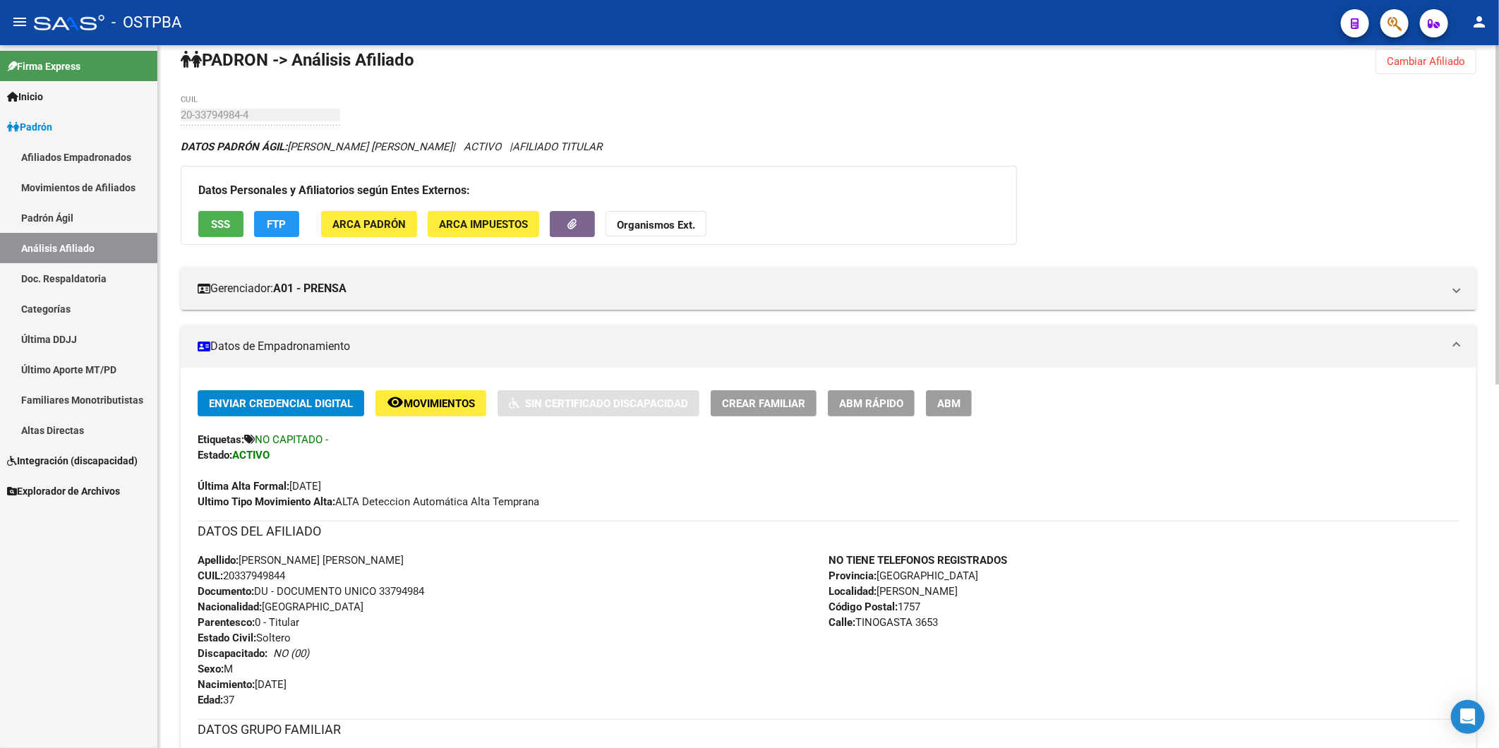
scroll to position [0, 0]
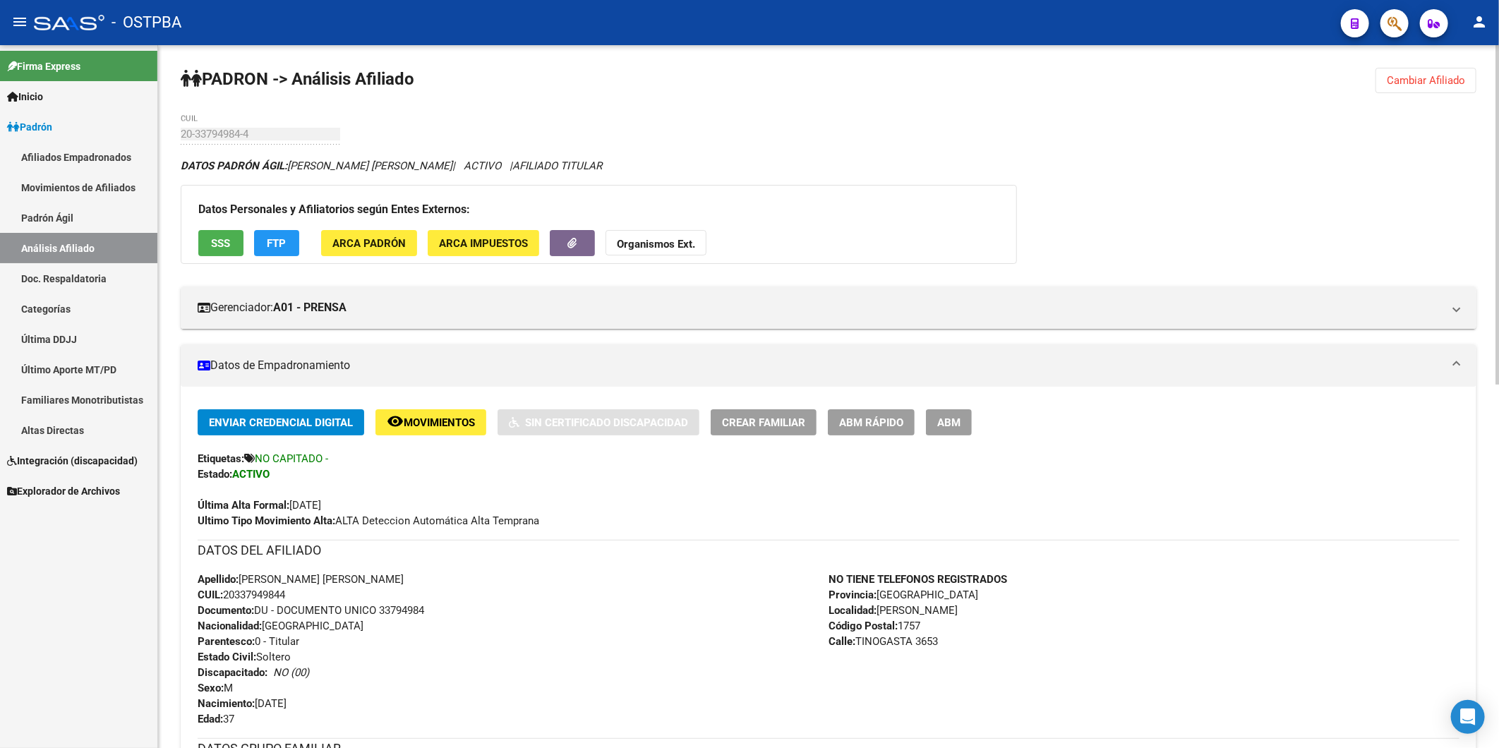
click at [1416, 78] on span "Cambiar Afiliado" at bounding box center [1426, 80] width 78 height 13
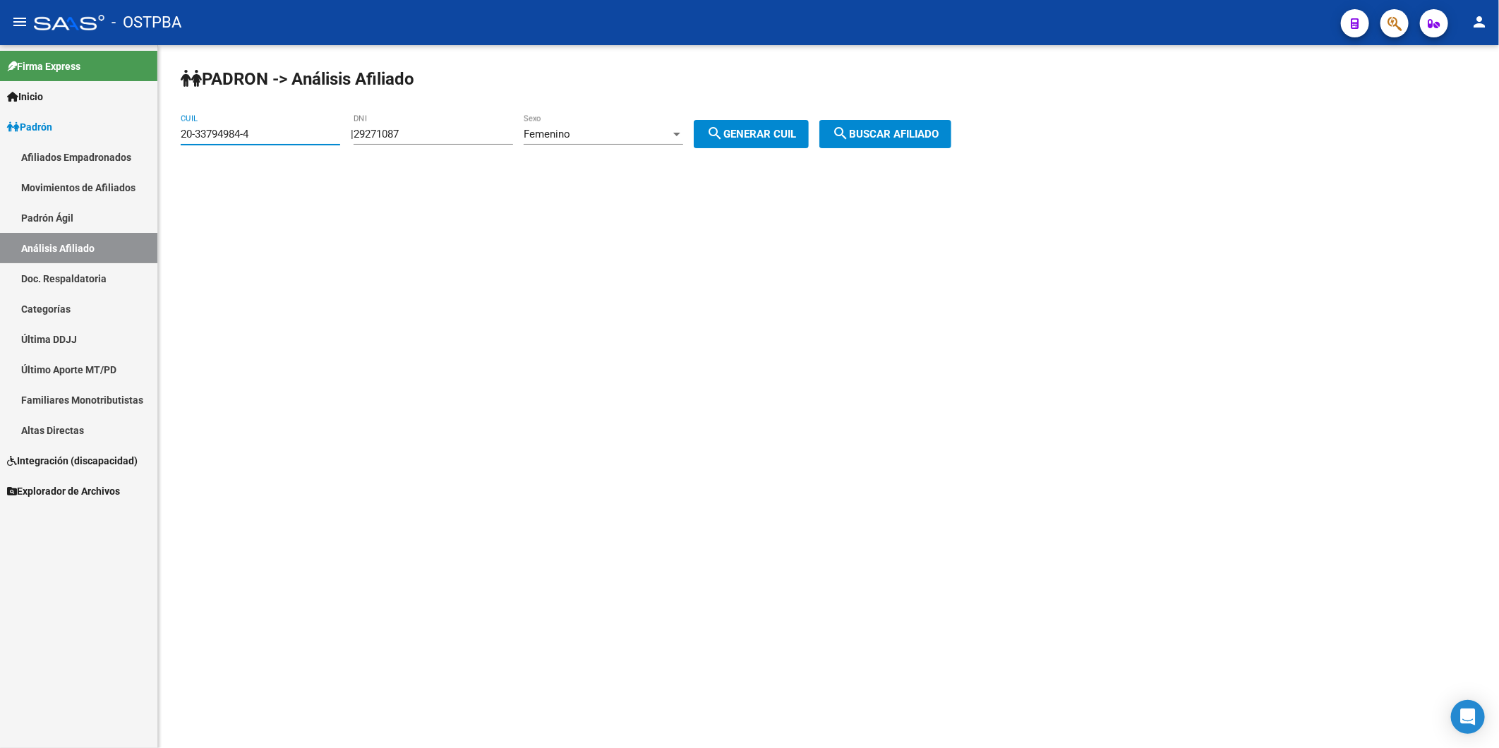
drag, startPoint x: 275, startPoint y: 136, endPoint x: 48, endPoint y: 171, distance: 230.0
click at [52, 170] on mat-sidenav-container "Firma Express Inicio Calendario SSS Instructivos Contacto OS Padrón Afiliados E…" at bounding box center [749, 396] width 1499 height 703
paste input "5478438-7"
click at [916, 133] on span "search Buscar afiliado" at bounding box center [885, 134] width 107 height 13
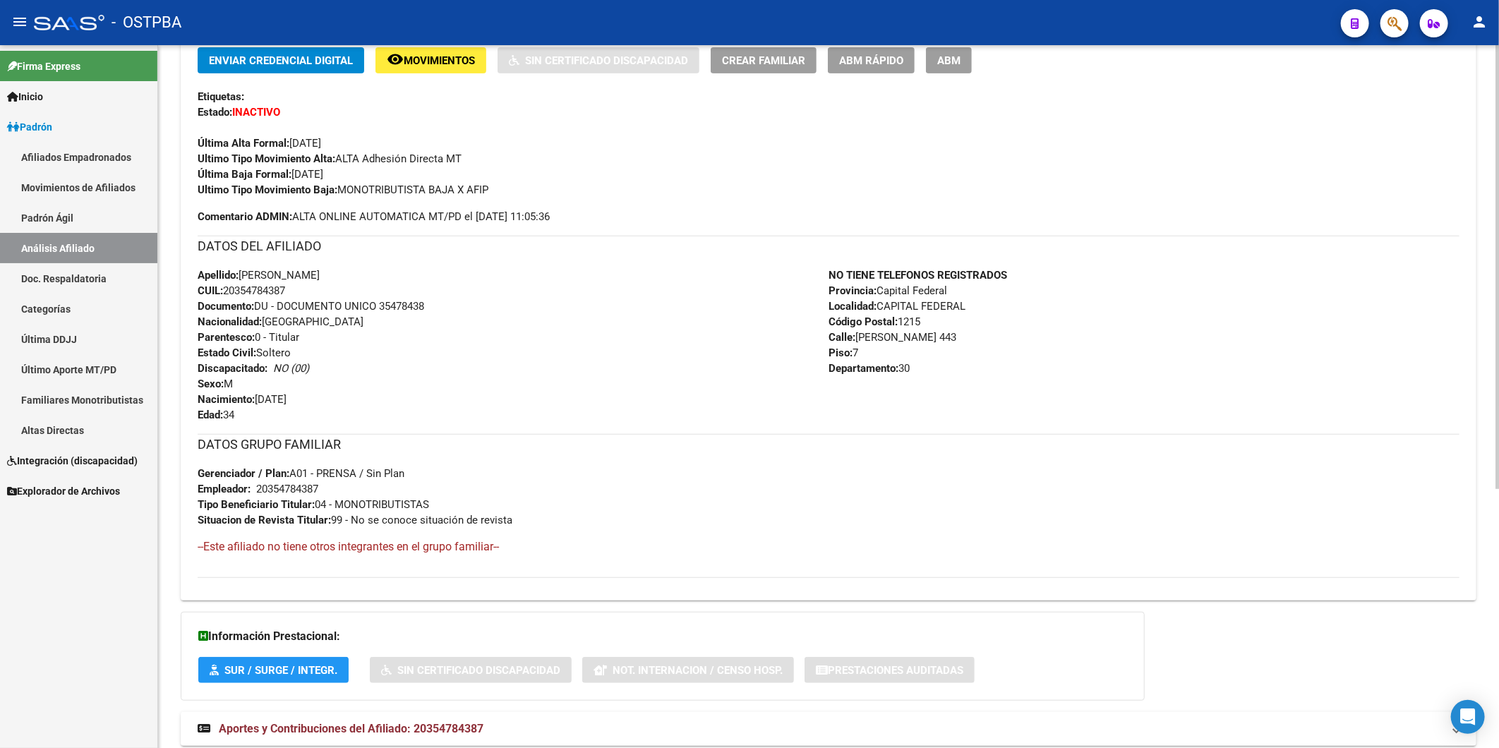
scroll to position [411, 0]
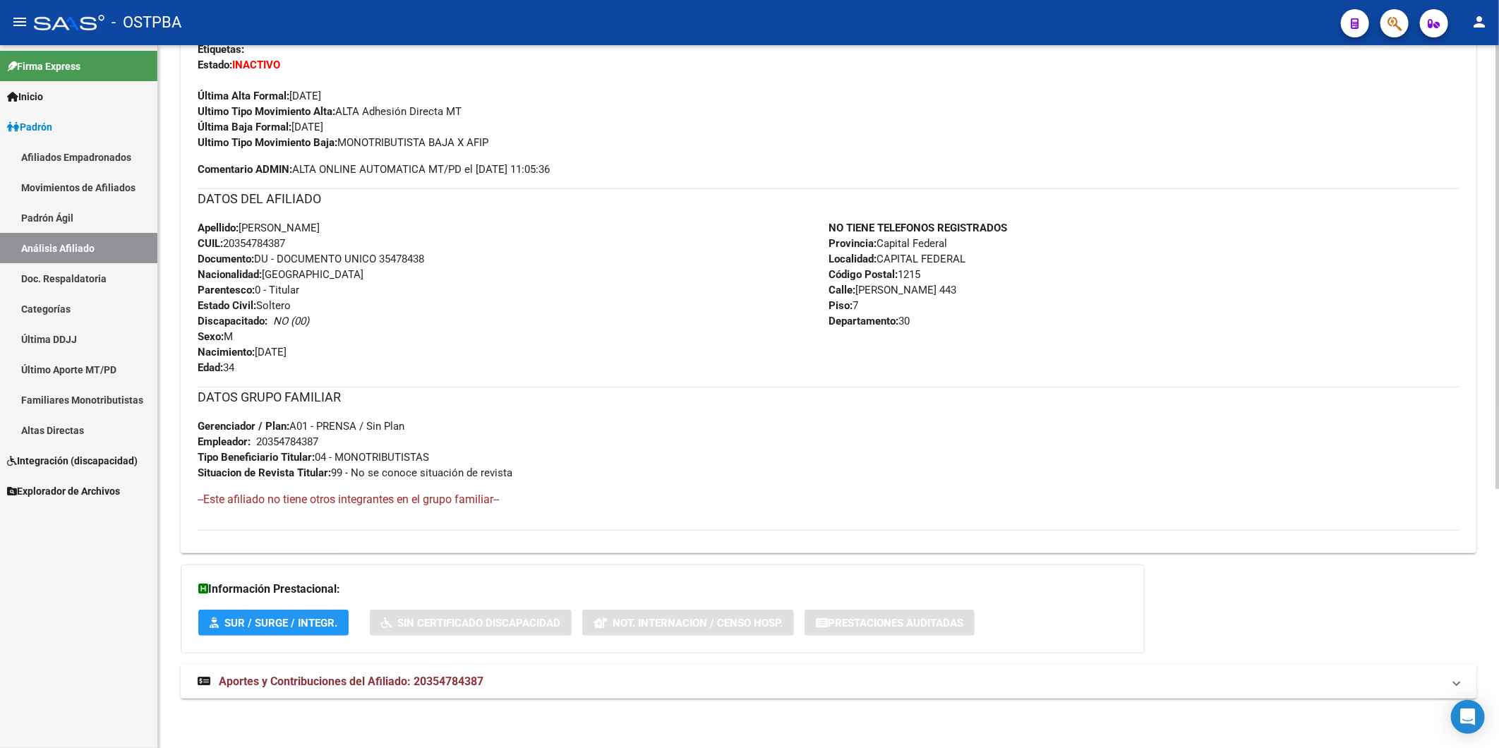
click at [436, 675] on span "Aportes y Contribuciones del Afiliado: 20354784387" at bounding box center [351, 681] width 265 height 13
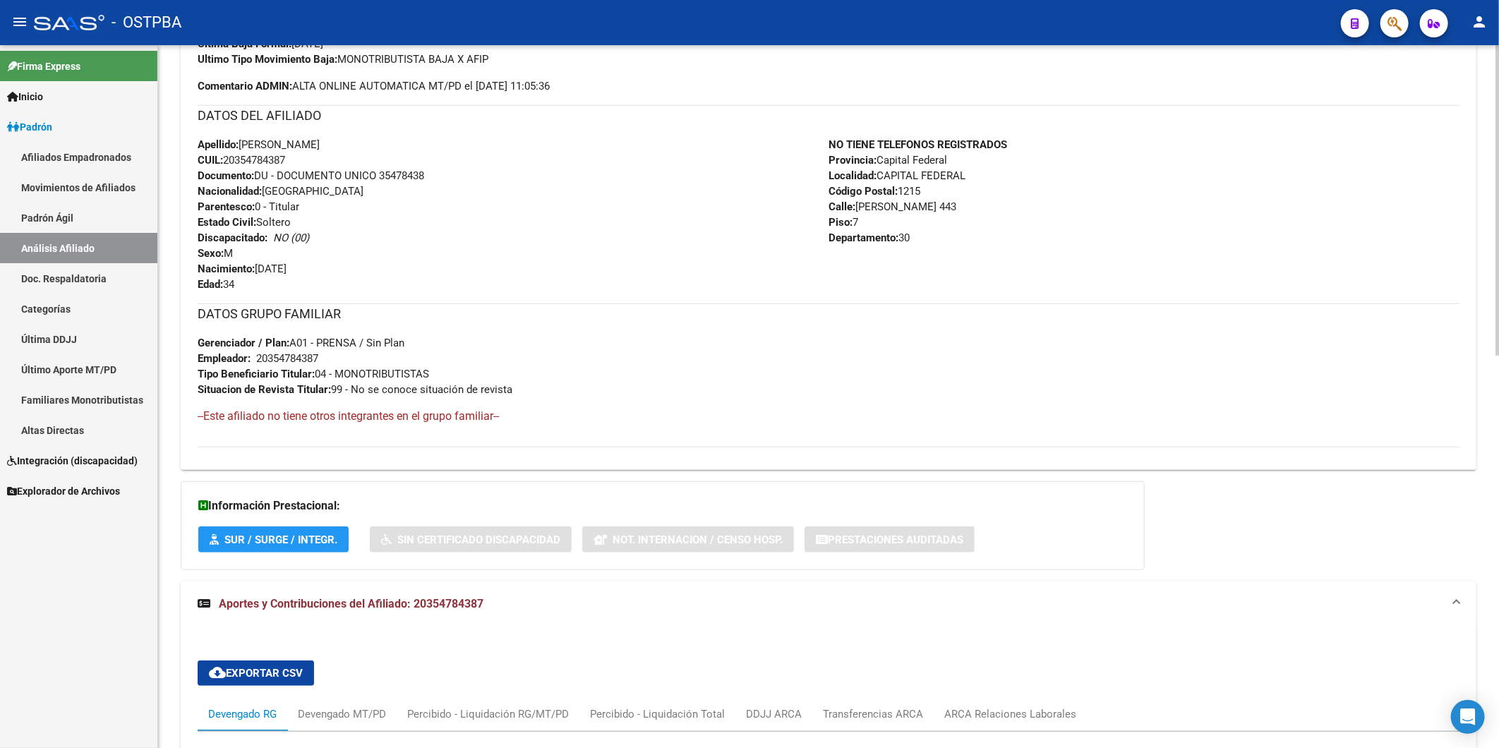
scroll to position [728, 0]
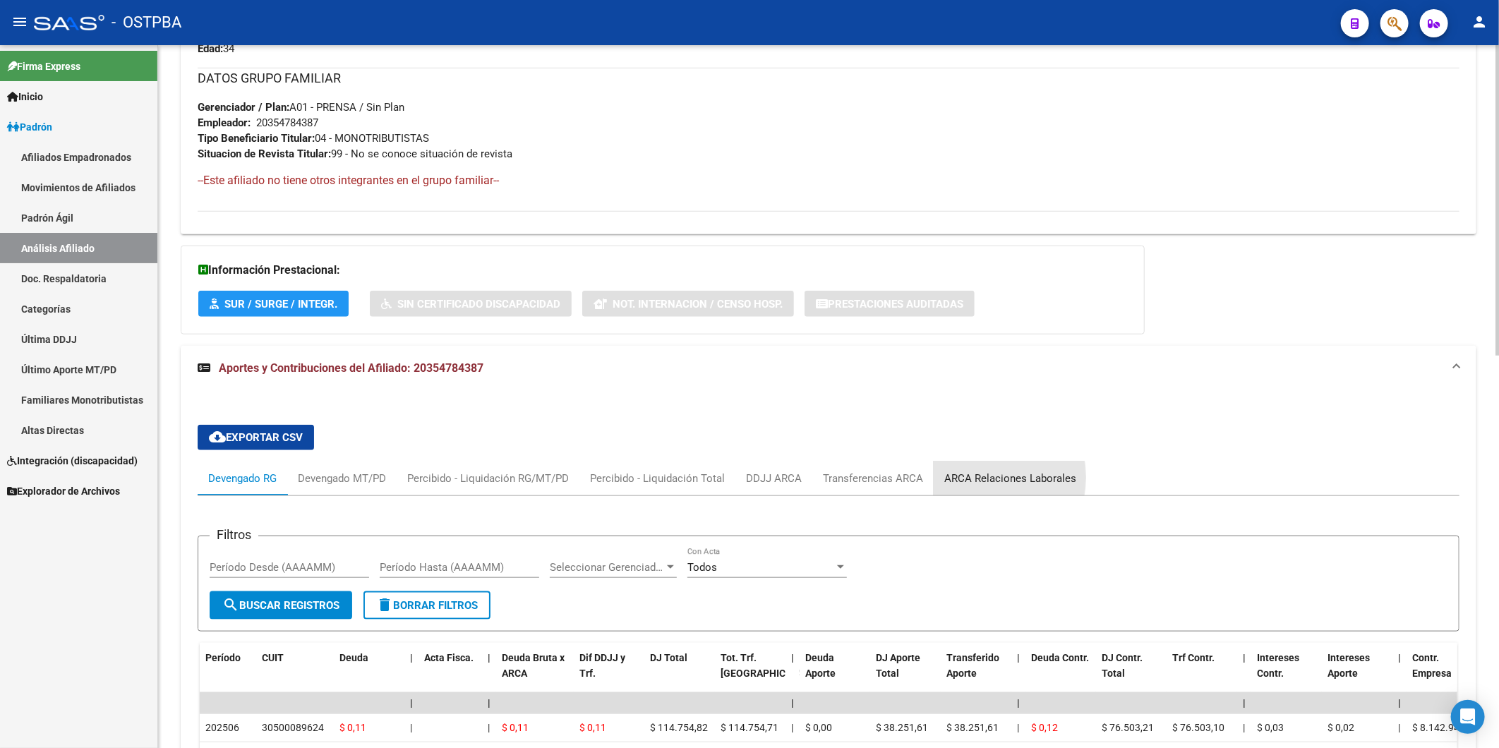
click at [963, 478] on div "ARCA Relaciones Laborales" at bounding box center [1010, 479] width 132 height 16
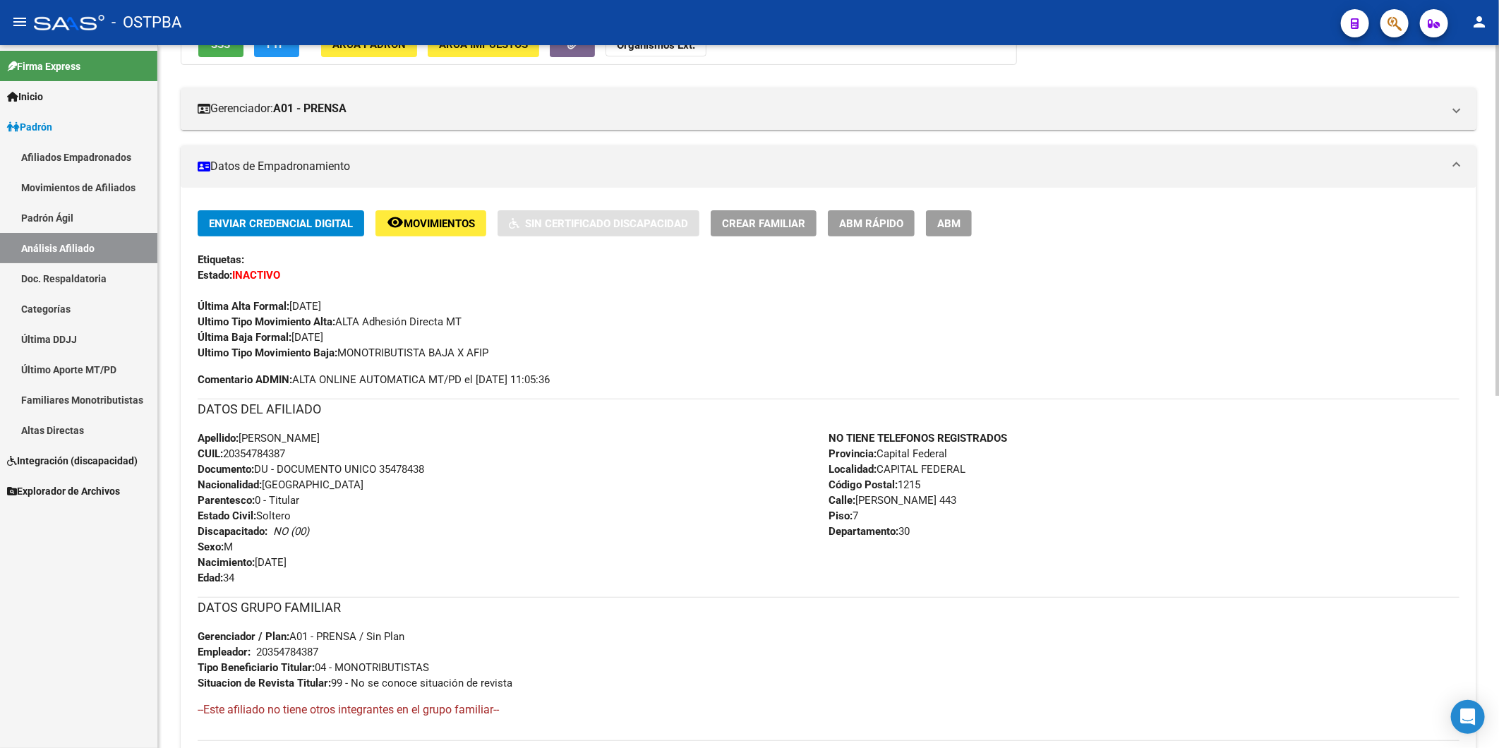
scroll to position [0, 0]
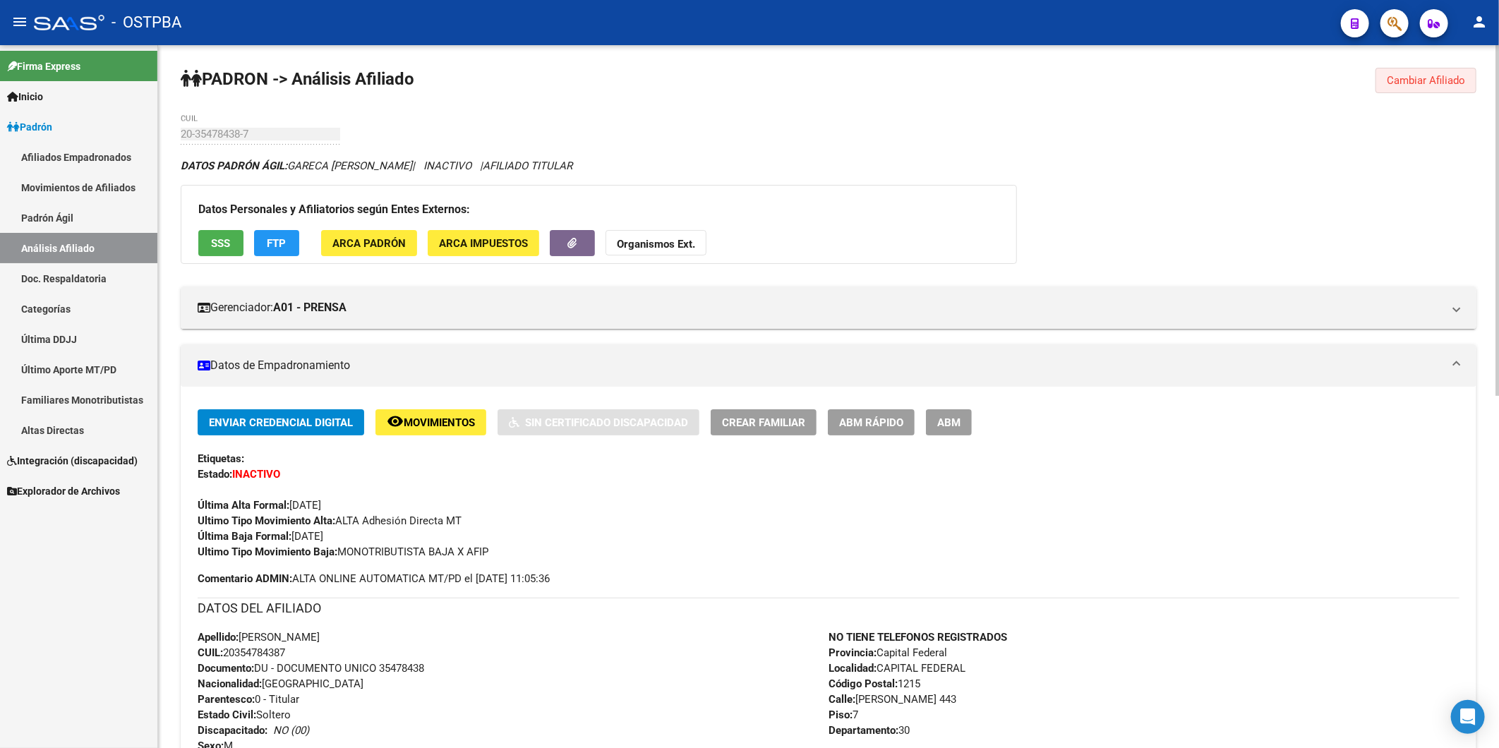
click at [1406, 83] on span "Cambiar Afiliado" at bounding box center [1426, 80] width 78 height 13
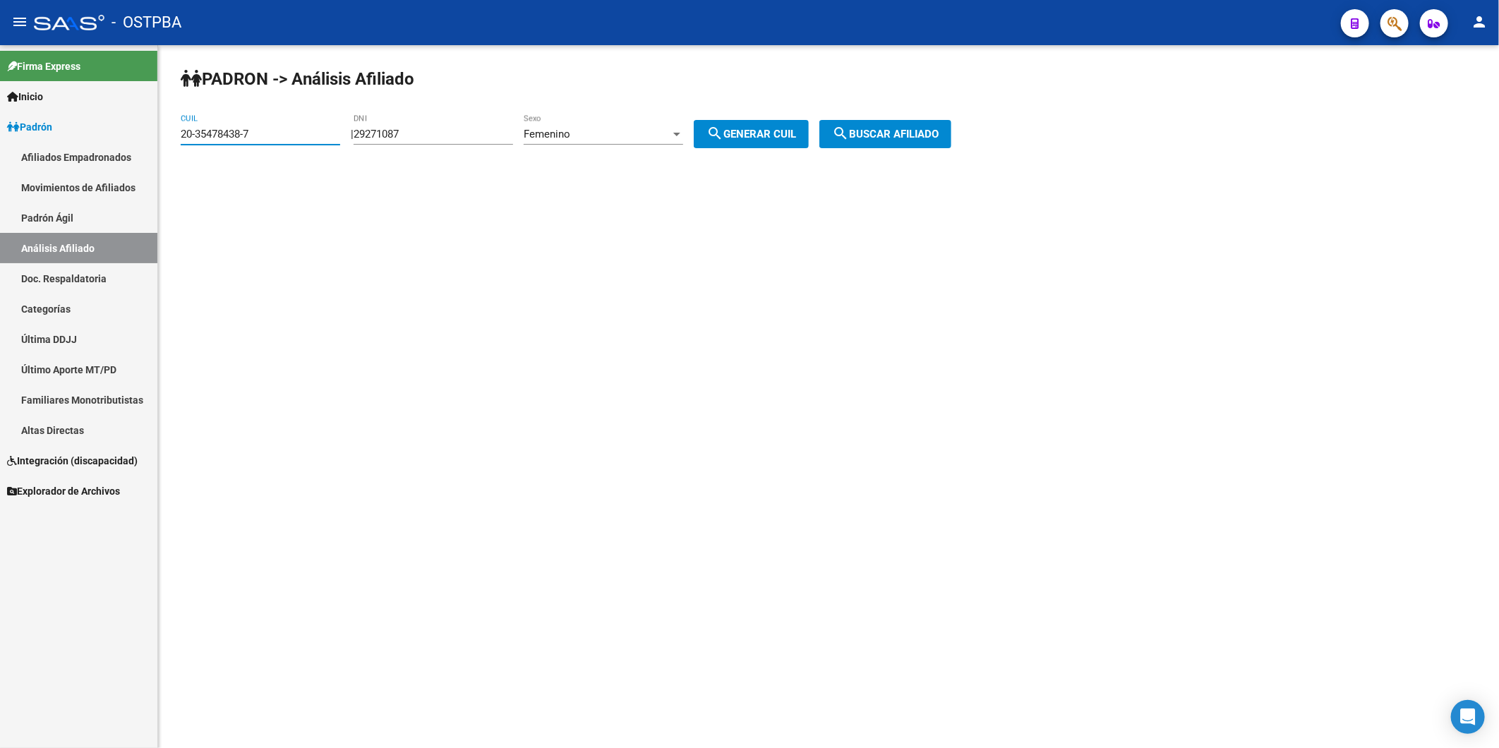
drag, startPoint x: 294, startPoint y: 138, endPoint x: 101, endPoint y: 152, distance: 193.9
click at [119, 150] on mat-sidenav-container "Firma Express Inicio Calendario SSS Instructivos Contacto OS Padrón Afiliados E…" at bounding box center [749, 396] width 1499 height 703
paste input "8795495-4"
click at [939, 130] on span "search Buscar afiliado" at bounding box center [885, 134] width 107 height 13
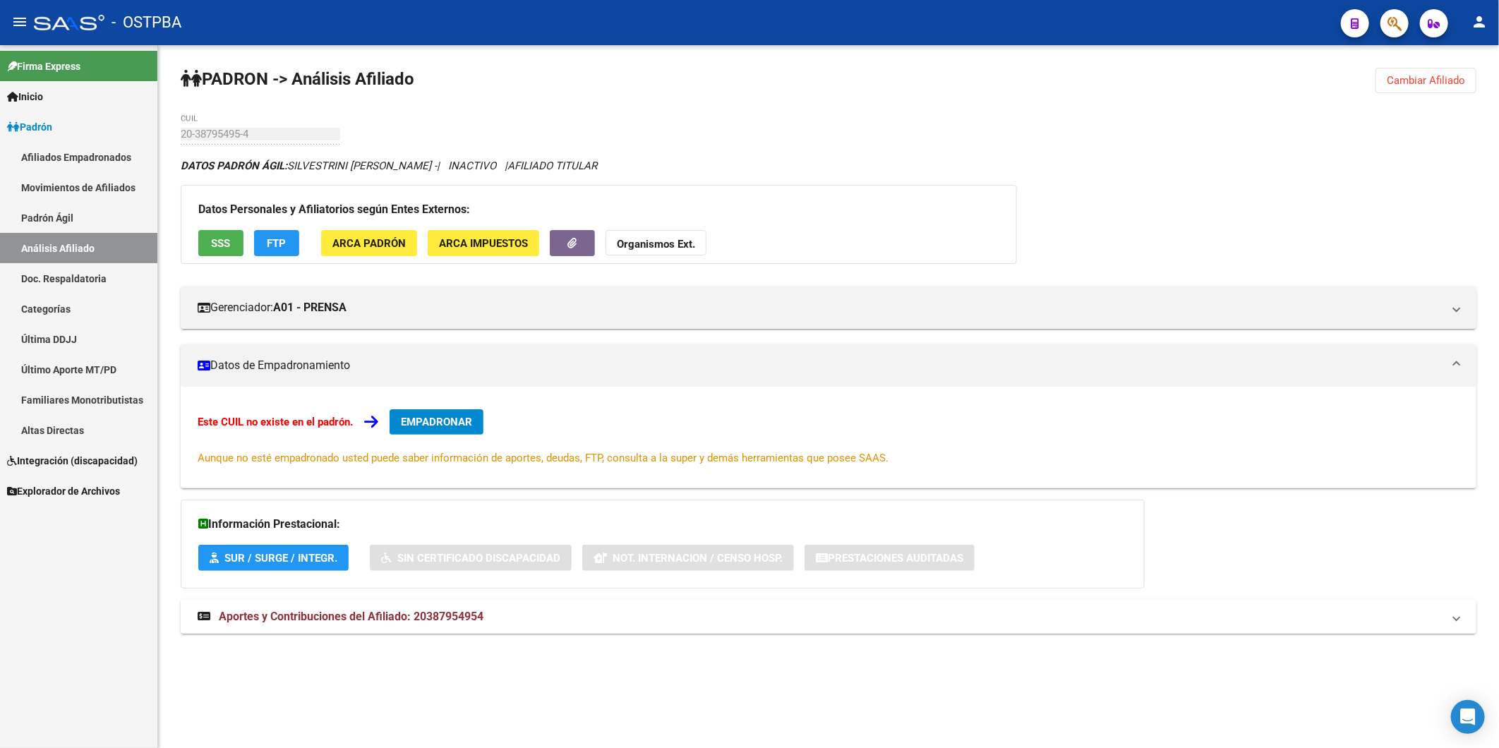
click at [442, 617] on span "Aportes y Contribuciones del Afiliado: 20387954954" at bounding box center [351, 616] width 265 height 13
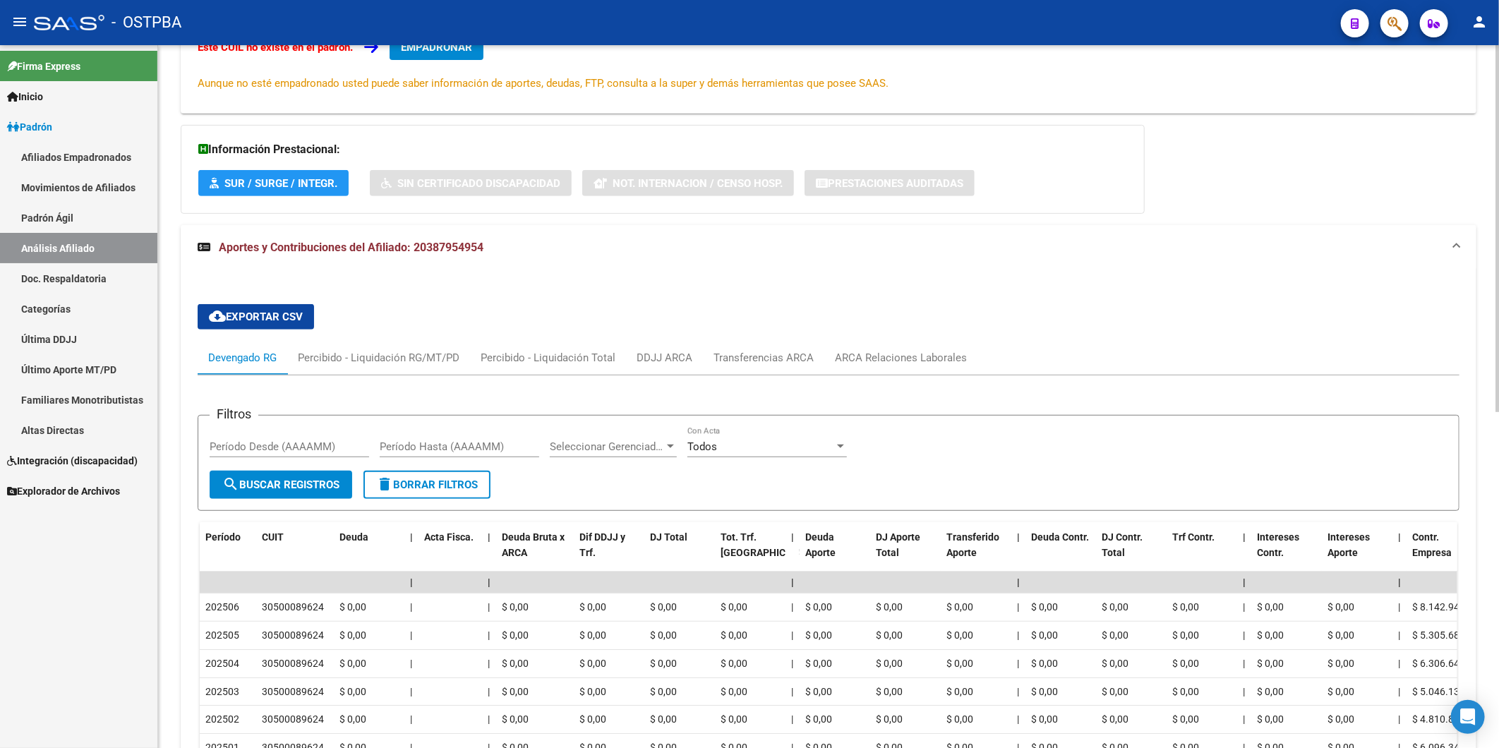
scroll to position [392, 0]
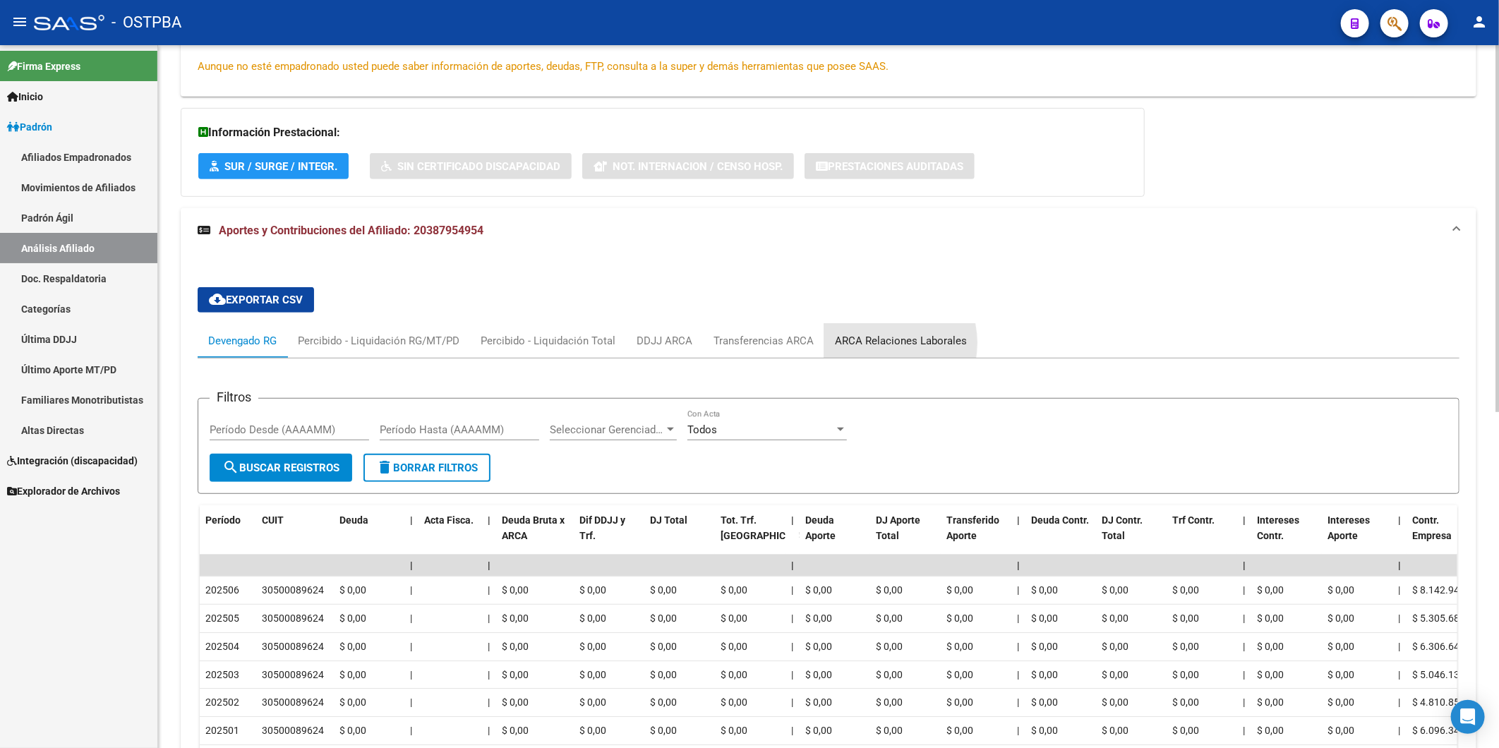
click at [881, 344] on div "ARCA Relaciones Laborales" at bounding box center [901, 341] width 132 height 16
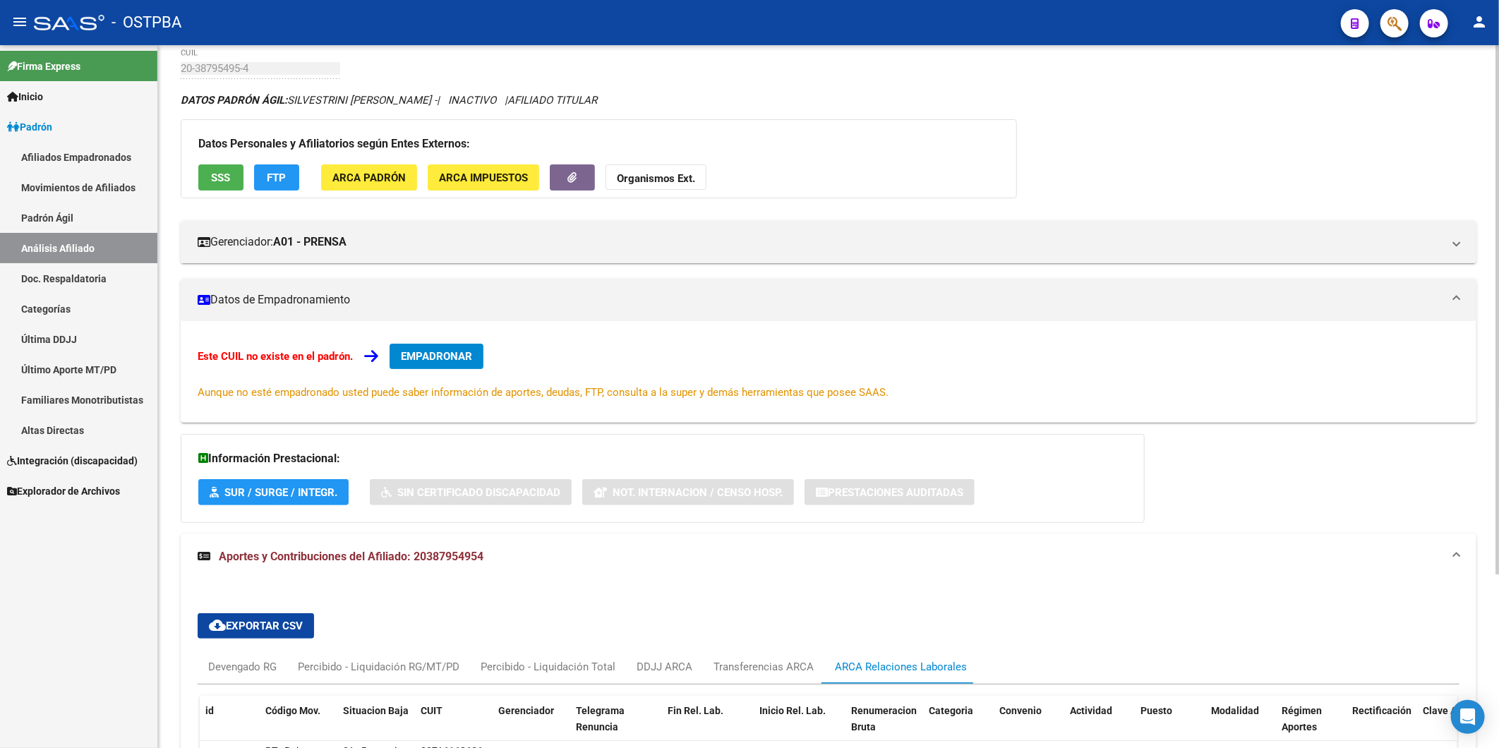
scroll to position [0, 0]
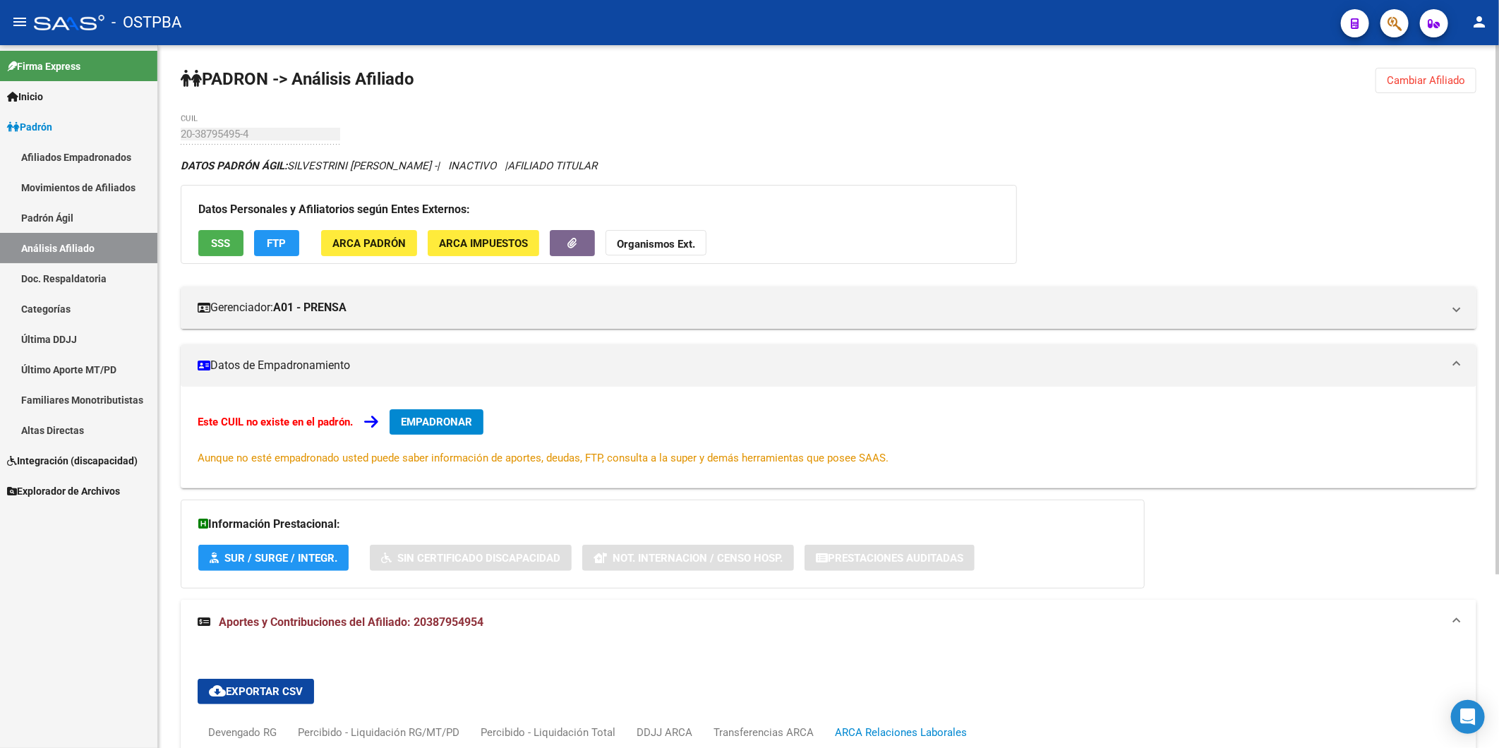
click at [1419, 76] on span "Cambiar Afiliado" at bounding box center [1426, 80] width 78 height 13
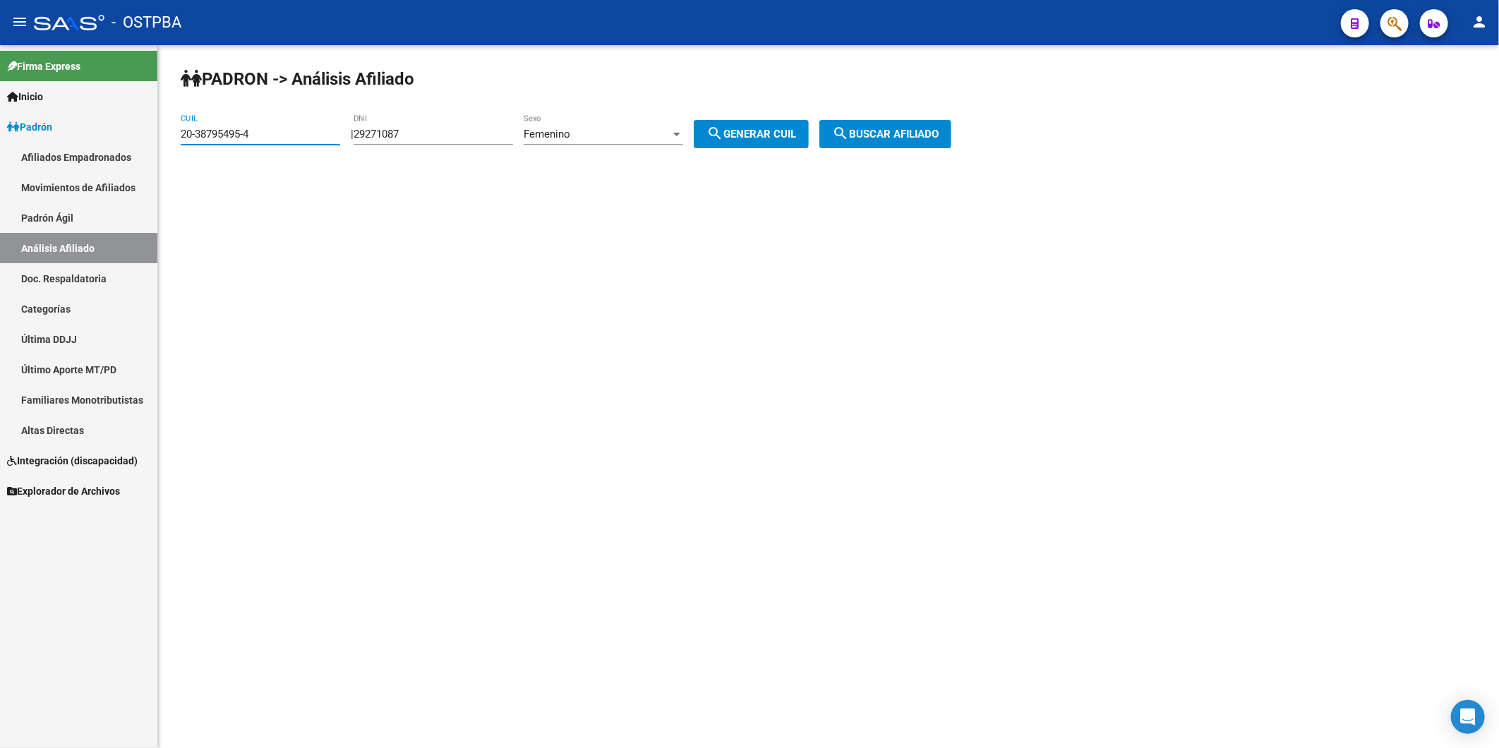
drag, startPoint x: 320, startPoint y: 138, endPoint x: 40, endPoint y: 192, distance: 285.4
click at [76, 188] on mat-sidenav-container "Firma Express Inicio Calendario SSS Instructivos Contacto OS Padrón Afiliados E…" at bounding box center [749, 396] width 1499 height 703
paste input "5478438-7"
click at [872, 136] on span "search Buscar afiliado" at bounding box center [885, 134] width 107 height 13
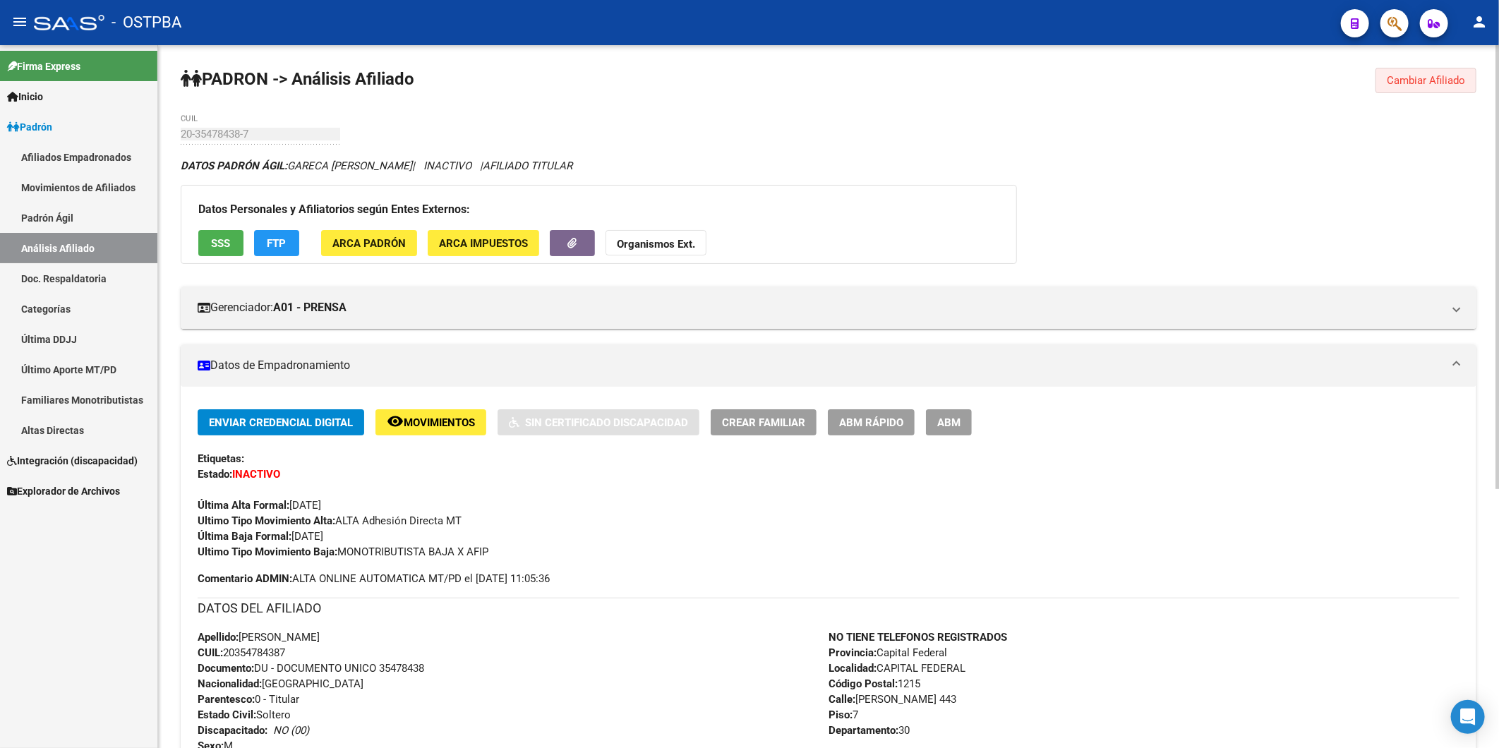
click at [1442, 76] on span "Cambiar Afiliado" at bounding box center [1426, 80] width 78 height 13
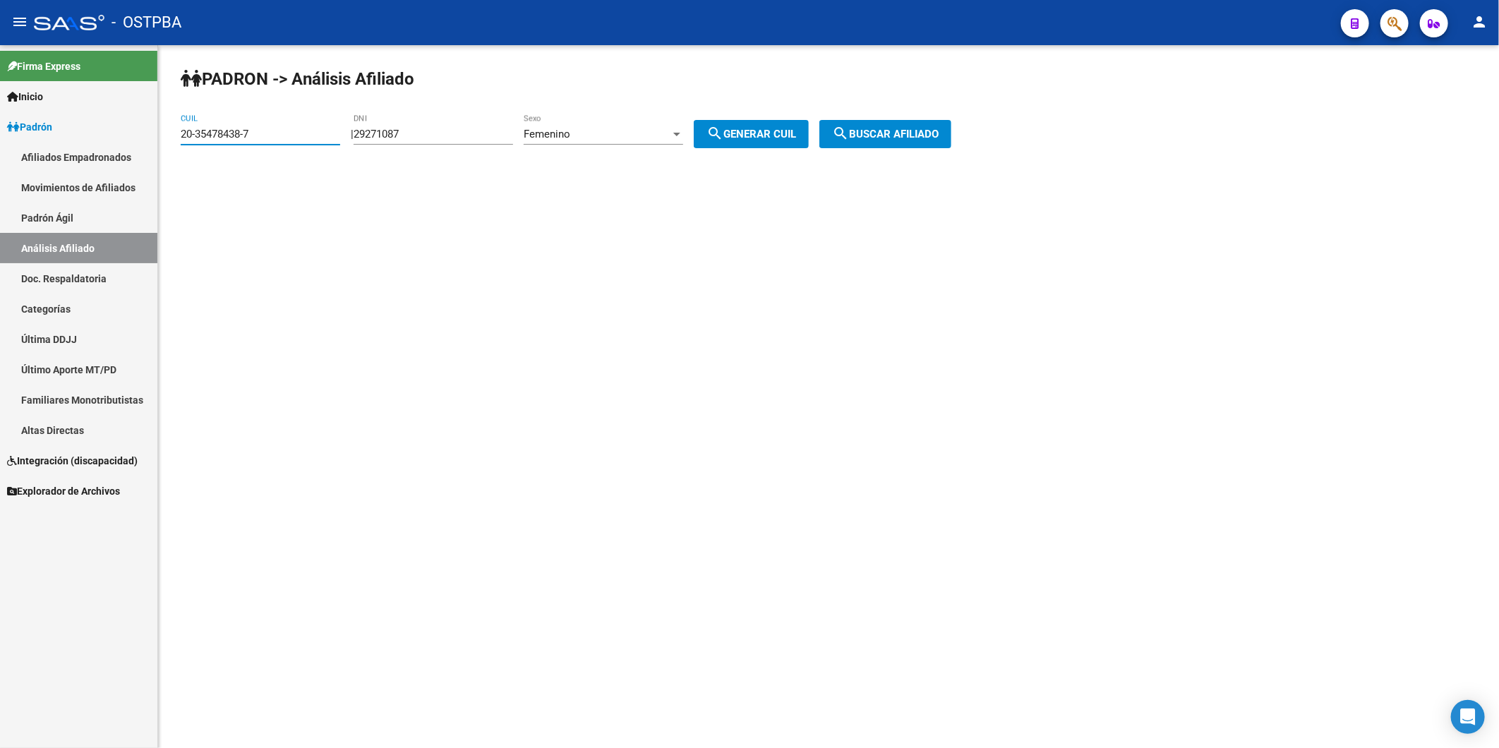
drag, startPoint x: 327, startPoint y: 137, endPoint x: 92, endPoint y: 123, distance: 234.7
click at [94, 123] on mat-sidenav-container "Firma Express Inicio Calendario SSS Instructivos Contacto OS Padrón Afiliados E…" at bounding box center [749, 396] width 1499 height 703
paste input "40871845-8"
click at [893, 135] on span "search Buscar afiliado" at bounding box center [885, 134] width 107 height 13
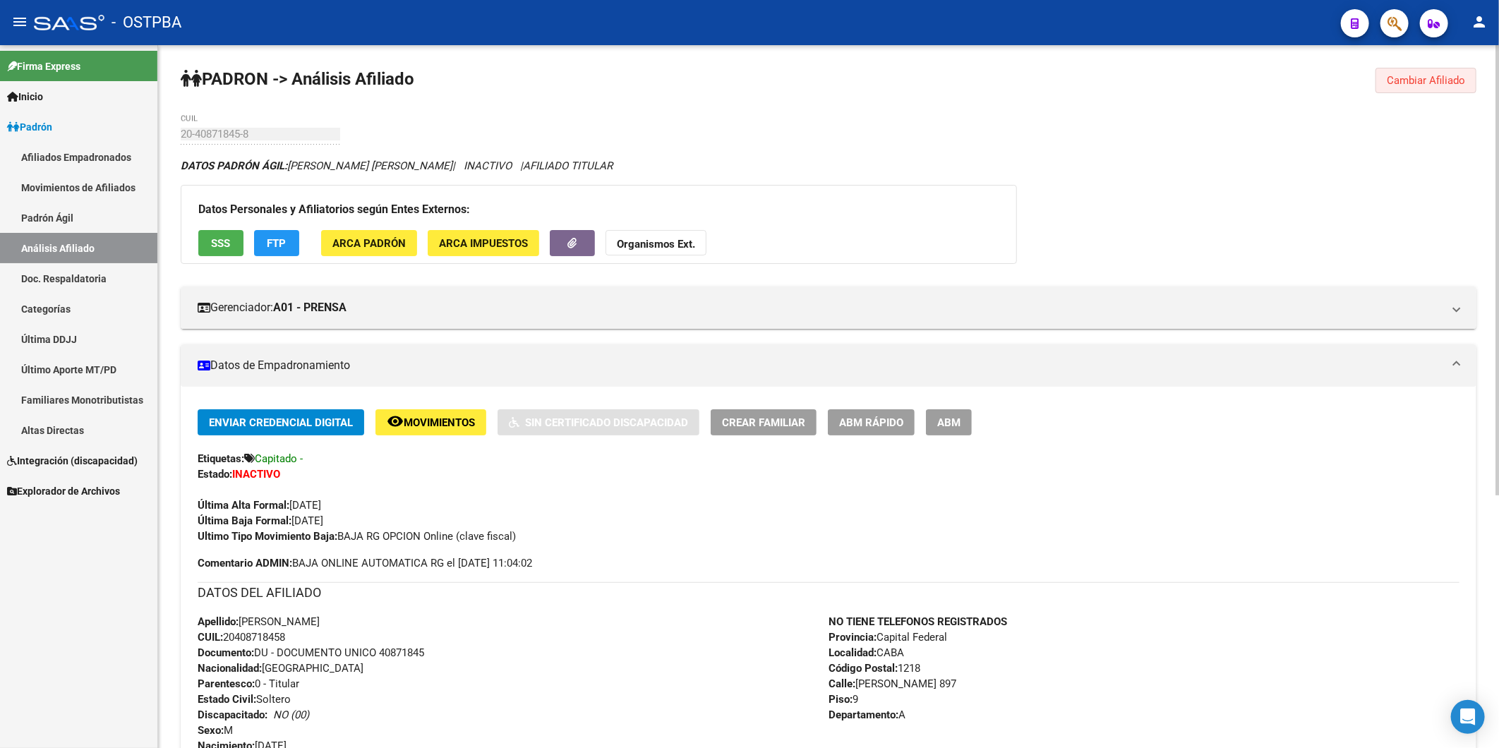
click at [1422, 80] on span "Cambiar Afiliado" at bounding box center [1426, 80] width 78 height 13
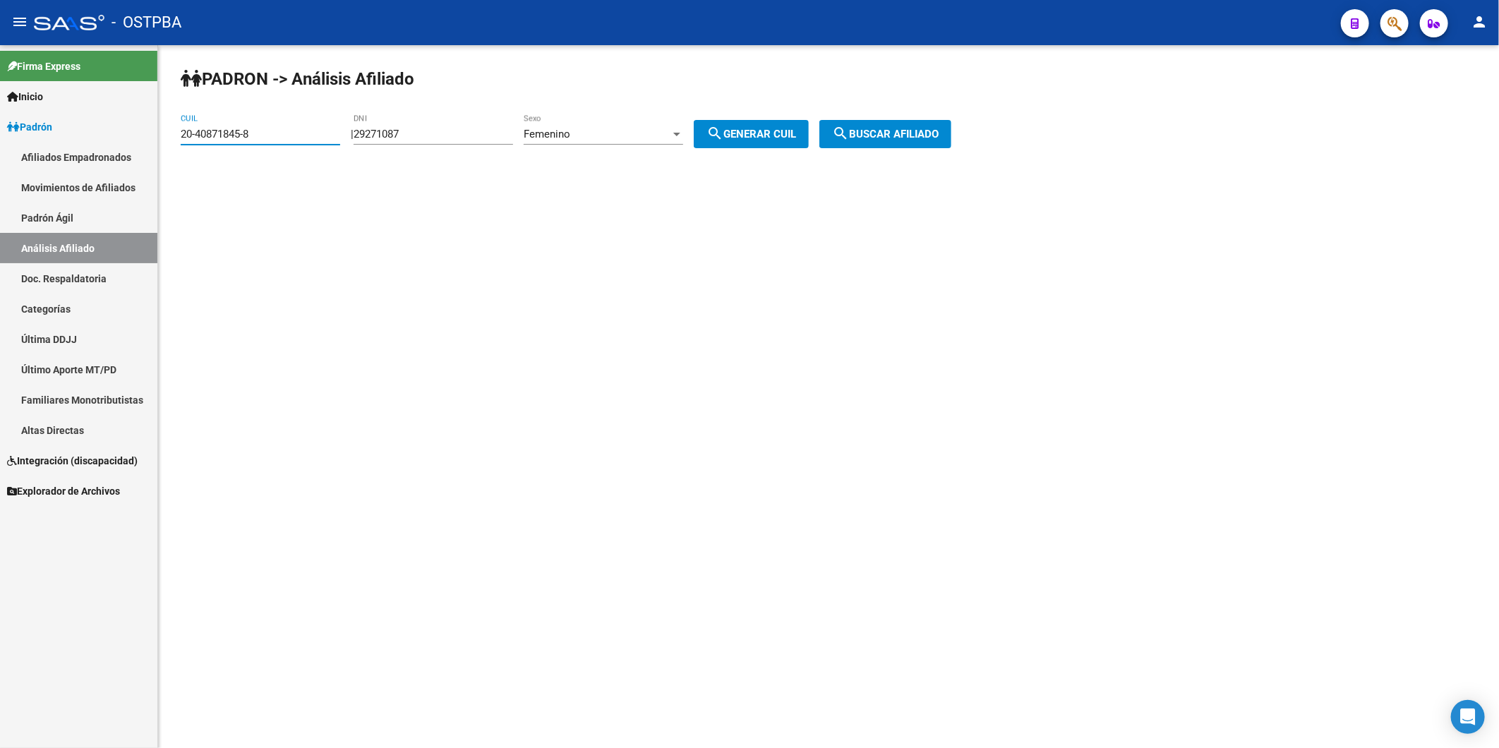
drag, startPoint x: 262, startPoint y: 130, endPoint x: 135, endPoint y: 137, distance: 126.5
click at [135, 137] on mat-sidenav-container "Firma Express Inicio Calendario SSS Instructivos Contacto OS Padrón Afiliados E…" at bounding box center [749, 396] width 1499 height 703
paste input "3-42567289-4"
click at [890, 135] on span "search Buscar afiliado" at bounding box center [885, 134] width 107 height 13
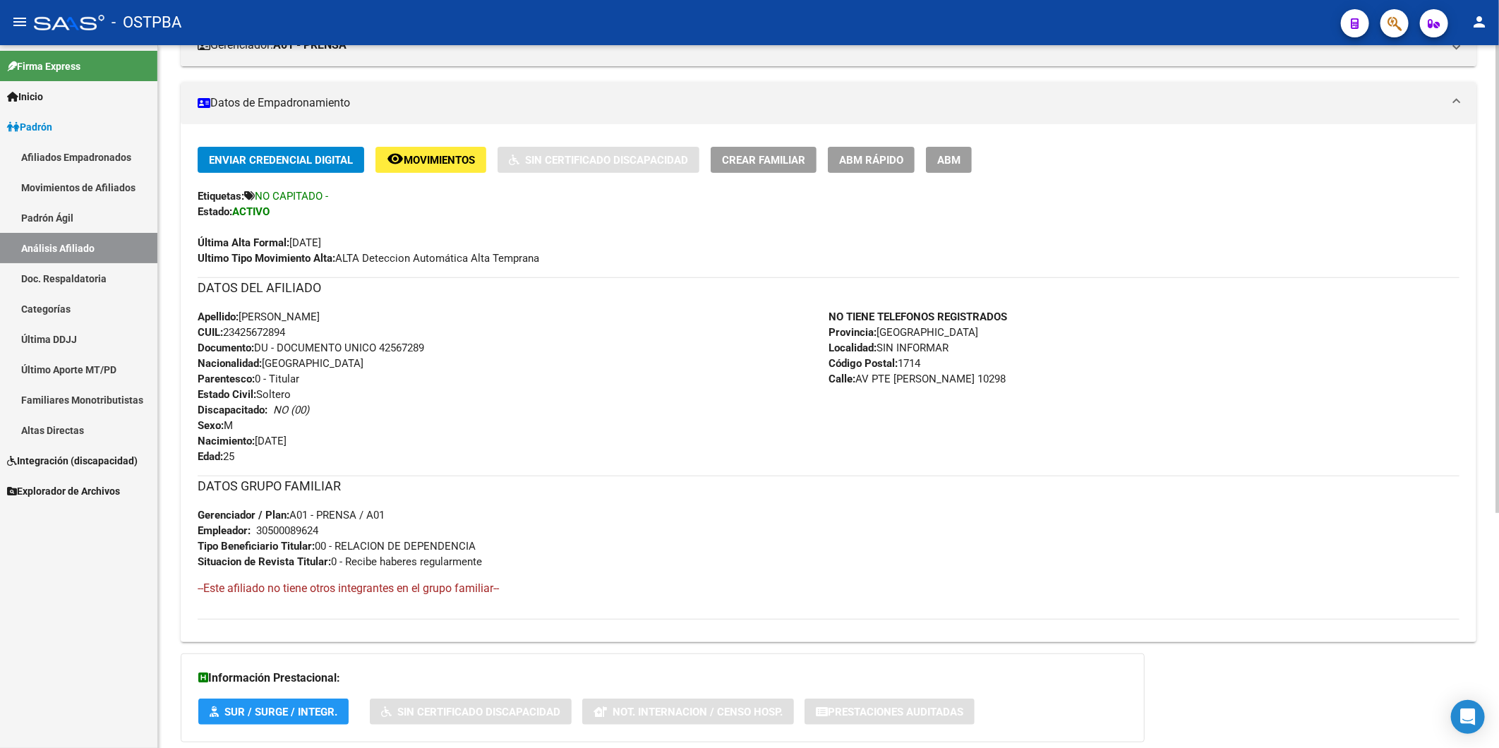
scroll to position [353, 0]
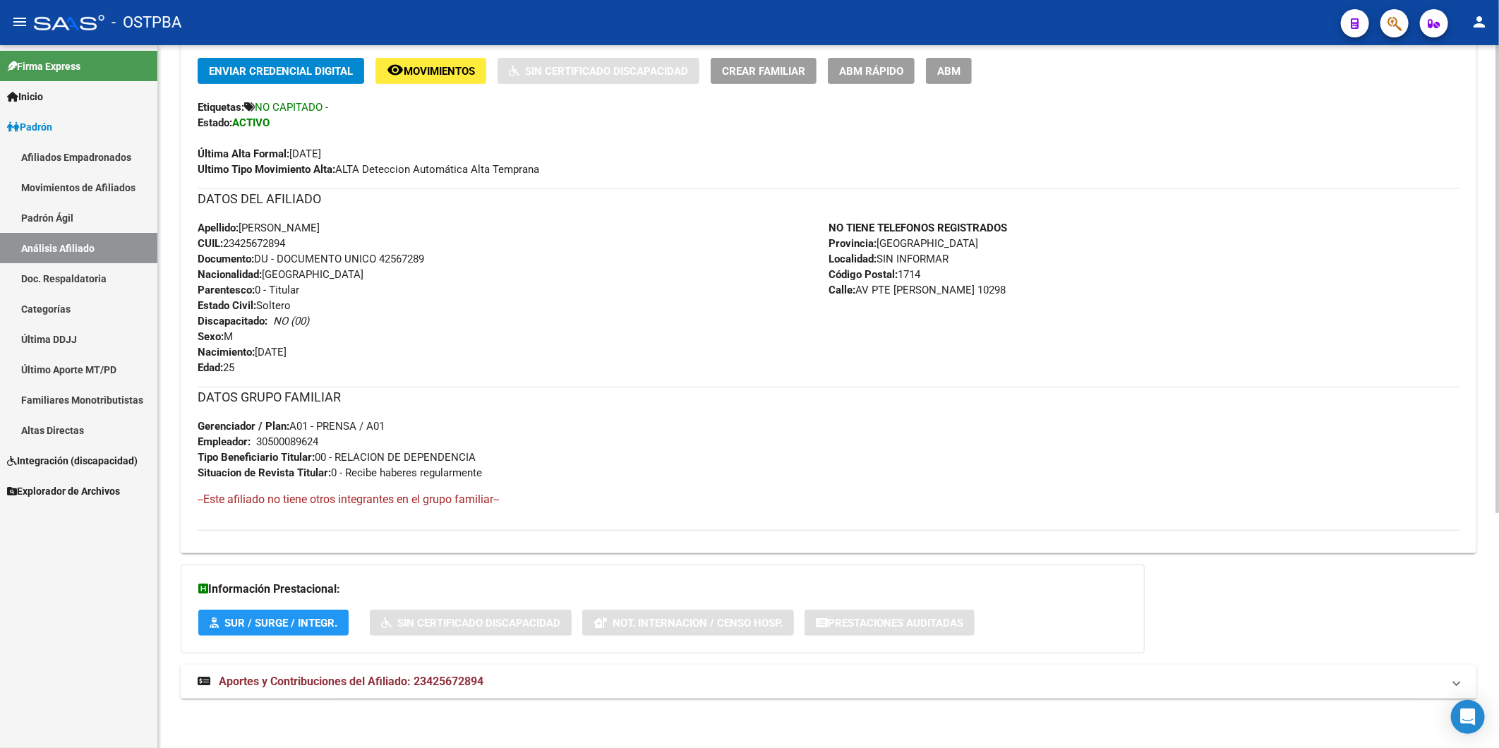
click at [462, 675] on span "Aportes y Contribuciones del Afiliado: 23425672894" at bounding box center [351, 681] width 265 height 13
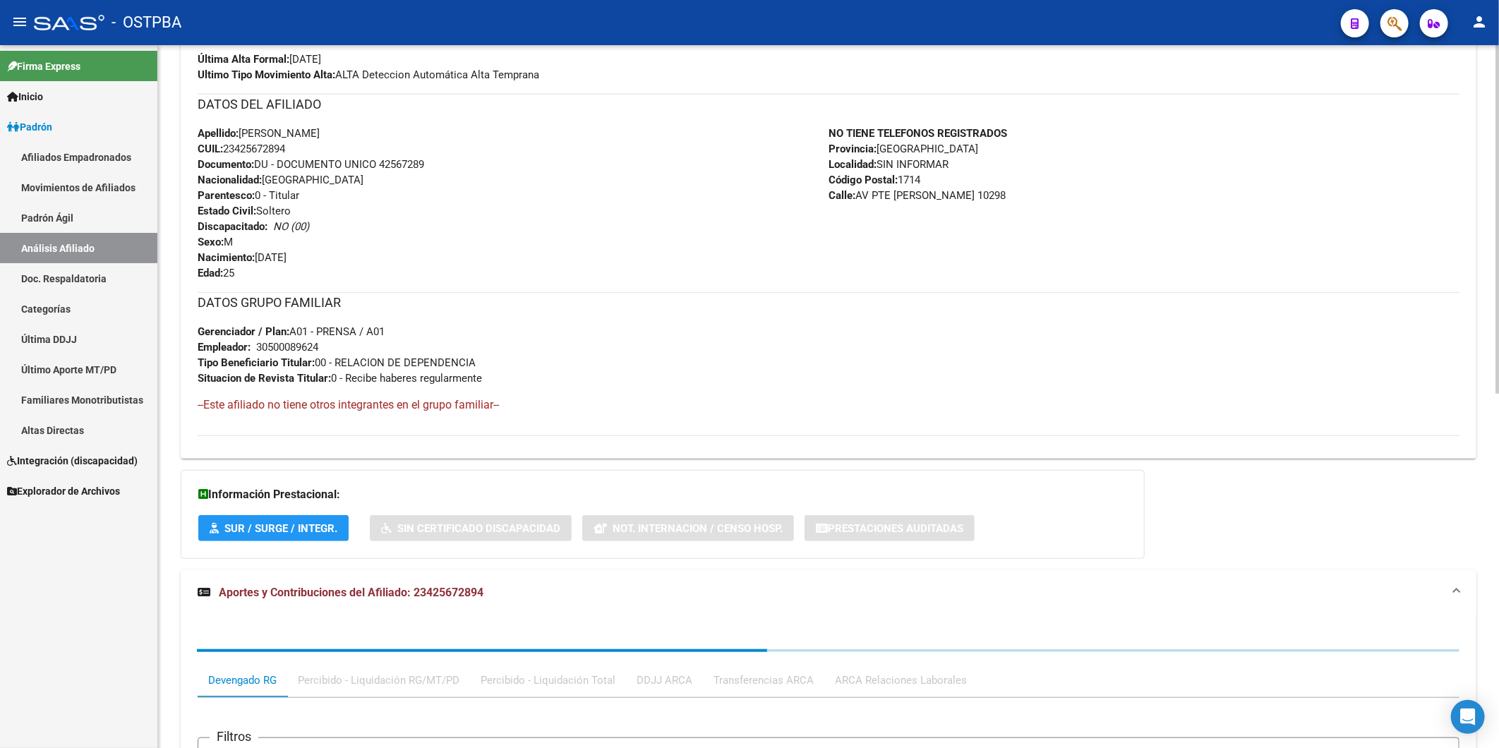
scroll to position [715, 0]
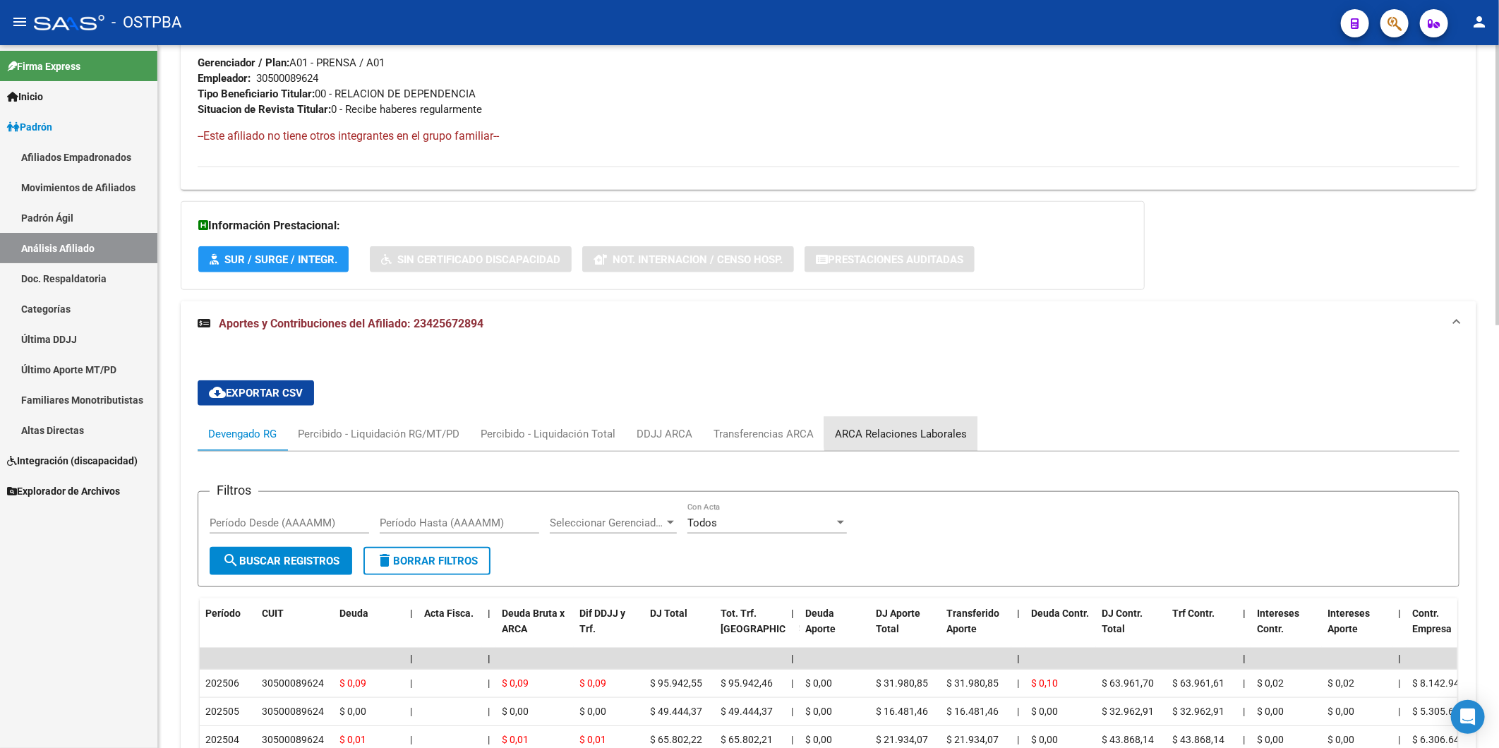
click at [903, 433] on div "ARCA Relaciones Laborales" at bounding box center [901, 434] width 132 height 16
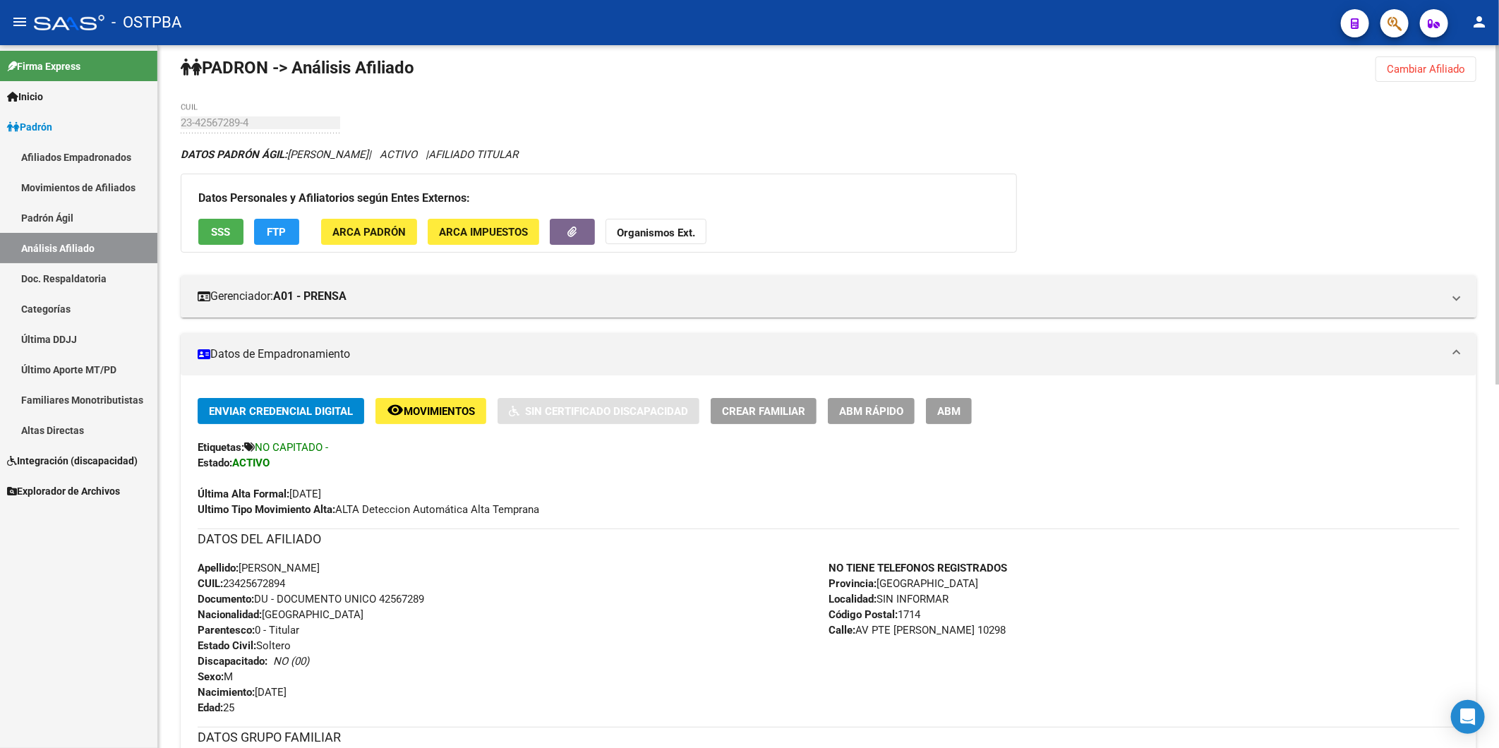
scroll to position [9, 0]
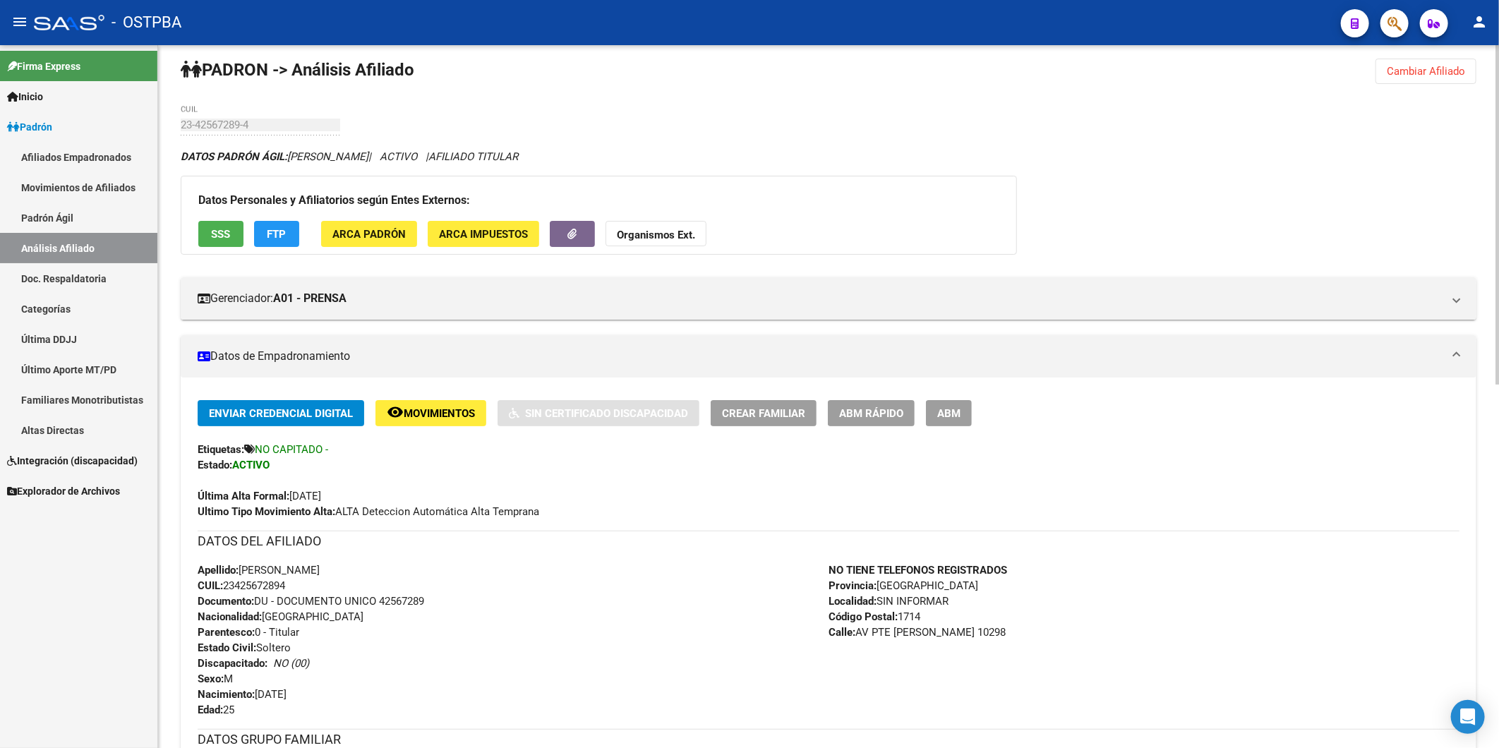
click at [1442, 67] on span "Cambiar Afiliado" at bounding box center [1426, 71] width 78 height 13
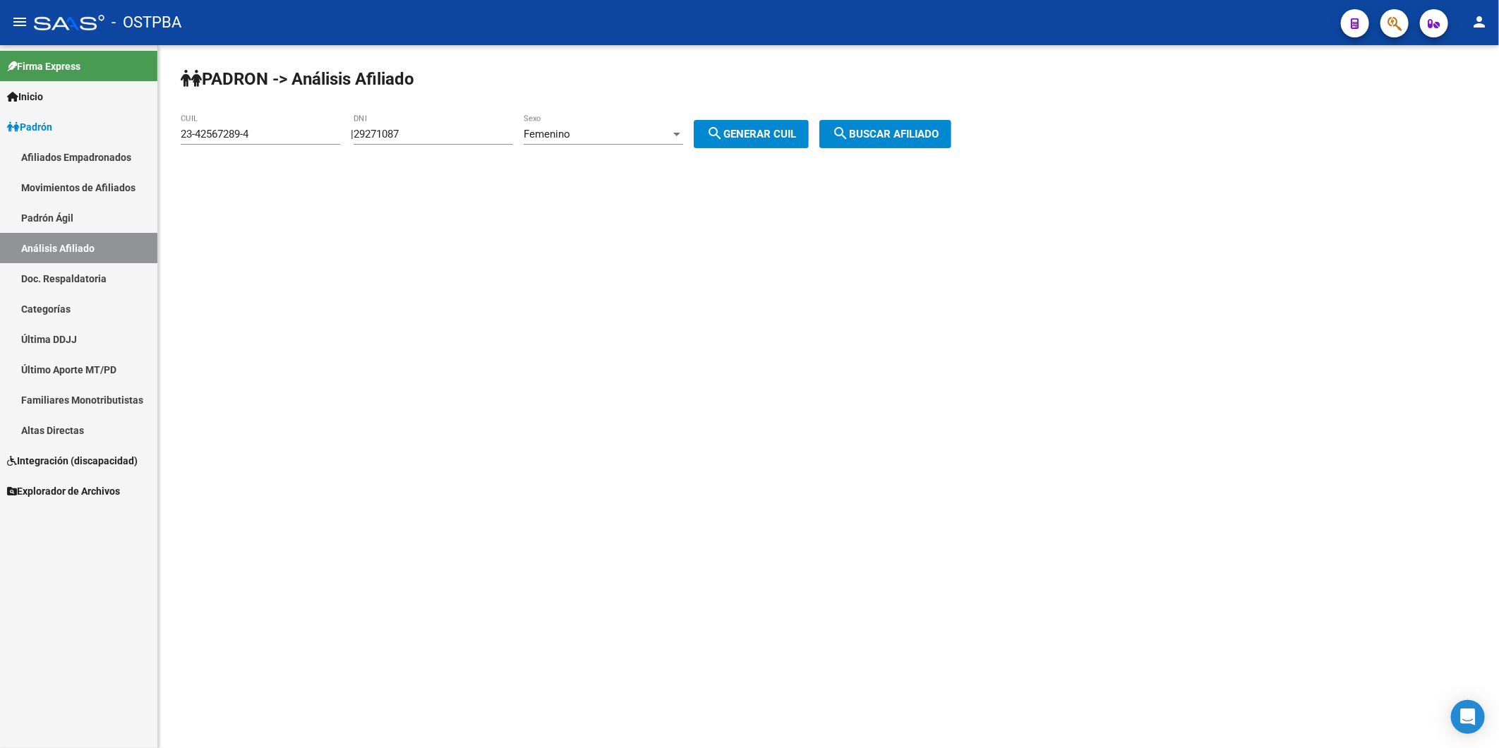
drag, startPoint x: 264, startPoint y: 126, endPoint x: 239, endPoint y: 128, distance: 25.6
click at [239, 128] on div "23-42567289-4 CUIL" at bounding box center [260, 129] width 159 height 30
drag, startPoint x: 279, startPoint y: 135, endPoint x: 155, endPoint y: 151, distance: 125.2
click at [155, 151] on mat-sidenav-container "Firma Express Inicio Calendario SSS Instructivos Contacto OS Padrón Afiliados E…" at bounding box center [749, 396] width 1499 height 703
paste input "3316447"
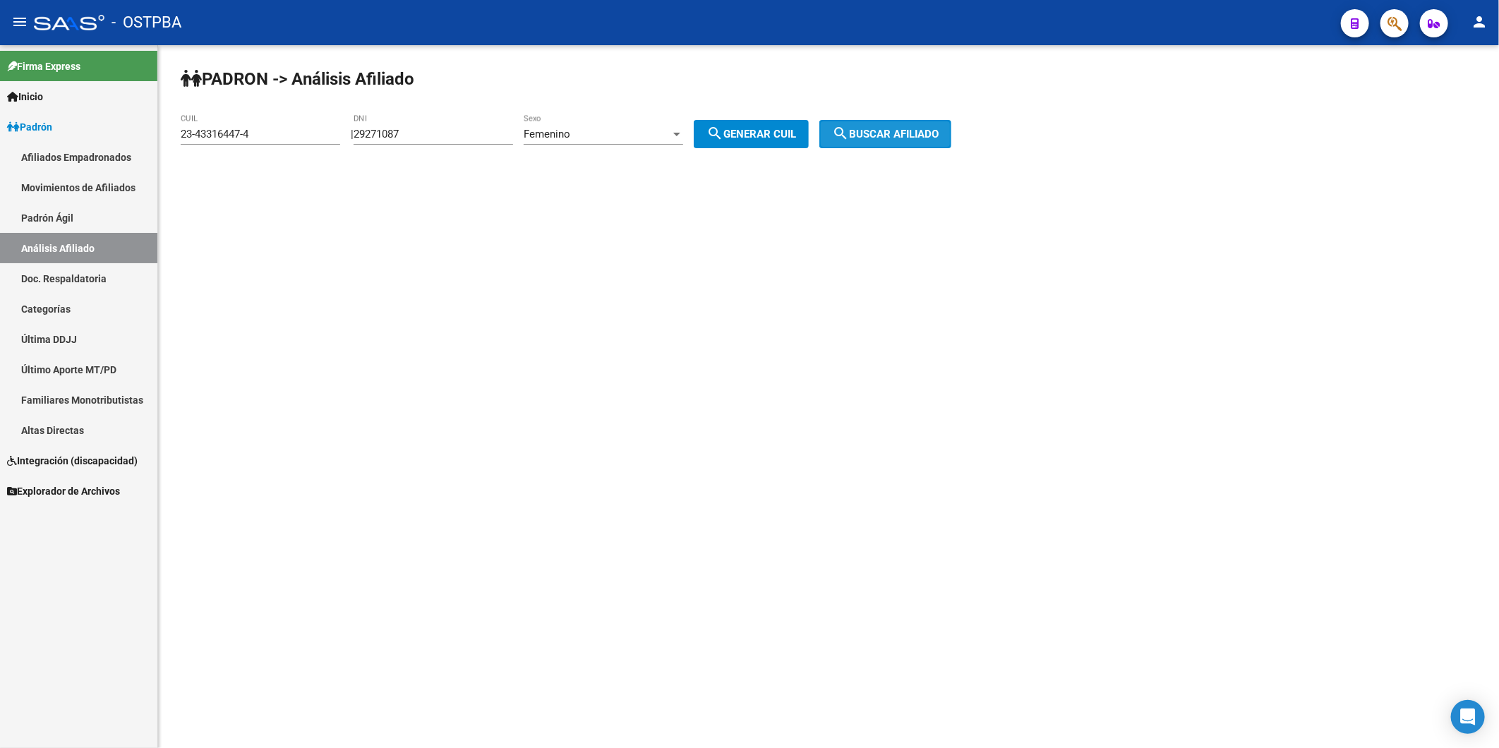
click at [905, 133] on span "search Buscar afiliado" at bounding box center [885, 134] width 107 height 13
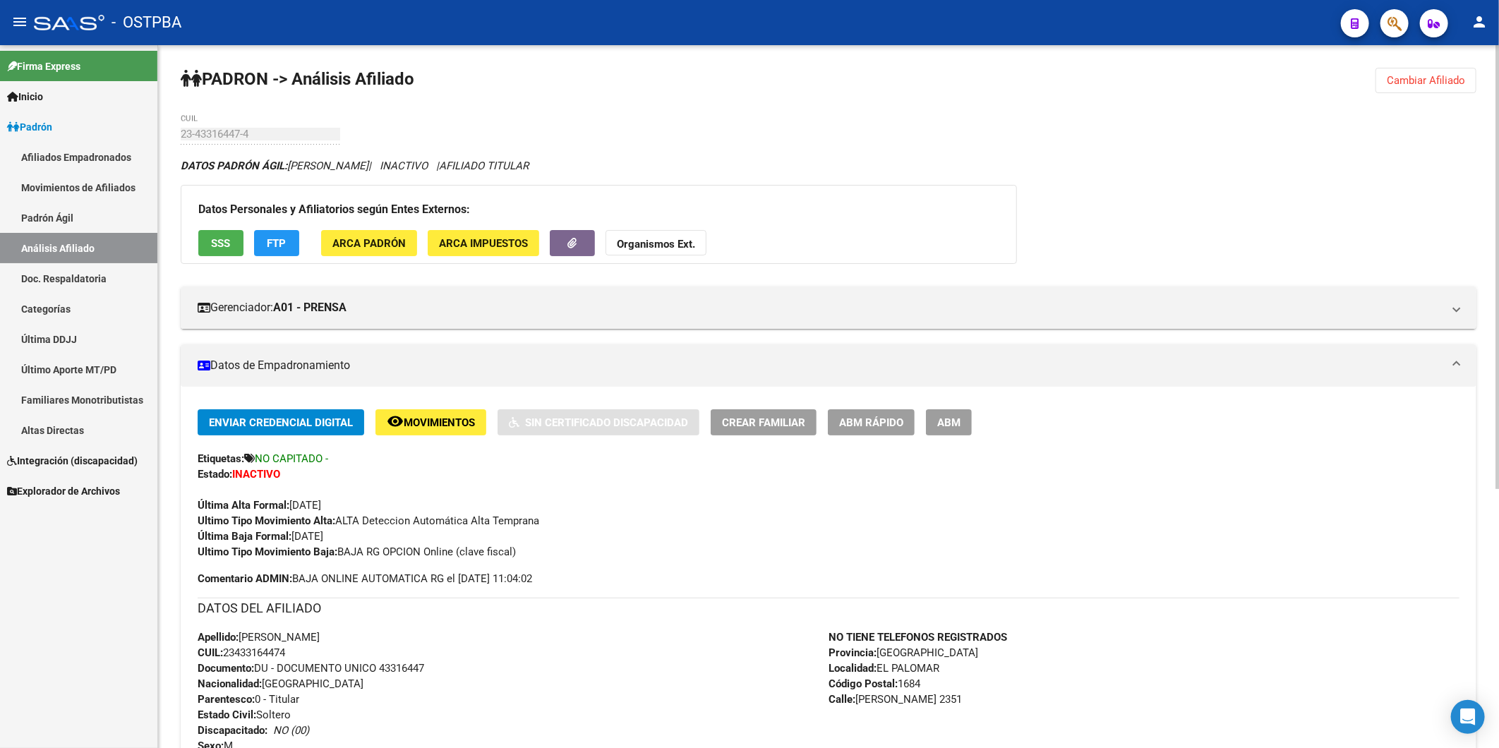
click at [1398, 79] on span "Cambiar Afiliado" at bounding box center [1426, 80] width 78 height 13
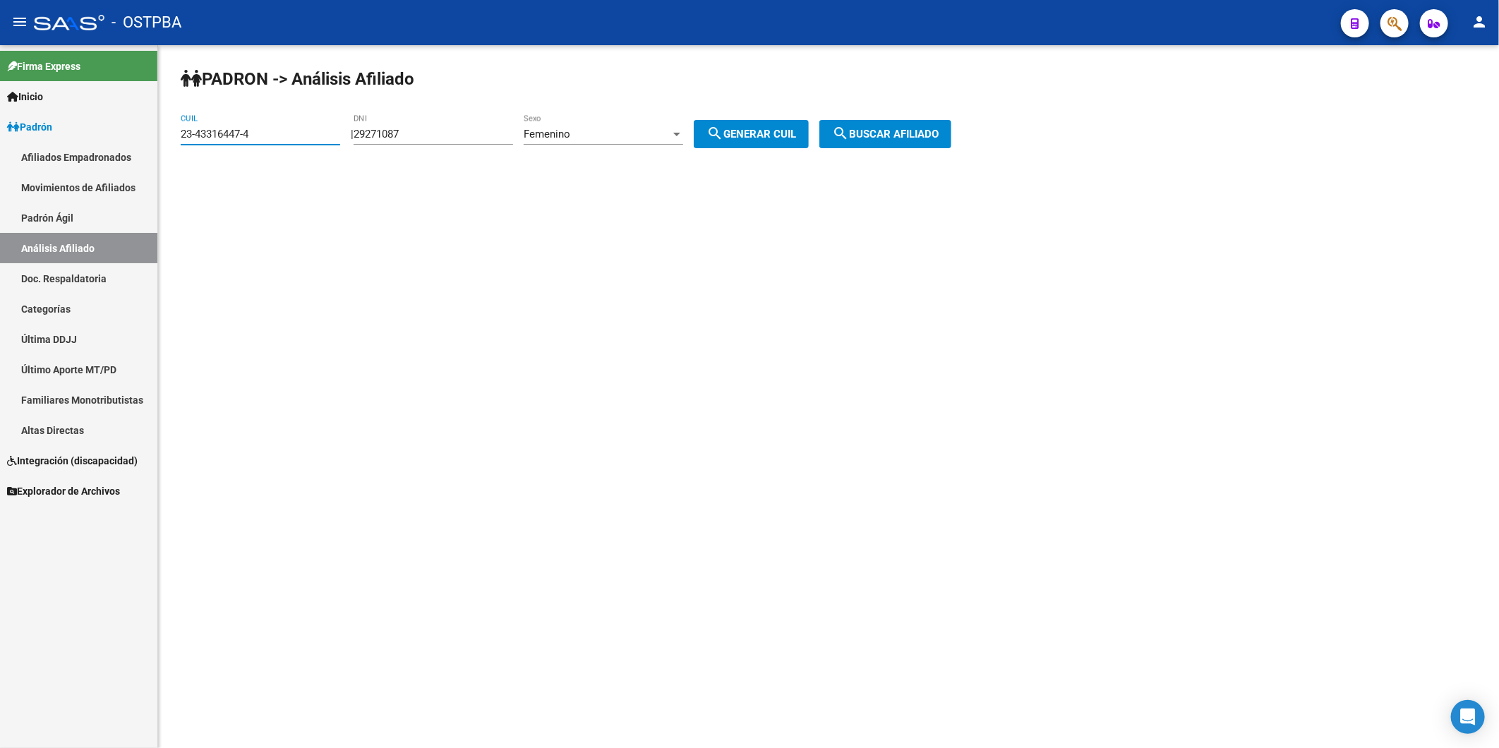
drag, startPoint x: 258, startPoint y: 132, endPoint x: 88, endPoint y: 121, distance: 170.4
click at [171, 136] on div "PADRON -> Análisis Afiliado 23-43316447-4 CUIL | 29271087 DNI Femenino Sexo sea…" at bounding box center [828, 119] width 1341 height 148
paste input "7-28034195"
click at [889, 130] on span "search Buscar afiliado" at bounding box center [885, 134] width 107 height 13
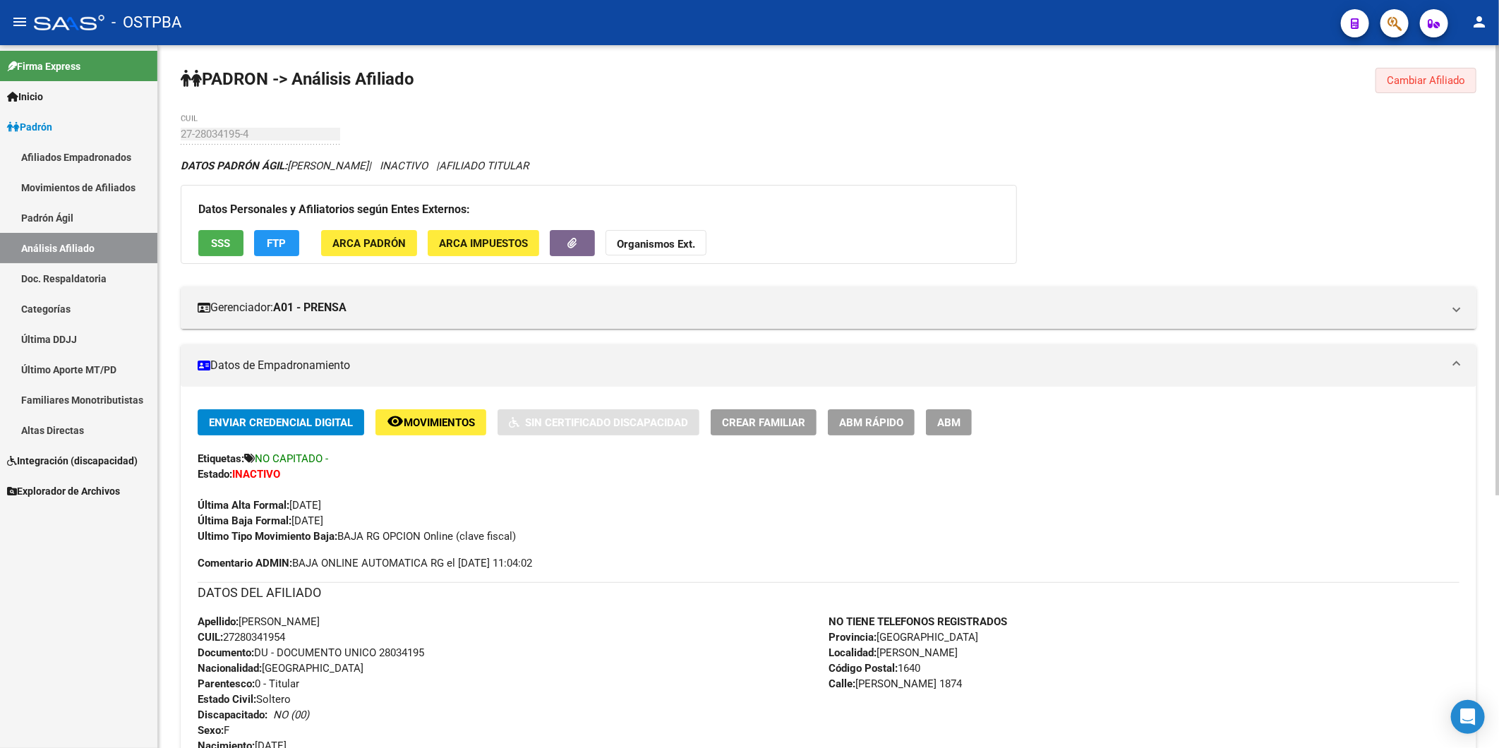
drag, startPoint x: 1447, startPoint y: 73, endPoint x: 954, endPoint y: 117, distance: 495.3
click at [1445, 73] on button "Cambiar Afiliado" at bounding box center [1425, 80] width 101 height 25
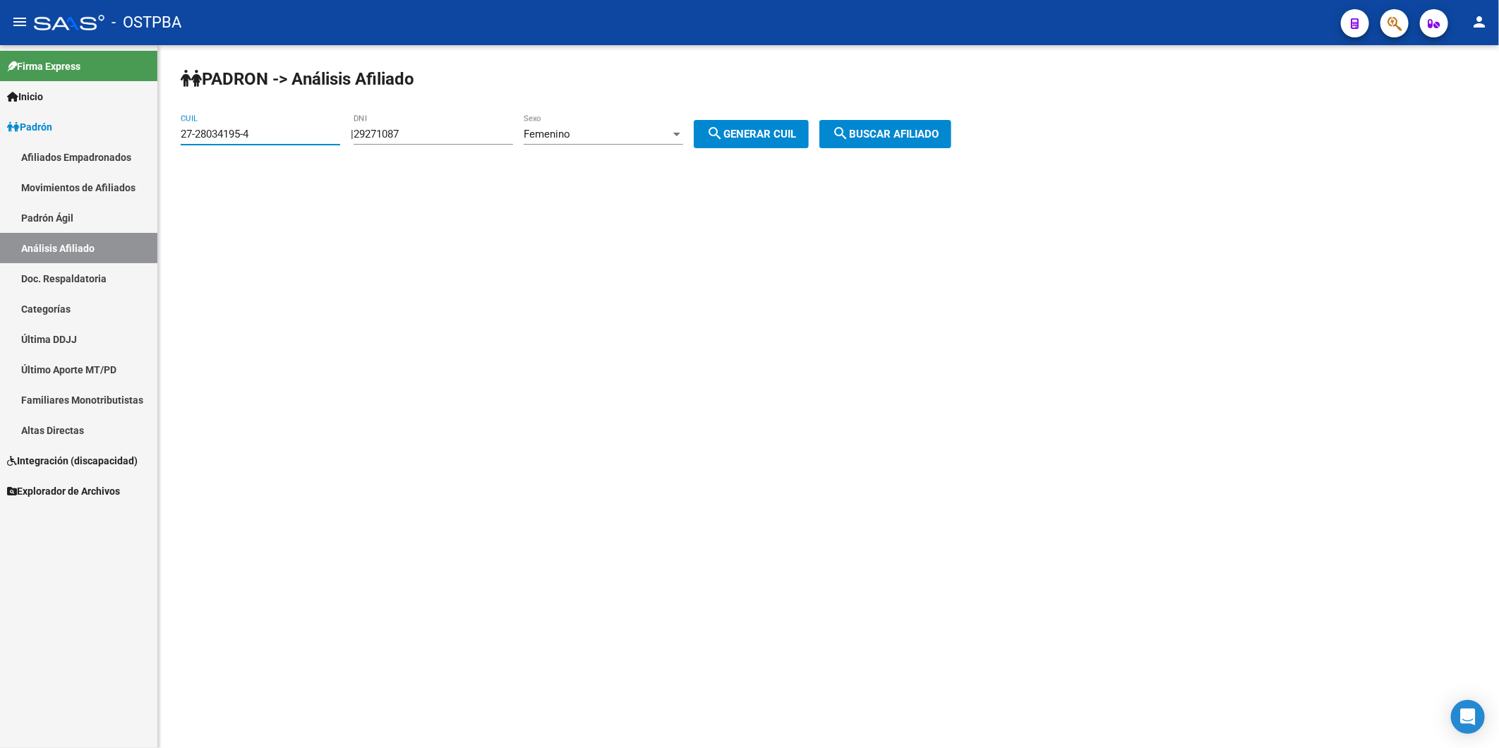
drag, startPoint x: 270, startPoint y: 128, endPoint x: 166, endPoint y: 138, distance: 104.1
click at [168, 138] on div "PADRON -> Análisis Afiliado 27-28034195-4 CUIL | 29271087 DNI Femenino Sexo sea…" at bounding box center [828, 119] width 1341 height 148
paste input "33279271-2"
click at [929, 133] on span "search Buscar afiliado" at bounding box center [885, 134] width 107 height 13
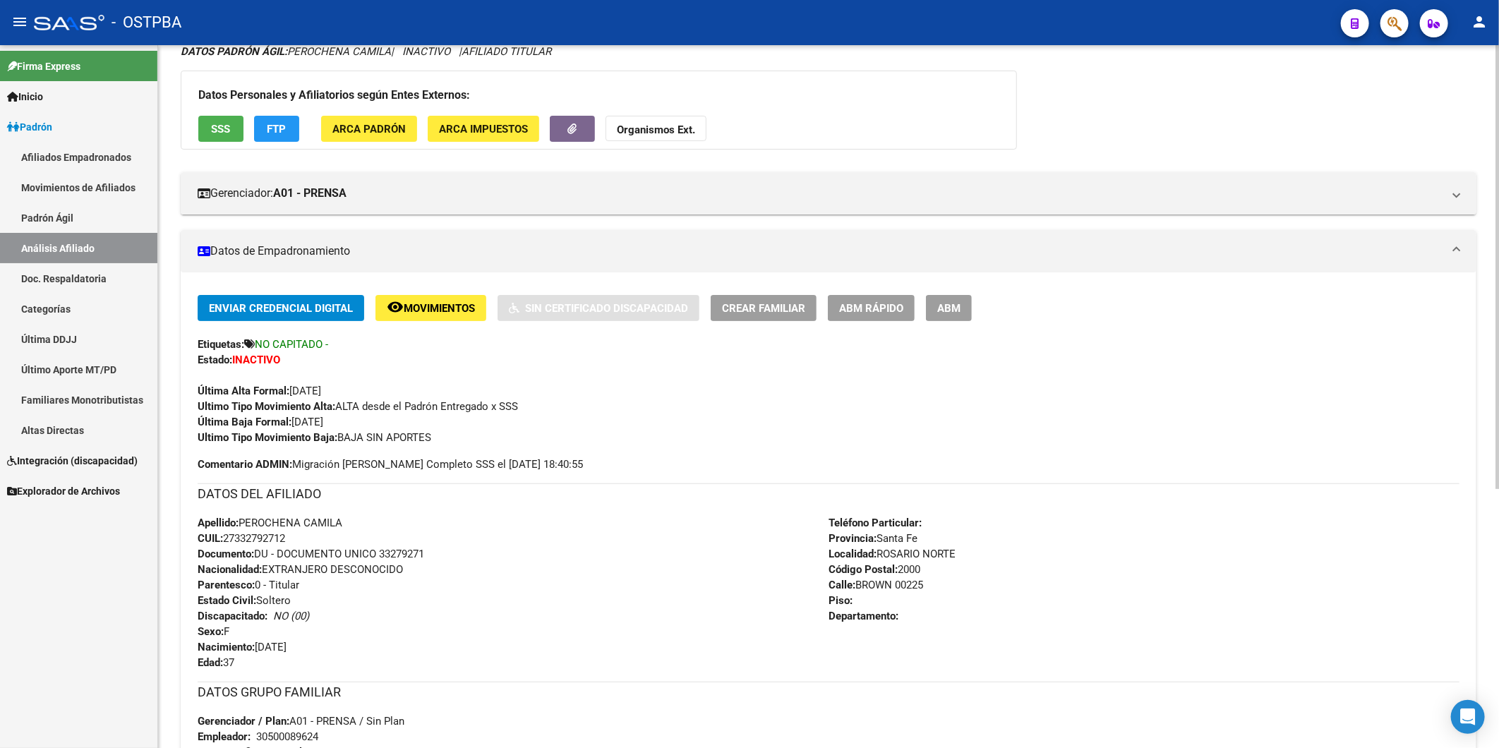
scroll to position [392, 0]
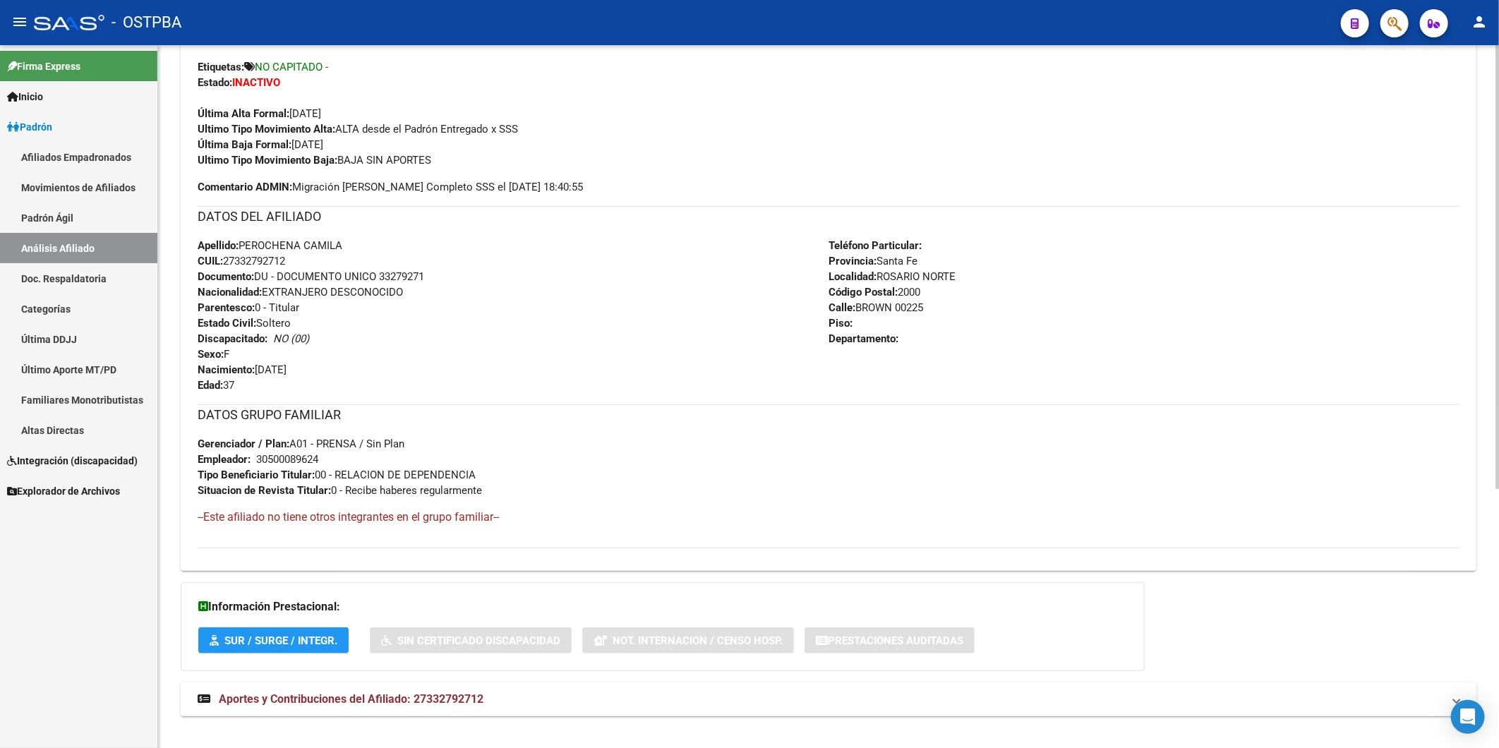
click at [469, 701] on span "Aportes y Contribuciones del Afiliado: 27332792712" at bounding box center [351, 698] width 265 height 13
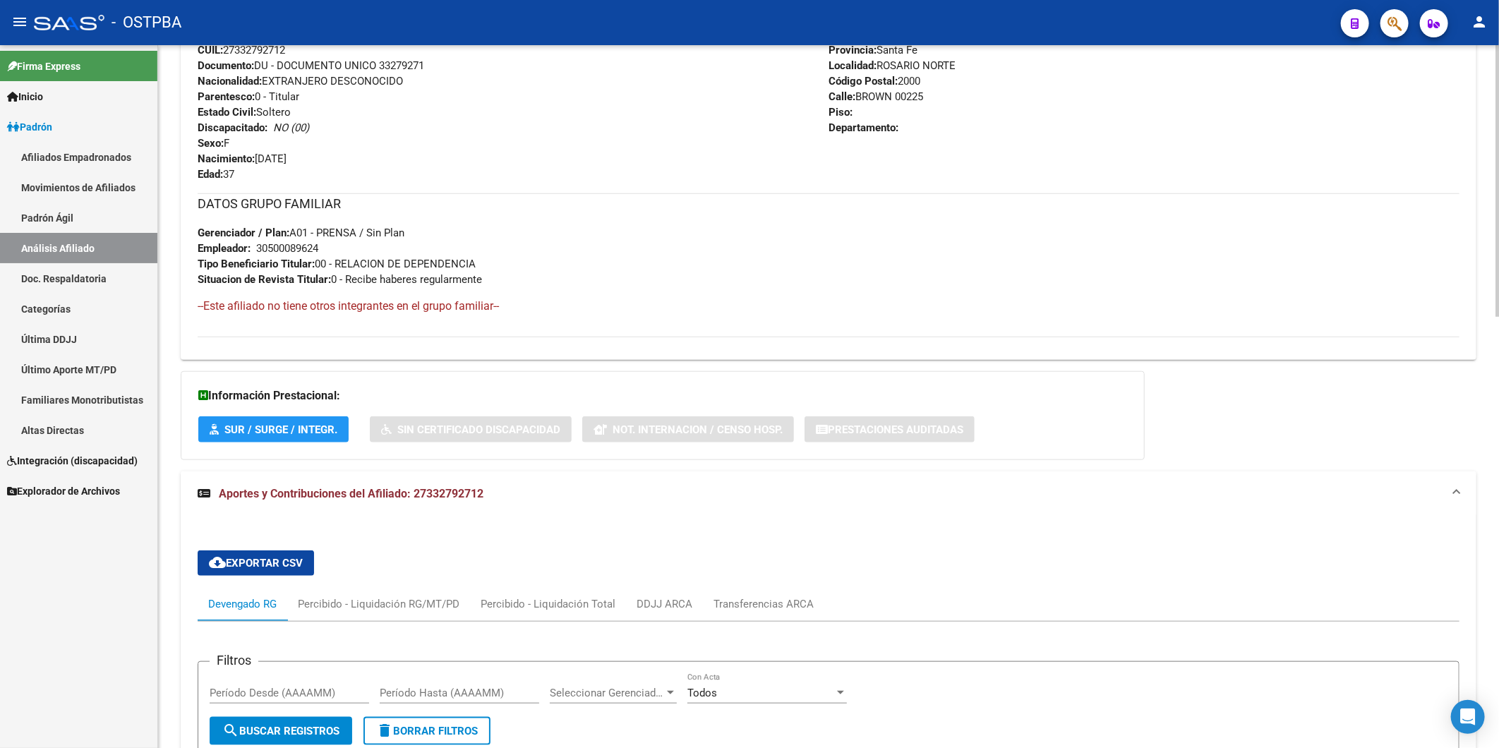
scroll to position [807, 0]
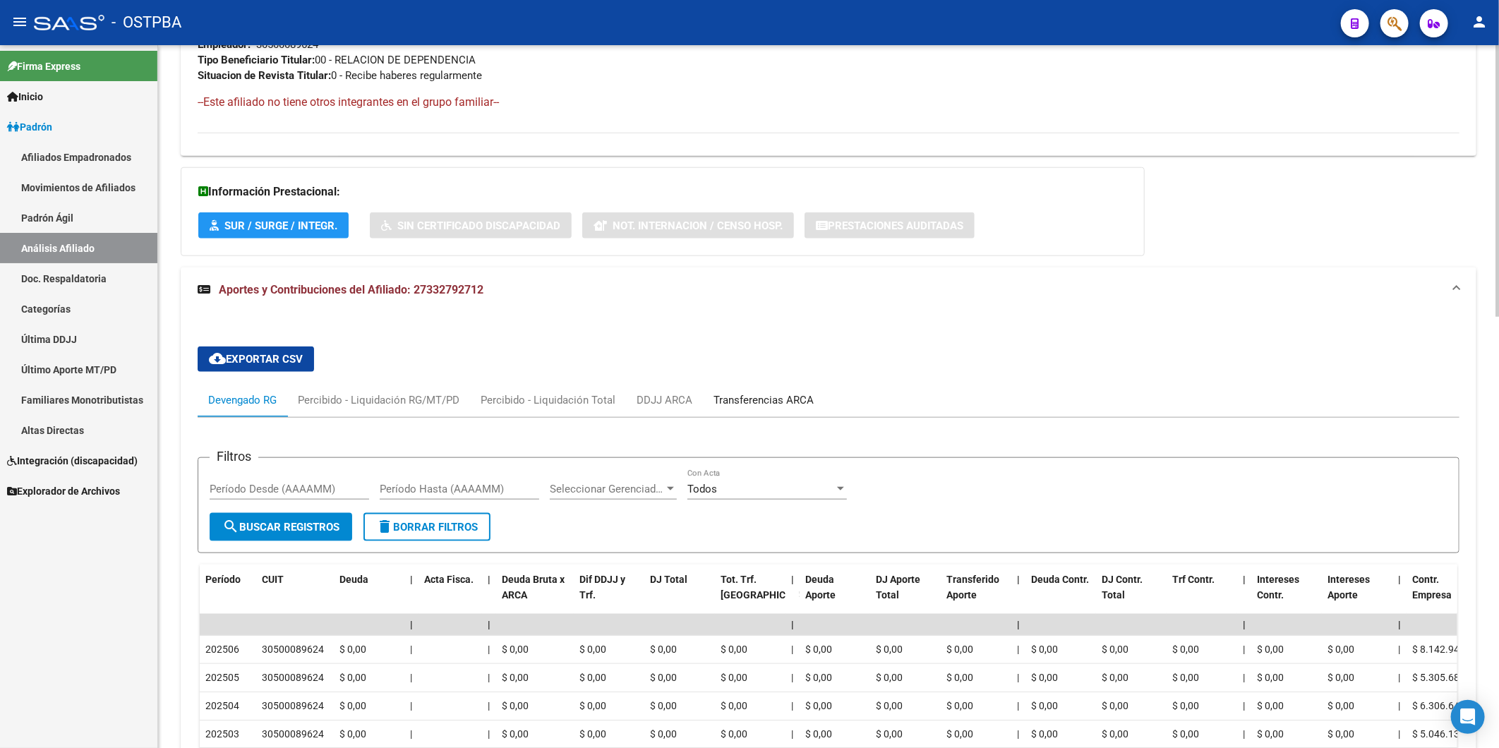
click at [738, 402] on div "Transferencias ARCA" at bounding box center [763, 400] width 100 height 16
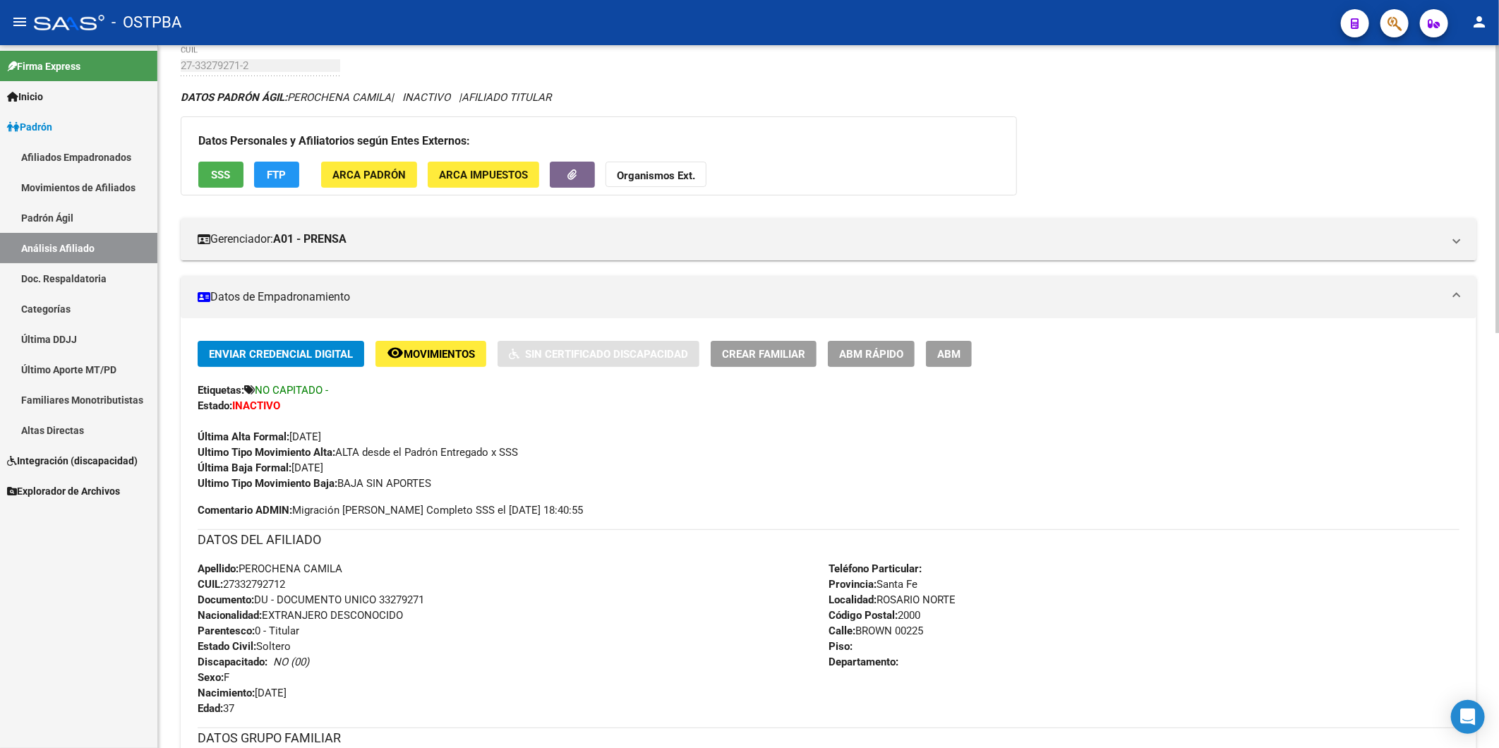
scroll to position [0, 0]
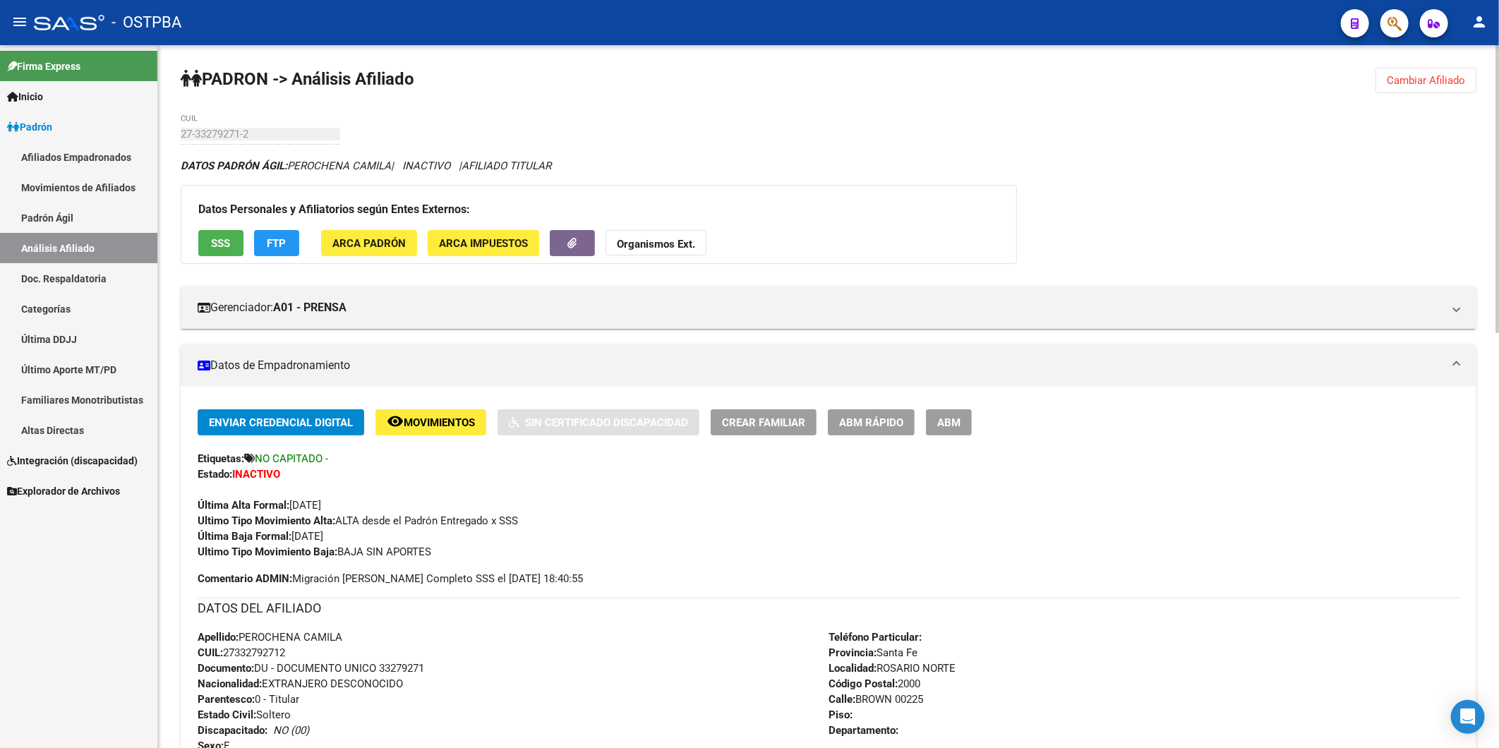
click at [1434, 80] on span "Cambiar Afiliado" at bounding box center [1426, 80] width 78 height 13
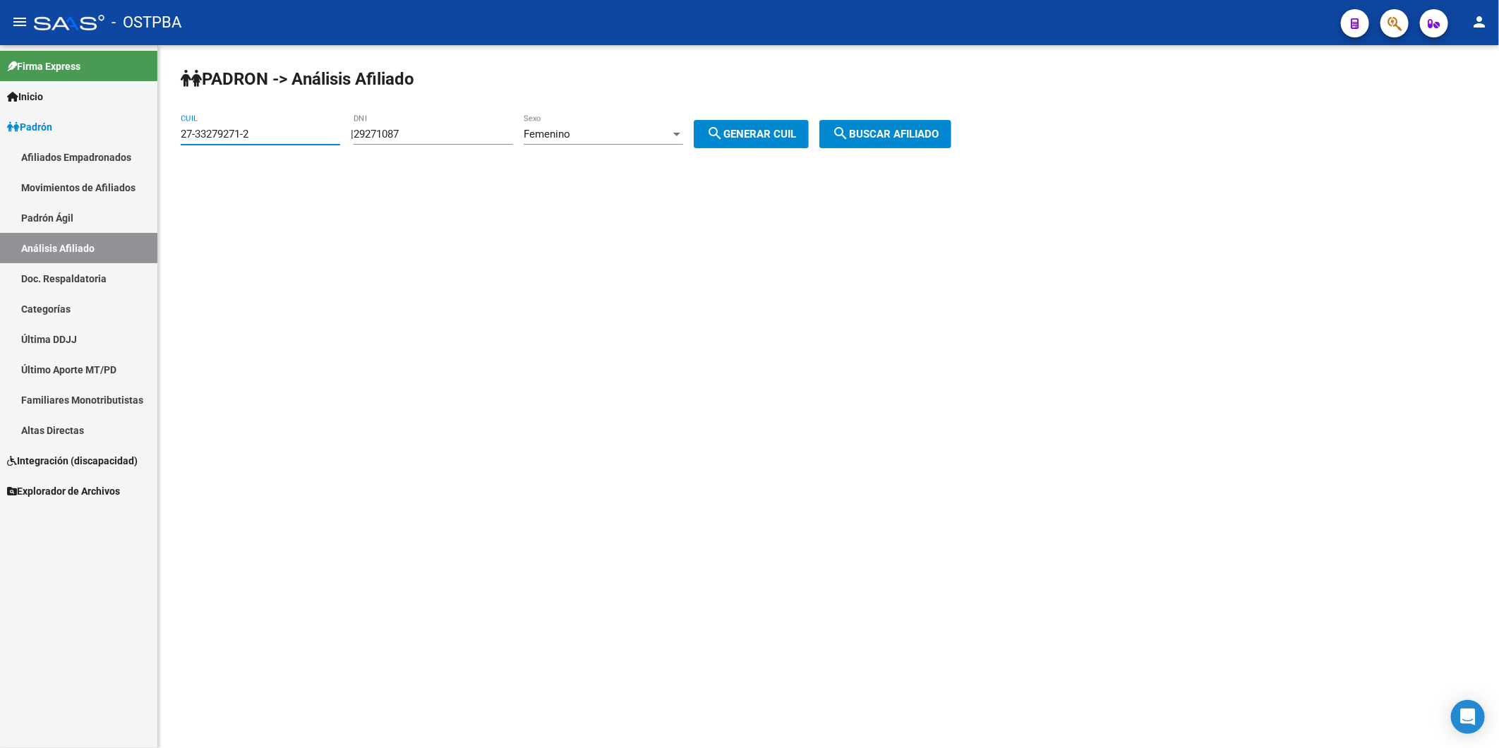
drag, startPoint x: 309, startPoint y: 136, endPoint x: 143, endPoint y: 165, distance: 169.0
click at [143, 165] on mat-sidenav-container "Firma Express Inicio Calendario SSS Instructivos Contacto OS Padrón Afiliados E…" at bounding box center [749, 396] width 1499 height 703
paste input "8305627-1"
click at [933, 134] on span "search Buscar afiliado" at bounding box center [885, 134] width 107 height 13
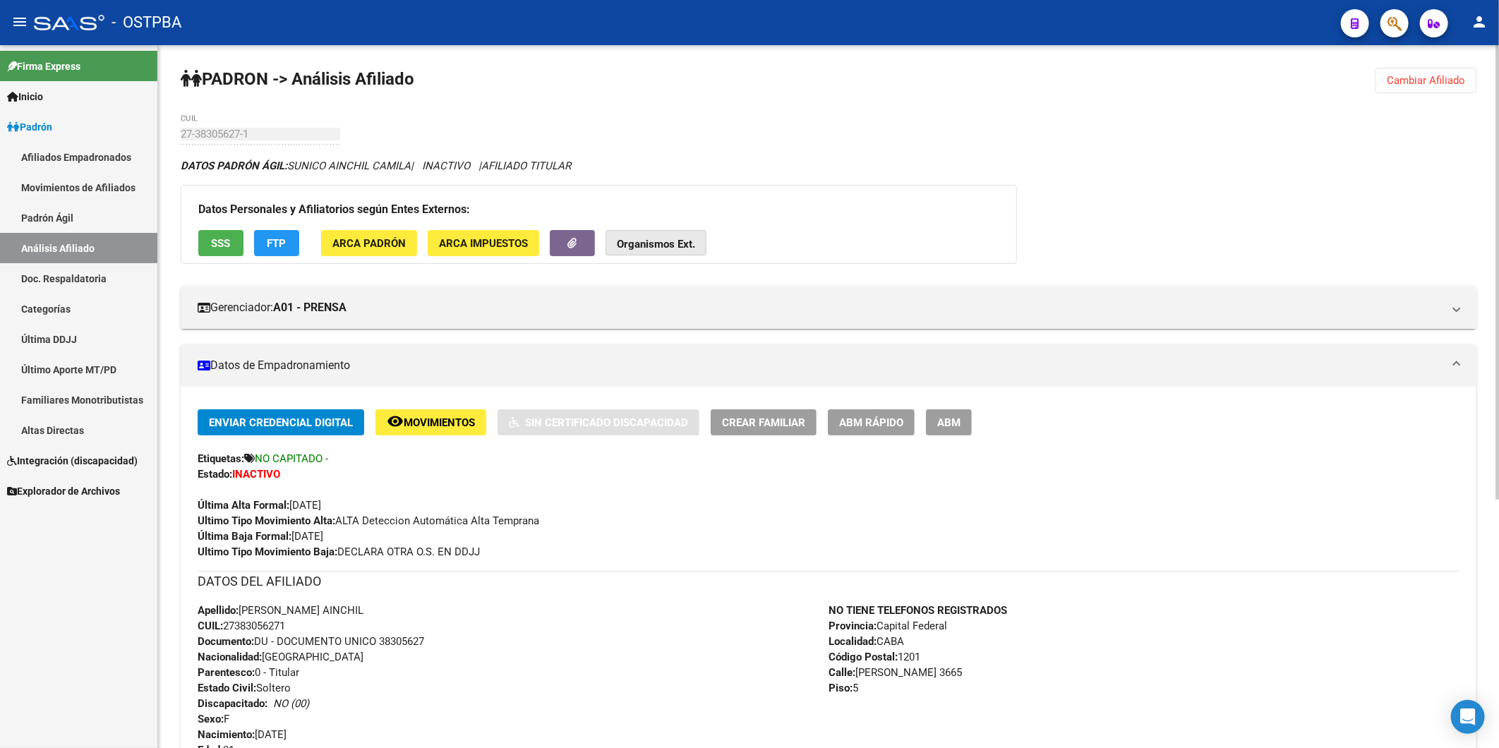
click at [675, 246] on strong "Organismos Ext." at bounding box center [656, 244] width 78 height 13
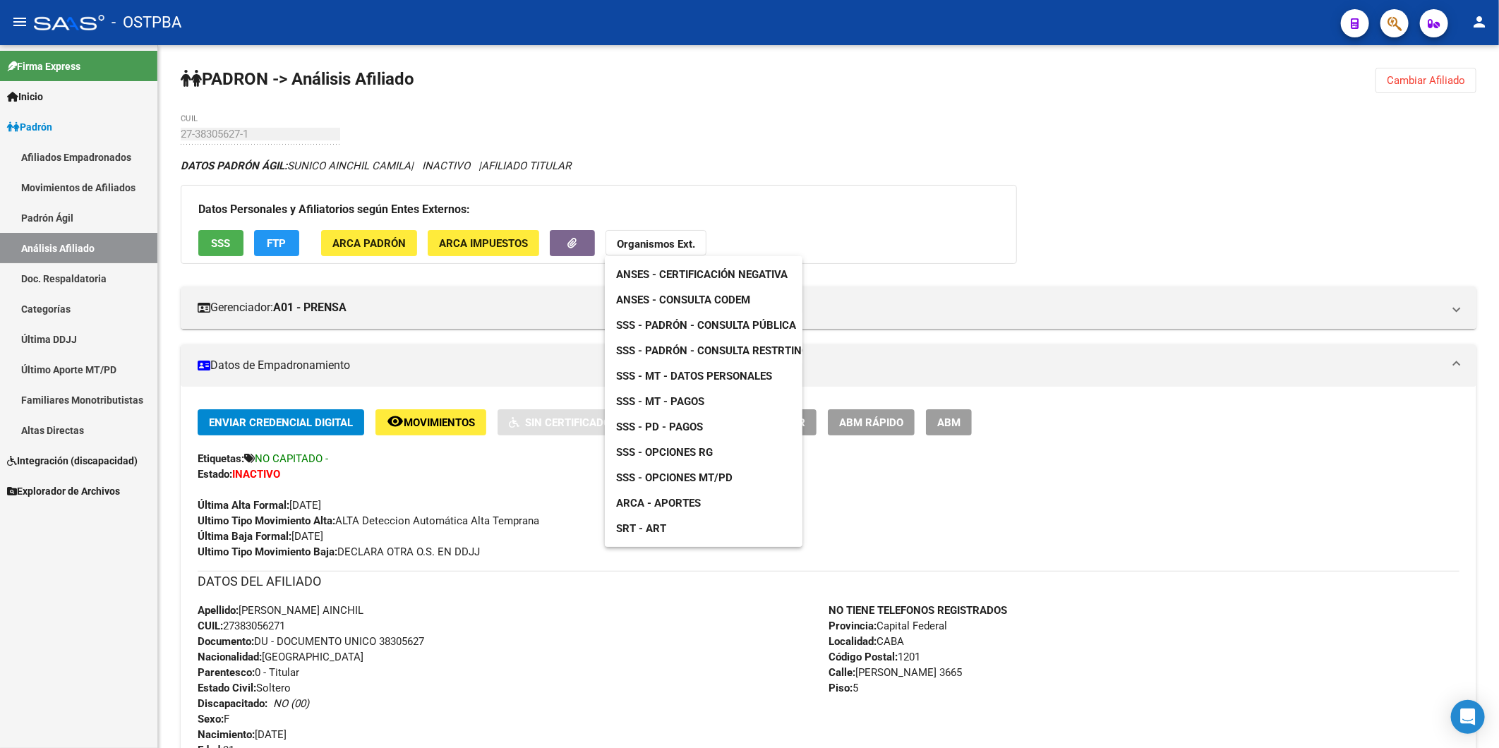
click at [685, 300] on span "ANSES - Consulta CODEM" at bounding box center [683, 300] width 134 height 13
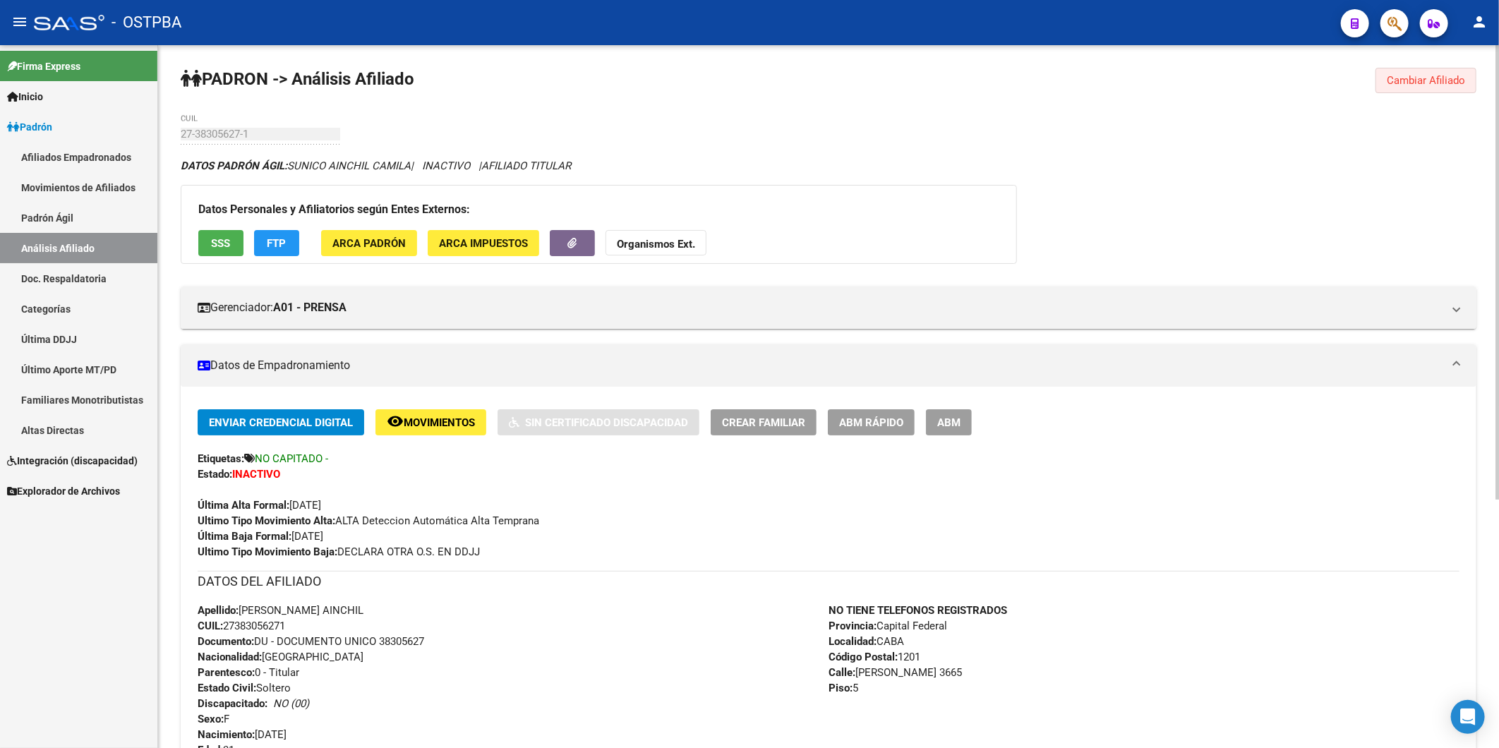
click at [1438, 79] on span "Cambiar Afiliado" at bounding box center [1426, 80] width 78 height 13
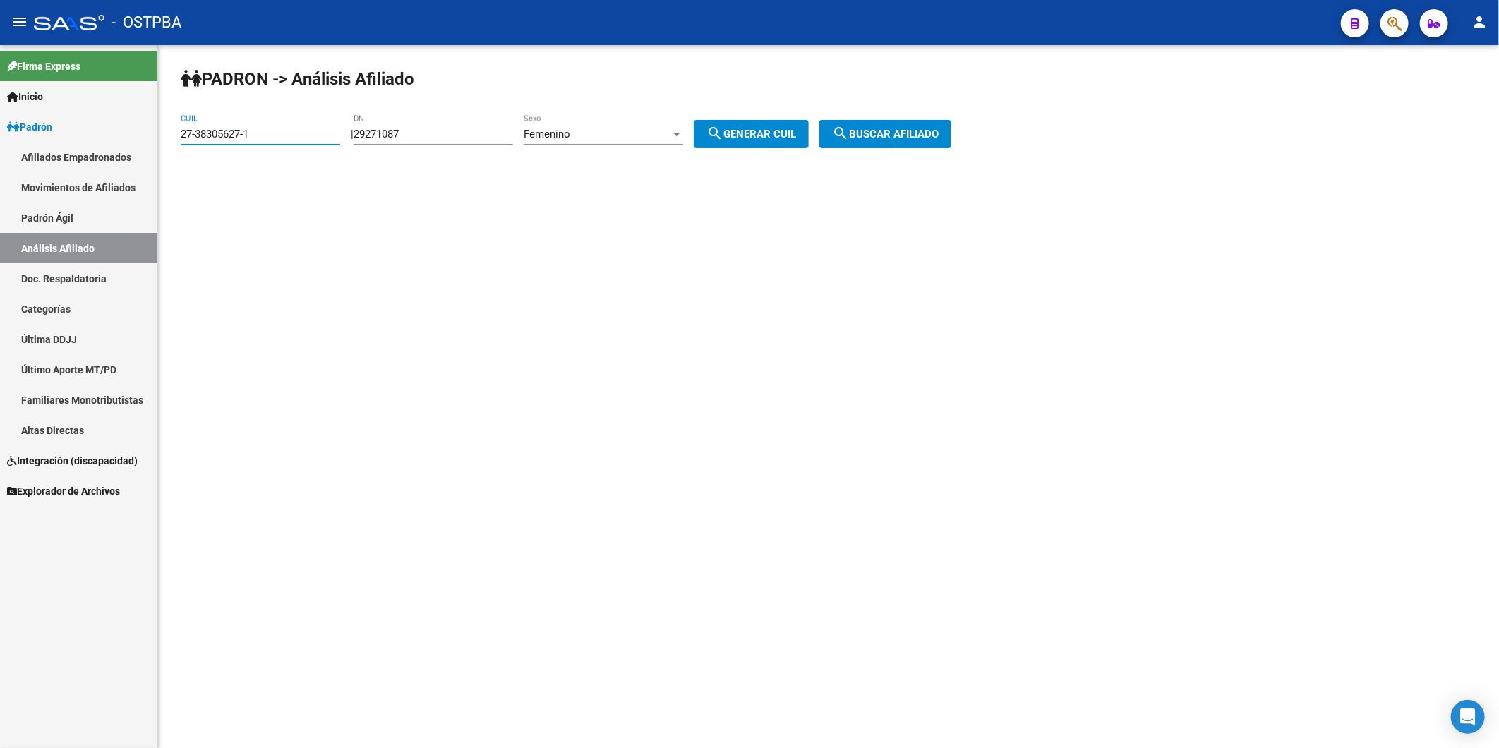
drag, startPoint x: 264, startPoint y: 137, endPoint x: 135, endPoint y: 143, distance: 128.6
click at [135, 143] on mat-sidenav-container "Firma Express Inicio Calendario SSS Instructivos Contacto OS Padrón Afiliados E…" at bounding box center [749, 396] width 1499 height 703
paste input "491582-0"
click at [873, 131] on span "search Buscar afiliado" at bounding box center [885, 134] width 107 height 13
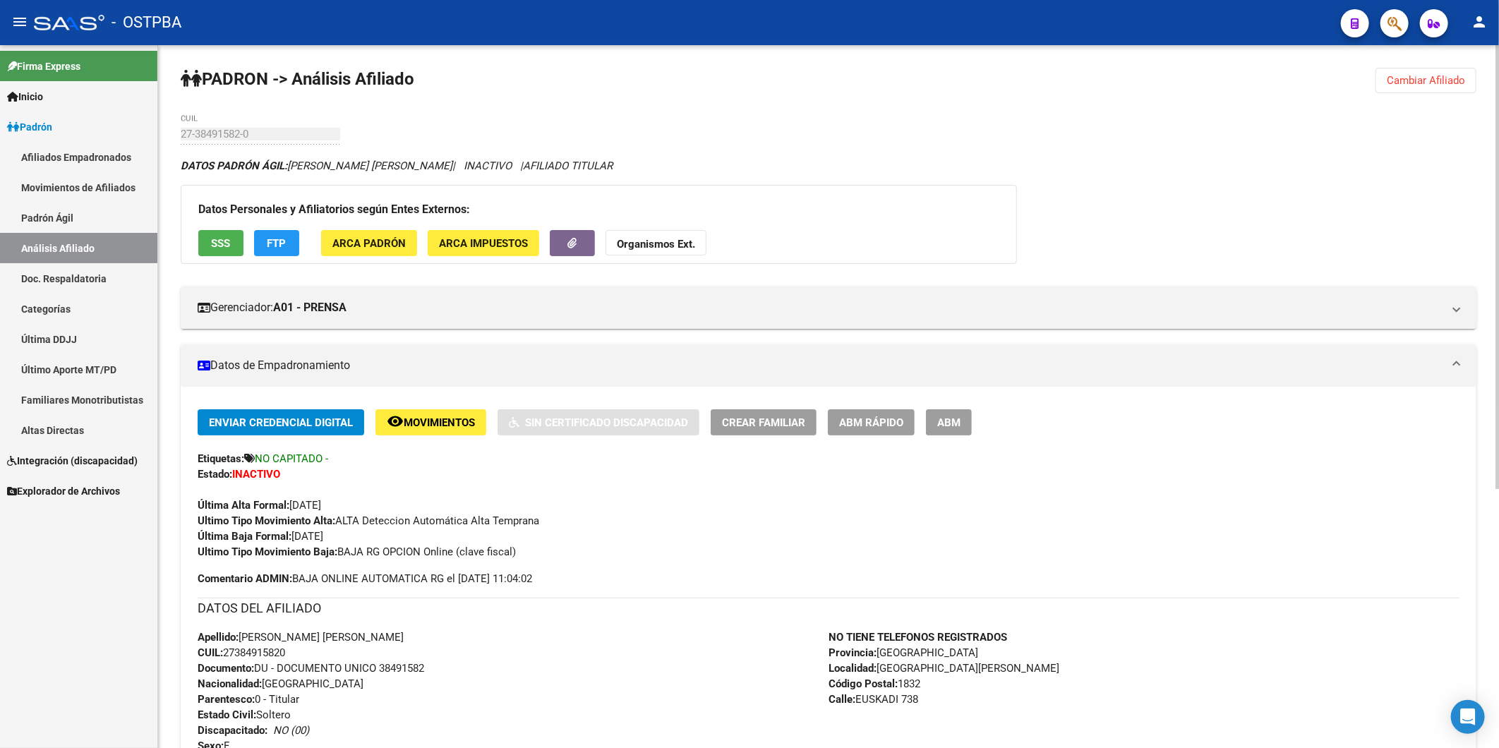
drag, startPoint x: 1414, startPoint y: 80, endPoint x: 1251, endPoint y: 114, distance: 167.2
click at [1413, 80] on span "Cambiar Afiliado" at bounding box center [1426, 80] width 78 height 13
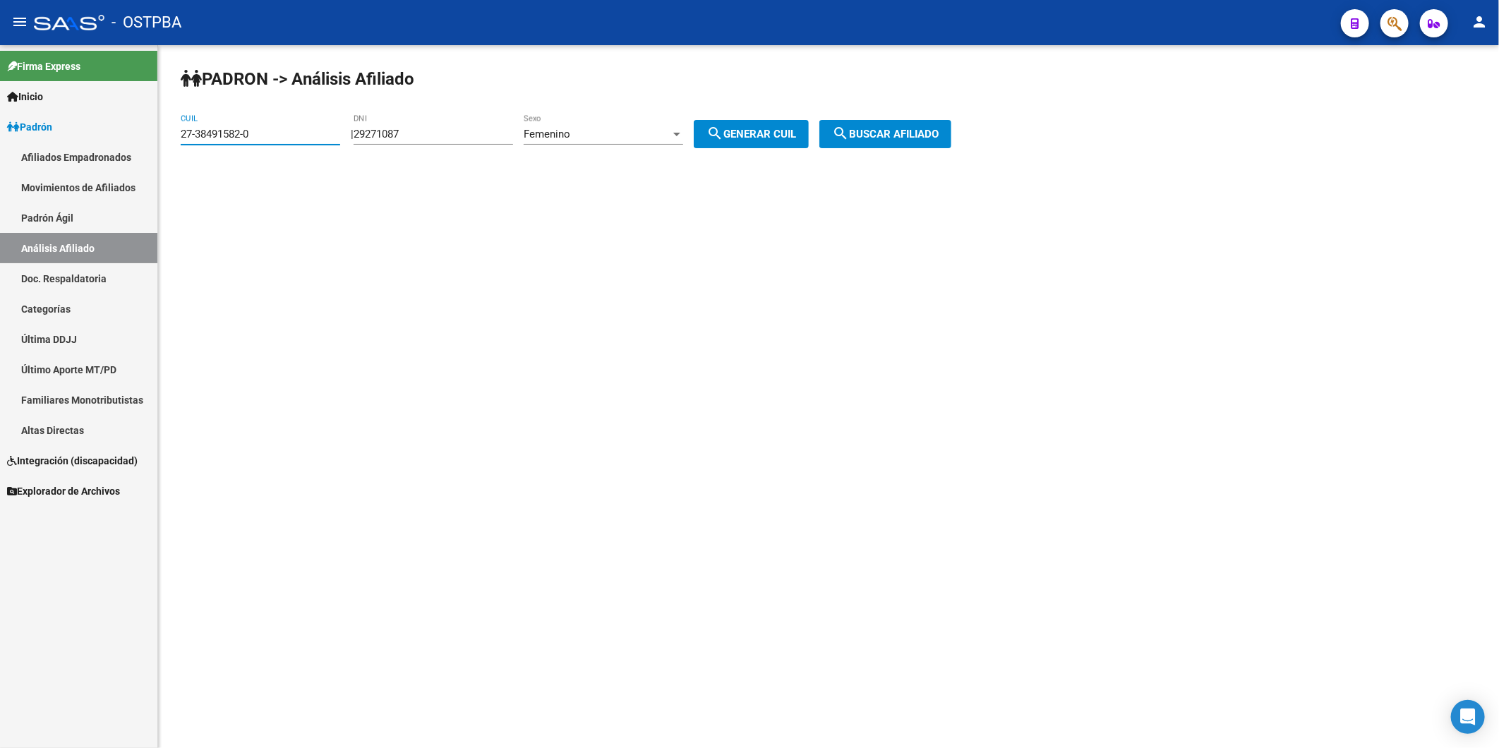
drag, startPoint x: 294, startPoint y: 132, endPoint x: 138, endPoint y: 148, distance: 156.1
click at [143, 148] on mat-sidenav-container "Firma Express Inicio Calendario SSS Instructivos Contacto OS Padrón Afiliados E…" at bounding box center [749, 396] width 1499 height 703
paste input "9067718-4"
click at [892, 141] on button "search Buscar afiliado" at bounding box center [885, 134] width 132 height 28
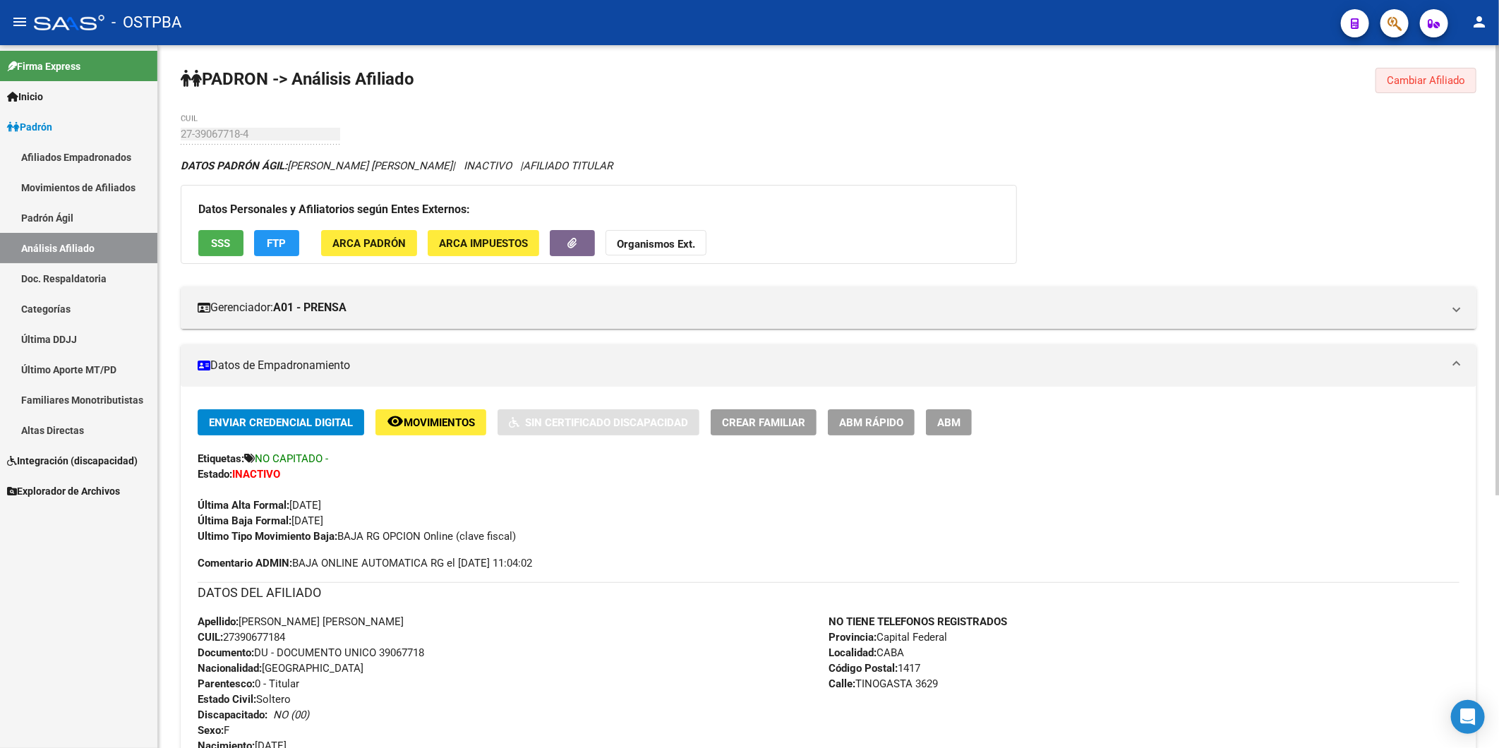
click at [1406, 76] on span "Cambiar Afiliado" at bounding box center [1426, 80] width 78 height 13
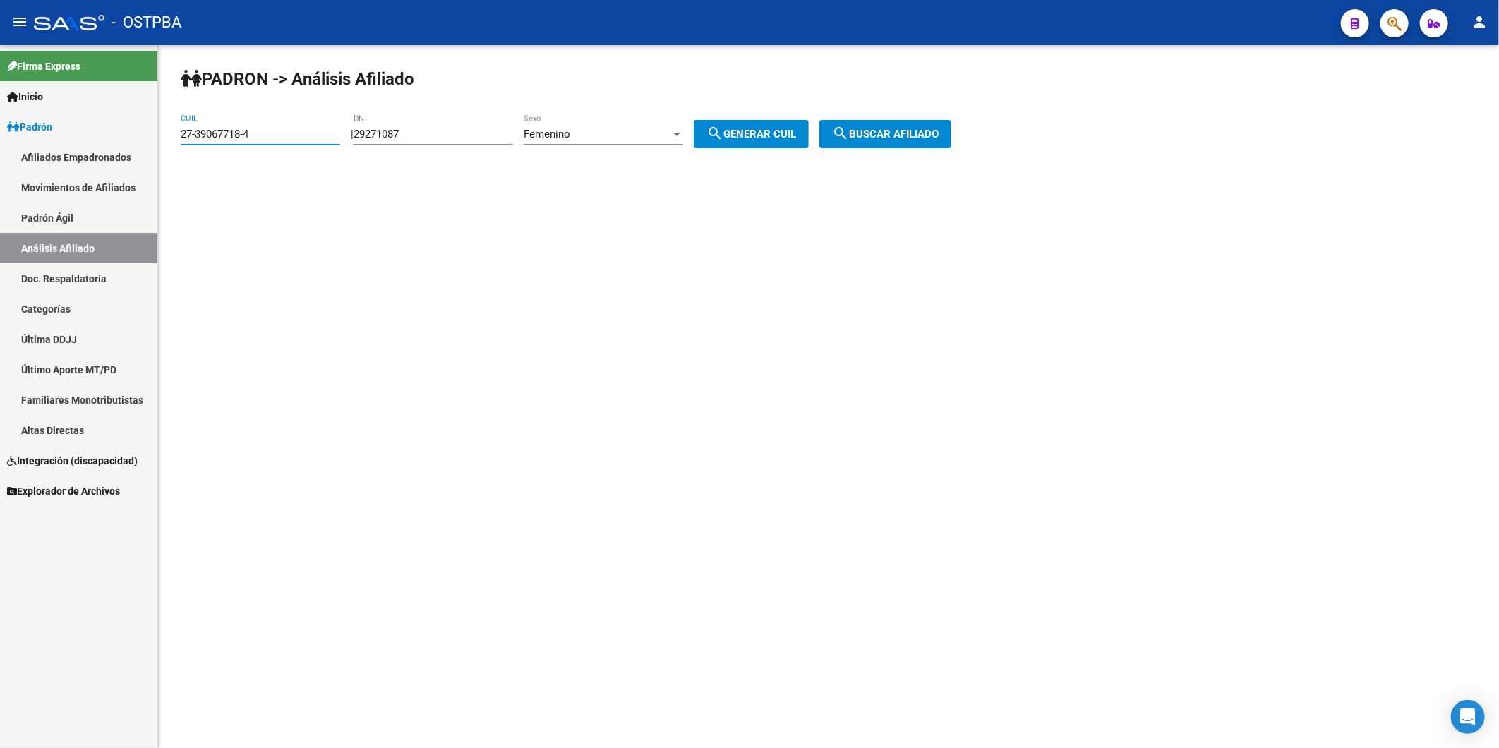
drag, startPoint x: 314, startPoint y: 140, endPoint x: 139, endPoint y: 153, distance: 175.5
click at [141, 153] on mat-sidenav-container "Firma Express Inicio Calendario SSS Instructivos Contacto OS Padrón Afiliados E…" at bounding box center [749, 396] width 1499 height 703
paste input "41836111-0"
click at [907, 132] on span "search Buscar afiliado" at bounding box center [885, 134] width 107 height 13
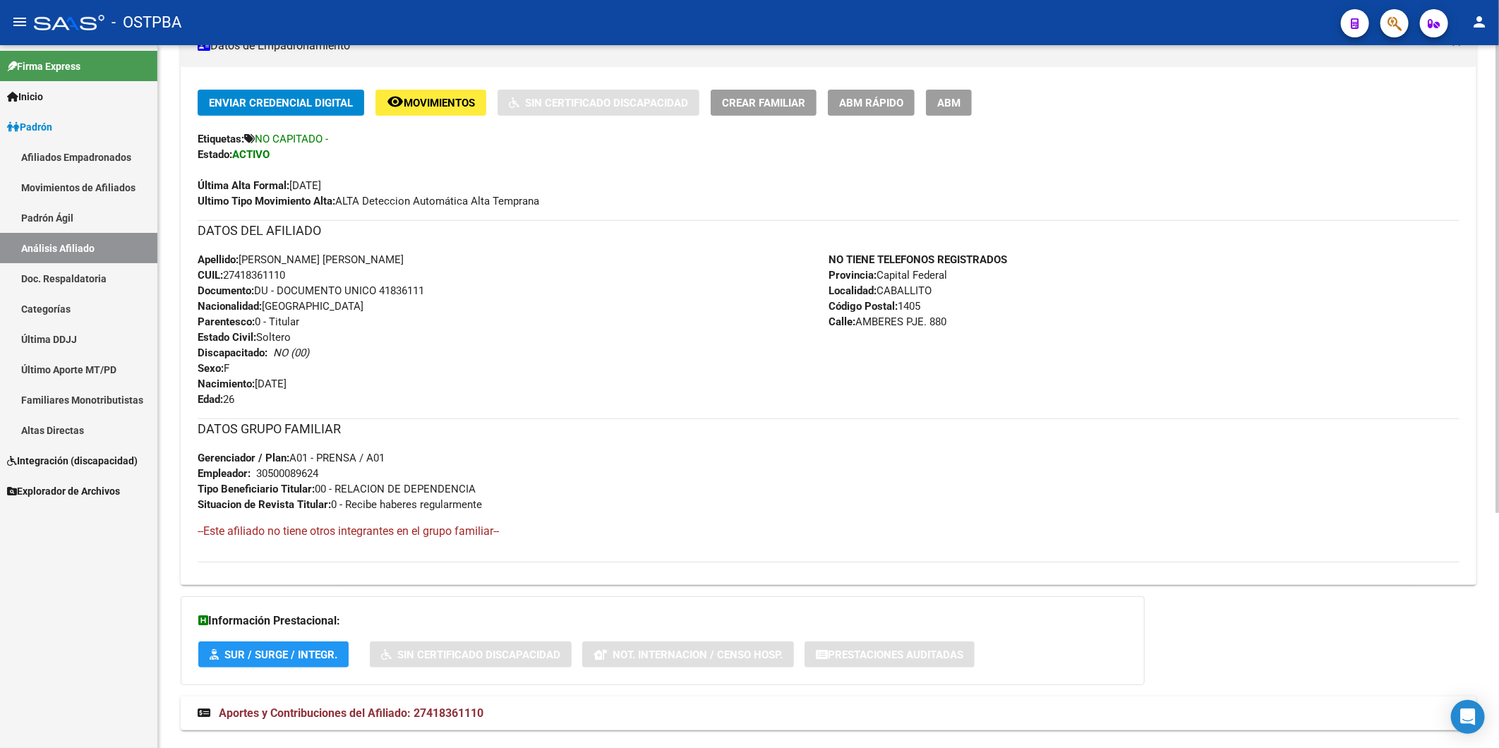
scroll to position [353, 0]
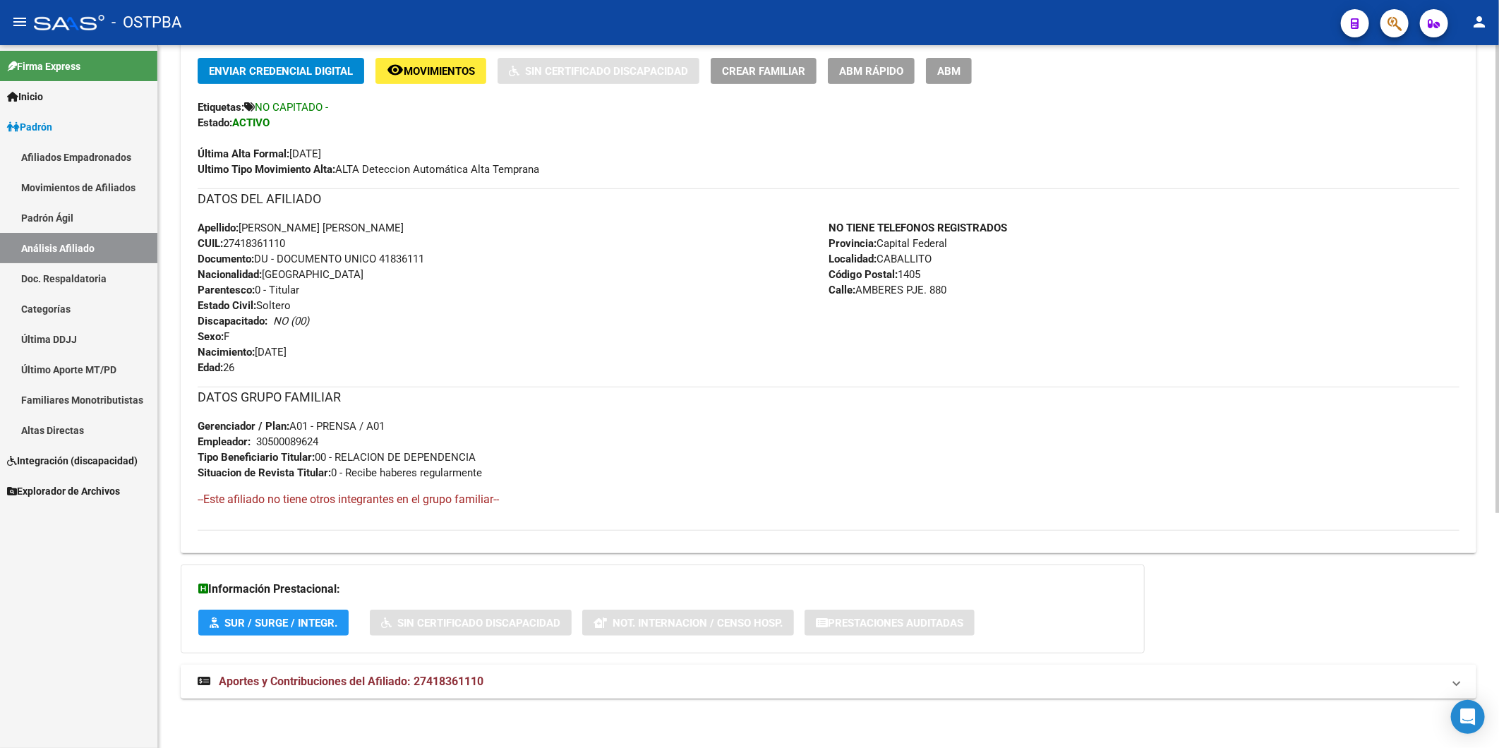
click at [481, 686] on span "Aportes y Contribuciones del Afiliado: 27418361110" at bounding box center [351, 681] width 265 height 13
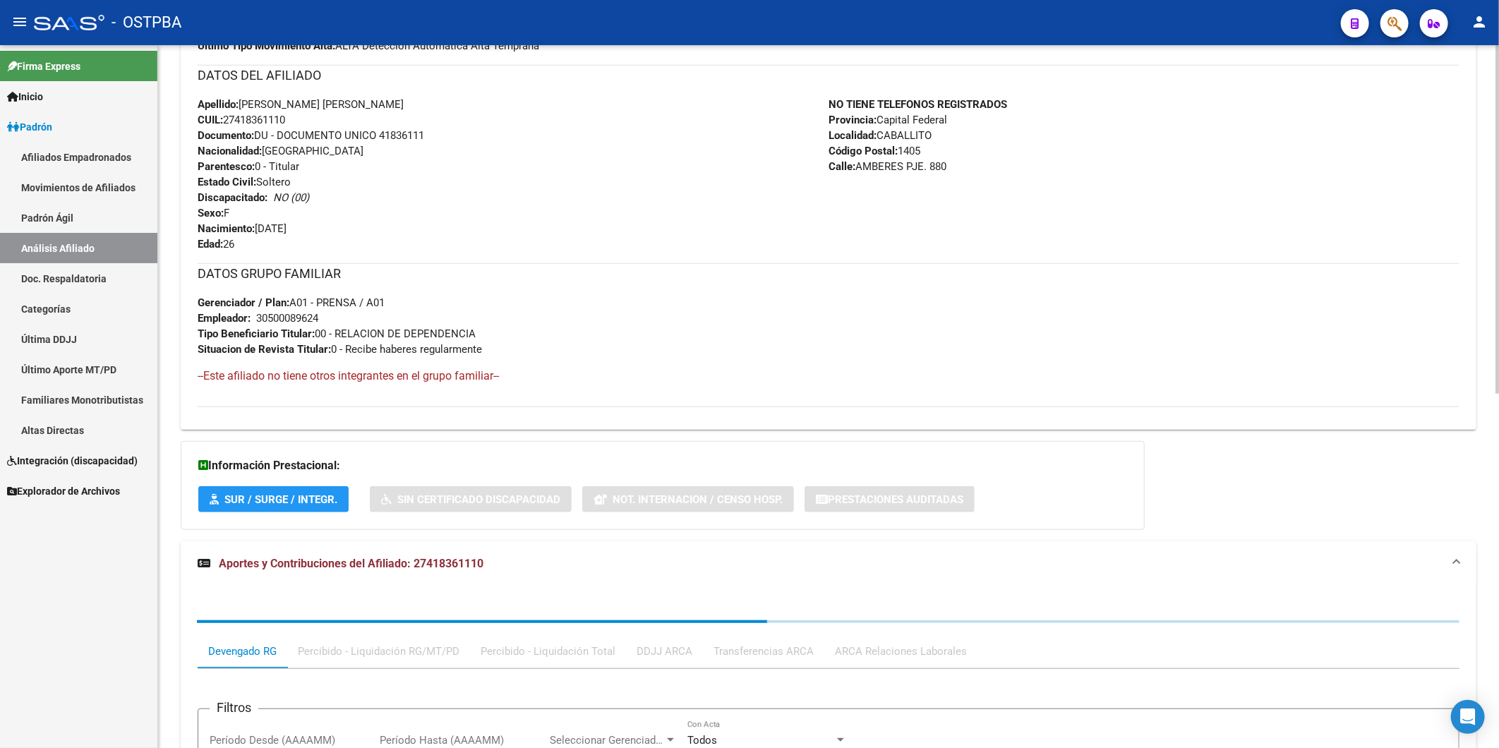
scroll to position [715, 0]
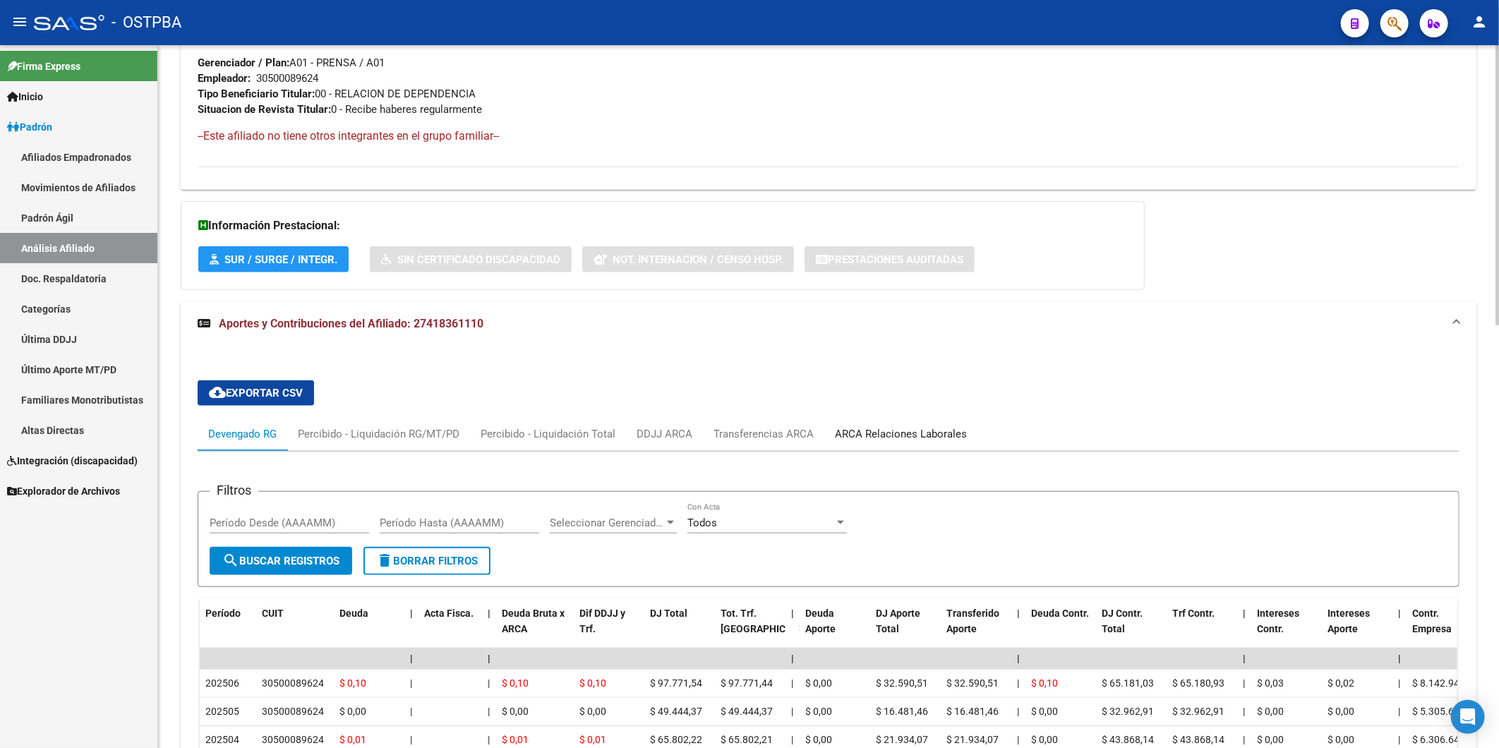
click at [877, 433] on div "ARCA Relaciones Laborales" at bounding box center [901, 434] width 132 height 16
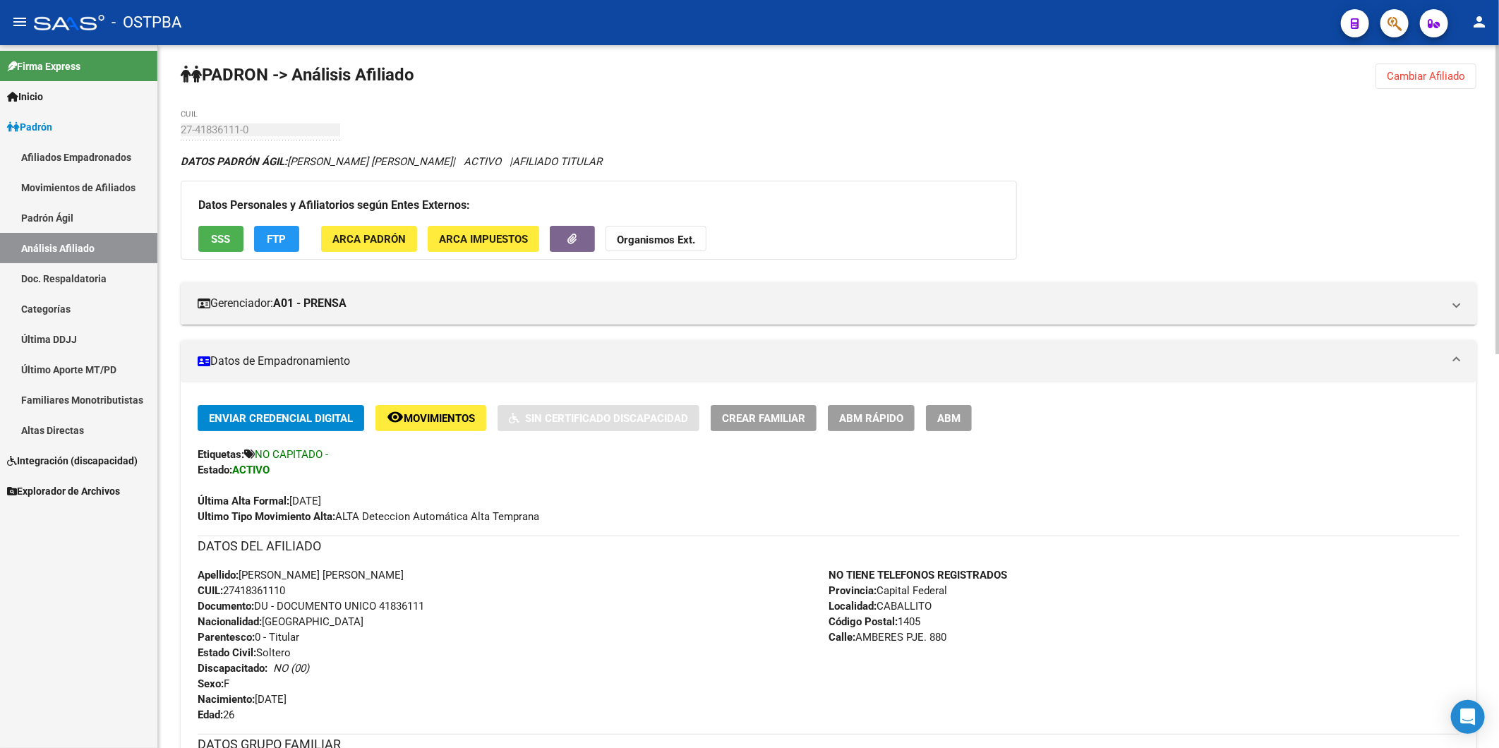
scroll to position [0, 0]
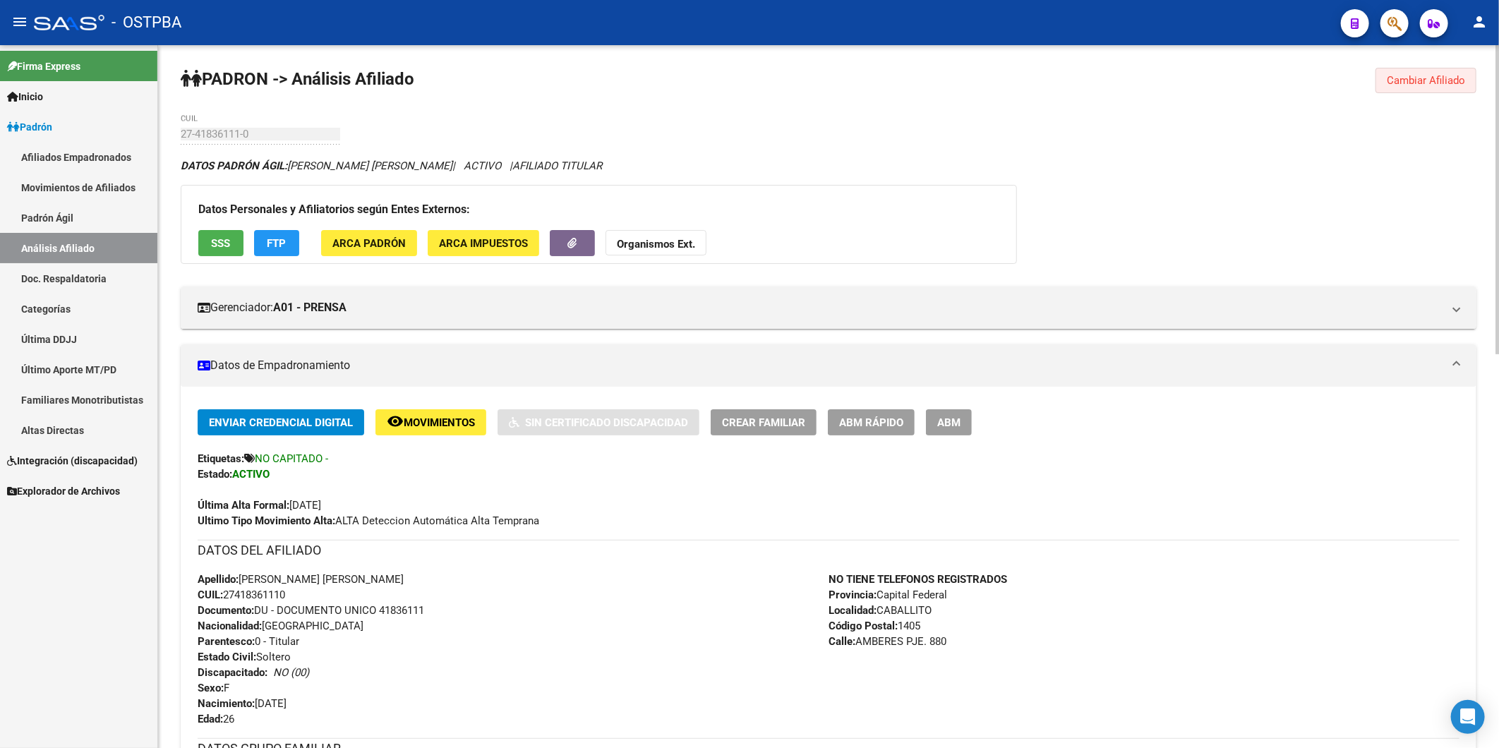
click at [1424, 80] on span "Cambiar Afiliado" at bounding box center [1426, 80] width 78 height 13
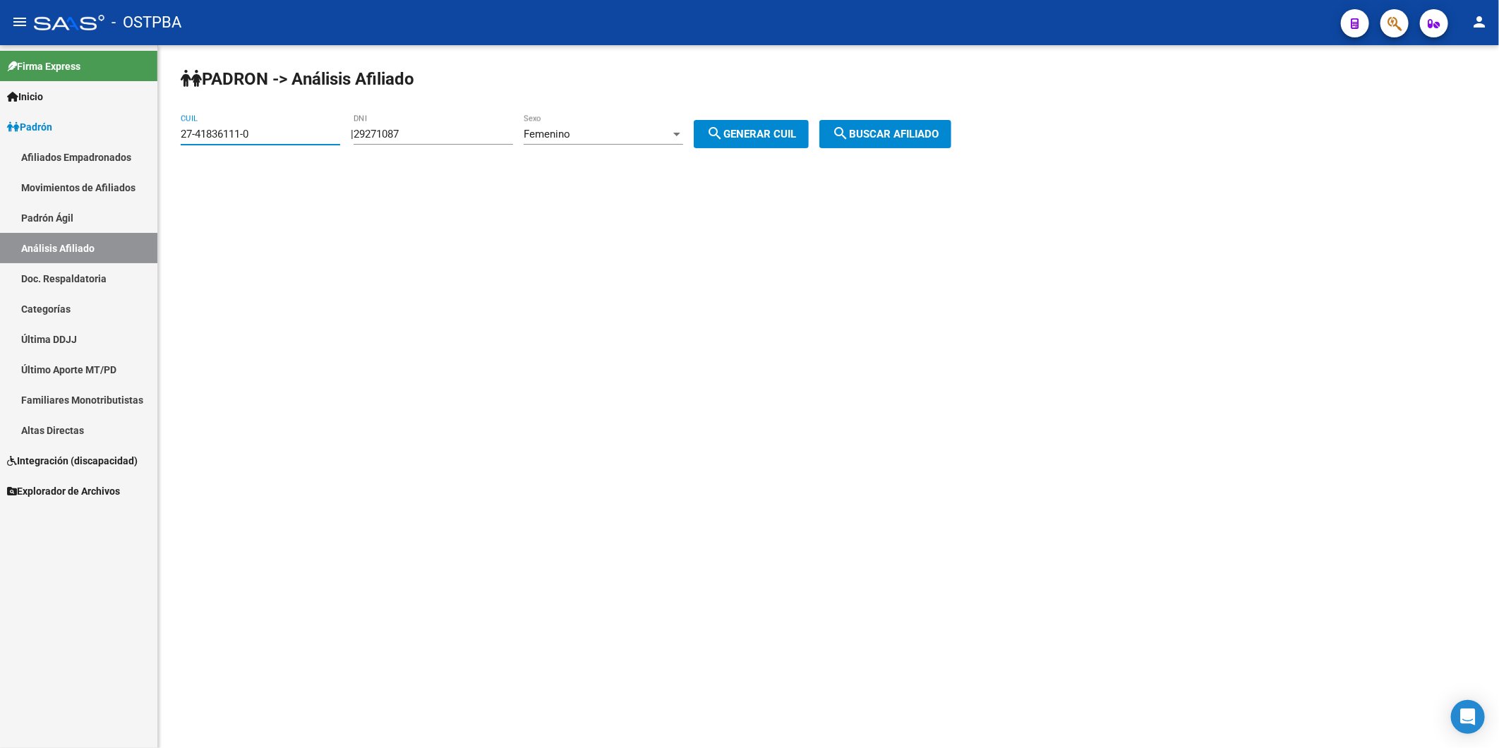
drag, startPoint x: 302, startPoint y: 134, endPoint x: -4, endPoint y: 180, distance: 309.0
click at [0, 180] on html "menu - OSTPBA person Firma Express Inicio Calendario SSS Instructivos Contacto …" at bounding box center [749, 374] width 1499 height 748
paste input "917999-5"
click at [939, 135] on span "search Buscar afiliado" at bounding box center [885, 134] width 107 height 13
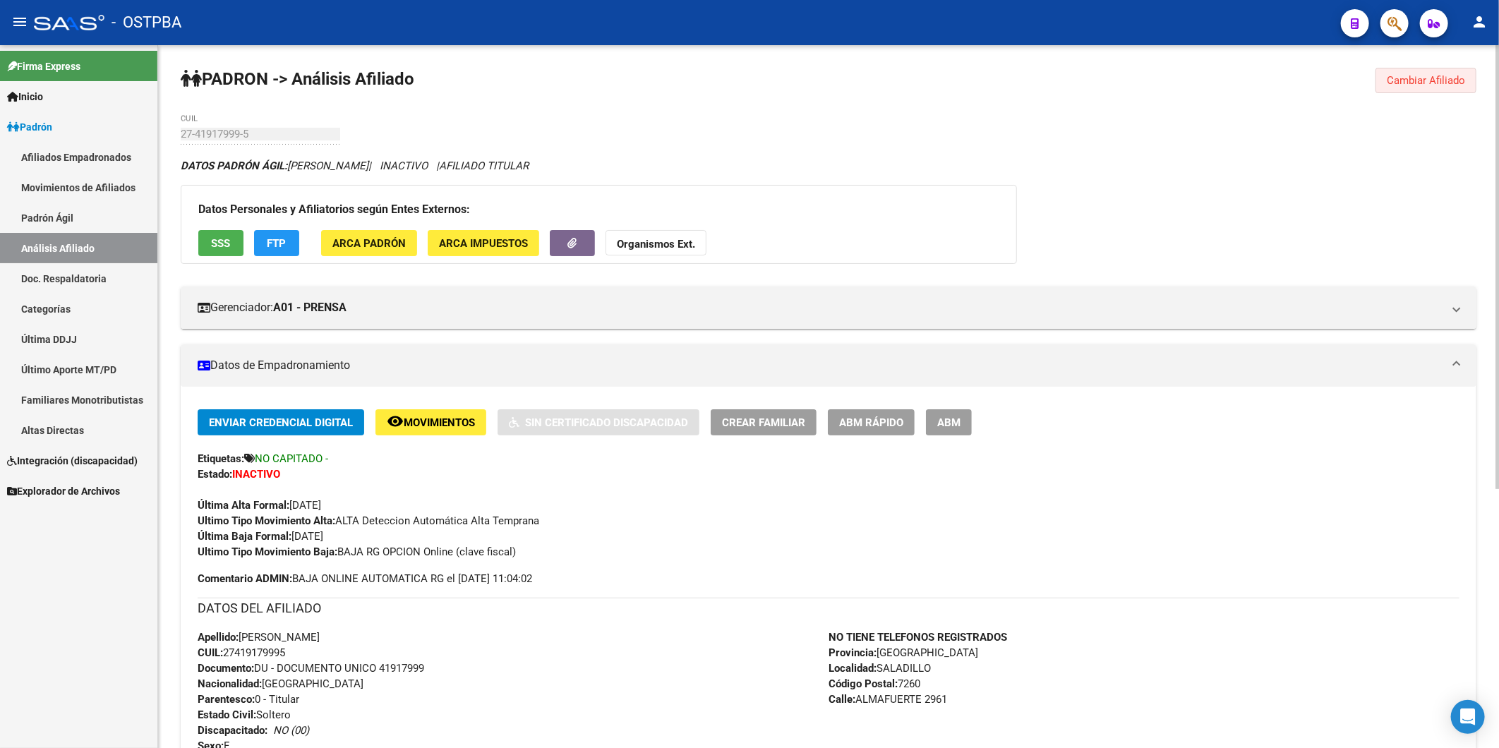
click at [1402, 80] on span "Cambiar Afiliado" at bounding box center [1426, 80] width 78 height 13
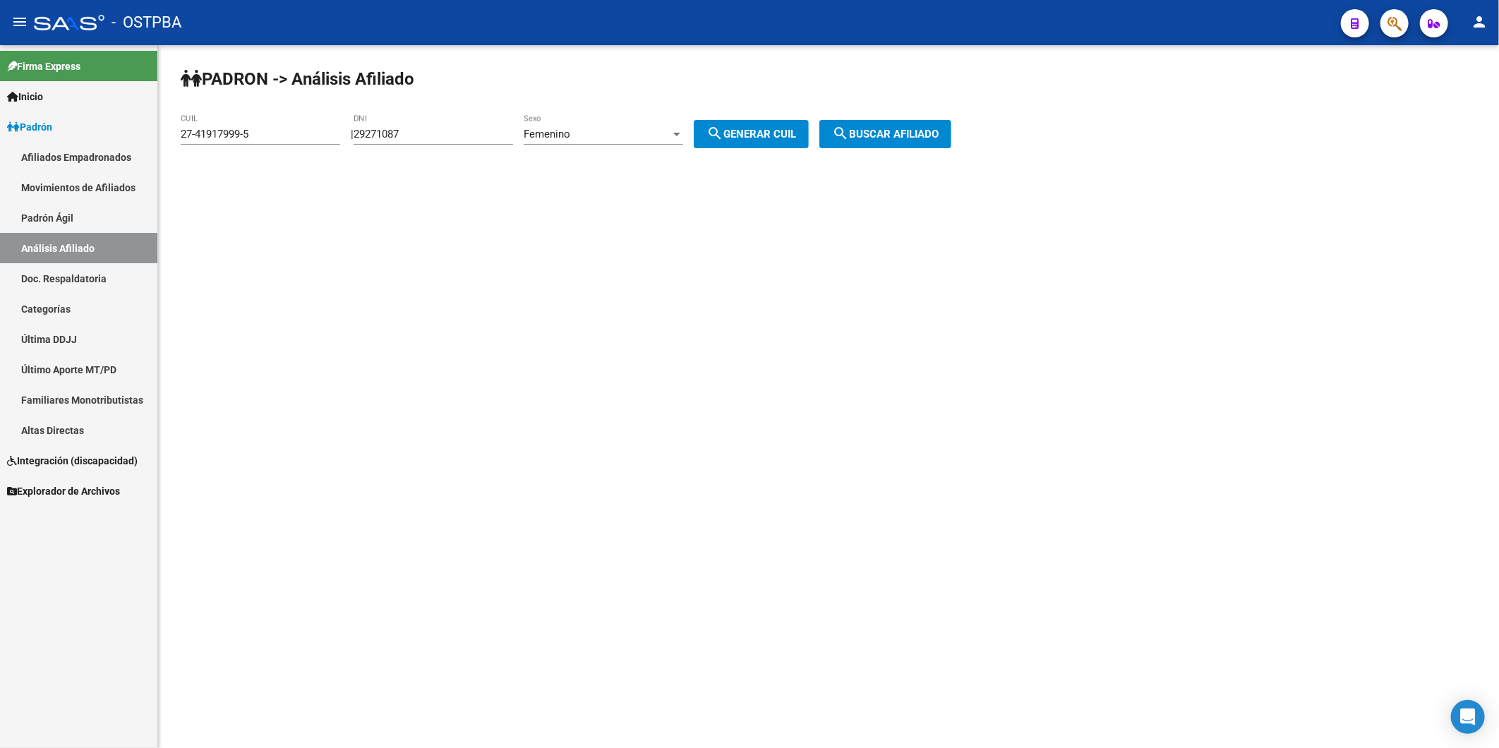
drag, startPoint x: 290, startPoint y: 141, endPoint x: 187, endPoint y: 139, distance: 103.1
click at [187, 139] on div "27-41917999-5 CUIL" at bounding box center [260, 129] width 159 height 30
drag, startPoint x: 263, startPoint y: 131, endPoint x: 11, endPoint y: 153, distance: 252.9
click at [158, 132] on div "PADRON -> Análisis Afiliado 27-41917999-5 CUIL | 29271087 DNI Femenino Sexo sea…" at bounding box center [828, 119] width 1341 height 148
paste input "2096442-6"
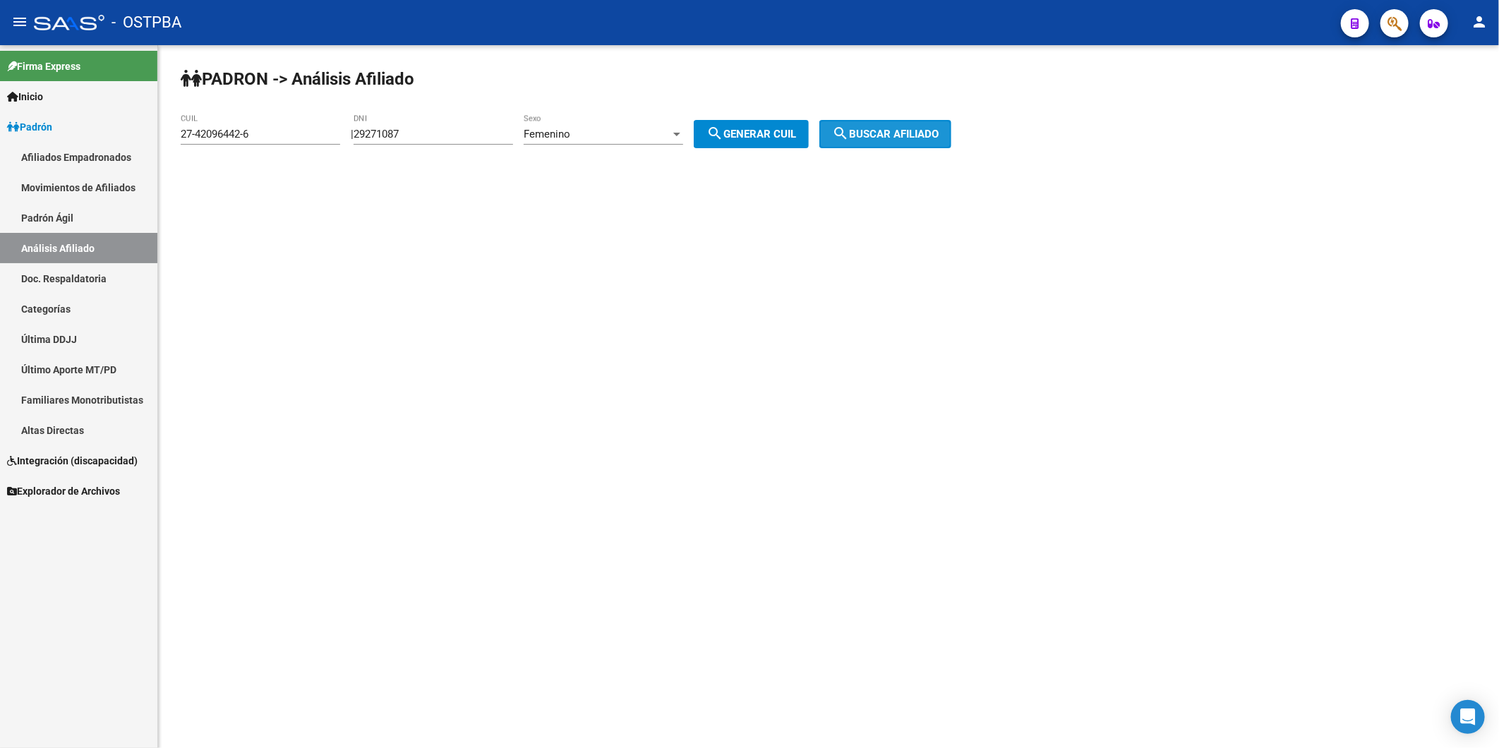
click at [951, 124] on button "search Buscar afiliado" at bounding box center [885, 134] width 132 height 28
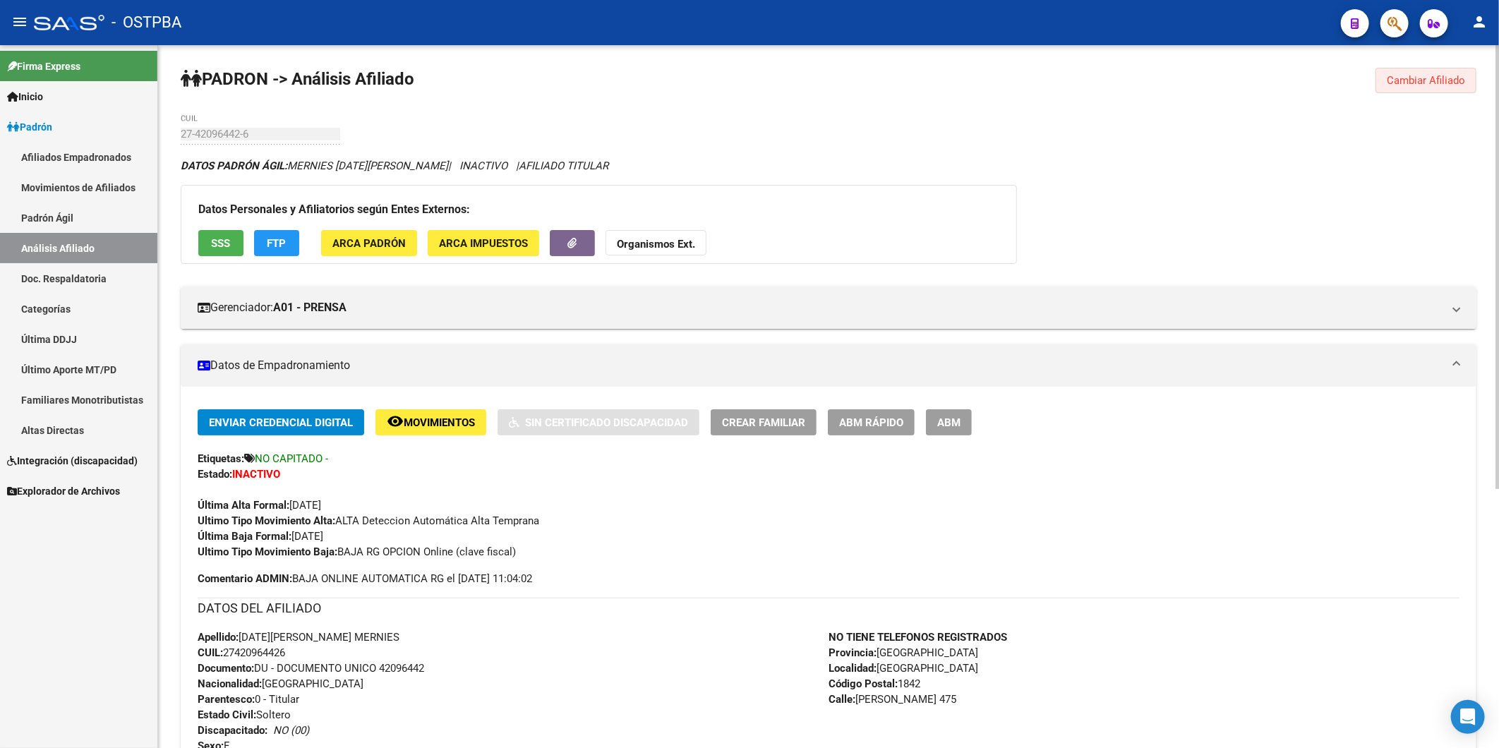
drag, startPoint x: 1411, startPoint y: 87, endPoint x: 1367, endPoint y: 73, distance: 46.6
click at [1410, 85] on button "Cambiar Afiliado" at bounding box center [1425, 80] width 101 height 25
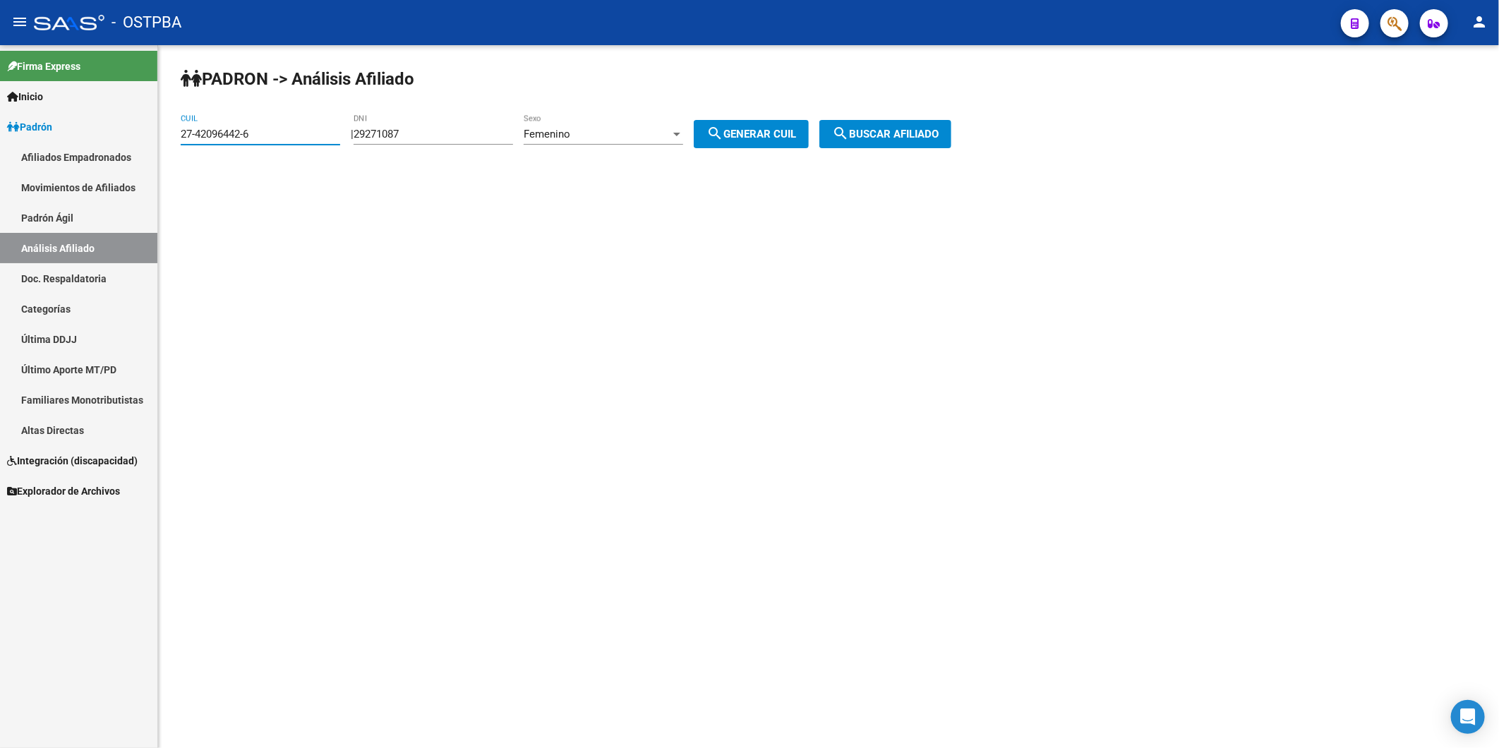
drag, startPoint x: 274, startPoint y: 138, endPoint x: 0, endPoint y: 158, distance: 274.5
click at [136, 147] on mat-sidenav-container "Firma Express Inicio Calendario SSS Instructivos Contacto OS Padrón Afiliados E…" at bounding box center [749, 396] width 1499 height 703
paste input "96215308-4"
click at [873, 133] on span "search Buscar afiliado" at bounding box center [885, 134] width 107 height 13
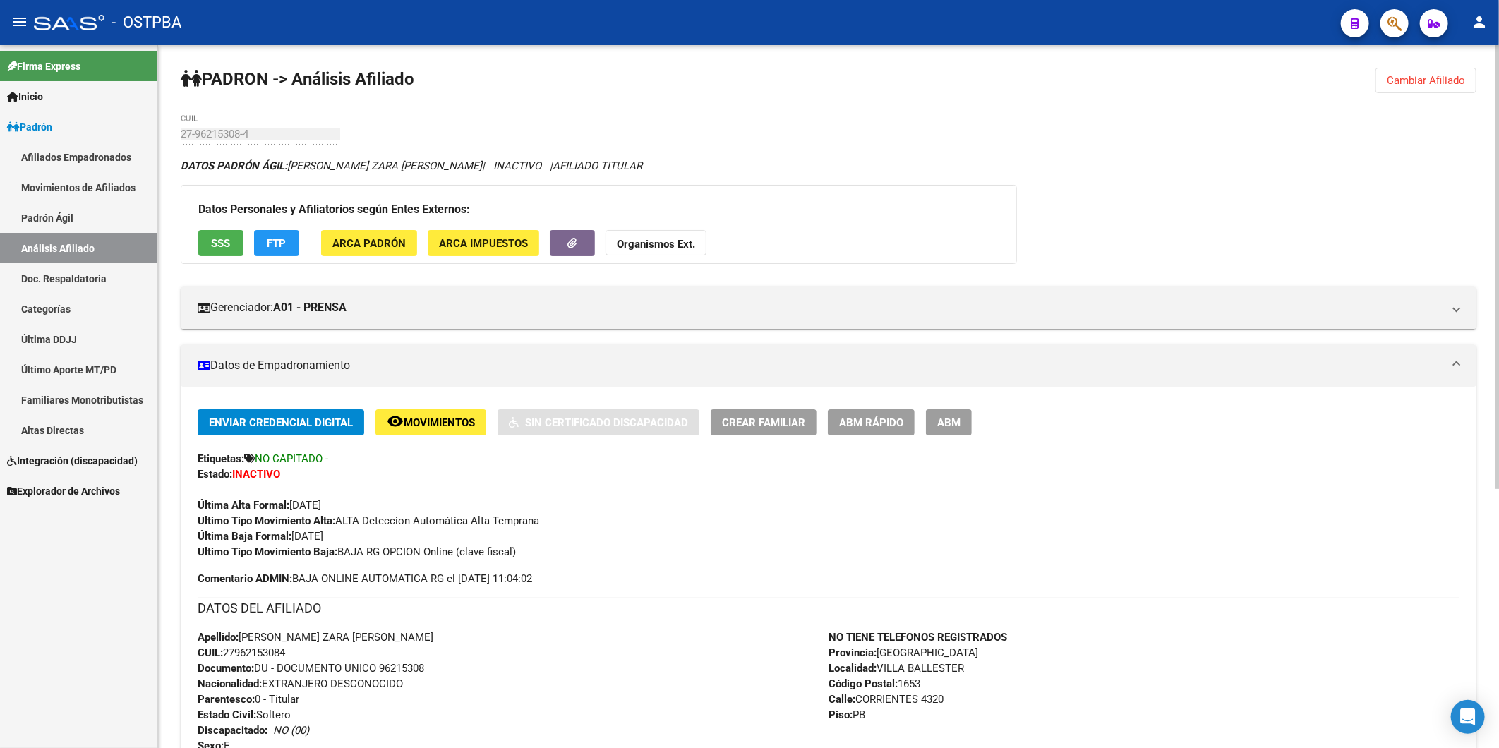
click at [1402, 78] on span "Cambiar Afiliado" at bounding box center [1426, 80] width 78 height 13
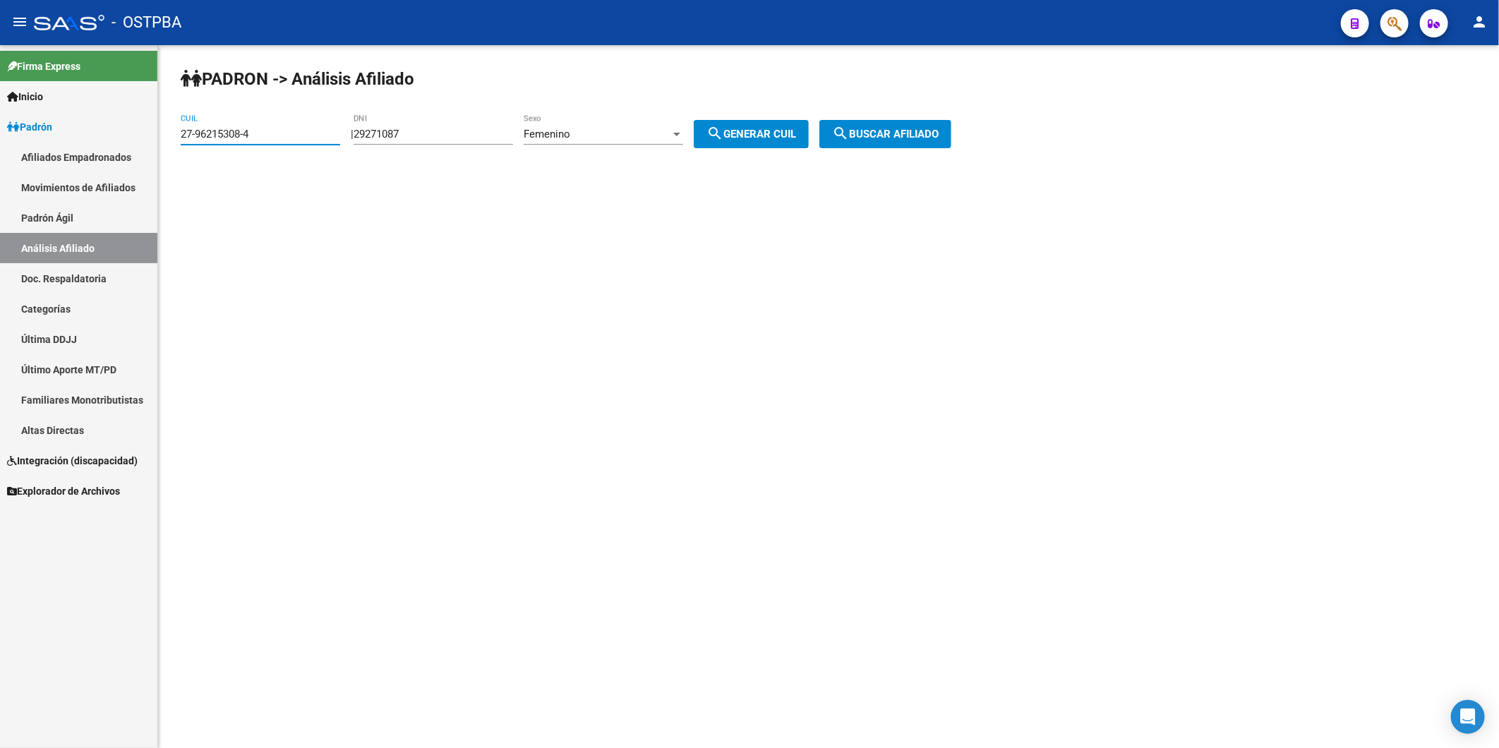
drag, startPoint x: 291, startPoint y: 135, endPoint x: 0, endPoint y: 159, distance: 292.4
click at [0, 159] on html "menu - OSTPBA person Firma Express Inicio Calendario SSS Instructivos Contacto …" at bounding box center [749, 374] width 1499 height 748
paste input "0-39960845-8"
click at [880, 132] on span "search Buscar afiliado" at bounding box center [885, 134] width 107 height 13
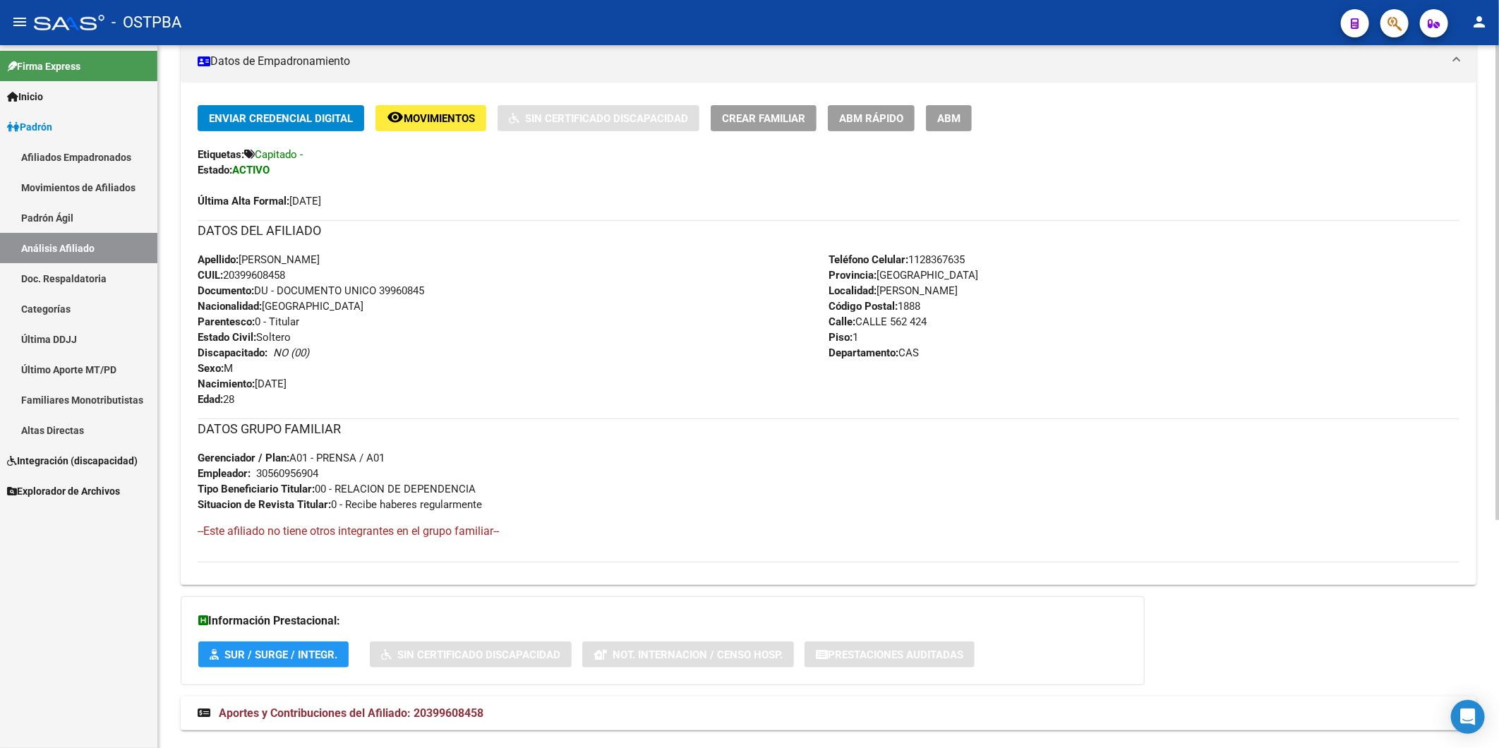
scroll to position [313, 0]
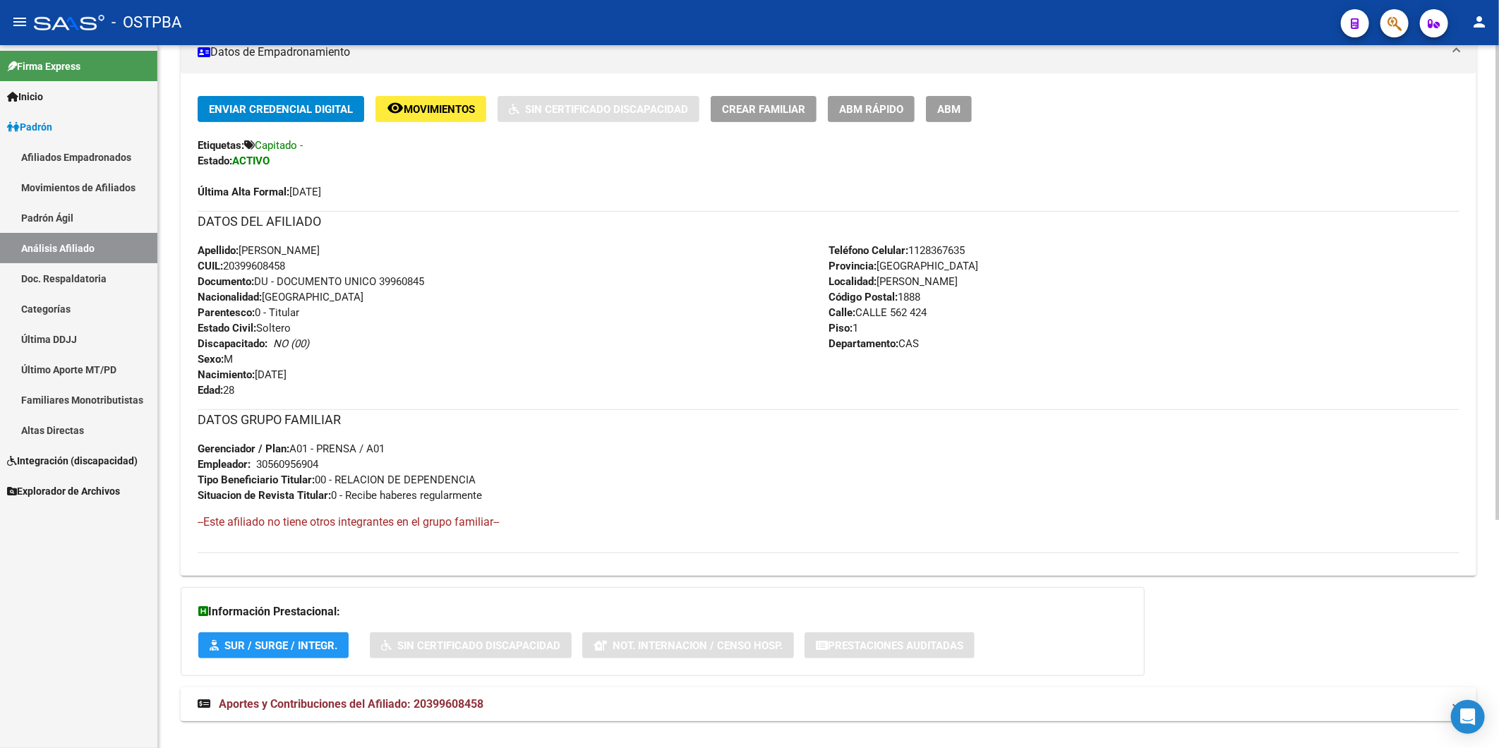
click at [466, 706] on span "Aportes y Contribuciones del Afiliado: 20399608458" at bounding box center [351, 703] width 265 height 13
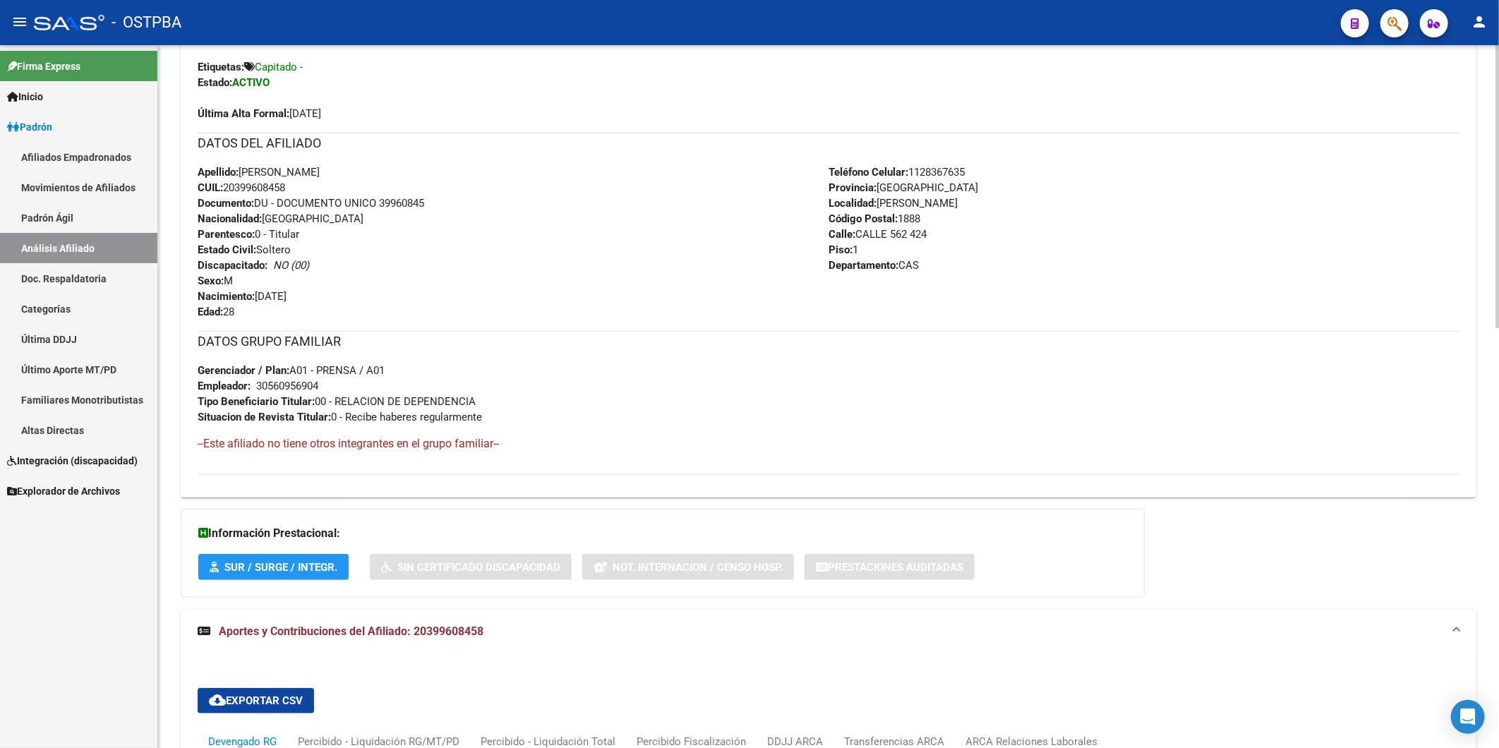
scroll to position [706, 0]
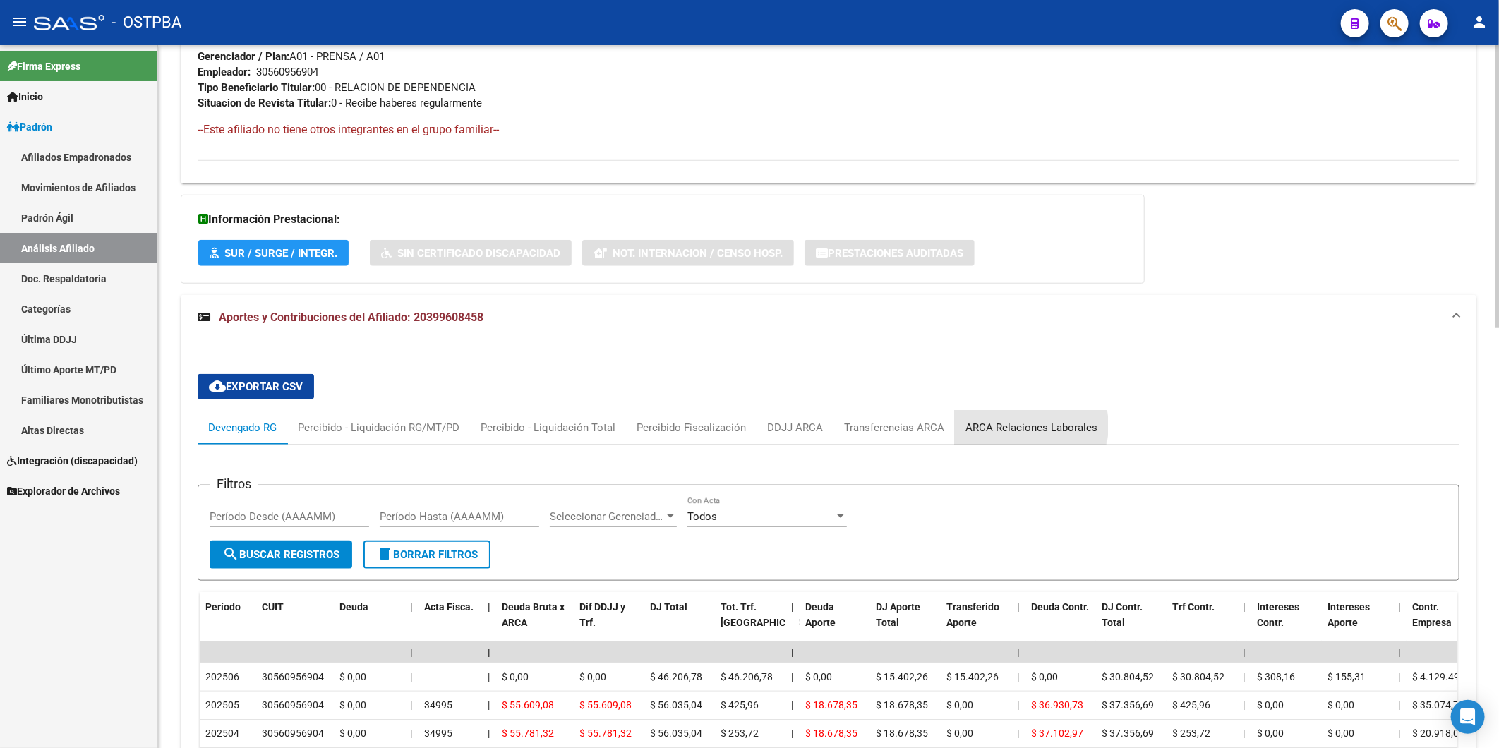
click at [1023, 427] on div "ARCA Relaciones Laborales" at bounding box center [1031, 428] width 132 height 16
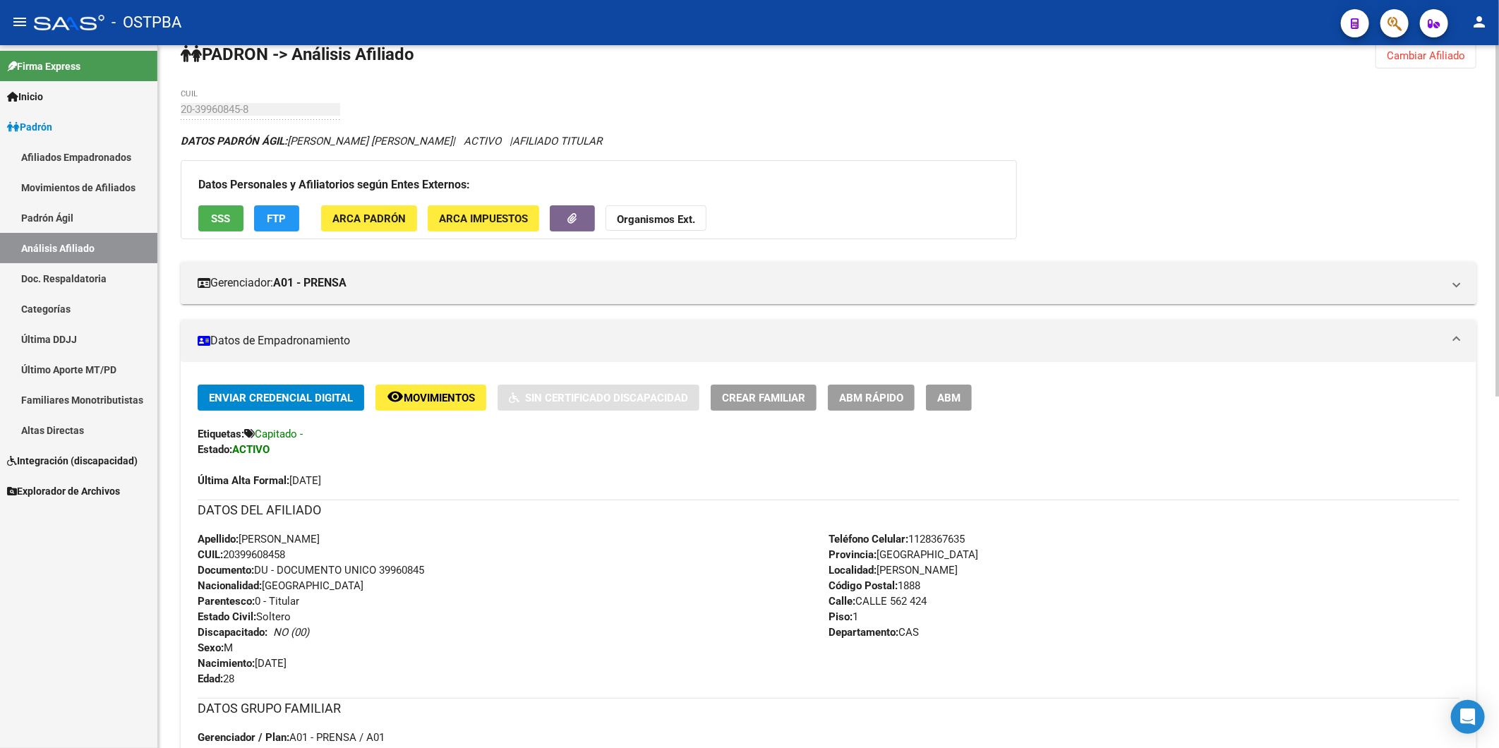
scroll to position [0, 0]
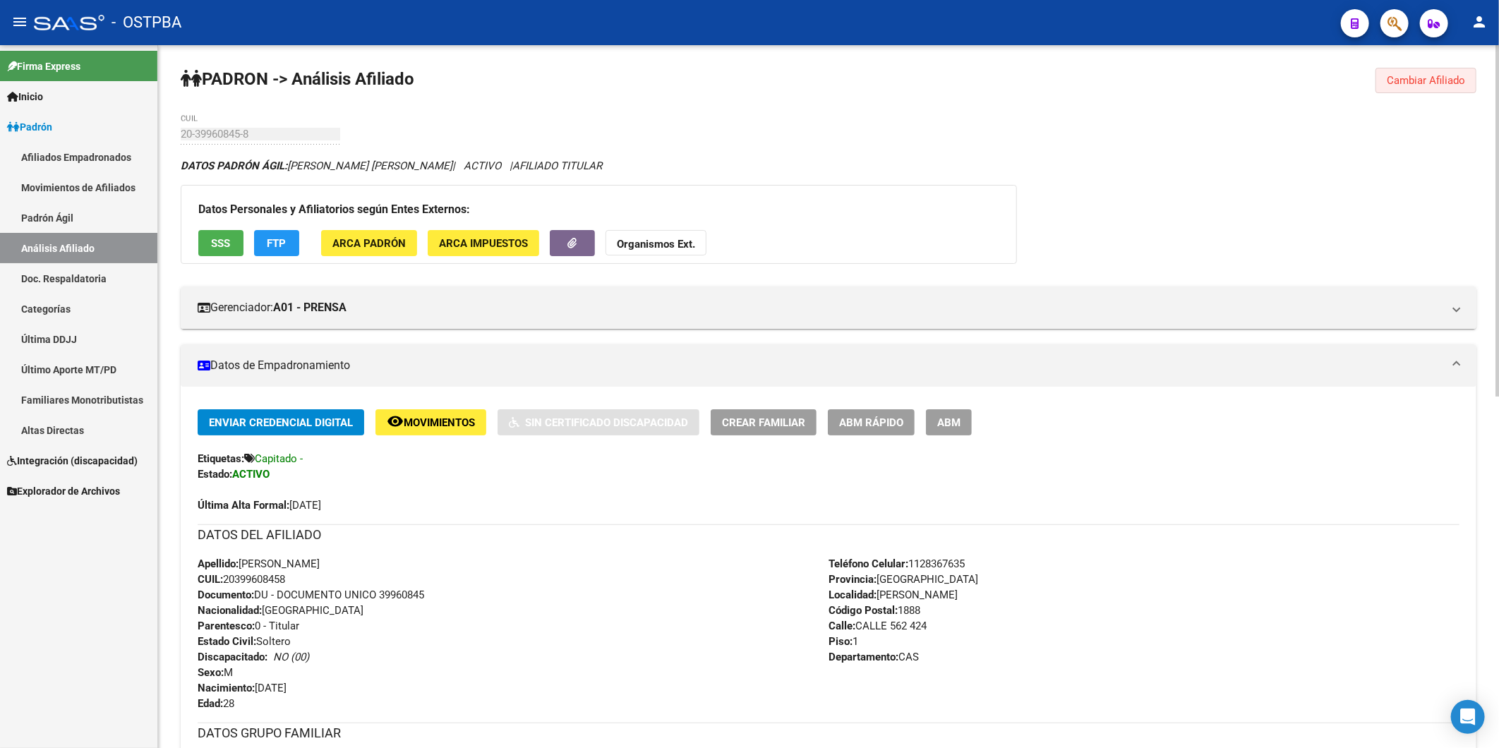
click at [1413, 76] on span "Cambiar Afiliado" at bounding box center [1426, 80] width 78 height 13
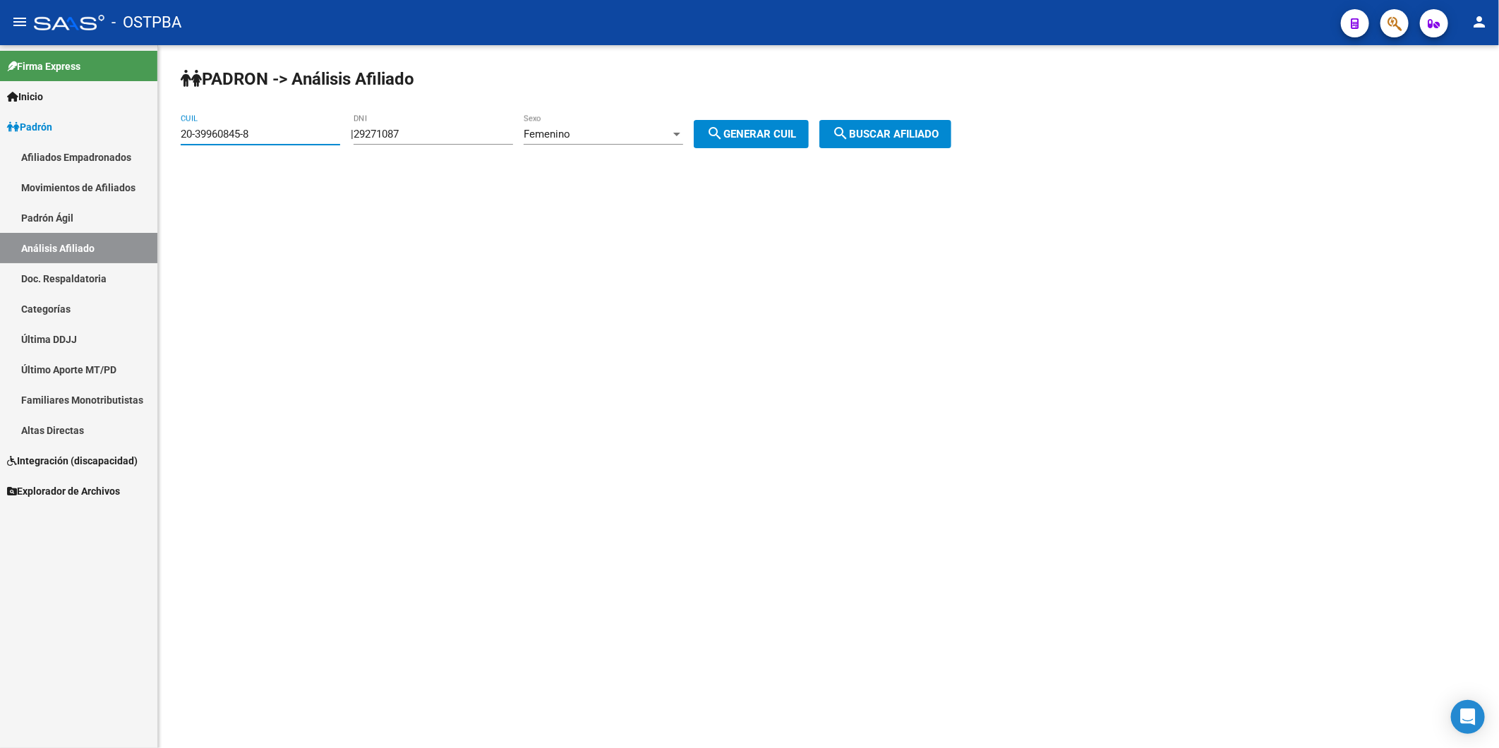
drag, startPoint x: 297, startPoint y: 133, endPoint x: 0, endPoint y: 151, distance: 297.7
click at [93, 167] on mat-sidenav-container "Firma Express Inicio Calendario SSS Instructivos Contacto OS Padrón Afiliados E…" at bounding box center [749, 396] width 1499 height 703
paste input "7-31552635-9"
type input "27-31552635-9"
click at [915, 135] on span "search Buscar afiliado" at bounding box center [885, 134] width 107 height 13
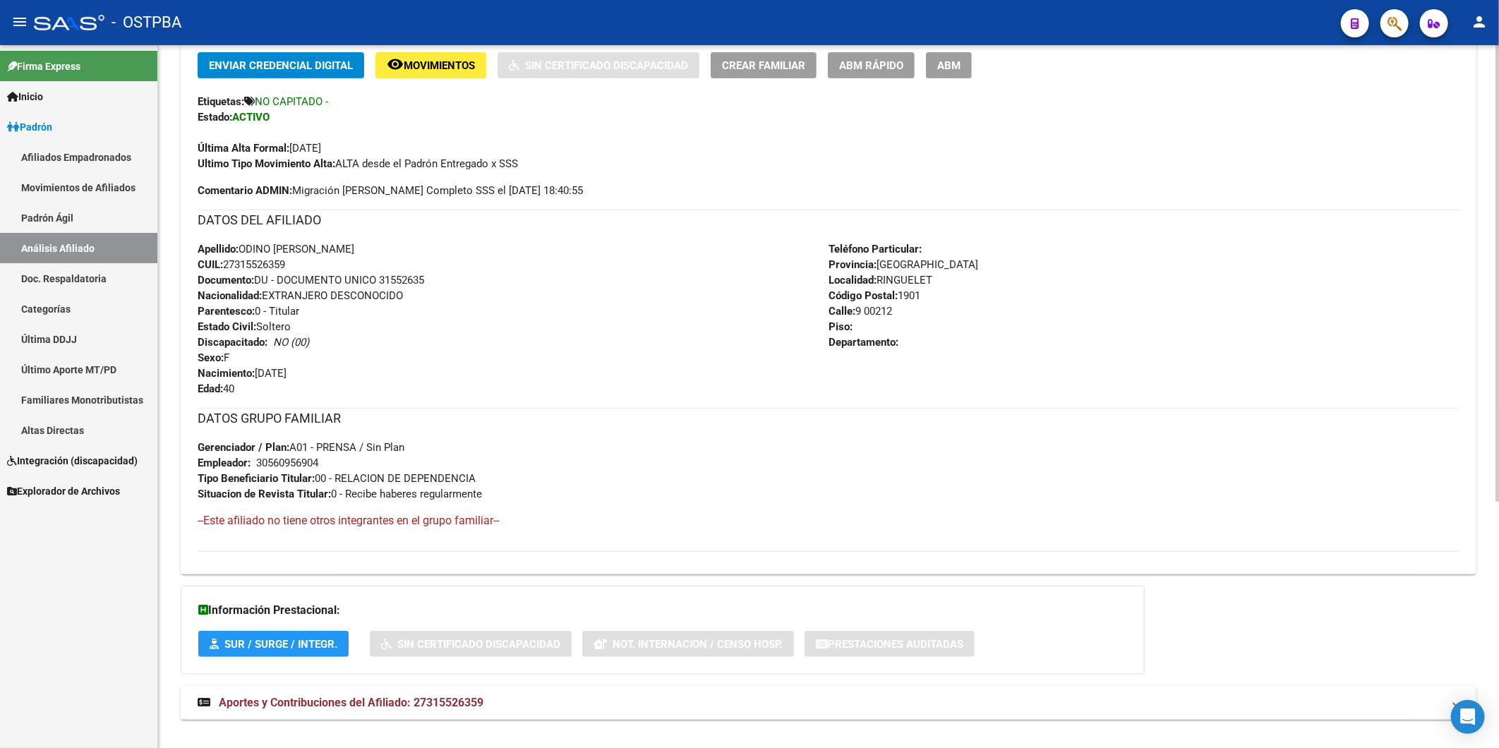
scroll to position [379, 0]
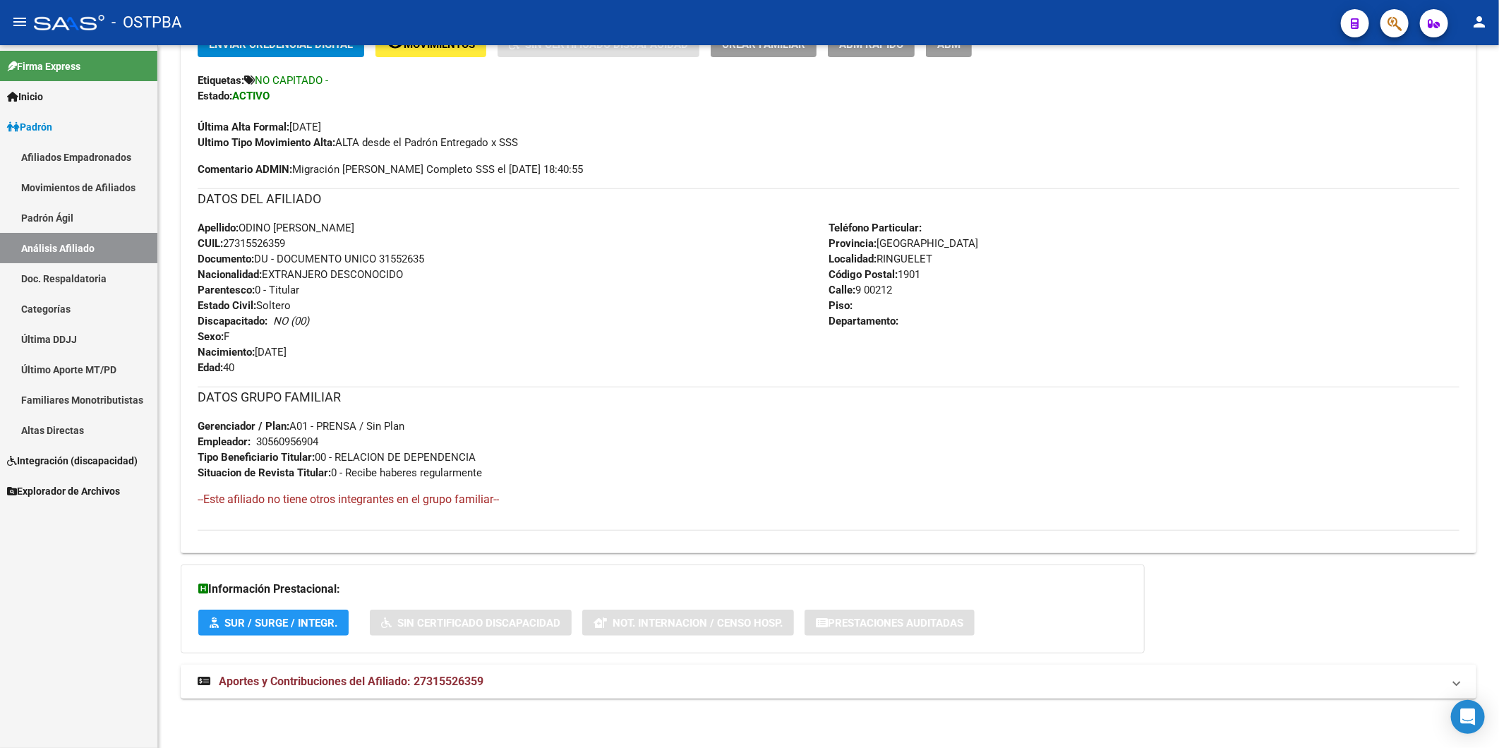
click at [440, 679] on span "Aportes y Contribuciones del Afiliado: 27315526359" at bounding box center [351, 681] width 265 height 13
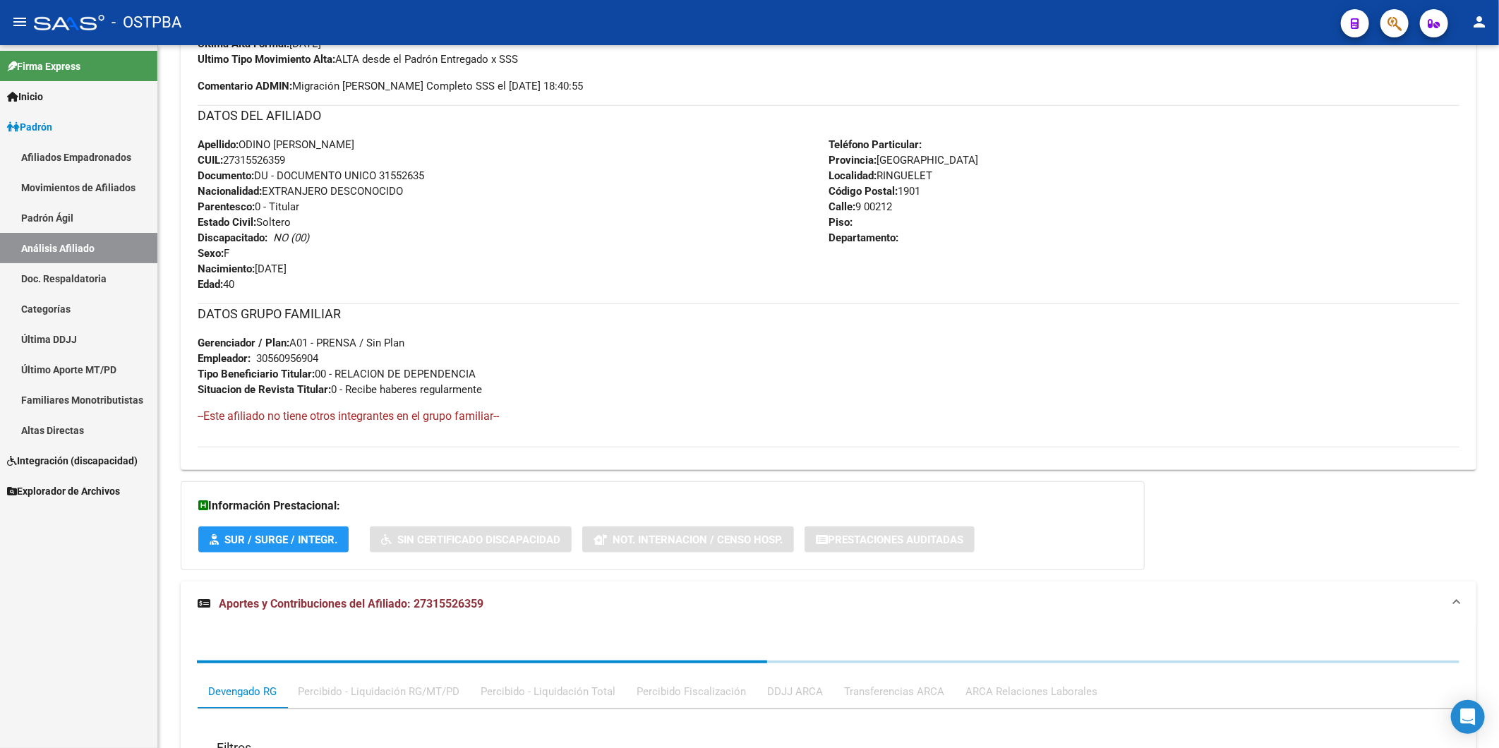
scroll to position [742, 0]
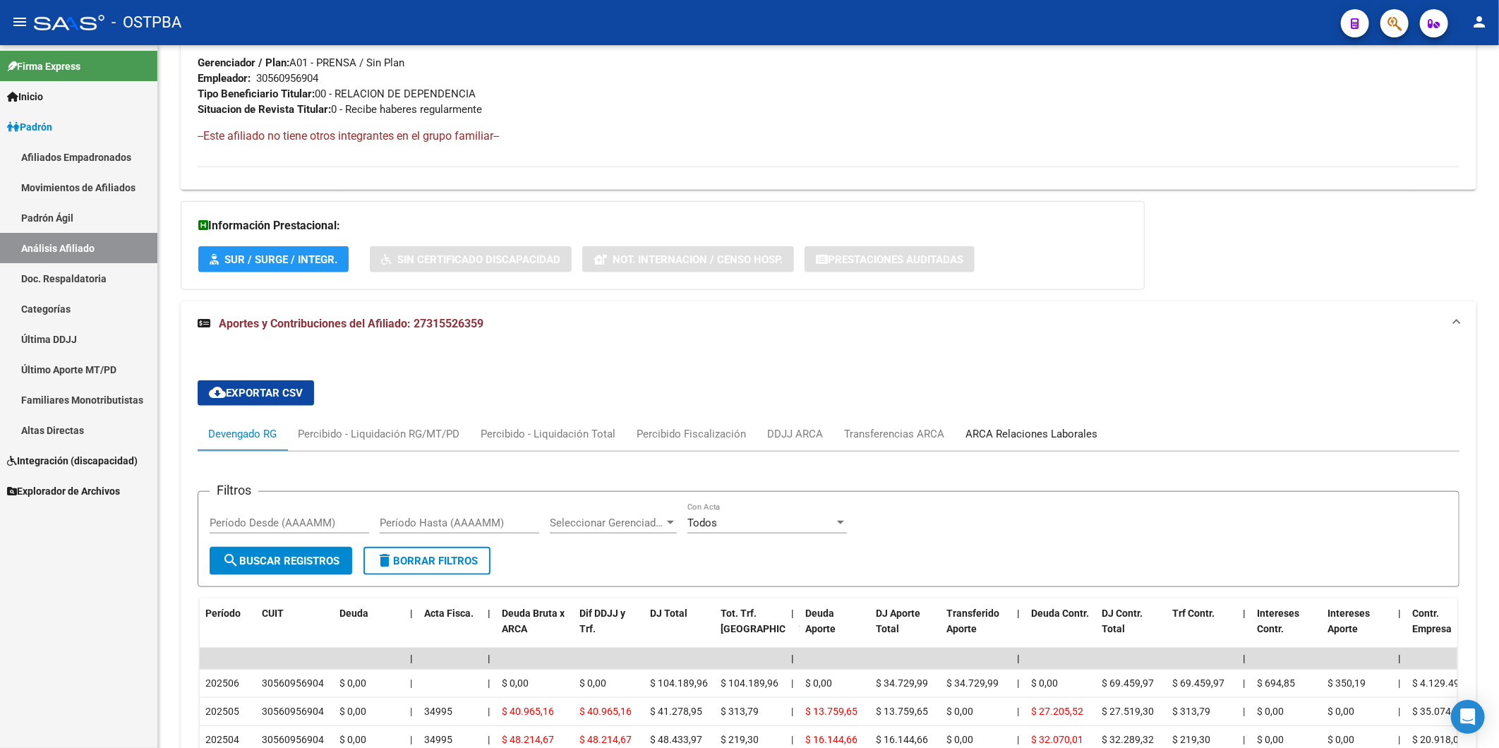
click at [965, 435] on div "ARCA Relaciones Laborales" at bounding box center [1031, 434] width 132 height 16
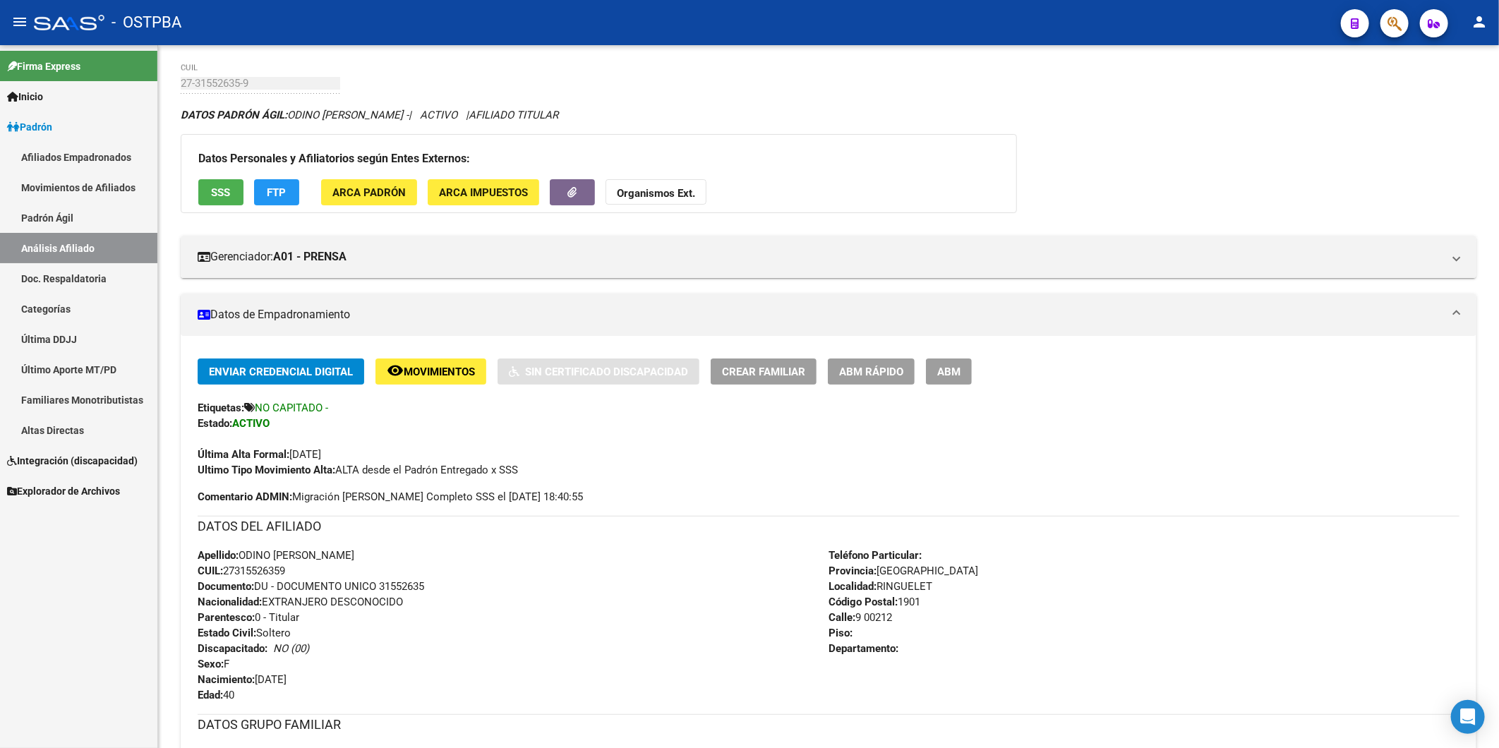
scroll to position [47, 0]
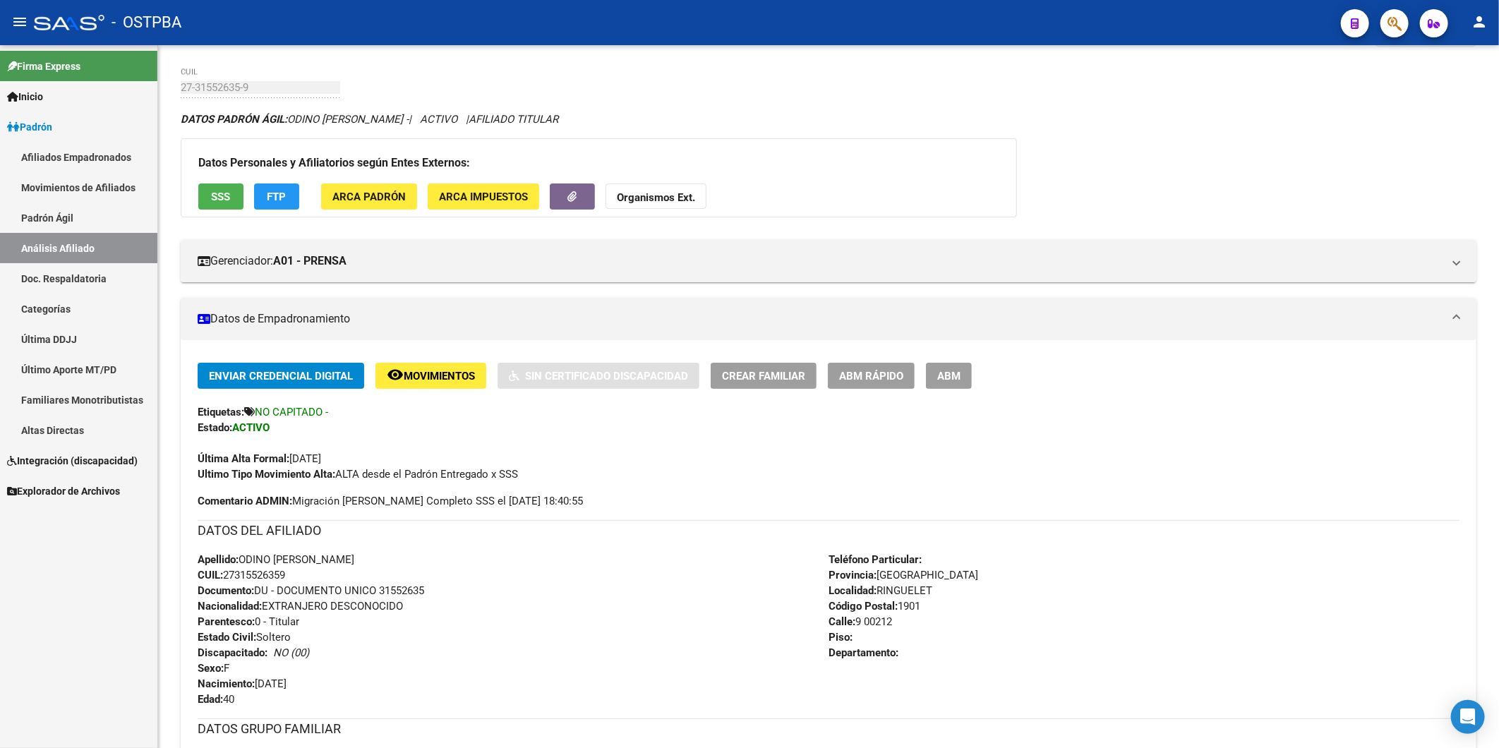
click at [869, 378] on span "ABM Rápido" at bounding box center [871, 376] width 64 height 13
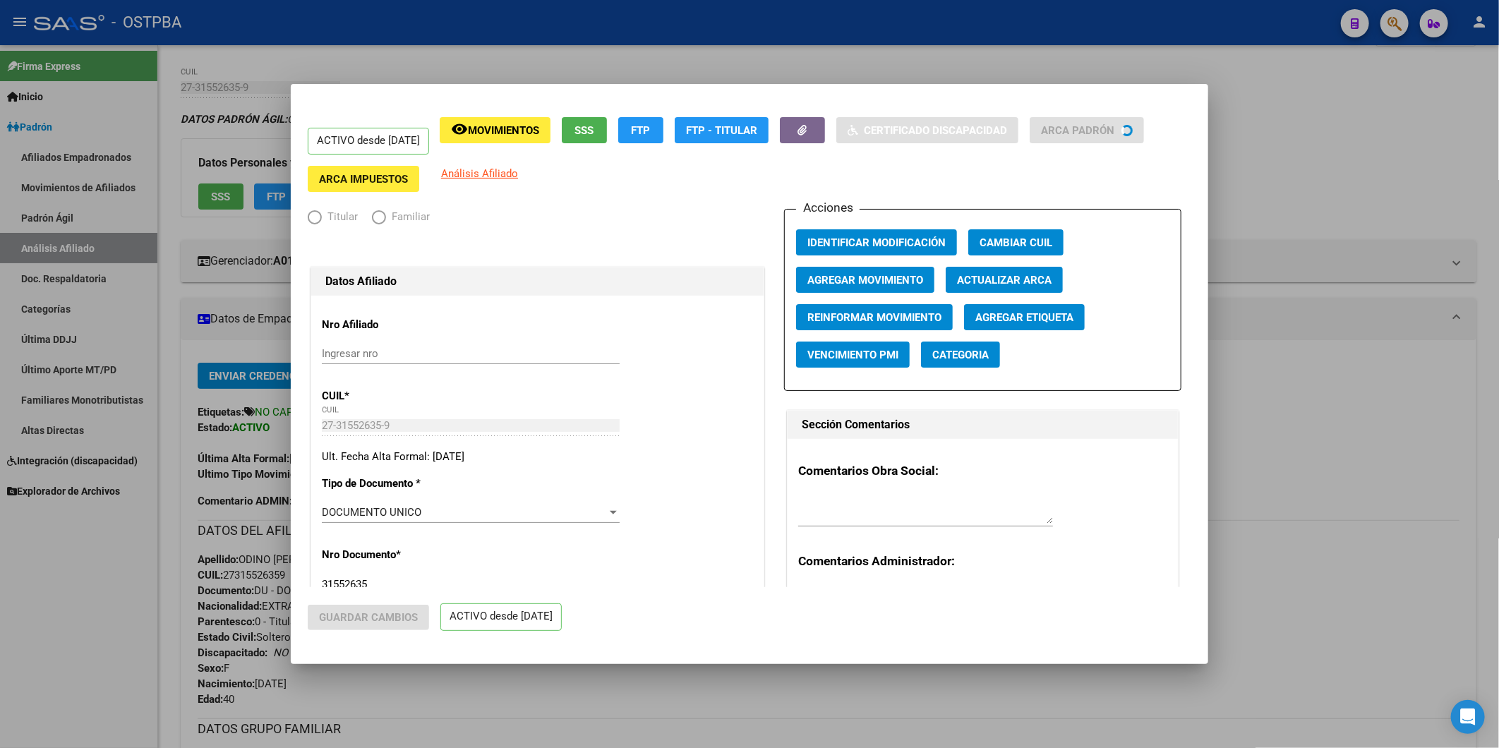
radio input "true"
type input "30-56095690-4"
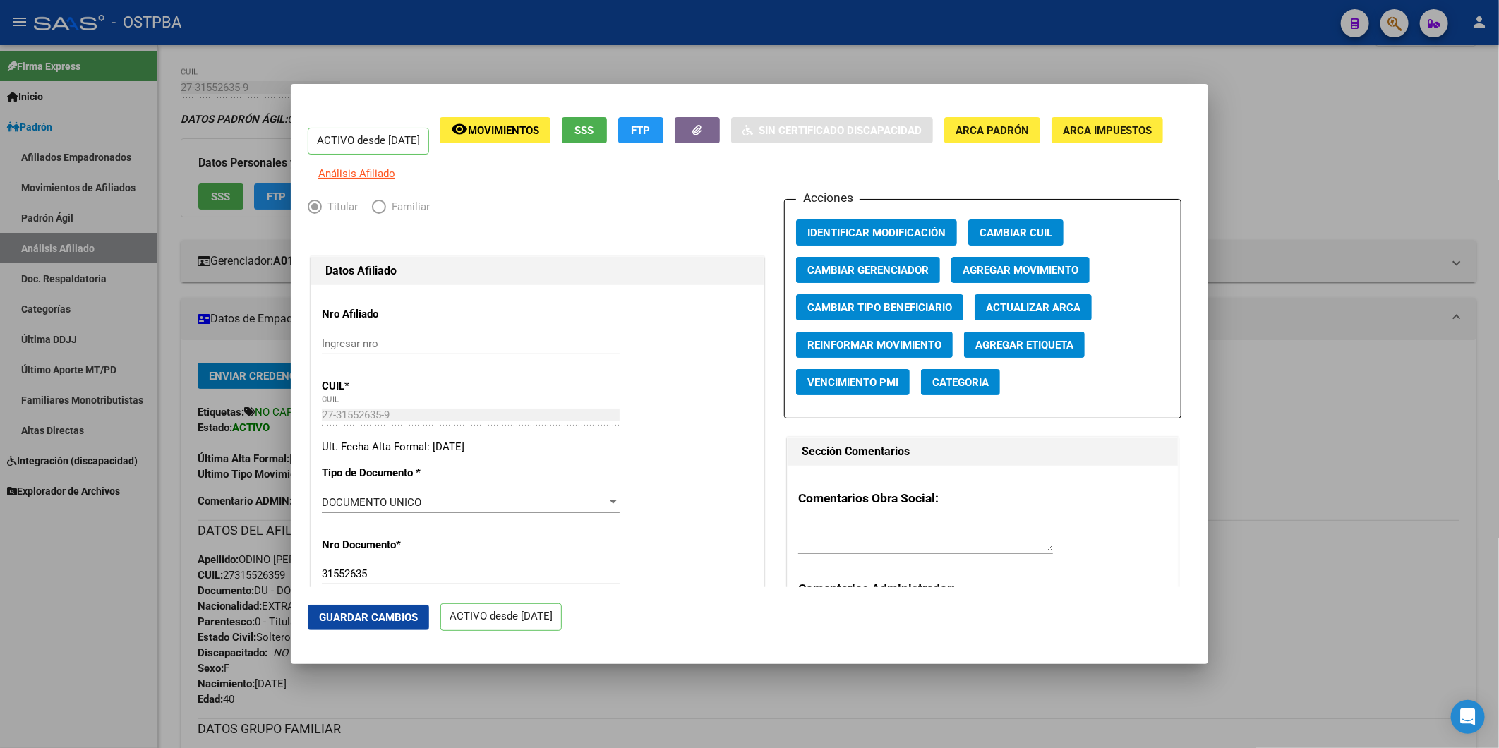
click at [1016, 277] on span "Agregar Movimiento" at bounding box center [1021, 270] width 116 height 13
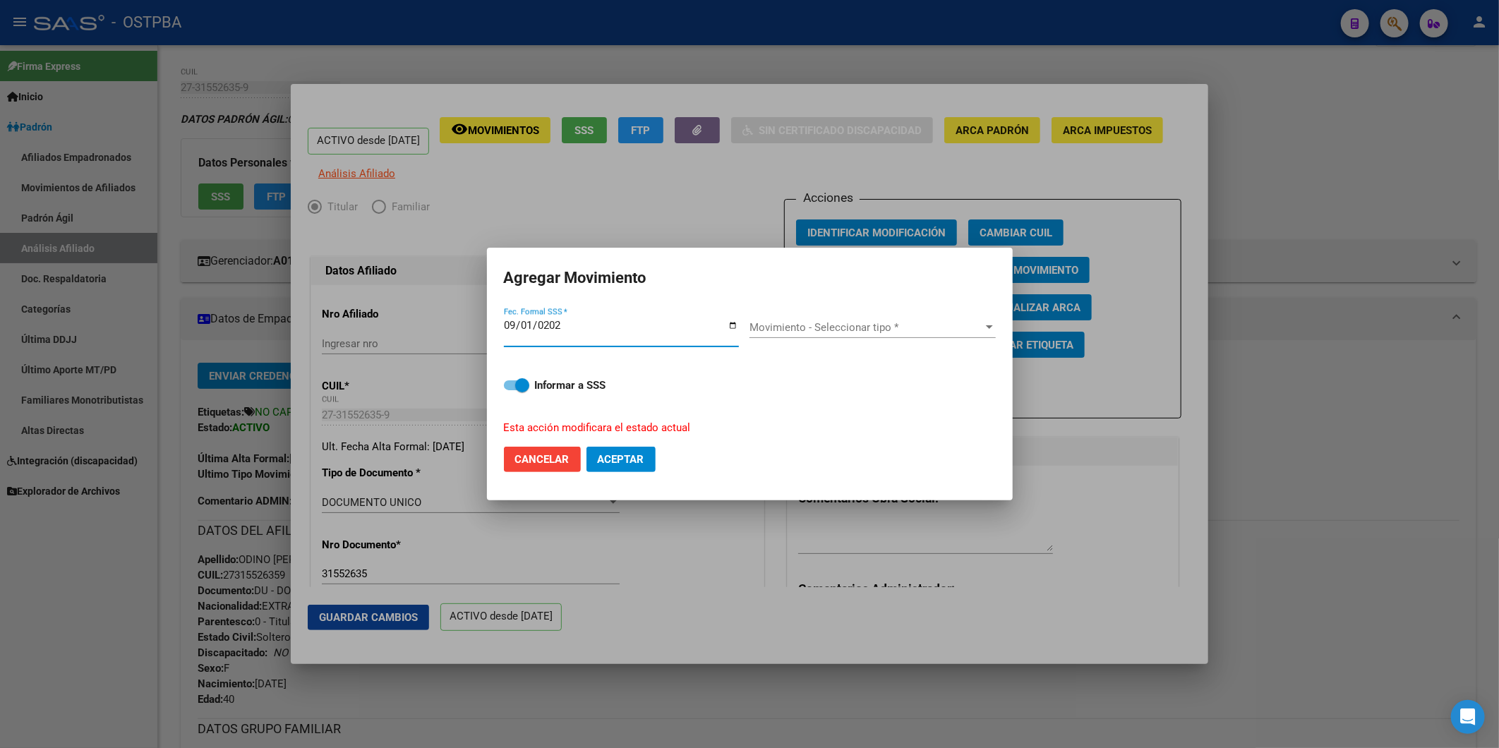
type input "2025-09-01"
click at [992, 327] on div at bounding box center [989, 327] width 13 height 11
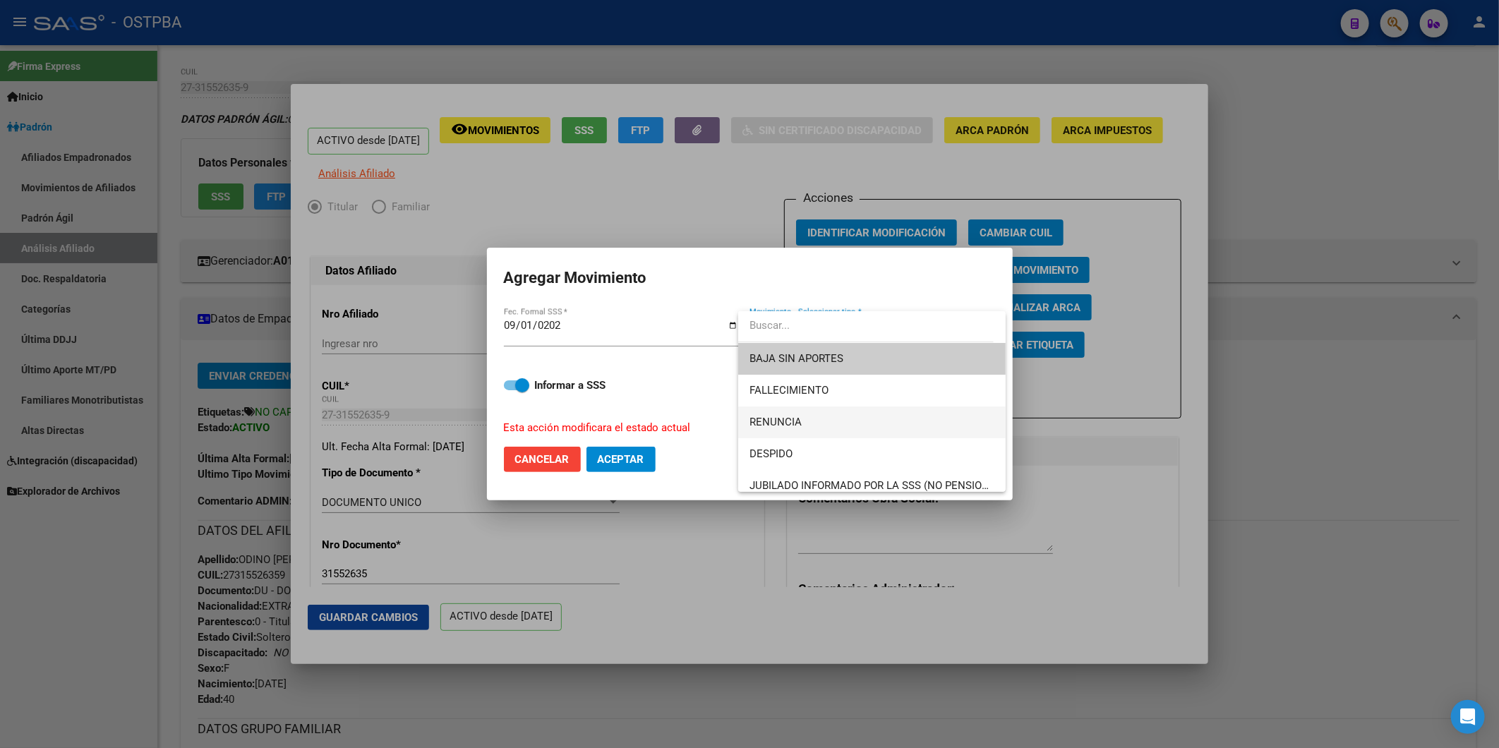
click at [807, 424] on span "RENUNCIA" at bounding box center [871, 422] width 245 height 32
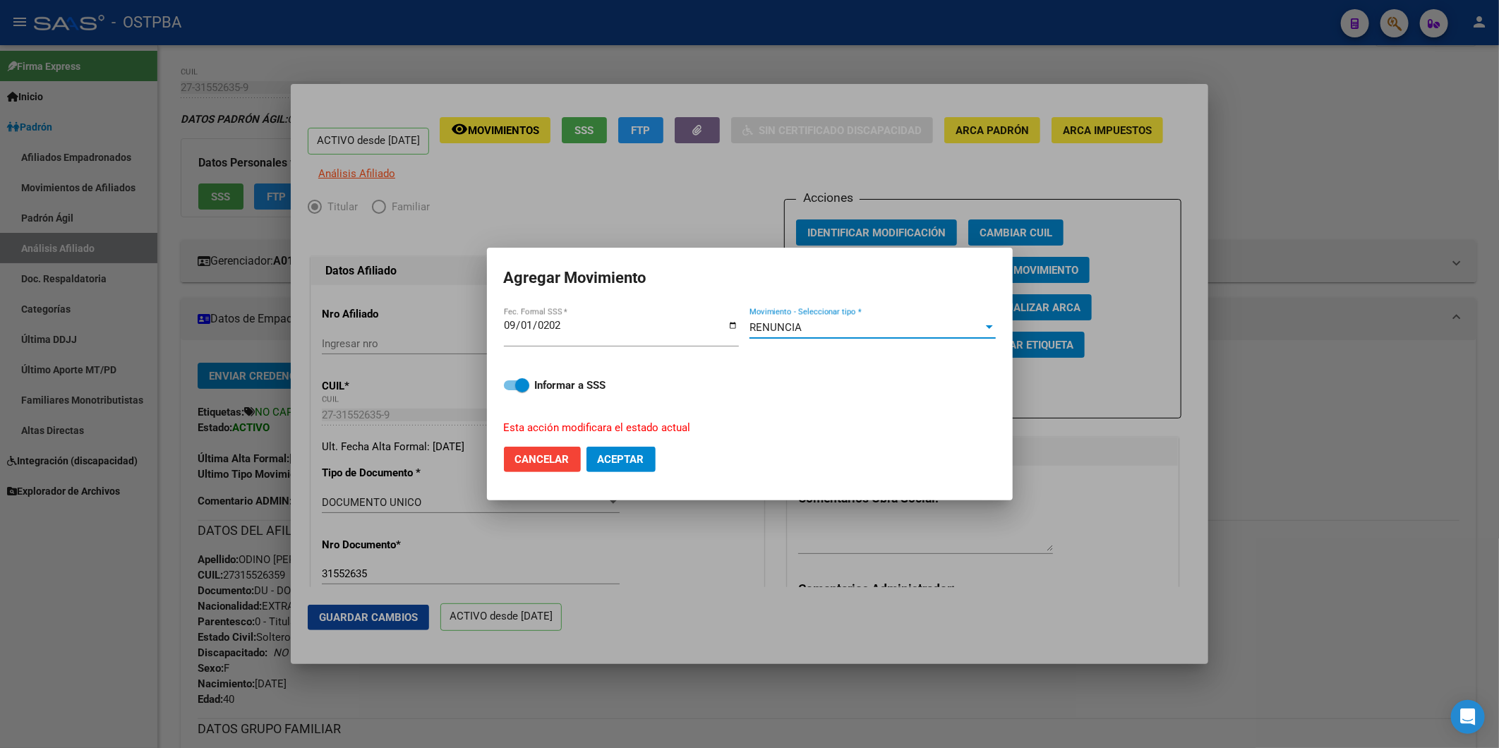
click at [637, 459] on span "Aceptar" at bounding box center [621, 459] width 47 height 13
checkbox input "false"
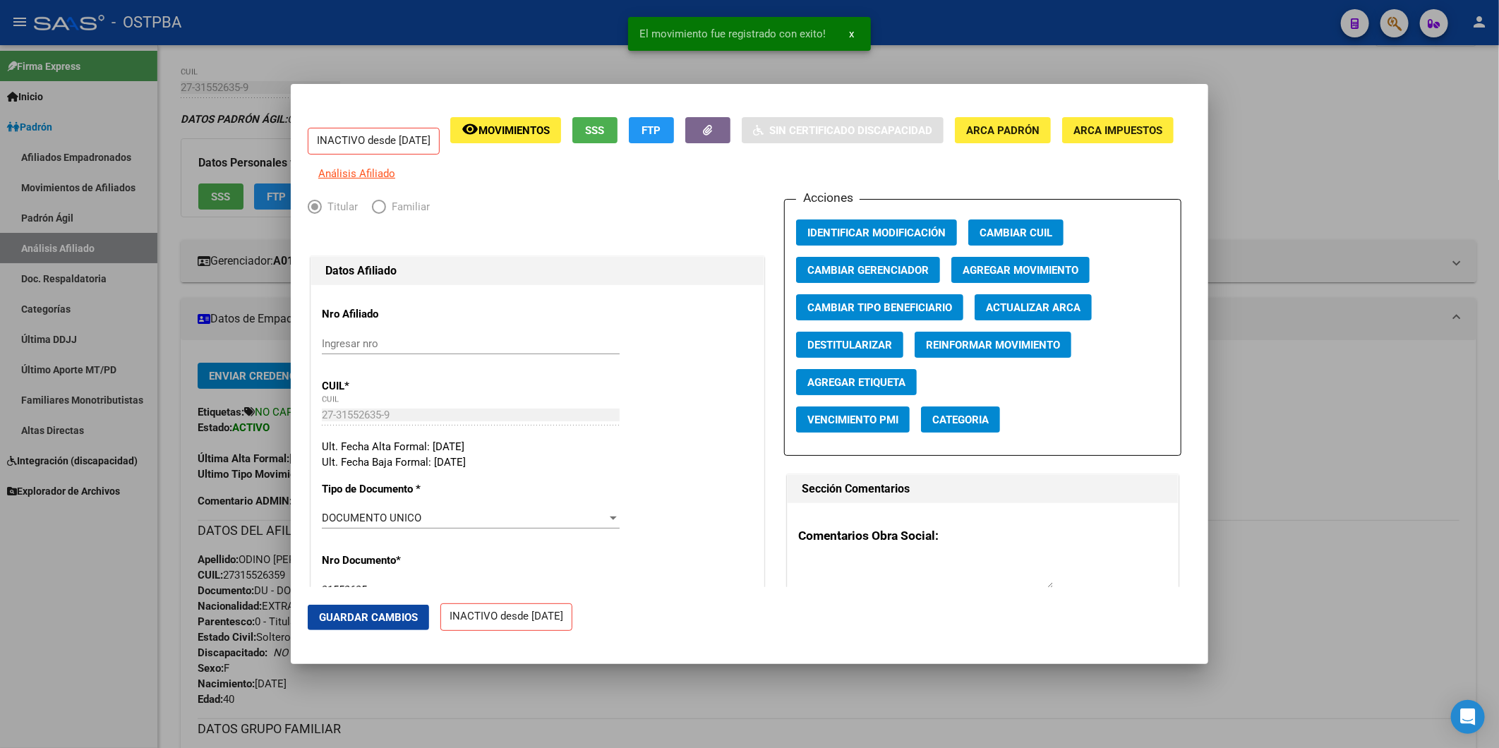
click at [1310, 363] on div at bounding box center [749, 374] width 1499 height 748
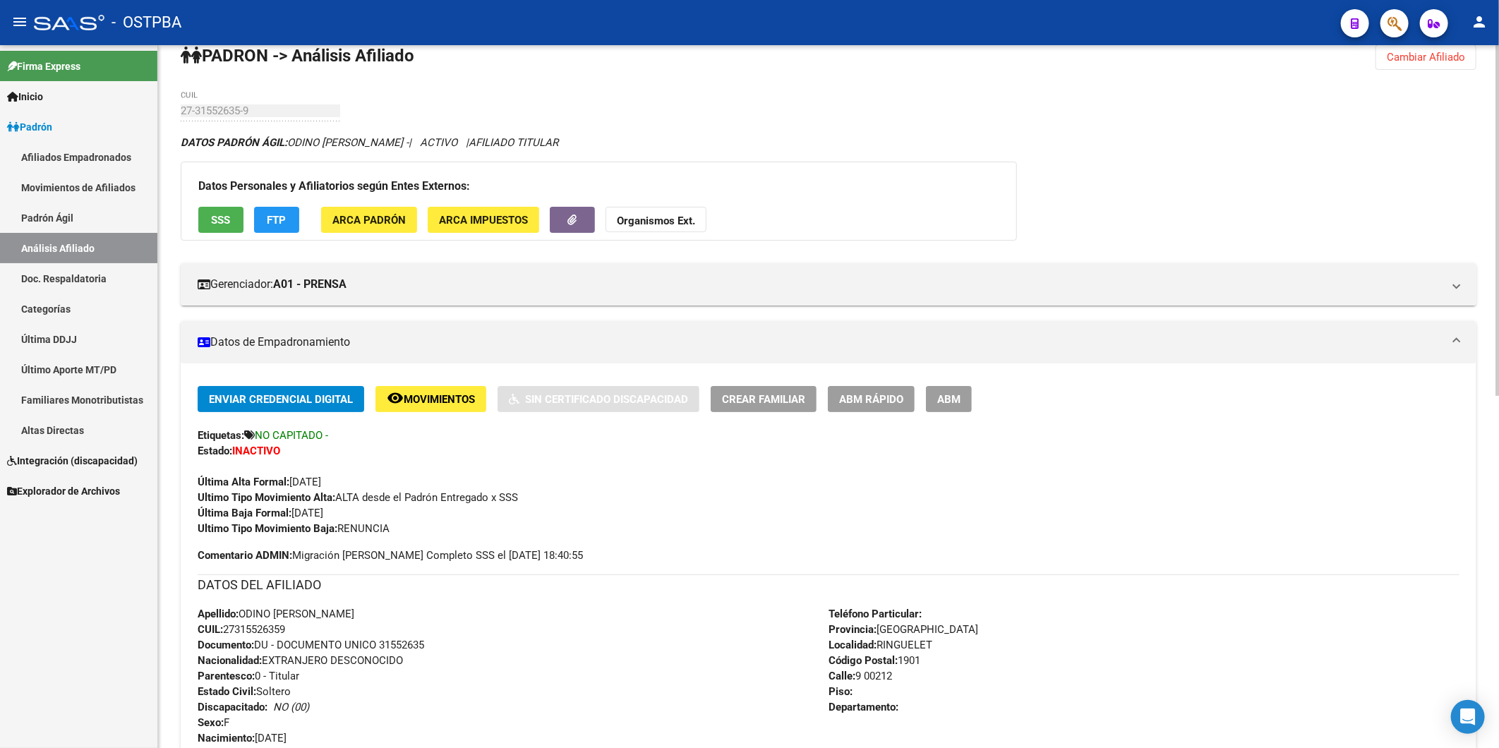
scroll to position [0, 0]
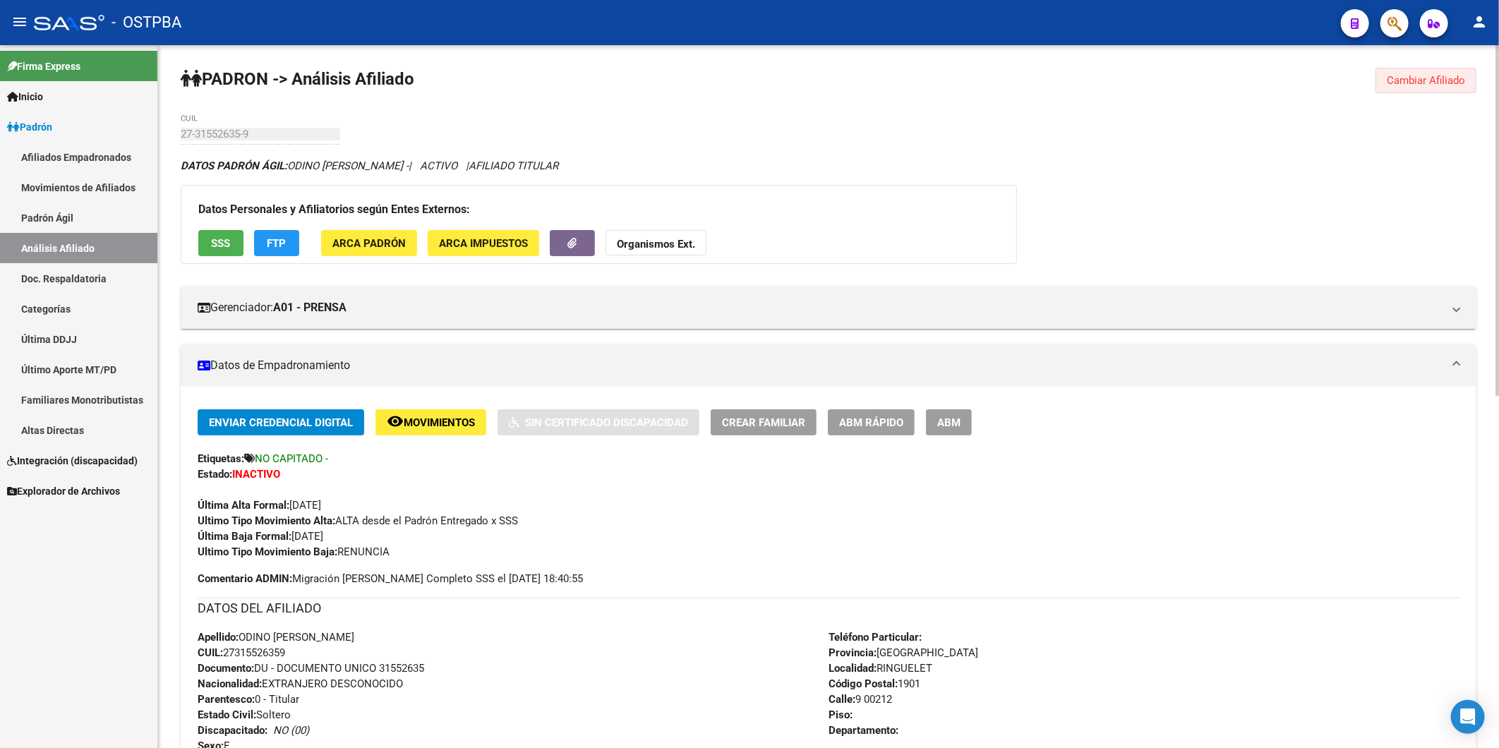
drag, startPoint x: 1438, startPoint y: 82, endPoint x: 886, endPoint y: 119, distance: 552.4
click at [1435, 82] on span "Cambiar Afiliado" at bounding box center [1426, 80] width 78 height 13
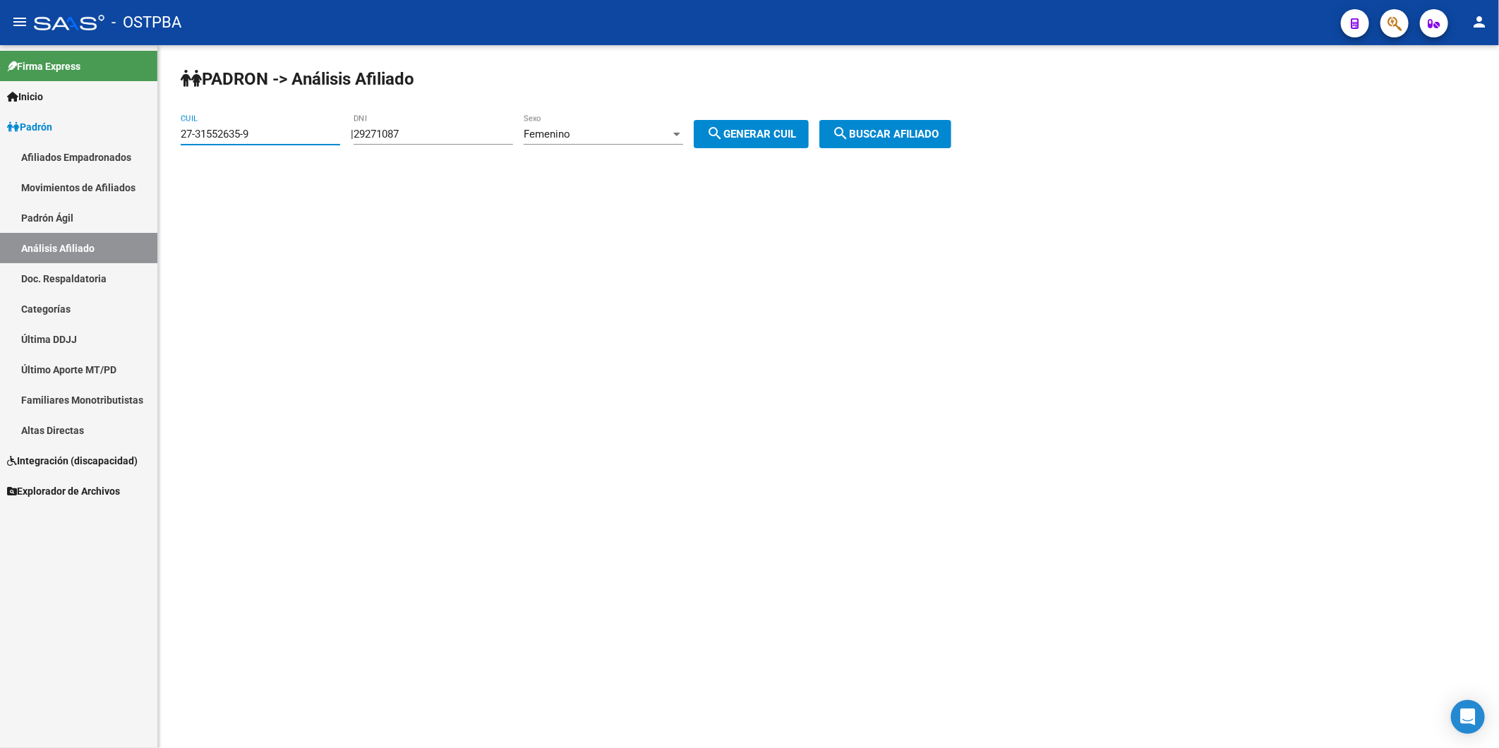
drag, startPoint x: 312, startPoint y: 135, endPoint x: 0, endPoint y: 114, distance: 312.6
click at [100, 149] on mat-sidenav-container "Firma Express Inicio Calendario SSS Instructivos Contacto OS Padrón Afiliados E…" at bounding box center [749, 396] width 1499 height 703
paste input "0-39960845-8"
type input "20-39960845-8"
click at [849, 134] on mat-icon "search" at bounding box center [840, 133] width 17 height 17
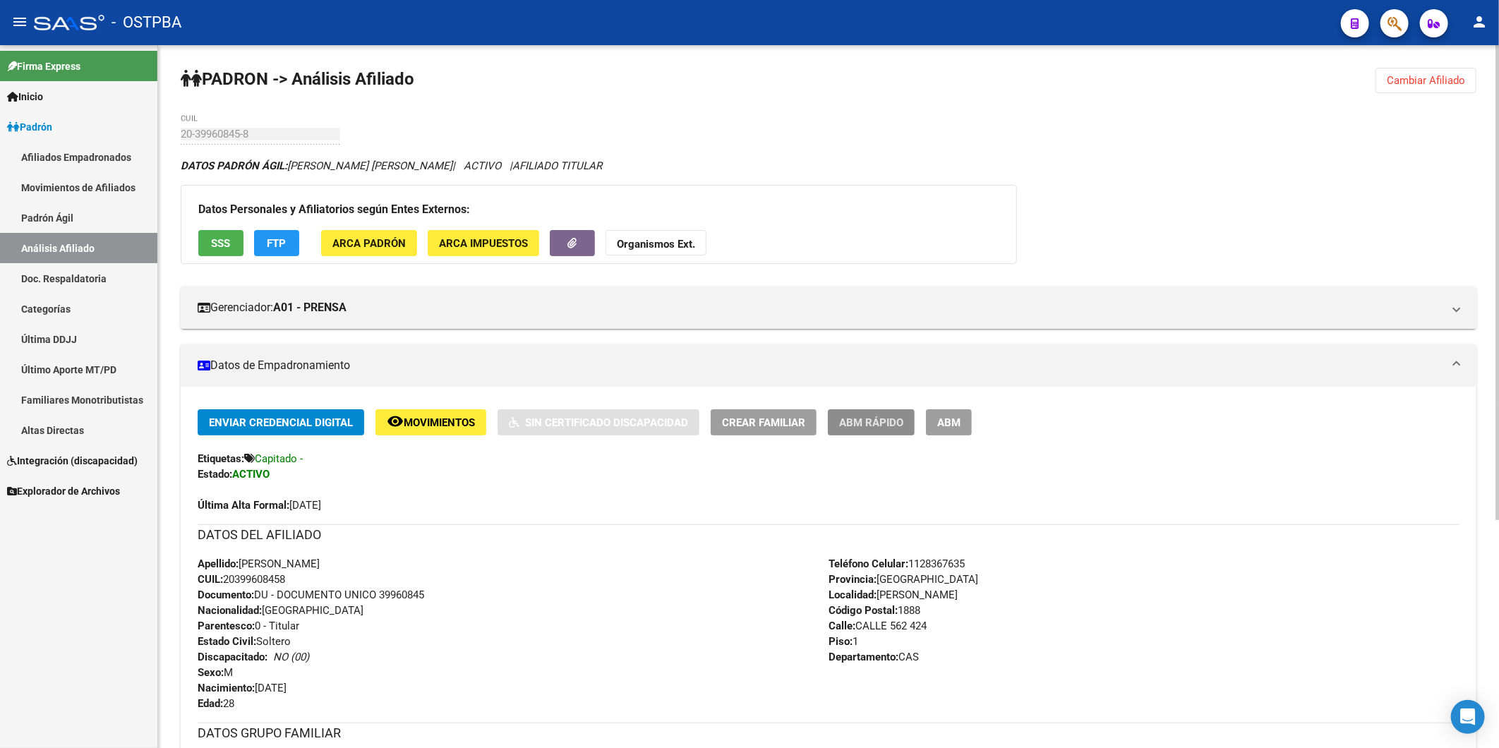
click at [898, 421] on span "ABM Rápido" at bounding box center [871, 422] width 64 height 13
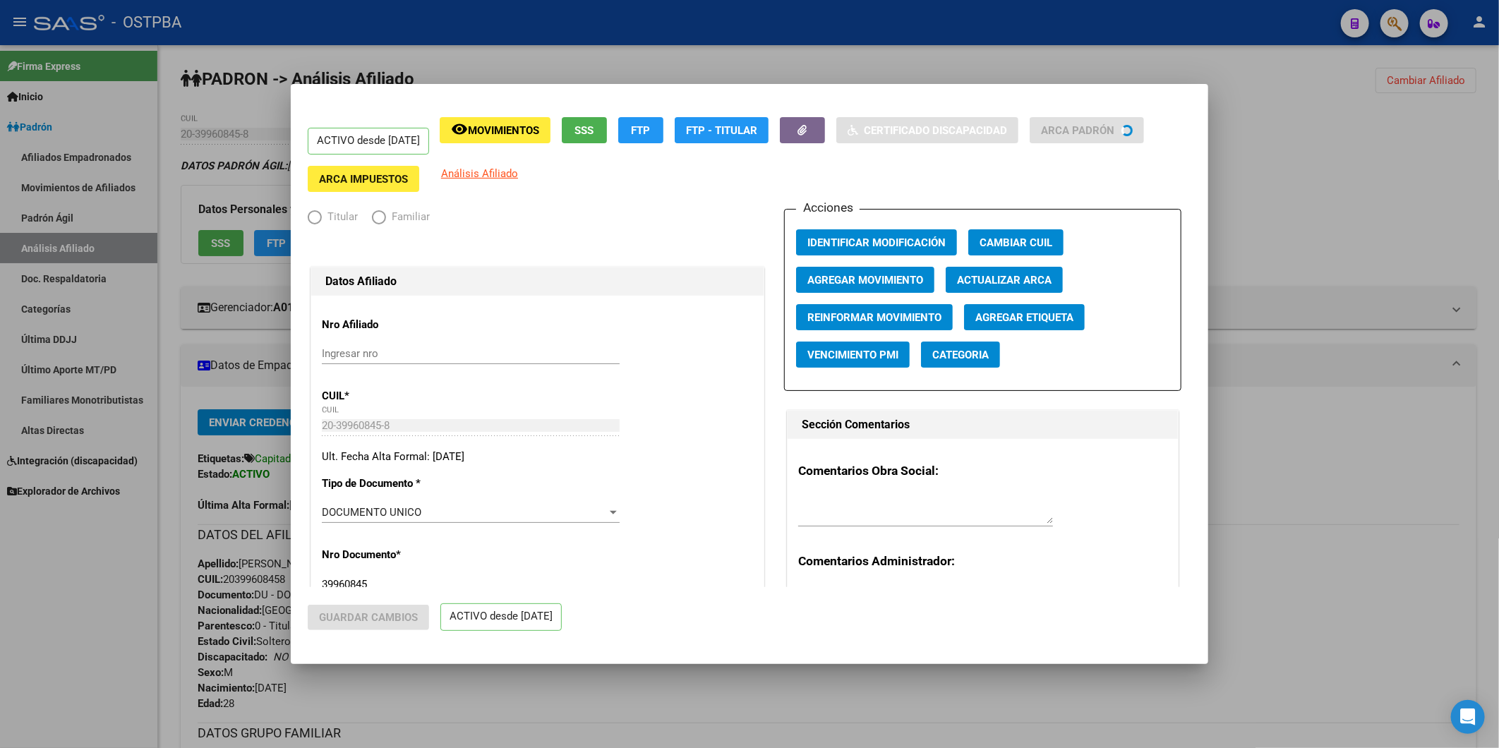
radio input "true"
type input "30-56095690-4"
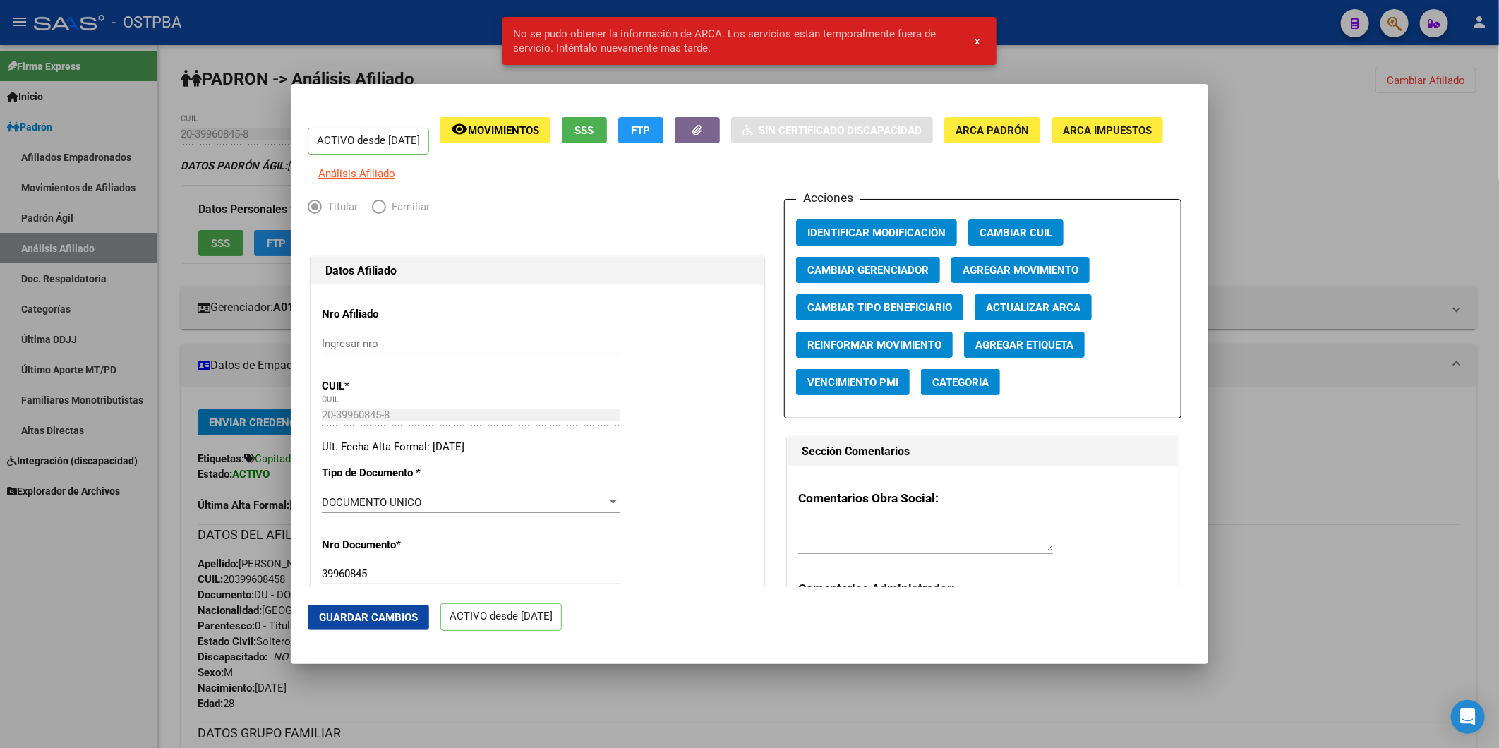
click at [1030, 277] on span "Agregar Movimiento" at bounding box center [1021, 270] width 116 height 13
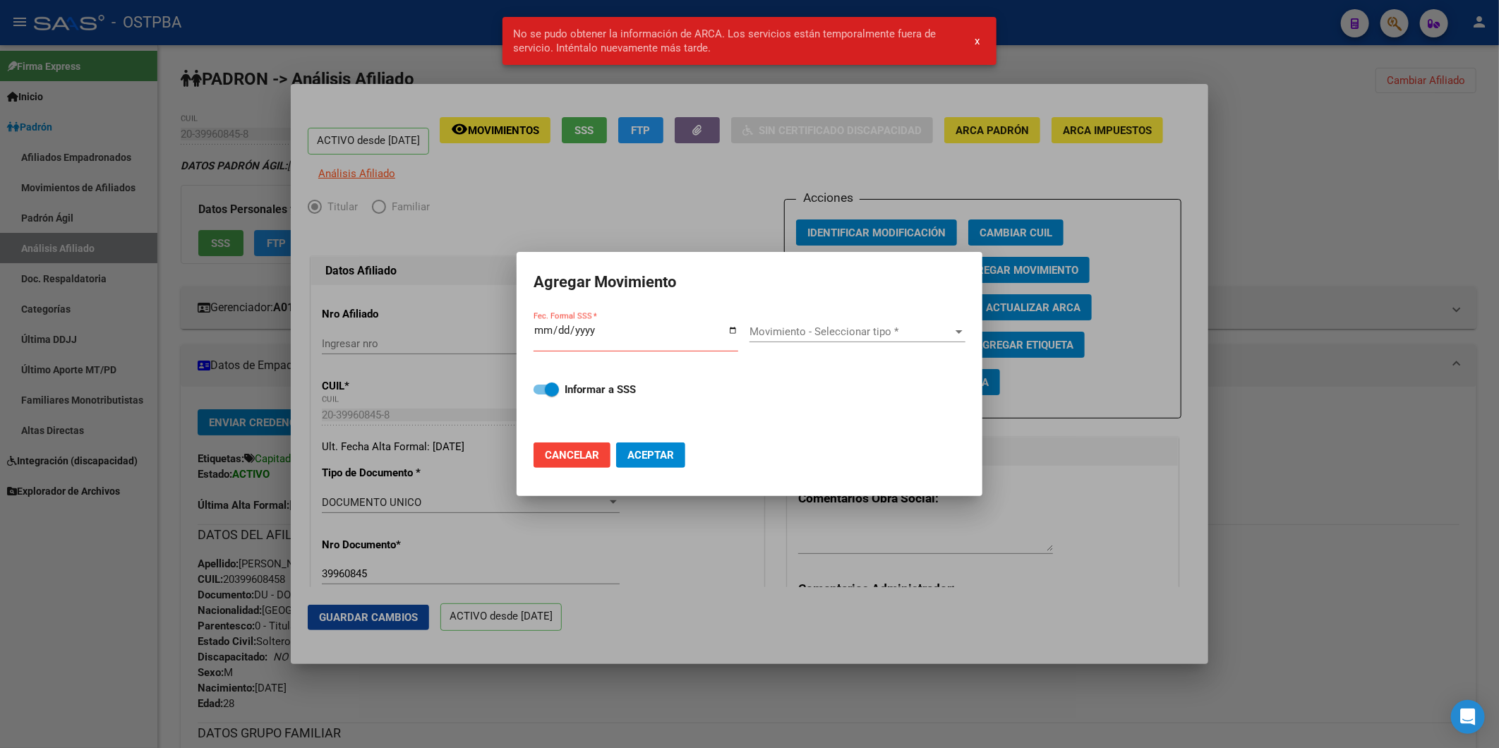
click at [1413, 217] on div at bounding box center [749, 374] width 1499 height 748
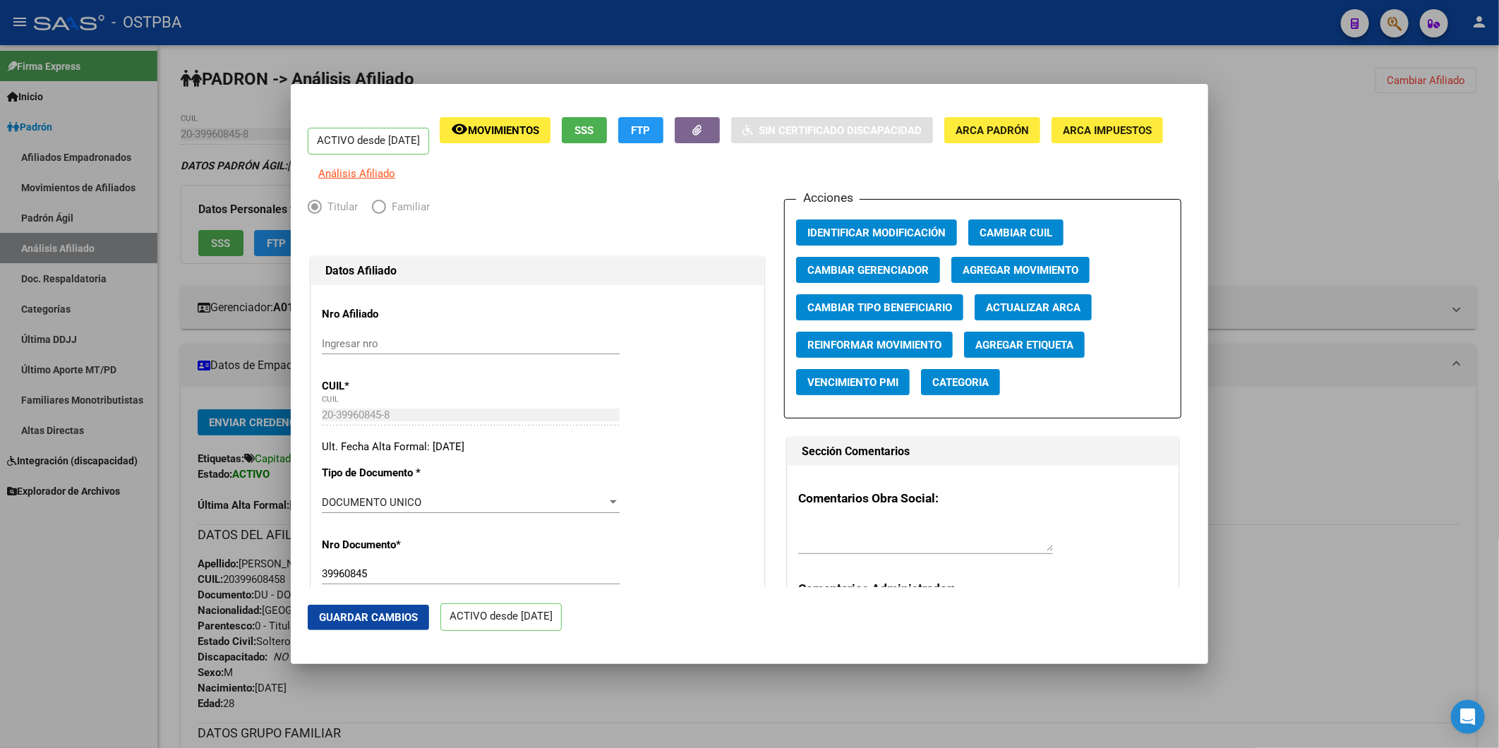
click at [999, 277] on span "Agregar Movimiento" at bounding box center [1021, 270] width 116 height 13
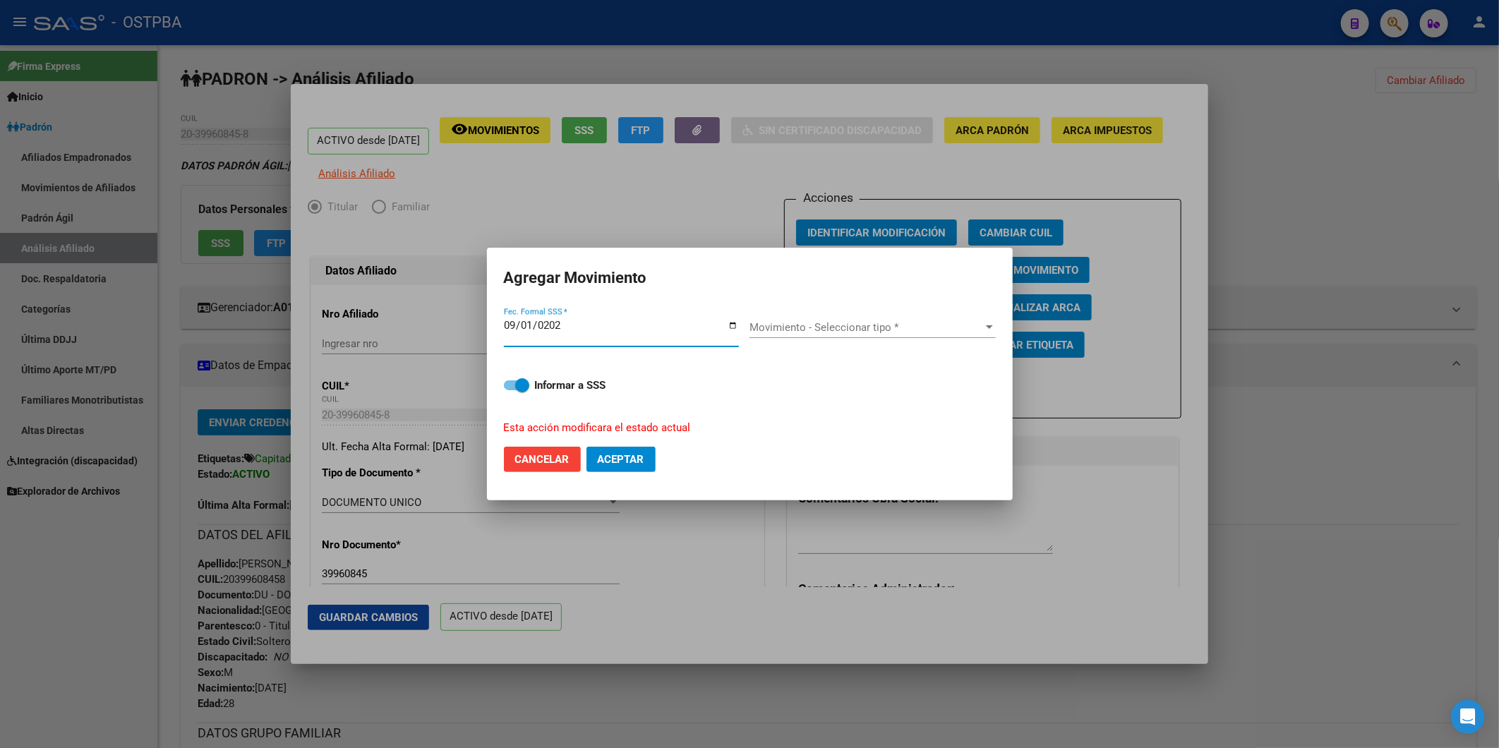
type input "2025-09-01"
click at [992, 325] on div at bounding box center [989, 327] width 13 height 11
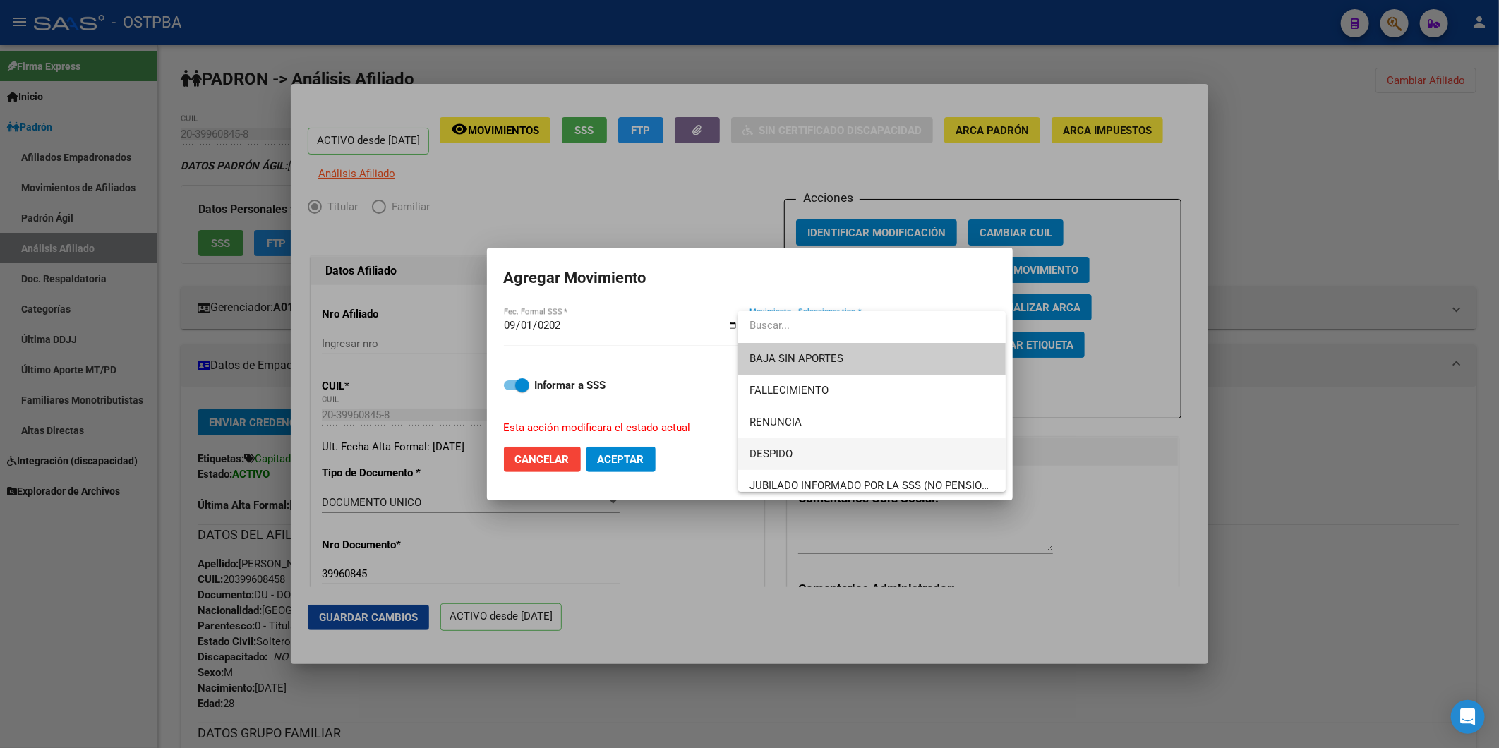
click at [805, 450] on span "DESPIDO" at bounding box center [871, 454] width 245 height 32
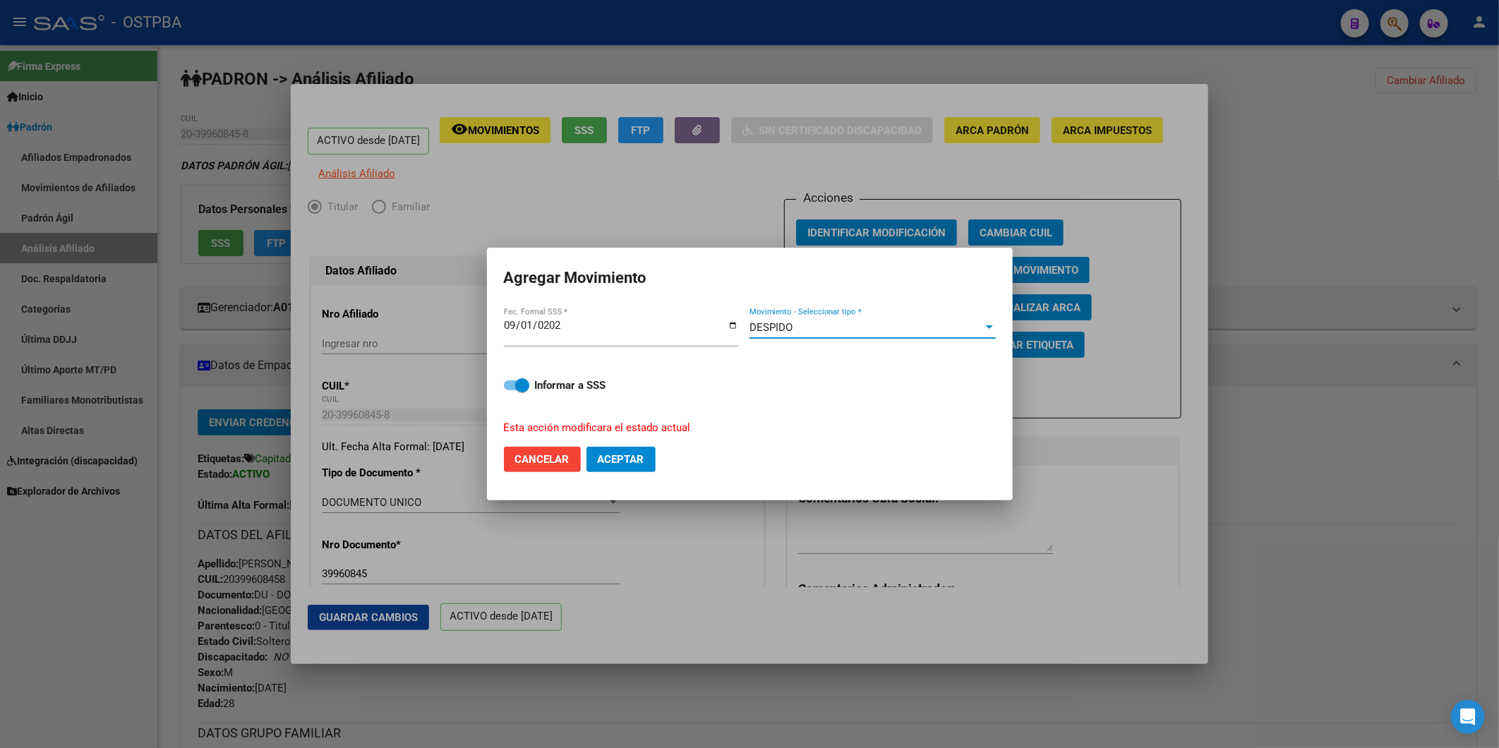
click at [613, 459] on span "Aceptar" at bounding box center [621, 459] width 47 height 13
checkbox input "false"
click at [1428, 365] on div "ACTIVO desde 01/03/2023 remove_red_eye Movimientos SSS FTP Sin Certificado Disc…" at bounding box center [749, 374] width 1499 height 748
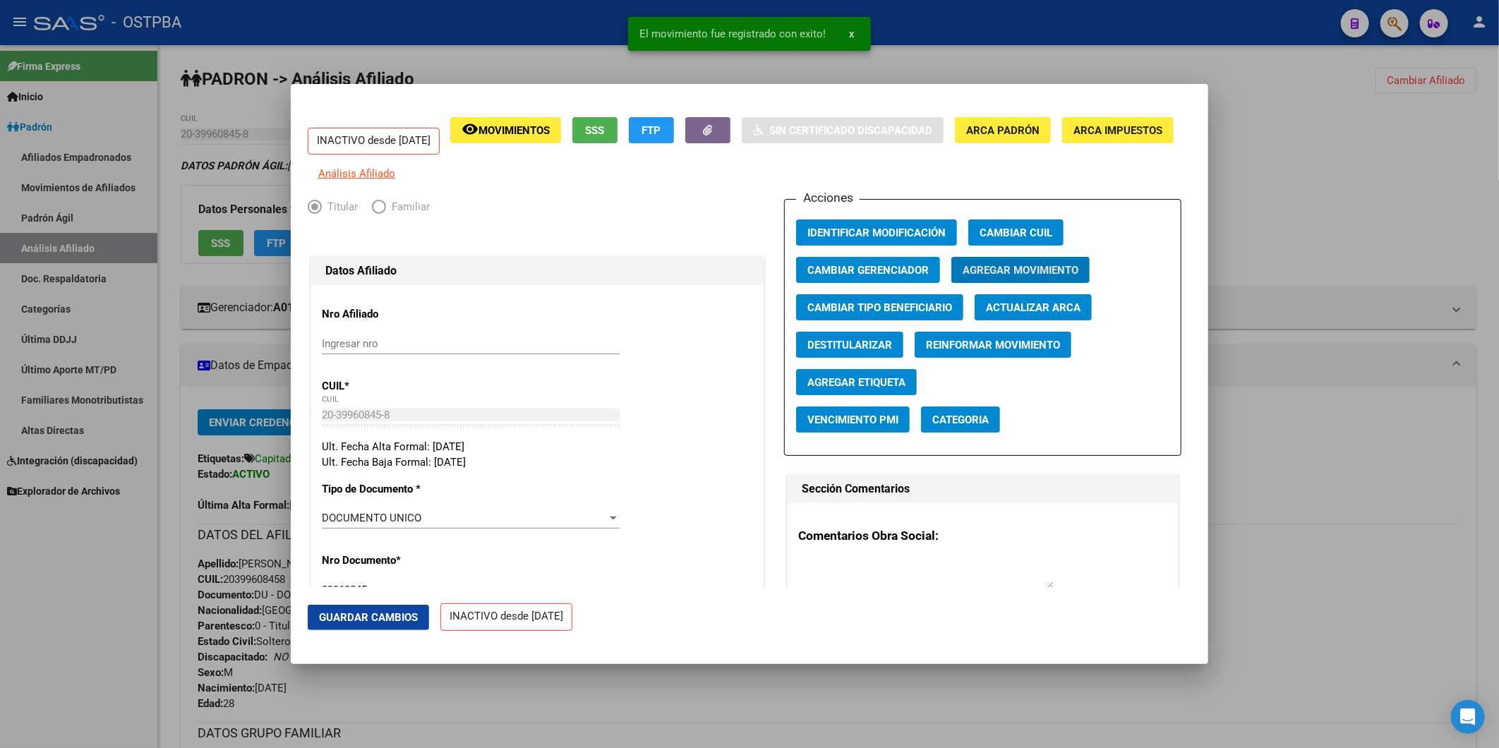
click at [1498, 550] on html "menu - OSTPBA person Firma Express Inicio Calendario SSS Instructivos Contacto …" at bounding box center [749, 374] width 1499 height 748
click at [408, 615] on span "Guardar Cambios" at bounding box center [368, 617] width 99 height 13
click at [1313, 142] on div at bounding box center [749, 374] width 1499 height 748
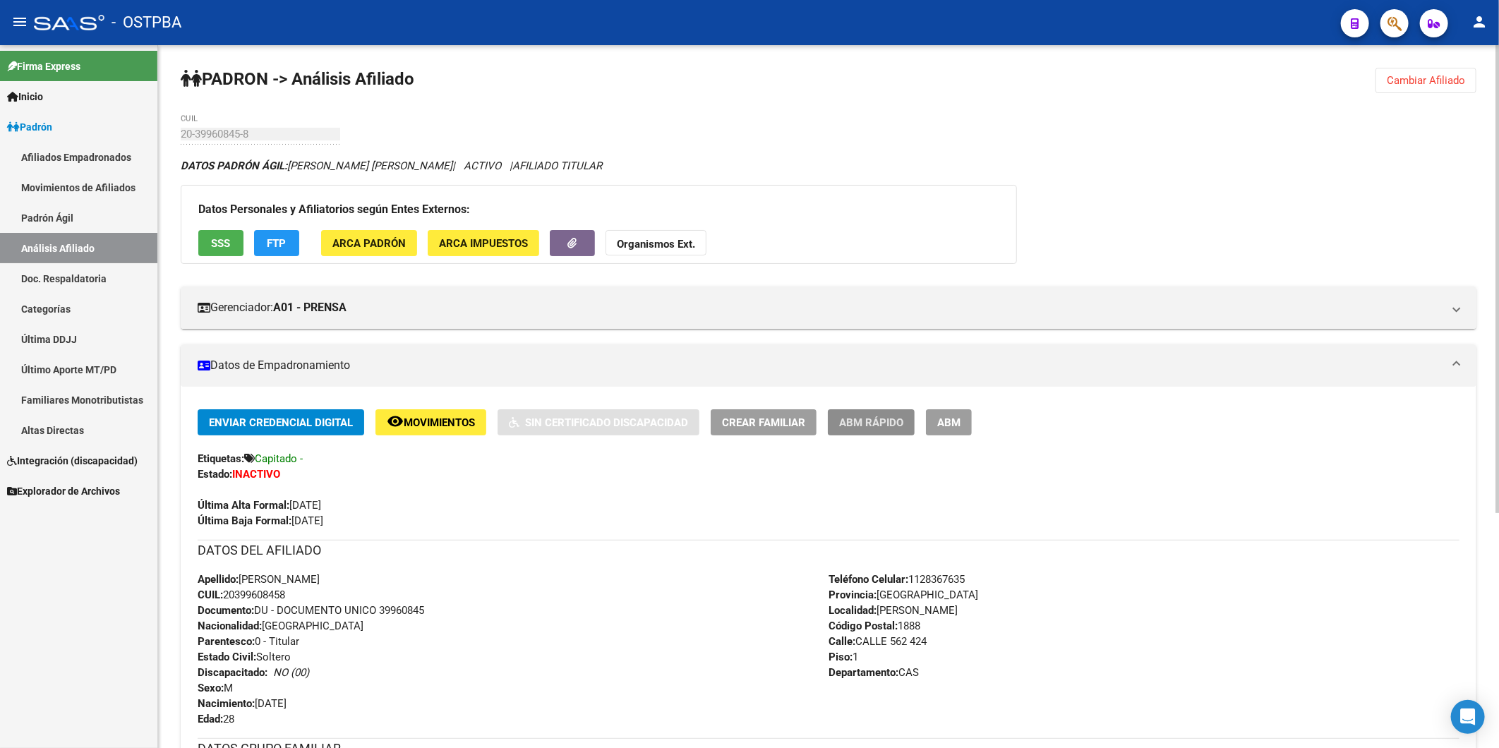
click at [890, 410] on button "ABM Rápido" at bounding box center [871, 422] width 87 height 26
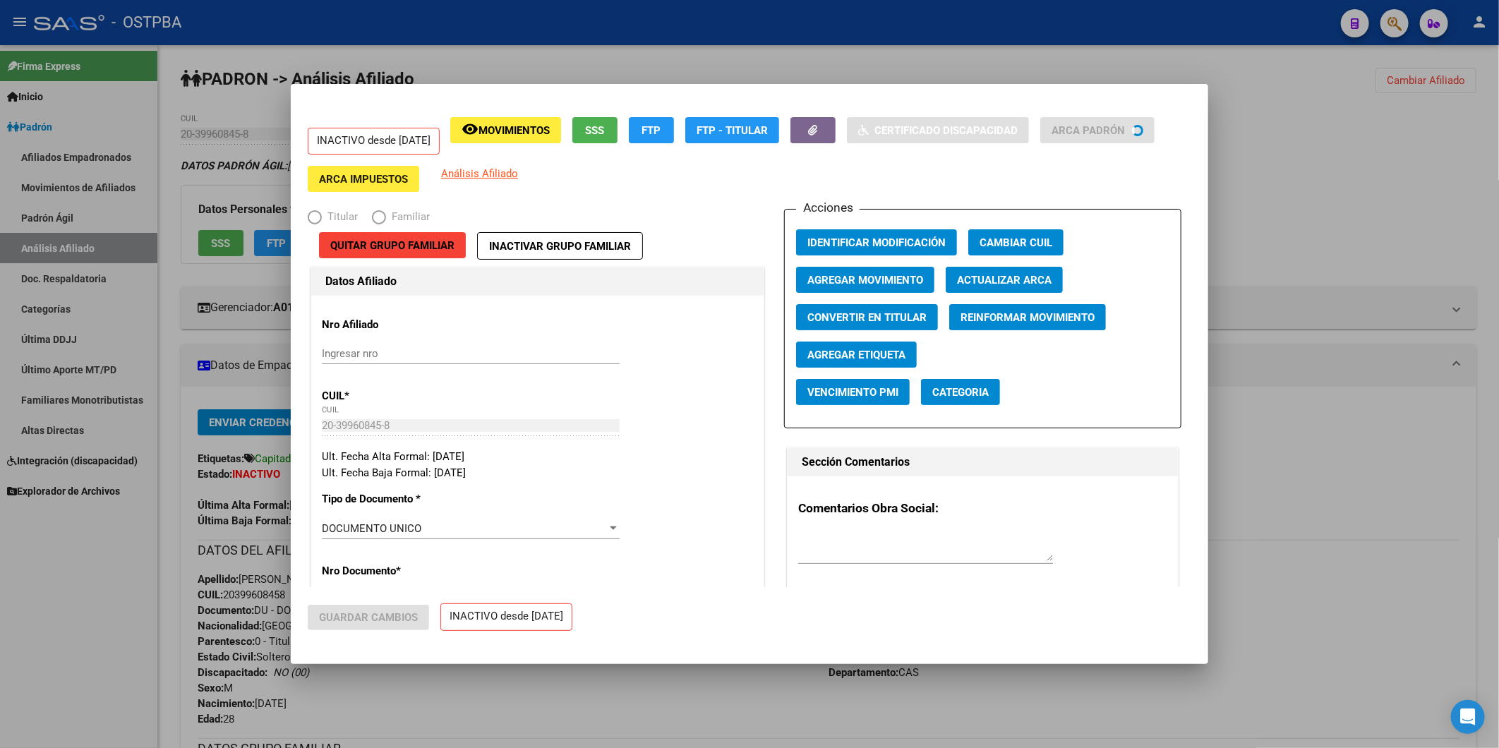
radio input "true"
type input "30-56095690-4"
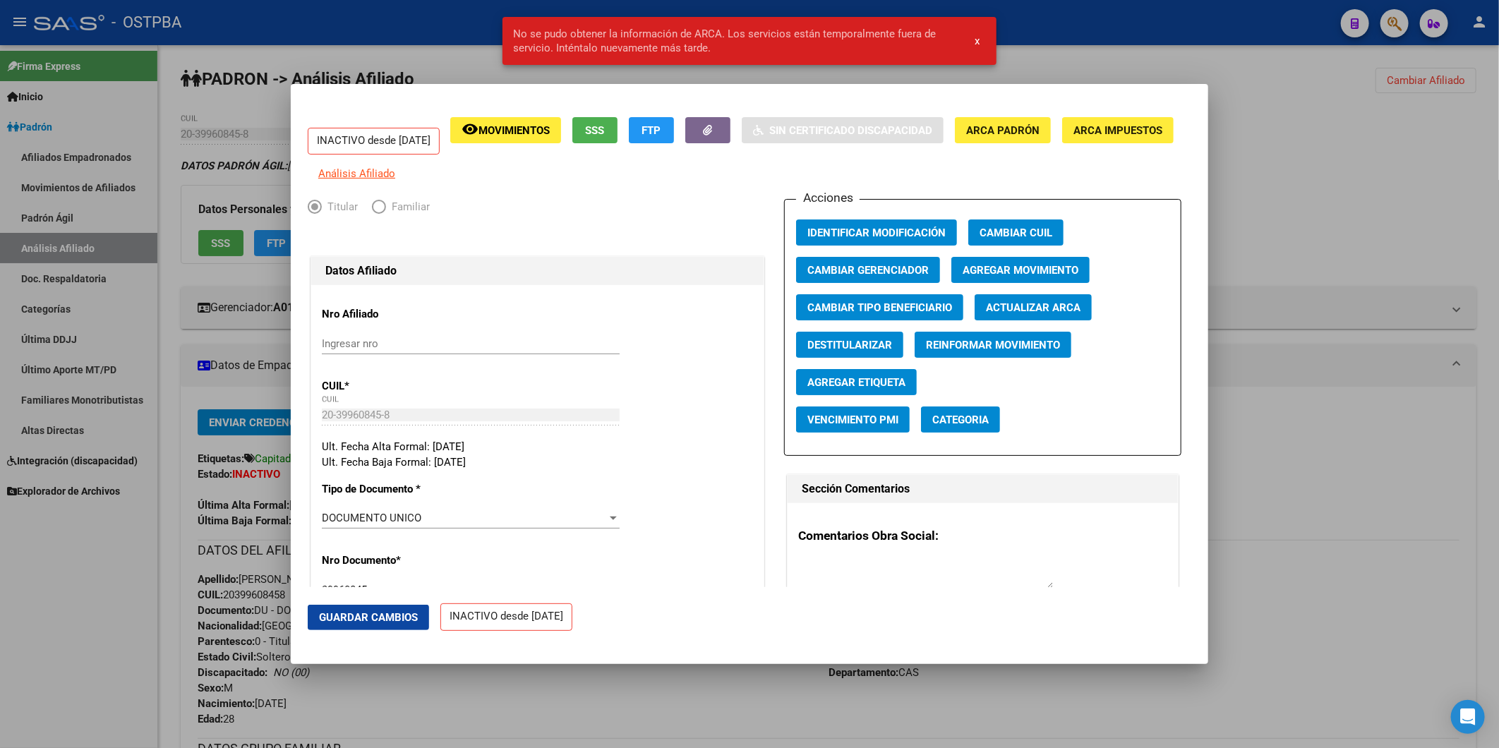
click at [861, 389] on span "Agregar Etiqueta" at bounding box center [856, 382] width 98 height 13
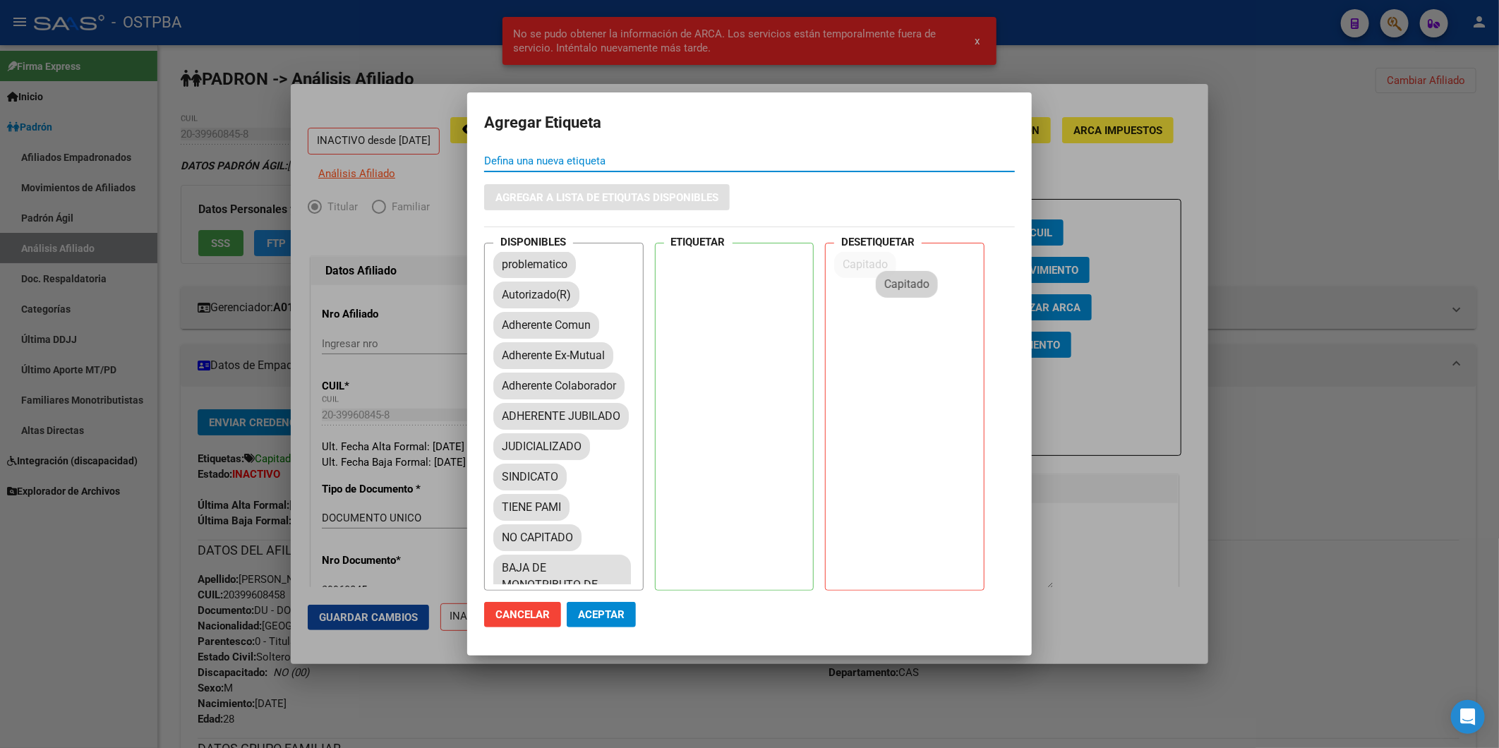
drag, startPoint x: 546, startPoint y: 291, endPoint x: 927, endPoint y: 279, distance: 382.0
click at [618, 615] on span "Aceptar" at bounding box center [601, 614] width 47 height 13
click at [1309, 531] on div at bounding box center [749, 374] width 1499 height 748
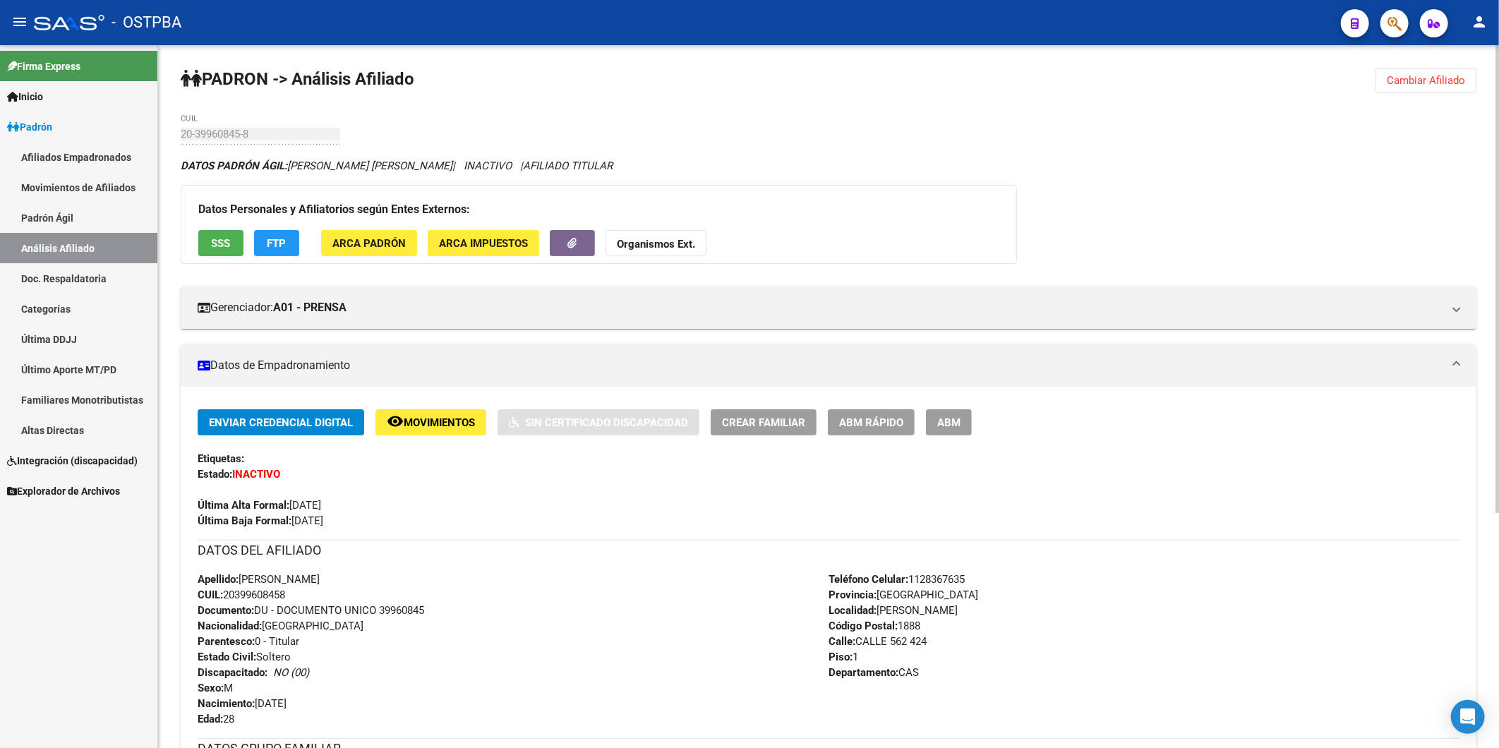
click at [878, 418] on span "ABM Rápido" at bounding box center [871, 422] width 64 height 13
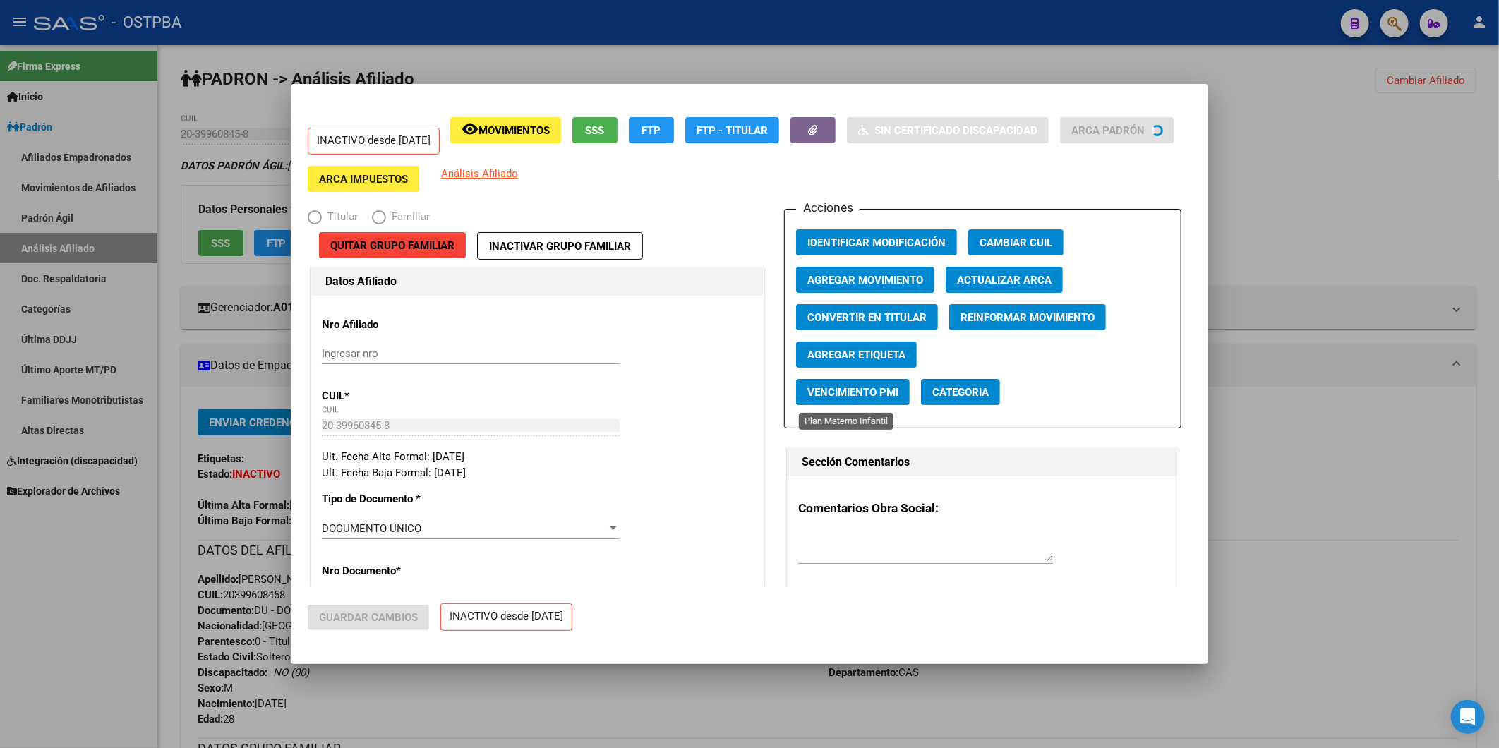
radio input "true"
type input "30-56095690-4"
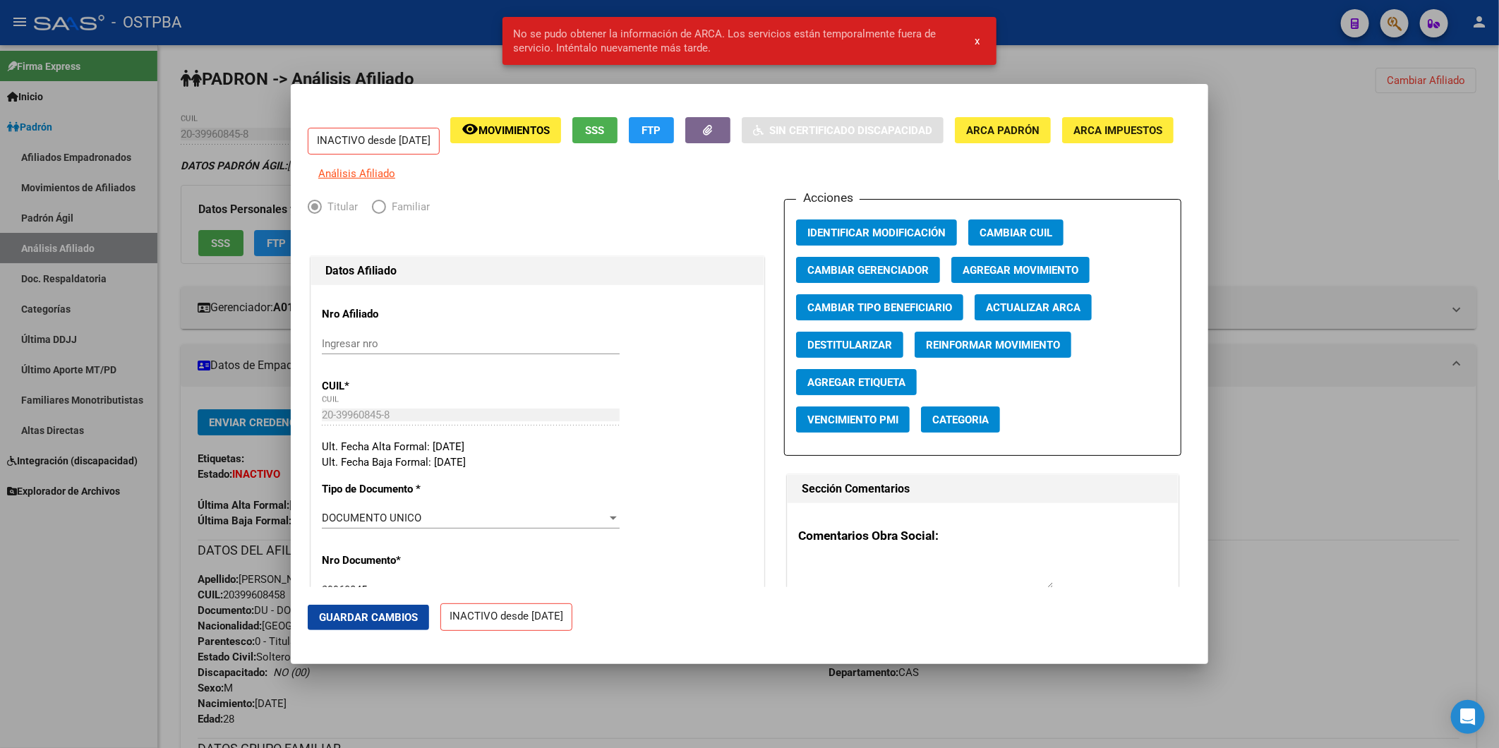
click at [1332, 186] on div at bounding box center [749, 374] width 1499 height 748
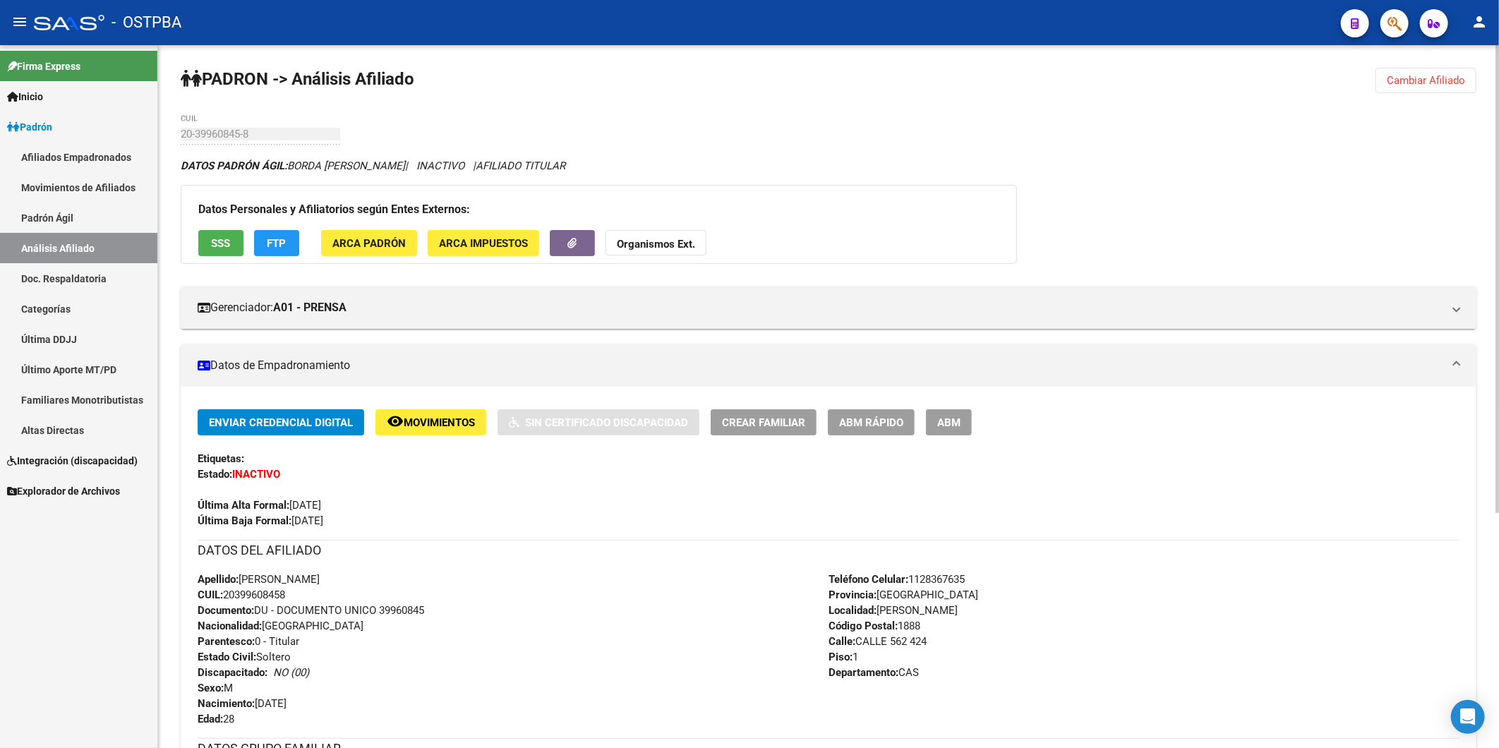
click at [1435, 78] on span "Cambiar Afiliado" at bounding box center [1426, 80] width 78 height 13
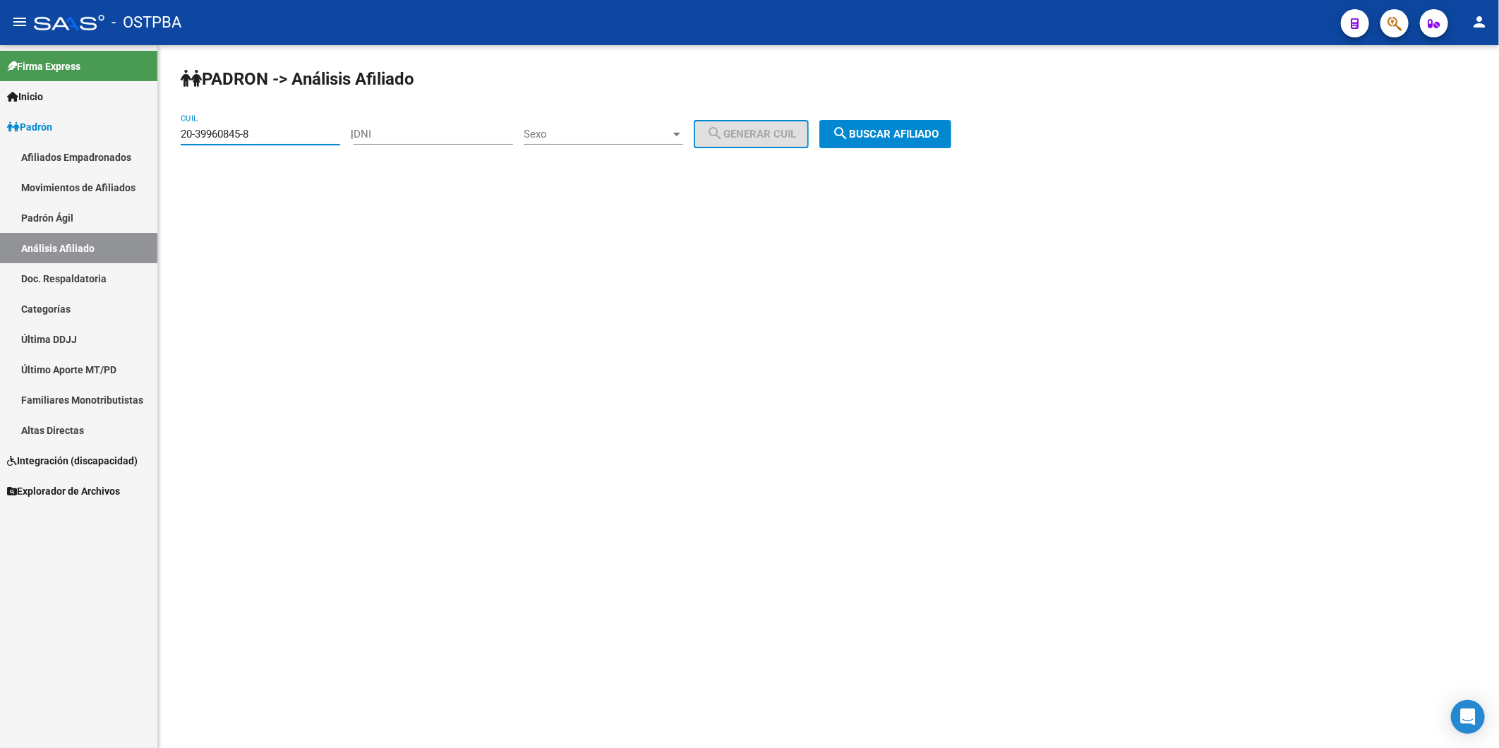
drag, startPoint x: 311, startPoint y: 134, endPoint x: 0, endPoint y: 44, distance: 324.1
click at [54, 153] on mat-sidenav-container "Firma Express Inicio Calendario SSS Instructivos Contacto OS Padrón Afiliados E…" at bounding box center [749, 396] width 1499 height 703
paste input "7-14432565-1"
type input "27-14432565-1"
click at [895, 128] on span "search Buscar afiliado" at bounding box center [885, 134] width 107 height 13
